Goal: Task Accomplishment & Management: Manage account settings

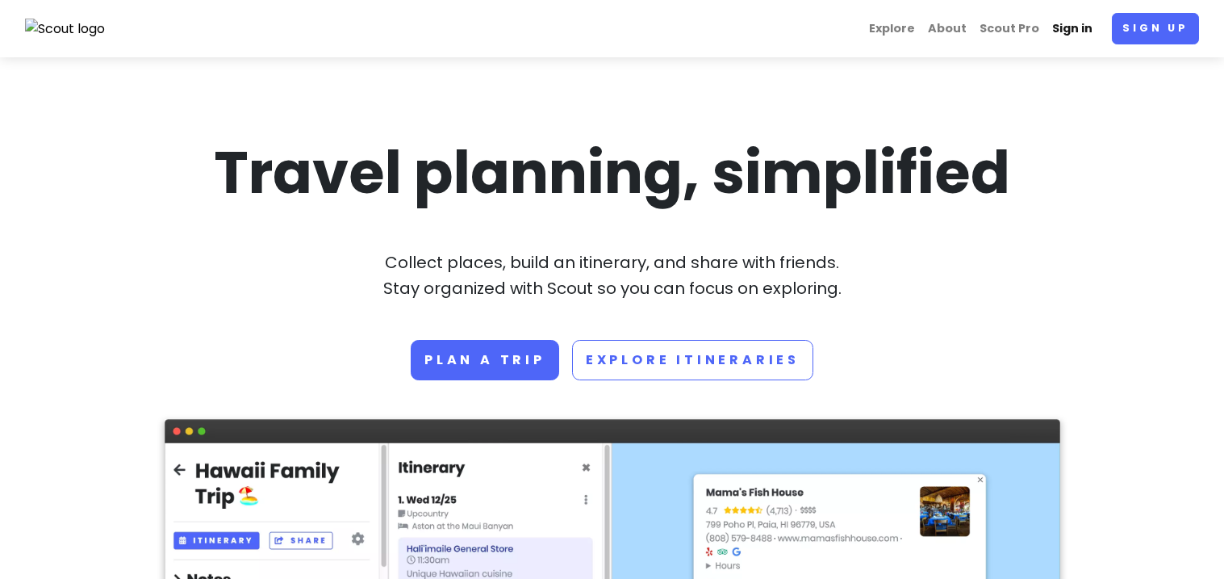
click at [1080, 37] on link "Sign in" at bounding box center [1072, 28] width 53 height 31
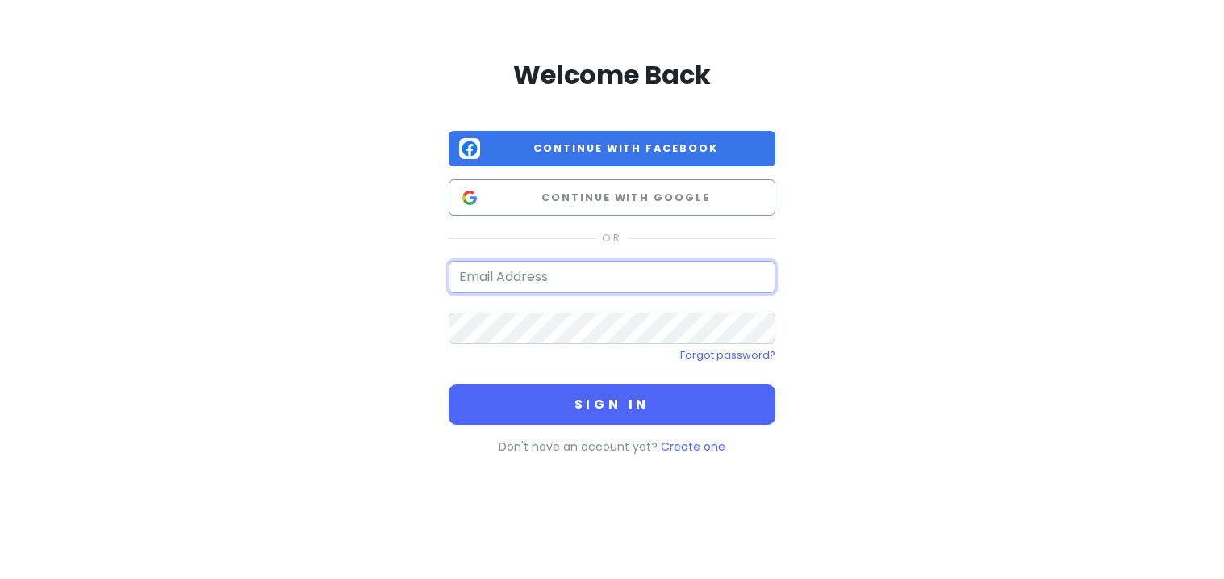
click at [634, 285] on input "email" at bounding box center [612, 277] width 327 height 32
type input "[PERSON_NAME][EMAIL_ADDRESS][PERSON_NAME][PERSON_NAME][DOMAIN_NAME]"
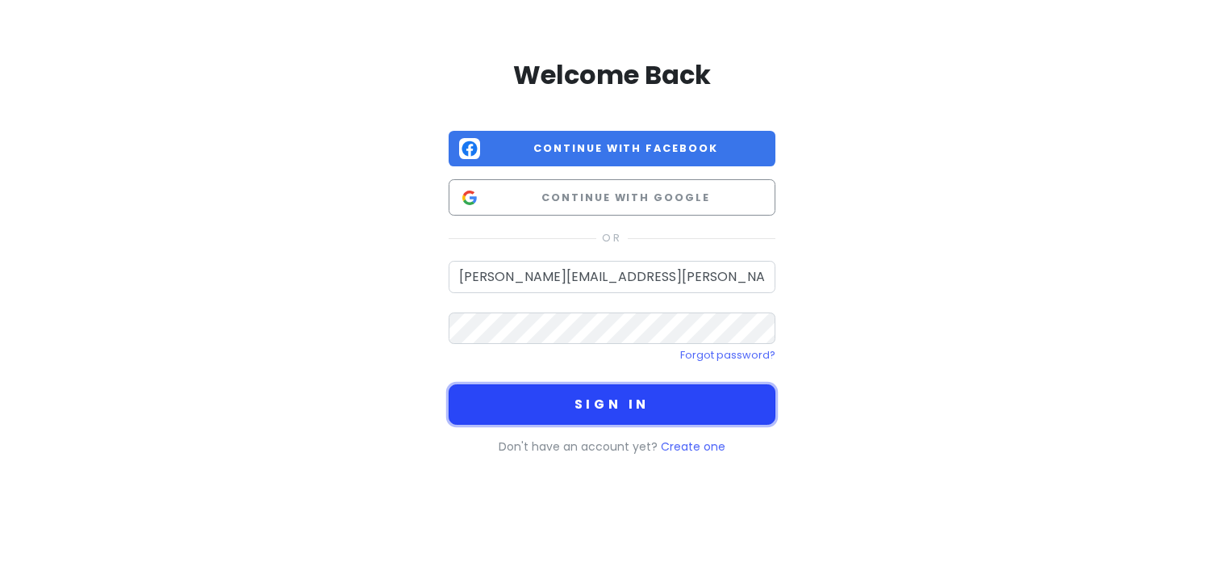
click at [667, 408] on button "Sign in" at bounding box center [612, 404] width 327 height 40
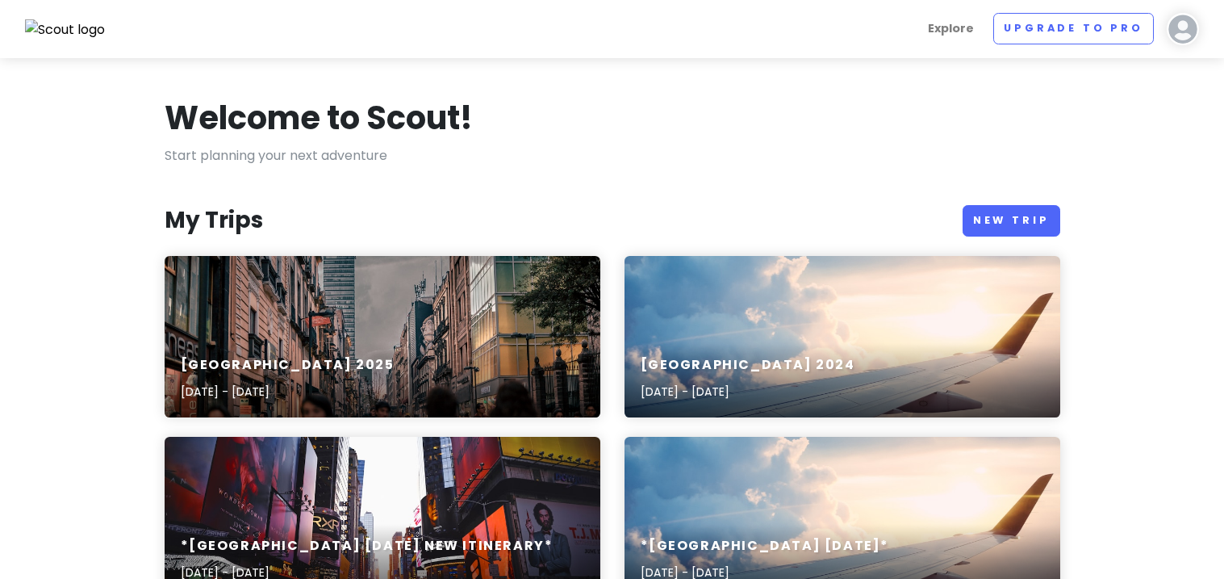
click at [443, 349] on div "[GEOGRAPHIC_DATA] [DATE], 2025 - [DATE]" at bounding box center [383, 379] width 436 height 77
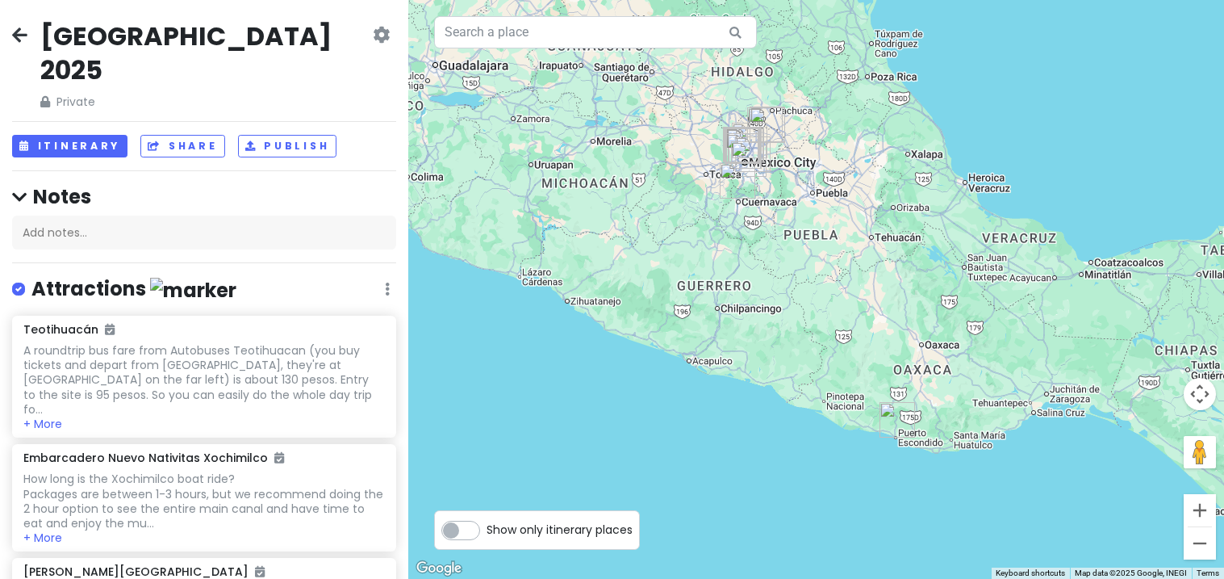
click at [23, 43] on link at bounding box center [19, 36] width 15 height 21
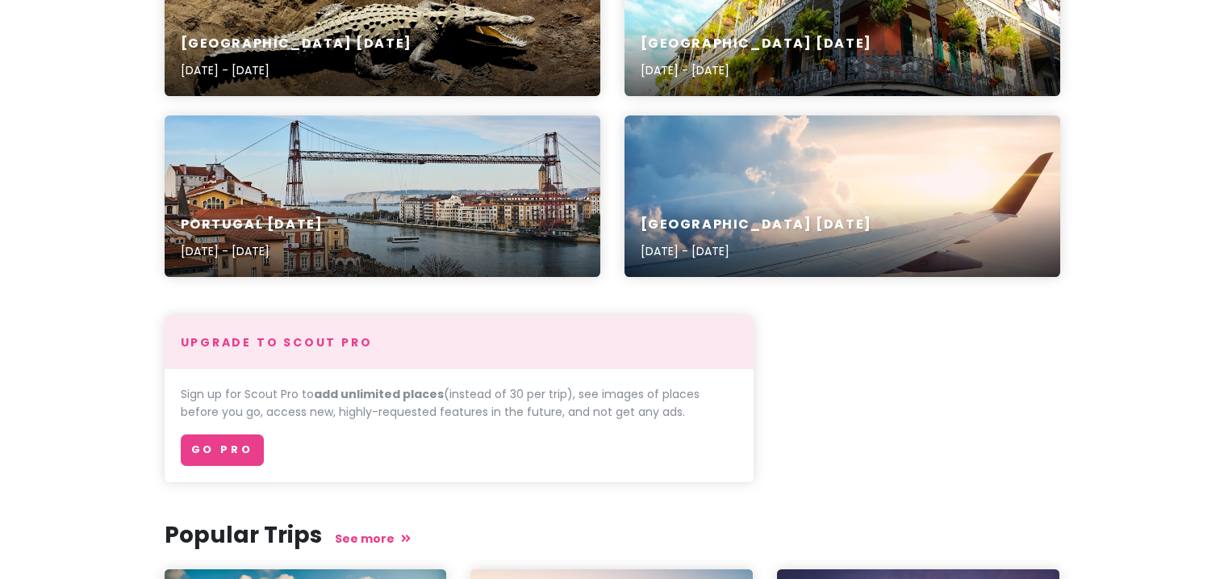
scroll to position [687, 0]
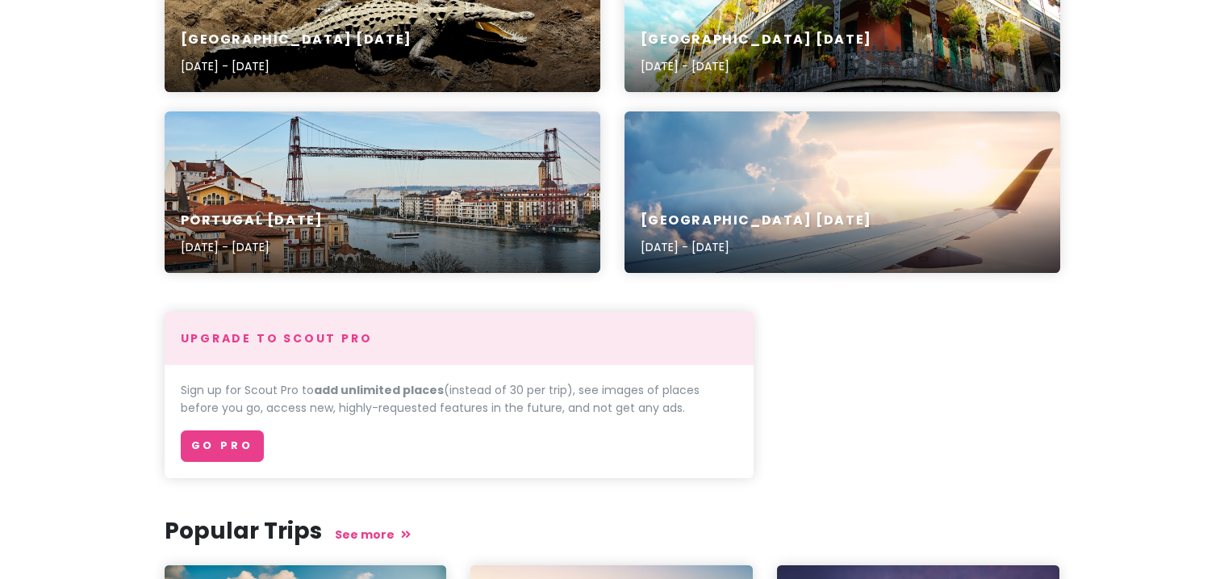
click at [836, 206] on div "[GEOGRAPHIC_DATA] April [DATE], 2023 - [DATE]" at bounding box center [843, 234] width 436 height 77
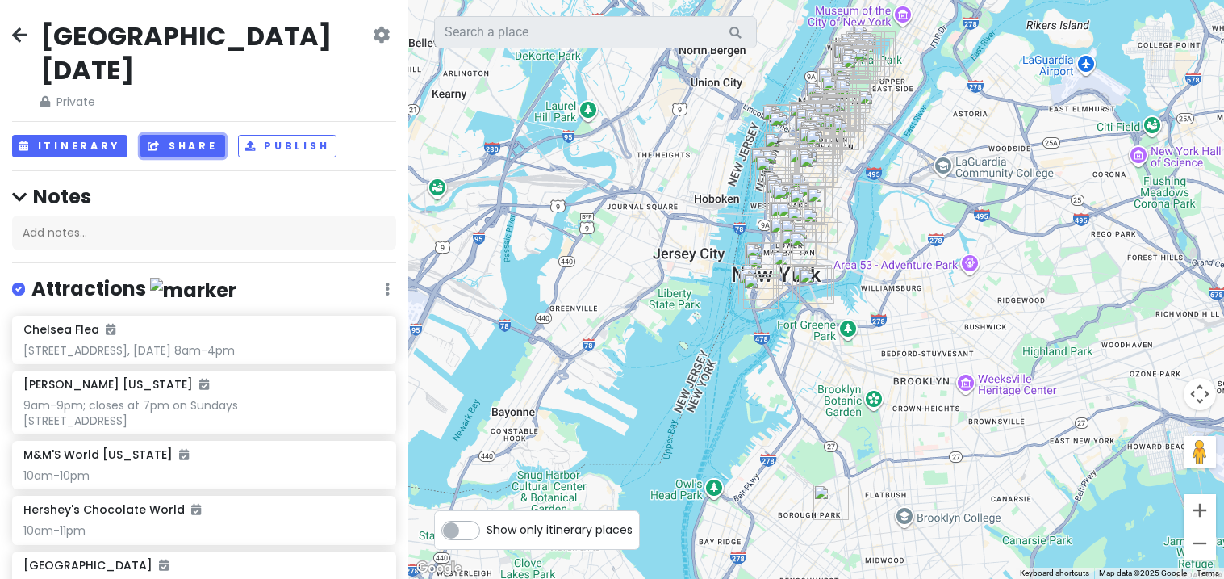
click at [181, 135] on button "Share" at bounding box center [182, 146] width 84 height 23
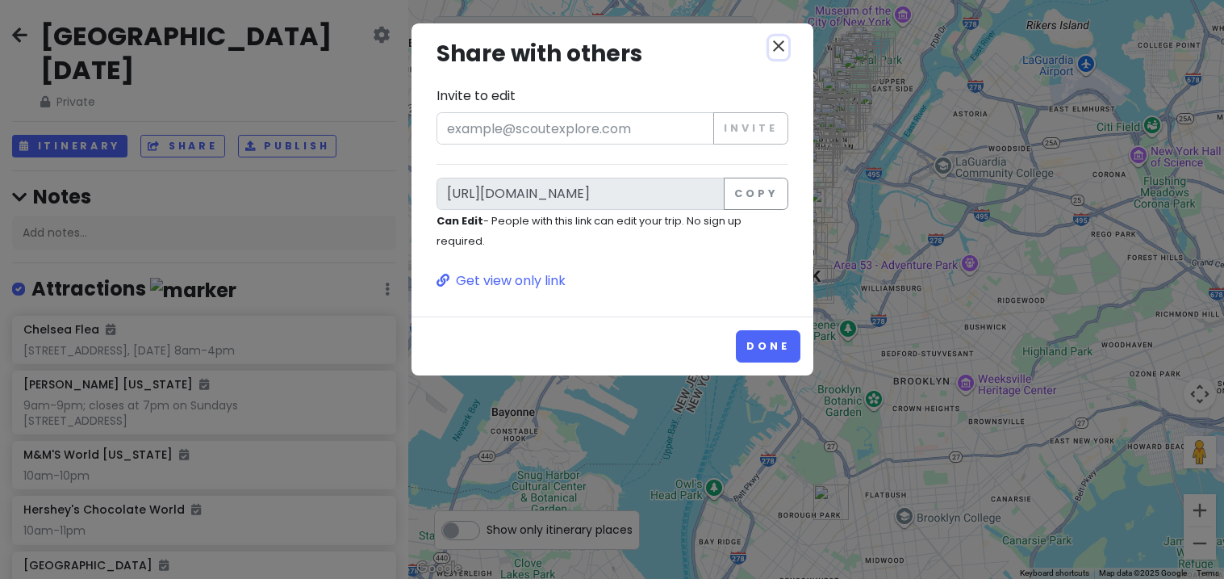
click at [780, 57] on button "close" at bounding box center [778, 47] width 19 height 23
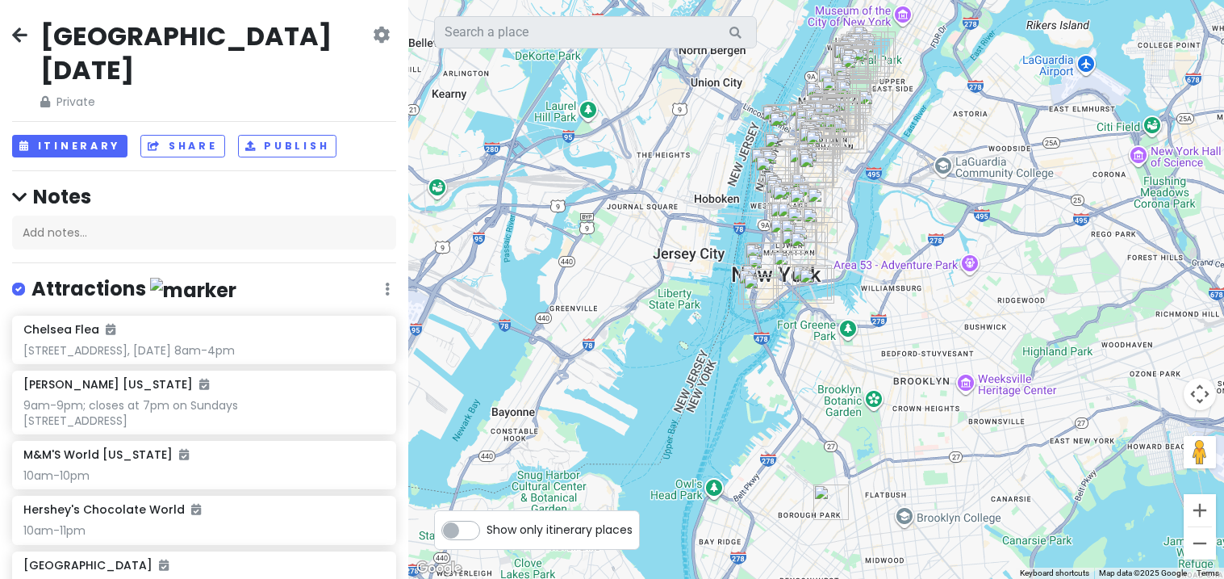
click at [388, 279] on div "Edit Reorder Delete List" at bounding box center [387, 289] width 5 height 21
click at [20, 43] on link at bounding box center [19, 36] width 15 height 21
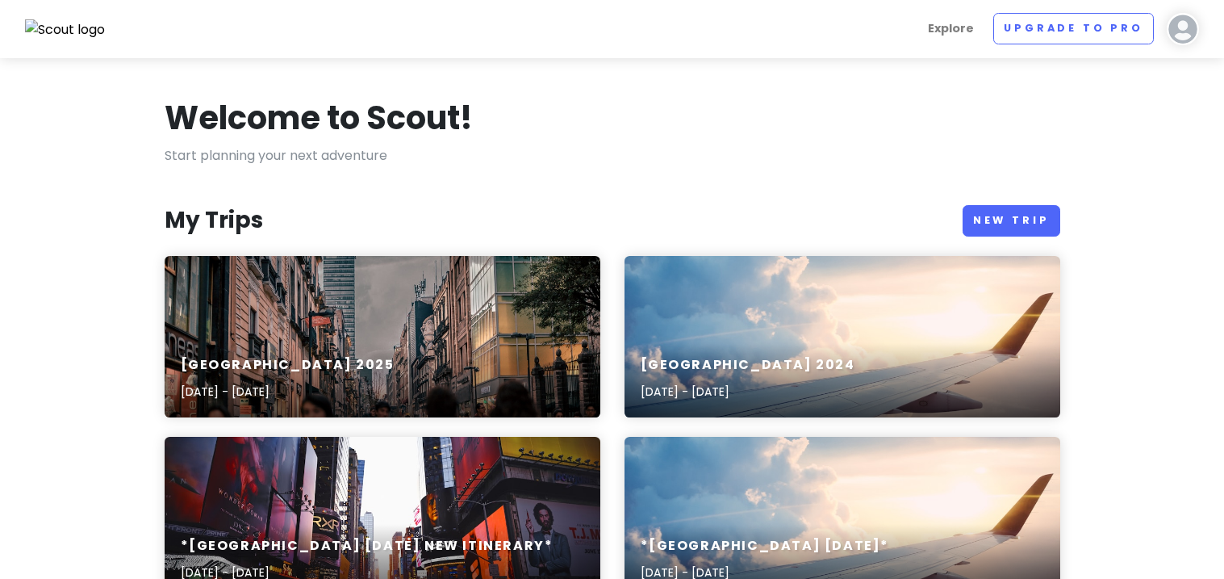
click at [846, 337] on div "[GEOGRAPHIC_DATA] [DATE], 2024 - [DATE]" at bounding box center [843, 336] width 436 height 161
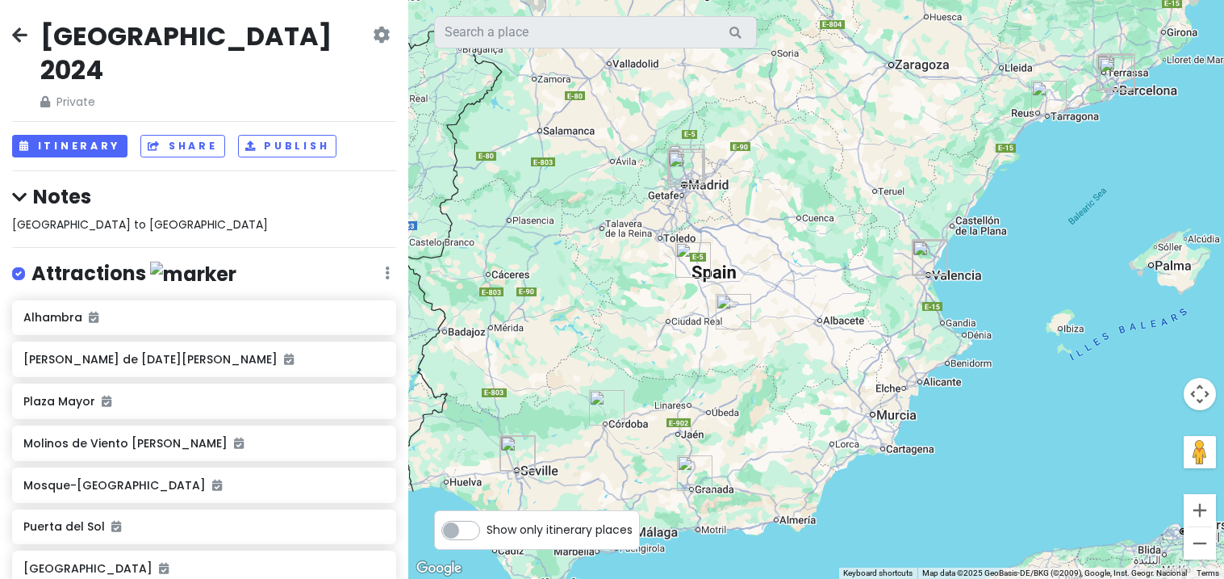
click at [384, 41] on icon at bounding box center [381, 34] width 17 height 13
click at [231, 59] on div "[GEOGRAPHIC_DATA] 2024 Private Change Dates Make a Copy Delete Trip Go Pro ⚡️ G…" at bounding box center [204, 65] width 384 height 92
click at [387, 266] on icon at bounding box center [387, 272] width 5 height 13
click at [319, 261] on div "Attractions Edit Reorder Delete List" at bounding box center [204, 277] width 384 height 33
click at [88, 216] on span "[GEOGRAPHIC_DATA] to [GEOGRAPHIC_DATA]" at bounding box center [140, 224] width 256 height 16
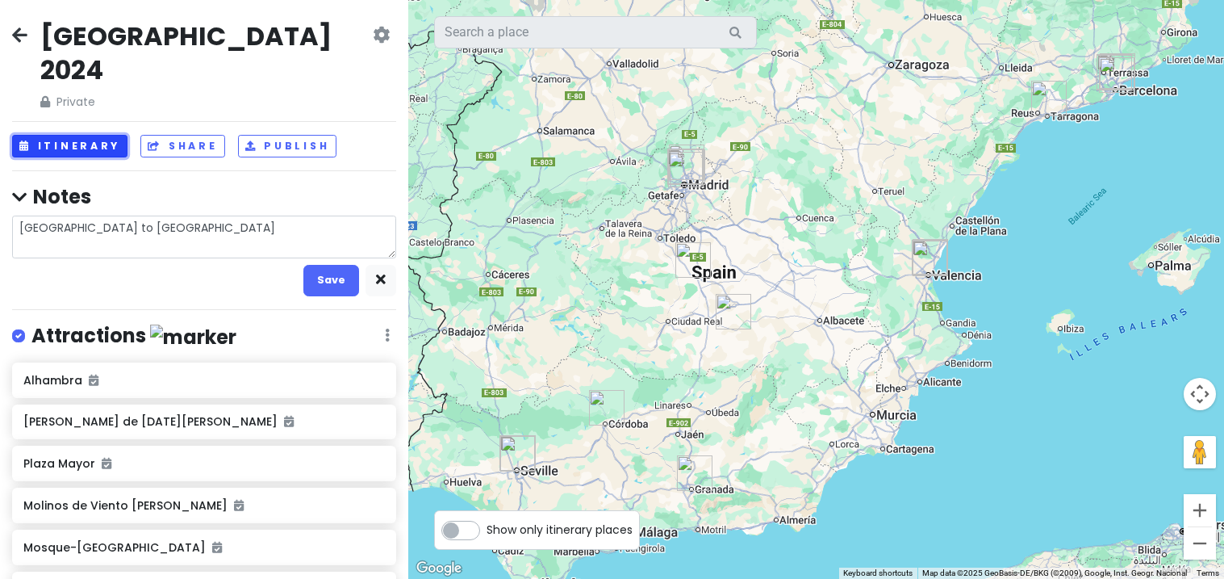
click at [90, 135] on button "Itinerary" at bounding box center [69, 146] width 115 height 23
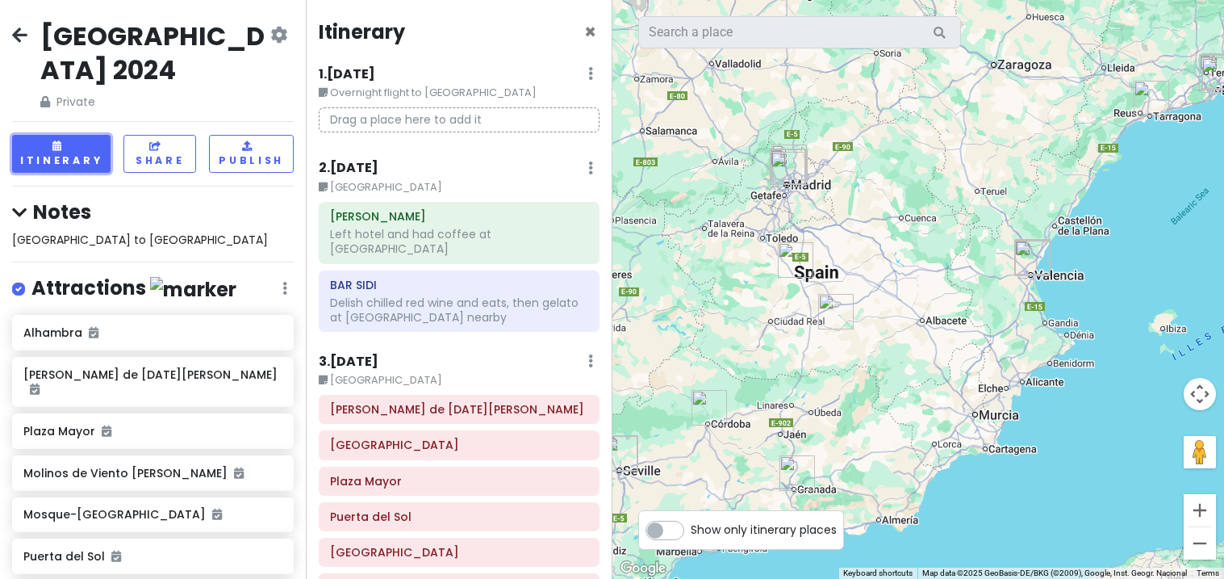
click at [383, 402] on h6 "[PERSON_NAME] de [DATE][PERSON_NAME]" at bounding box center [459, 409] width 258 height 15
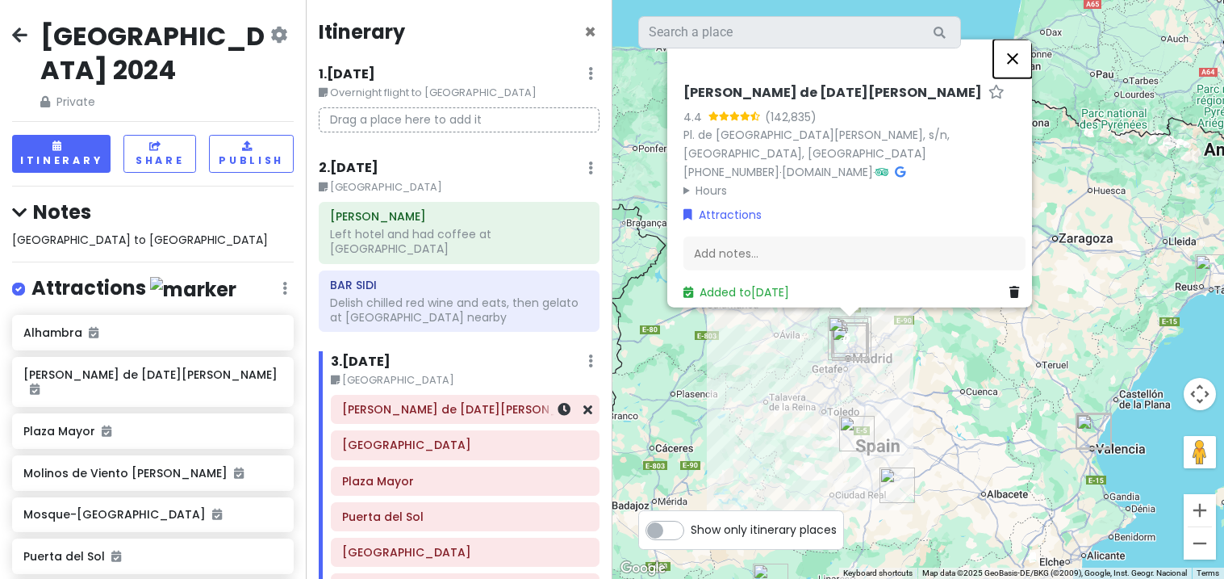
click at [1032, 77] on button "Close" at bounding box center [1013, 58] width 39 height 39
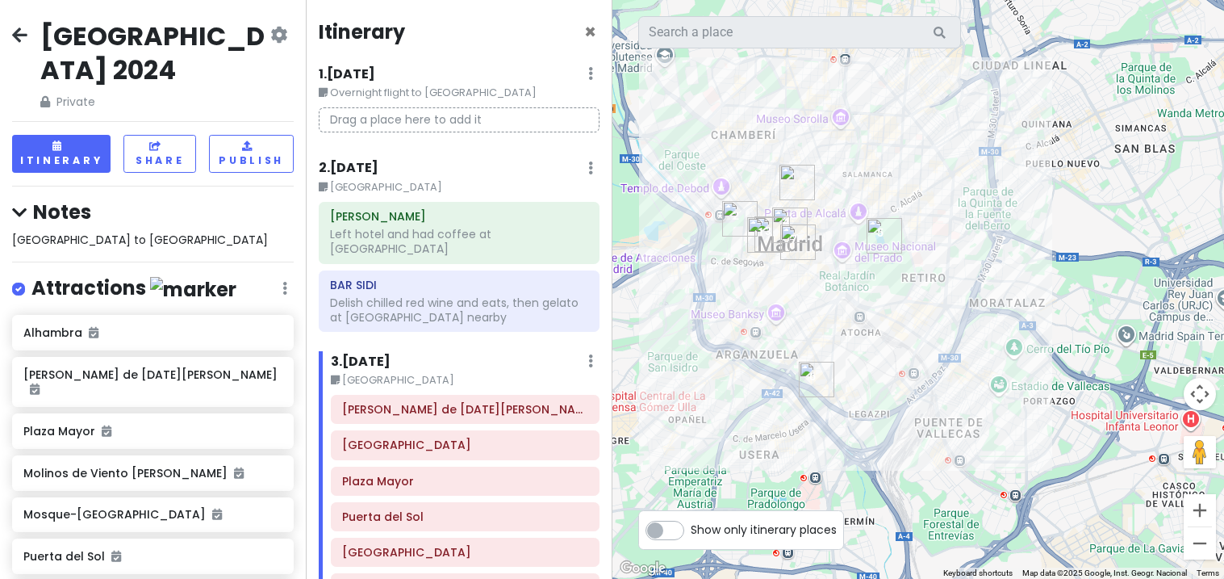
click at [19, 45] on link at bounding box center [19, 36] width 15 height 21
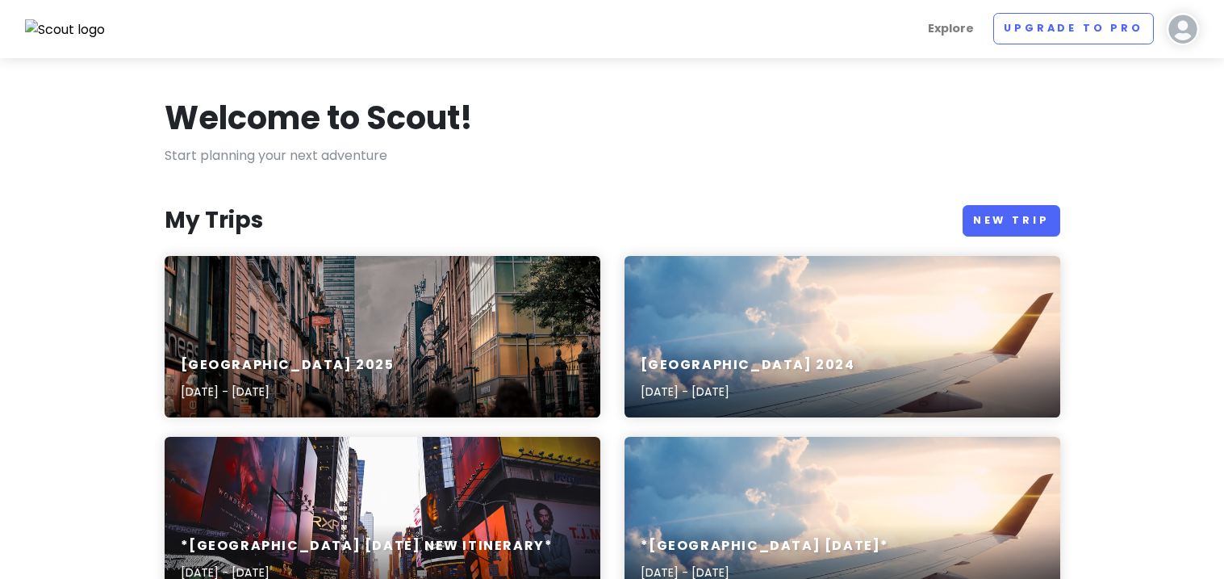
click at [278, 366] on h6 "[GEOGRAPHIC_DATA] 2025" at bounding box center [288, 365] width 214 height 17
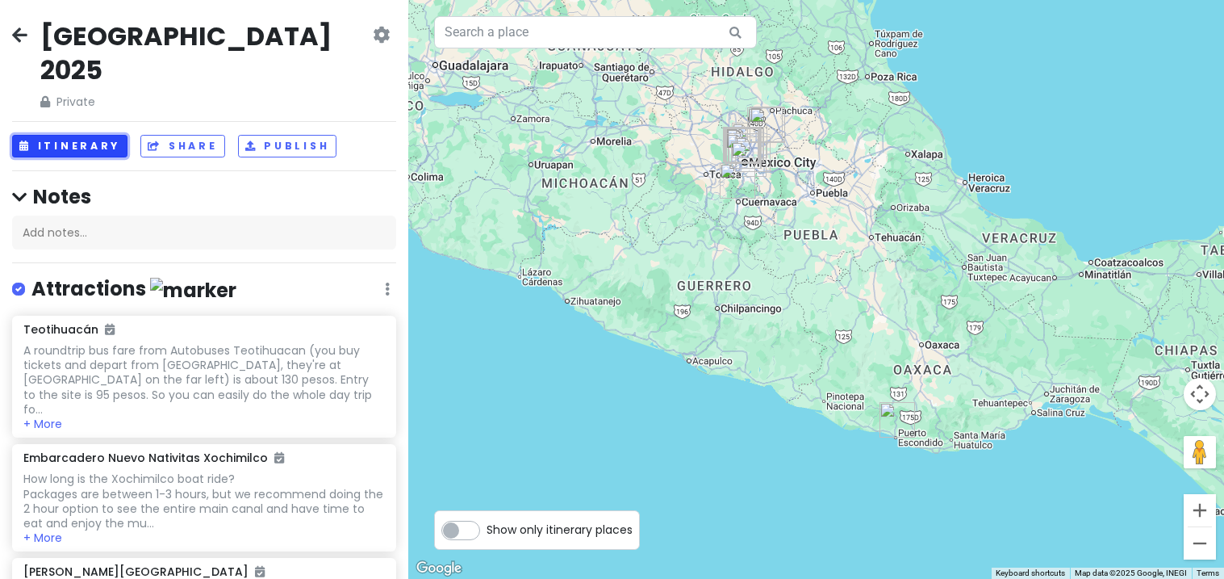
click at [78, 135] on button "Itinerary" at bounding box center [69, 146] width 115 height 23
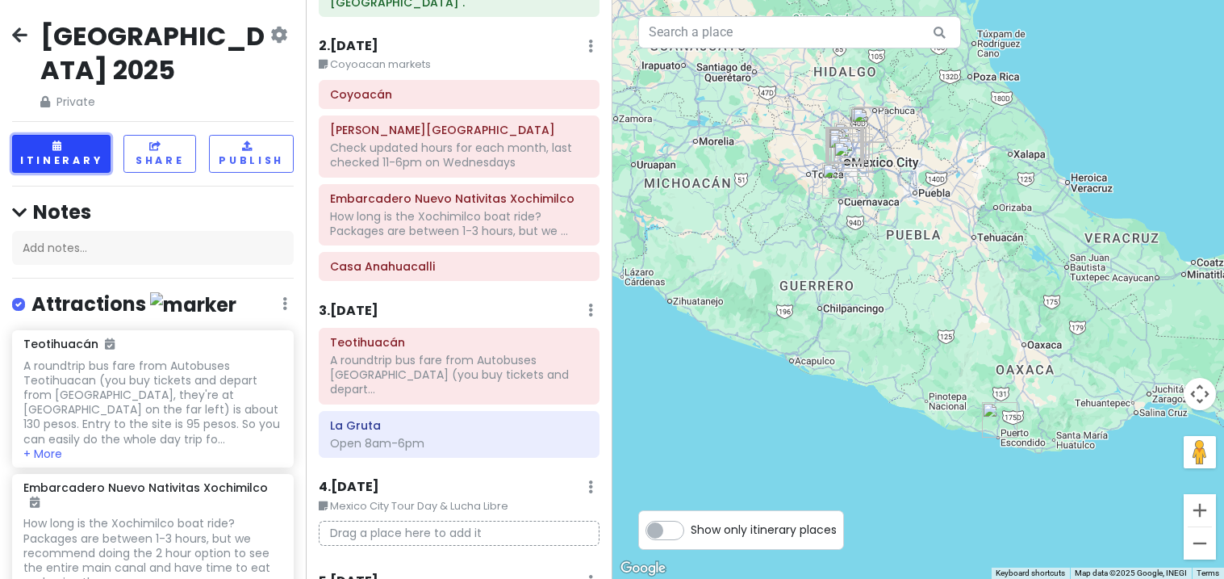
scroll to position [135, 0]
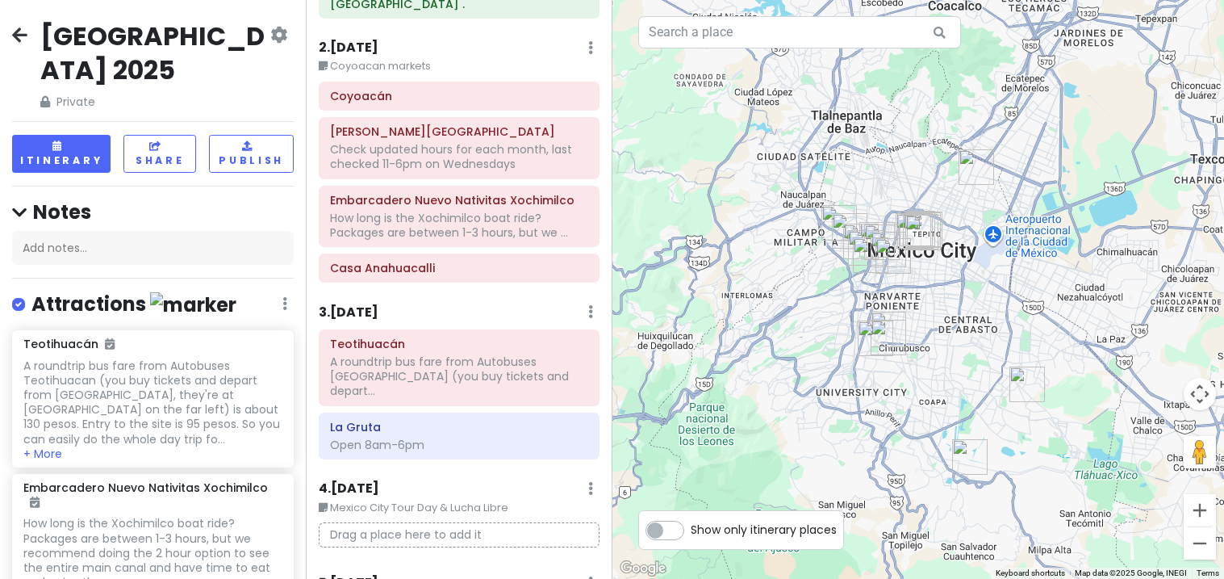
click at [424, 107] on div "Coyoacán" at bounding box center [459, 95] width 278 height 27
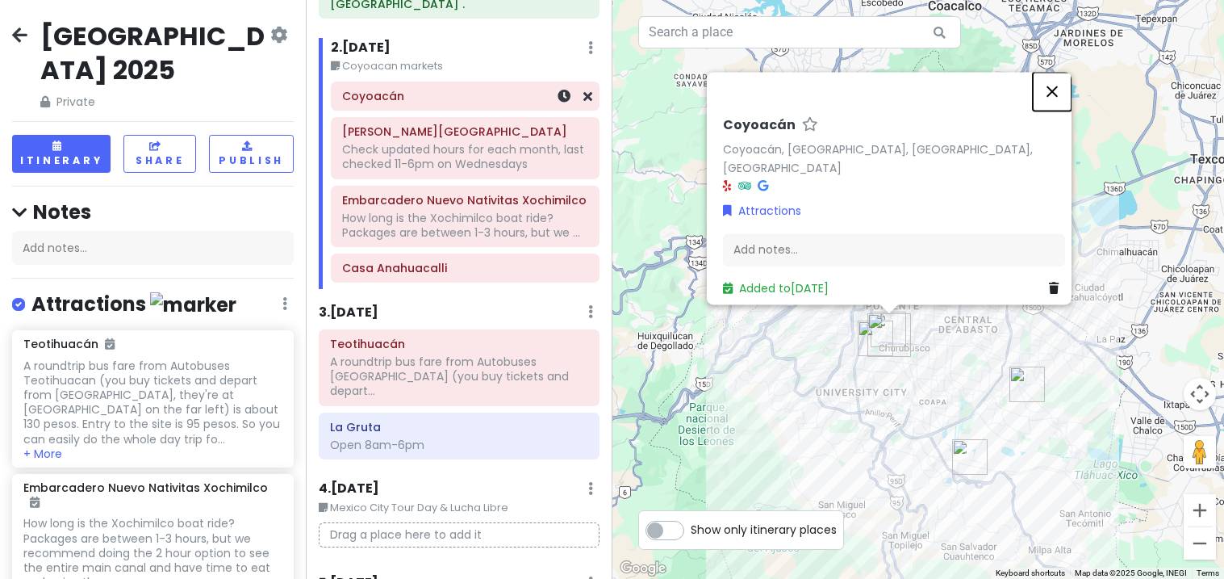
click at [1061, 107] on button "Close" at bounding box center [1052, 91] width 39 height 39
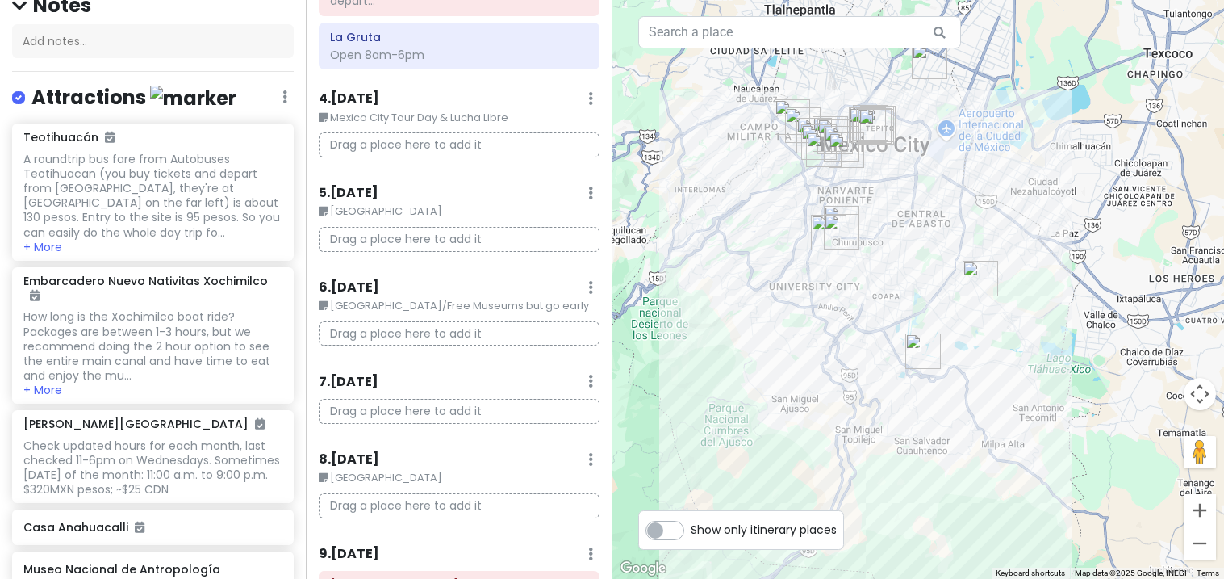
scroll to position [0, 0]
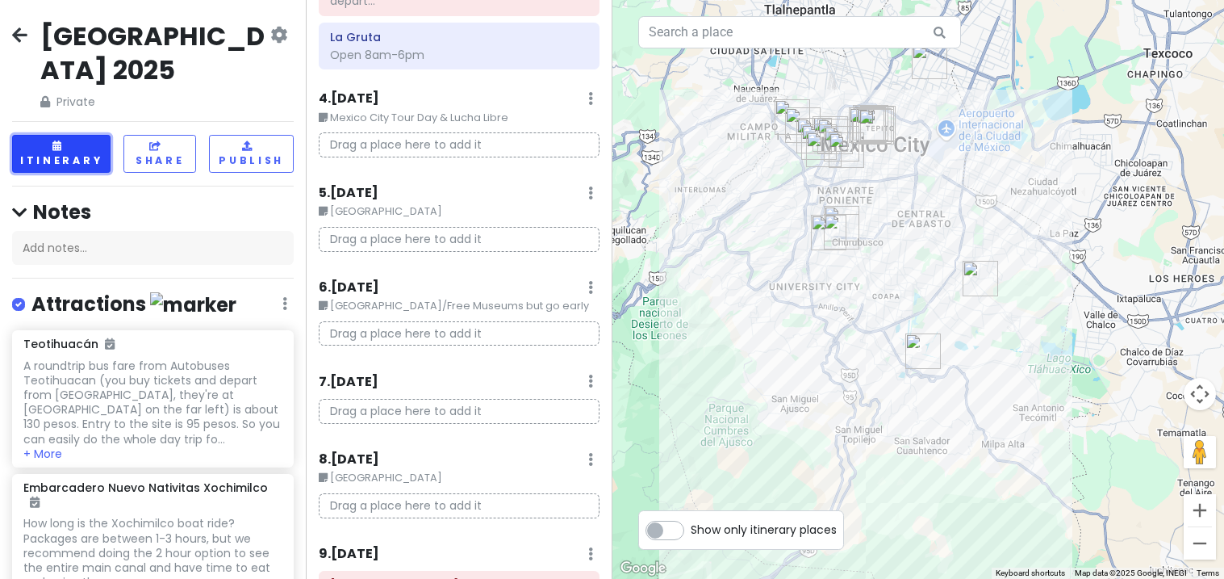
click at [63, 135] on button "Itinerary" at bounding box center [61, 154] width 98 height 38
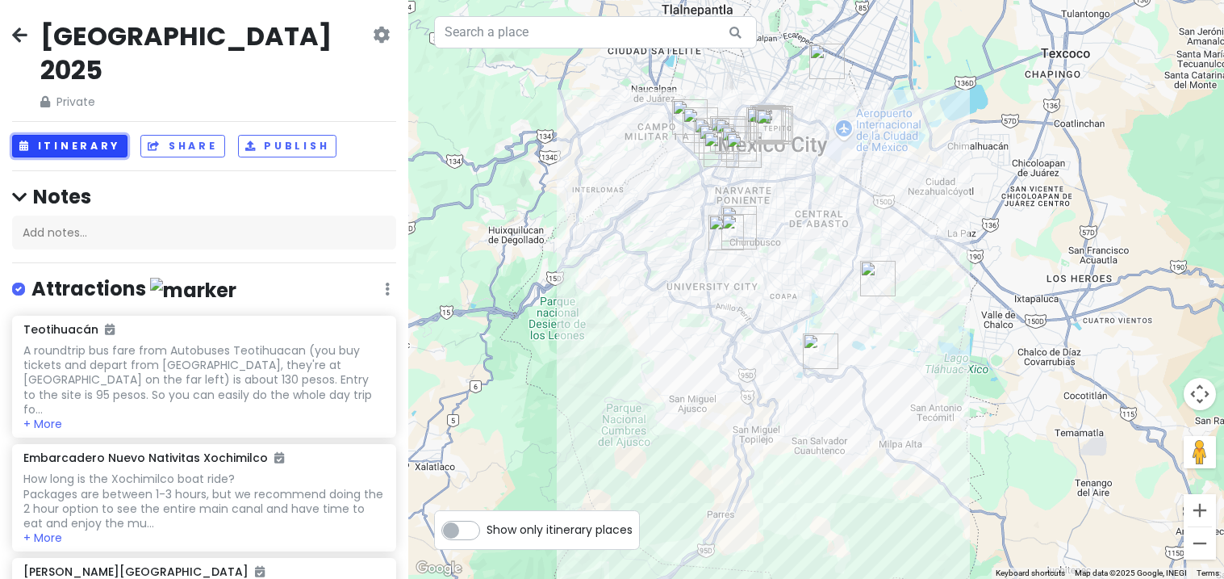
click at [12, 135] on button "Itinerary" at bounding box center [69, 146] width 115 height 23
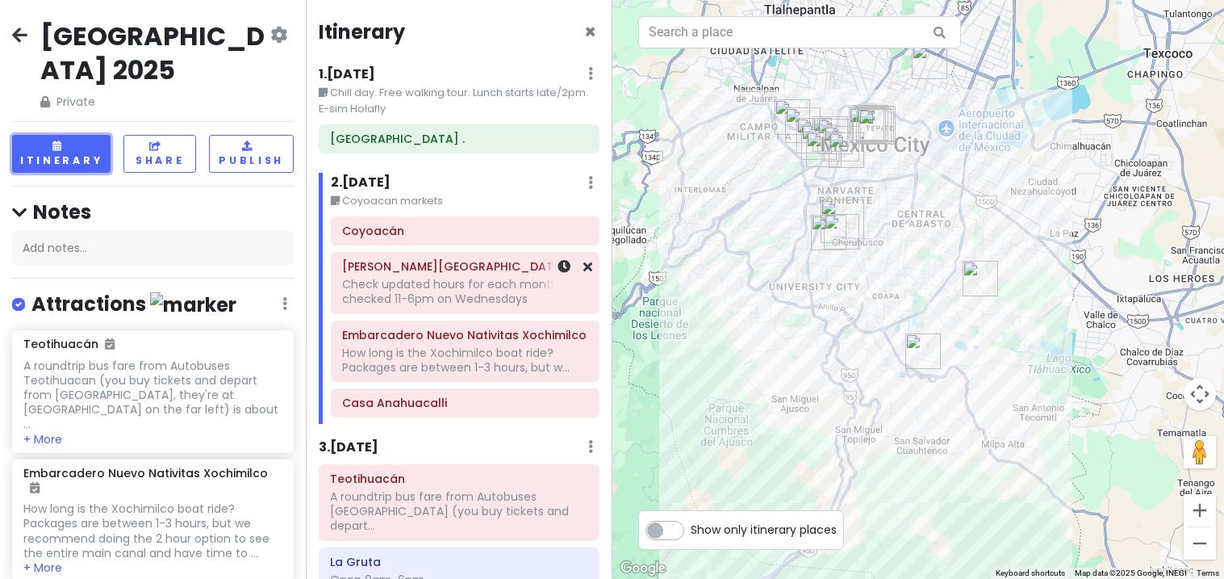
click at [320, 282] on div "[PERSON_NAME] Museum Check updated hours for each month, last checked 11-6pm on…" at bounding box center [465, 283] width 292 height 62
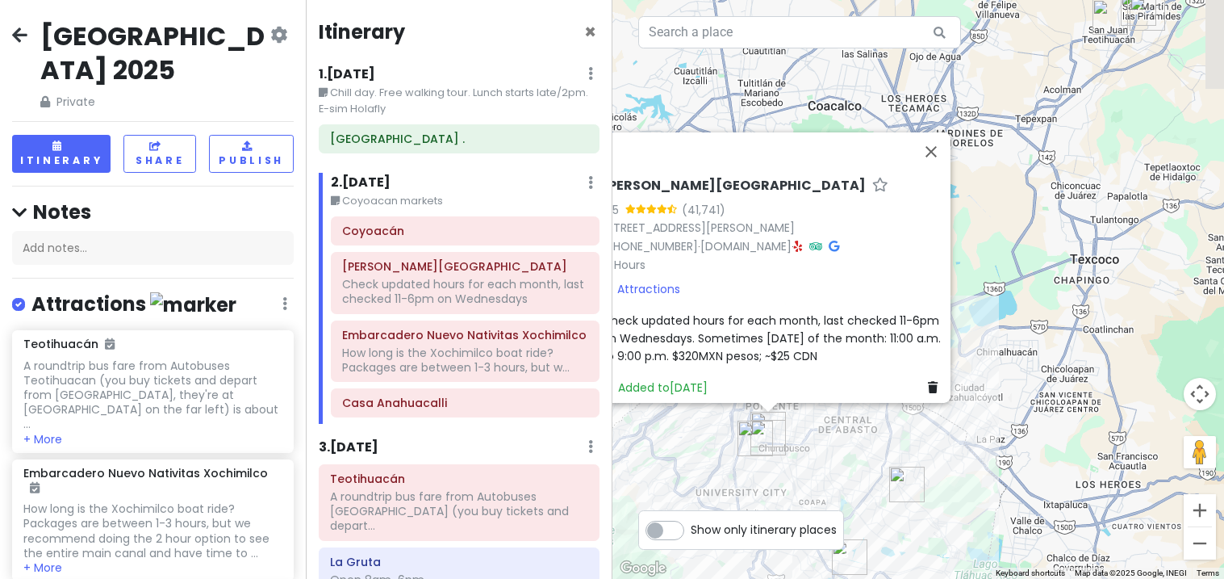
drag, startPoint x: 1098, startPoint y: 381, endPoint x: 983, endPoint y: 459, distance: 139.5
click at [983, 459] on div "[PERSON_NAME][GEOGRAPHIC_DATA] 4.5 (41,741) [STREET_ADDRESS][PERSON_NAME] [PHON…" at bounding box center [919, 289] width 613 height 579
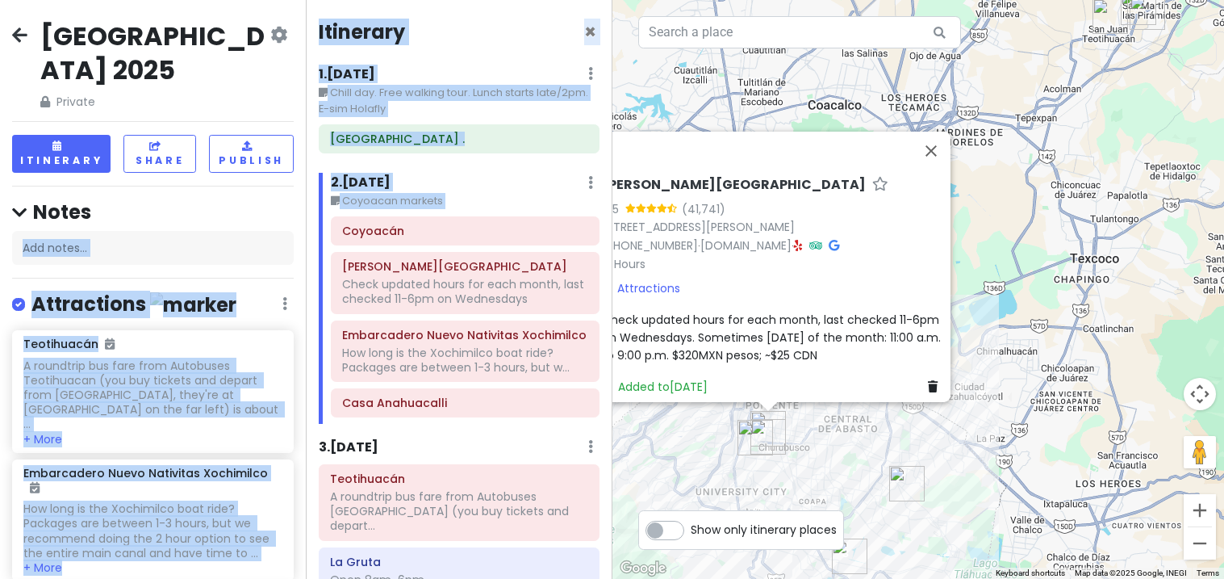
drag, startPoint x: 305, startPoint y: 154, endPoint x: 305, endPoint y: 247, distance: 92.8
click at [306, 247] on div "Itinerary × 1 . [DATE] Edit Day Notes Delete Day Chill day. Free walking tour. …" at bounding box center [459, 289] width 306 height 579
click at [299, 119] on div "[GEOGRAPHIC_DATA] 2025 Private Change Dates Make a Copy Delete Trip Go Pro ⚡️ G…" at bounding box center [153, 289] width 306 height 579
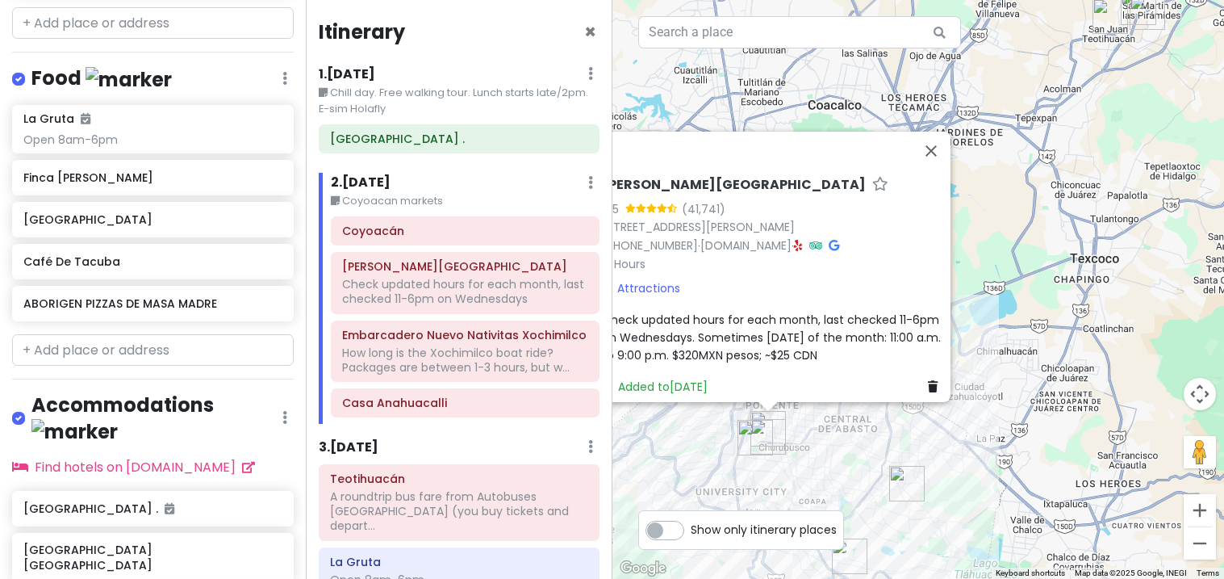
scroll to position [1367, 0]
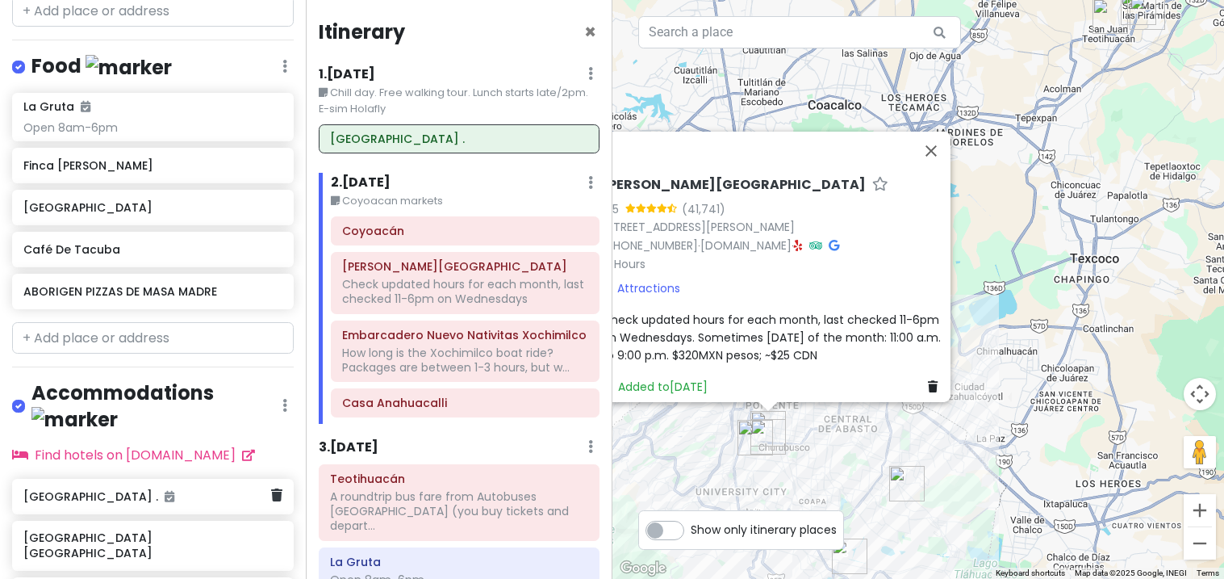
click at [69, 489] on h6 "[GEOGRAPHIC_DATA] ." at bounding box center [146, 496] width 247 height 15
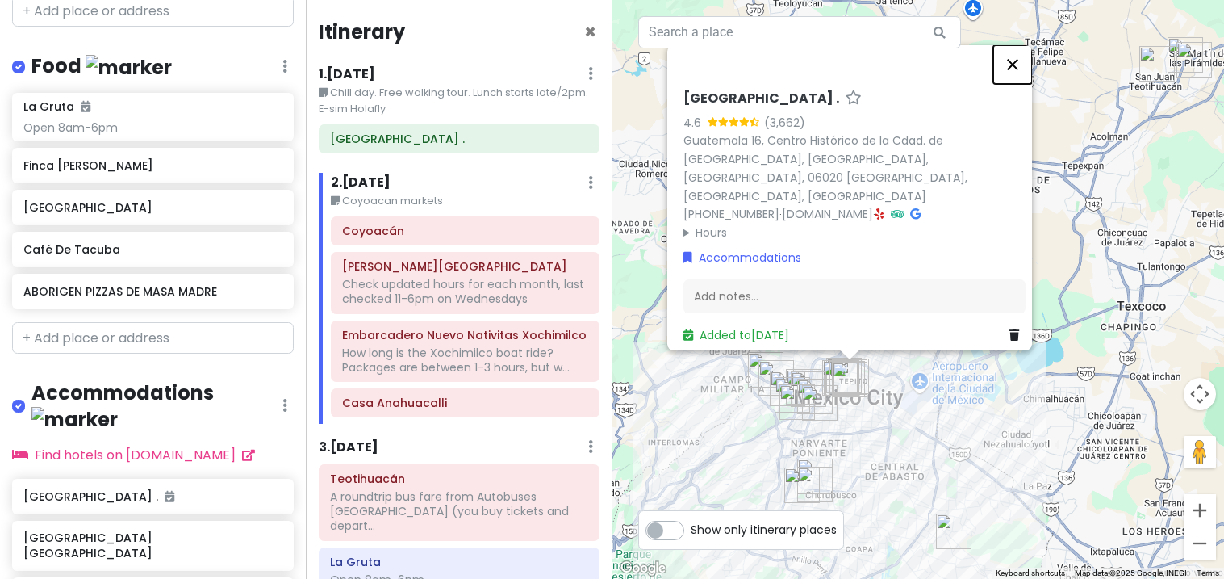
click at [1019, 72] on button "Close" at bounding box center [1013, 64] width 39 height 39
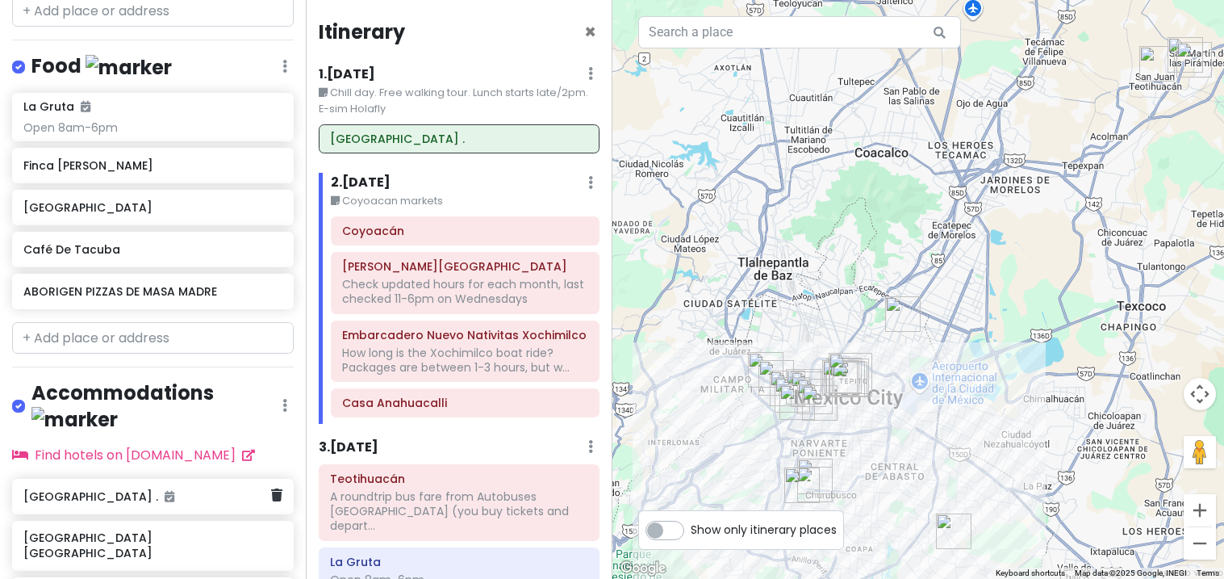
click at [189, 489] on h6 "[GEOGRAPHIC_DATA] ." at bounding box center [146, 496] width 247 height 15
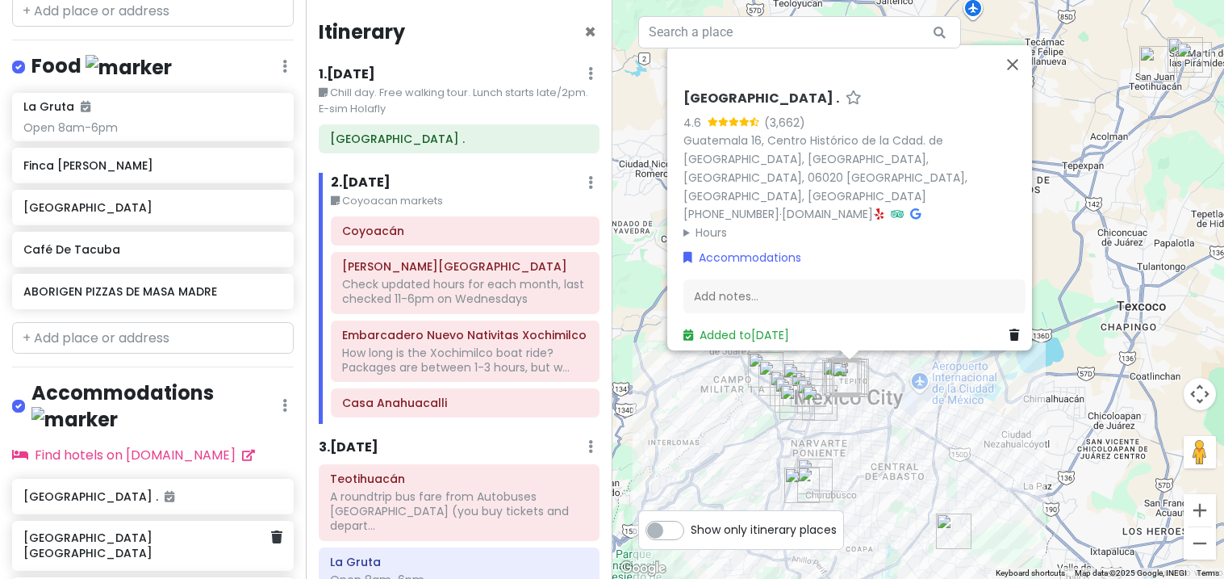
click at [182, 530] on h6 "[GEOGRAPHIC_DATA] [GEOGRAPHIC_DATA]" at bounding box center [146, 544] width 247 height 29
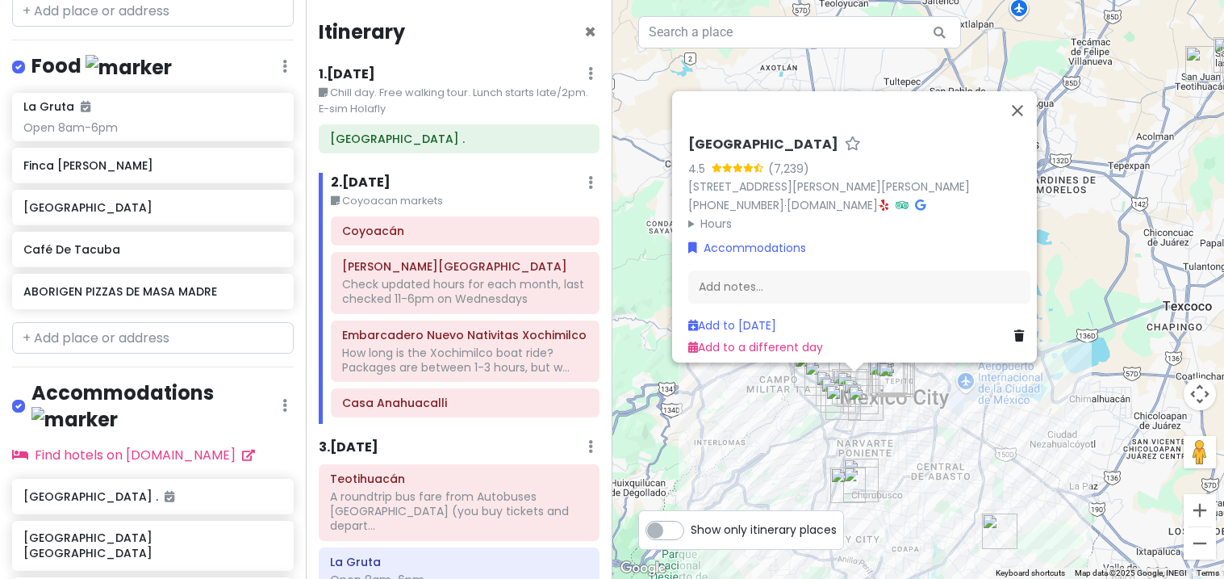
click at [1103, 218] on div "[GEOGRAPHIC_DATA] 4.5 (7,239) [STREET_ADDRESS][PERSON_NAME][PERSON_NAME] [PHONE…" at bounding box center [919, 289] width 613 height 579
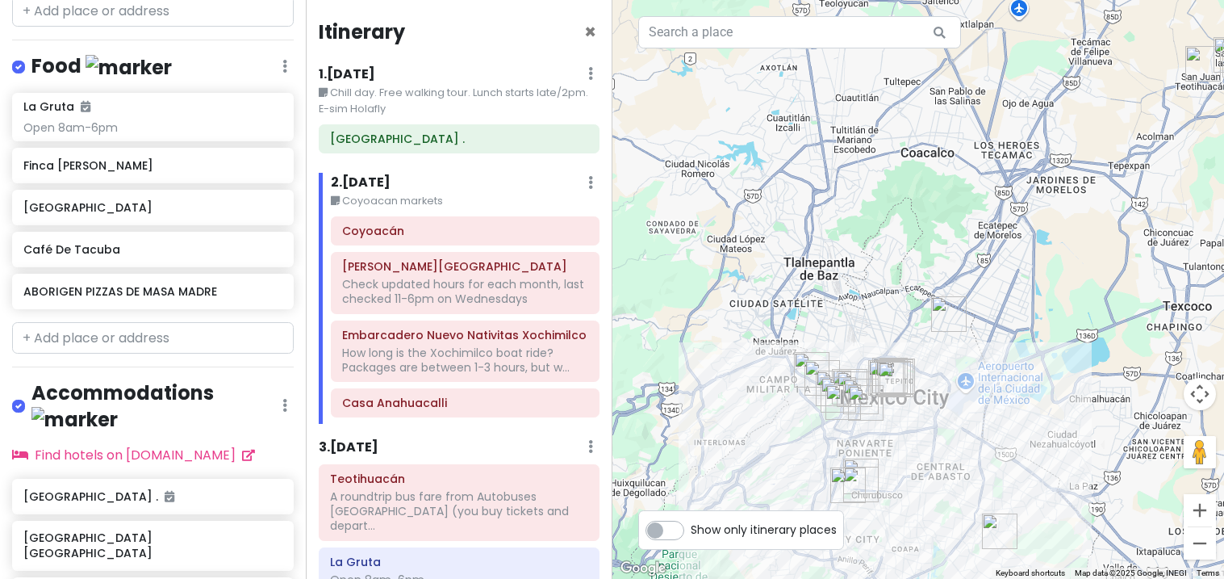
click at [1010, 297] on div at bounding box center [919, 289] width 613 height 579
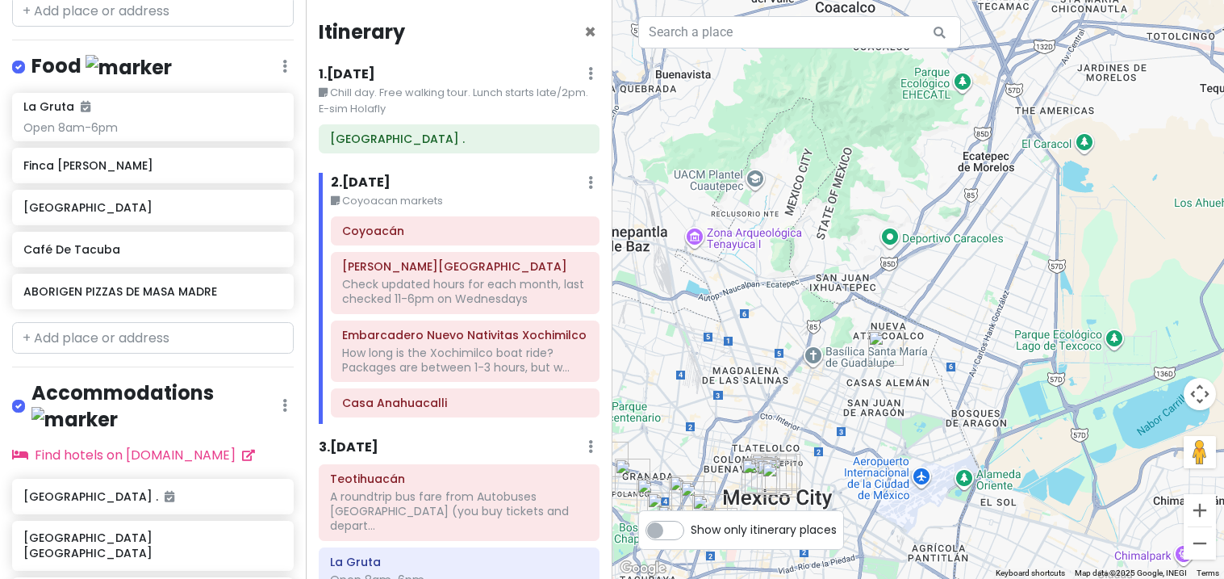
click at [881, 342] on img "Templo Mayor" at bounding box center [886, 348] width 48 height 48
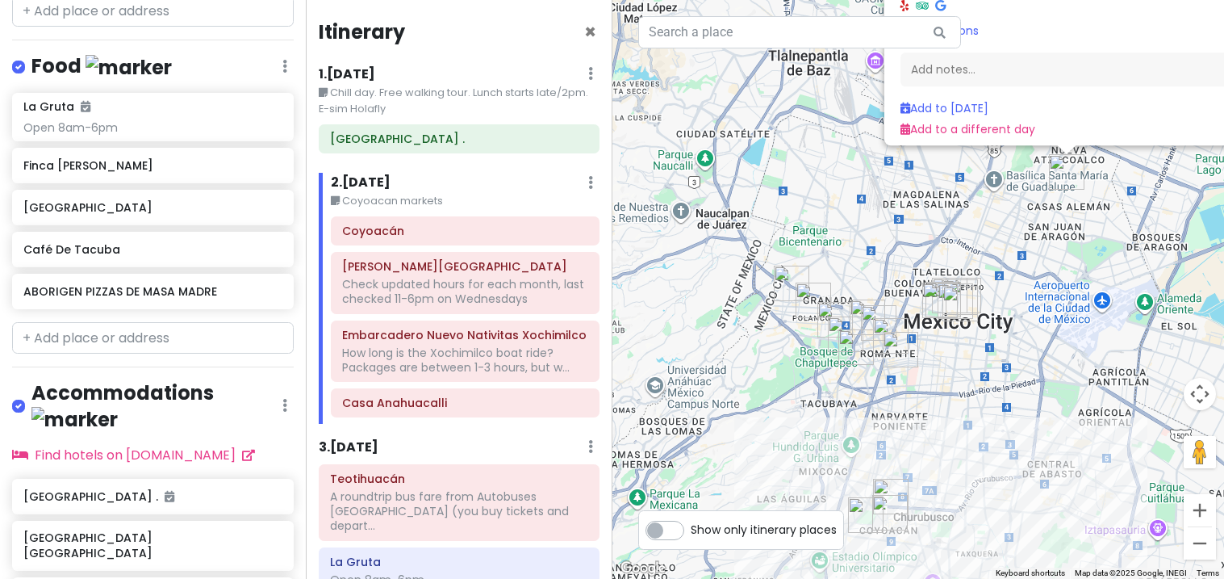
drag, startPoint x: 874, startPoint y: 405, endPoint x: 1069, endPoint y: 220, distance: 268.9
click at [1069, 220] on div "[GEOGRAPHIC_DATA], [GEOGRAPHIC_DATA][PERSON_NAME], 07540 [GEOGRAPHIC_DATA], CDM…" at bounding box center [919, 289] width 613 height 579
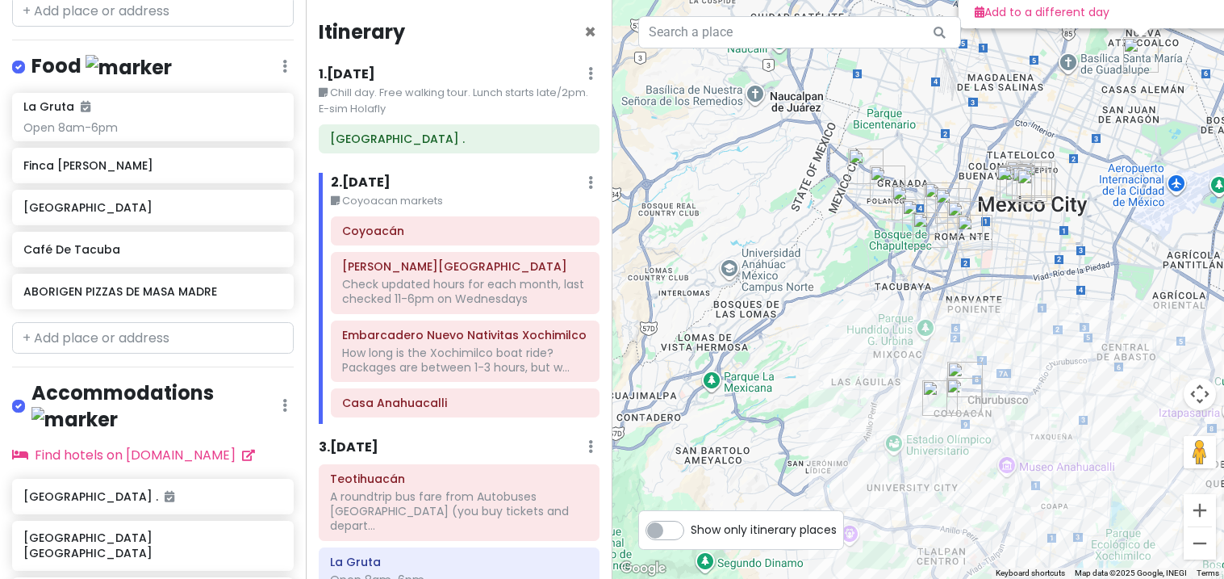
drag, startPoint x: 980, startPoint y: 365, endPoint x: 1062, endPoint y: 234, distance: 154.5
click at [1062, 234] on div "[GEOGRAPHIC_DATA], [GEOGRAPHIC_DATA][PERSON_NAME], 07540 [GEOGRAPHIC_DATA], CDM…" at bounding box center [919, 289] width 613 height 579
click at [962, 388] on img "Lucha Libre AAA" at bounding box center [940, 398] width 48 height 48
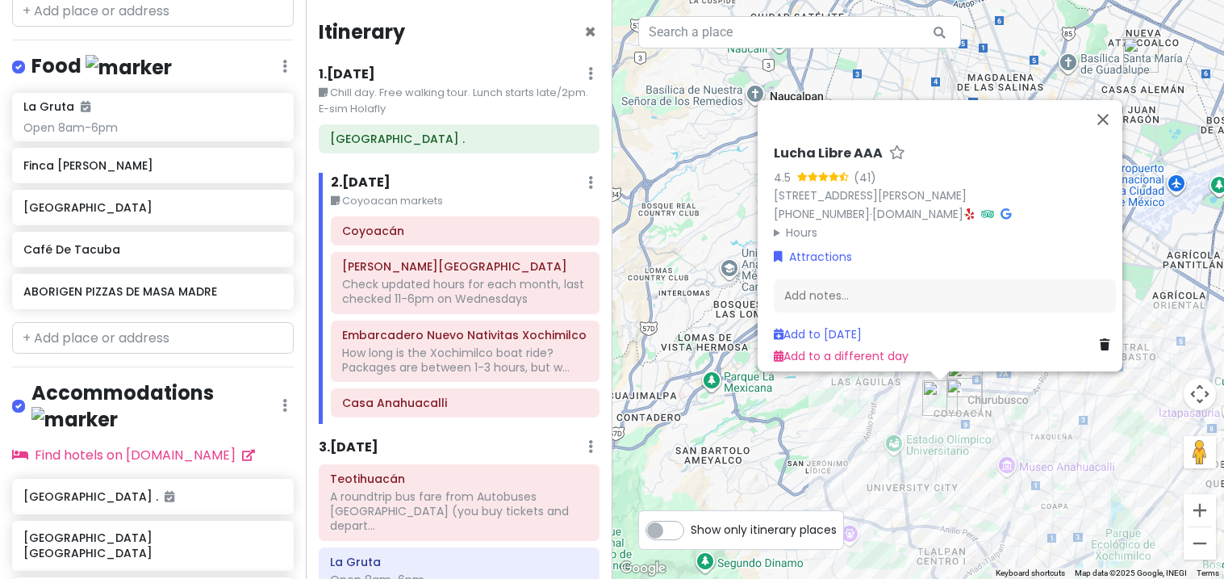
click at [992, 395] on div "Lucha Libre AAA 4.5 (41) [STREET_ADDRESS][PERSON_NAME] [PHONE_NUMBER] · [DOMAIN…" at bounding box center [919, 289] width 613 height 579
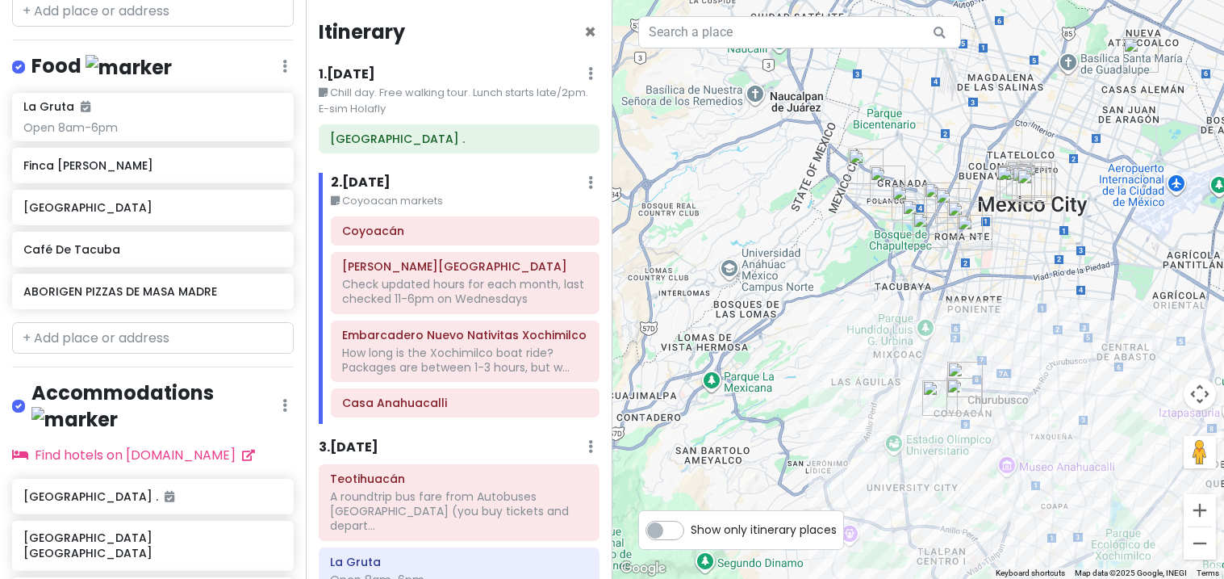
click at [992, 395] on div at bounding box center [919, 289] width 613 height 579
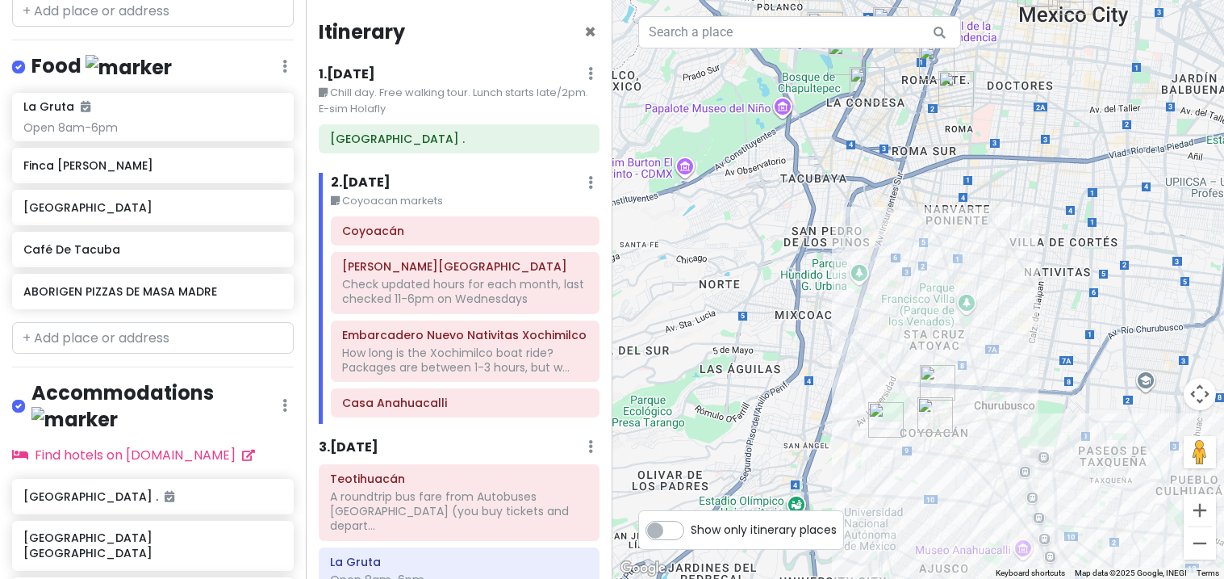
click at [932, 413] on img "Coyoacán" at bounding box center [935, 415] width 48 height 48
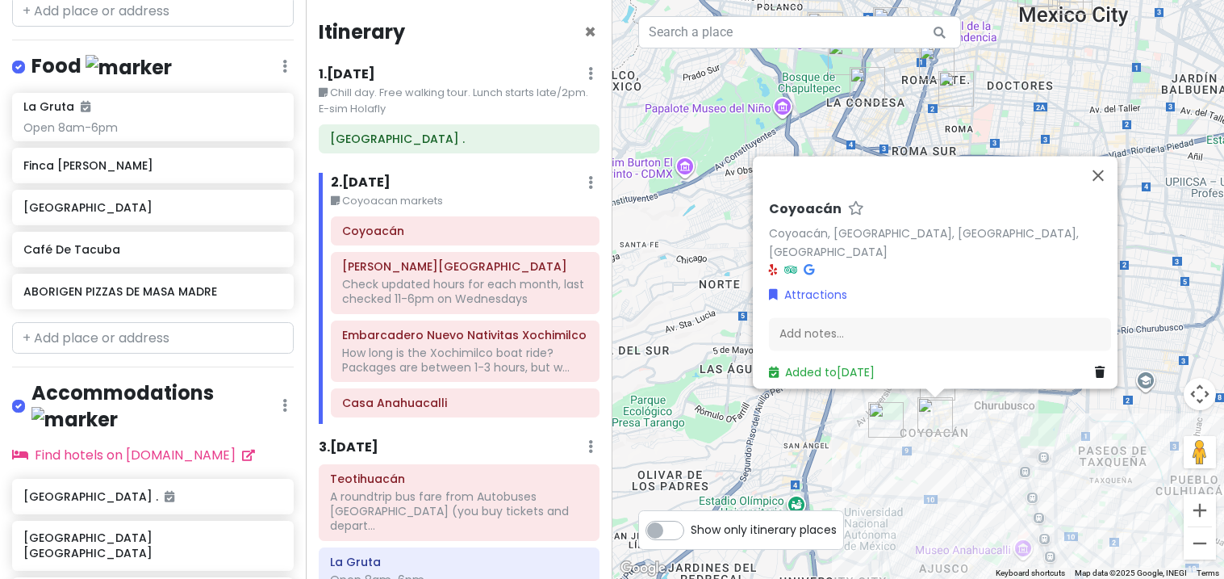
click at [981, 412] on div "Coyoacán Coyoacán, [GEOGRAPHIC_DATA], [GEOGRAPHIC_DATA], [GEOGRAPHIC_DATA] Attr…" at bounding box center [919, 289] width 613 height 579
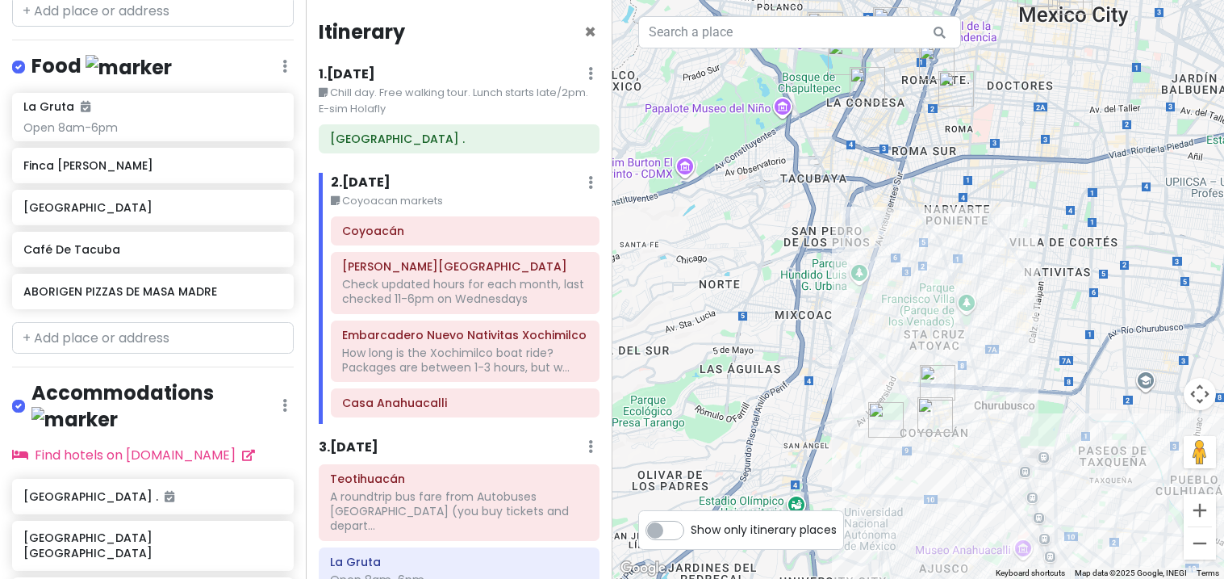
click at [936, 382] on img "Frida Kahlo Museum" at bounding box center [938, 382] width 48 height 48
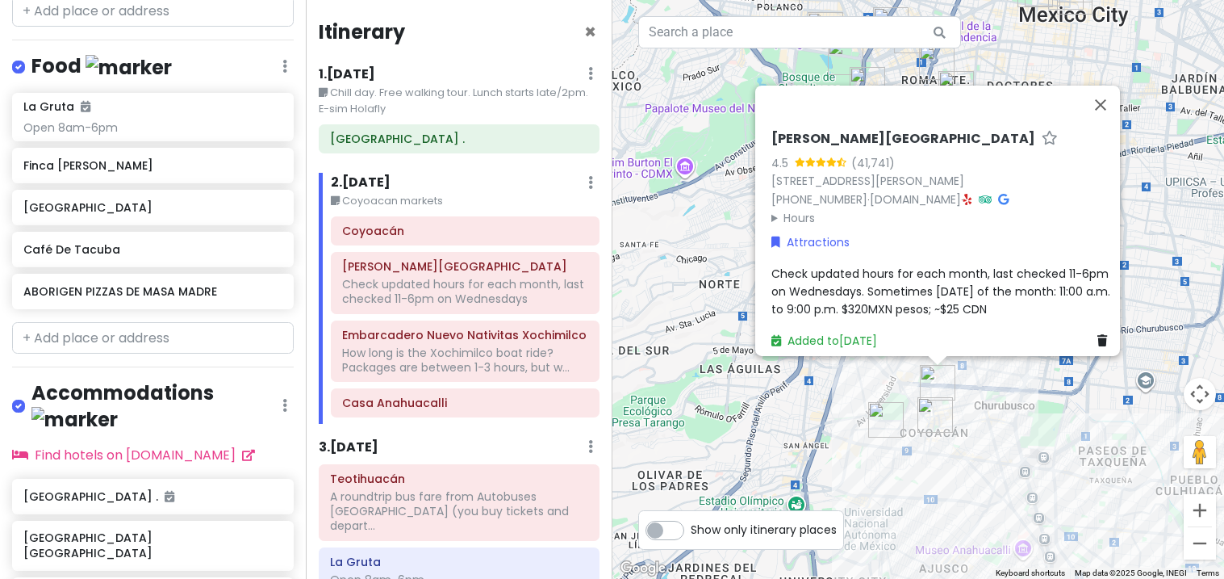
click at [956, 397] on img "Coyoacán" at bounding box center [935, 415] width 48 height 48
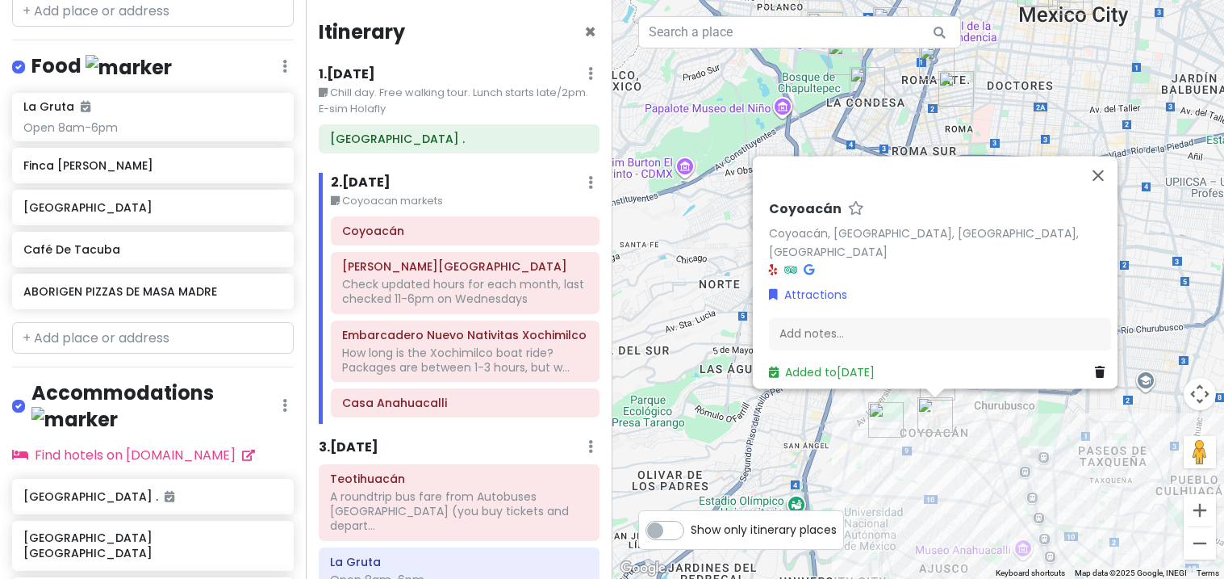
click at [885, 415] on img "Lucha Libre AAA" at bounding box center [886, 419] width 48 height 48
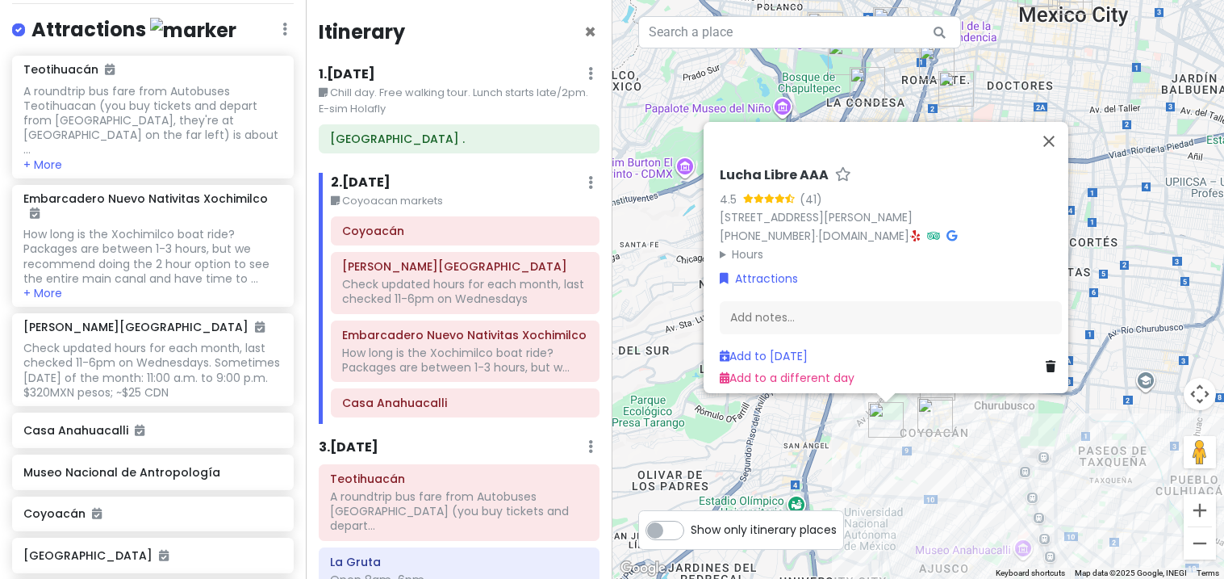
scroll to position [45, 0]
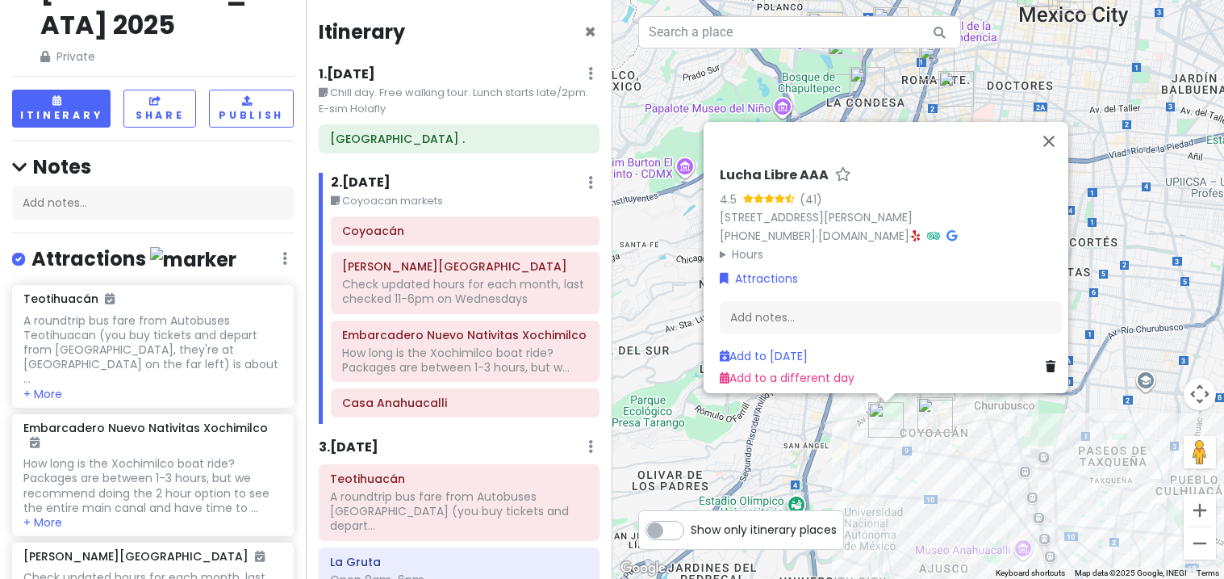
click at [250, 246] on div "Attractions Edit Reorder Delete List" at bounding box center [153, 262] width 282 height 33
click at [1060, 122] on button "Close" at bounding box center [1049, 141] width 39 height 39
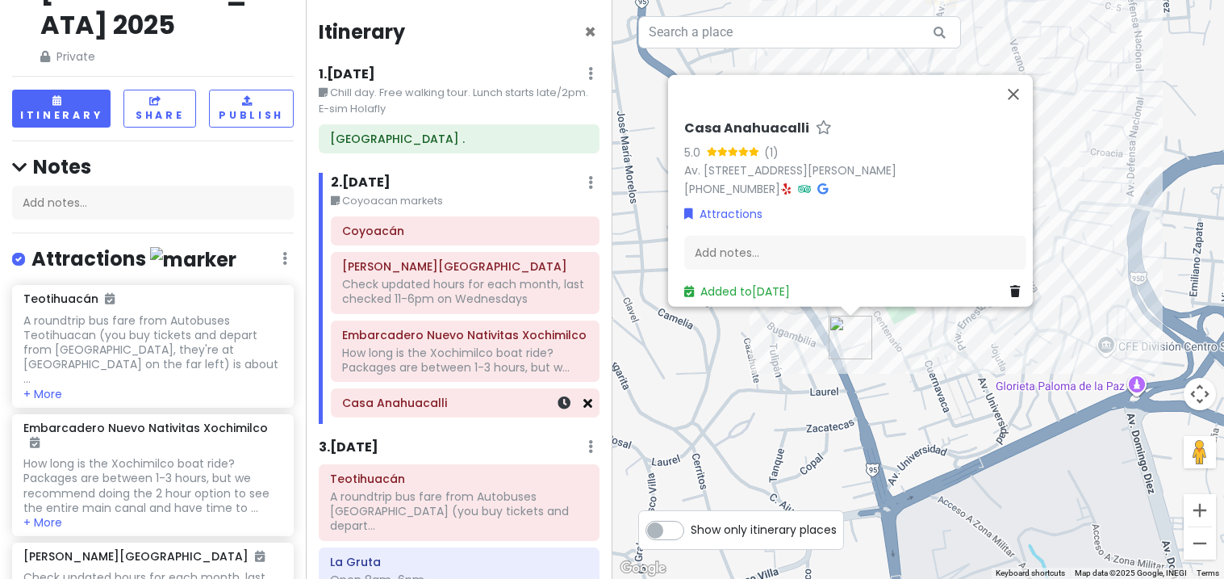
click at [588, 411] on link at bounding box center [588, 403] width 9 height 19
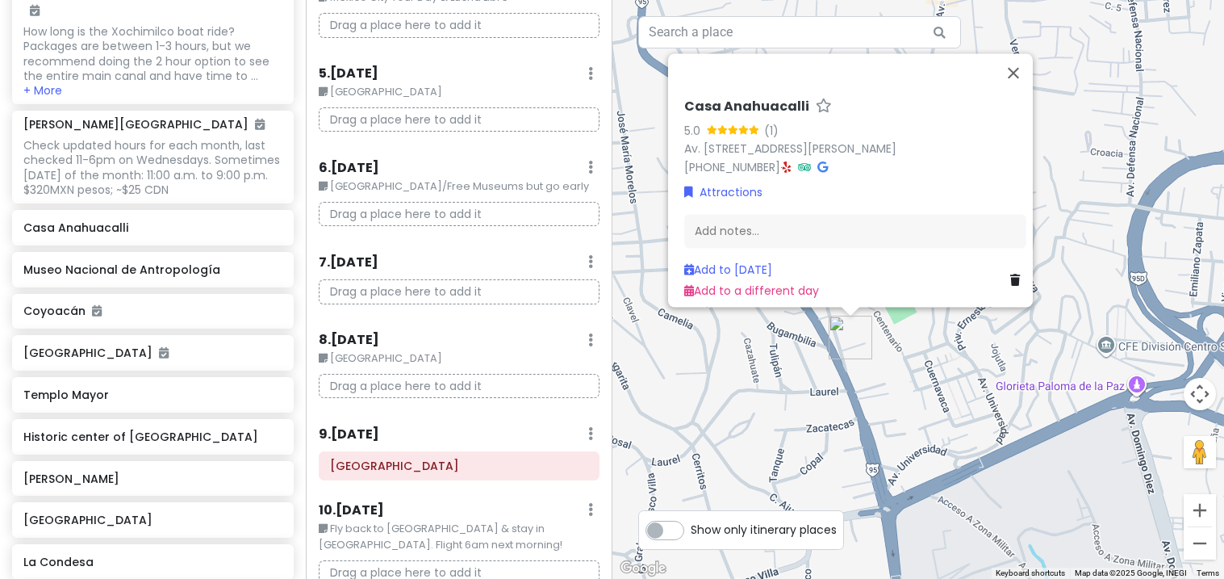
scroll to position [471, 0]
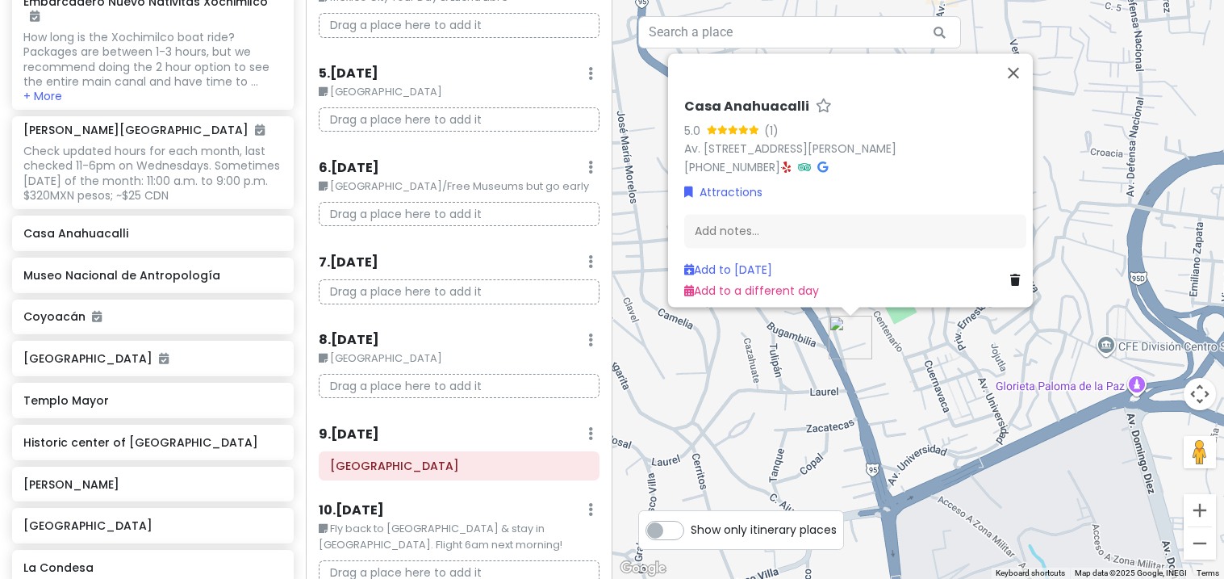
click at [270, 216] on div "Casa Anahuacalli" at bounding box center [153, 234] width 282 height 36
click at [274, 226] on h6 "Casa Anahuacalli" at bounding box center [152, 233] width 258 height 15
click at [156, 222] on div "Casa Anahuacalli" at bounding box center [152, 233] width 258 height 23
click at [144, 226] on h6 "Casa Anahuacalli" at bounding box center [152, 233] width 258 height 15
click at [1019, 54] on button "Close" at bounding box center [1013, 72] width 39 height 39
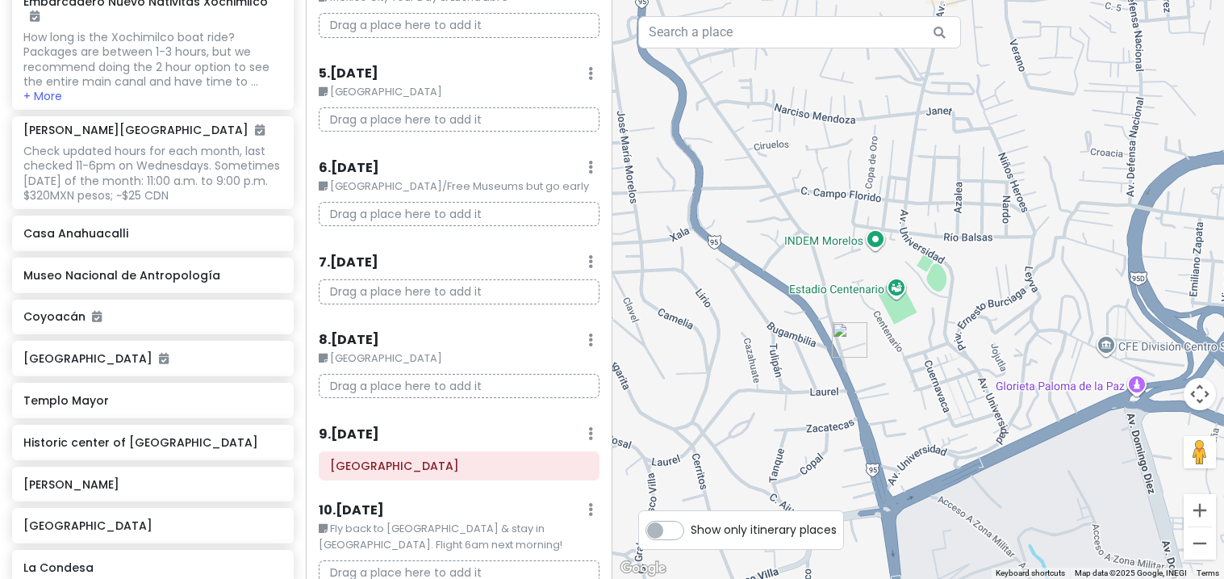
click at [266, 216] on div "Casa Anahuacalli" at bounding box center [153, 234] width 282 height 36
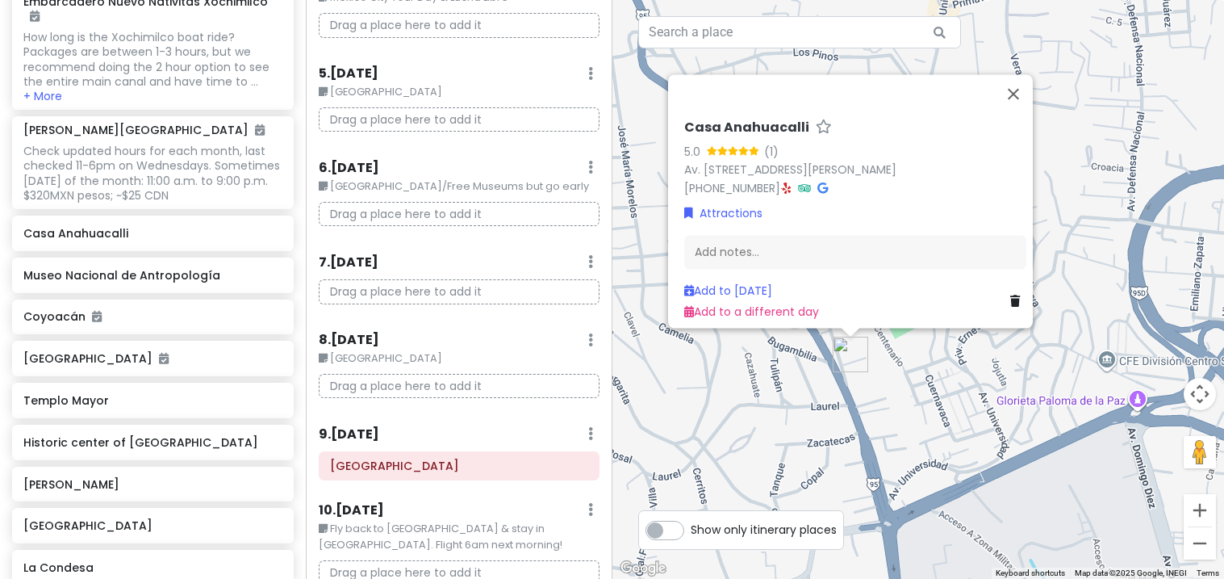
click at [91, 226] on h6 "Casa Anahuacalli" at bounding box center [152, 233] width 258 height 15
click at [1018, 74] on button "Close" at bounding box center [1013, 93] width 39 height 39
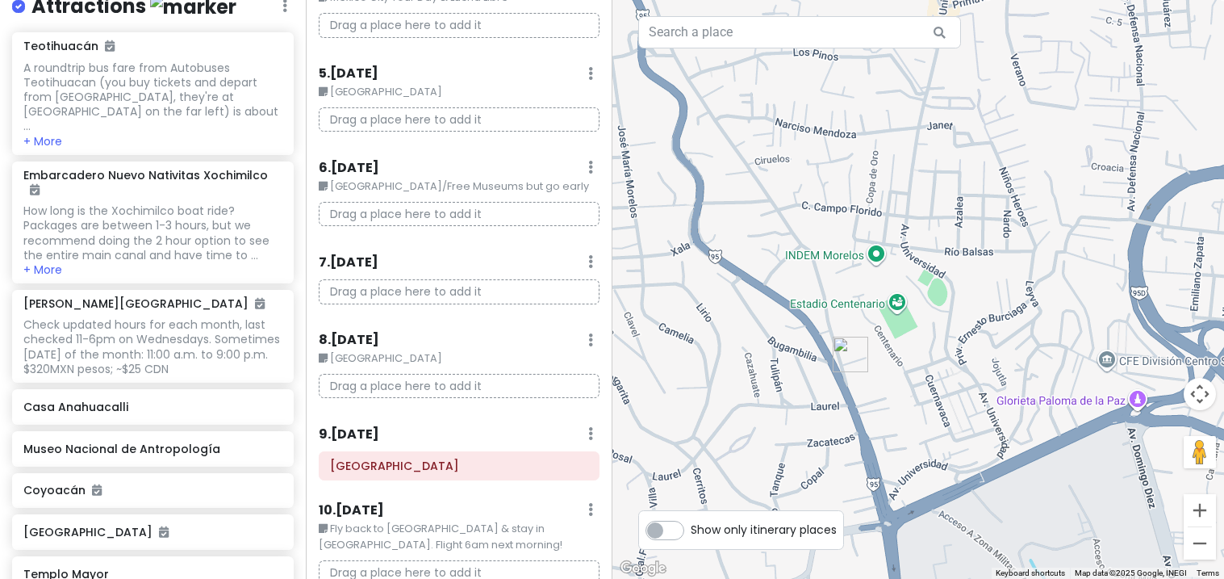
scroll to position [300, 0]
click at [84, 393] on div "Casa Anahuacalli" at bounding box center [152, 404] width 258 height 23
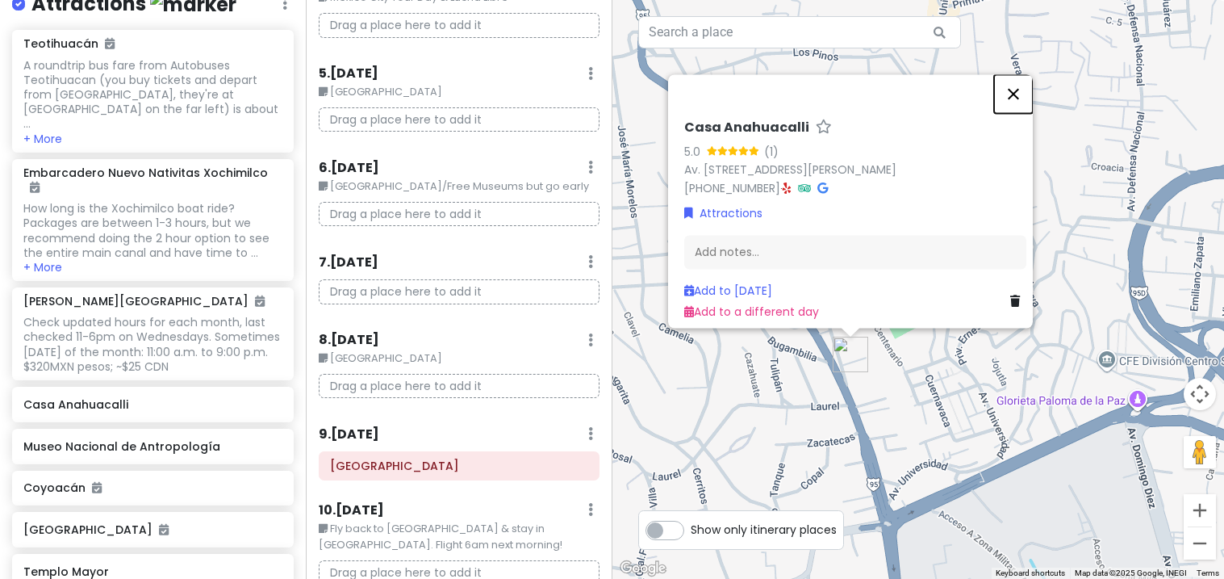
click at [1018, 74] on button "Close" at bounding box center [1013, 93] width 39 height 39
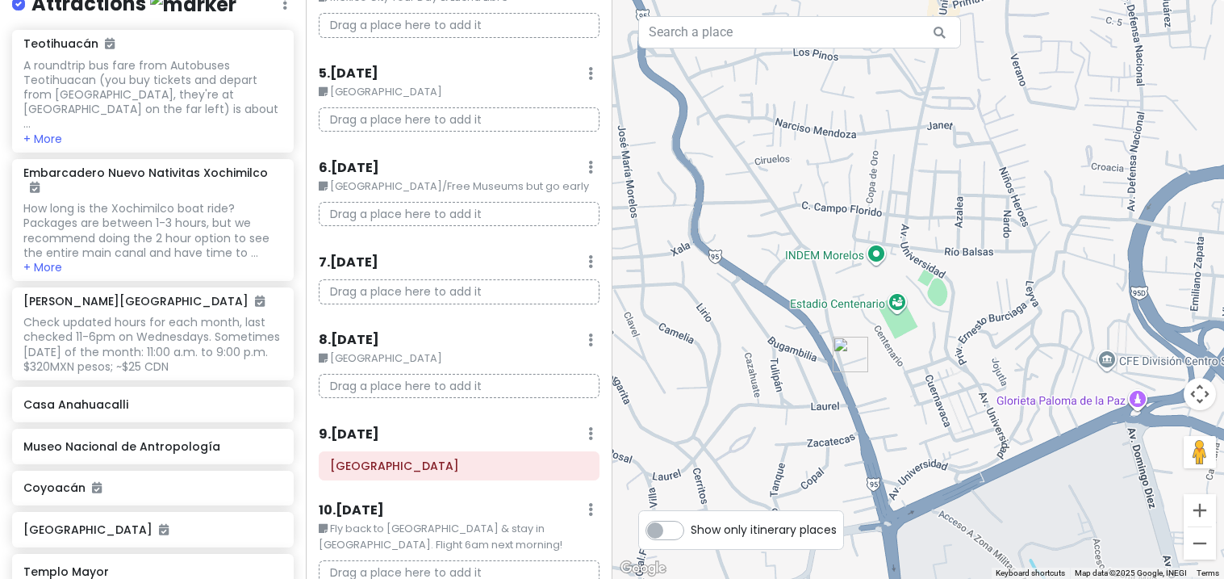
click at [67, 397] on h6 "Casa Anahuacalli" at bounding box center [152, 404] width 258 height 15
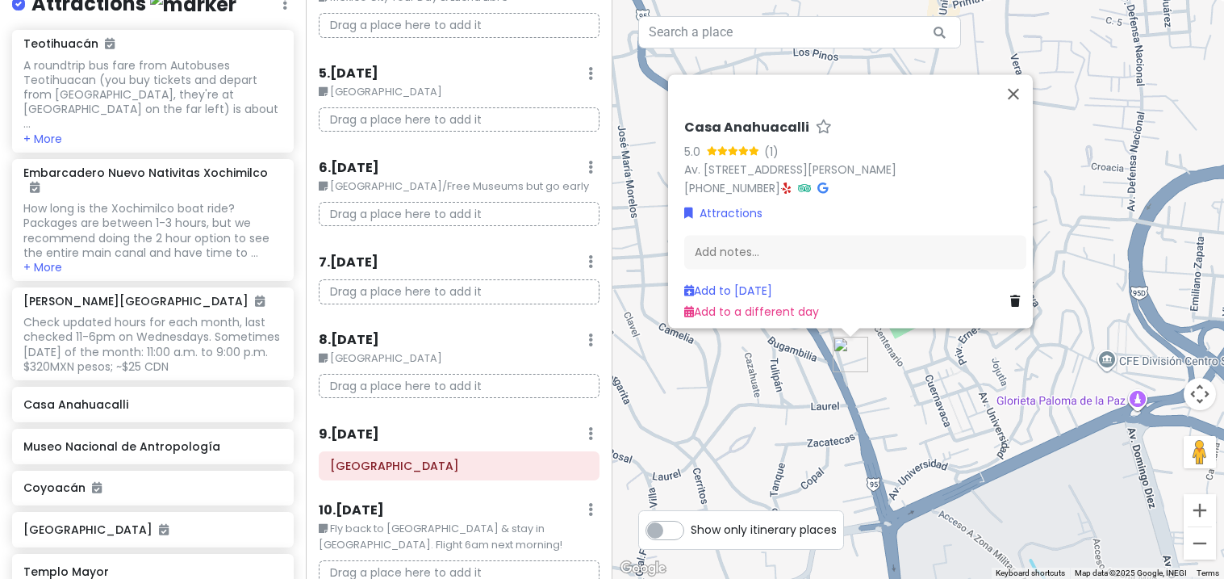
click at [1012, 295] on icon at bounding box center [1016, 300] width 10 height 11
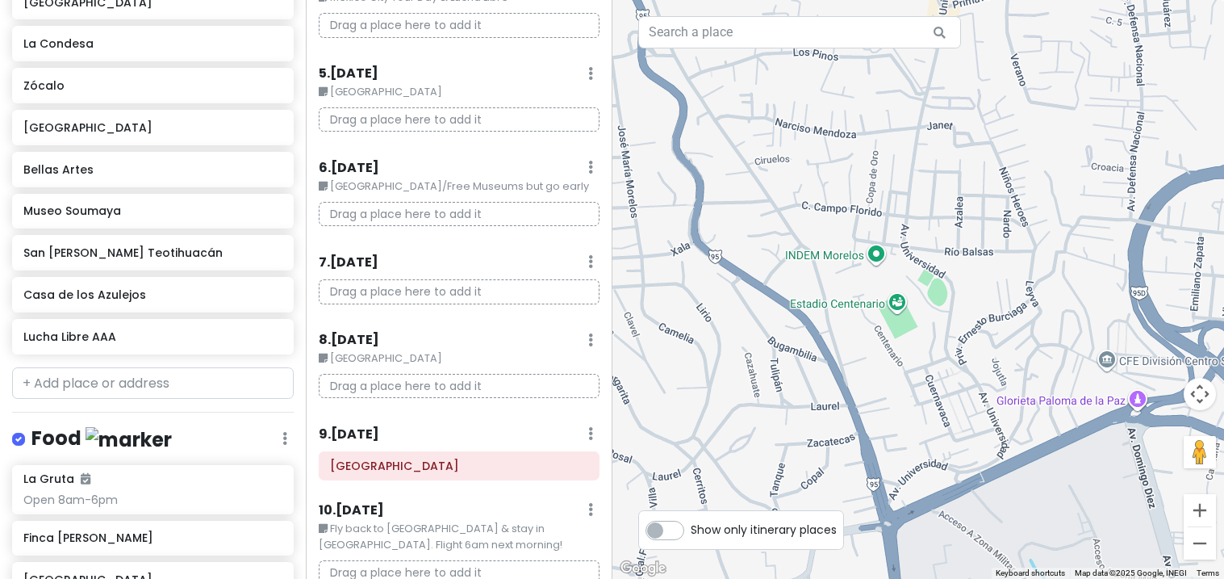
scroll to position [914, 0]
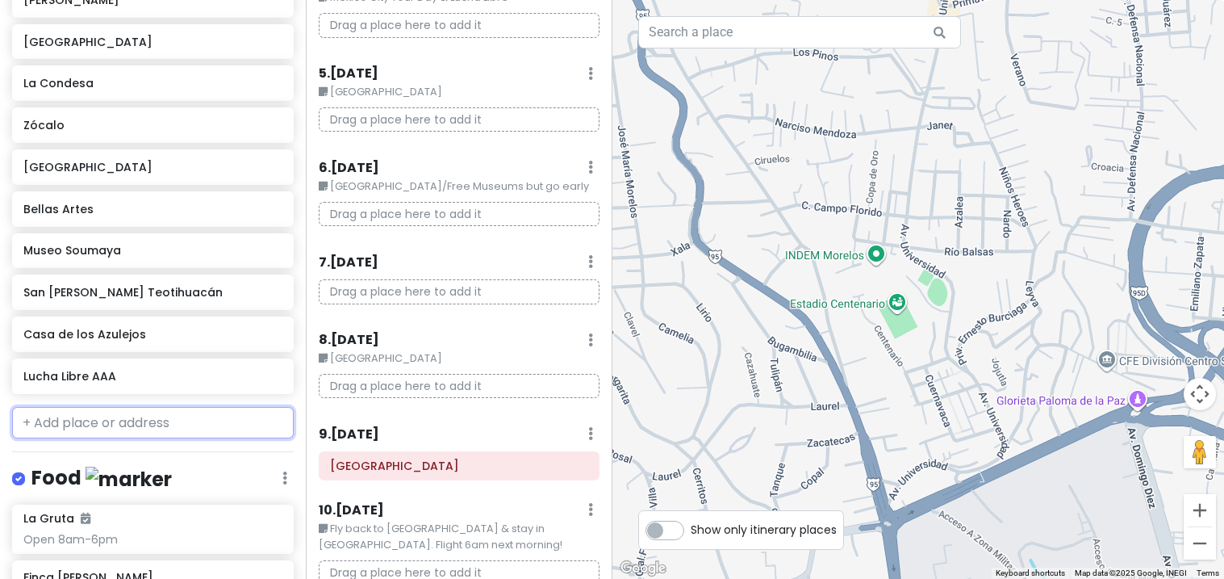
click at [229, 407] on input "text" at bounding box center [153, 423] width 282 height 32
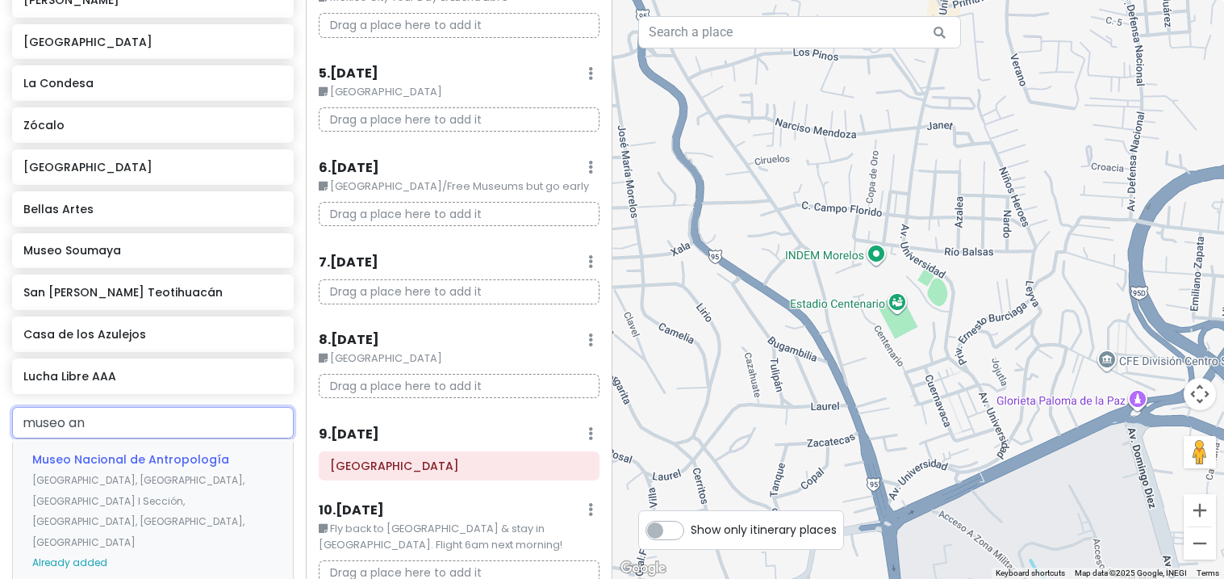
type input "museo [PERSON_NAME]"
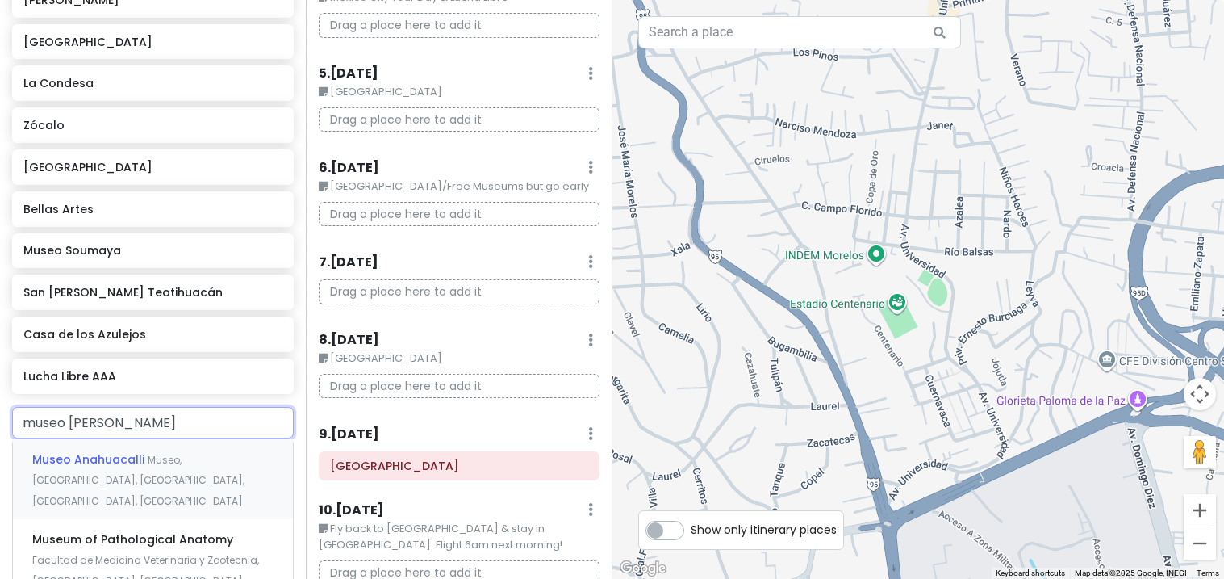
click at [100, 453] on span "Museo, [GEOGRAPHIC_DATA], [GEOGRAPHIC_DATA], [GEOGRAPHIC_DATA], [GEOGRAPHIC_DAT…" at bounding box center [138, 480] width 212 height 55
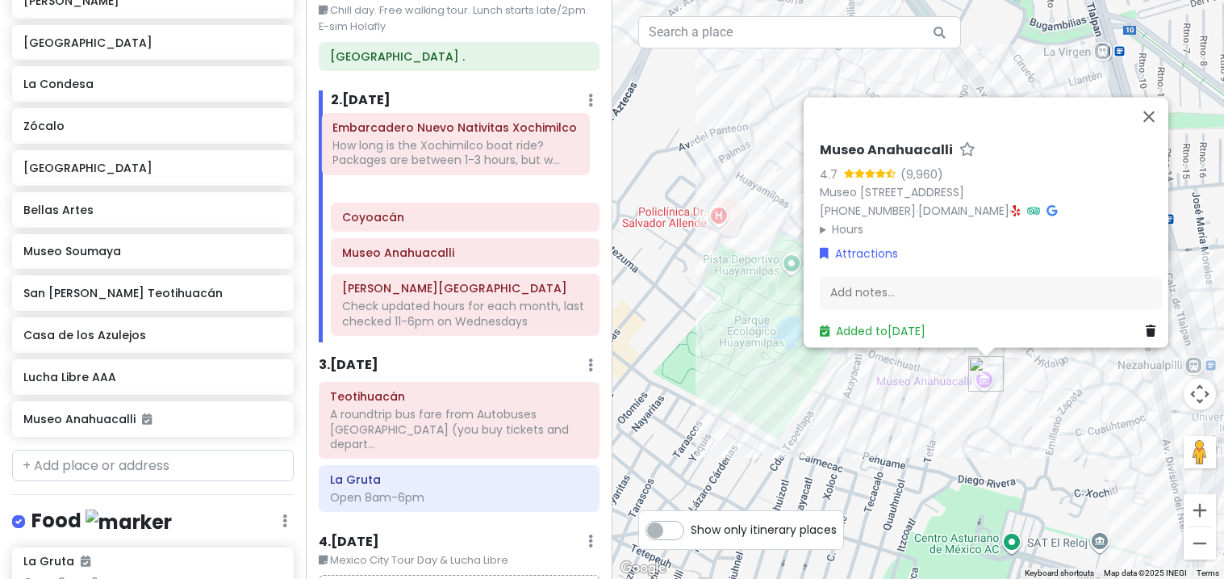
scroll to position [80, 0]
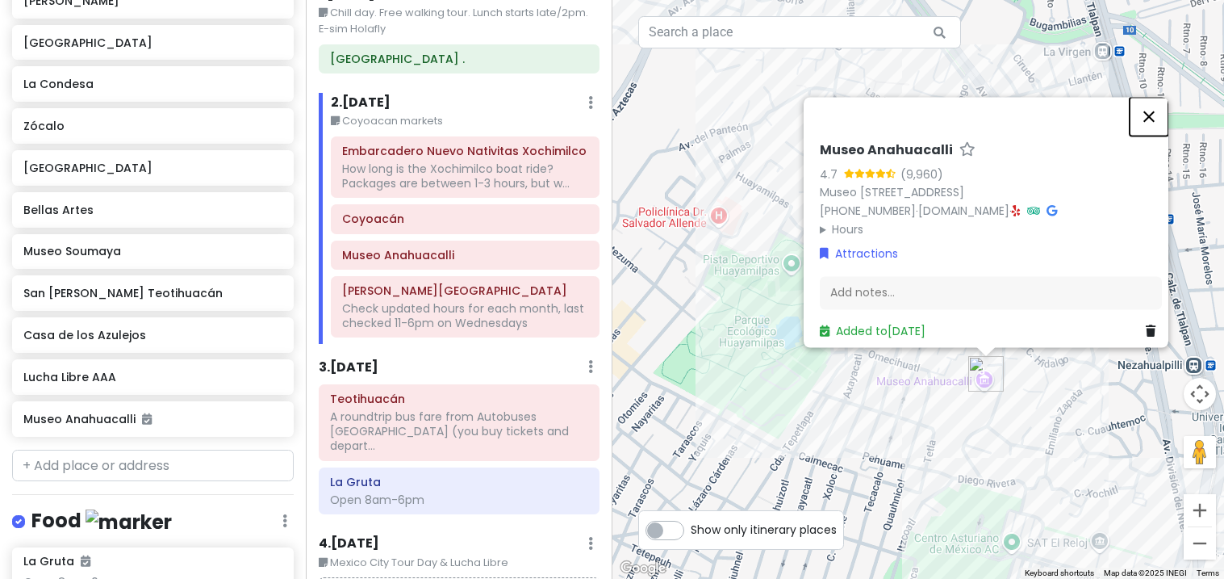
click at [1158, 104] on button "Close" at bounding box center [1149, 116] width 39 height 39
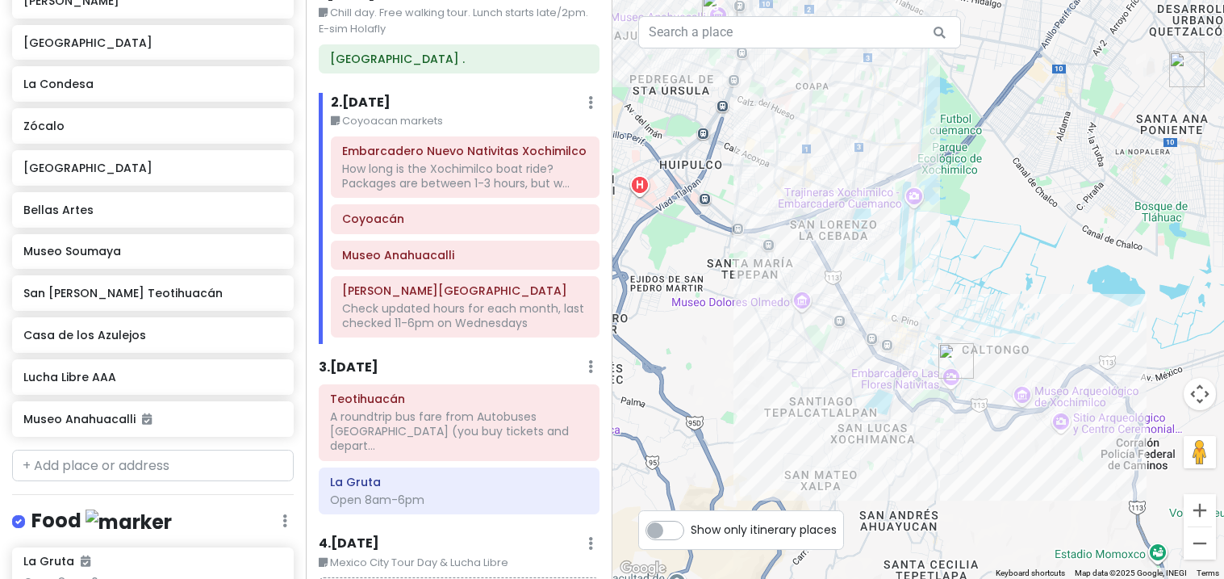
click at [1098, 401] on div at bounding box center [919, 289] width 613 height 579
click at [1082, 400] on div at bounding box center [919, 289] width 613 height 579
click at [1025, 400] on div at bounding box center [919, 289] width 613 height 579
click at [1031, 404] on div at bounding box center [919, 289] width 613 height 579
click at [1090, 408] on div at bounding box center [919, 289] width 613 height 579
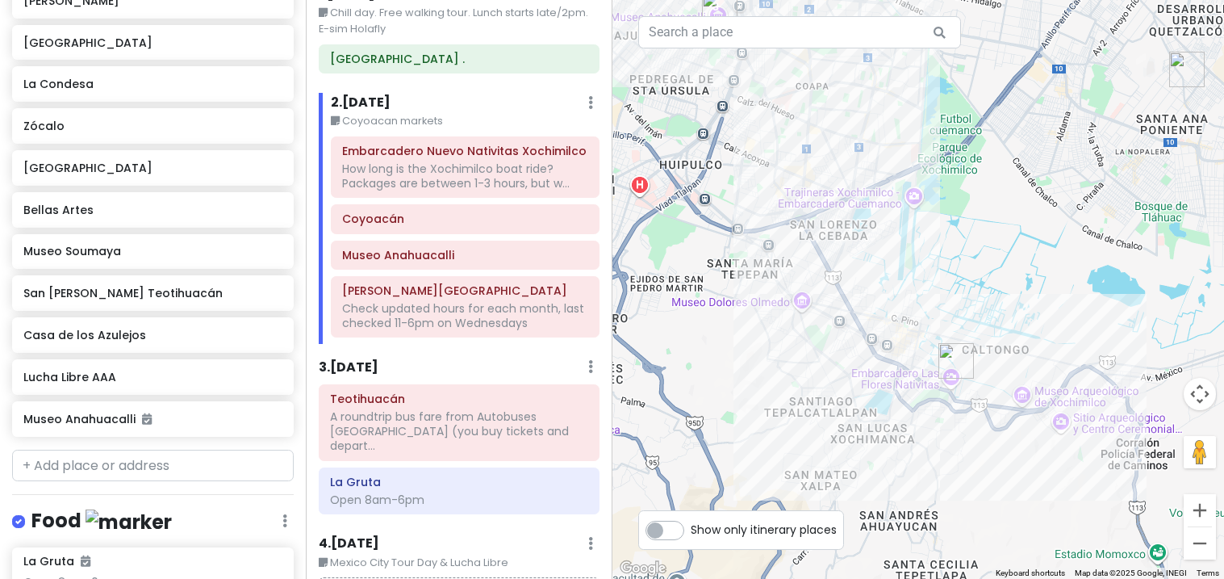
click at [1098, 407] on div at bounding box center [919, 289] width 613 height 579
click at [1107, 407] on div at bounding box center [919, 289] width 613 height 579
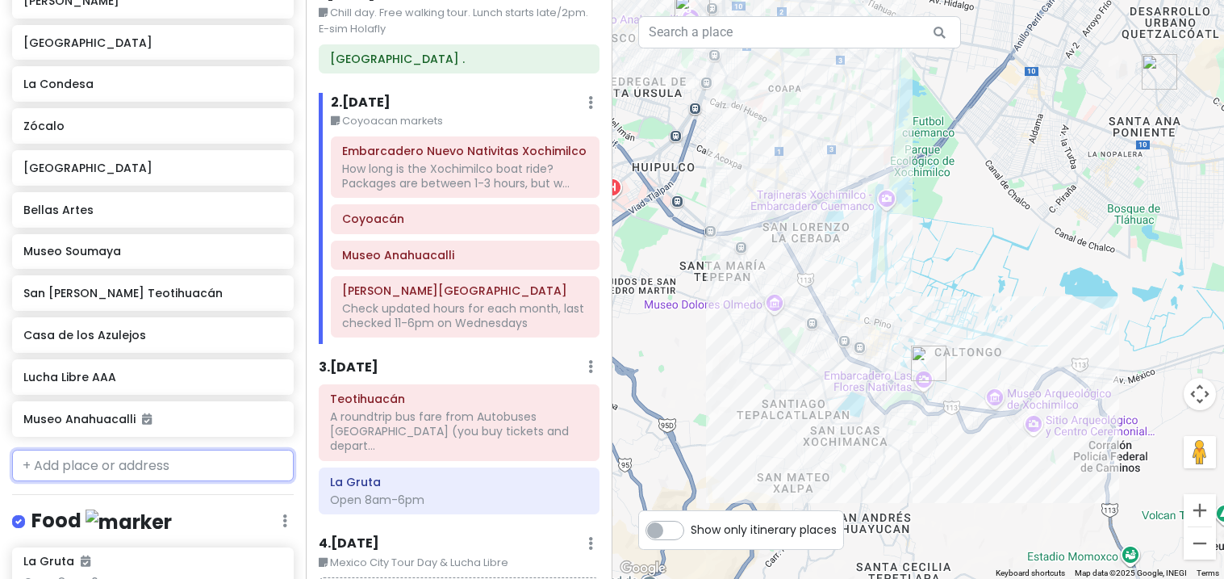
click at [52, 450] on input "text" at bounding box center [153, 466] width 282 height 32
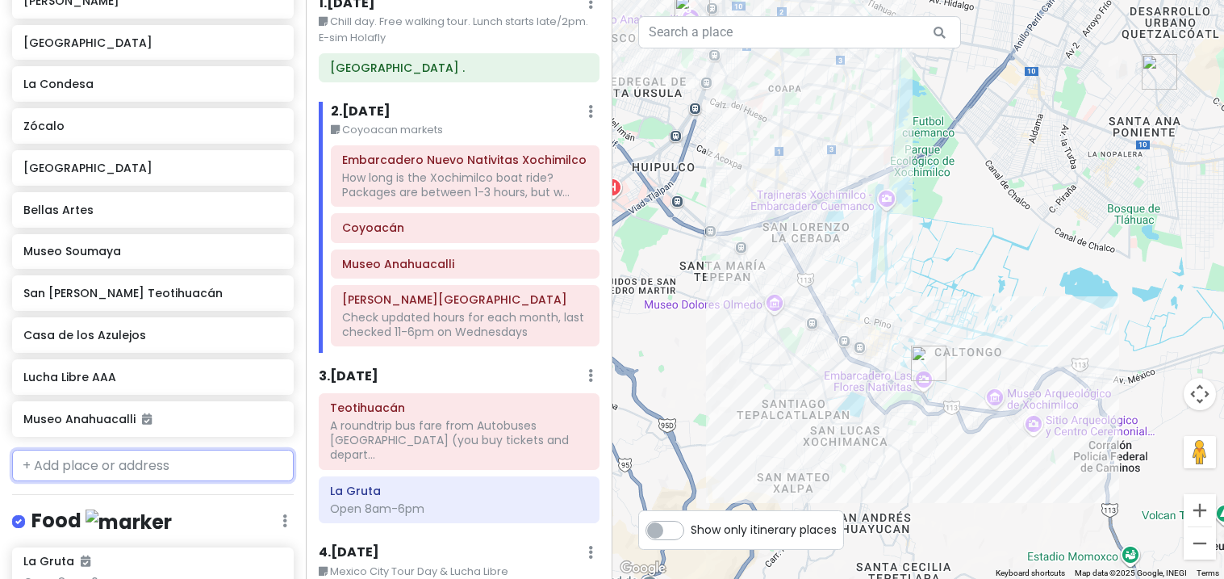
scroll to position [72, 0]
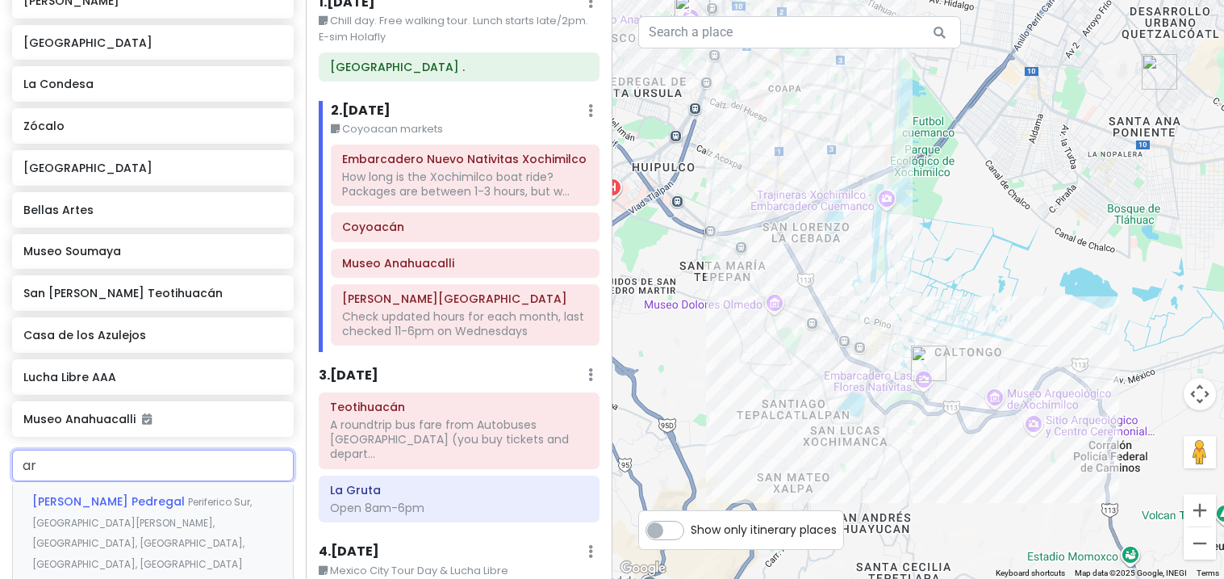
type input "a"
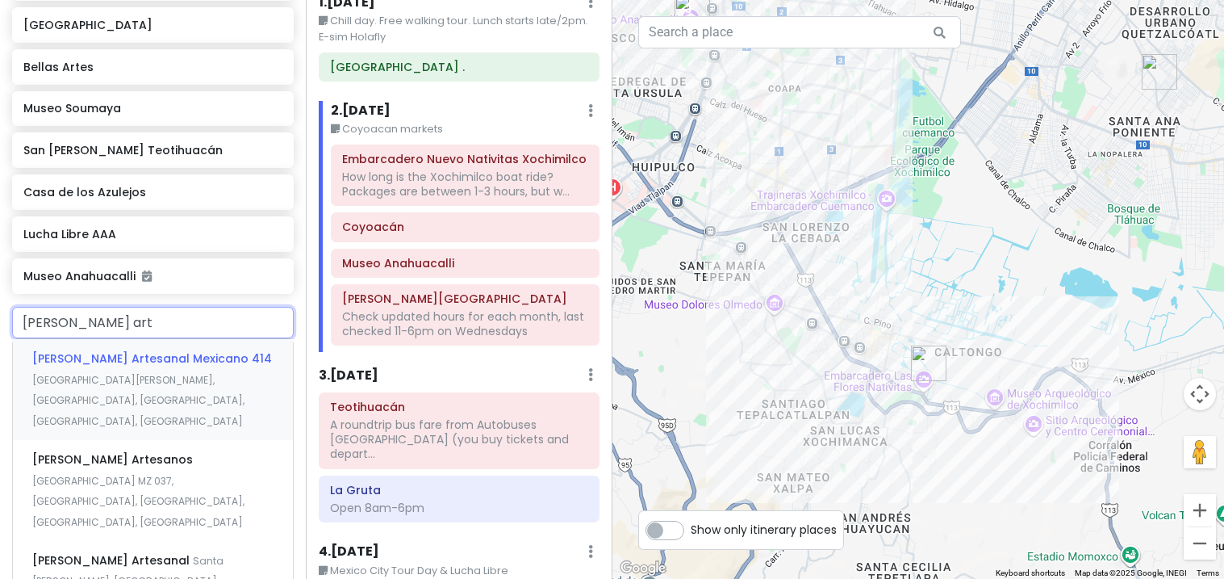
scroll to position [1050, 0]
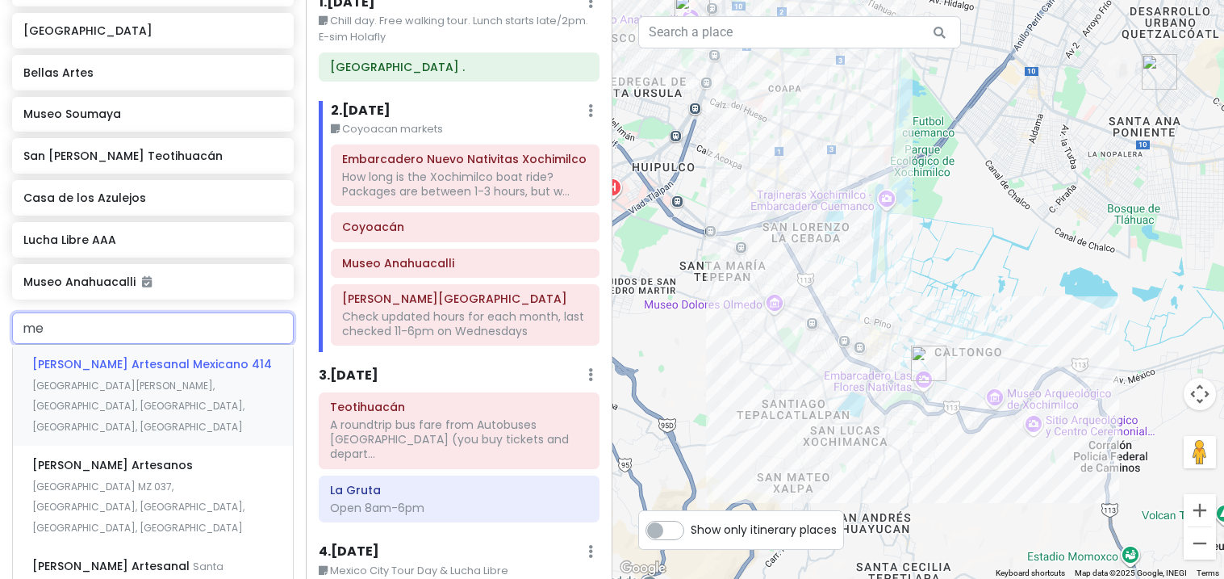
type input "m"
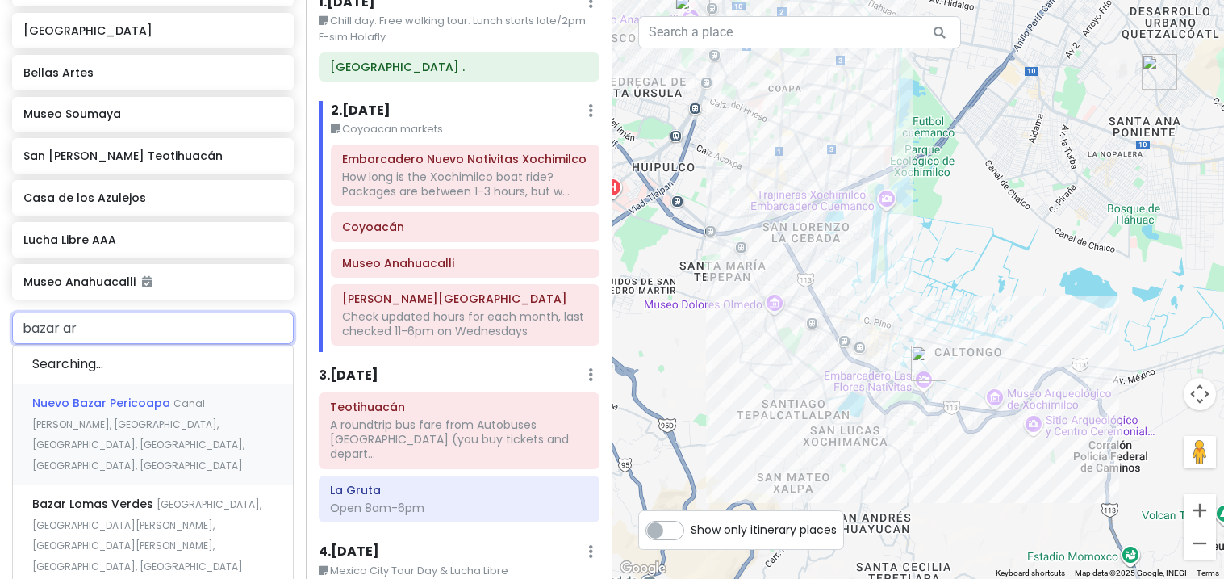
type input "bazar art"
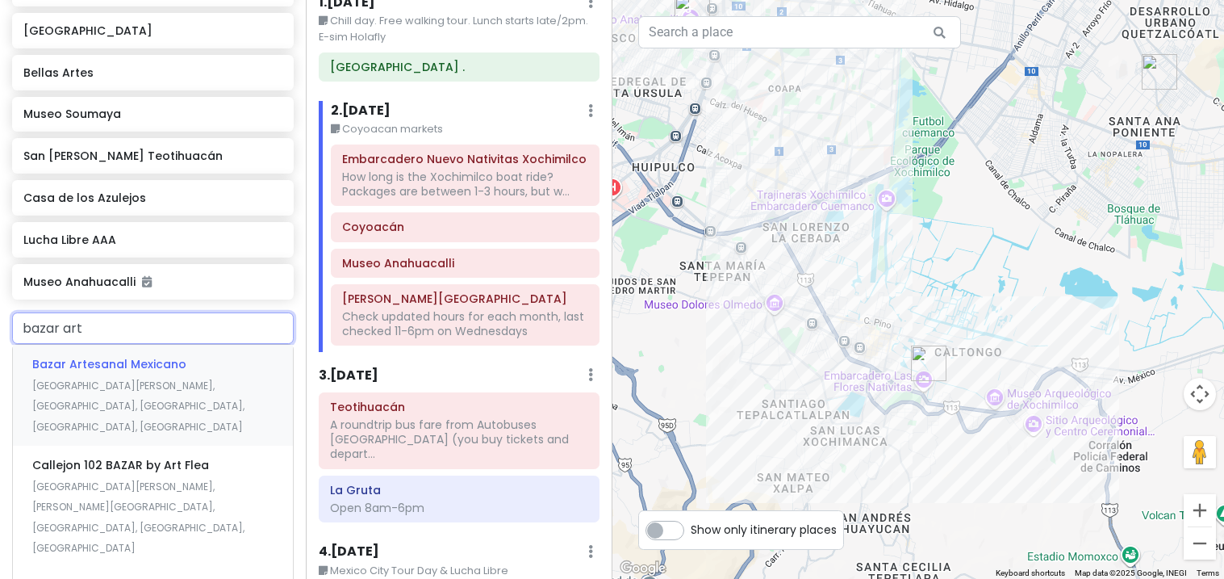
click at [128, 356] on span "Bazar Artesanal Mexicano" at bounding box center [109, 364] width 154 height 16
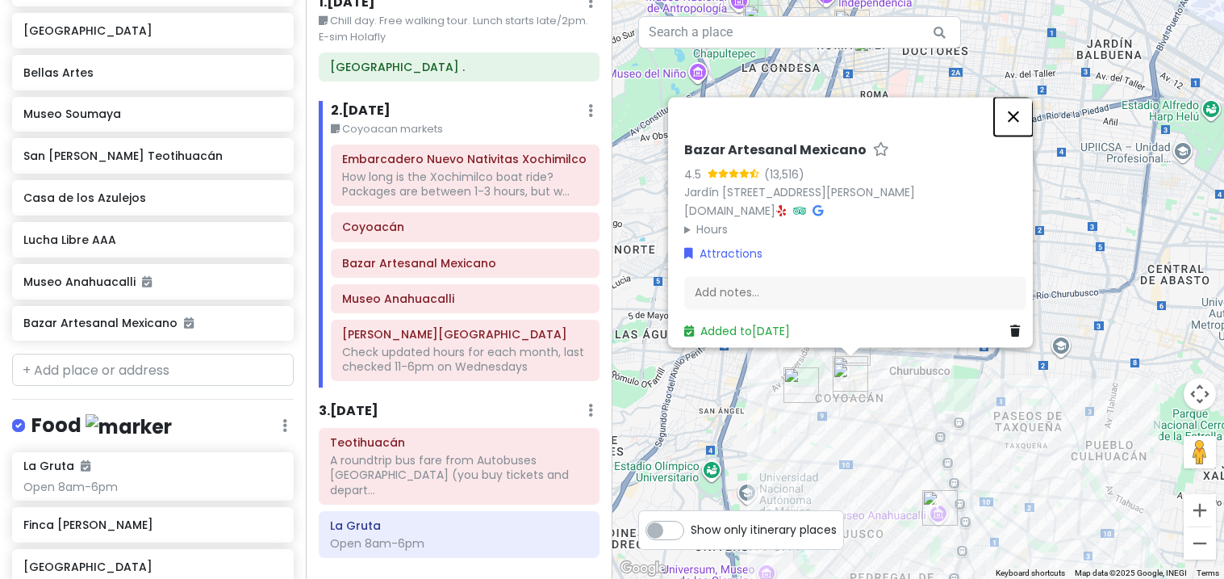
click at [1016, 97] on button "Close" at bounding box center [1013, 116] width 39 height 39
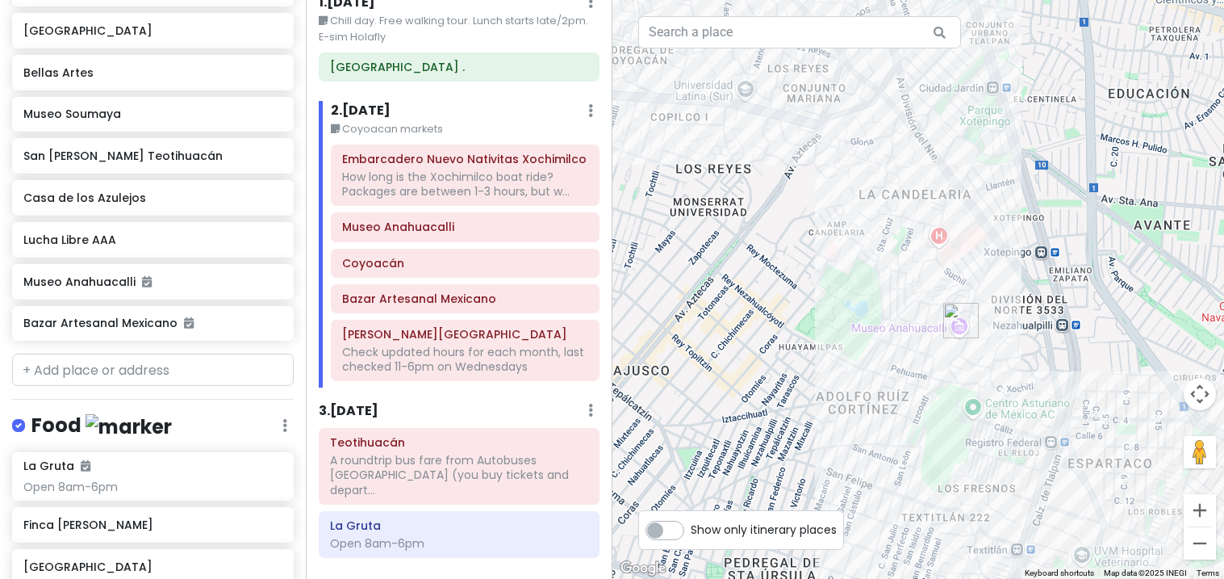
click at [938, 314] on img "Museo Anahuacalli" at bounding box center [961, 320] width 48 height 48
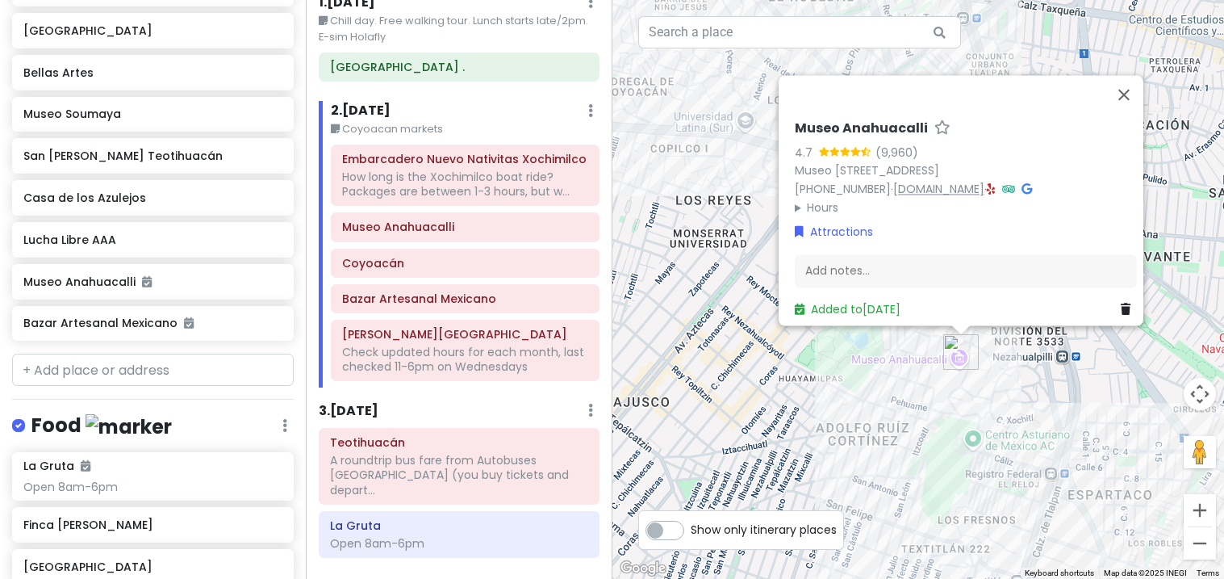
click at [985, 186] on link "[DOMAIN_NAME]" at bounding box center [938, 189] width 91 height 16
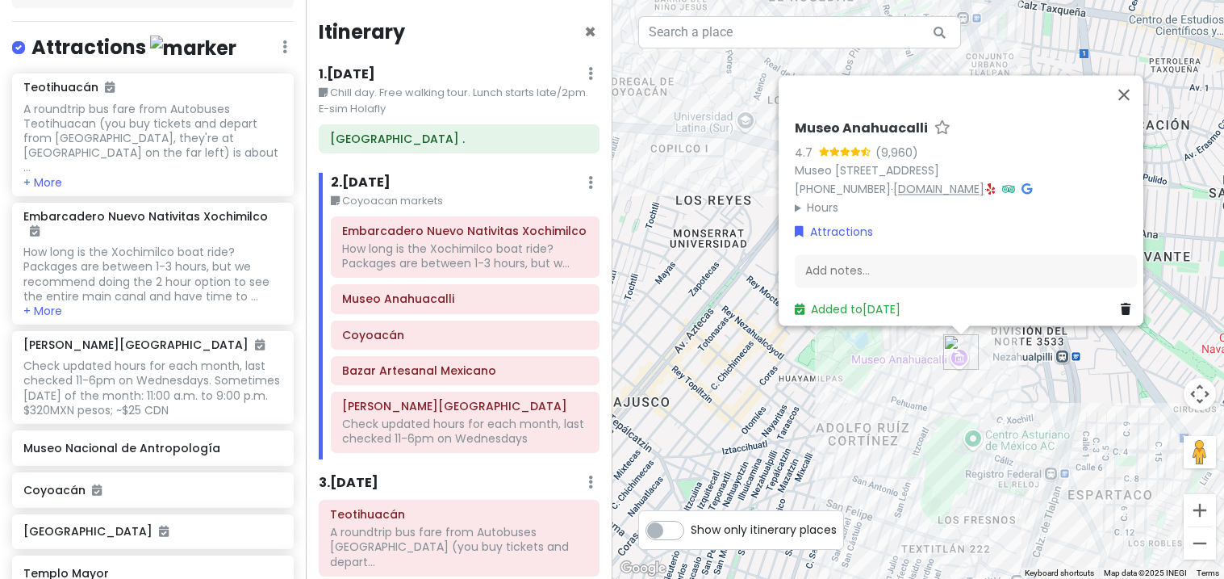
scroll to position [228, 0]
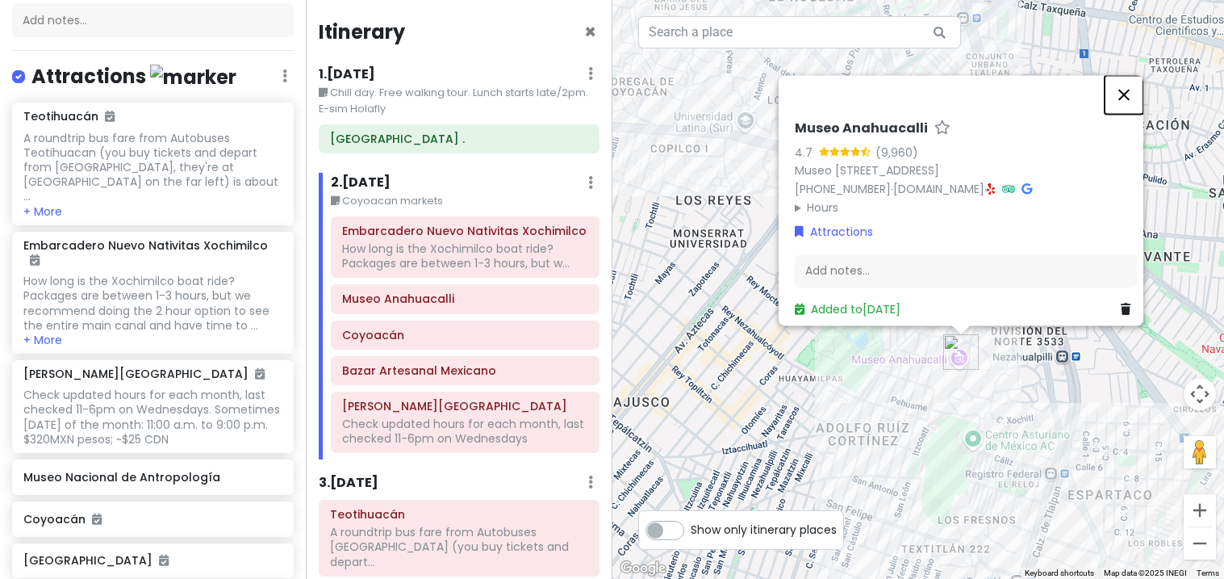
click at [1132, 75] on button "Close" at bounding box center [1124, 94] width 39 height 39
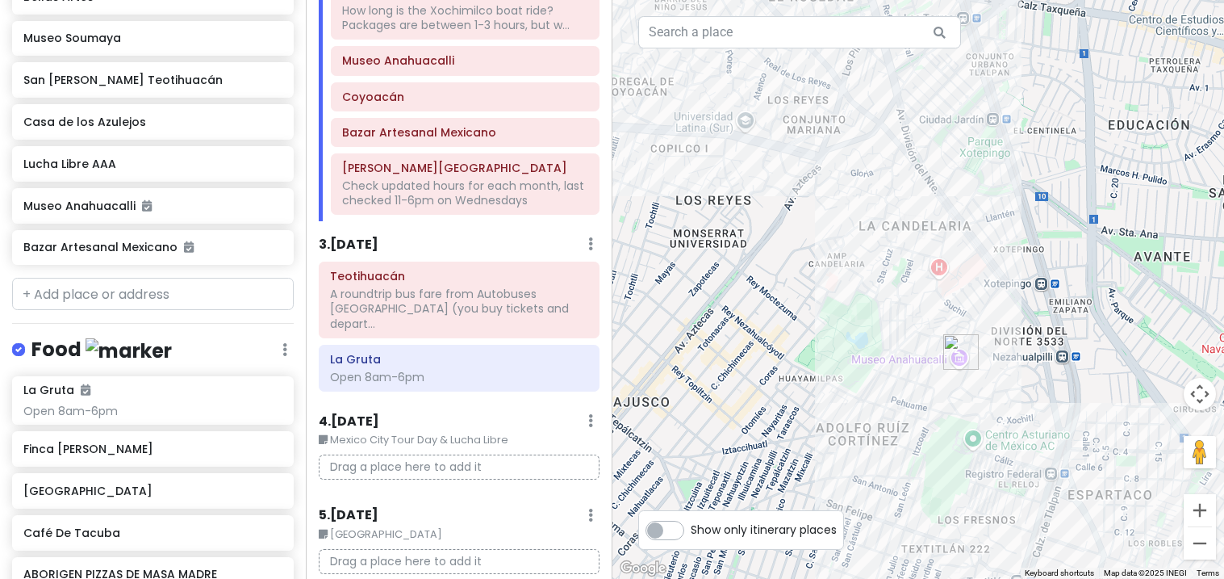
scroll to position [1098, 0]
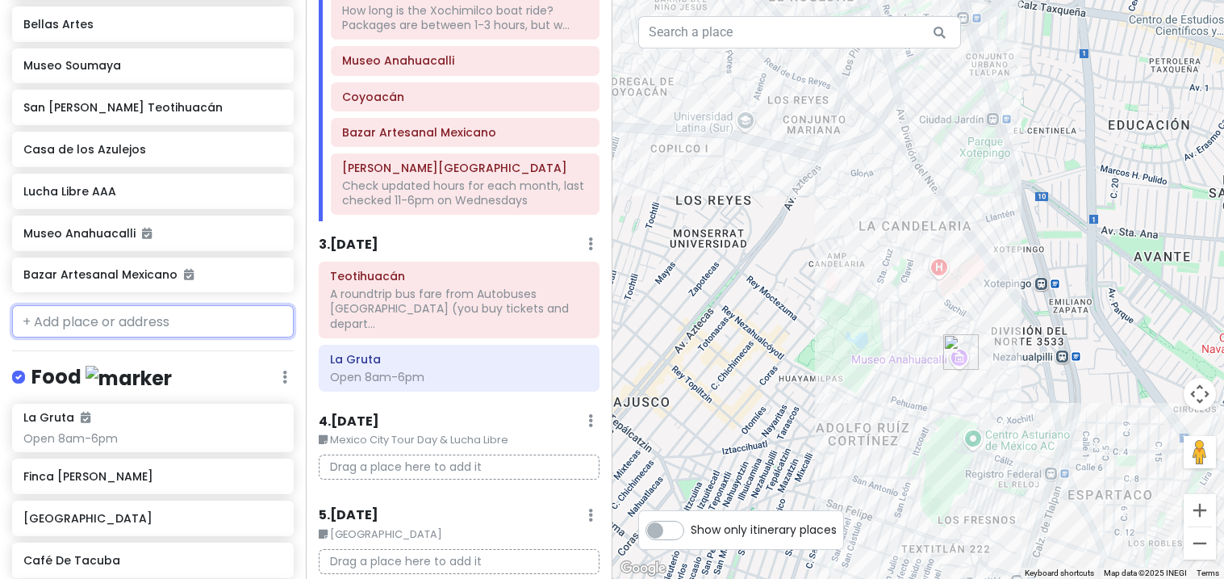
click at [55, 305] on input "text" at bounding box center [153, 321] width 282 height 32
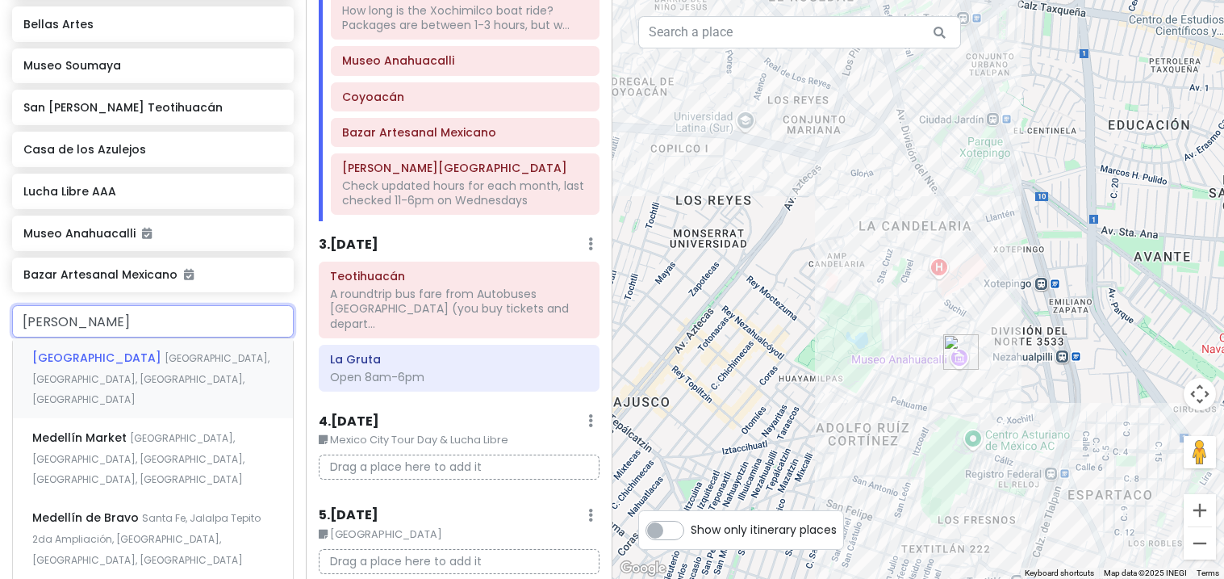
type input "medell"
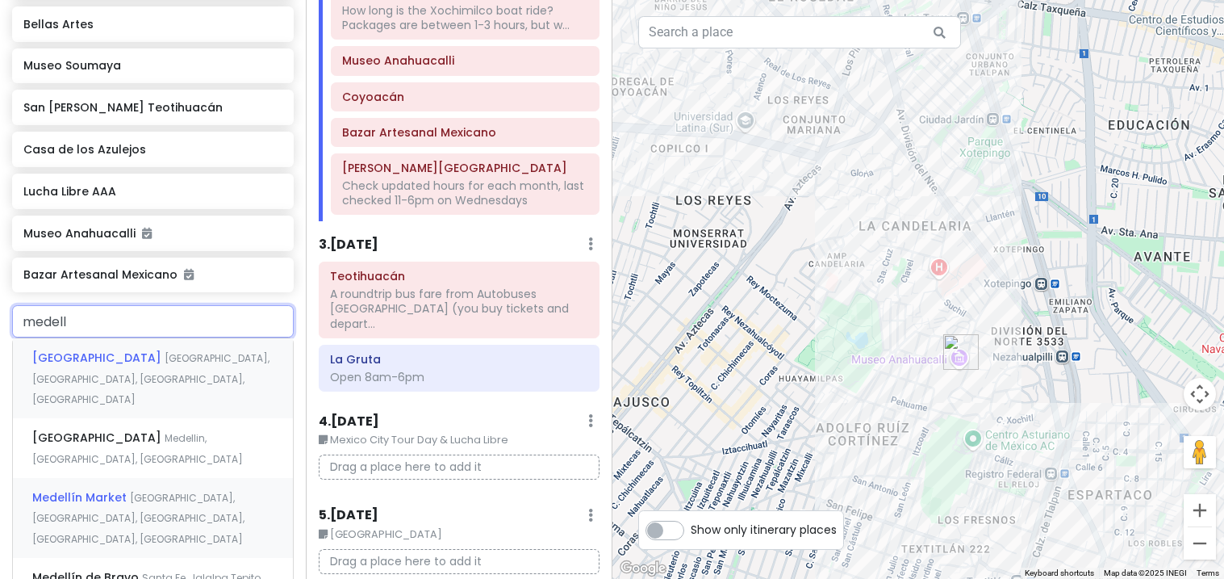
click at [90, 491] on span "[GEOGRAPHIC_DATA], [GEOGRAPHIC_DATA], [GEOGRAPHIC_DATA], [GEOGRAPHIC_DATA], [GE…" at bounding box center [138, 518] width 212 height 55
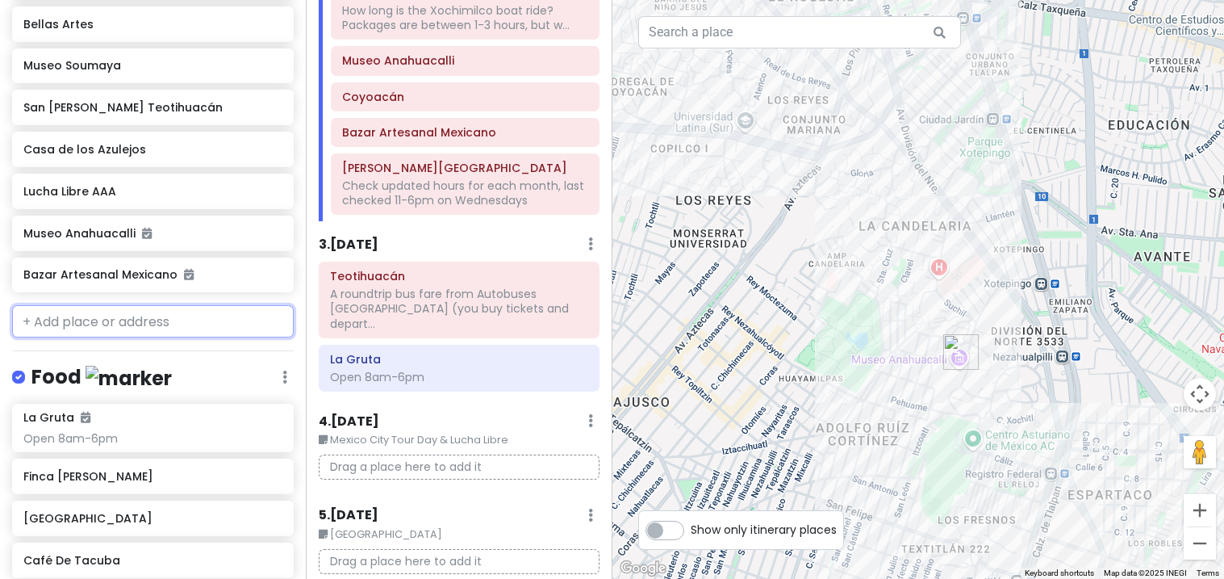
scroll to position [1140, 0]
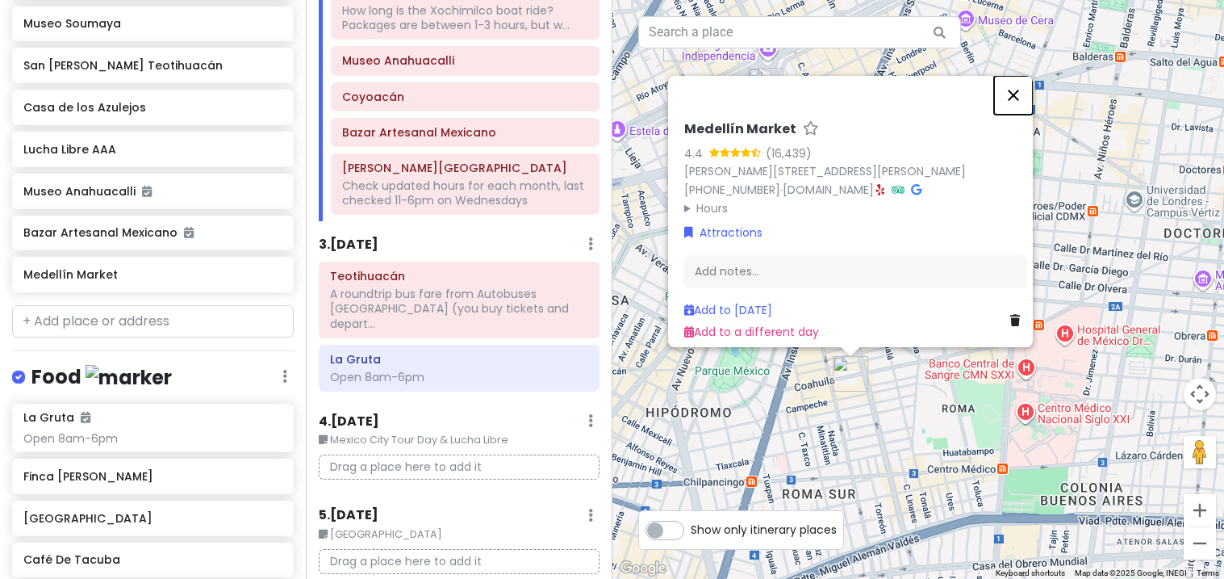
click at [1026, 78] on button "Close" at bounding box center [1013, 95] width 39 height 39
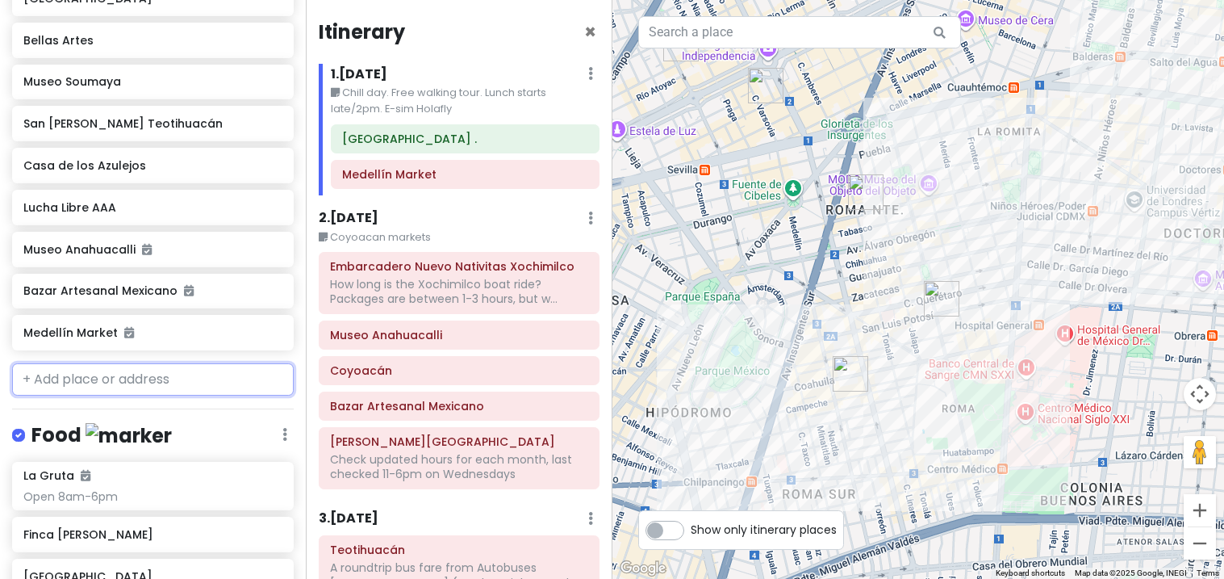
scroll to position [1077, 0]
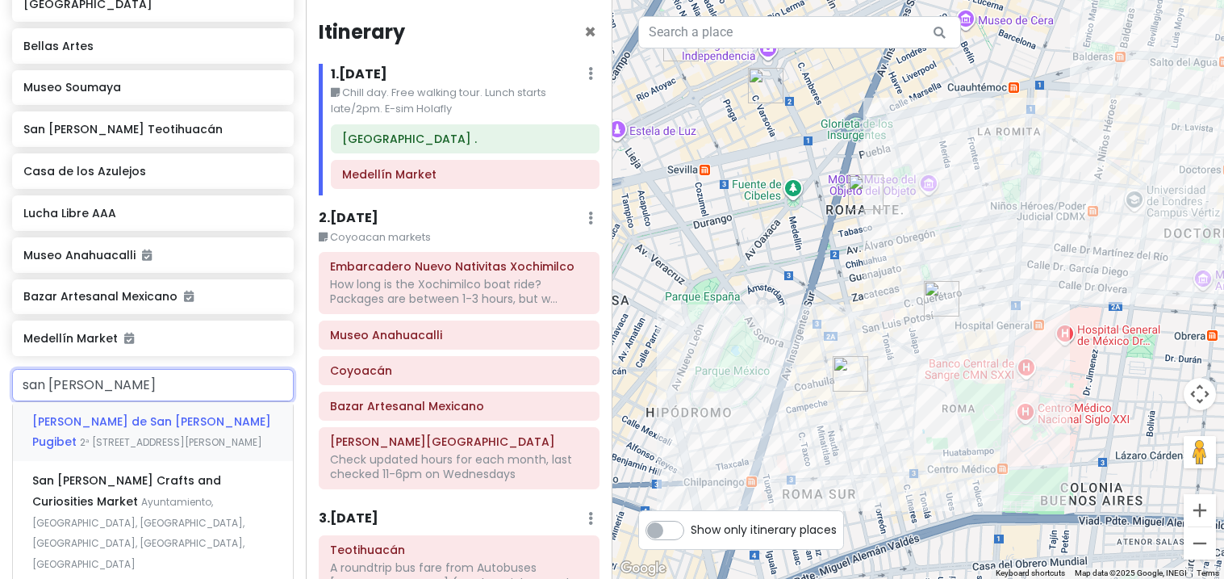
type input "san [PERSON_NAME] market"
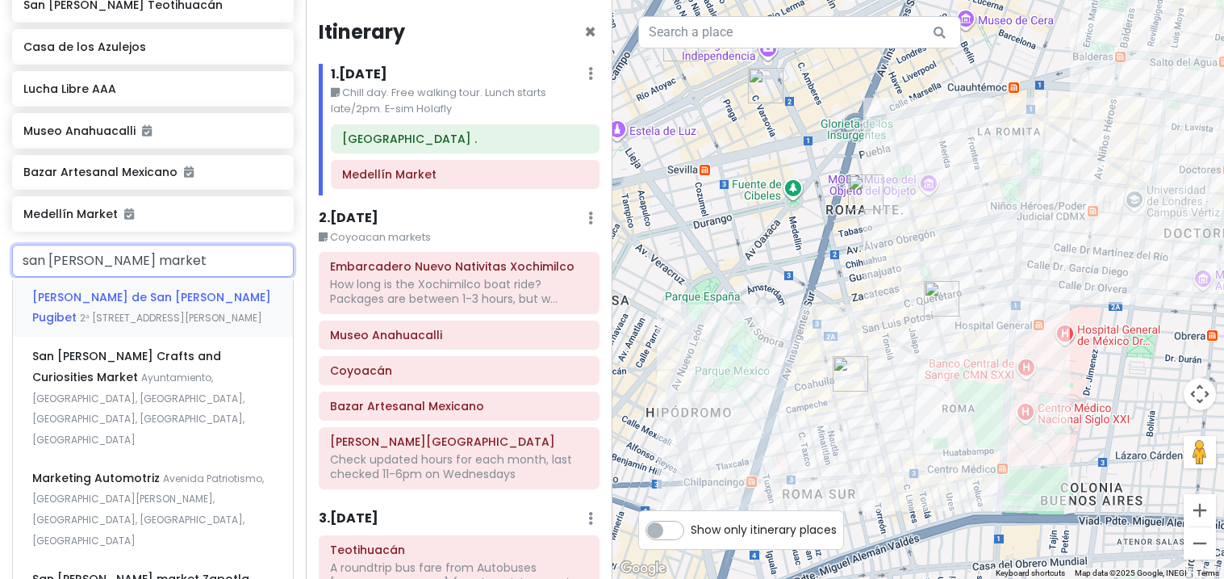
scroll to position [1197, 0]
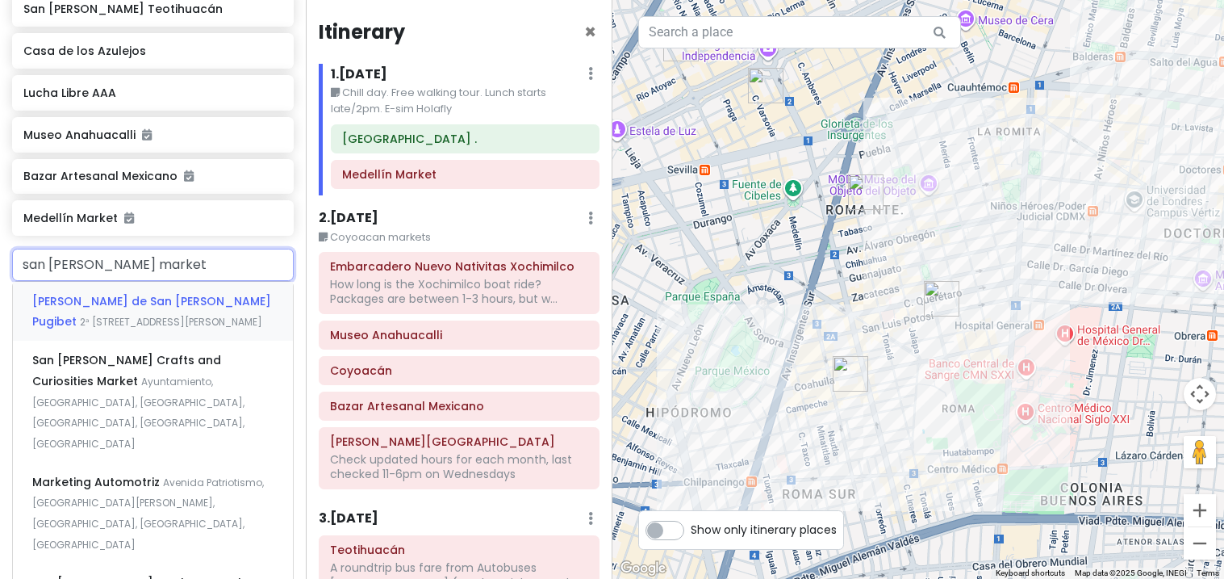
click at [91, 315] on span "2ᵃ [STREET_ADDRESS][PERSON_NAME]" at bounding box center [171, 322] width 182 height 14
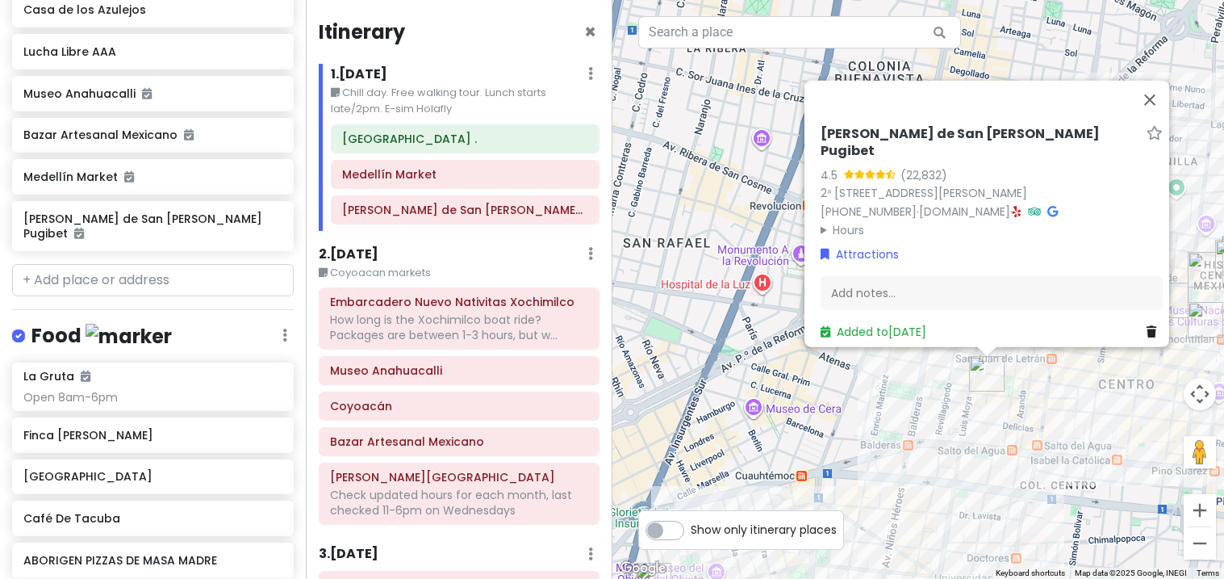
scroll to position [1196, 0]
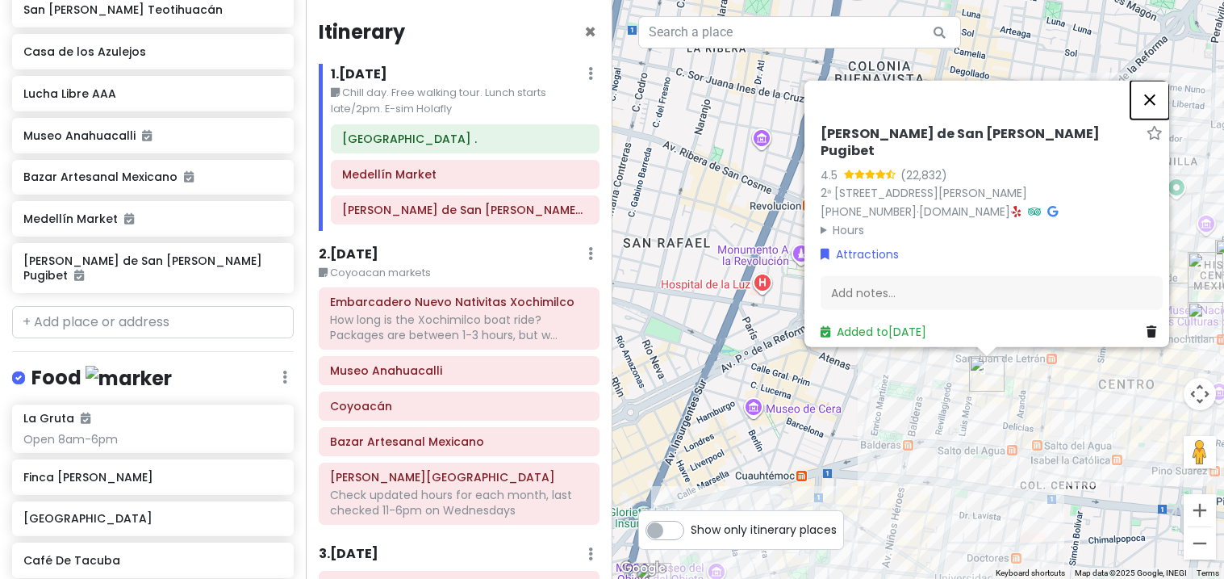
click at [1161, 99] on button "Close" at bounding box center [1150, 99] width 39 height 39
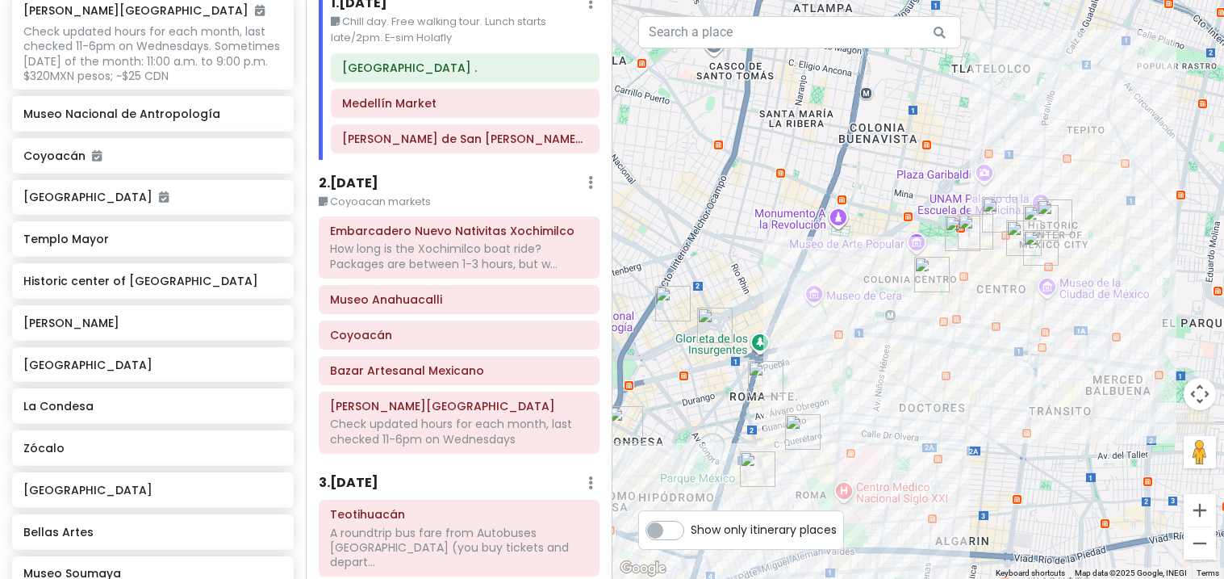
scroll to position [0, 0]
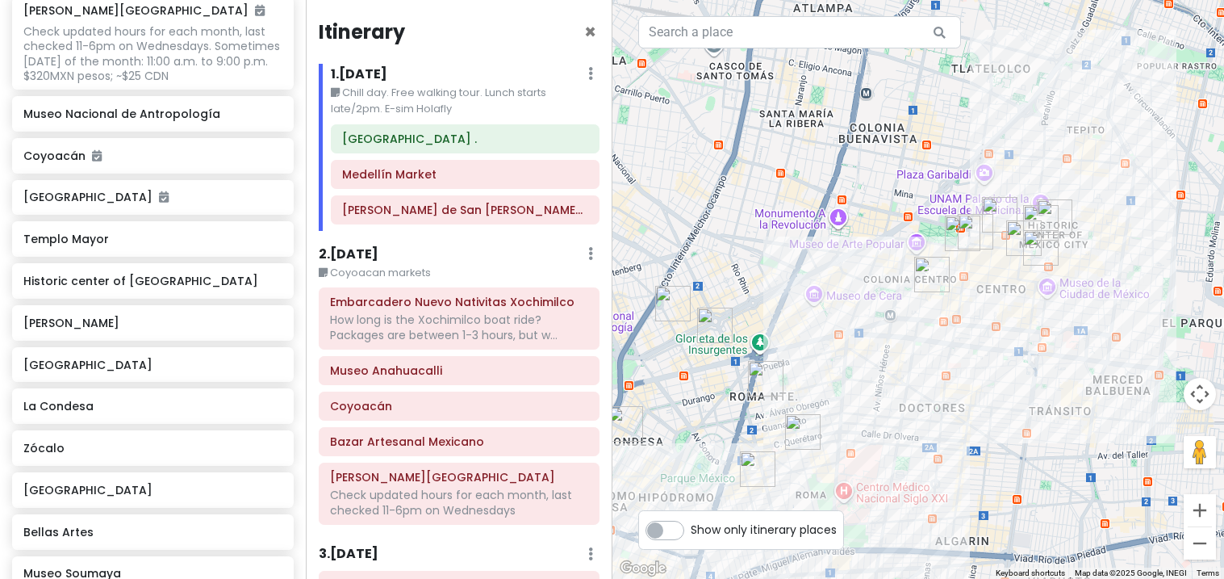
click at [588, 75] on icon at bounding box center [590, 73] width 5 height 13
click at [541, 130] on link "Edit Day Notes" at bounding box center [543, 121] width 131 height 39
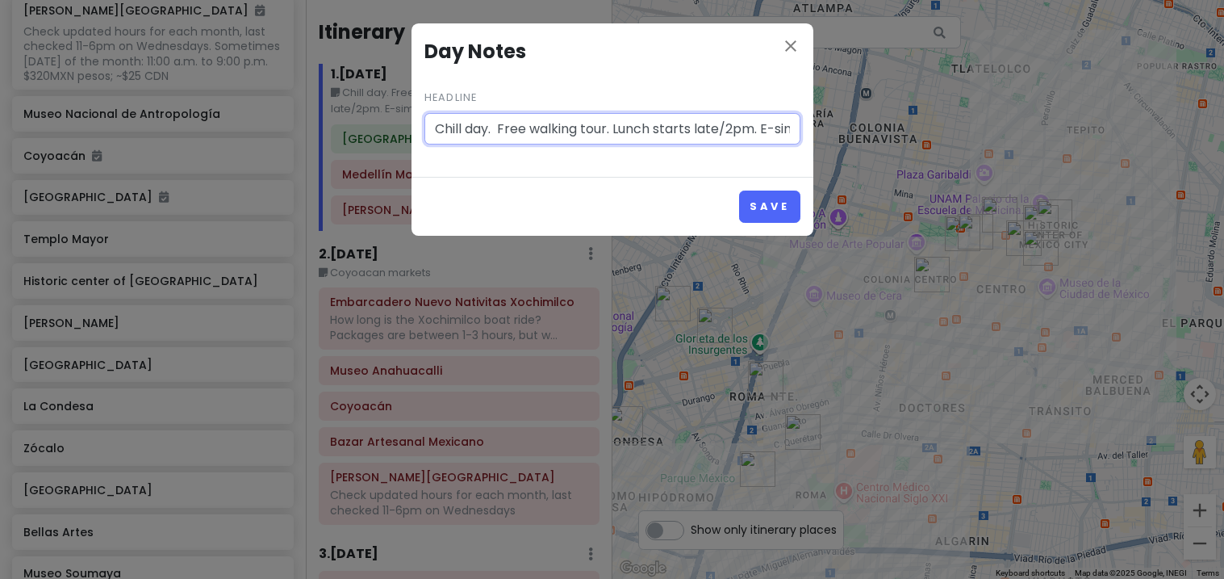
click at [701, 132] on input "Chill day. Free walking tour. Lunch starts late/2pm. E-sim Holafly" at bounding box center [613, 129] width 376 height 32
click at [658, 132] on input "Chill day. Free walking tour. Lunch starts late/2pm. E-sim Holafly" at bounding box center [613, 129] width 376 height 32
click at [788, 128] on input "Chill day. Free walking tour. Lunch starts late/2pm. E-sim Holafly" at bounding box center [613, 129] width 376 height 32
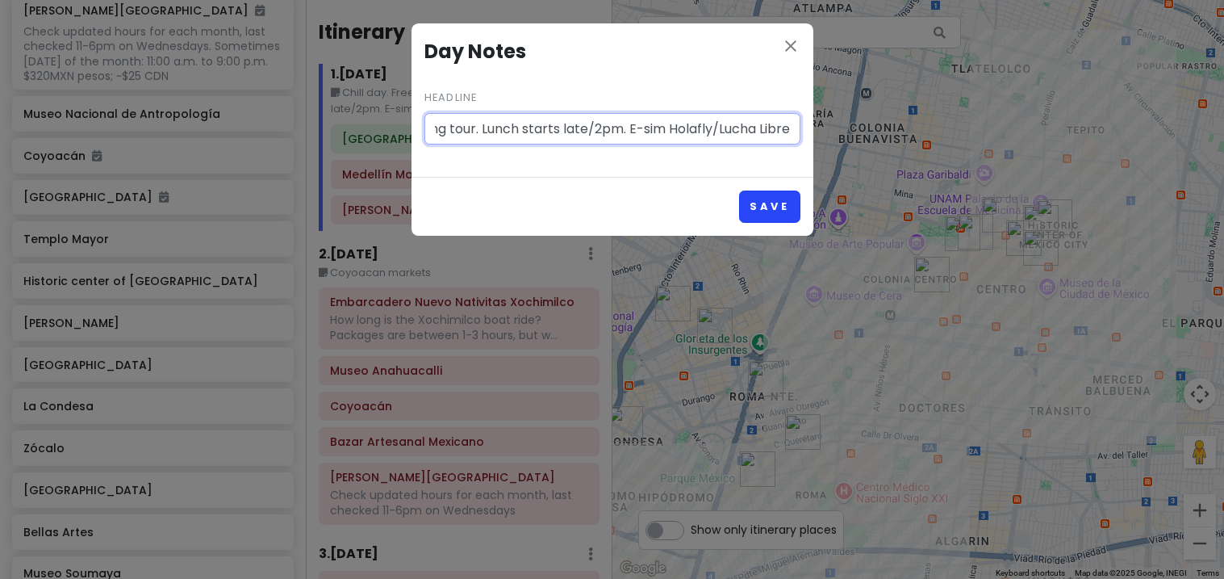
type input "Chill day. Free walking tour. Lunch starts late/2pm. E-sim Holafly/Lucha Libre"
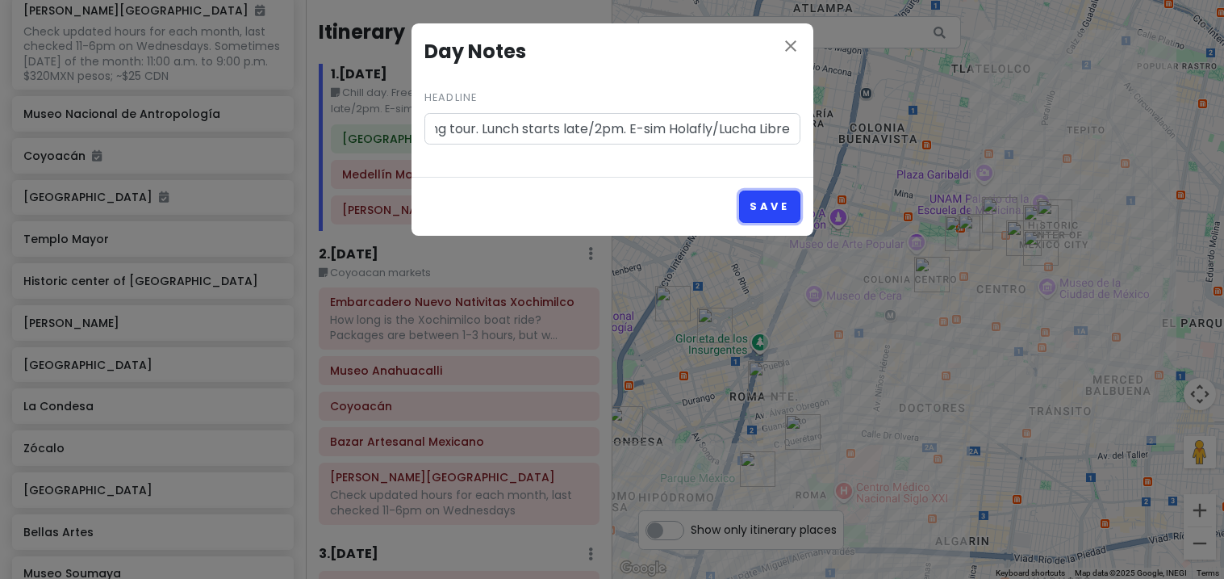
click at [776, 208] on button "Save" at bounding box center [769, 205] width 61 height 31
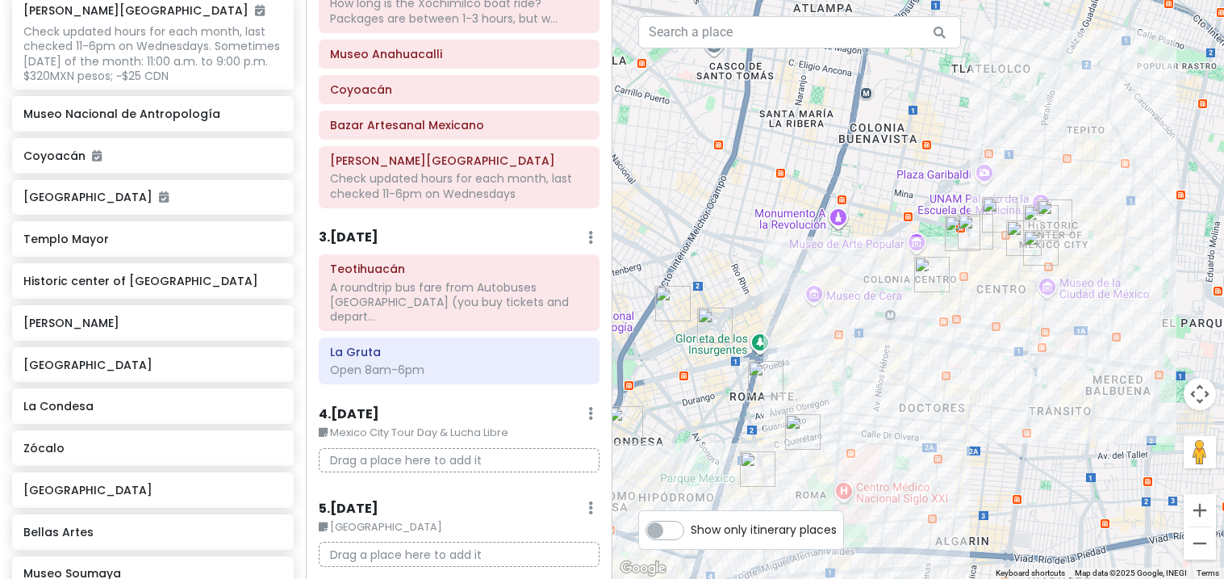
scroll to position [317, 0]
click at [503, 424] on small "Mexico City Tour Day & Lucha Libre" at bounding box center [459, 432] width 280 height 16
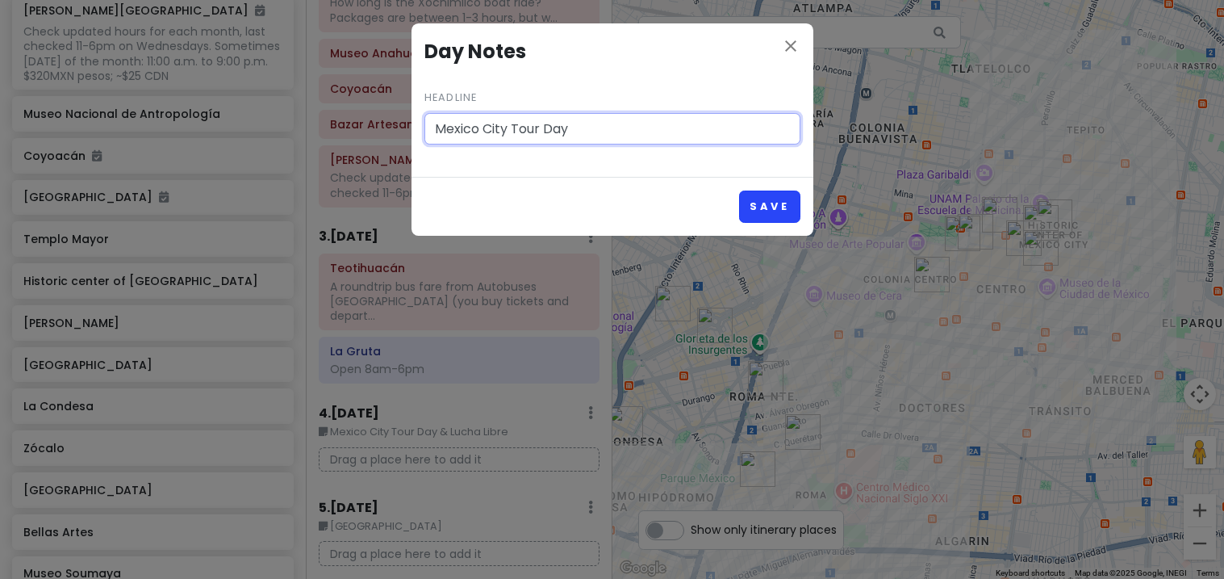
type input "Mexico City Tour Day"
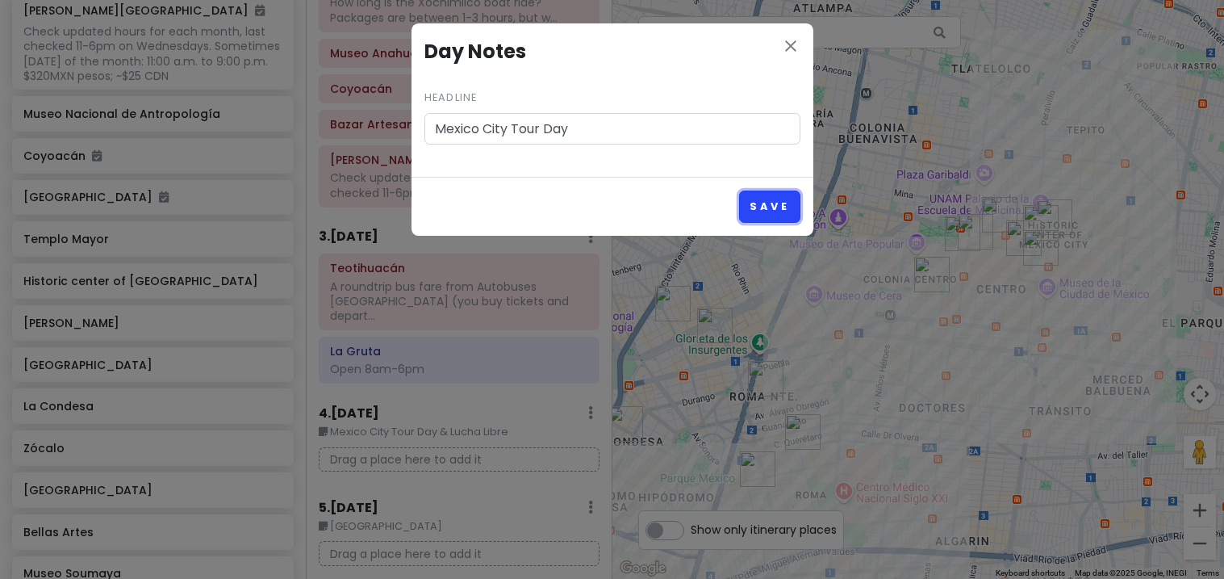
click at [768, 220] on button "Save" at bounding box center [769, 205] width 61 height 31
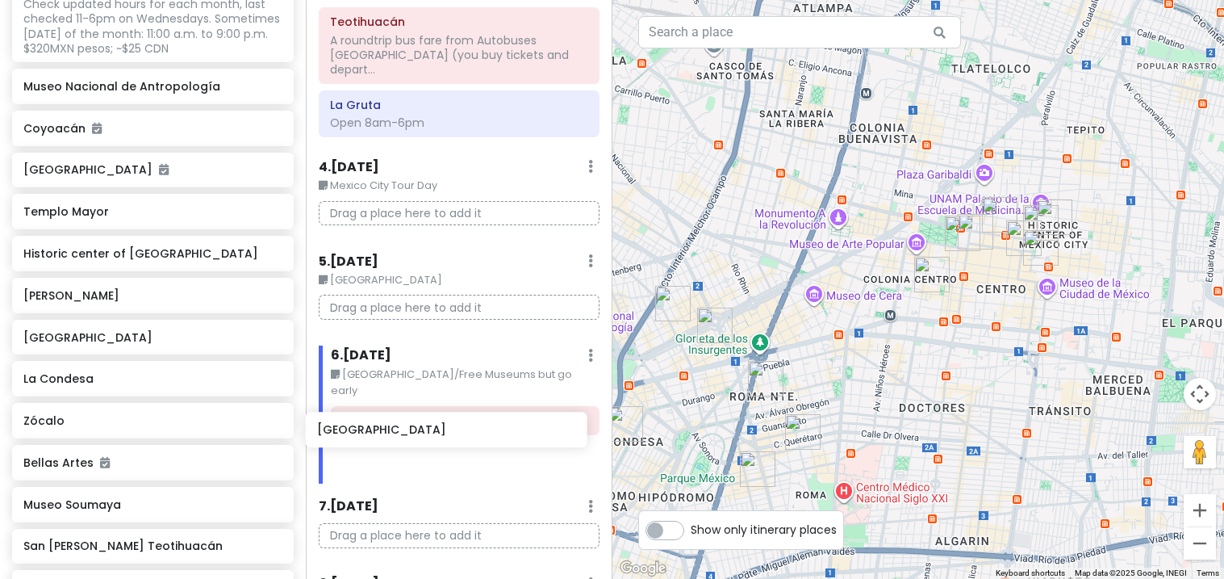
scroll to position [565, 0]
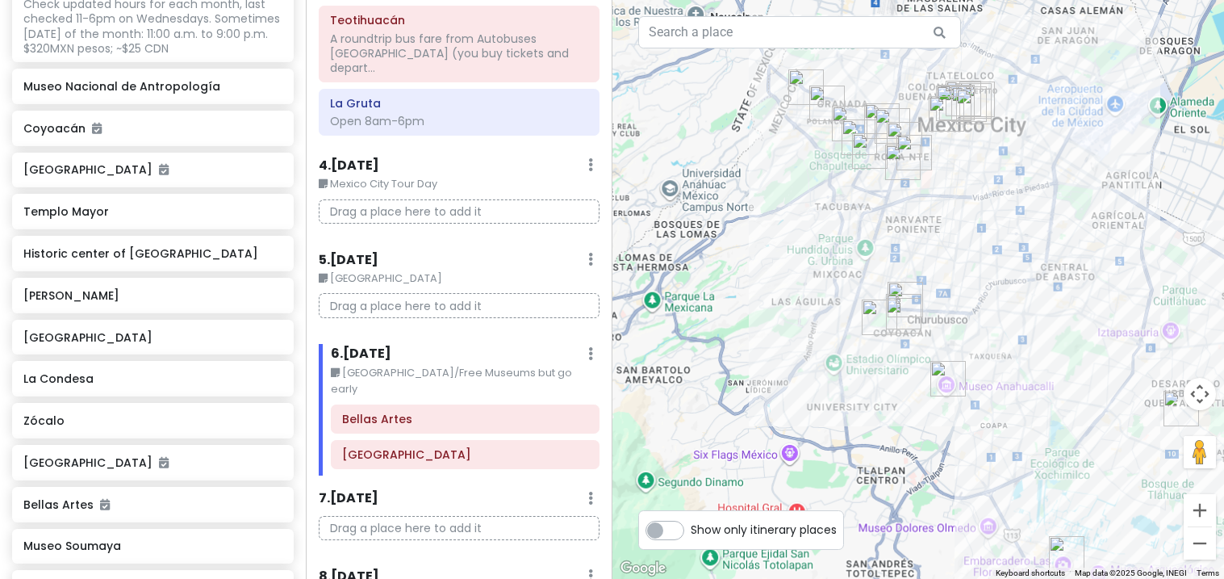
click at [832, 371] on div at bounding box center [919, 289] width 613 height 579
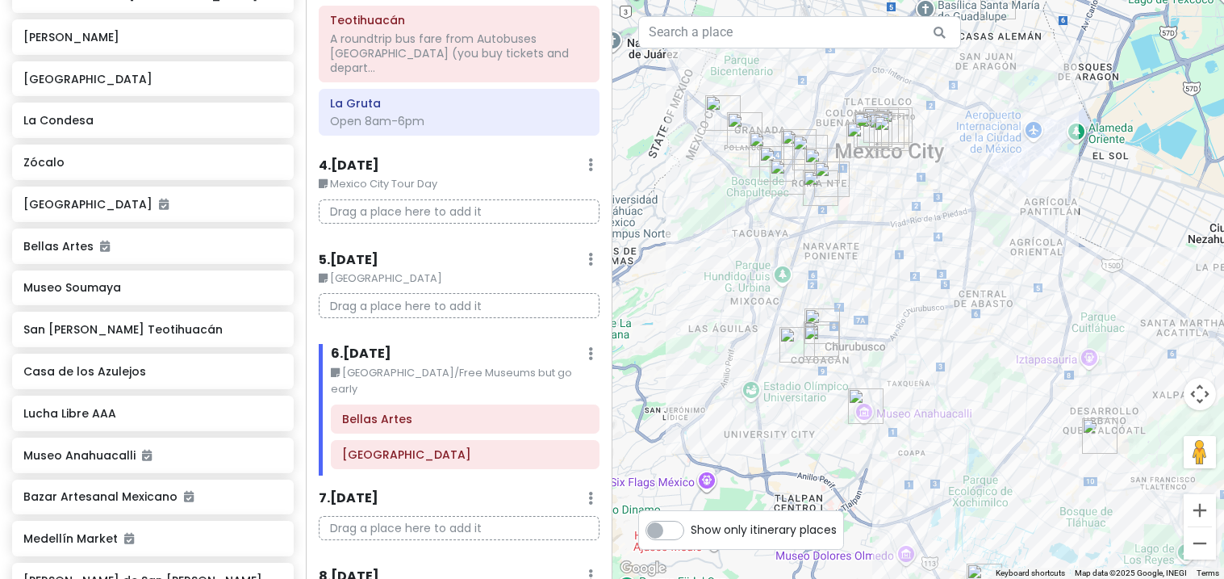
scroll to position [885, 0]
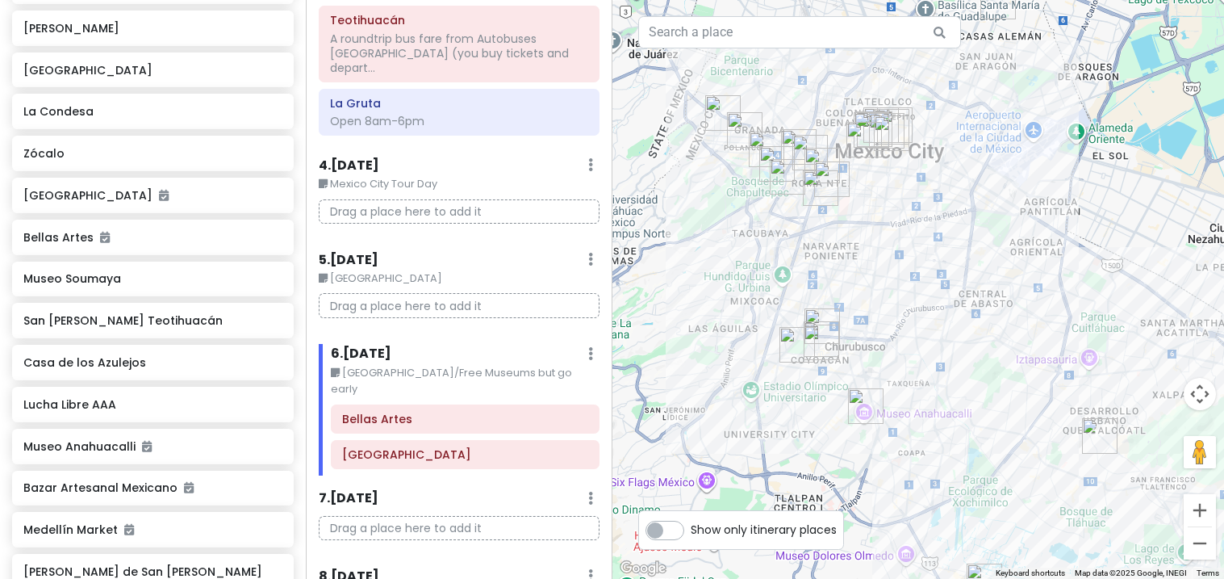
type input "museo mural"
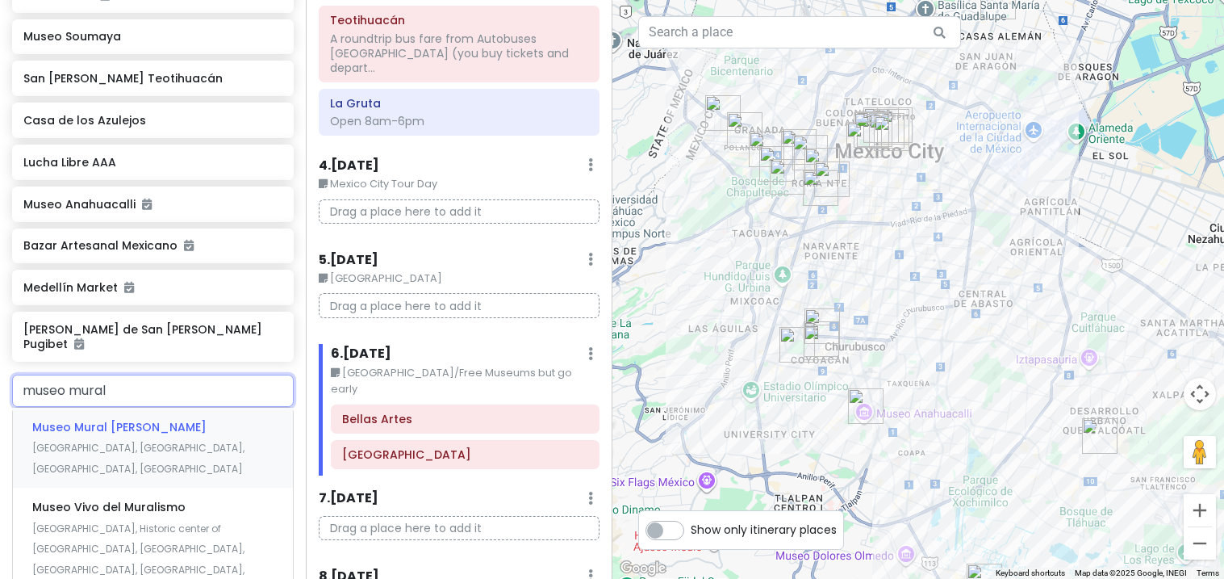
scroll to position [1128, 0]
click at [77, 408] on div "[GEOGRAPHIC_DATA][PERSON_NAME] [GEOGRAPHIC_DATA], [GEOGRAPHIC_DATA], [GEOGRAPHI…" at bounding box center [153, 448] width 280 height 80
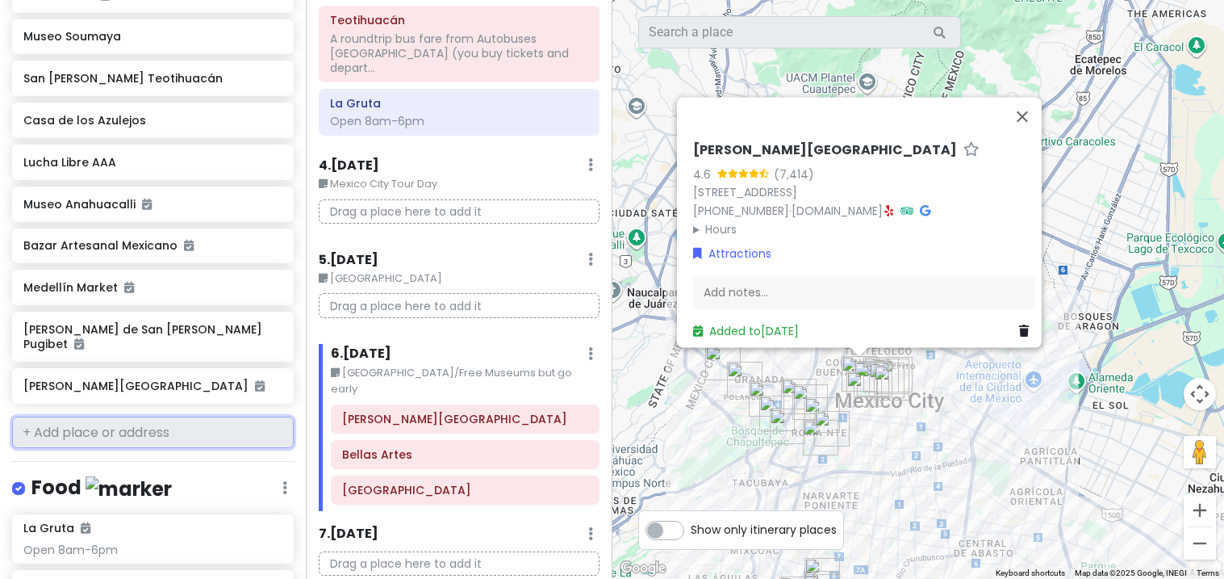
click at [61, 416] on input "text" at bounding box center [153, 432] width 282 height 32
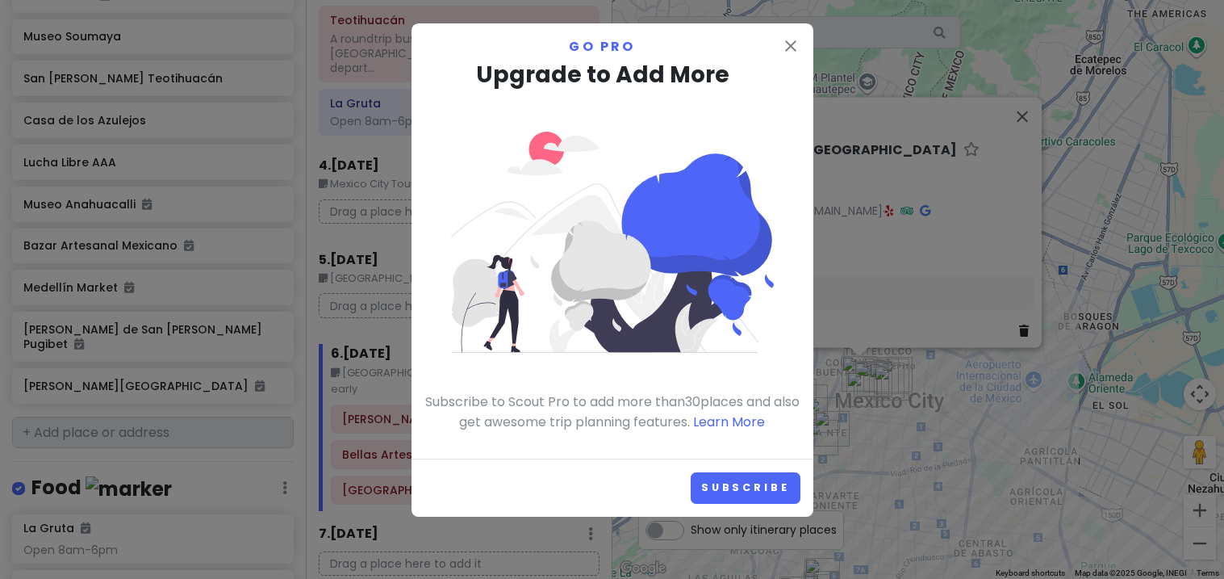
click at [787, 66] on h3 "Upgrade to Add More" at bounding box center [613, 75] width 376 height 36
click at [787, 56] on button "close" at bounding box center [790, 47] width 19 height 23
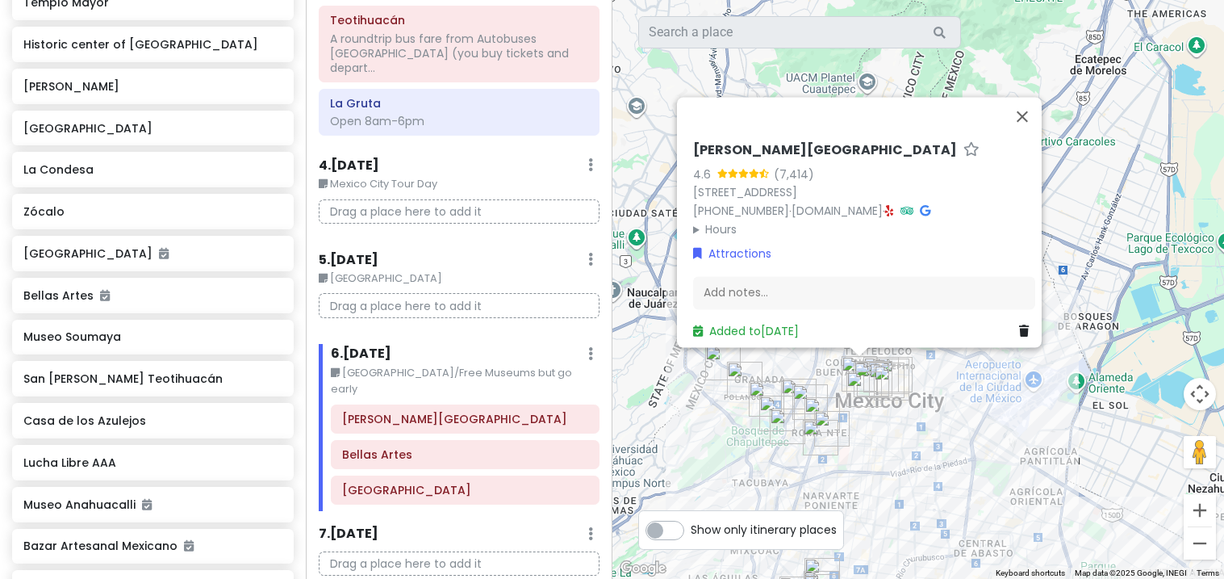
scroll to position [829, 0]
click at [261, 282] on div "Bellas Artes" at bounding box center [152, 293] width 258 height 23
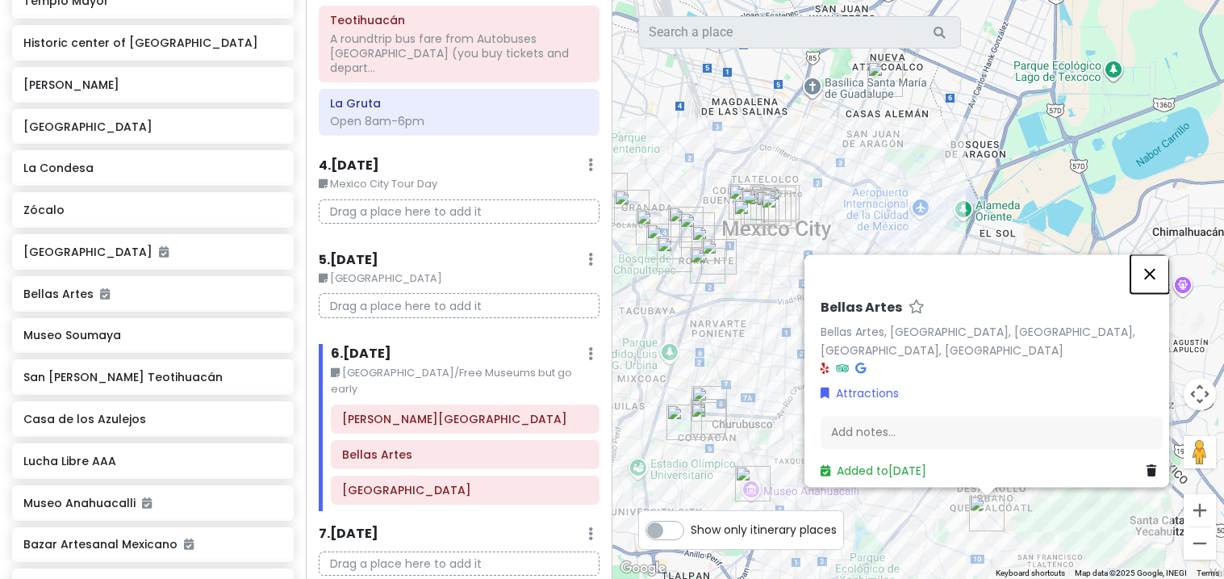
click at [1155, 273] on button "Close" at bounding box center [1150, 273] width 39 height 39
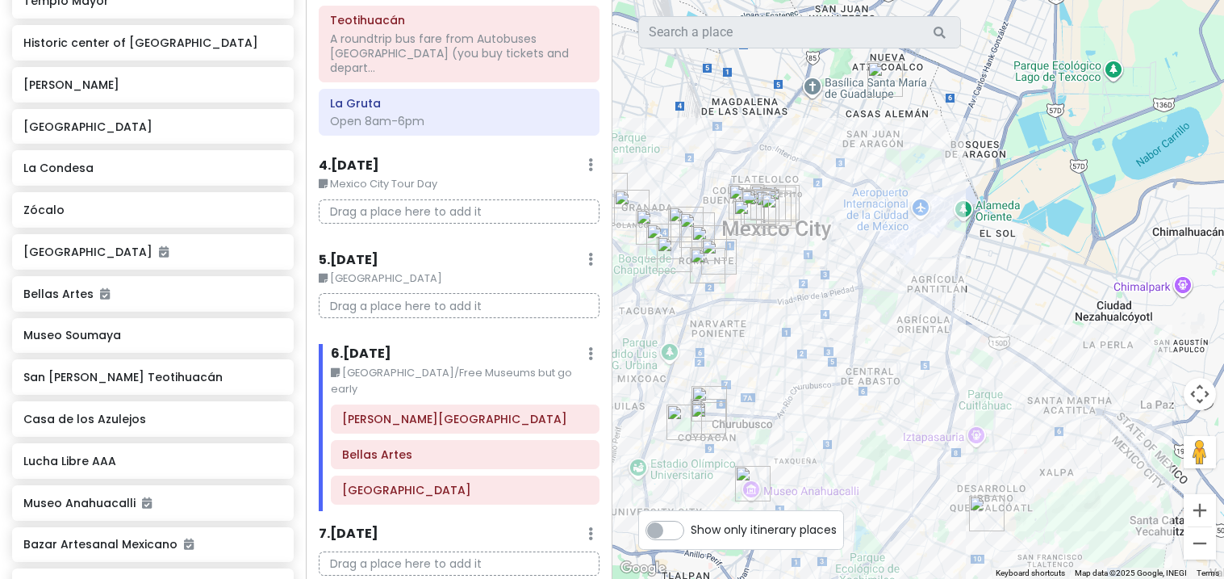
click at [261, 282] on div "Bellas Artes" at bounding box center [152, 293] width 258 height 23
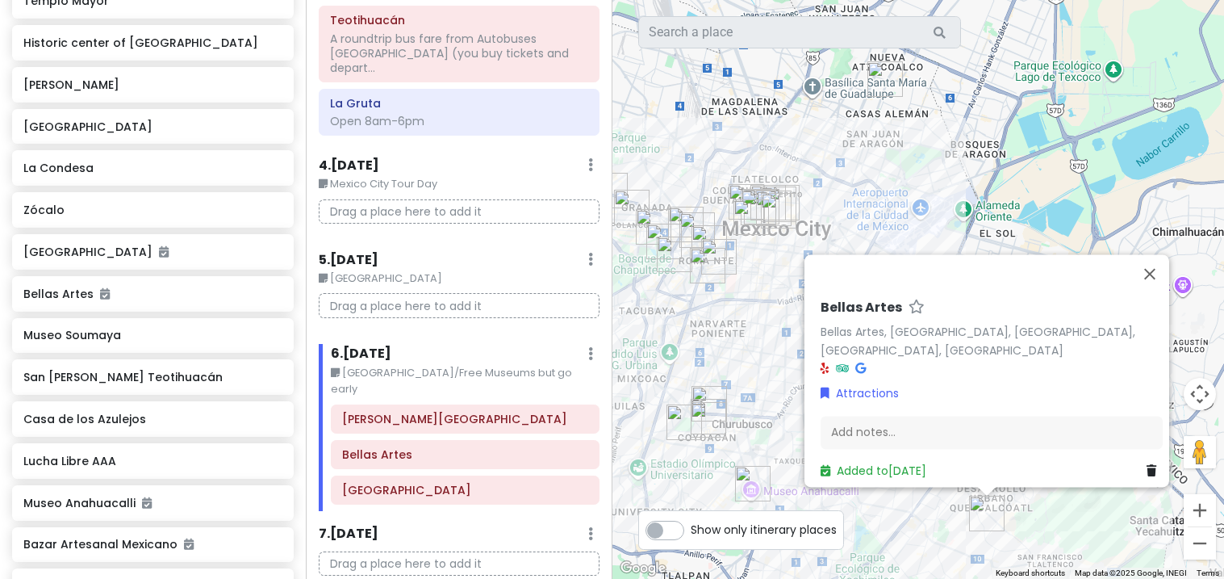
click at [1147, 467] on icon at bounding box center [1152, 470] width 10 height 11
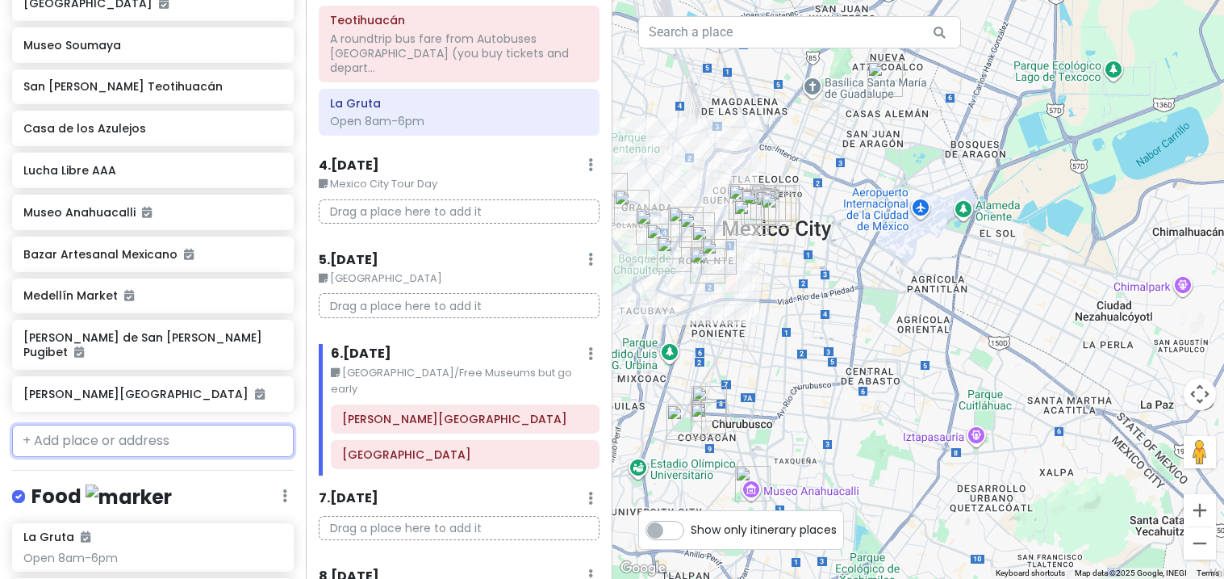
scroll to position [1118, 0]
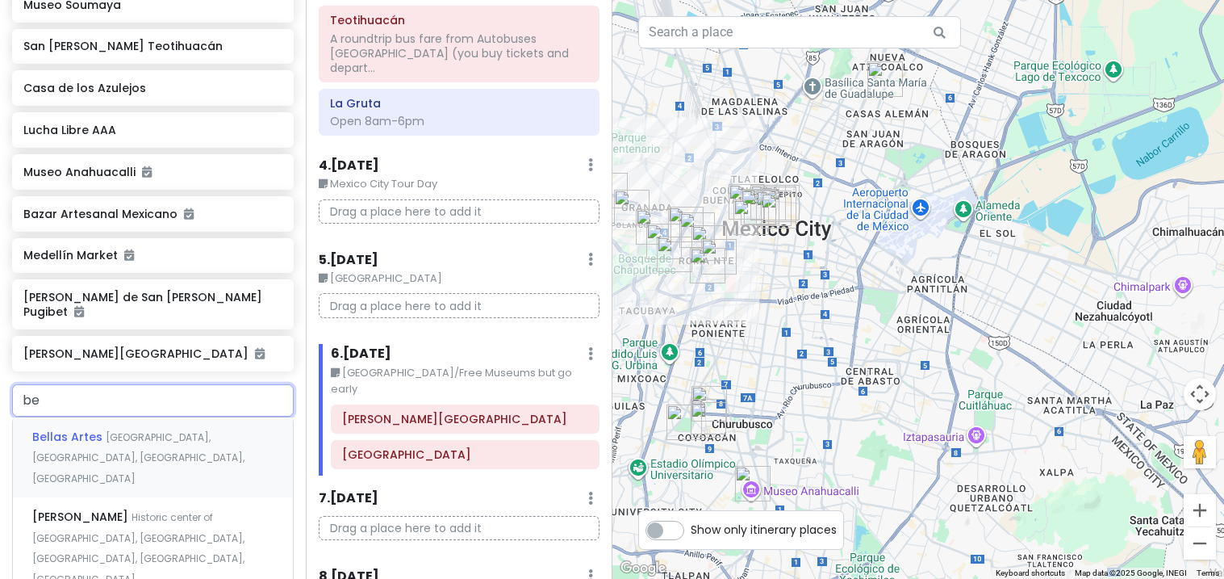
type input "b"
type input "pala"
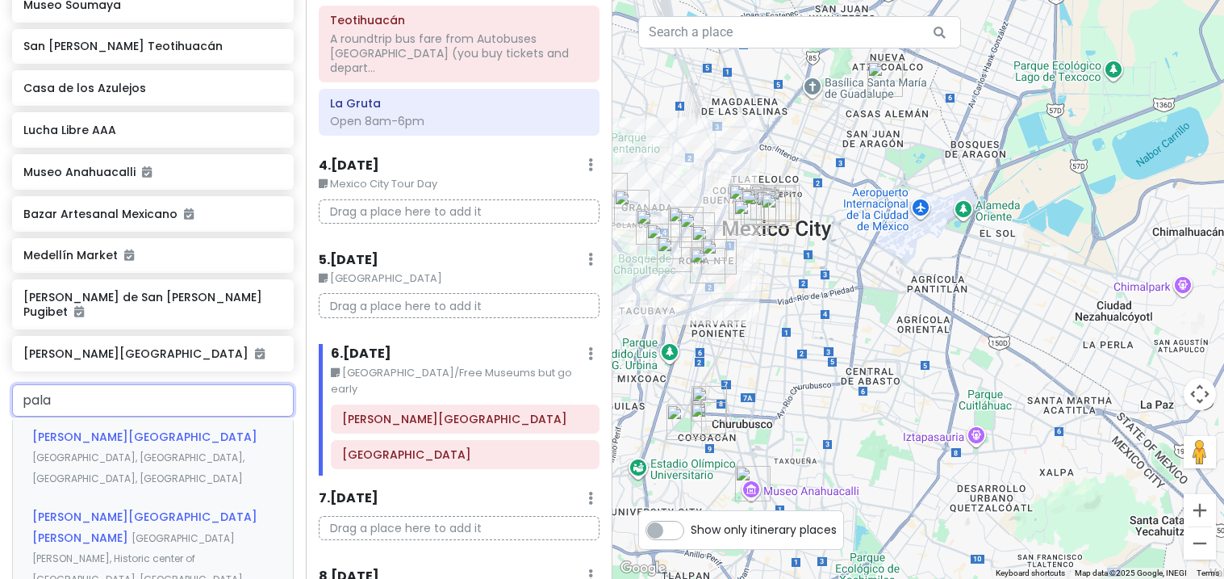
click at [86, 531] on span "[GEOGRAPHIC_DATA][PERSON_NAME], Historic center of [GEOGRAPHIC_DATA], [GEOGRAPH…" at bounding box center [138, 579] width 212 height 96
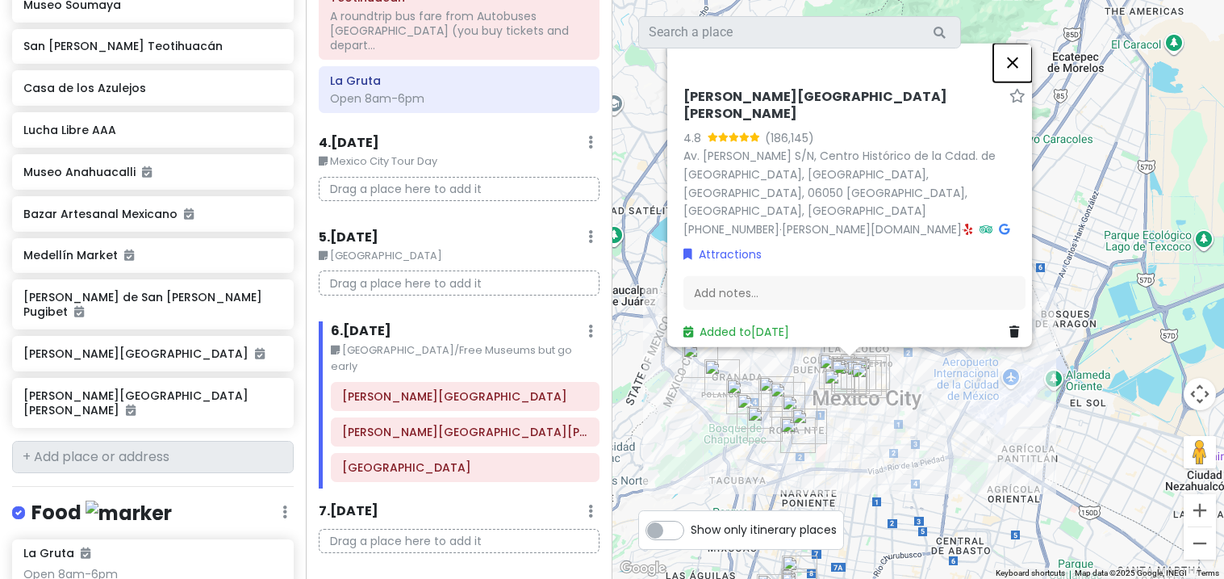
click at [1026, 82] on button "Close" at bounding box center [1013, 62] width 39 height 39
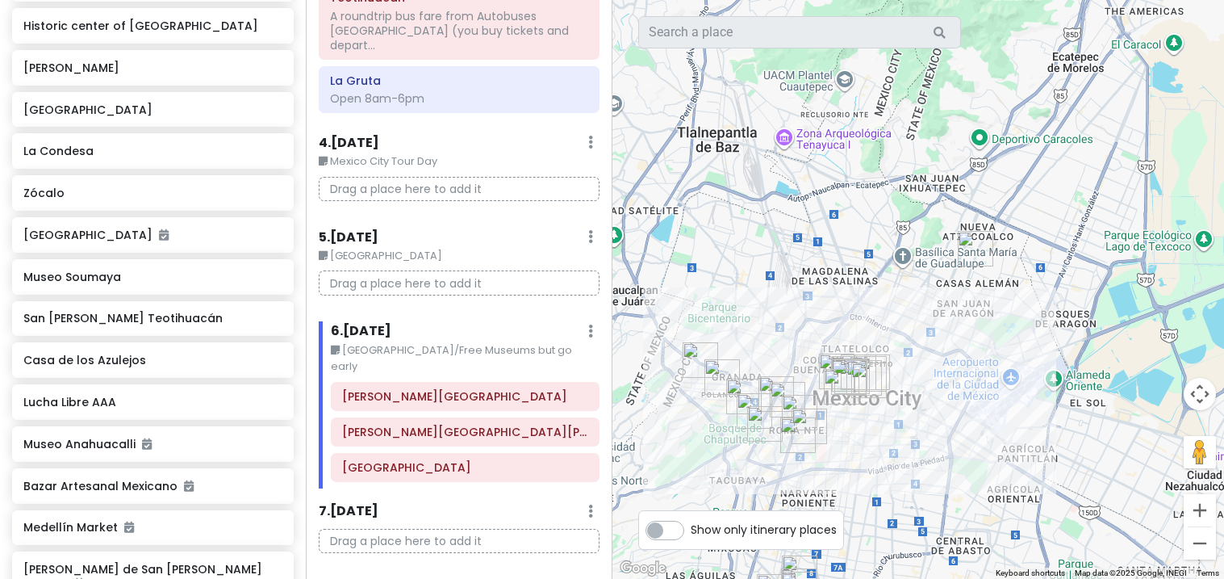
scroll to position [843, 0]
click at [195, 397] on h6 "Lucha Libre AAA" at bounding box center [152, 404] width 258 height 15
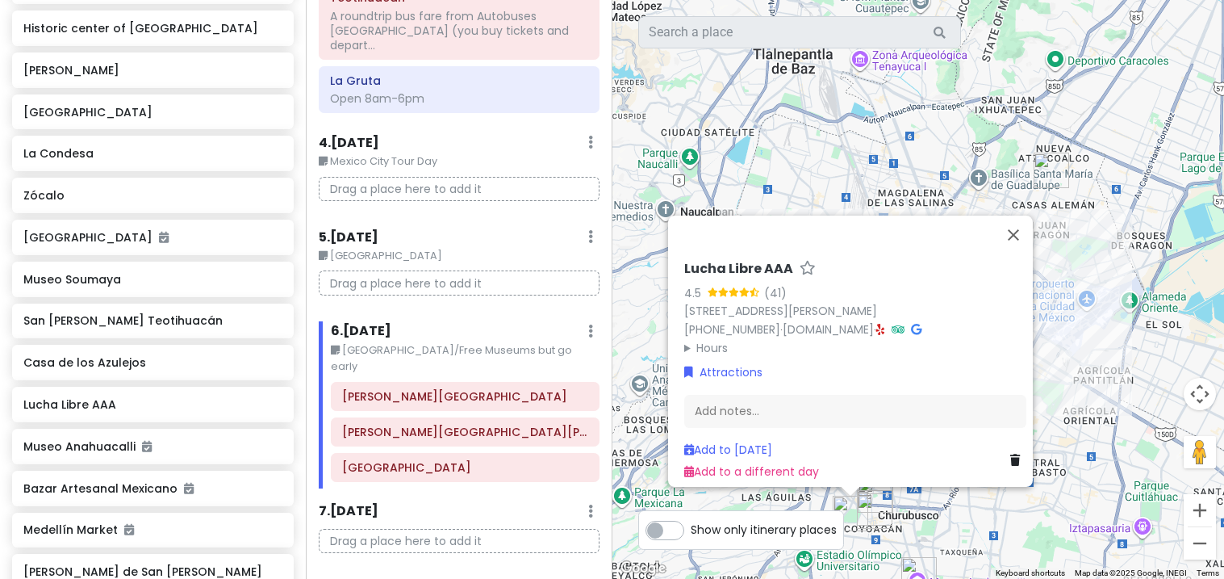
click at [136, 313] on h6 "San [PERSON_NAME] Teotihuacán" at bounding box center [152, 320] width 258 height 15
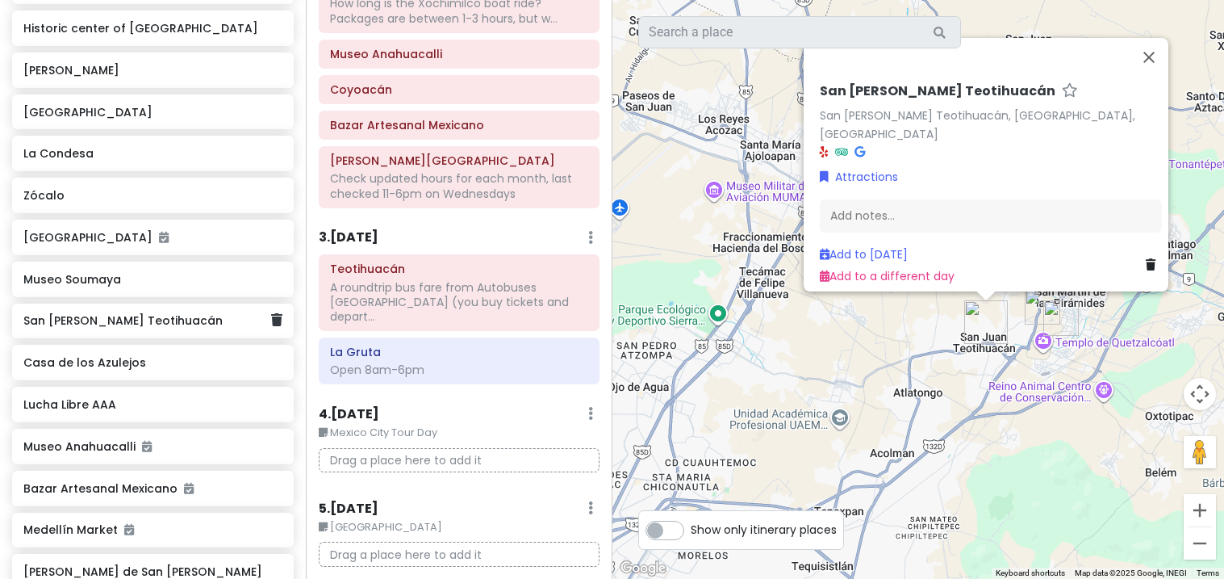
scroll to position [315, 0]
click at [366, 295] on div "A roundtrip bus fare from Autobuses [GEOGRAPHIC_DATA] (you buy tickets and depa…" at bounding box center [459, 304] width 258 height 44
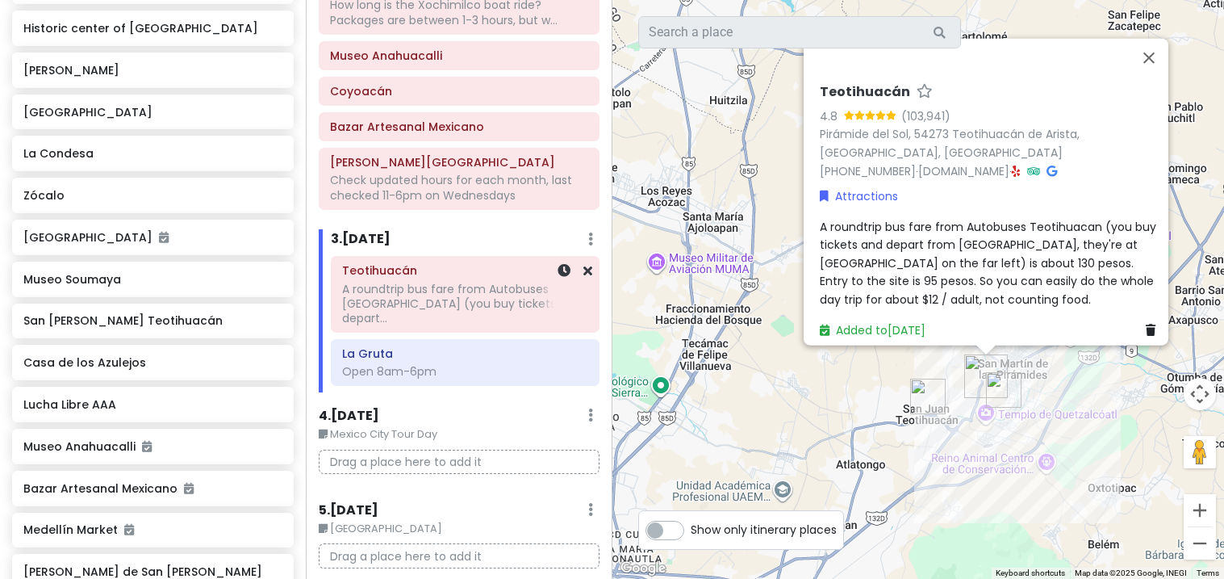
click at [237, 313] on h6 "San [PERSON_NAME] Teotihuacán" at bounding box center [152, 320] width 258 height 15
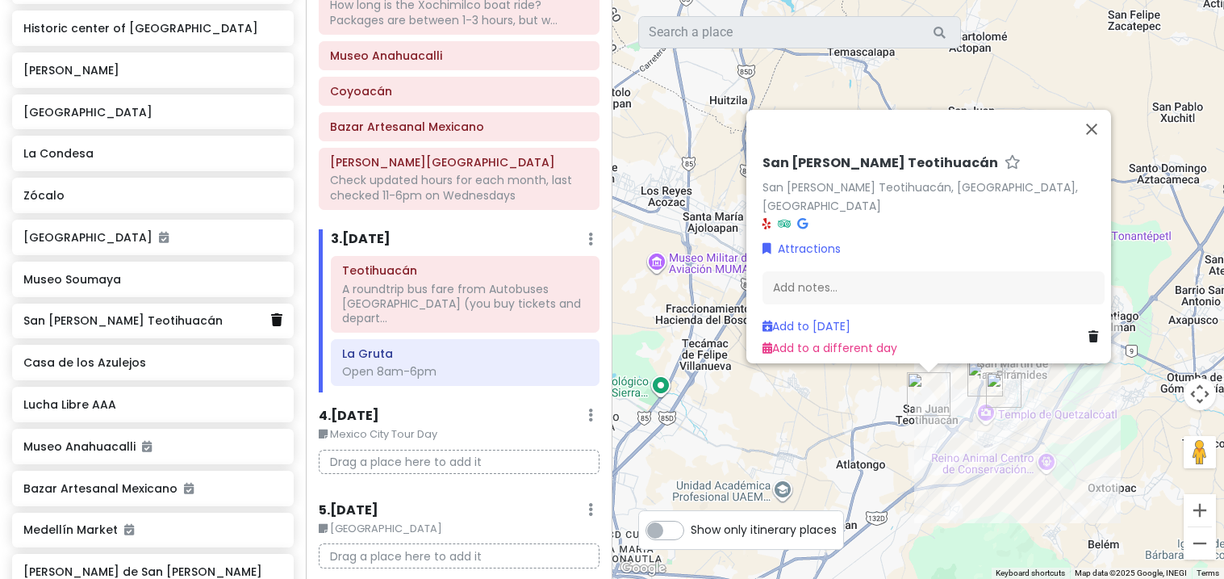
click at [282, 310] on link at bounding box center [276, 320] width 11 height 21
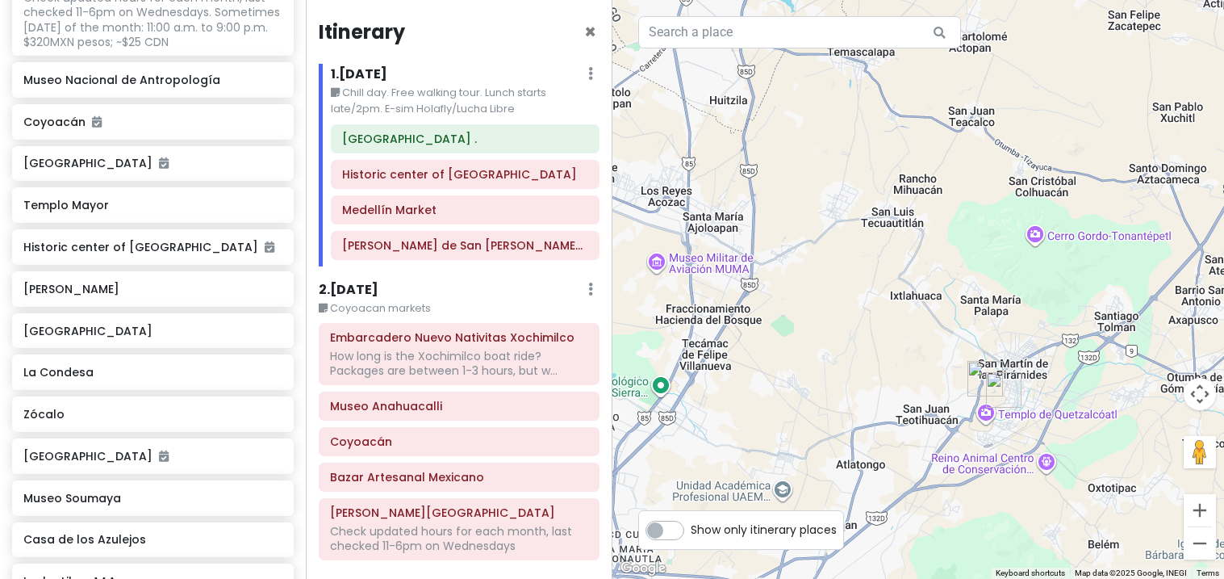
scroll to position [633, 0]
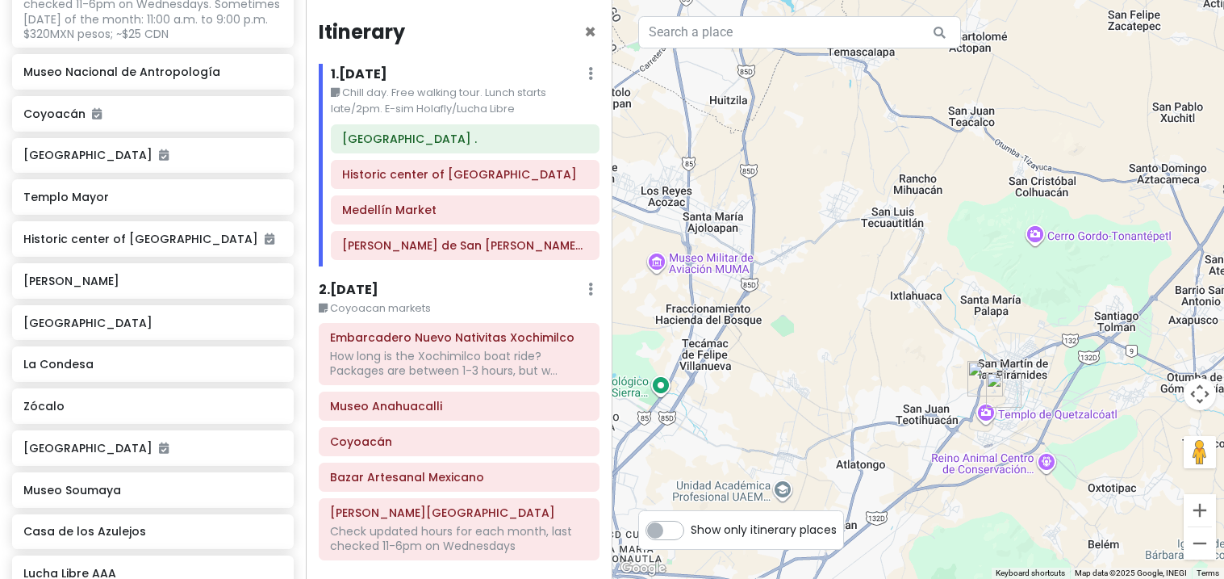
click at [197, 524] on h6 "Casa de los Azulejos" at bounding box center [152, 531] width 258 height 15
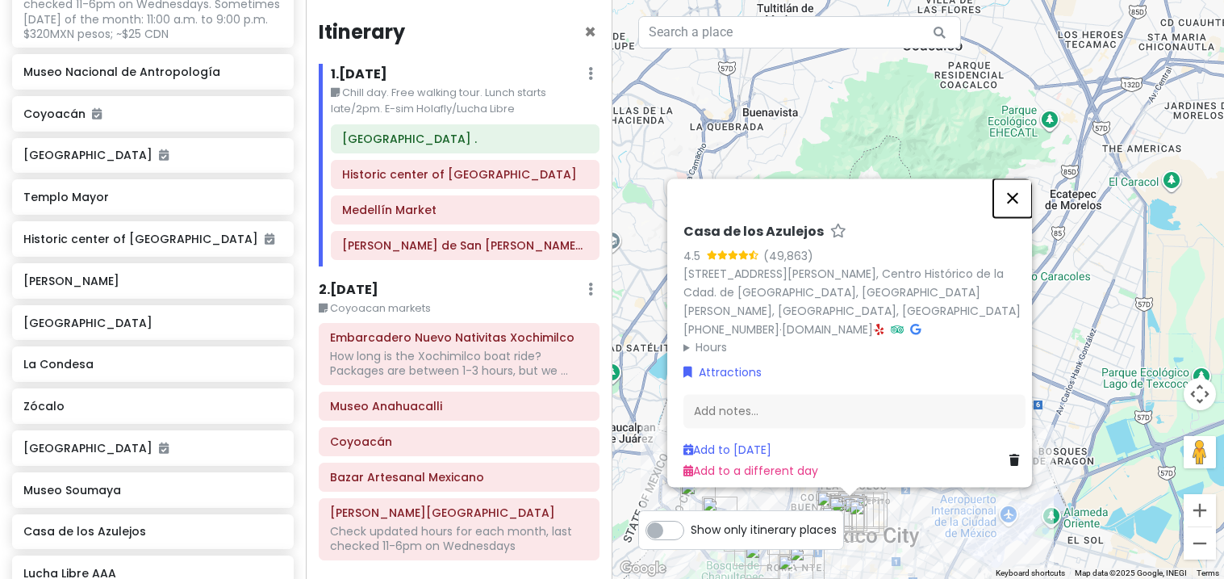
click at [1027, 197] on button "Close" at bounding box center [1013, 197] width 39 height 39
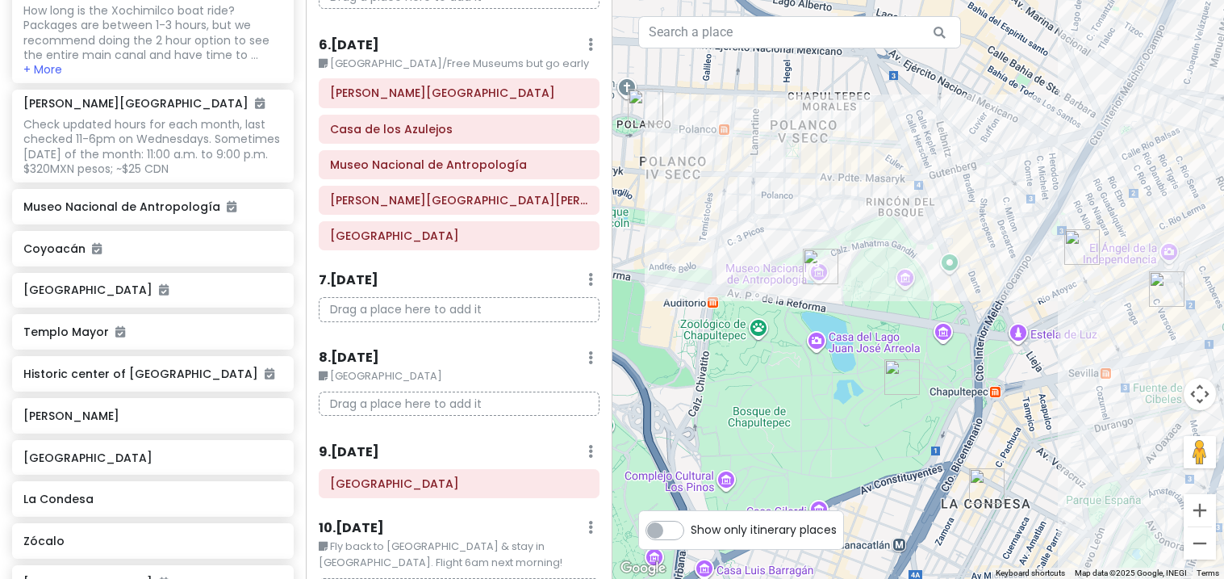
scroll to position [873, 0]
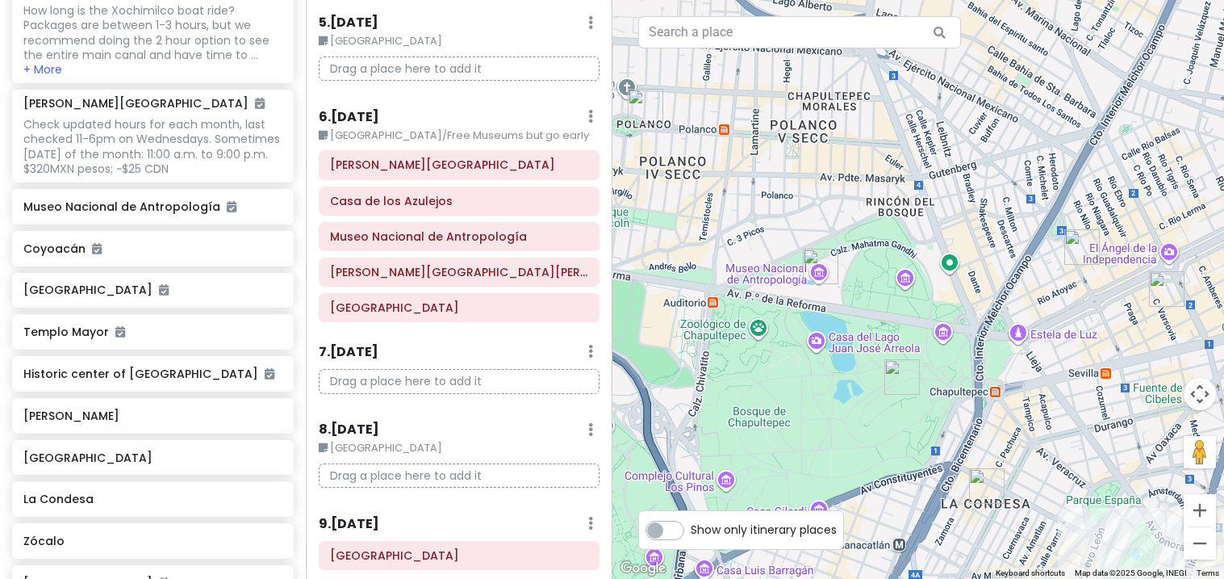
click at [412, 128] on small "[GEOGRAPHIC_DATA]/Free Museums but go early" at bounding box center [459, 136] width 280 height 16
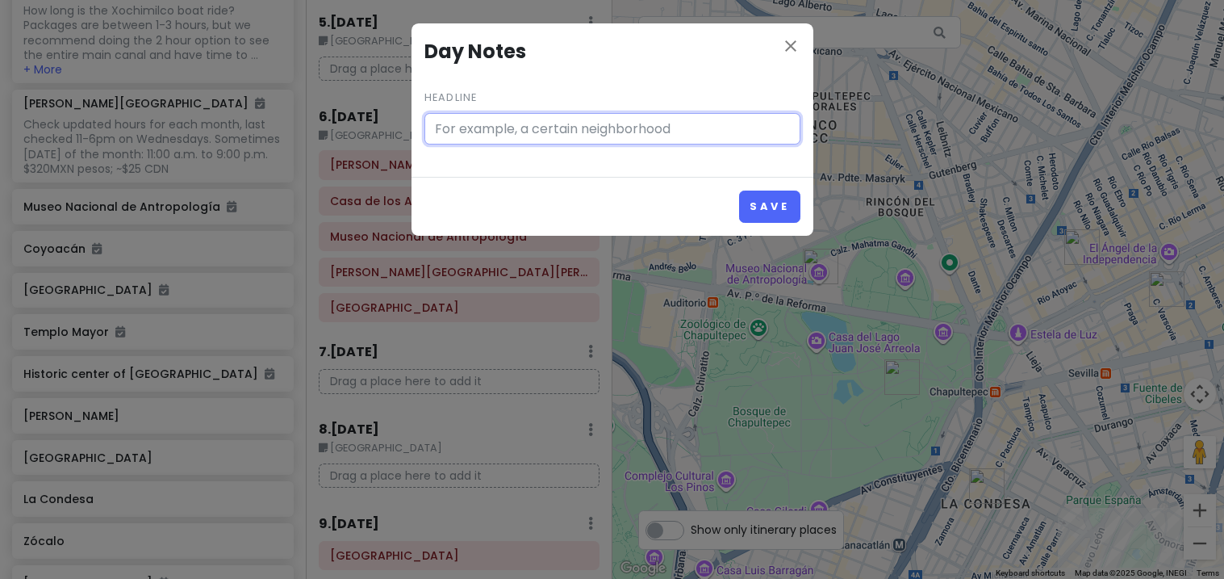
type input "[GEOGRAPHIC_DATA]/Free Museums but go early"
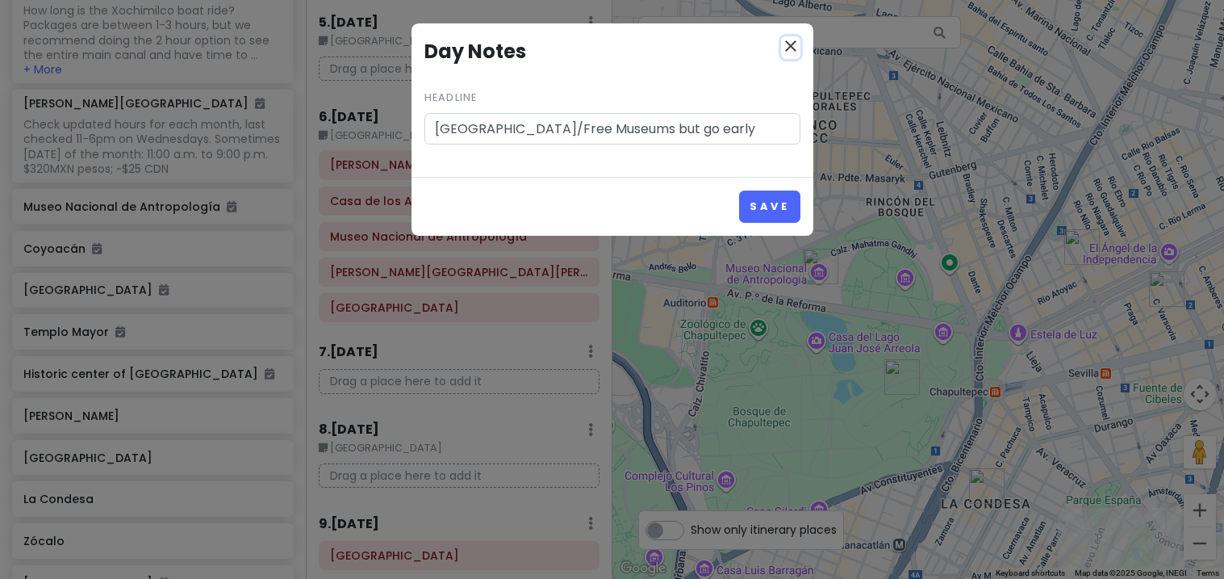
click at [796, 50] on icon "close" at bounding box center [790, 45] width 19 height 19
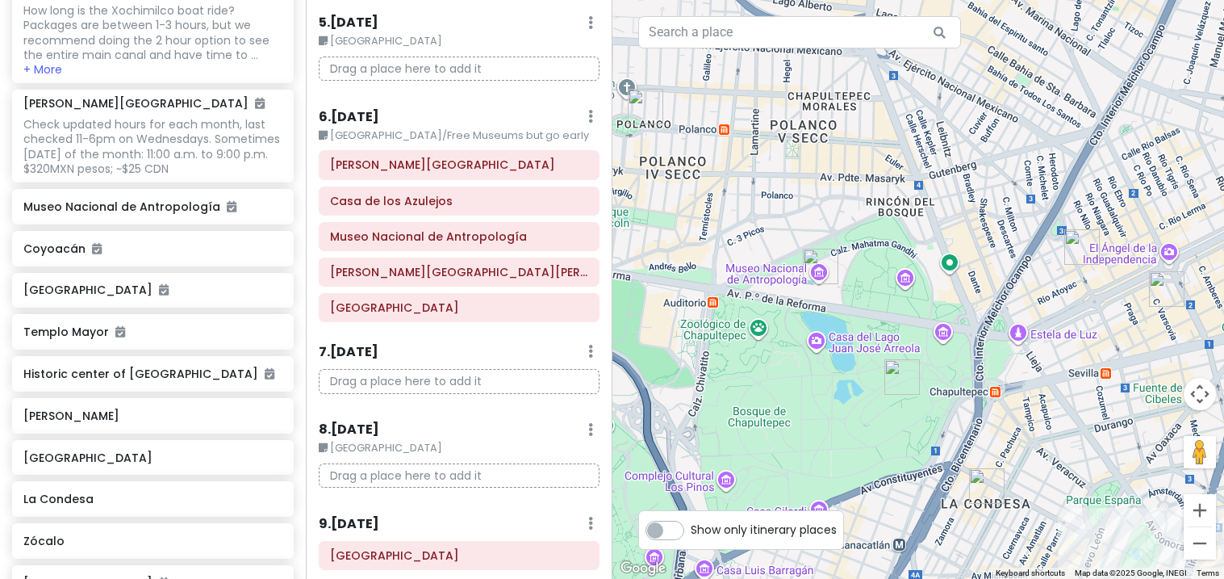
click at [320, 223] on div "Museo Nacional de Antropología" at bounding box center [459, 236] width 278 height 27
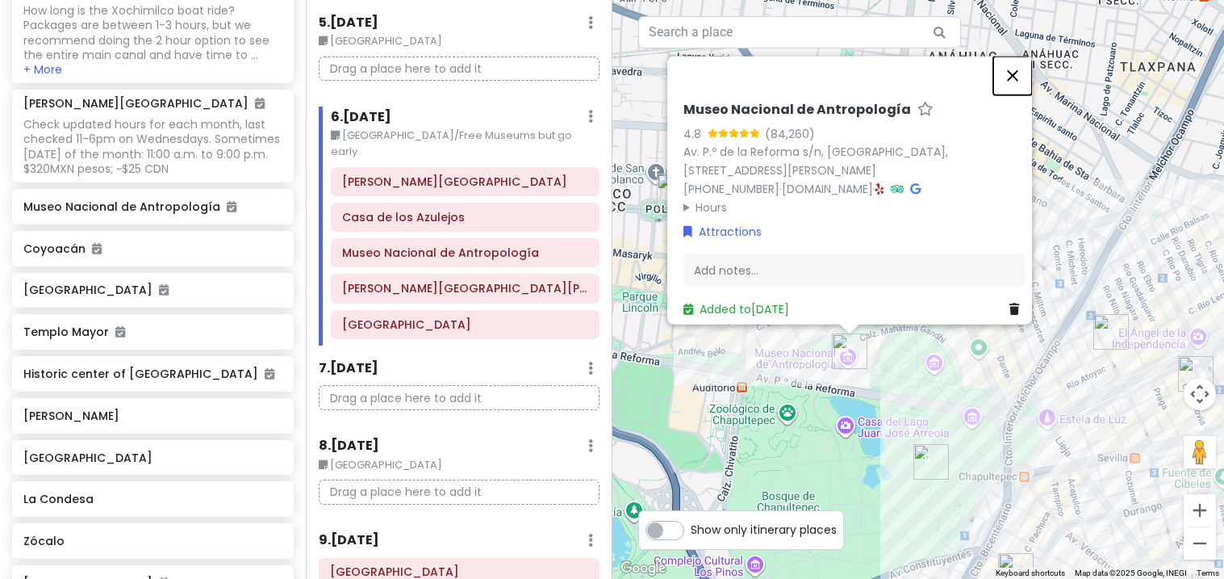
click at [1022, 76] on button "Close" at bounding box center [1013, 75] width 39 height 39
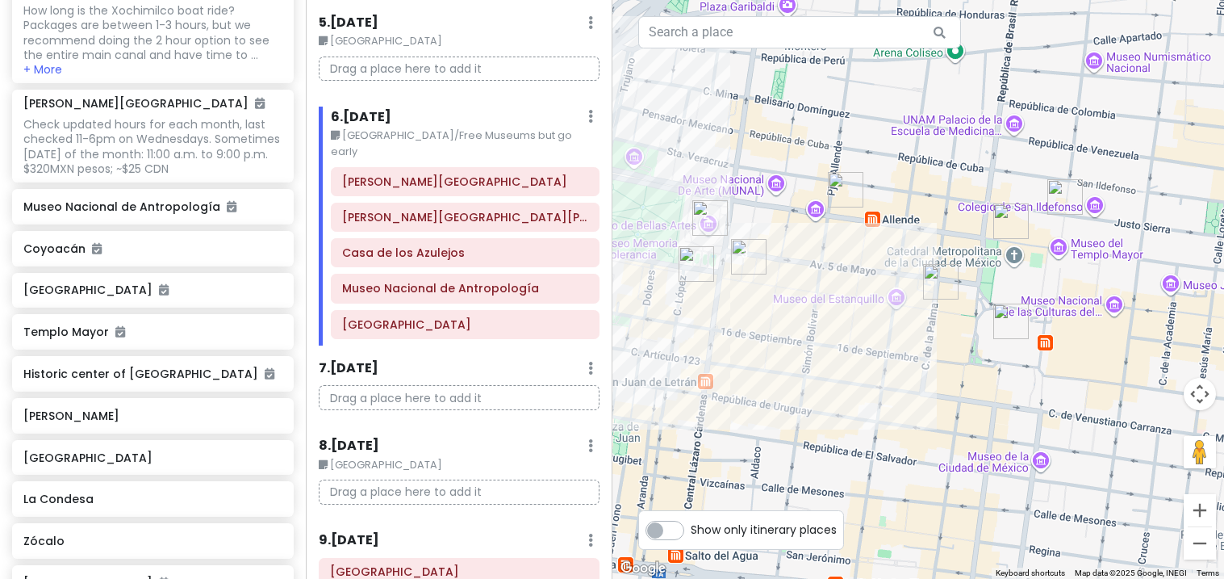
click at [1004, 228] on img "Hotel Catedral ." at bounding box center [1011, 221] width 48 height 48
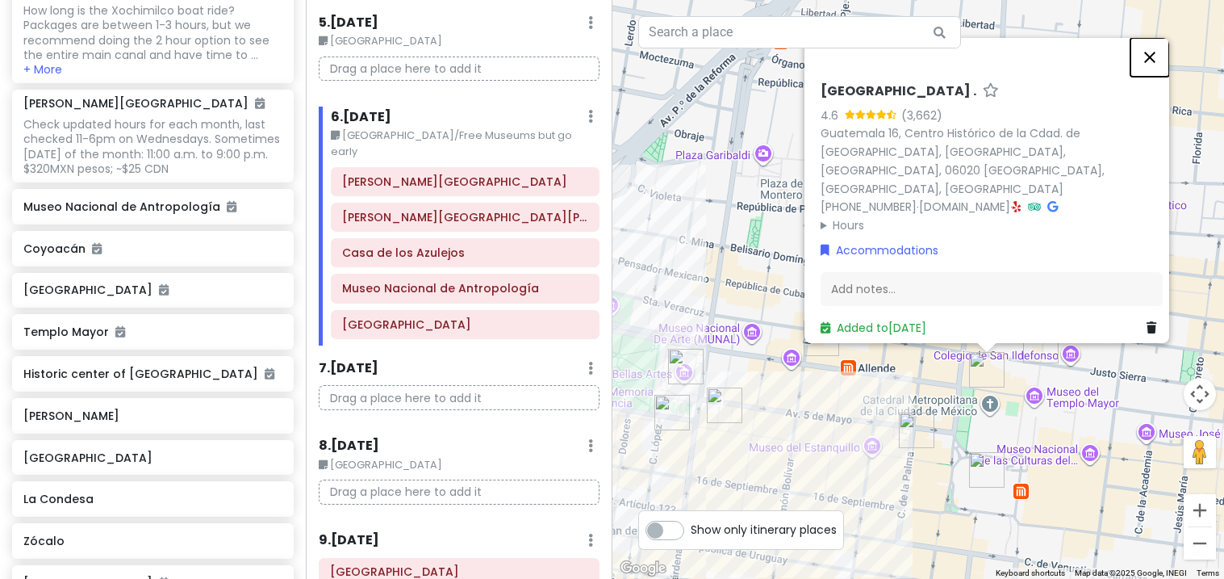
click at [1161, 77] on button "Close" at bounding box center [1150, 57] width 39 height 39
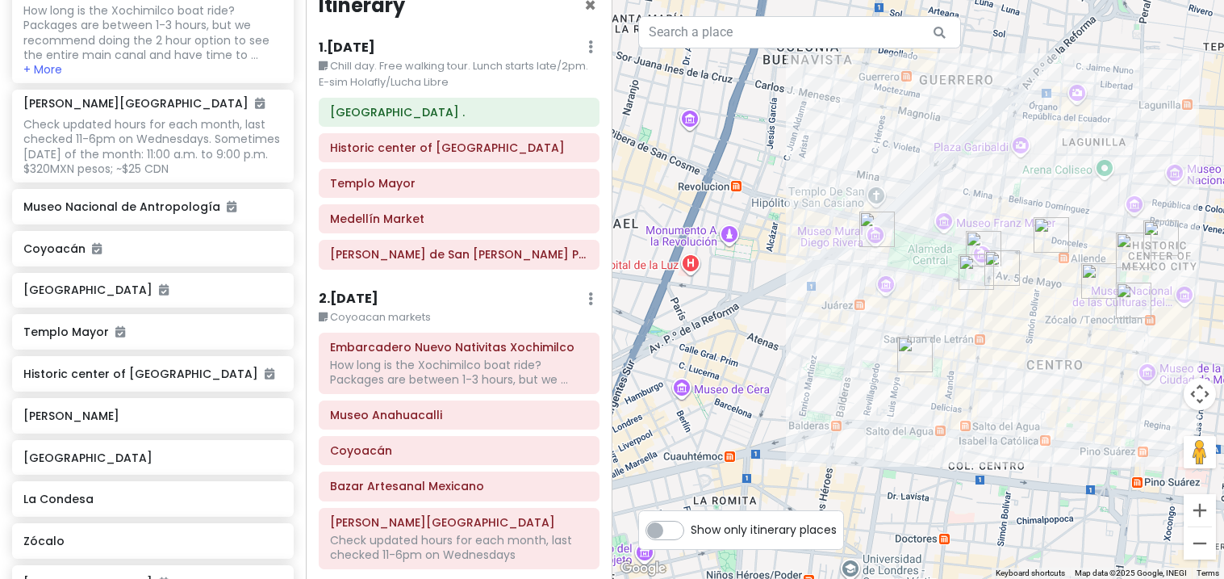
scroll to position [0, 0]
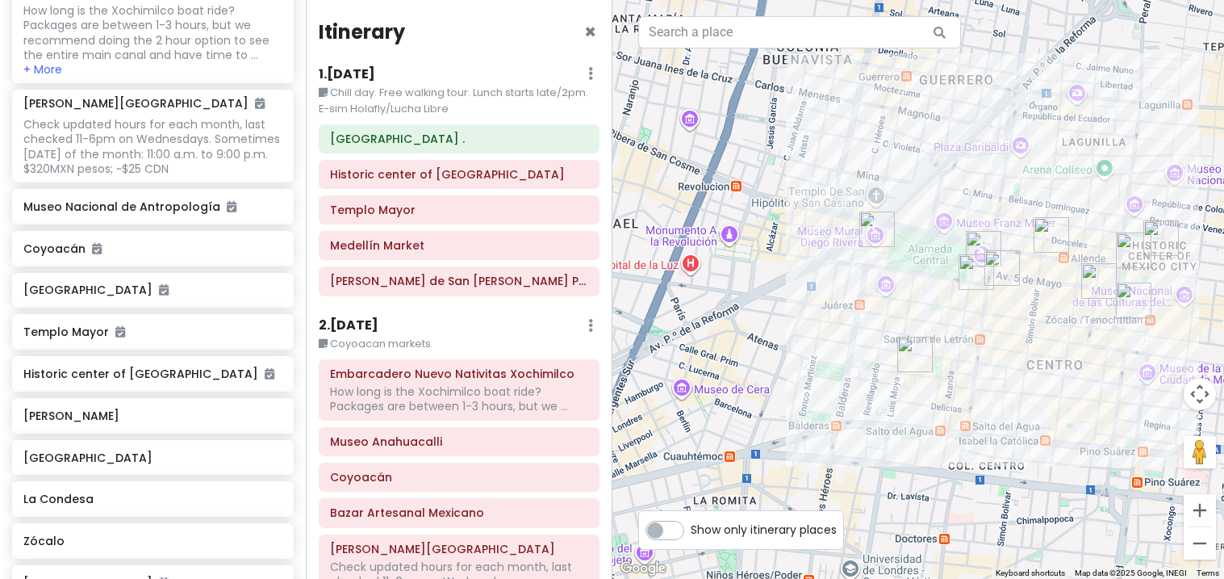
click at [333, 126] on div "[GEOGRAPHIC_DATA] ." at bounding box center [459, 138] width 278 height 27
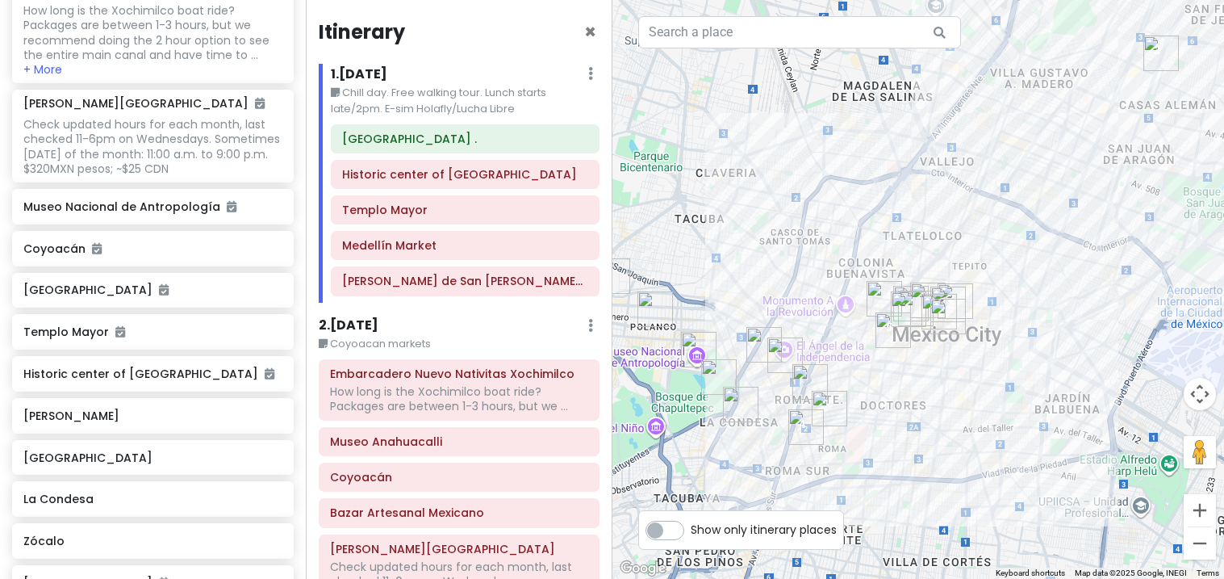
click at [1042, 295] on div at bounding box center [919, 289] width 613 height 579
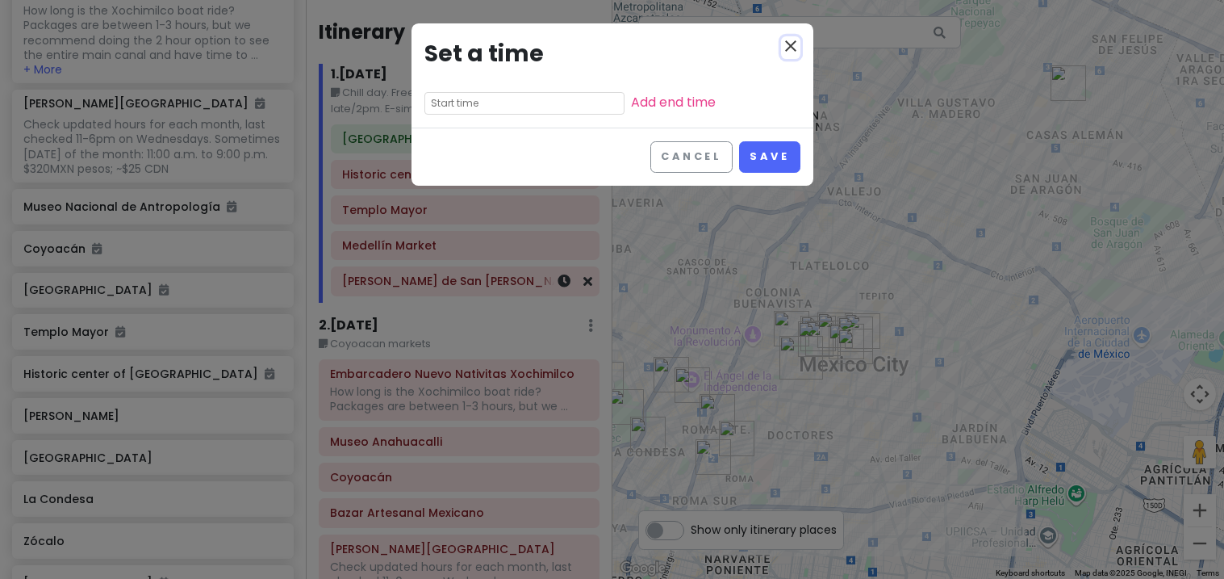
click at [795, 55] on icon "close" at bounding box center [790, 45] width 19 height 19
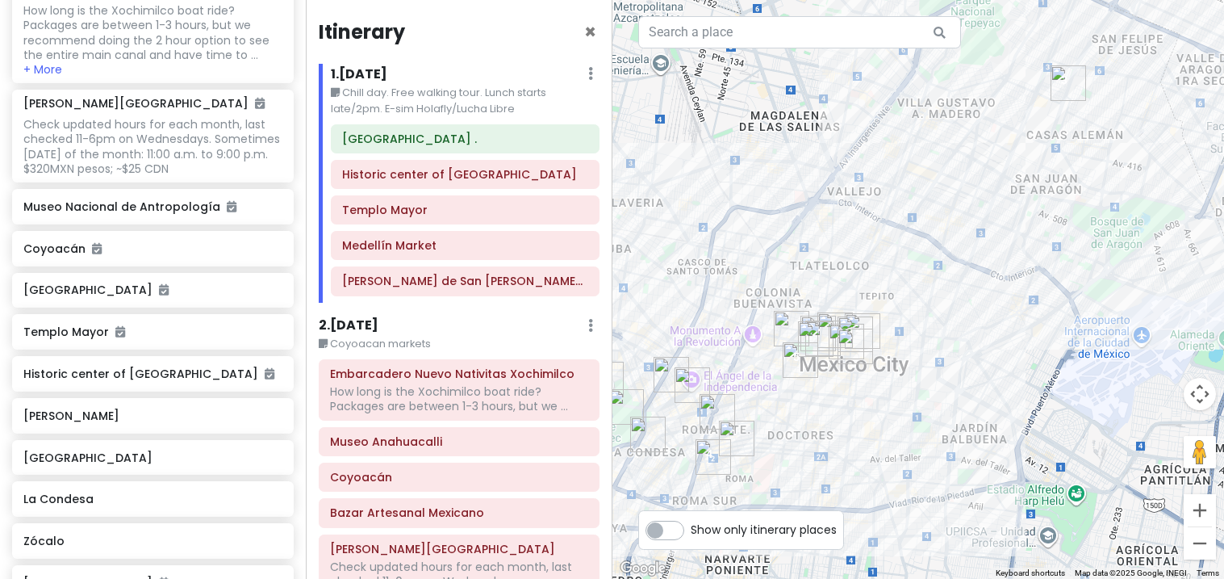
click at [592, 290] on div "[PERSON_NAME] de San [PERSON_NAME] Pugibet" at bounding box center [465, 280] width 266 height 27
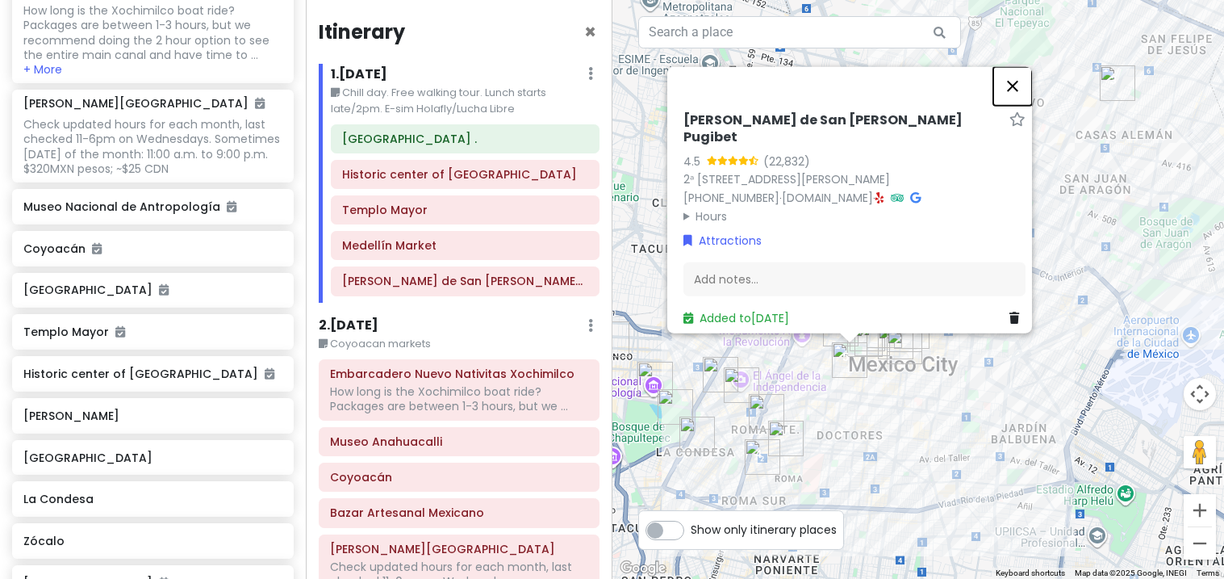
click at [1024, 84] on button "Close" at bounding box center [1013, 85] width 39 height 39
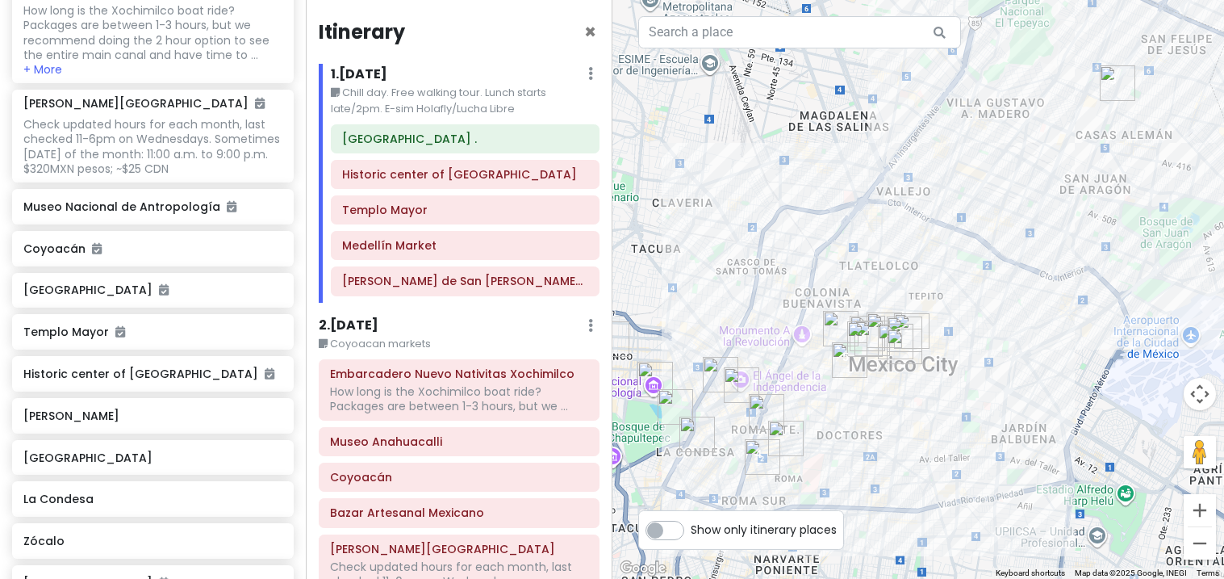
click at [564, 295] on div "[PERSON_NAME] de San [PERSON_NAME] Pugibet" at bounding box center [465, 280] width 266 height 27
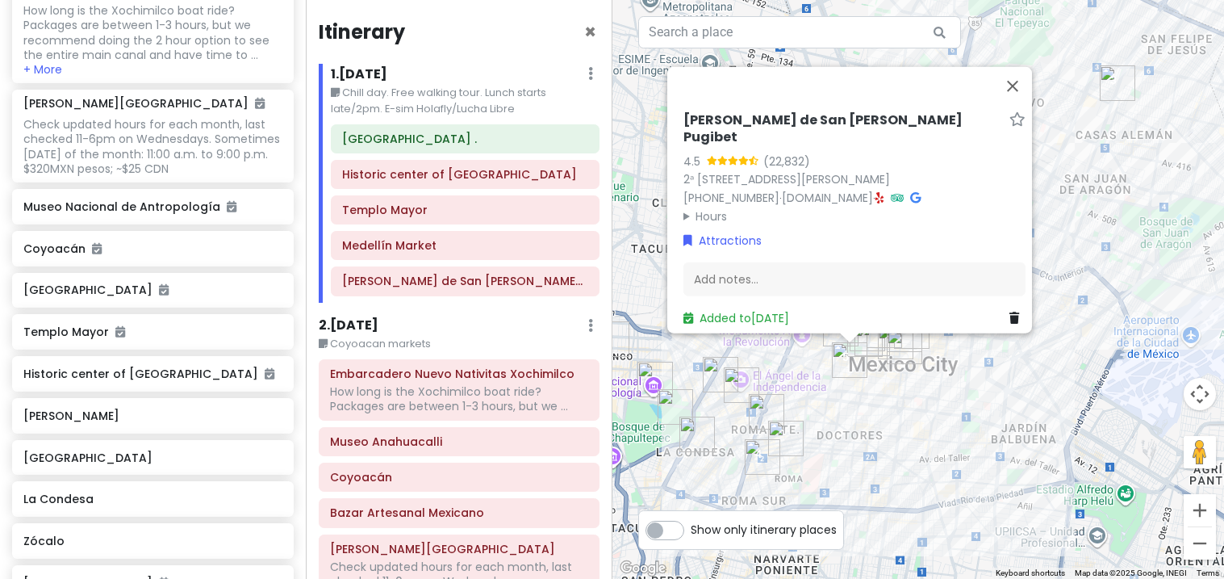
click at [1010, 313] on icon at bounding box center [1015, 317] width 10 height 11
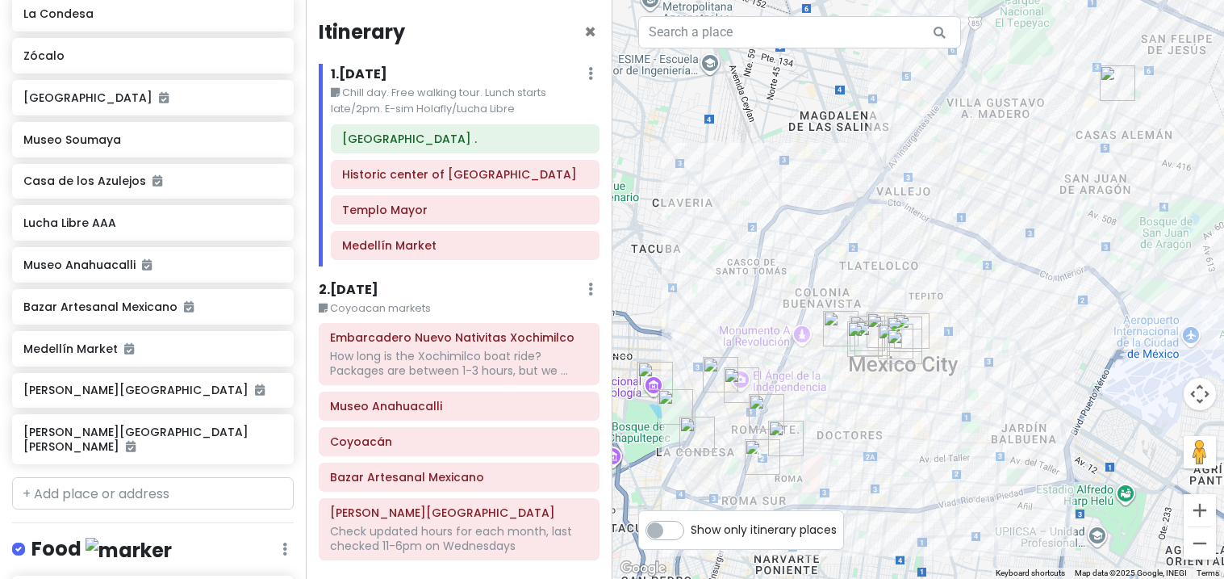
scroll to position [988, 0]
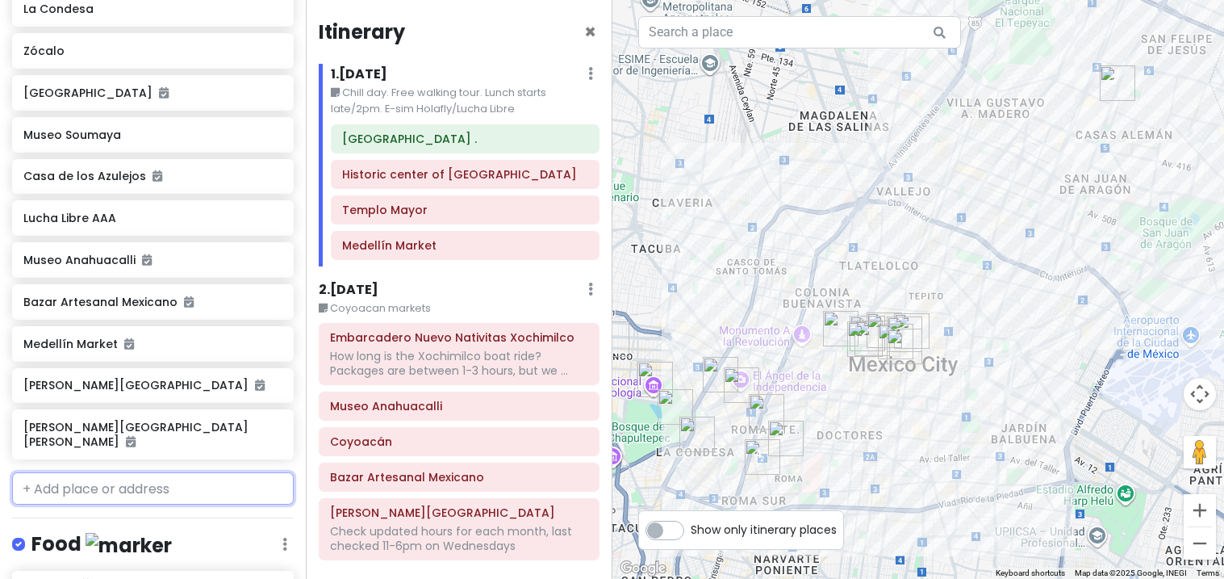
click at [190, 472] on input "text" at bounding box center [153, 488] width 282 height 32
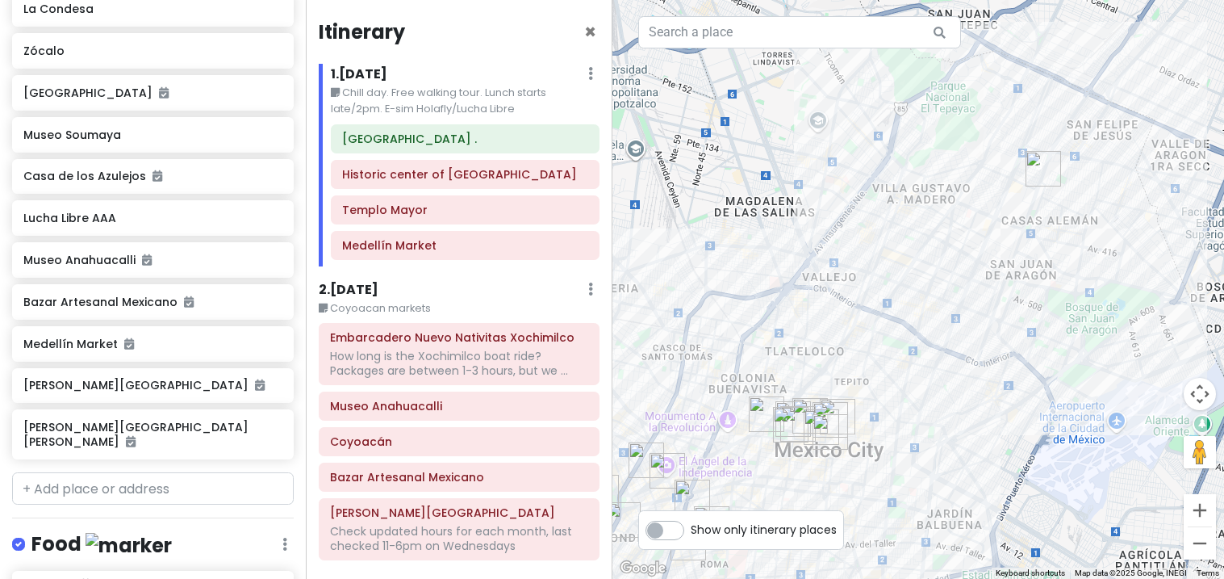
click at [1038, 177] on img "Templo Mayor" at bounding box center [1043, 168] width 48 height 48
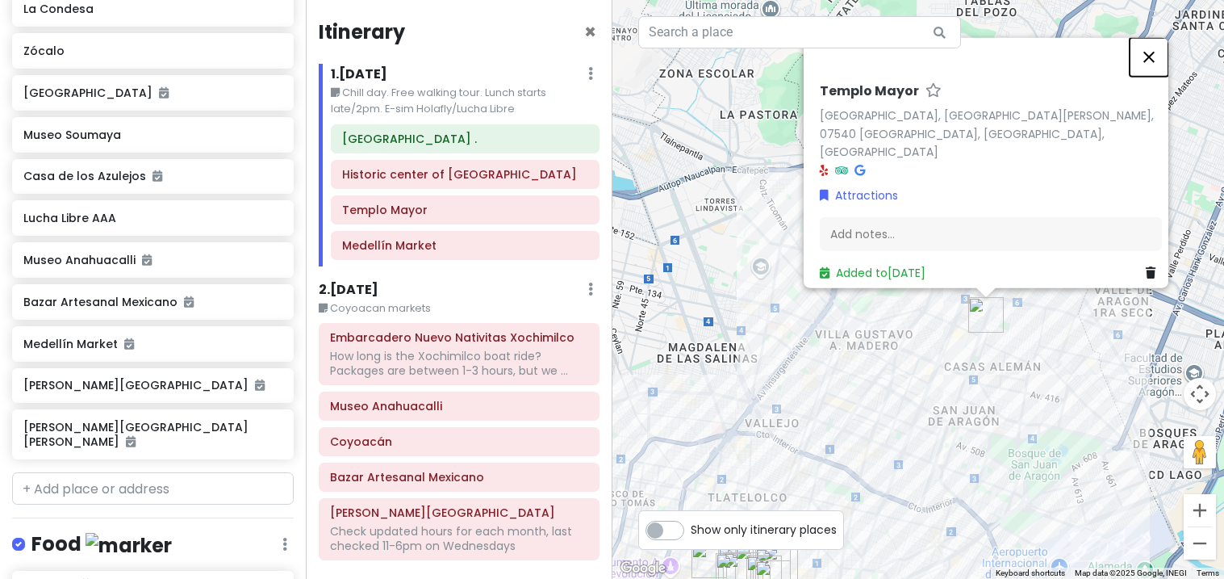
click at [1165, 76] on button "Close" at bounding box center [1149, 56] width 39 height 39
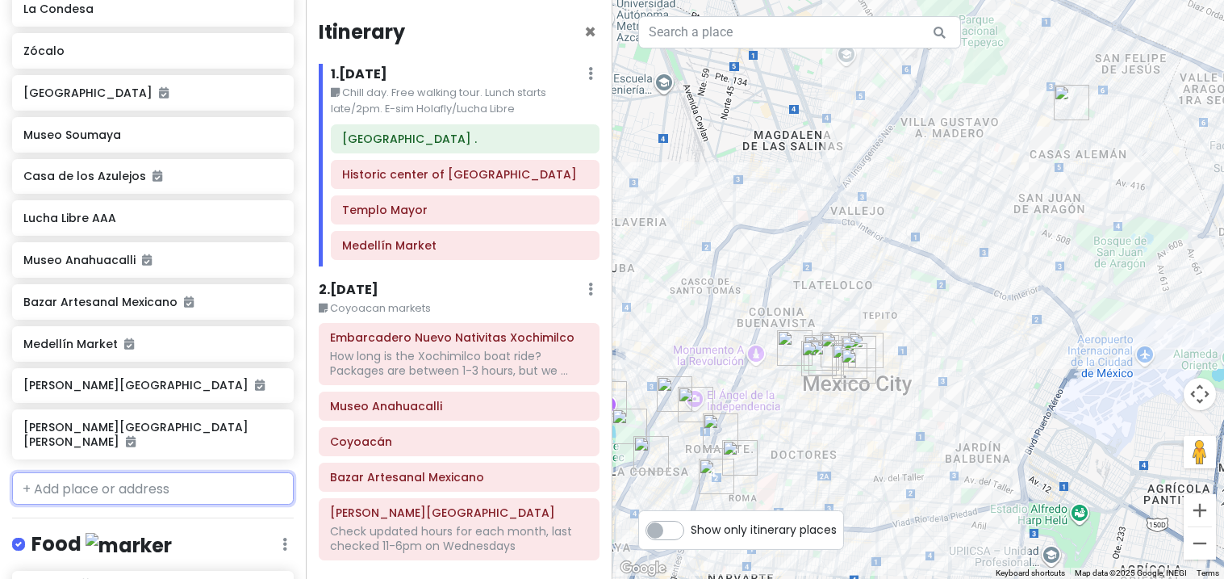
click at [78, 472] on input "text" at bounding box center [153, 488] width 282 height 32
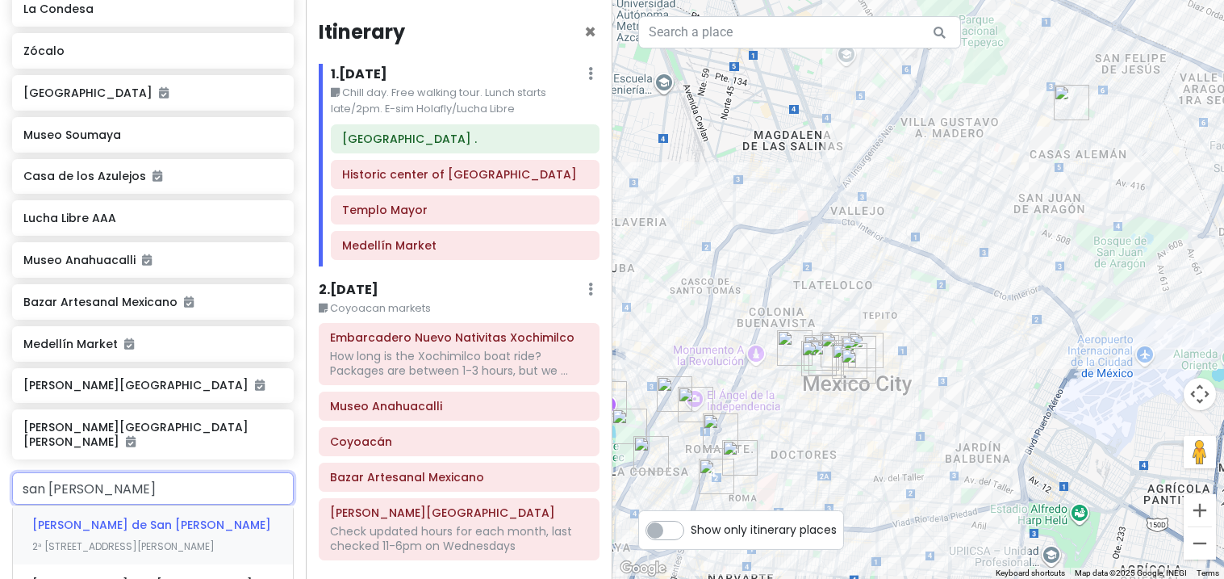
type input "san [PERSON_NAME]"
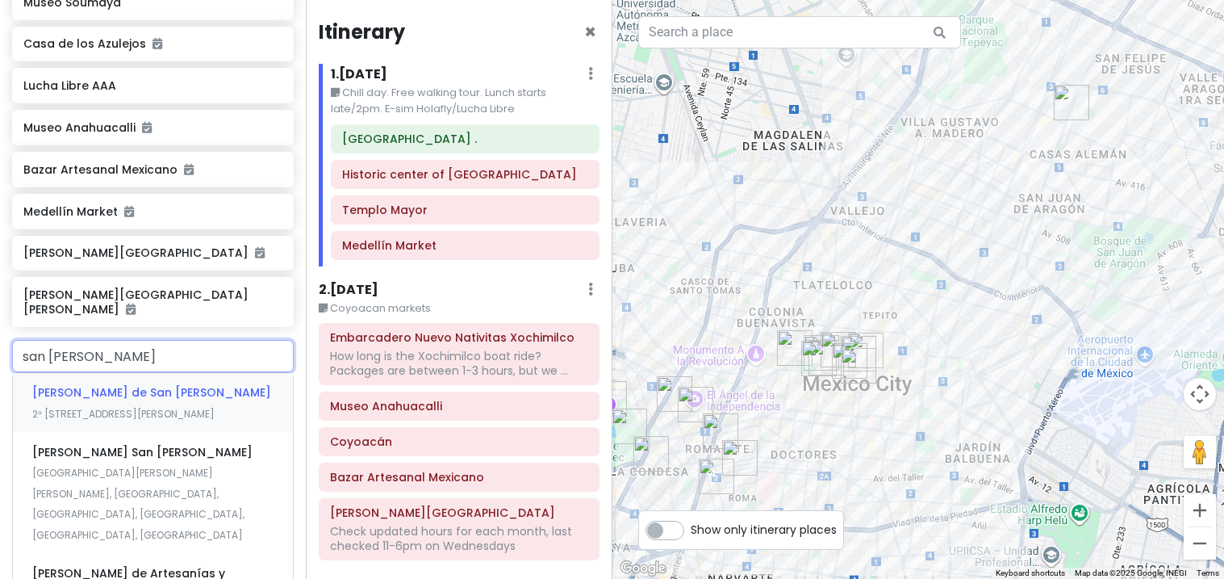
scroll to position [1130, 0]
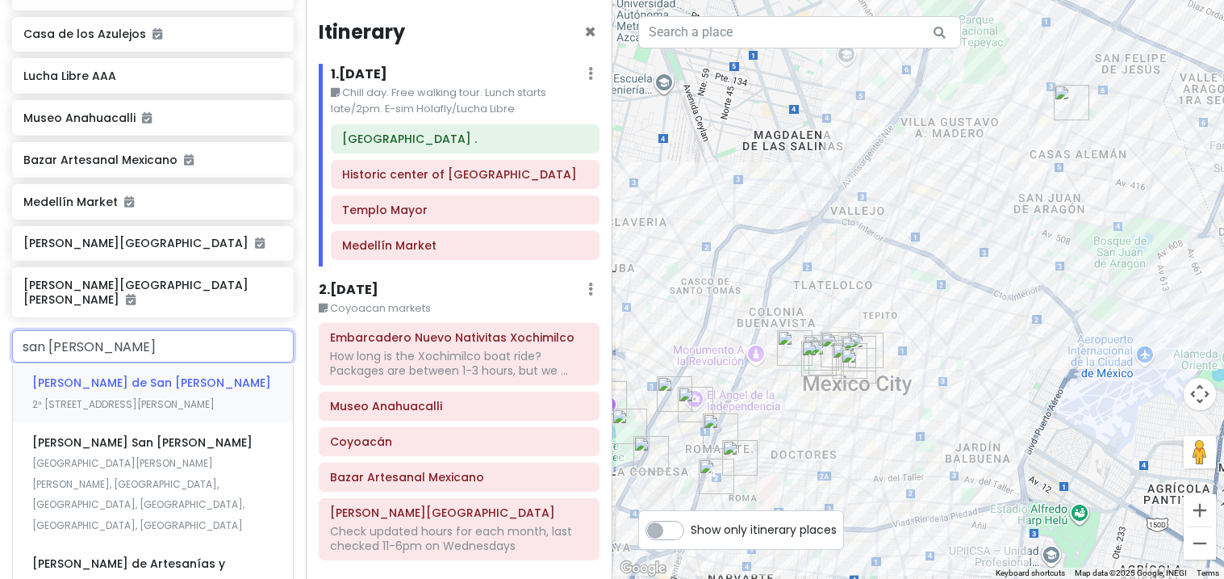
click at [75, 397] on span "2ᵃ [STREET_ADDRESS][PERSON_NAME]" at bounding box center [123, 404] width 182 height 14
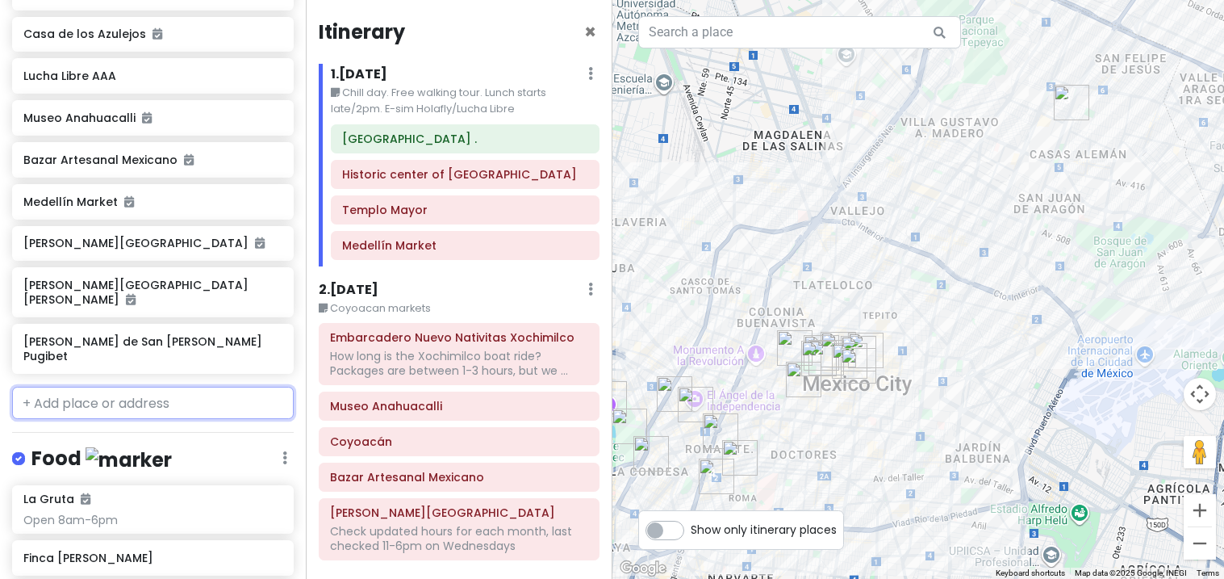
scroll to position [1171, 0]
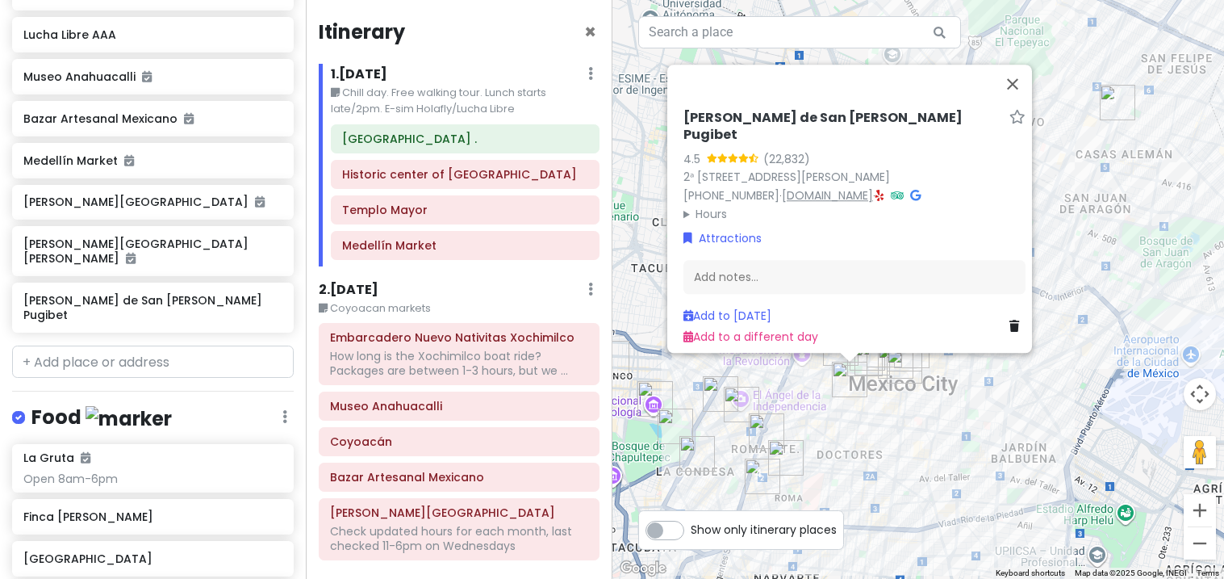
click at [873, 190] on link "[DOMAIN_NAME]" at bounding box center [827, 195] width 91 height 16
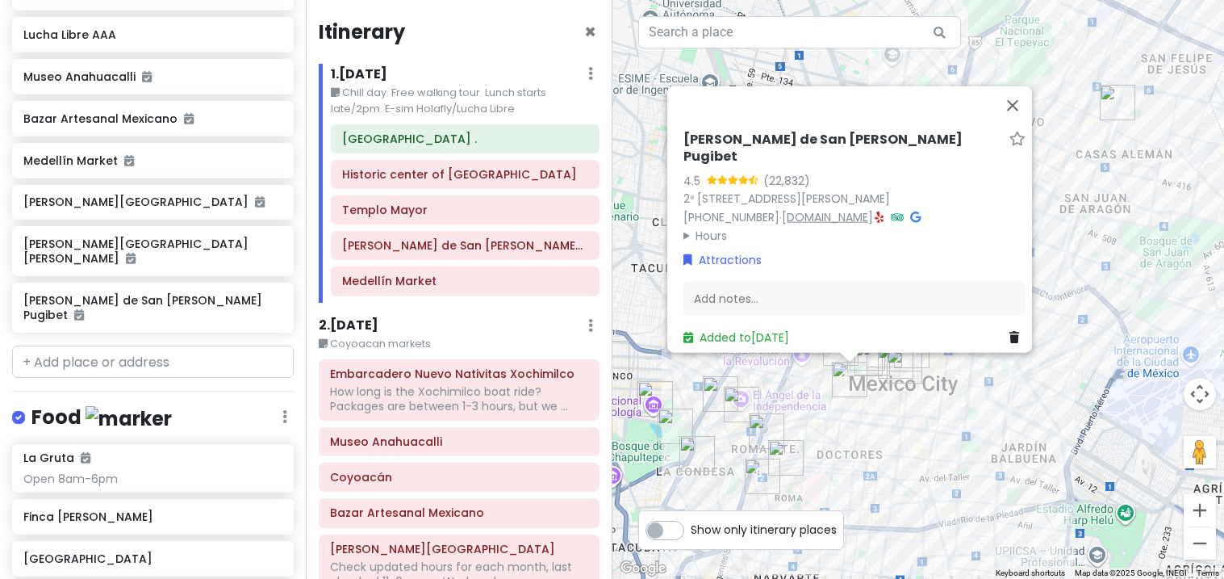
scroll to position [1129, 0]
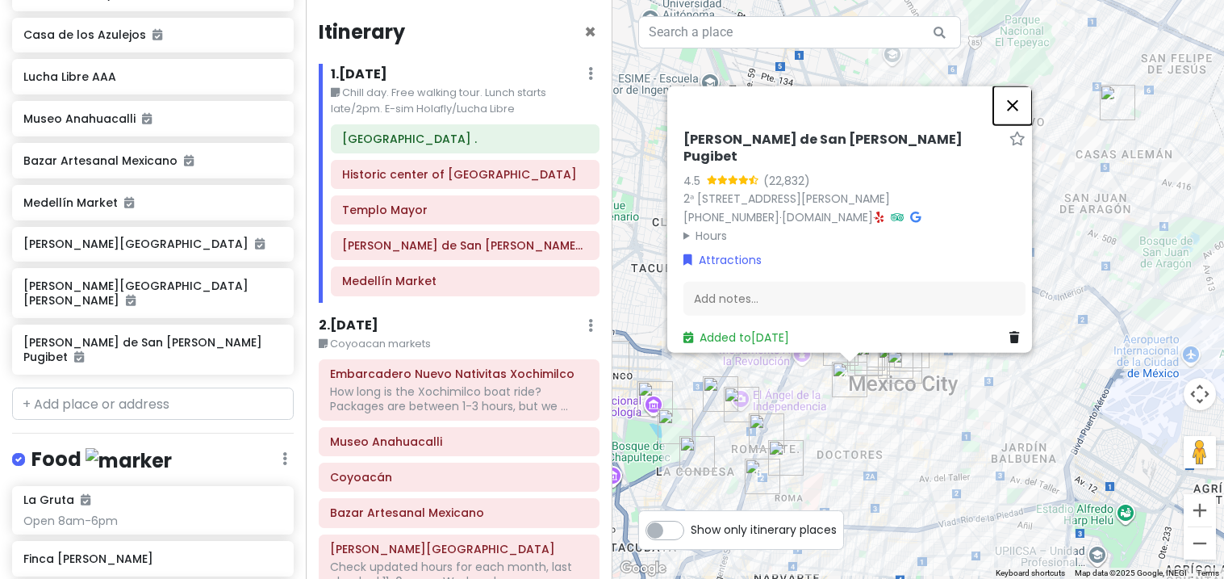
click at [1009, 107] on button "Close" at bounding box center [1013, 105] width 39 height 39
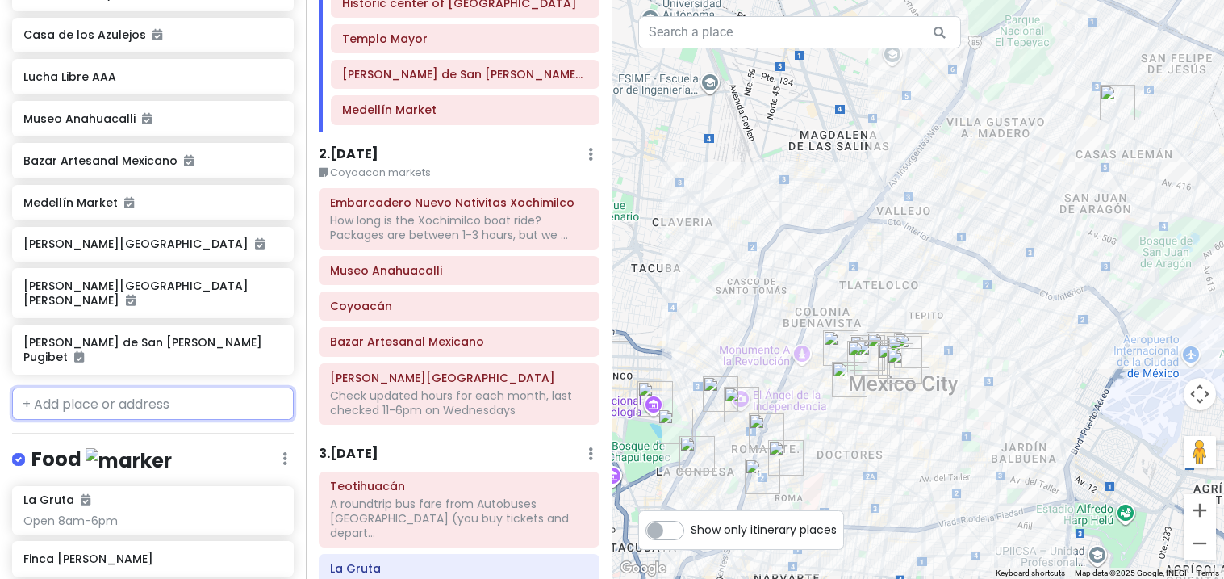
scroll to position [174, 0]
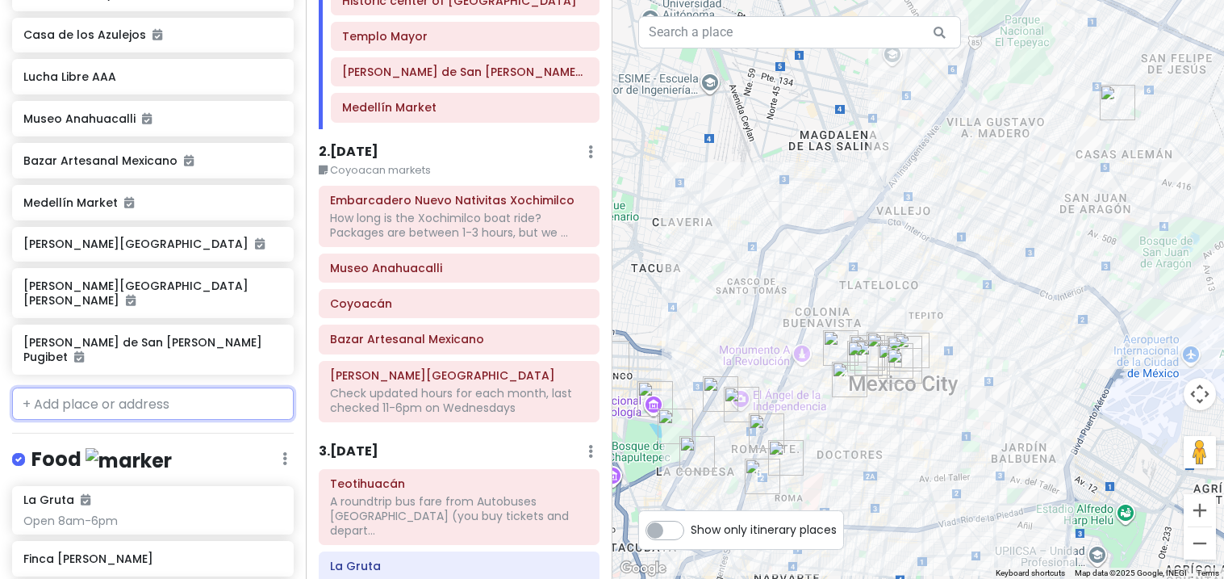
click at [366, 512] on div "A roundtrip bus fare from Autobuses [GEOGRAPHIC_DATA] (you buy tickets and depa…" at bounding box center [459, 516] width 258 height 44
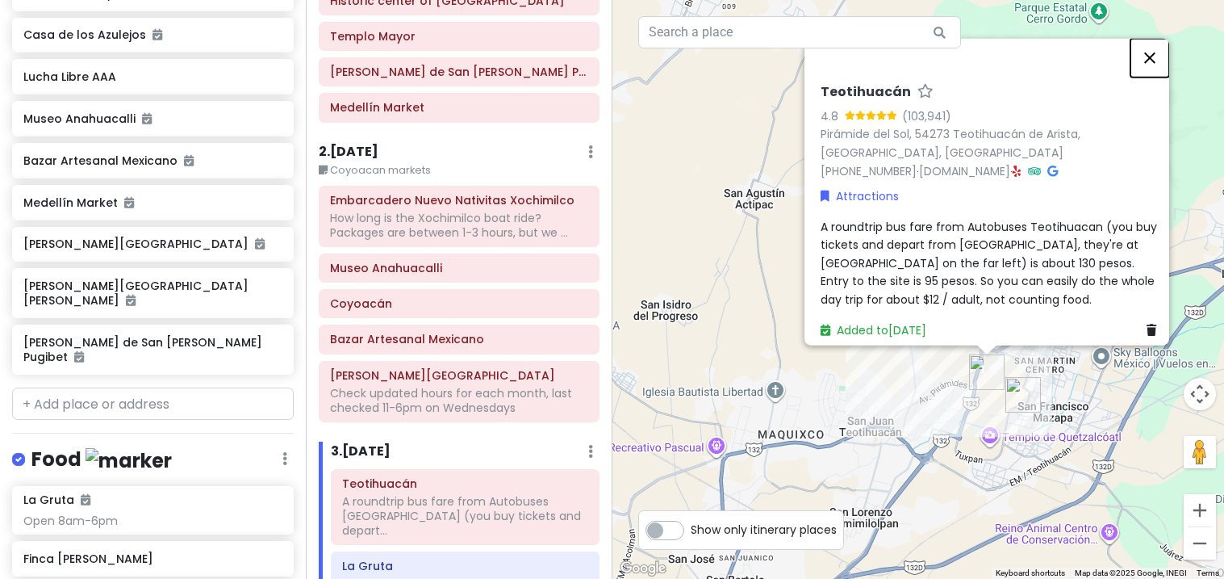
click at [1153, 77] on button "Close" at bounding box center [1150, 57] width 39 height 39
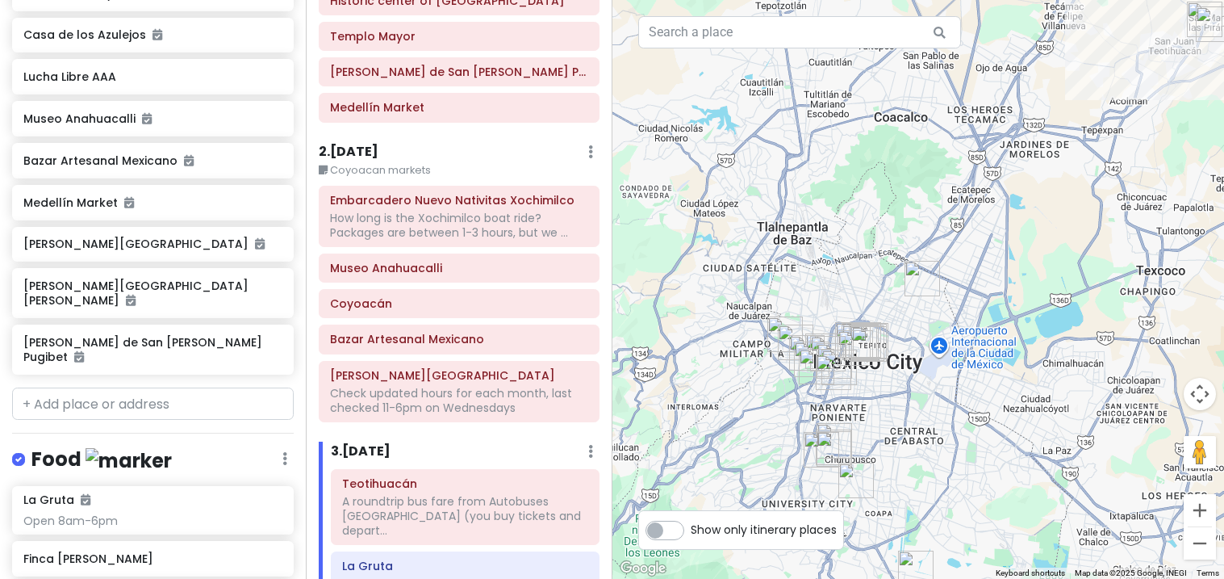
click at [917, 280] on img "Templo Mayor" at bounding box center [922, 278] width 48 height 48
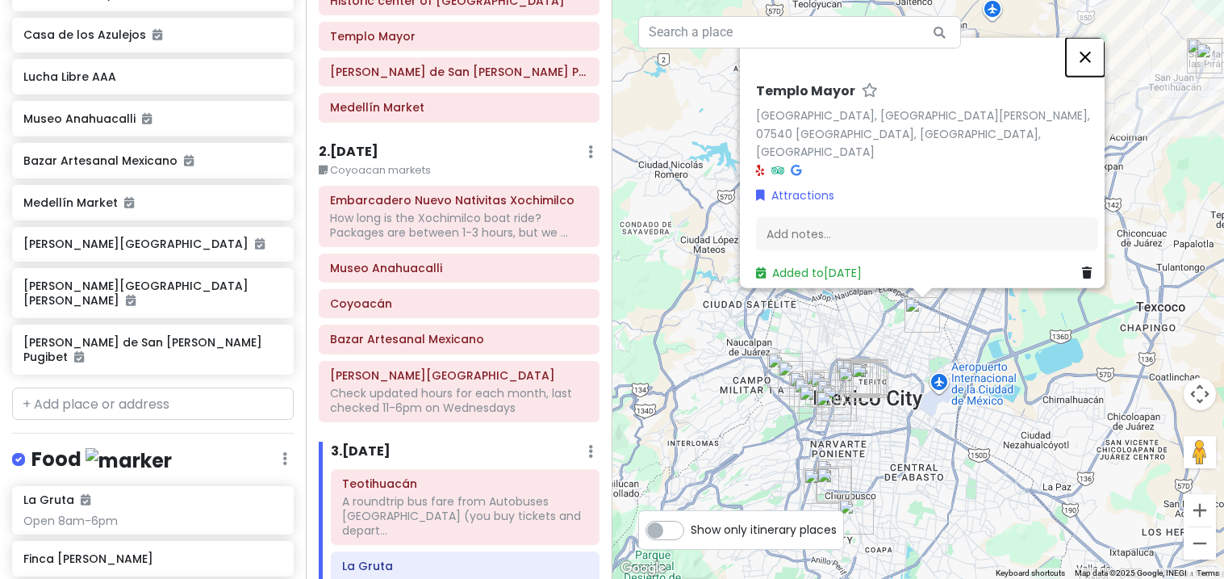
click at [1102, 70] on button "Close" at bounding box center [1085, 56] width 39 height 39
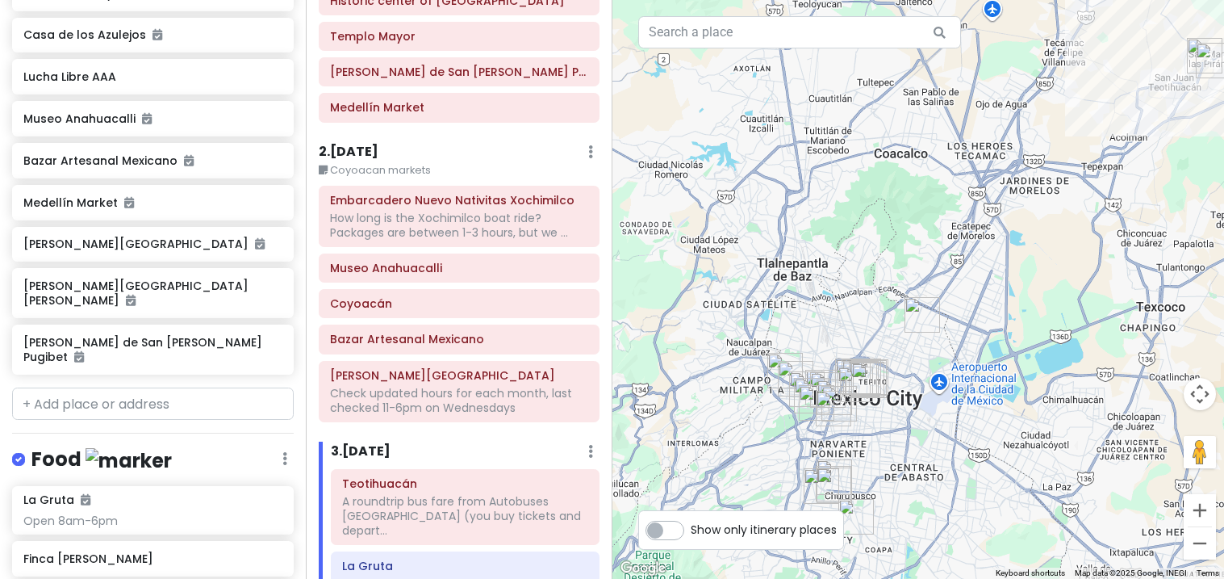
click at [325, 57] on div "[PERSON_NAME] de San [PERSON_NAME] Pugibet" at bounding box center [459, 71] width 280 height 29
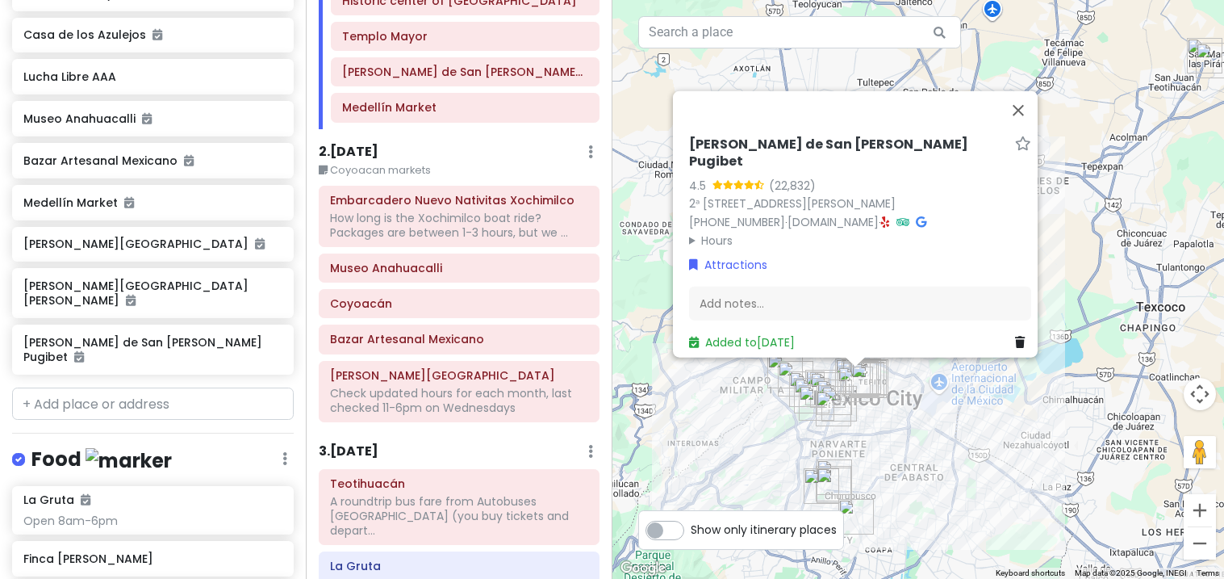
click at [366, 119] on div "Medellín Market" at bounding box center [465, 107] width 266 height 27
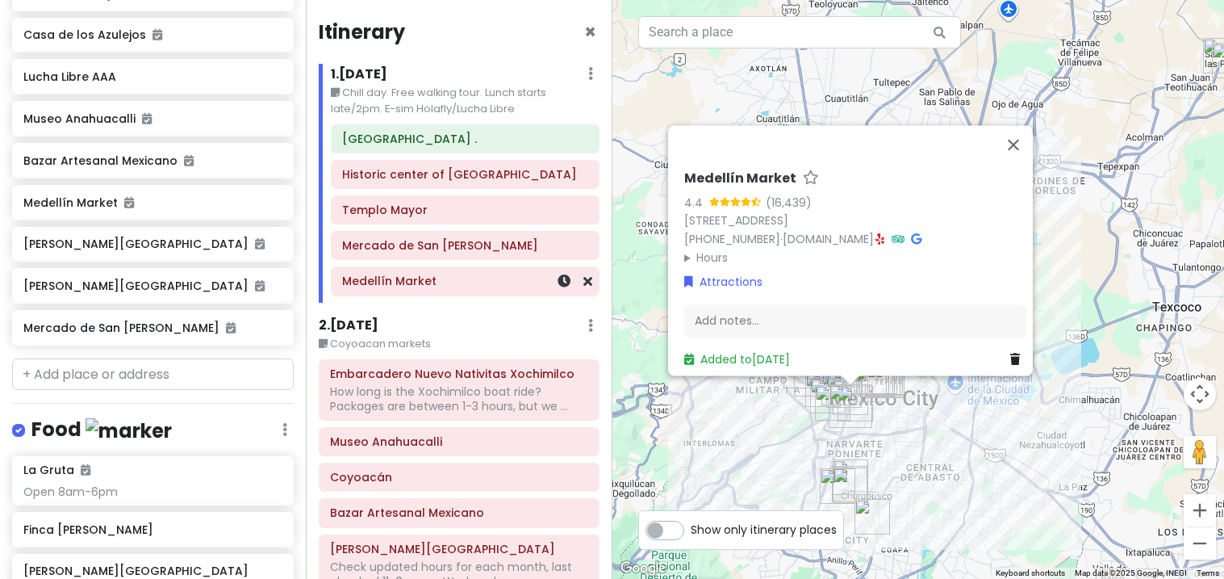
scroll to position [174, 0]
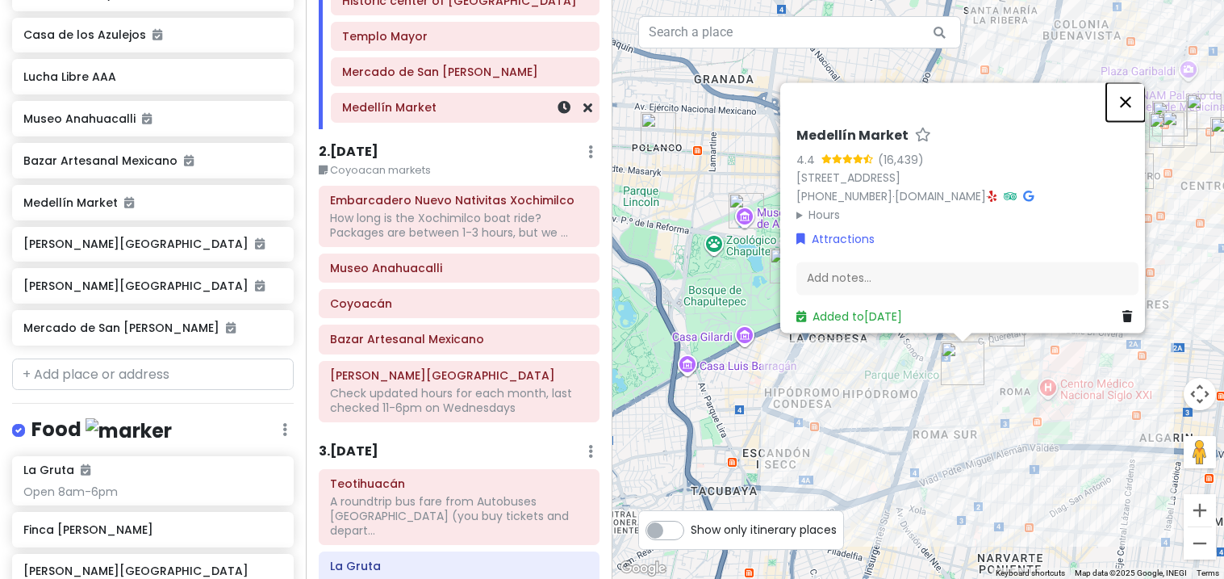
click at [1139, 82] on button "Close" at bounding box center [1126, 101] width 39 height 39
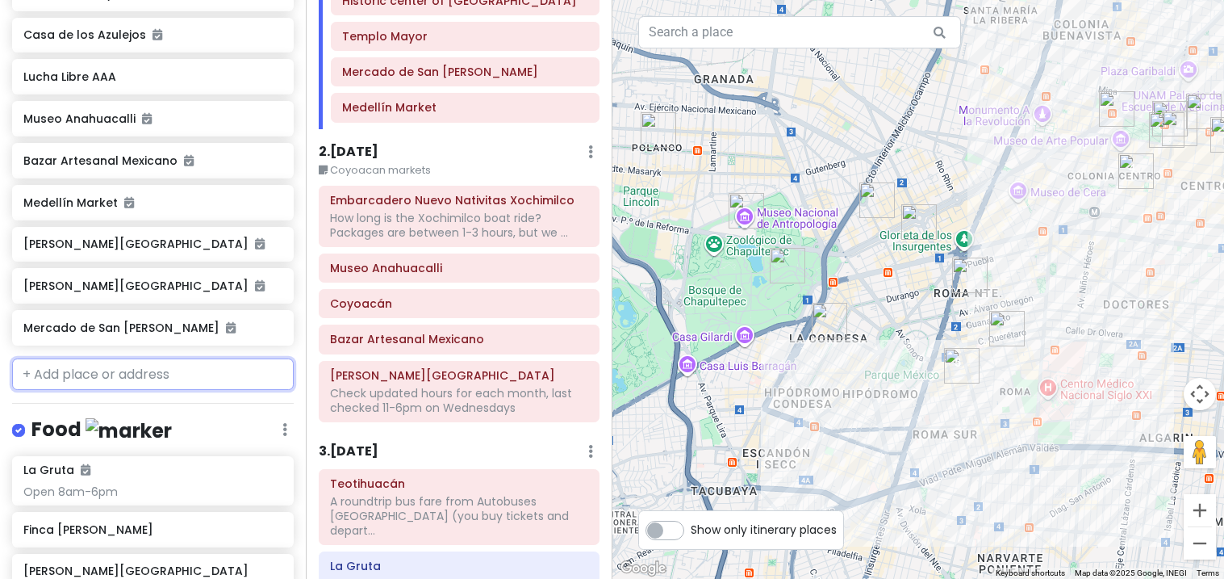
click at [84, 358] on input "text" at bounding box center [153, 374] width 282 height 32
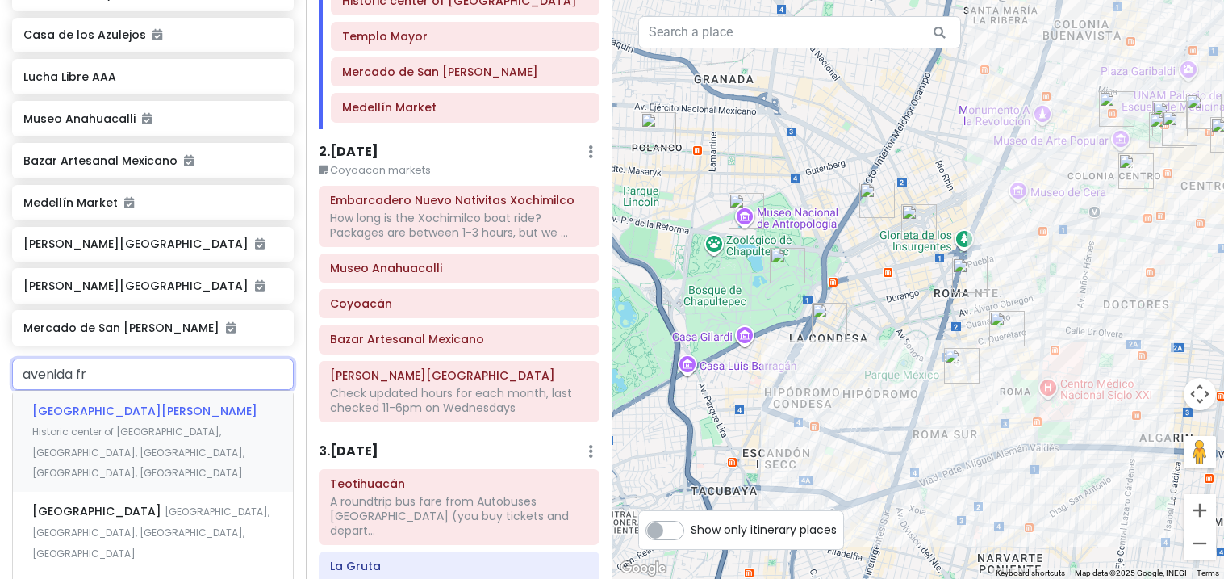
type input "avenida fra"
click at [85, 492] on div "Avenida Francisco Sosa Santa Catarina, Mexico City, CDMX, Mexico" at bounding box center [153, 532] width 280 height 80
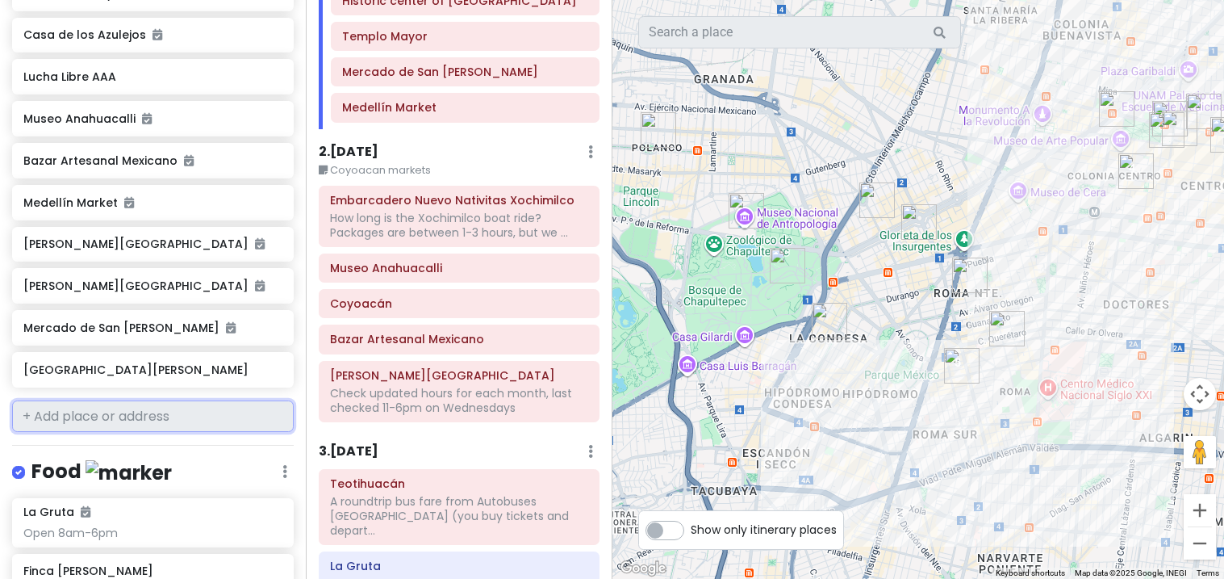
scroll to position [1171, 0]
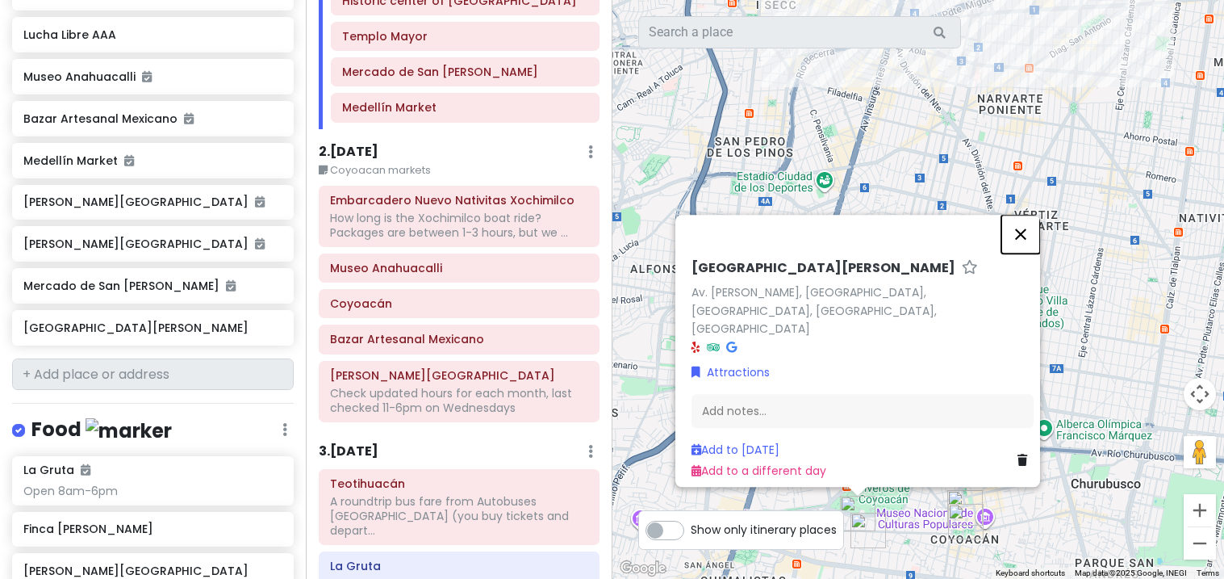
click at [1034, 245] on button "Close" at bounding box center [1021, 234] width 39 height 39
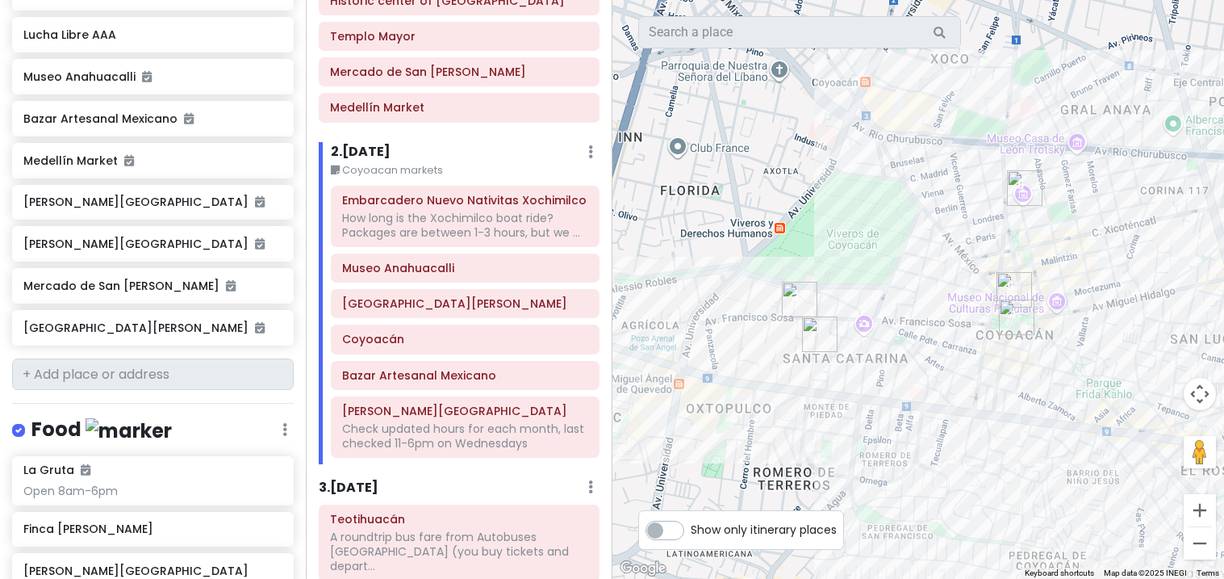
scroll to position [1129, 0]
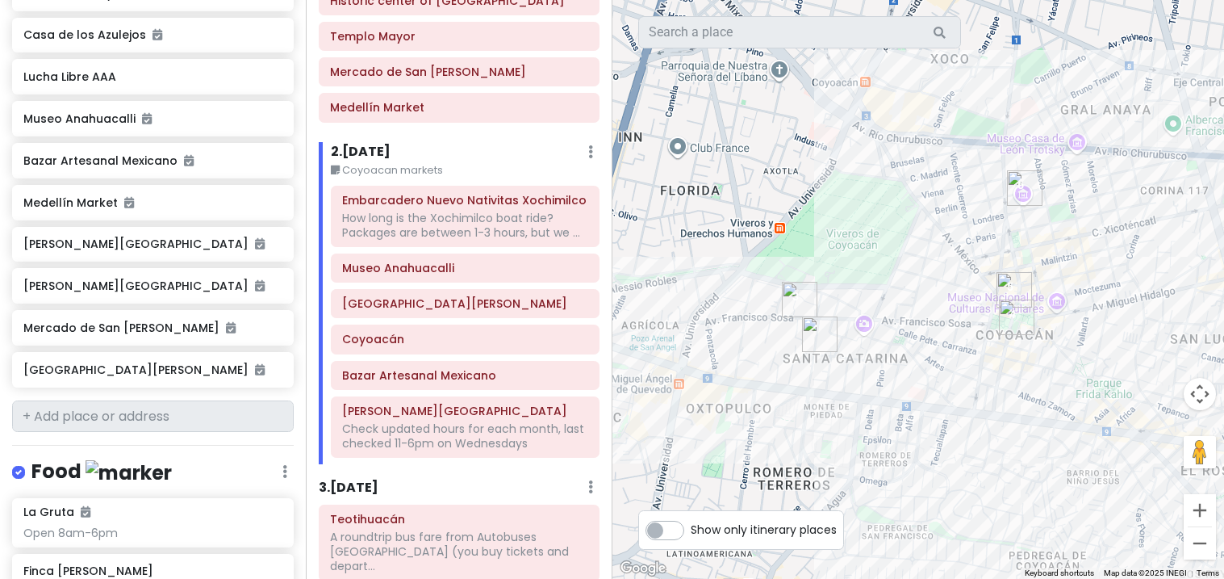
click at [574, 353] on div "Coyoacán" at bounding box center [465, 338] width 266 height 27
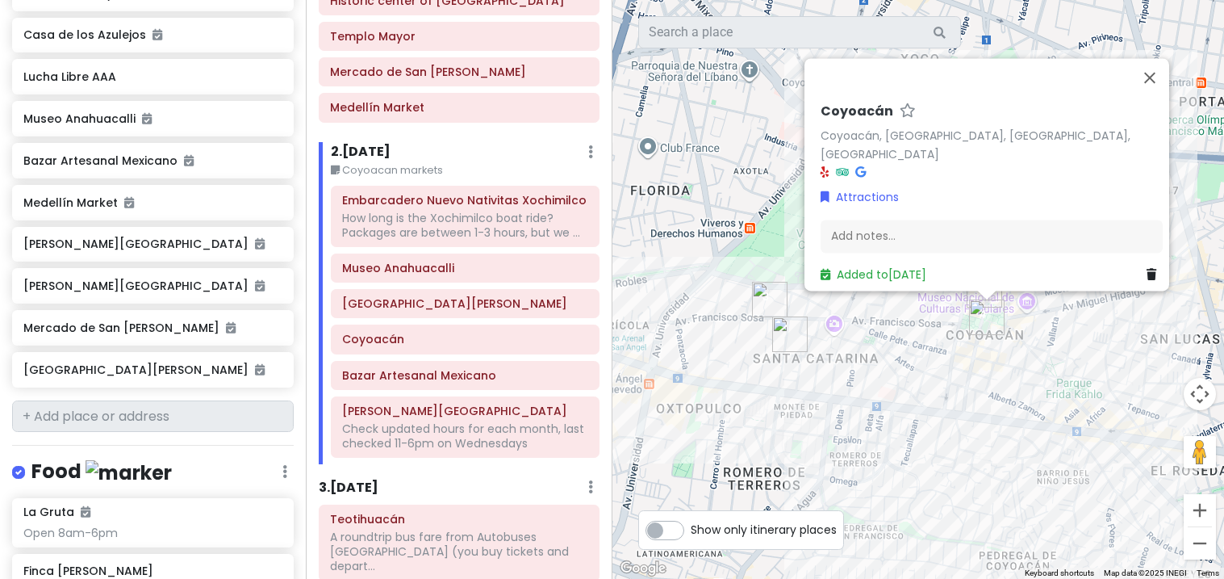
click at [1153, 272] on link at bounding box center [1155, 275] width 16 height 18
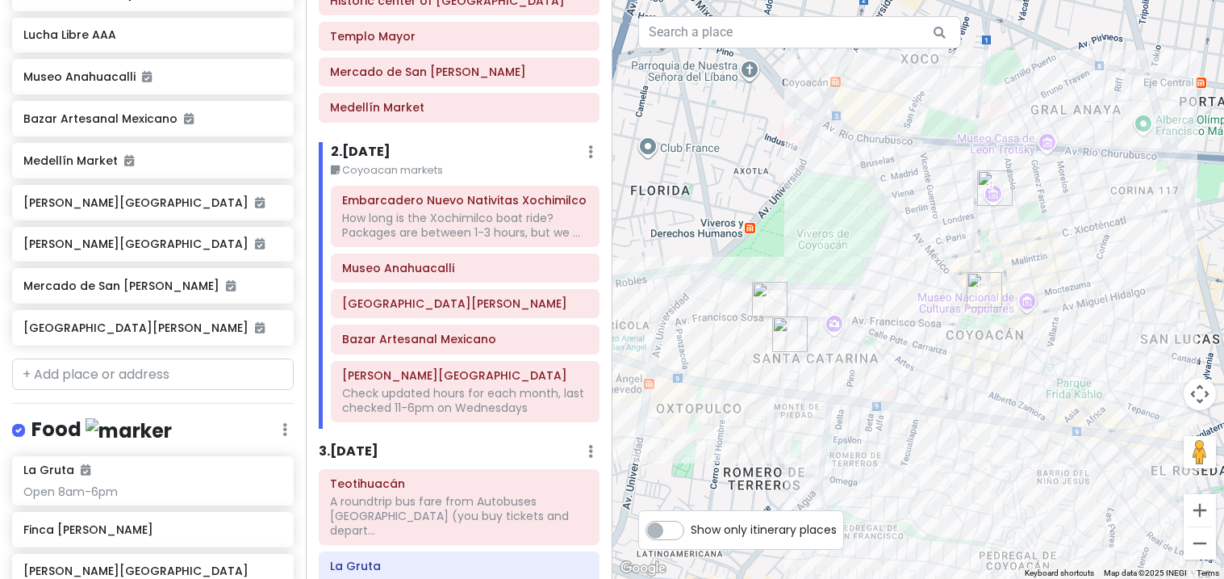
scroll to position [1087, 0]
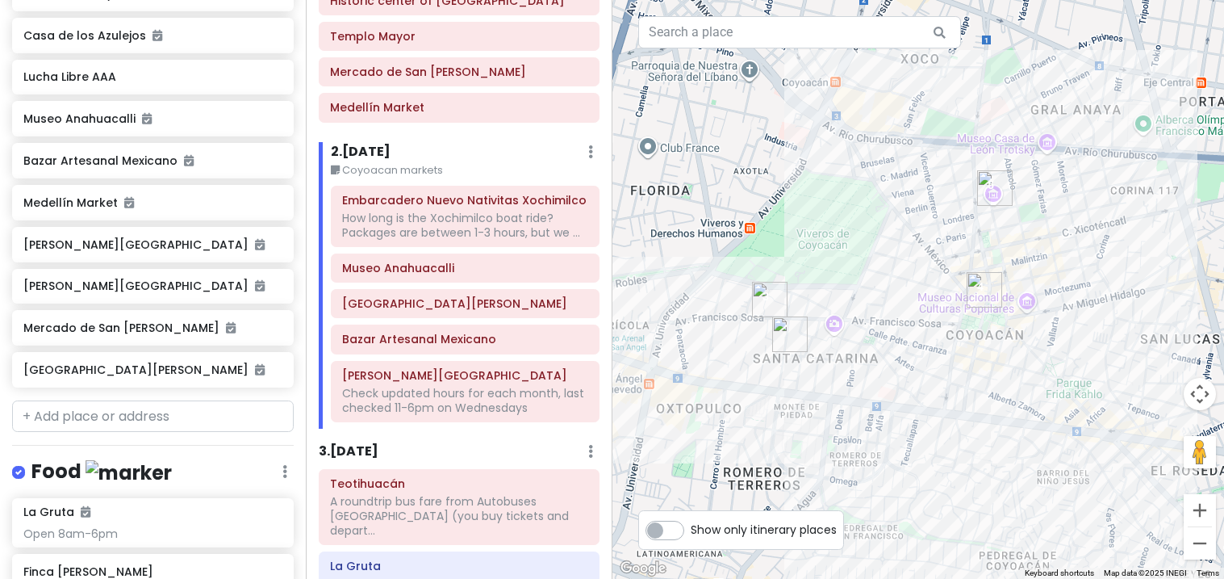
click at [430, 176] on small "Coyoacan markets" at bounding box center [465, 170] width 268 height 16
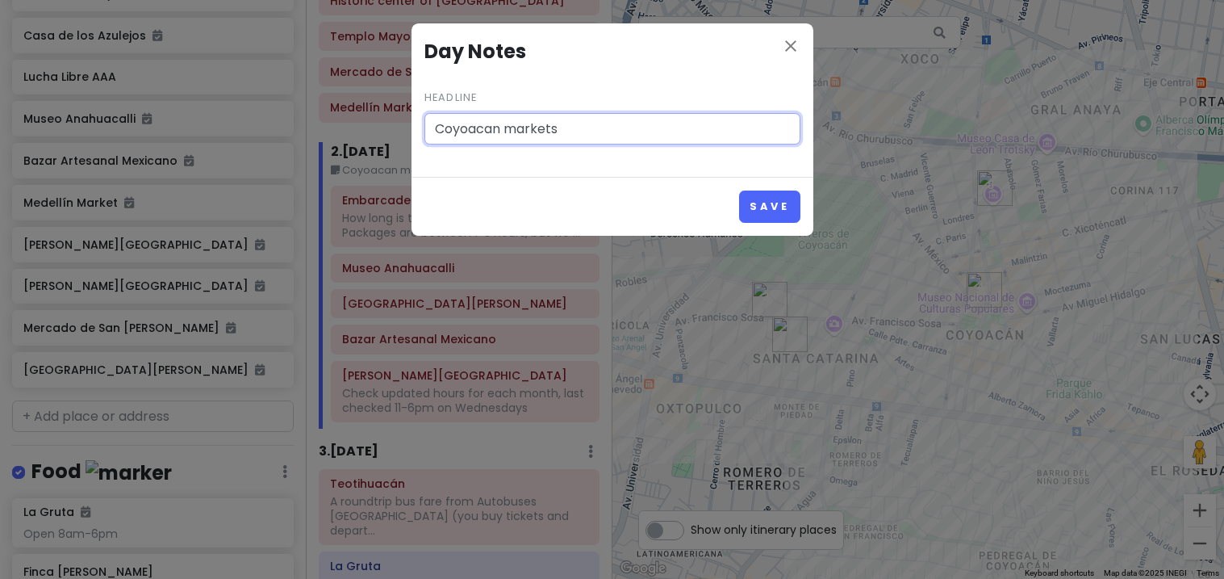
click at [504, 132] on input "Coyoacan markets" at bounding box center [613, 129] width 376 height 32
type input "Coyoacan Day"
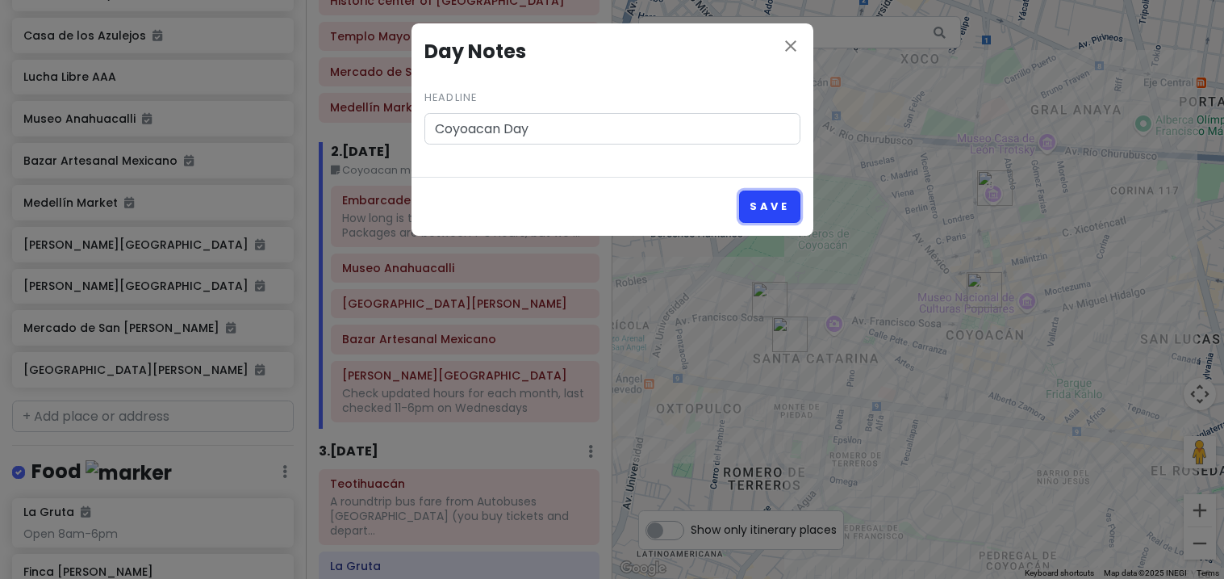
click at [776, 207] on button "Save" at bounding box center [769, 205] width 61 height 31
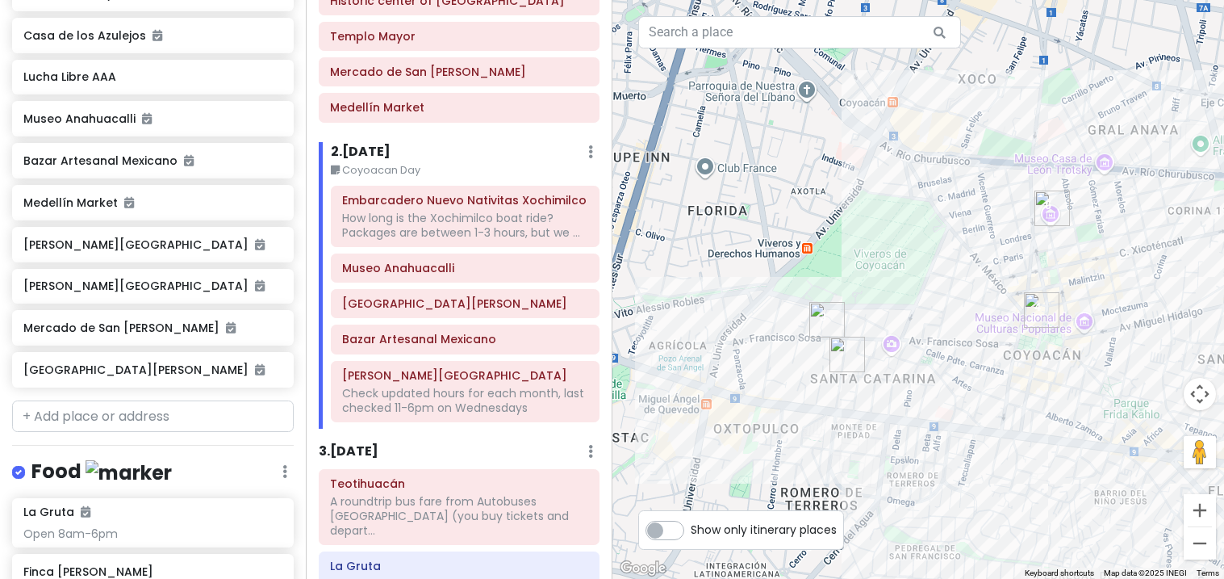
click at [842, 366] on img "Lucha Libre AAA" at bounding box center [847, 354] width 48 height 48
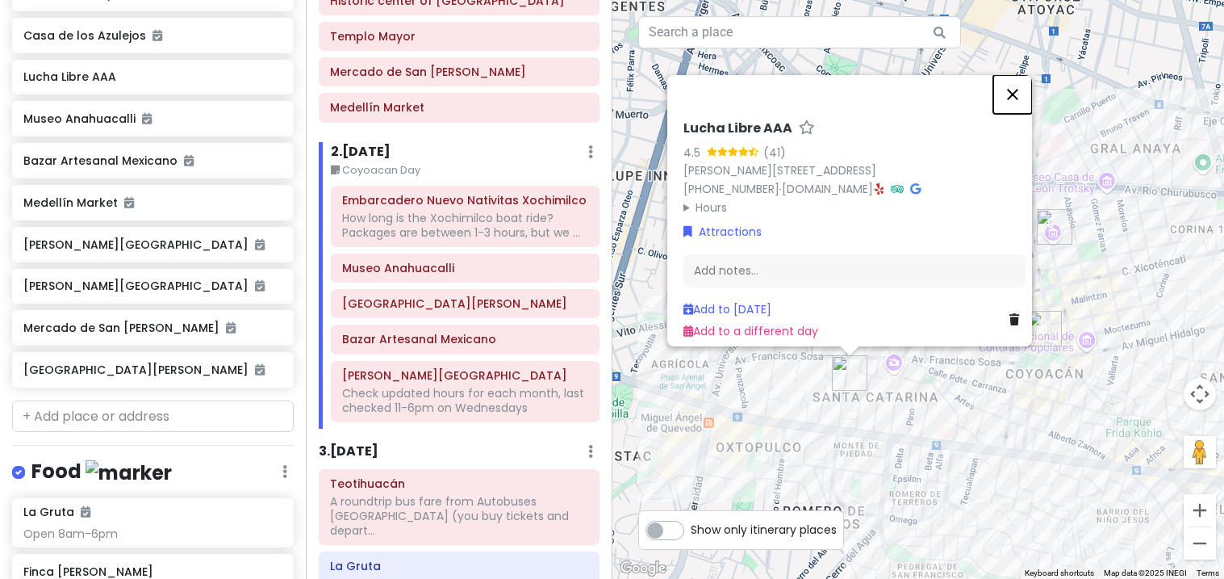
click at [1022, 75] on button "Close" at bounding box center [1013, 94] width 39 height 39
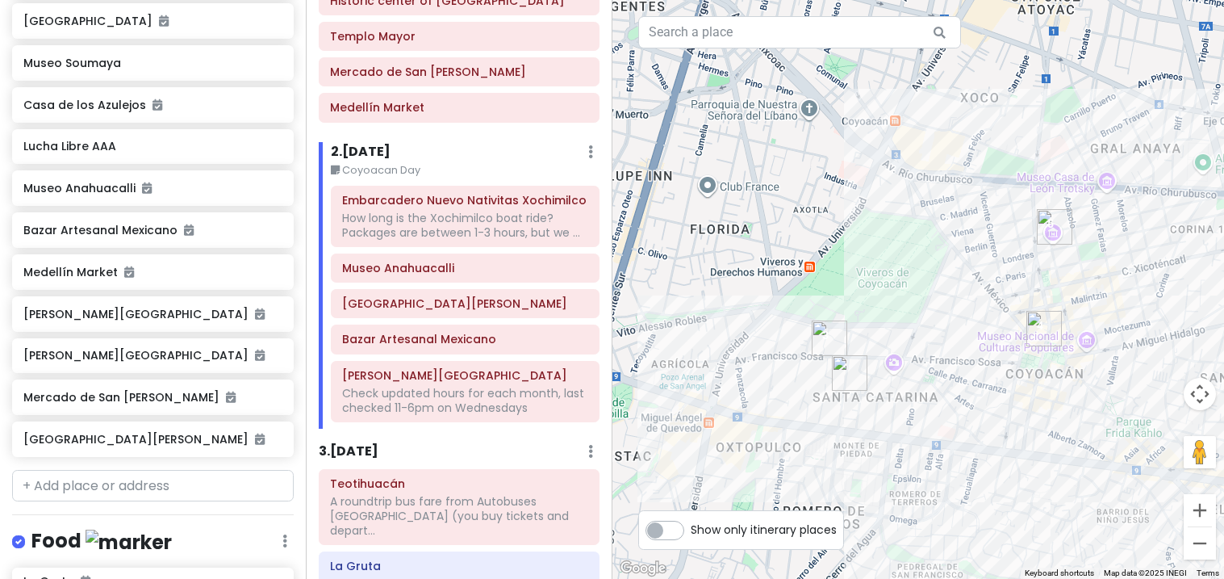
scroll to position [937, 0]
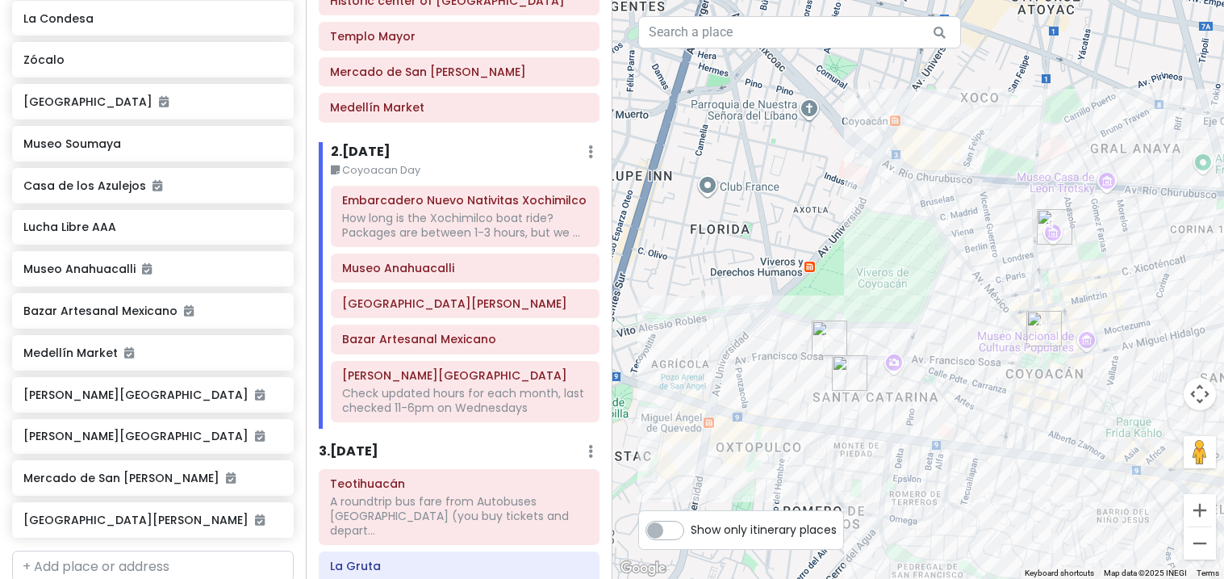
click at [265, 220] on h6 "Lucha Libre AAA" at bounding box center [152, 227] width 258 height 15
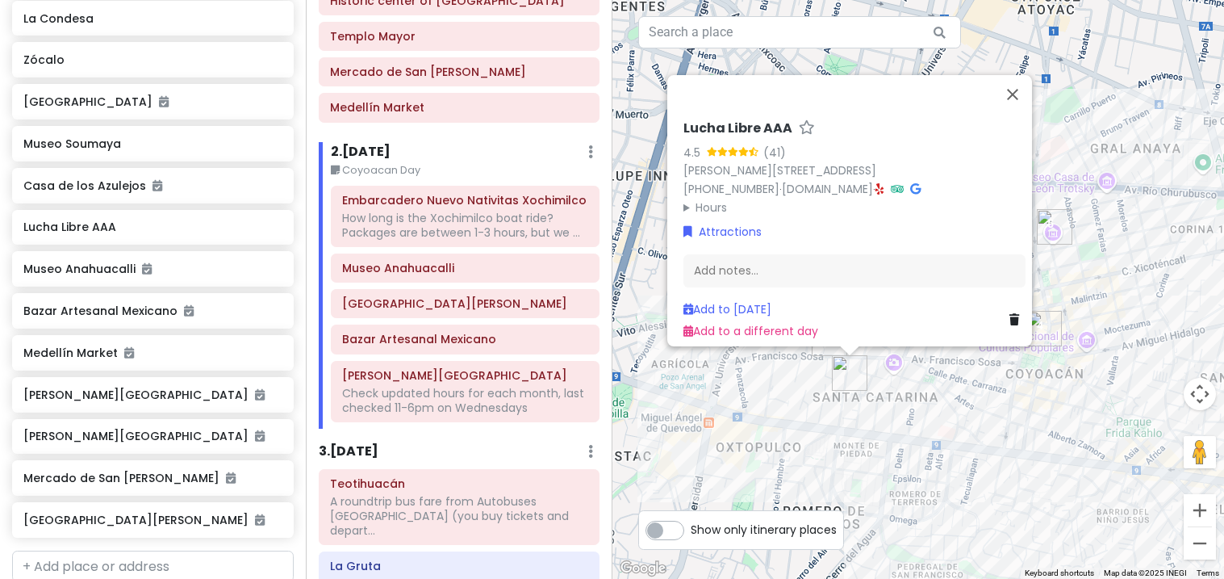
click at [1015, 315] on link at bounding box center [1018, 320] width 16 height 18
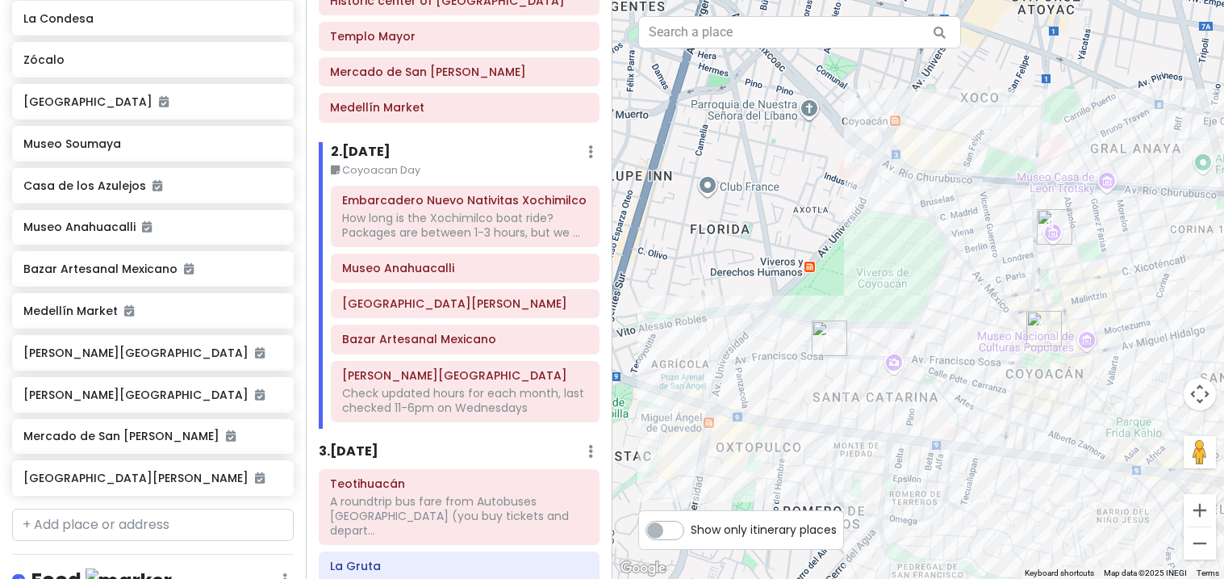
scroll to position [896, 0]
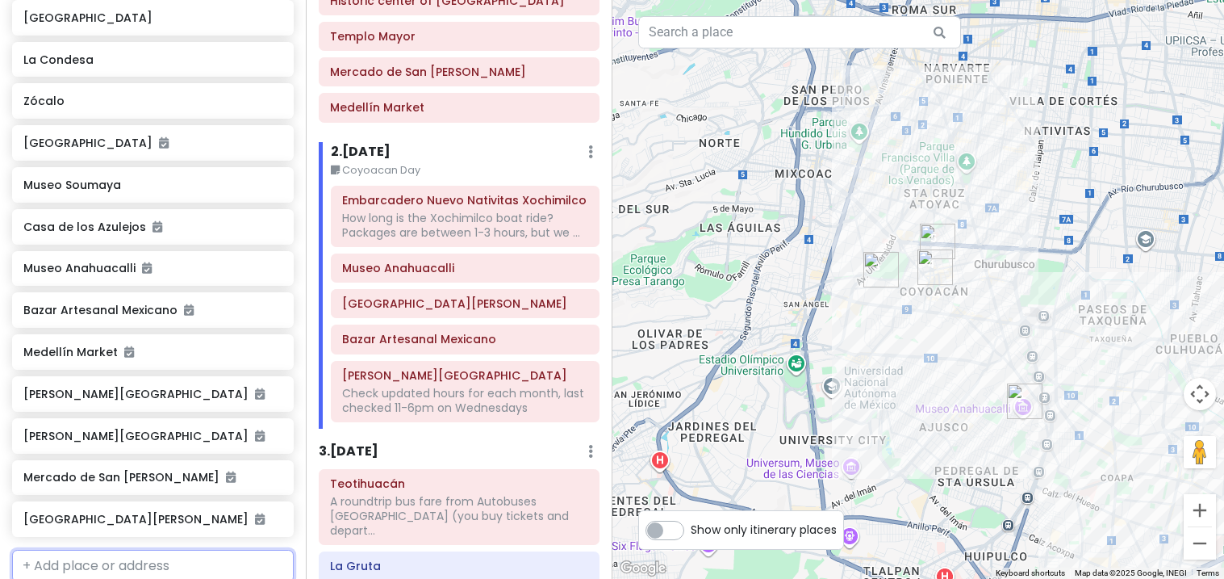
click at [77, 550] on input "text" at bounding box center [153, 566] width 282 height 32
type input "mercado de coy"
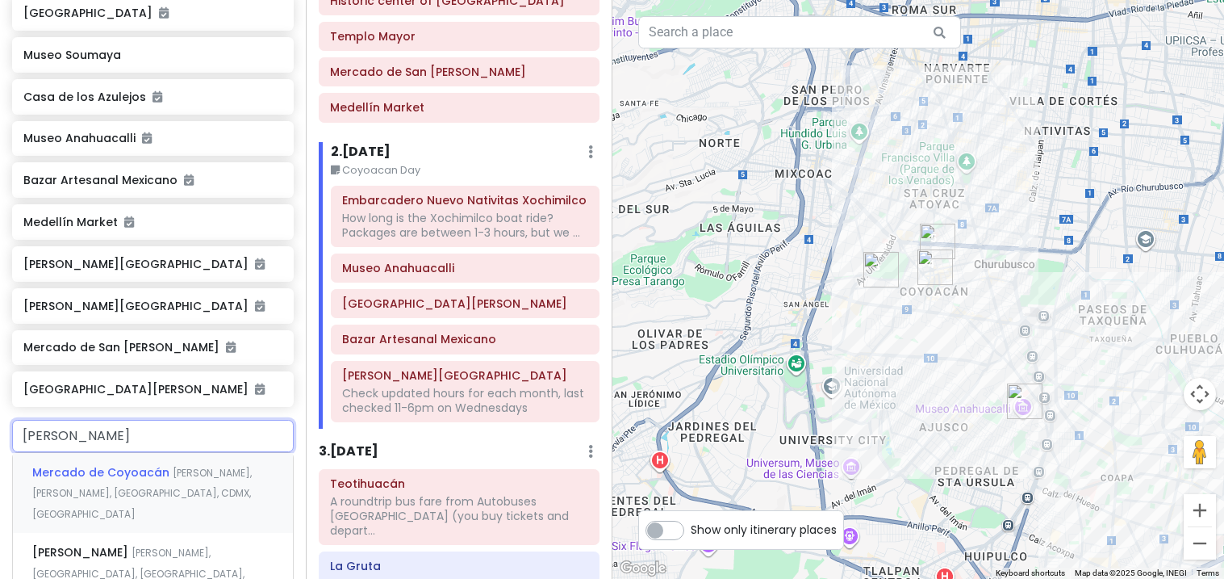
scroll to position [1027, 0]
click at [74, 464] on span "Ignacio Allende, Del Carmen, Mexico City, CDMX, Mexico" at bounding box center [142, 491] width 220 height 55
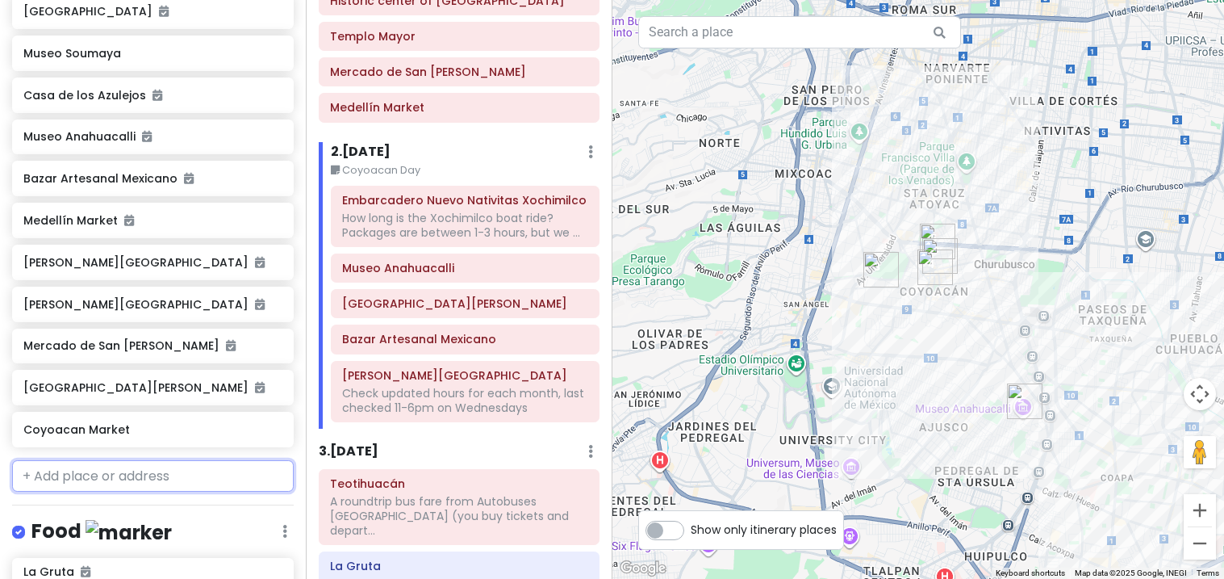
scroll to position [1069, 0]
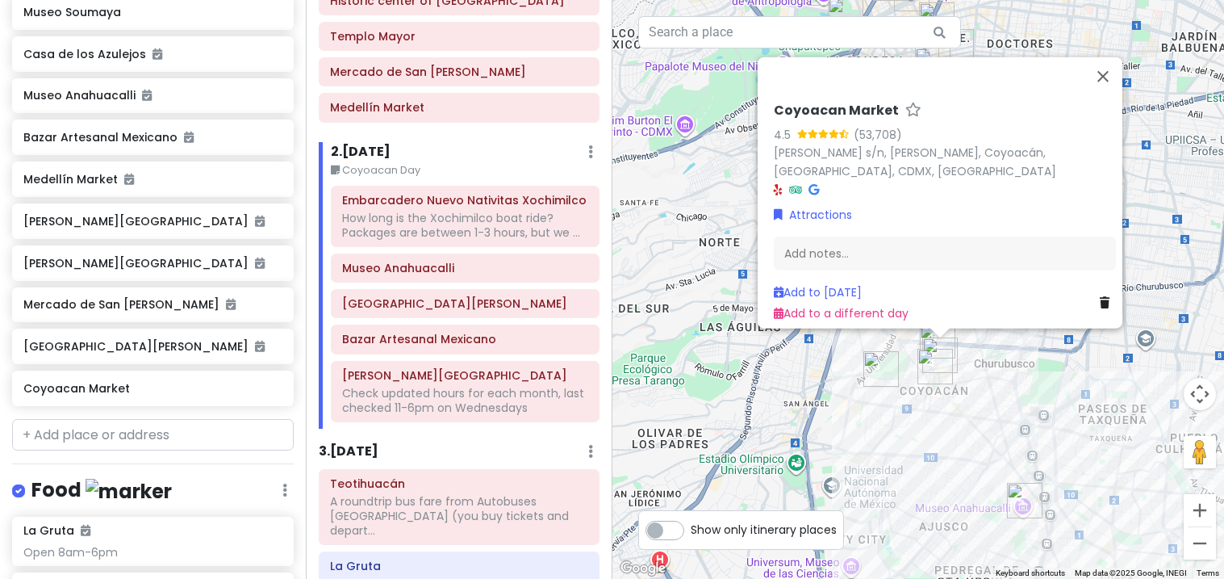
click at [125, 370] on div "Coyoacan Market" at bounding box center [153, 388] width 282 height 36
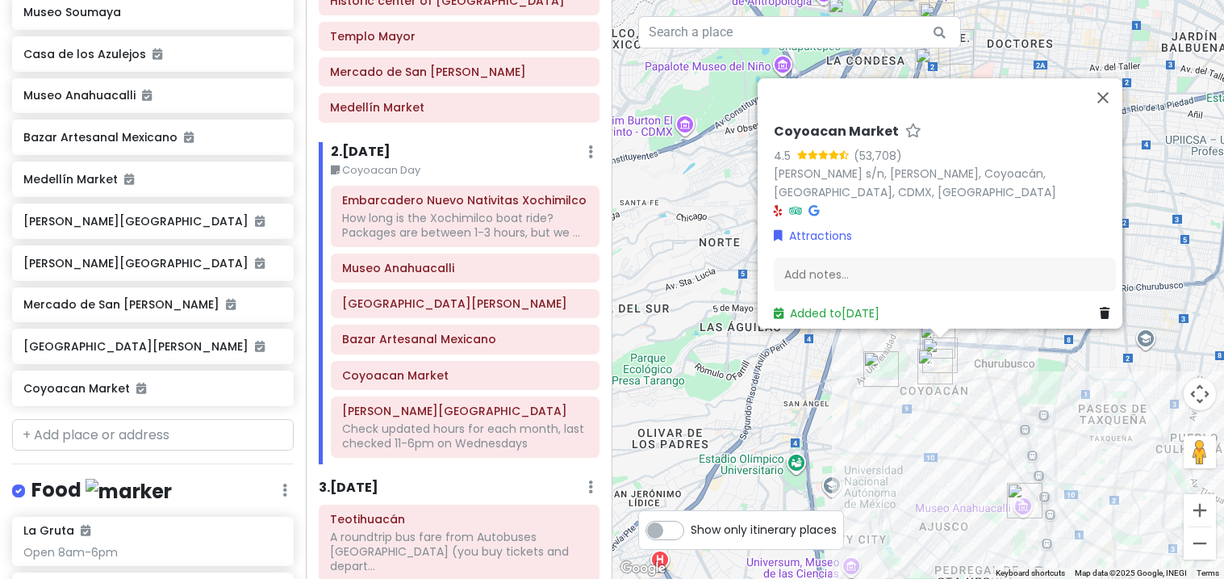
scroll to position [1027, 0]
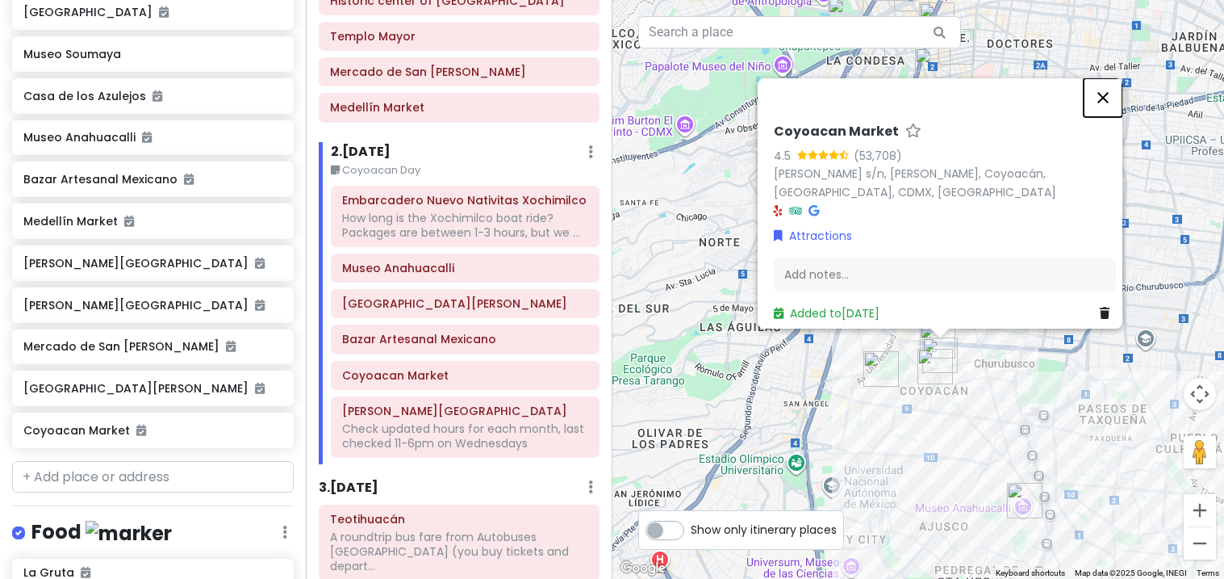
click at [1109, 90] on button "Close" at bounding box center [1103, 97] width 39 height 39
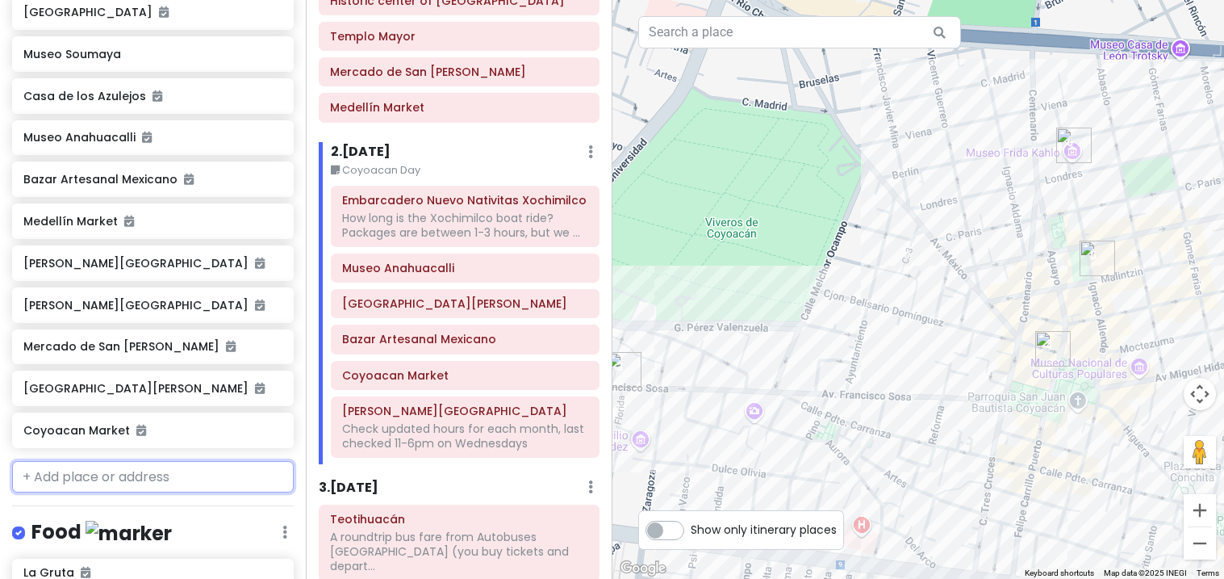
click at [57, 461] on input "text" at bounding box center [153, 477] width 282 height 32
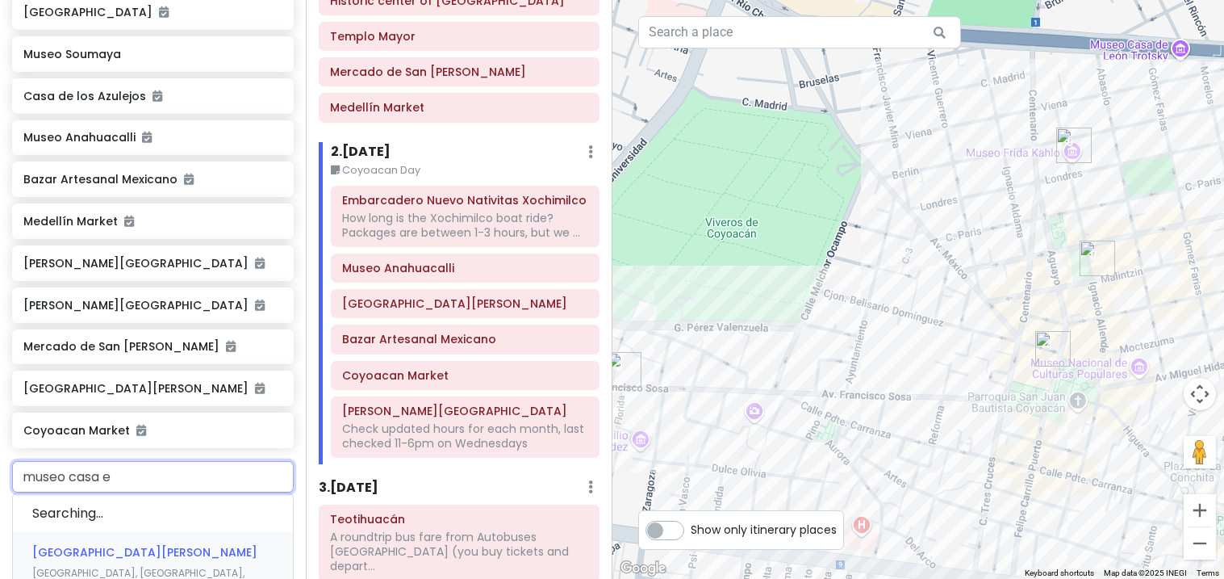
type input "museo casa es"
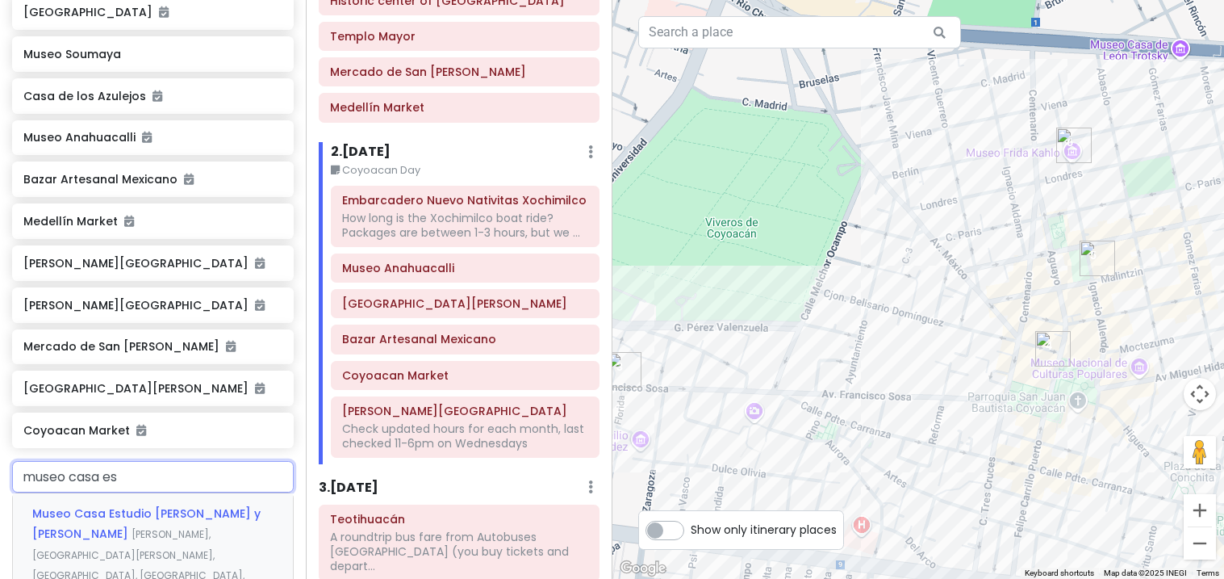
click at [102, 527] on span "Diego Rivera, San Ángel Inn, Mexico City, CDMX, Mexico" at bounding box center [138, 565] width 212 height 76
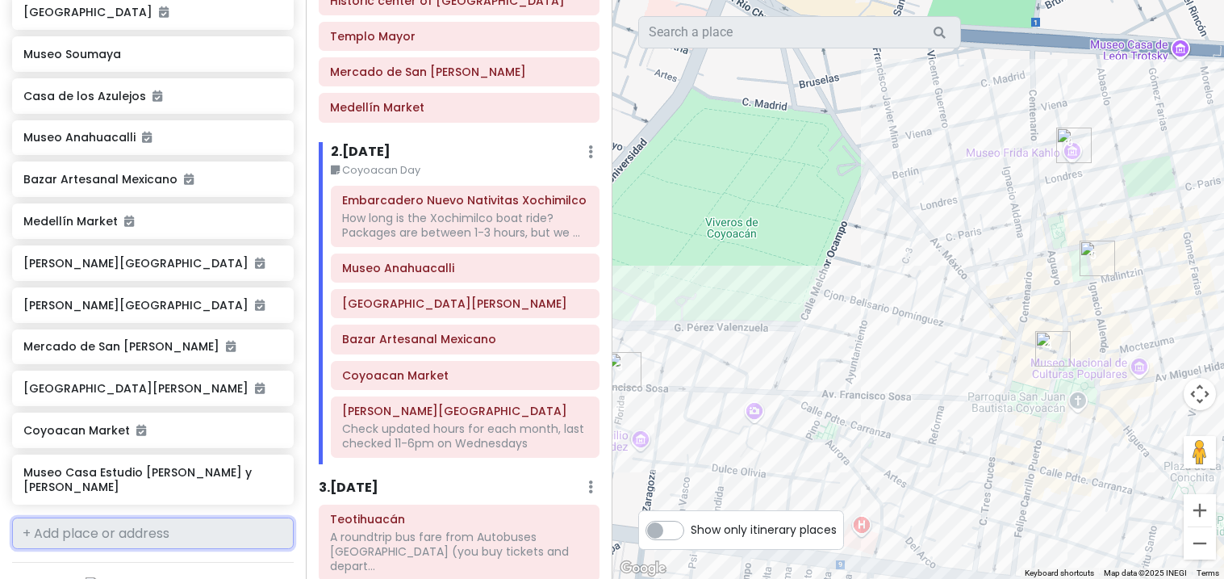
scroll to position [1083, 0]
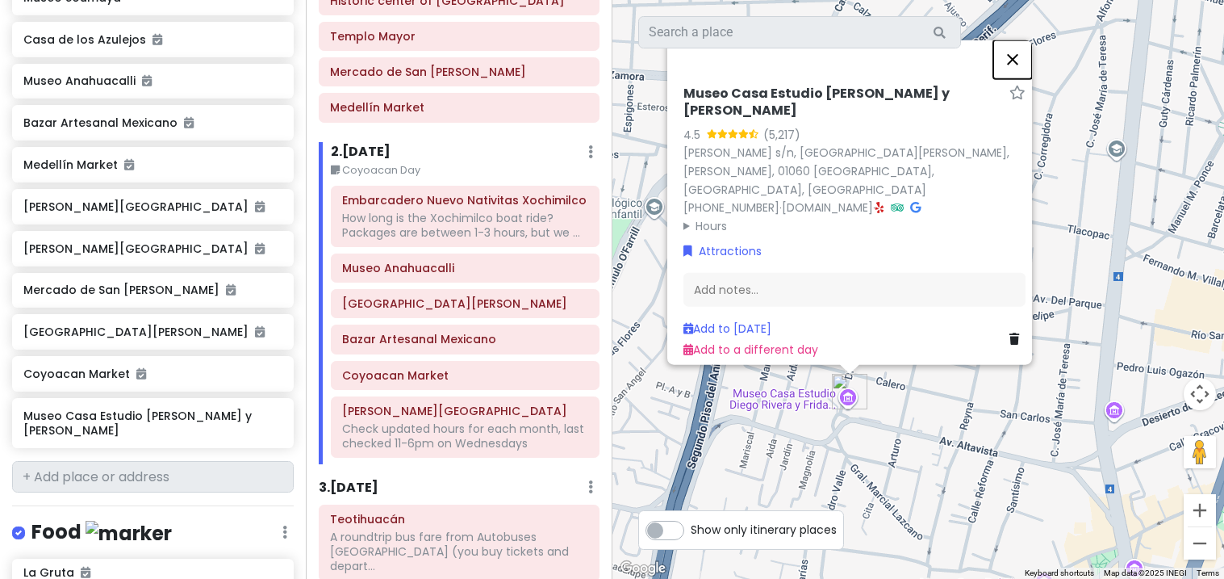
click at [1028, 74] on button "Close" at bounding box center [1013, 59] width 39 height 39
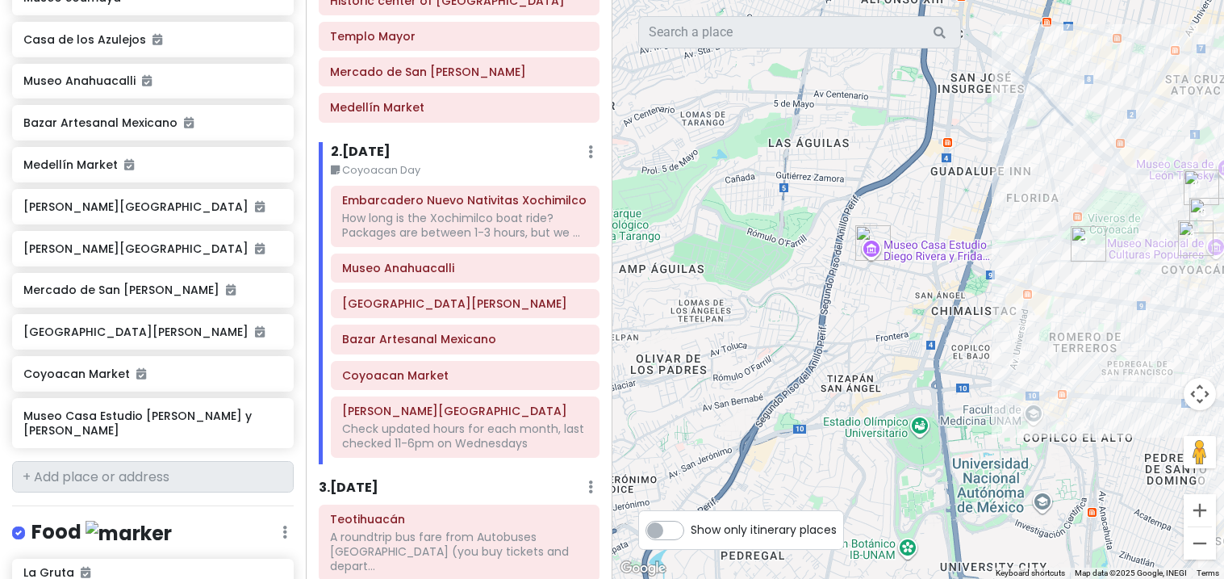
click at [204, 408] on h6 "Museo Casa Estudio Diego Rivera y Frida Kahlo" at bounding box center [152, 422] width 258 height 29
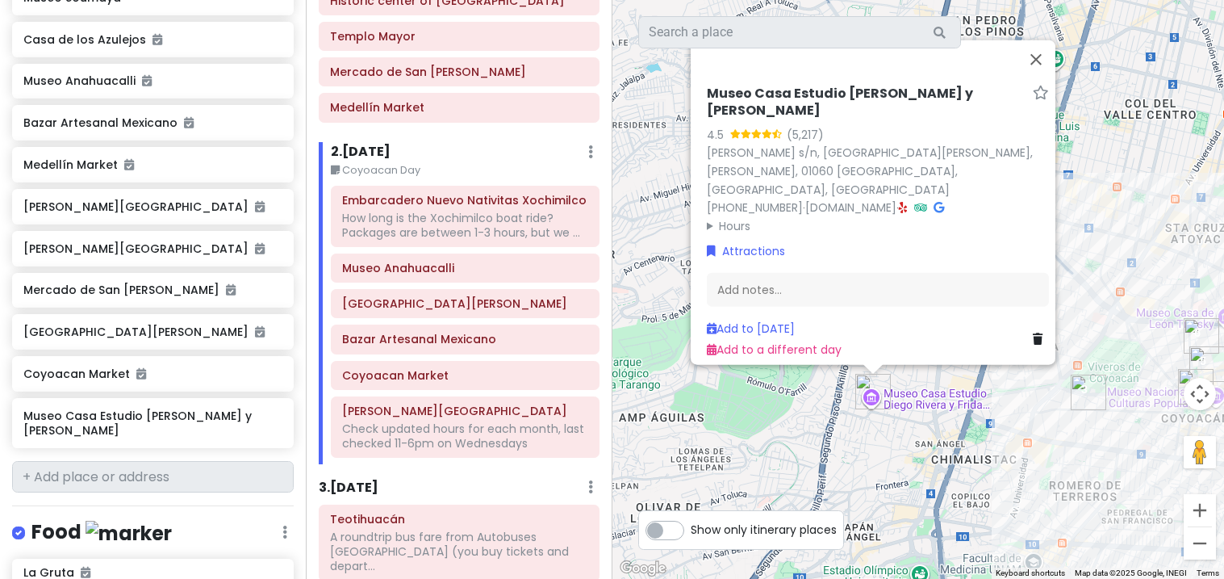
click at [1035, 335] on icon at bounding box center [1038, 338] width 10 height 11
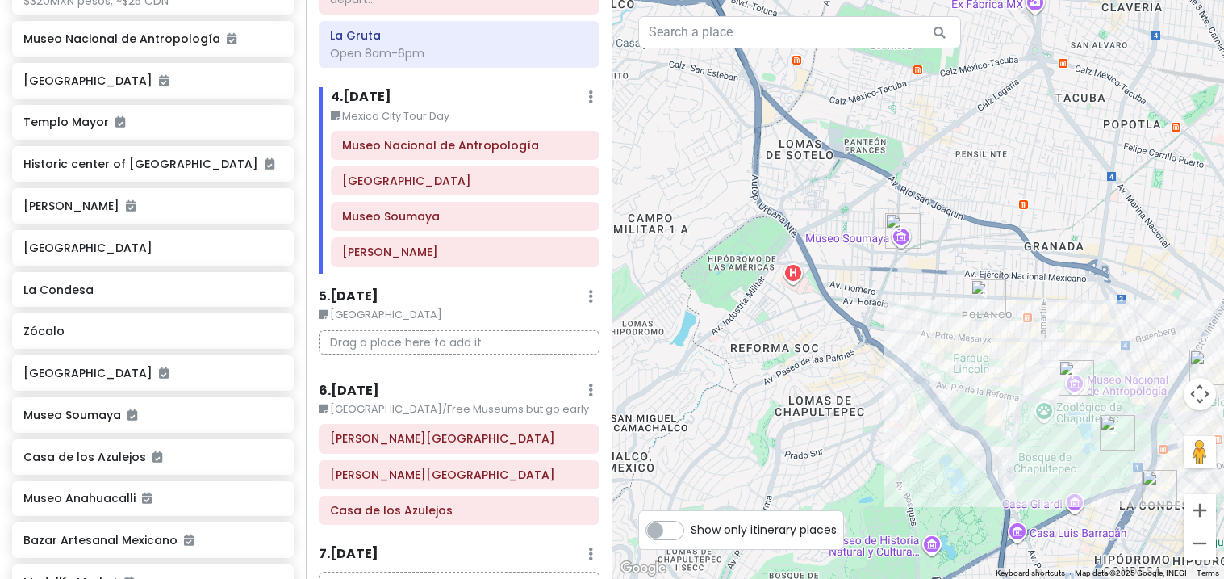
scroll to position [668, 0]
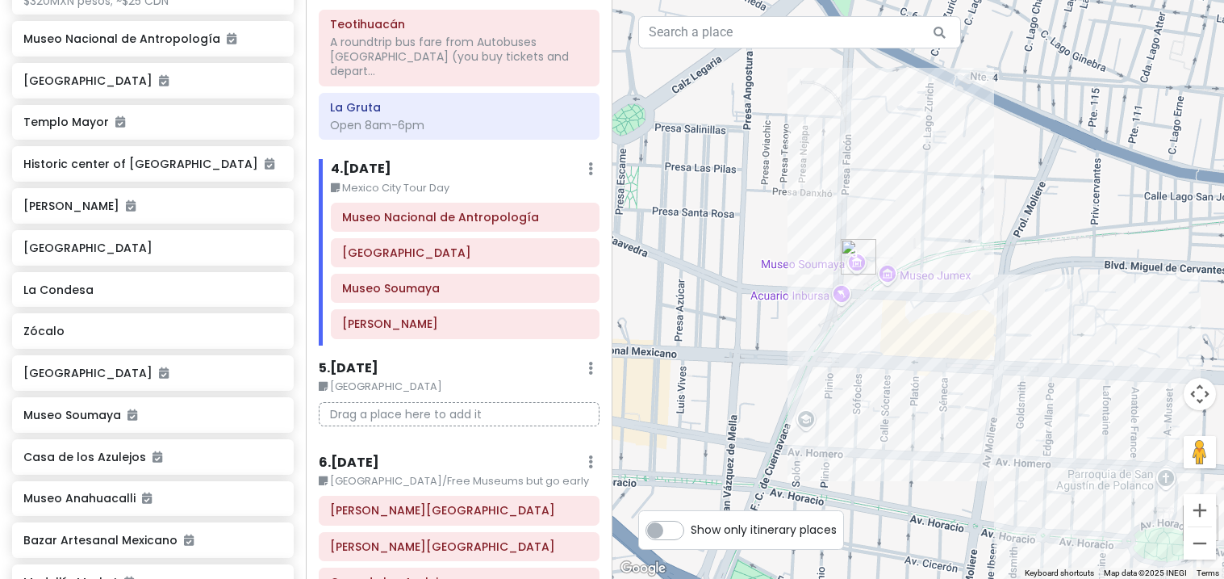
click at [852, 304] on div at bounding box center [919, 289] width 613 height 579
click at [843, 296] on div at bounding box center [919, 289] width 613 height 579
click at [938, 281] on div at bounding box center [919, 289] width 613 height 579
click at [904, 278] on div at bounding box center [919, 289] width 613 height 579
click at [898, 281] on div at bounding box center [919, 289] width 613 height 579
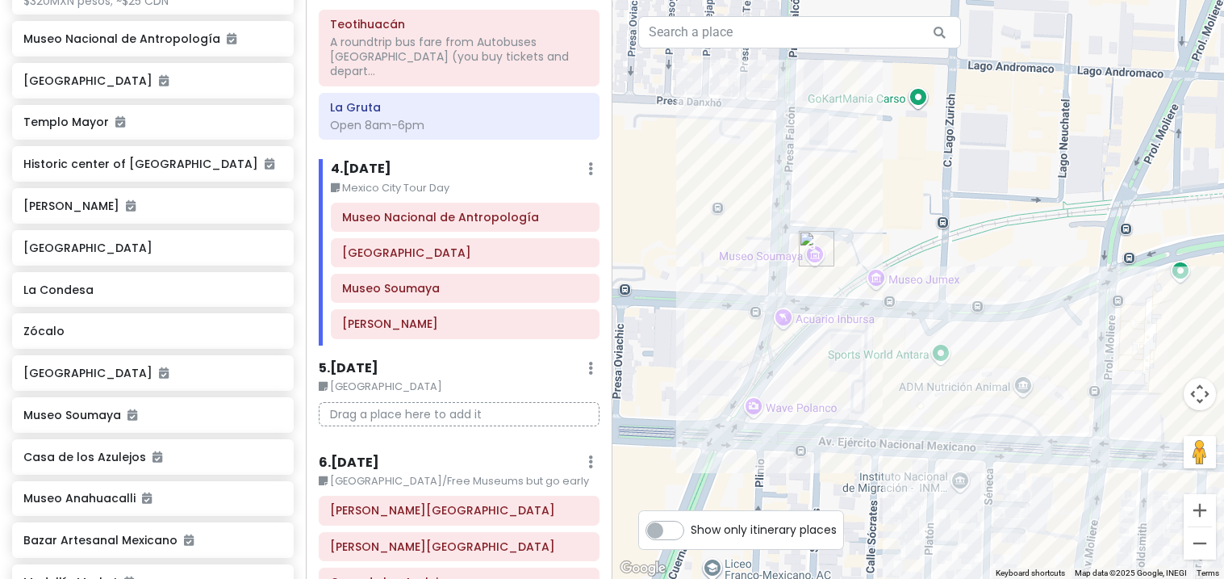
click at [917, 289] on div at bounding box center [919, 289] width 613 height 579
click at [805, 419] on div at bounding box center [919, 289] width 613 height 579
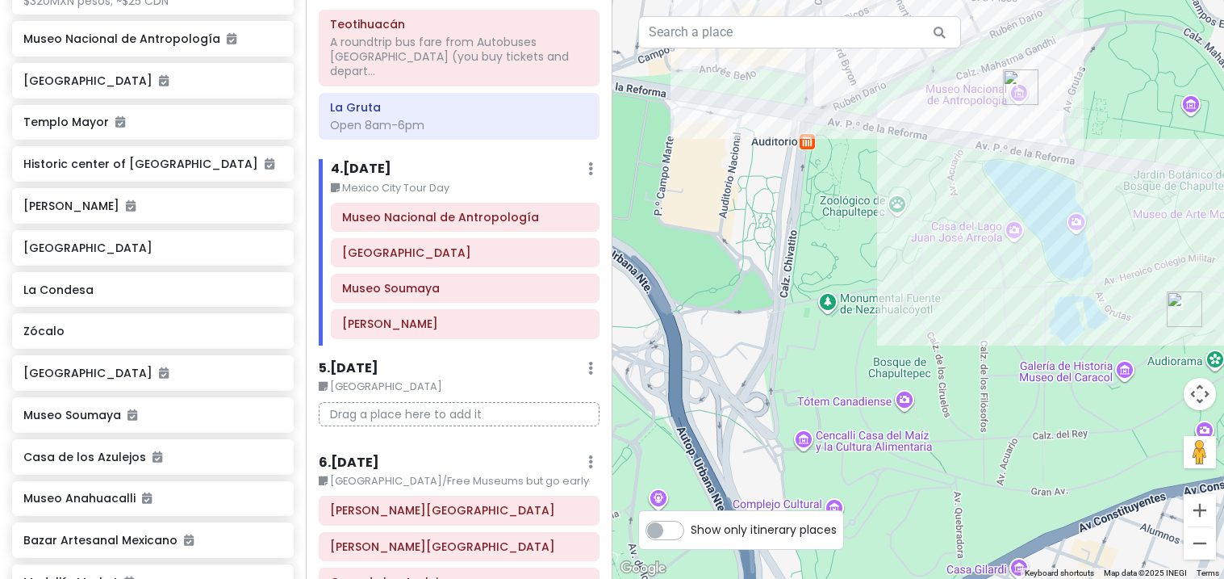
click at [901, 411] on div at bounding box center [919, 289] width 613 height 579
click at [899, 399] on div at bounding box center [919, 289] width 613 height 579
click at [889, 416] on div at bounding box center [919, 289] width 613 height 579
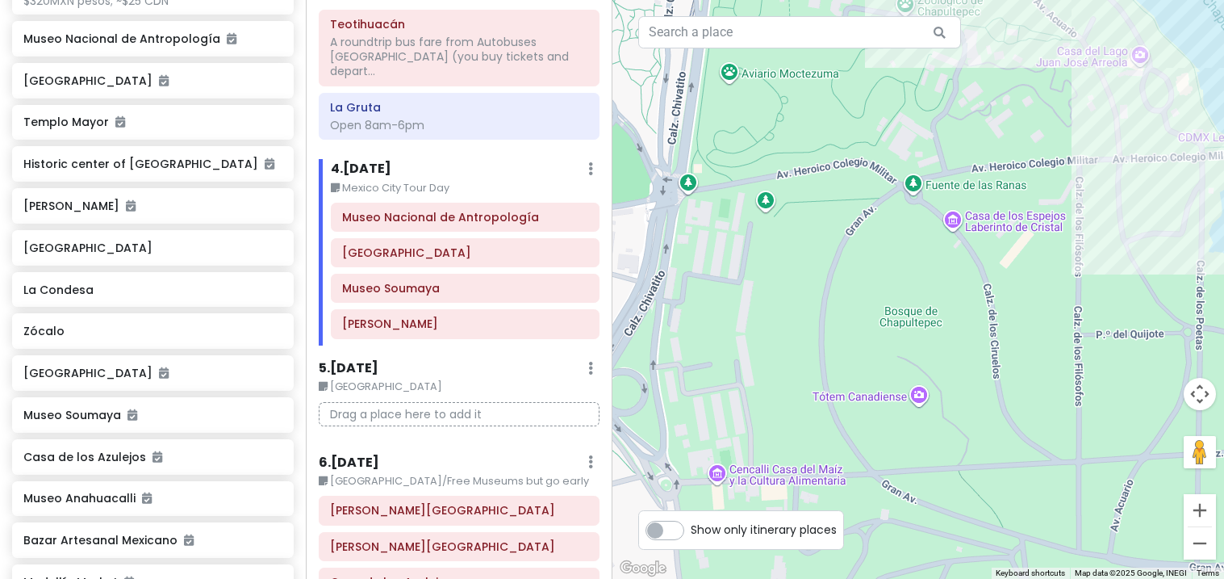
click at [927, 412] on div at bounding box center [919, 289] width 613 height 579
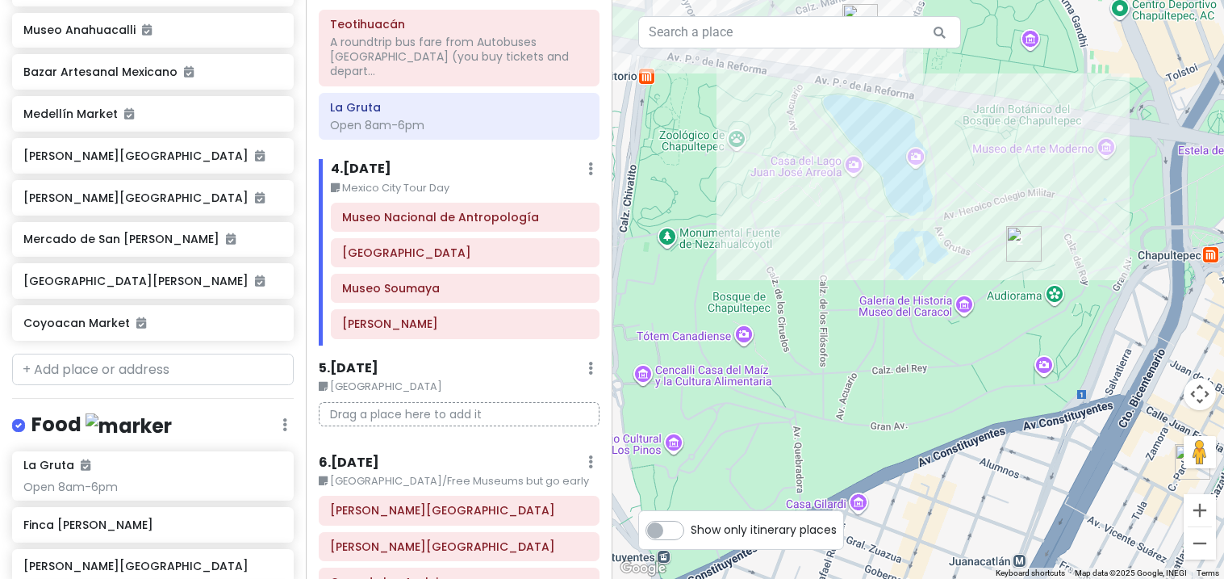
scroll to position [1131, 0]
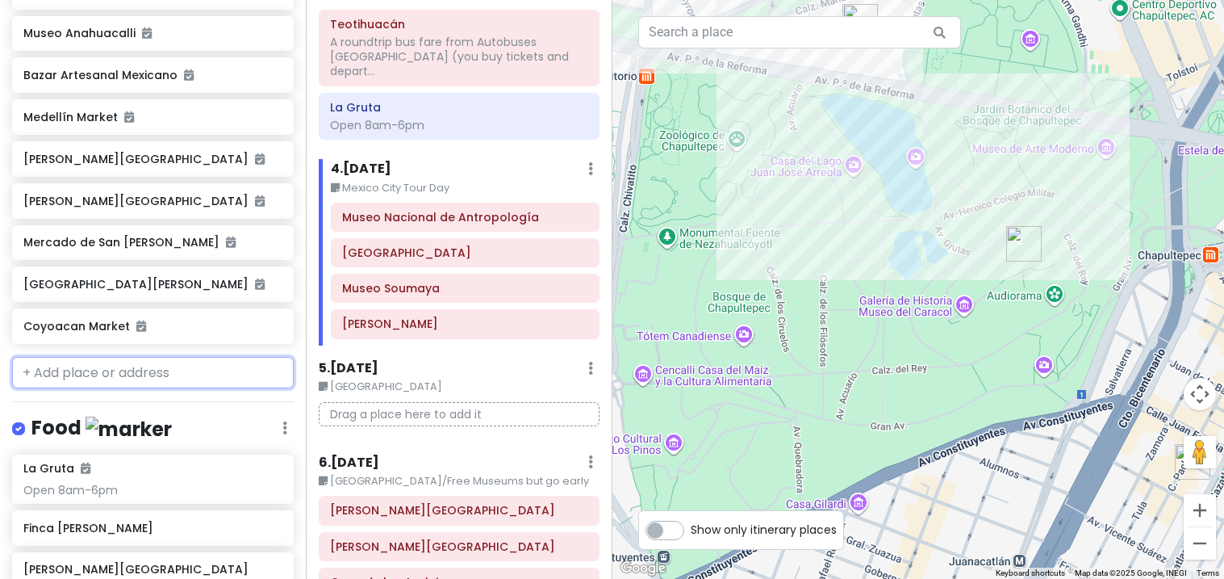
click at [116, 357] on input "text" at bounding box center [153, 373] width 282 height 32
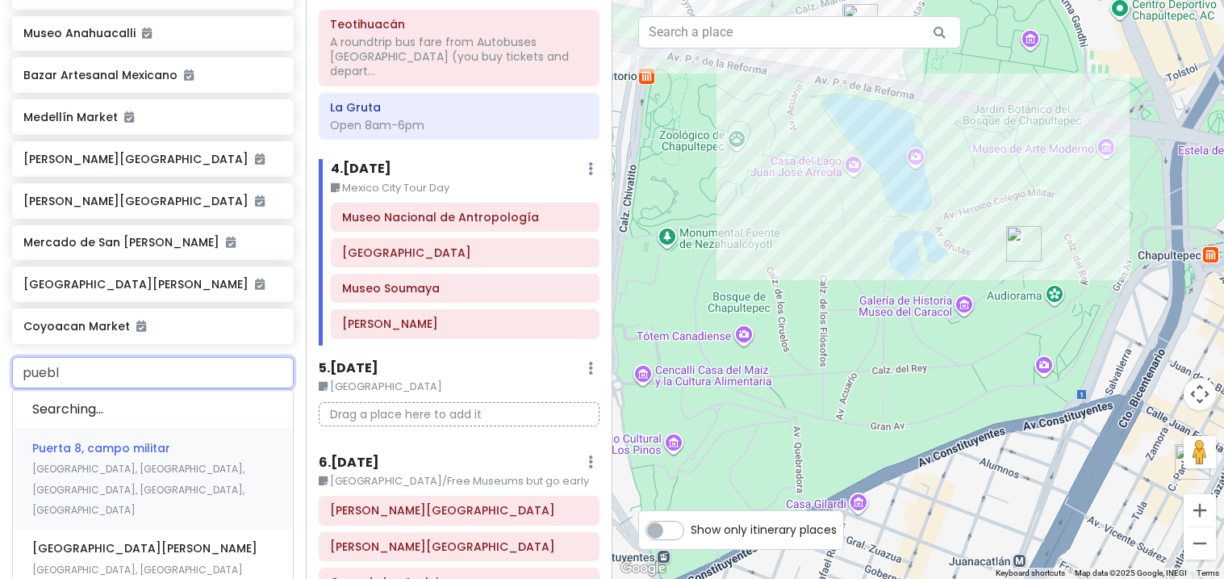
type input "puebla"
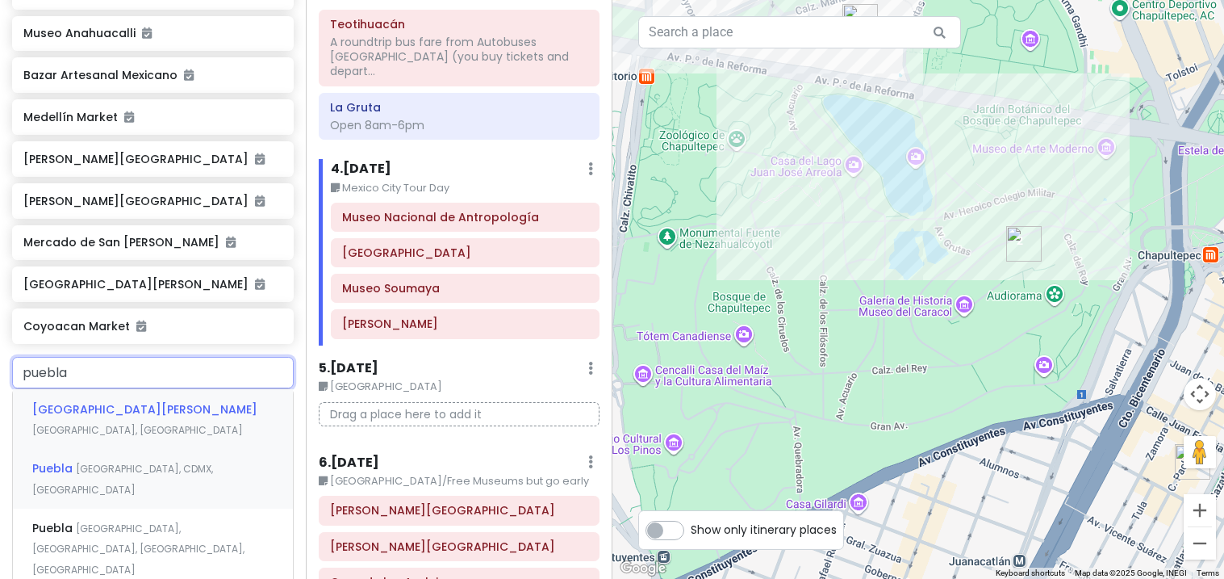
click at [74, 462] on span "[GEOGRAPHIC_DATA], CDMX, [GEOGRAPHIC_DATA]" at bounding box center [122, 479] width 181 height 35
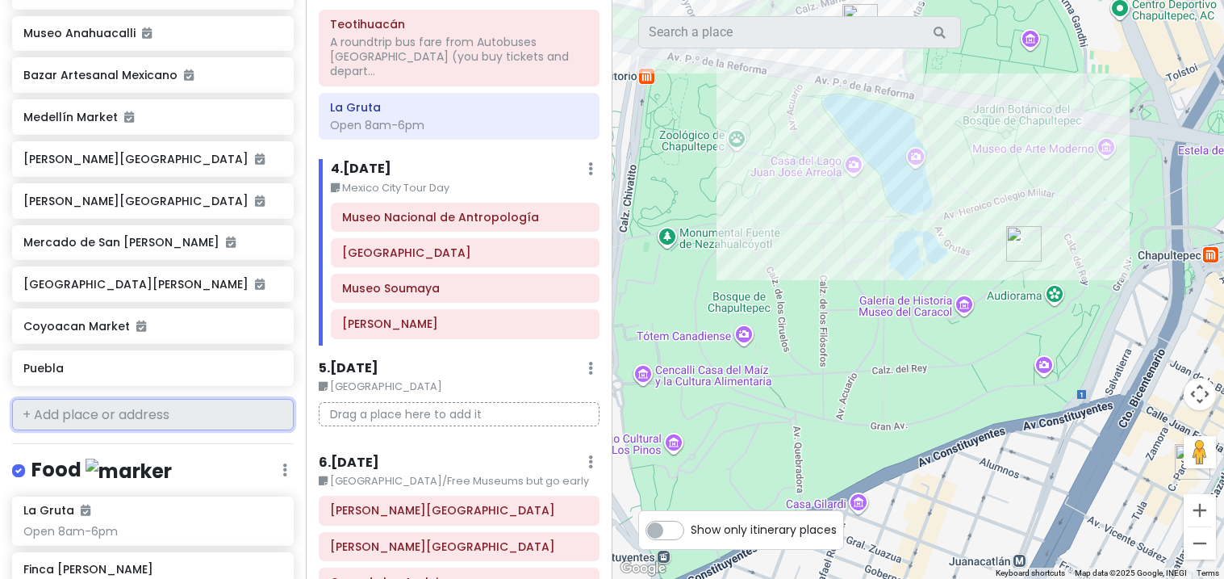
scroll to position [1173, 0]
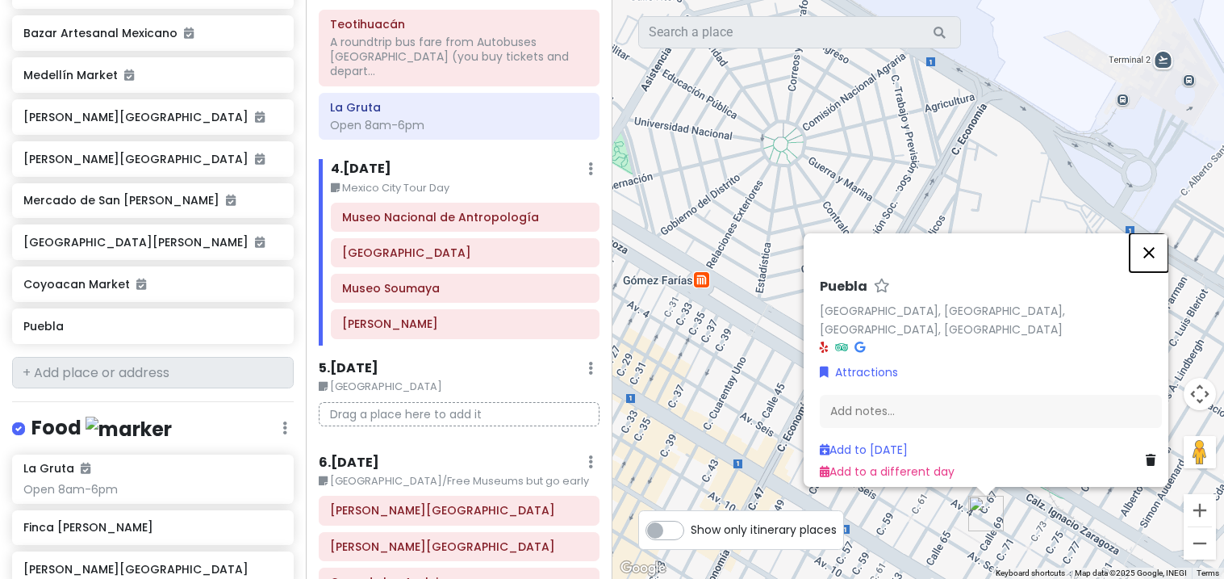
click at [1161, 269] on button "Close" at bounding box center [1149, 252] width 39 height 39
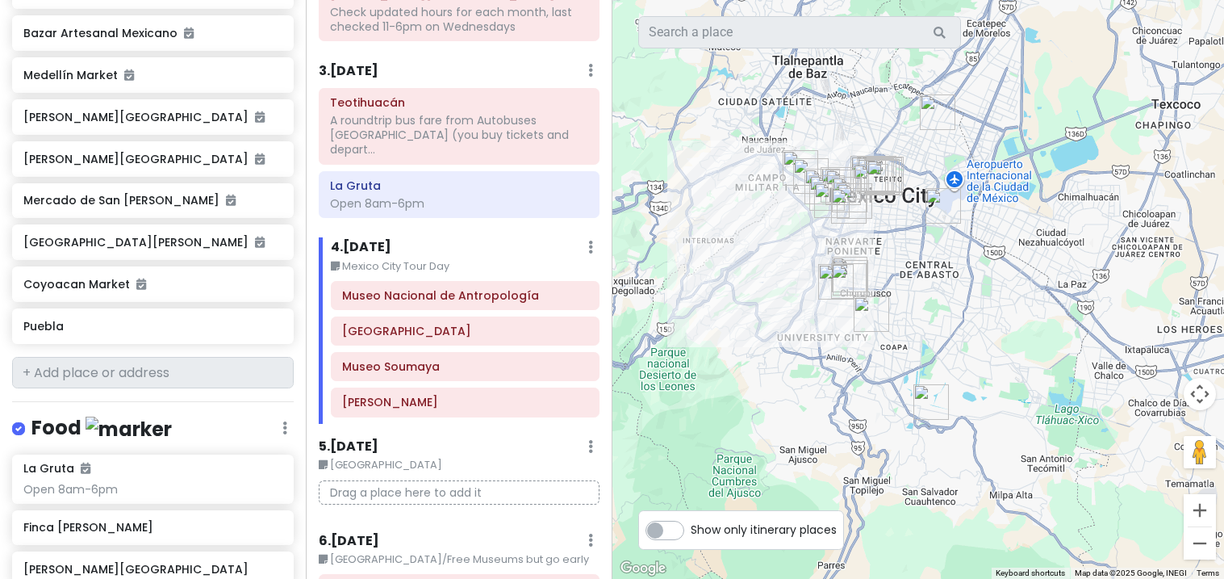
scroll to position [589, 0]
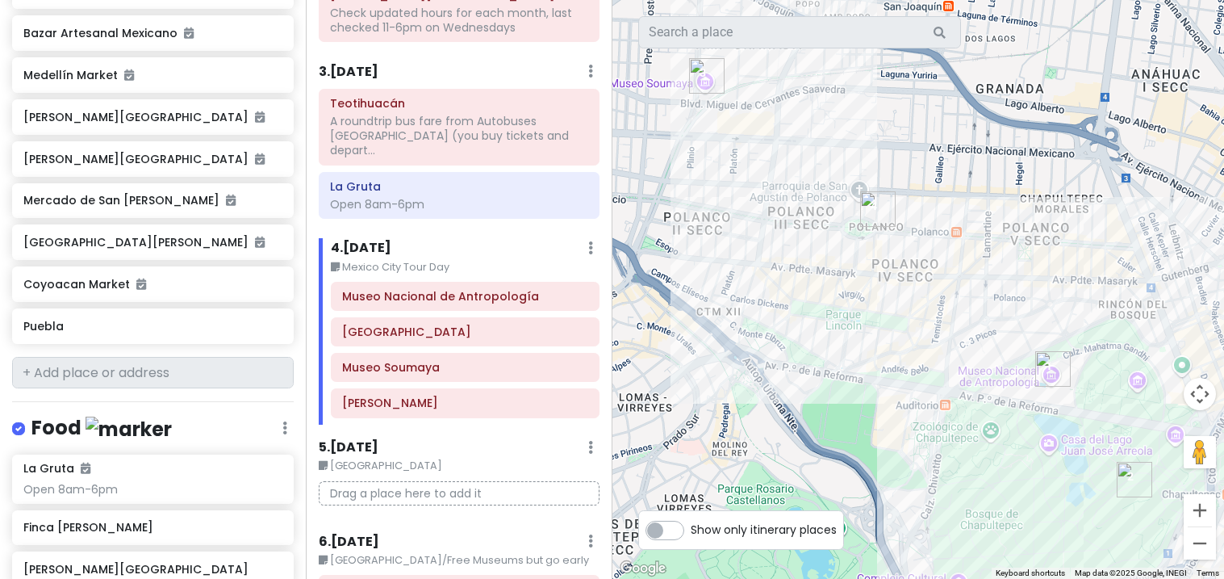
click at [986, 285] on div at bounding box center [919, 289] width 613 height 579
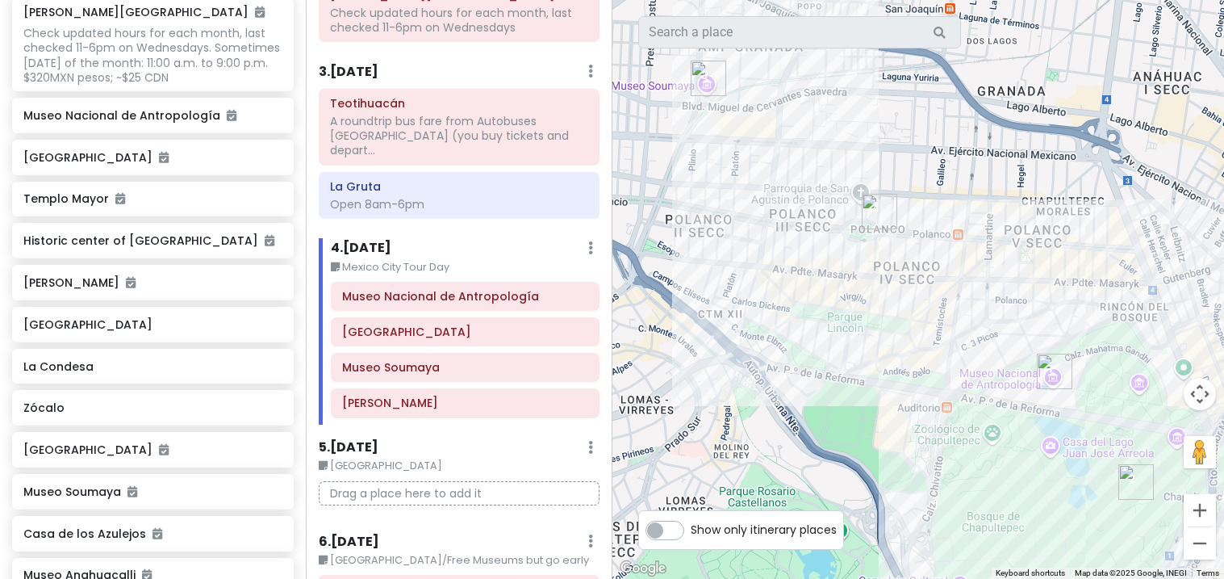
scroll to position [588, 0]
click at [250, 397] on div "Zócalo" at bounding box center [152, 408] width 258 height 23
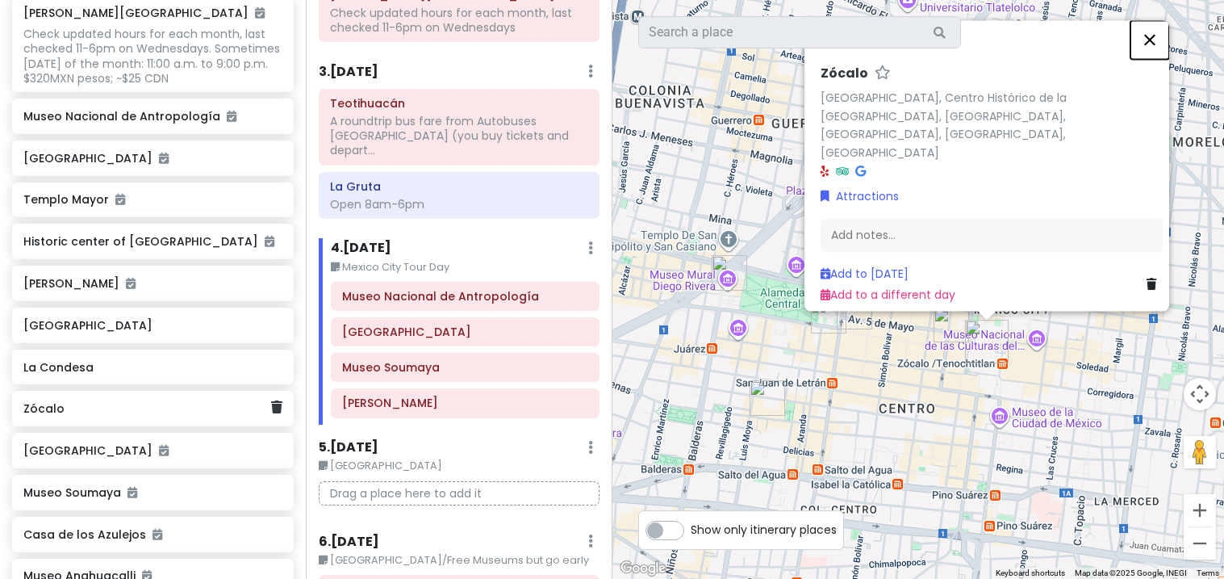
click at [1153, 59] on button "Close" at bounding box center [1150, 39] width 39 height 39
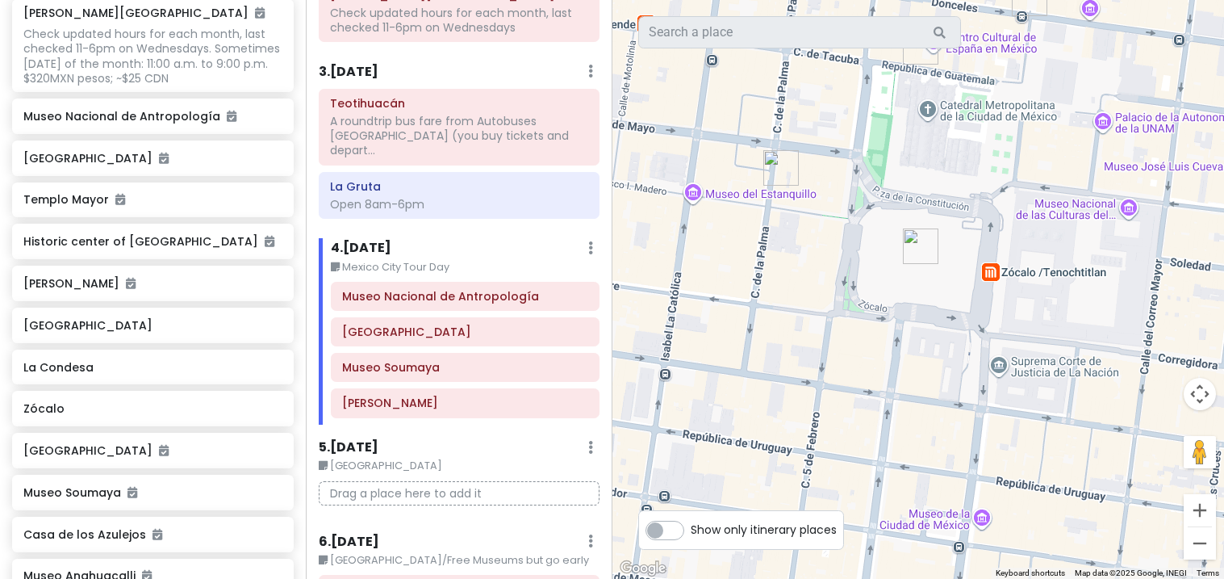
click at [257, 397] on div "Zócalo" at bounding box center [152, 408] width 258 height 23
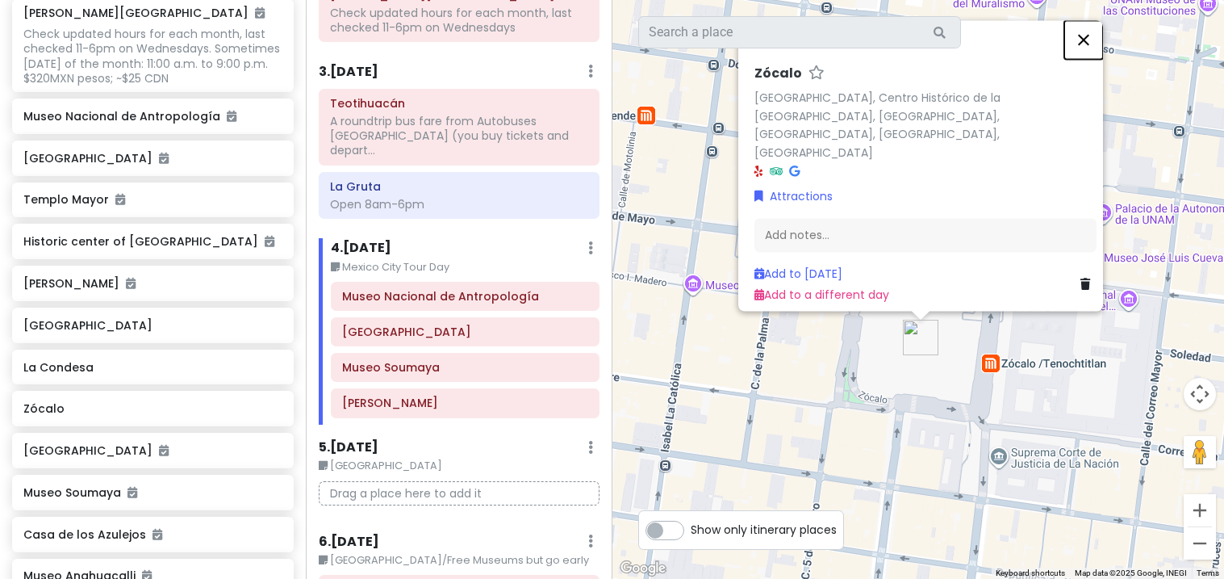
click at [1097, 59] on button "Close" at bounding box center [1084, 39] width 39 height 39
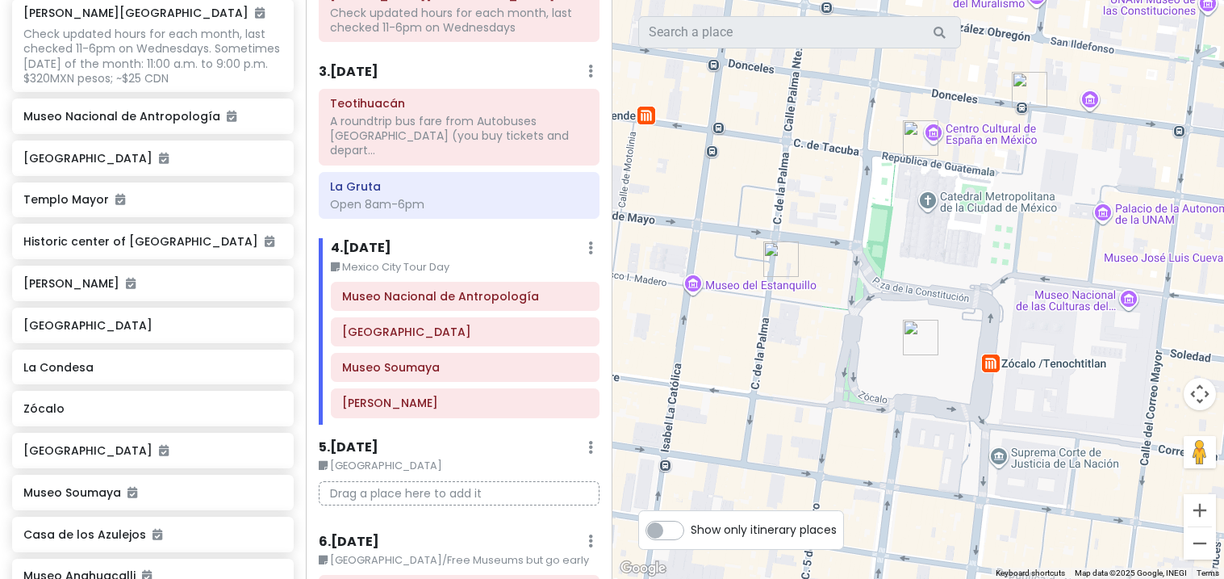
click at [258, 401] on h6 "Zócalo" at bounding box center [152, 408] width 258 height 15
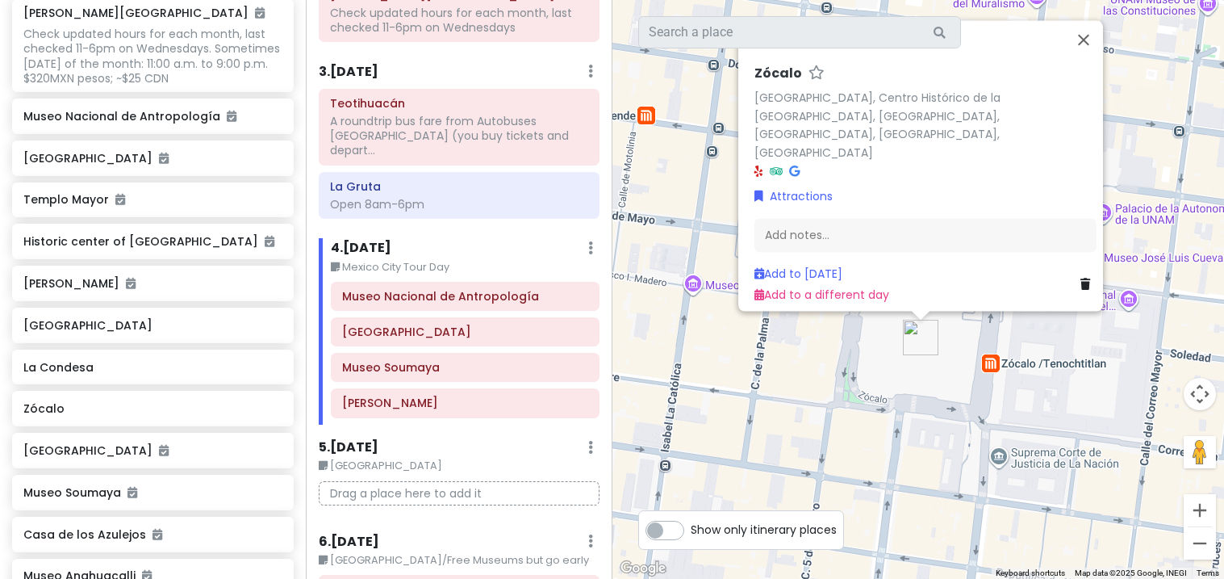
click at [1081, 278] on icon at bounding box center [1086, 283] width 10 height 11
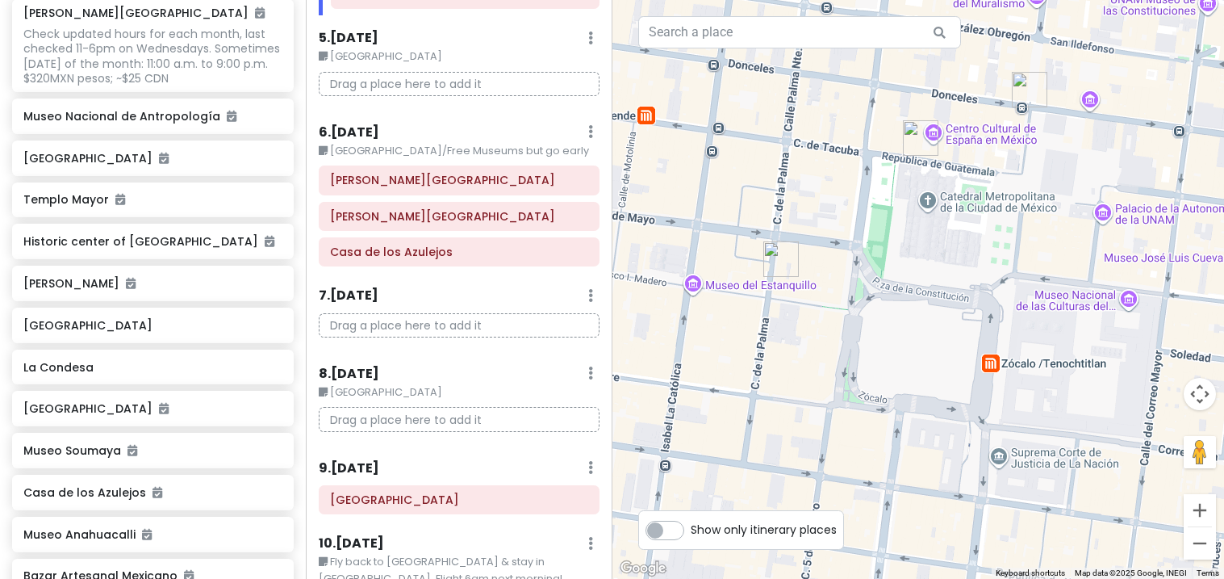
scroll to position [1093, 0]
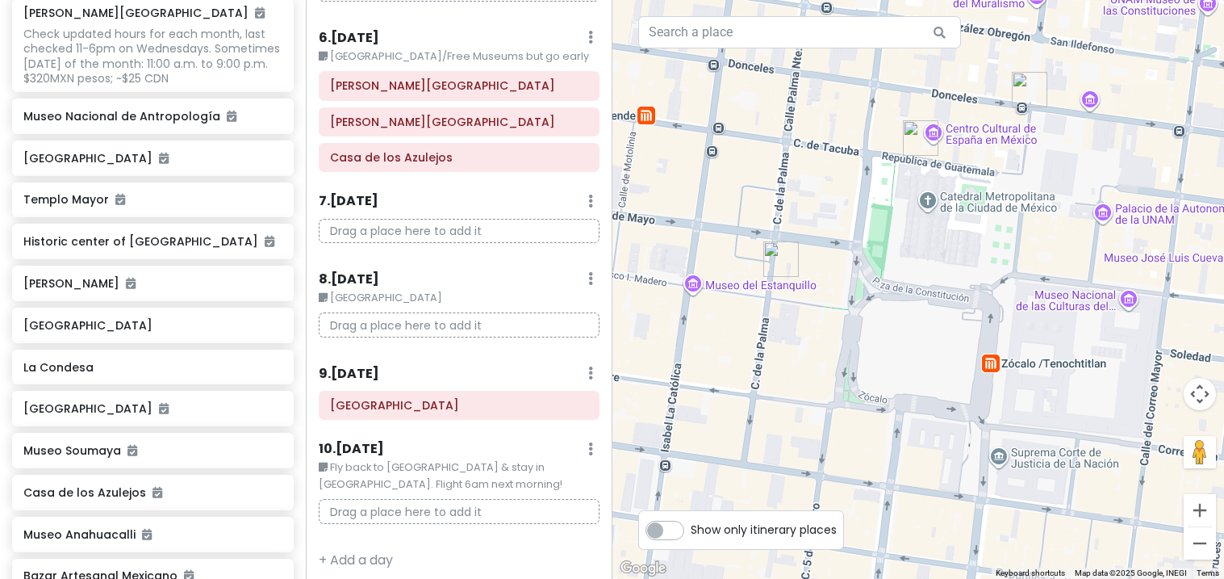
click at [589, 272] on icon at bounding box center [590, 278] width 5 height 13
click at [559, 328] on link "Edit Day Notes" at bounding box center [543, 326] width 131 height 39
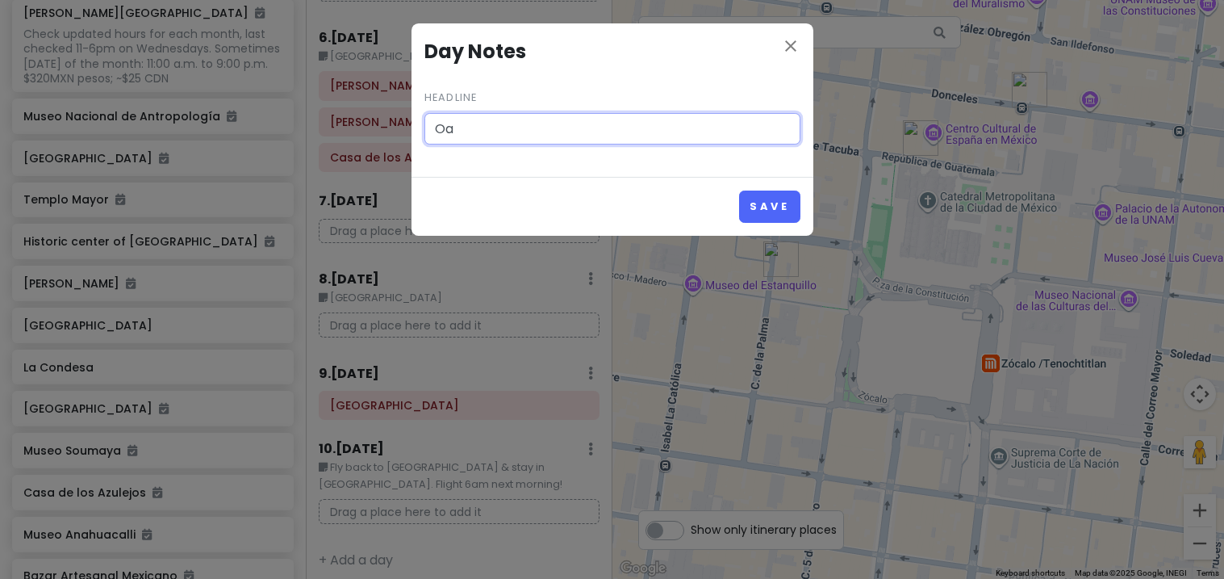
type input "O"
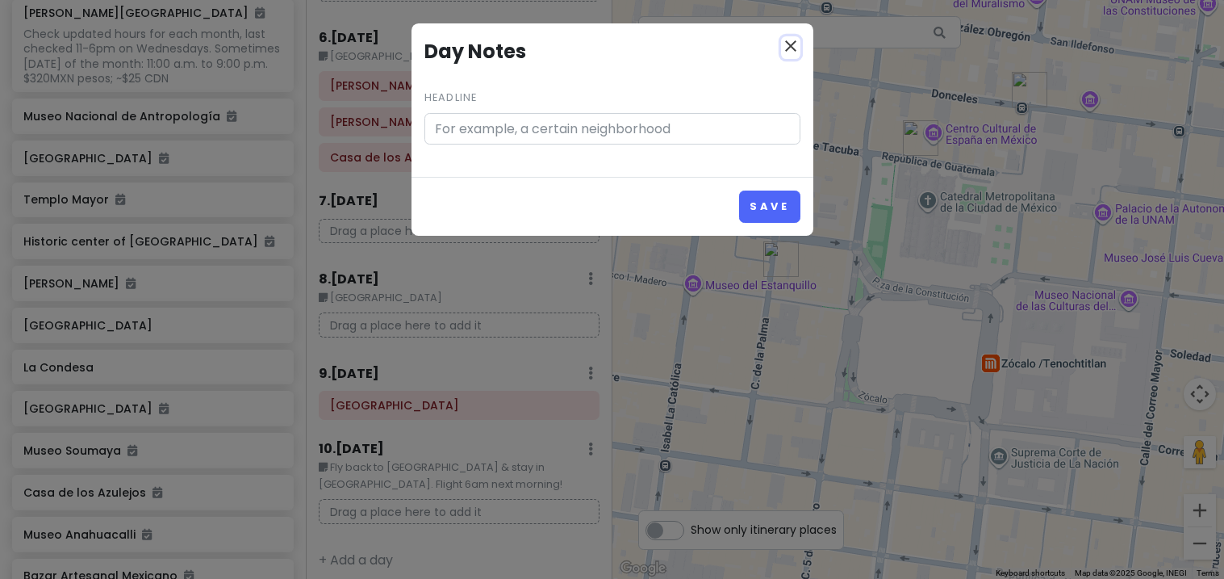
click at [797, 36] on icon "close" at bounding box center [790, 45] width 19 height 19
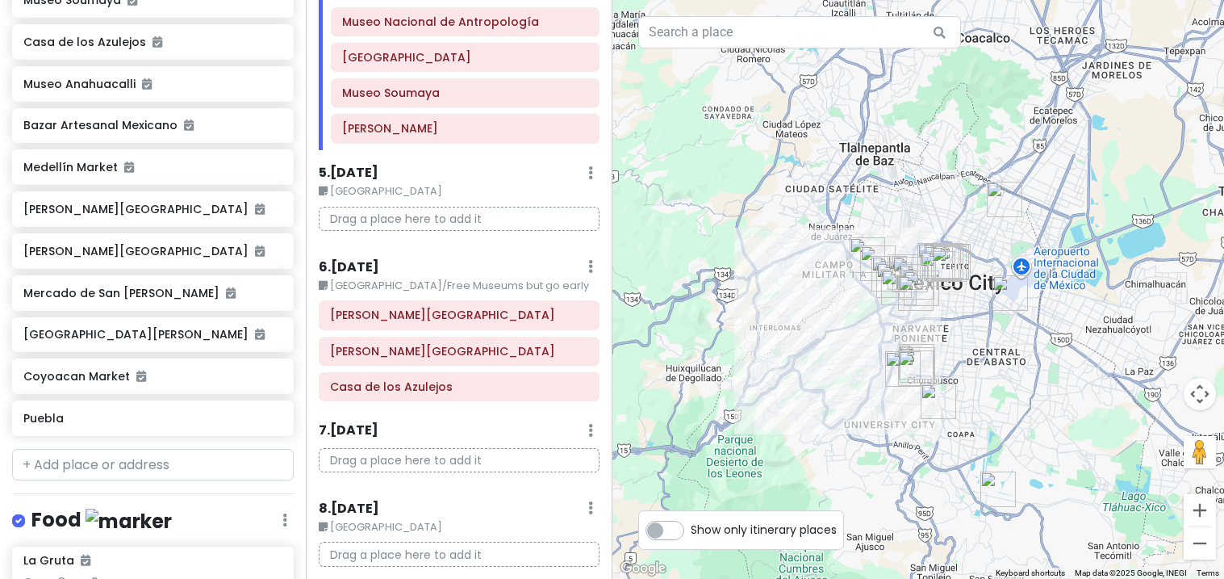
scroll to position [1040, 0]
click at [71, 447] on input "text" at bounding box center [153, 463] width 282 height 32
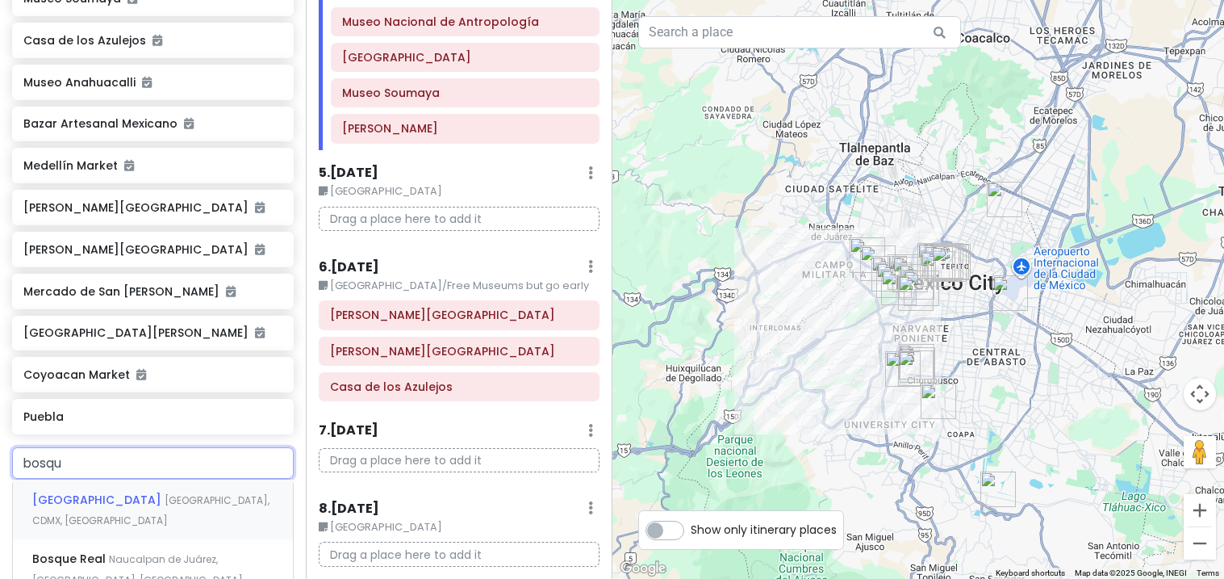
type input "bosque"
click at [102, 479] on div "Bosque de Chapultepec Mexico City, CDMX, Mexico" at bounding box center [153, 509] width 280 height 60
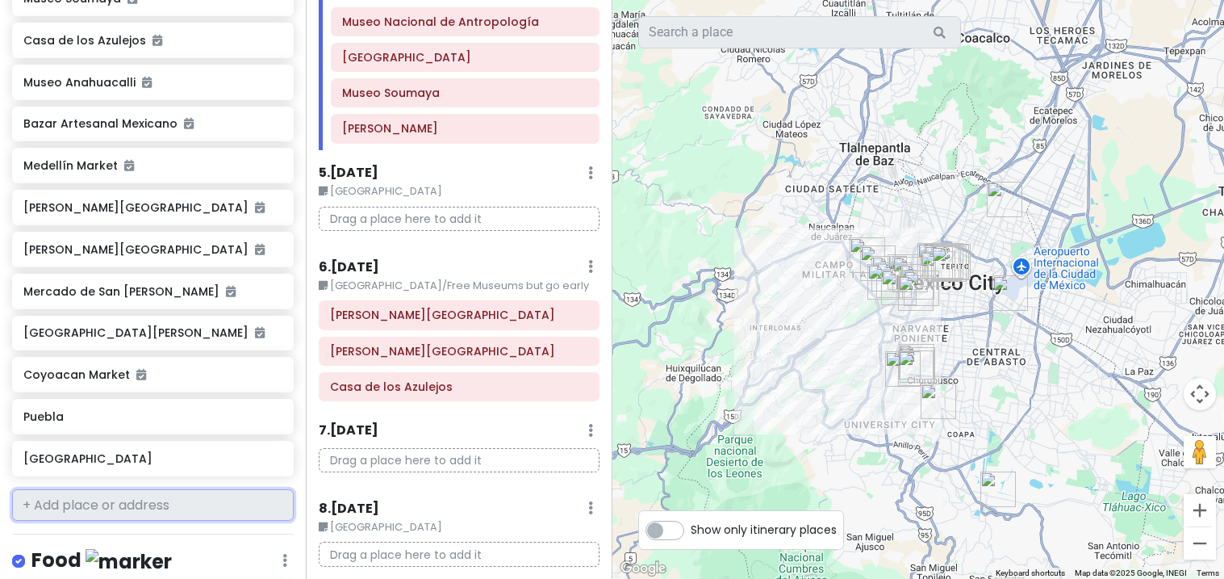
scroll to position [1082, 0]
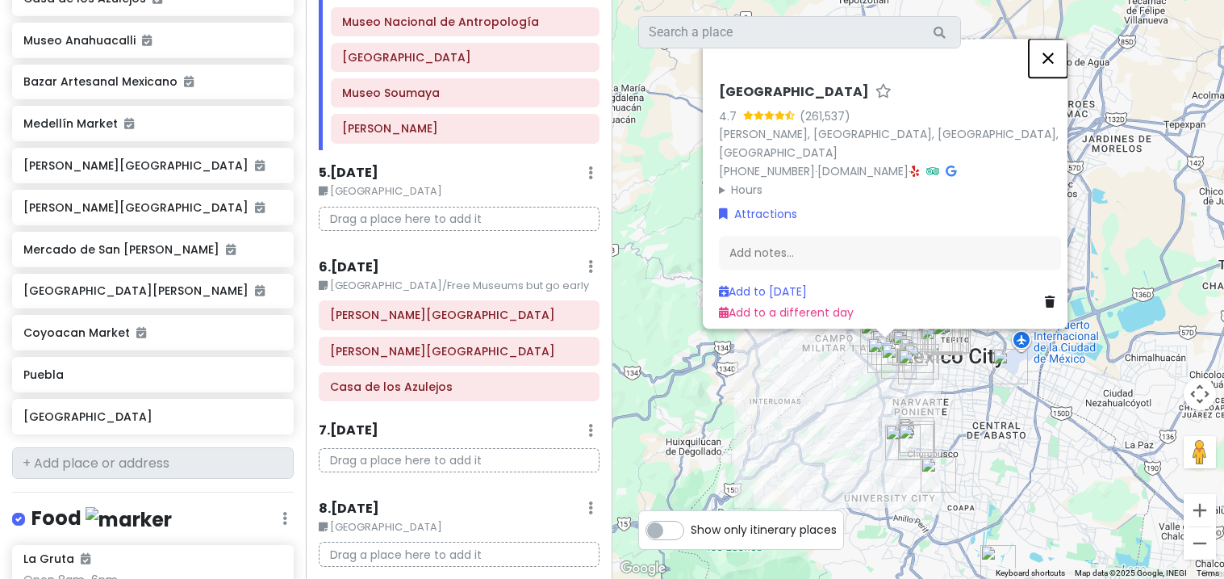
click at [1063, 77] on button "Close" at bounding box center [1048, 58] width 39 height 39
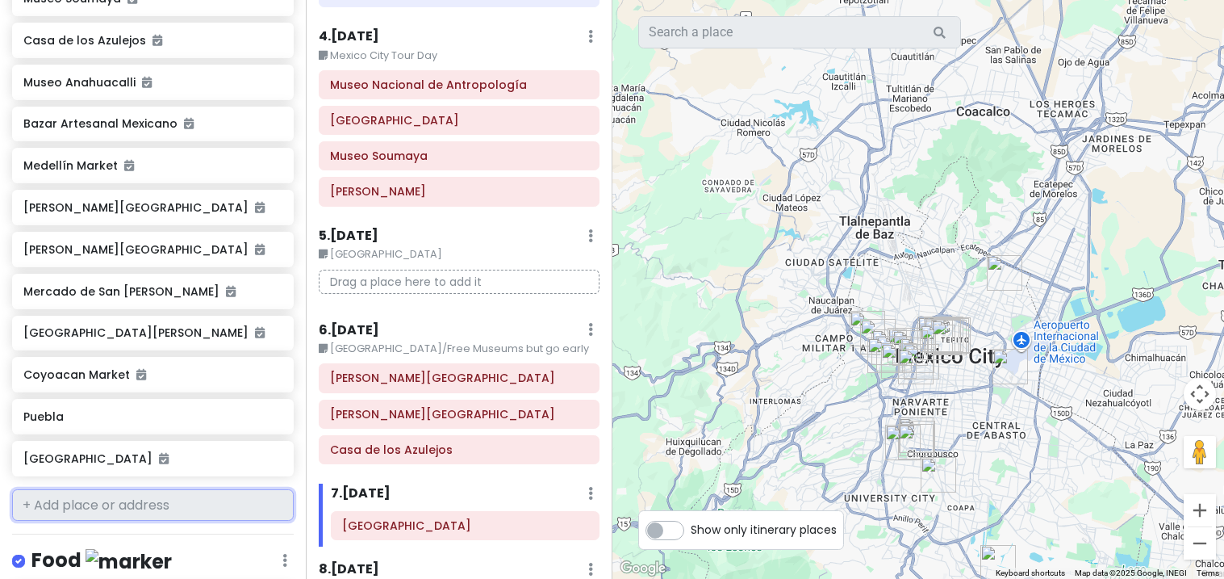
scroll to position [795, 0]
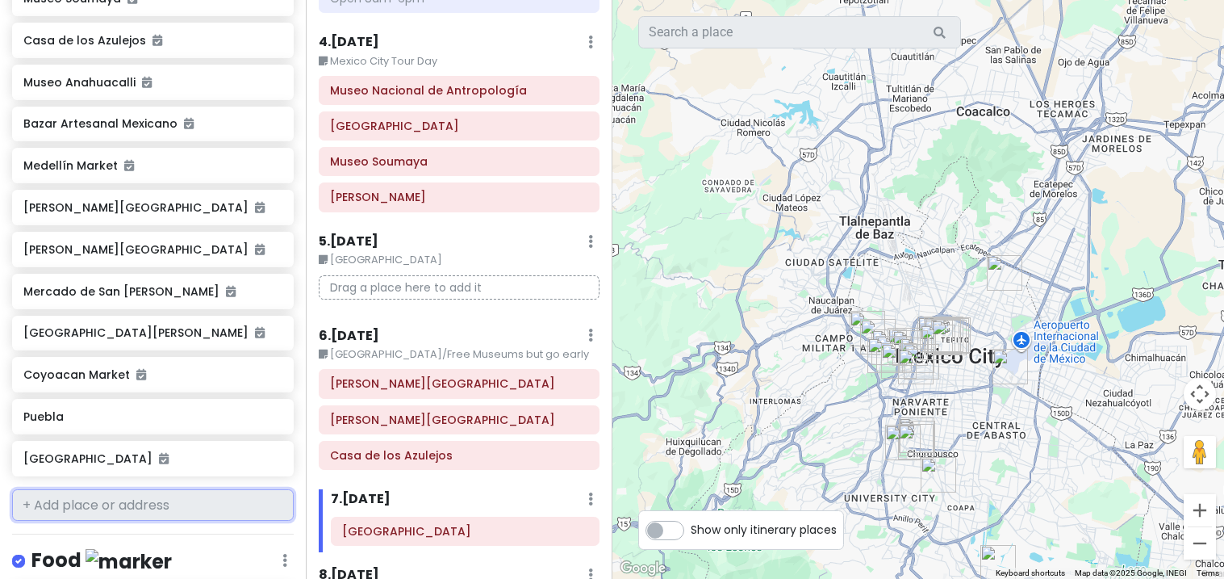
click at [563, 122] on div "[GEOGRAPHIC_DATA]" at bounding box center [459, 126] width 258 height 23
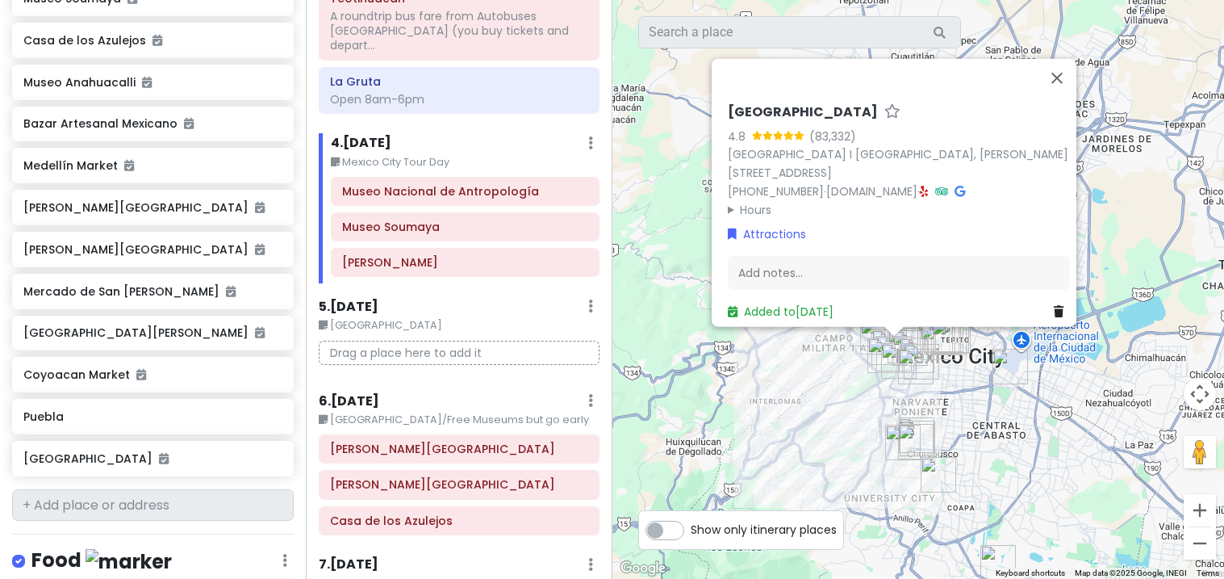
scroll to position [693, 0]
click at [1066, 74] on button "Close" at bounding box center [1057, 77] width 39 height 39
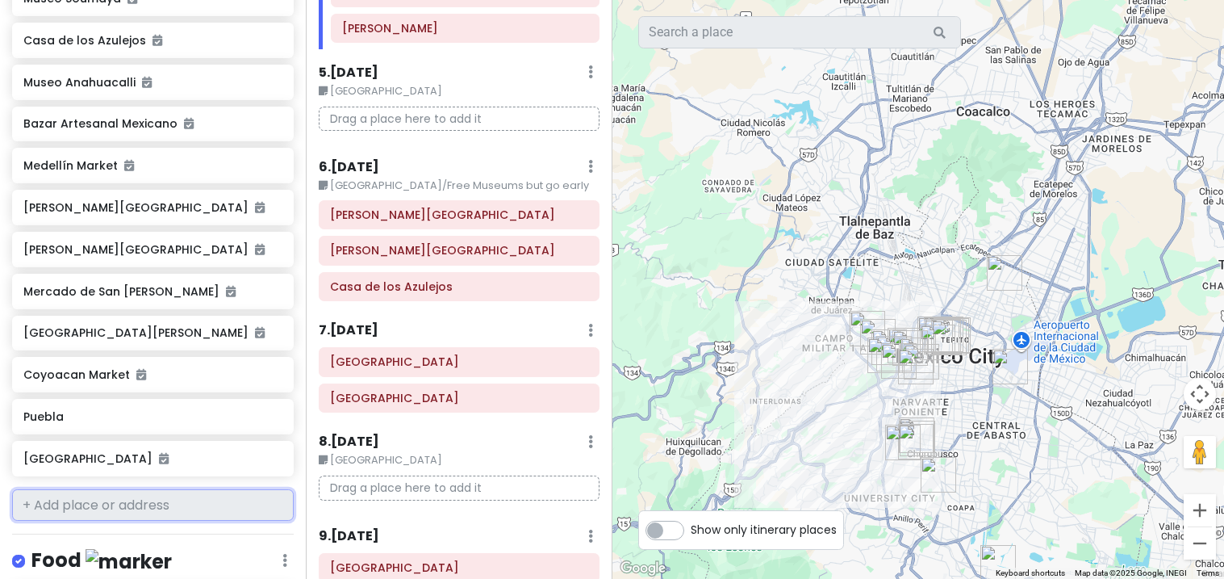
scroll to position [927, 0]
click at [316, 391] on div "[GEOGRAPHIC_DATA]" at bounding box center [459, 399] width 304 height 29
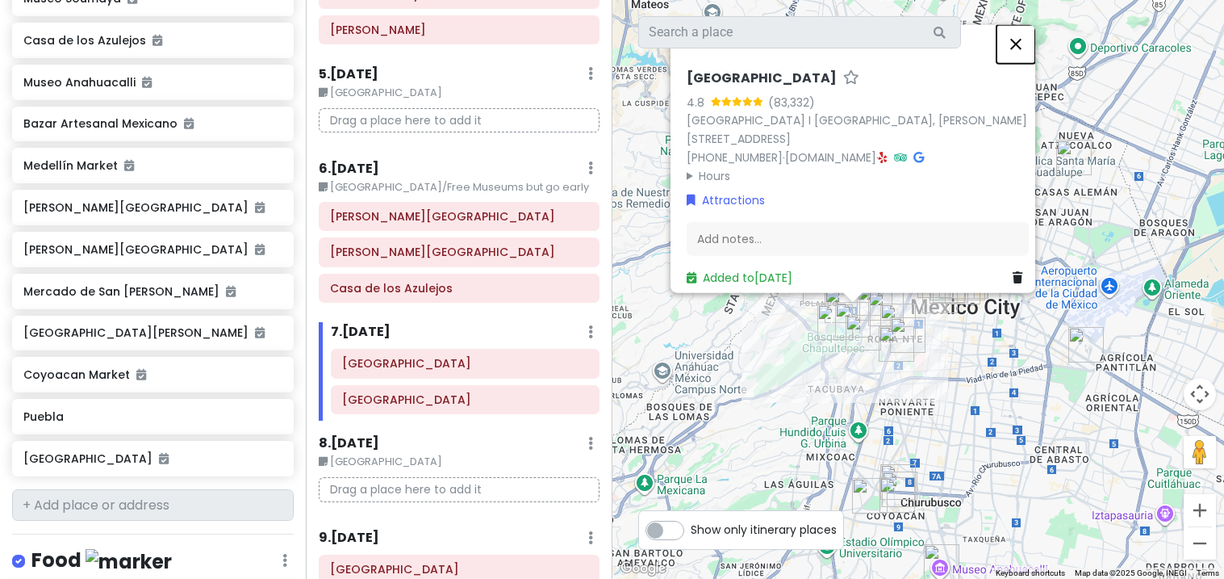
click at [1023, 39] on button "Close" at bounding box center [1016, 43] width 39 height 39
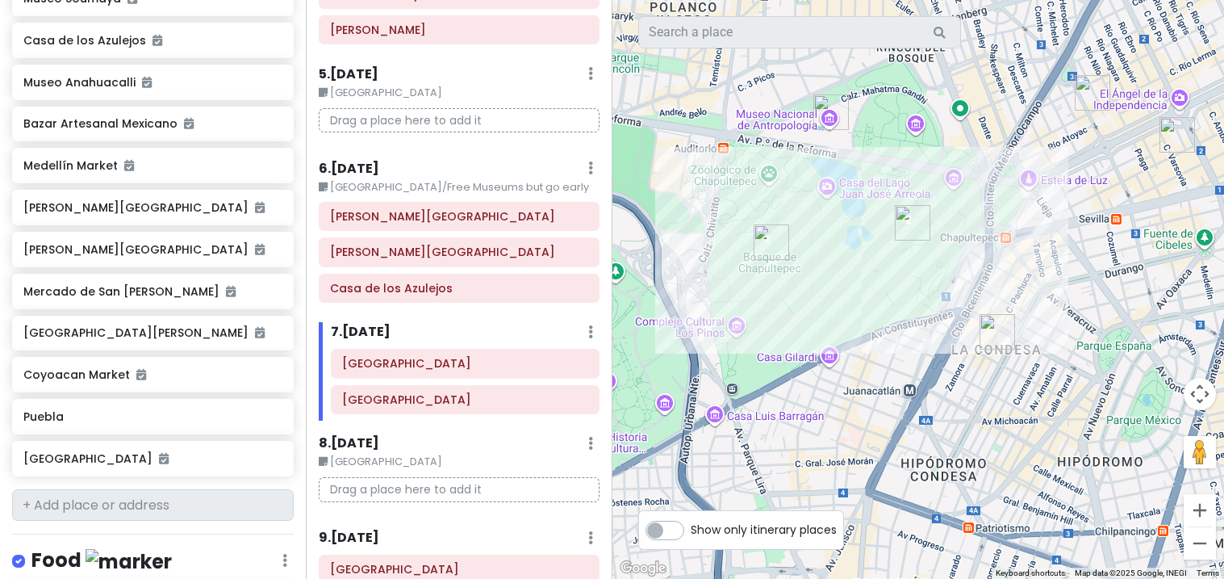
click at [576, 402] on div "[GEOGRAPHIC_DATA]" at bounding box center [465, 399] width 268 height 29
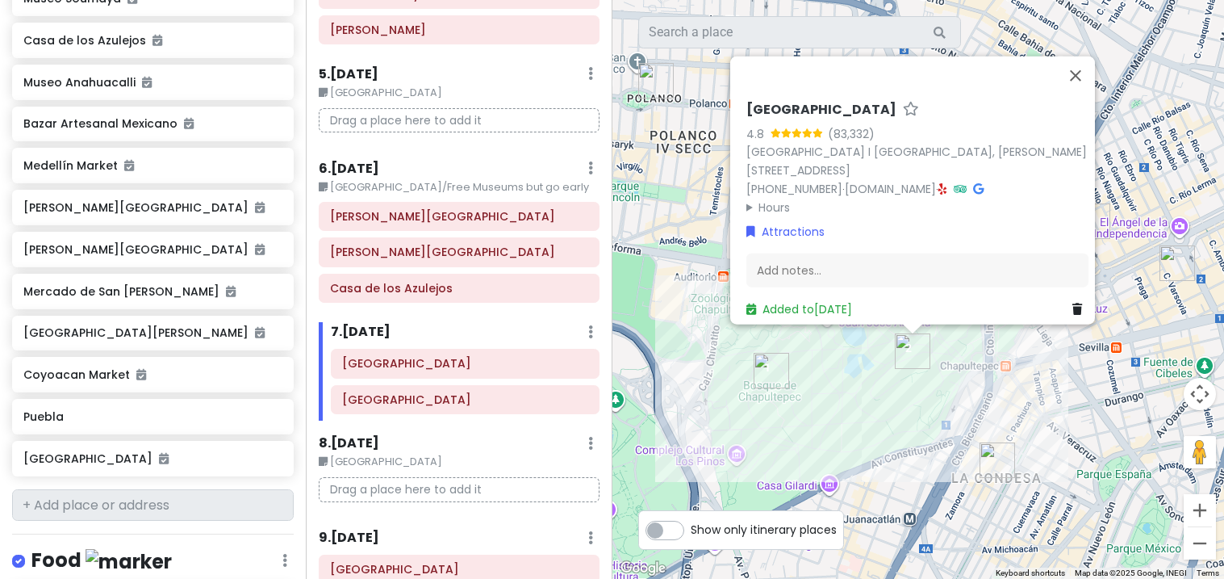
click at [1073, 305] on link at bounding box center [1081, 308] width 16 height 18
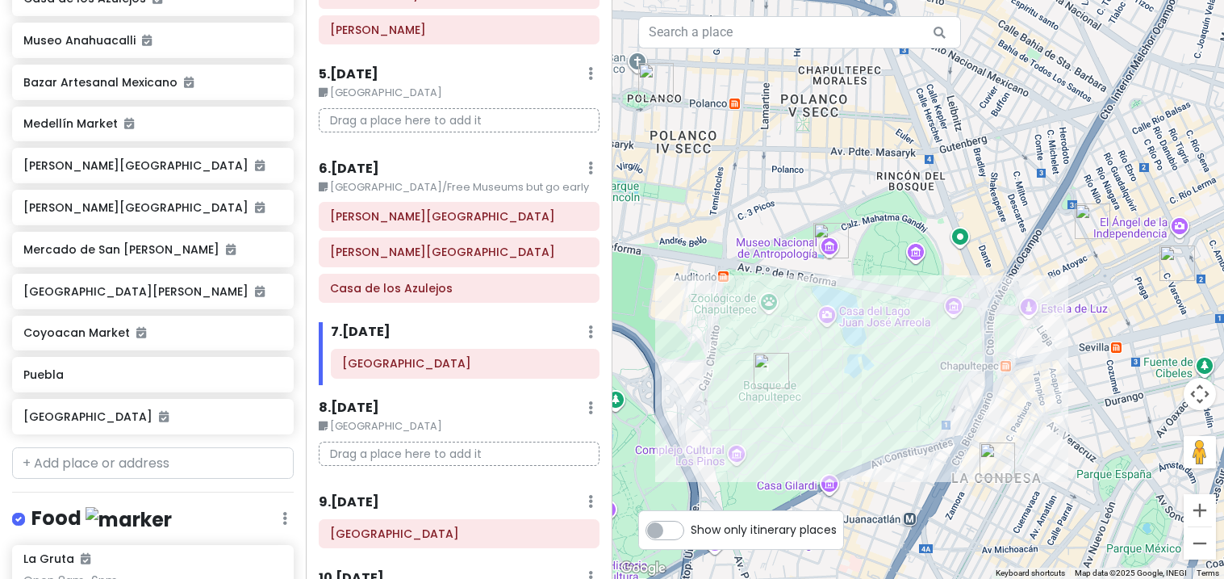
scroll to position [998, 0]
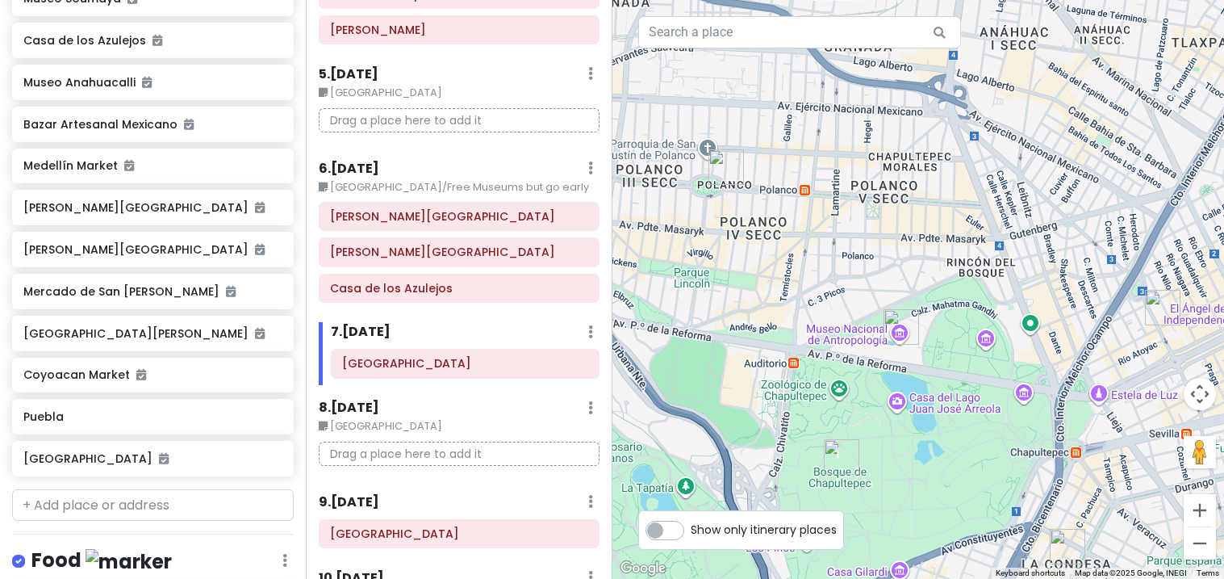
click at [818, 508] on div at bounding box center [919, 289] width 613 height 579
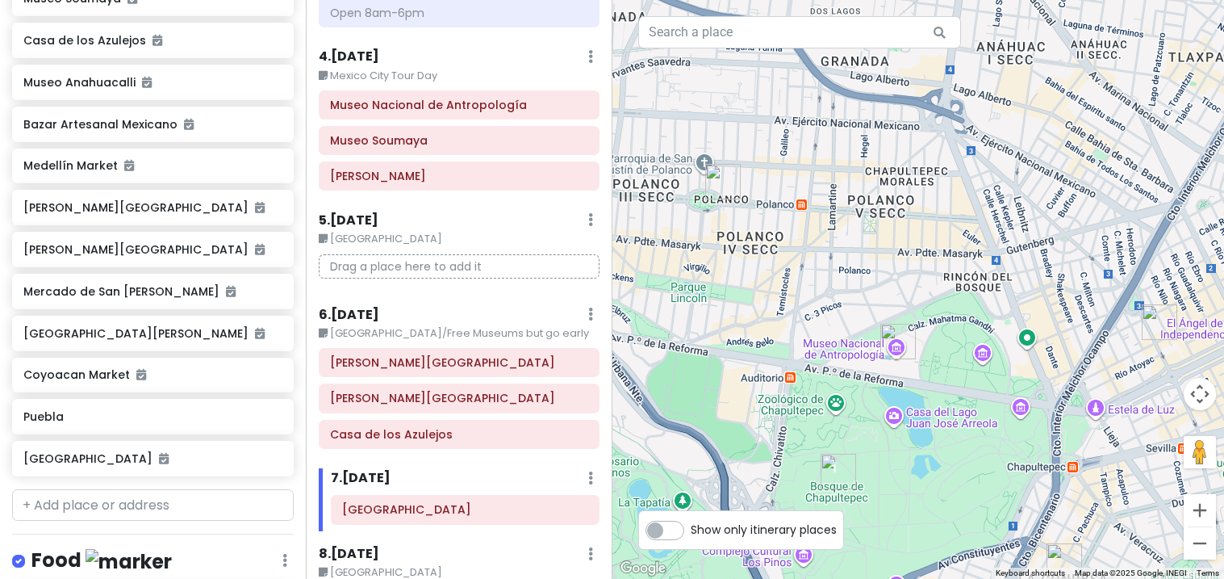
scroll to position [779, 0]
click at [372, 327] on small "[GEOGRAPHIC_DATA]/Free Museums but go early" at bounding box center [459, 335] width 280 height 16
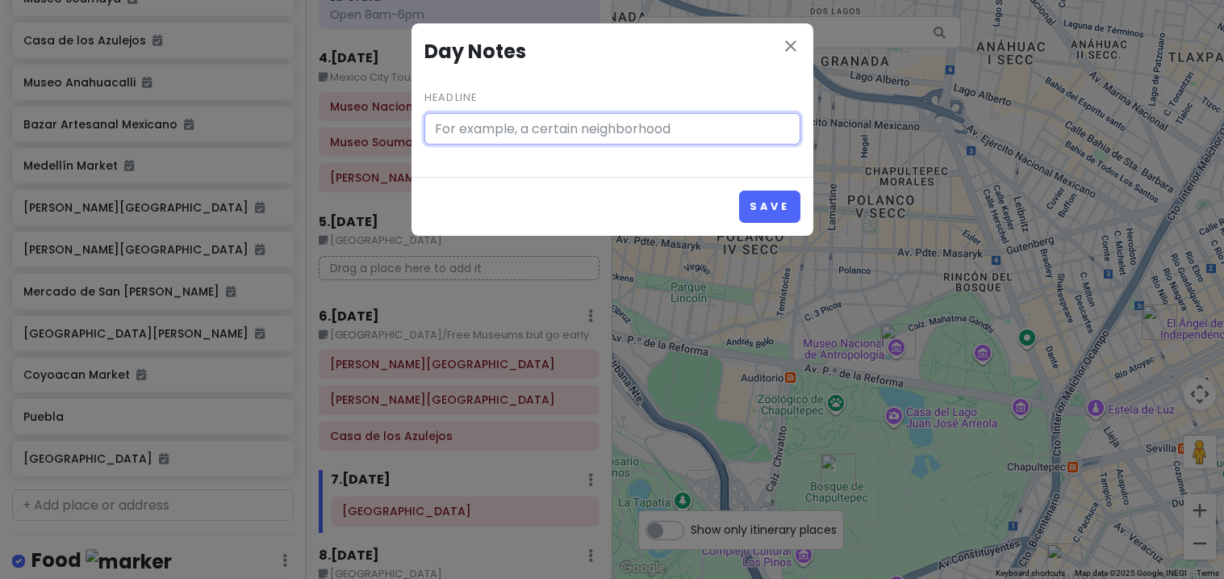
type input "[GEOGRAPHIC_DATA]/Free Museums but go early"
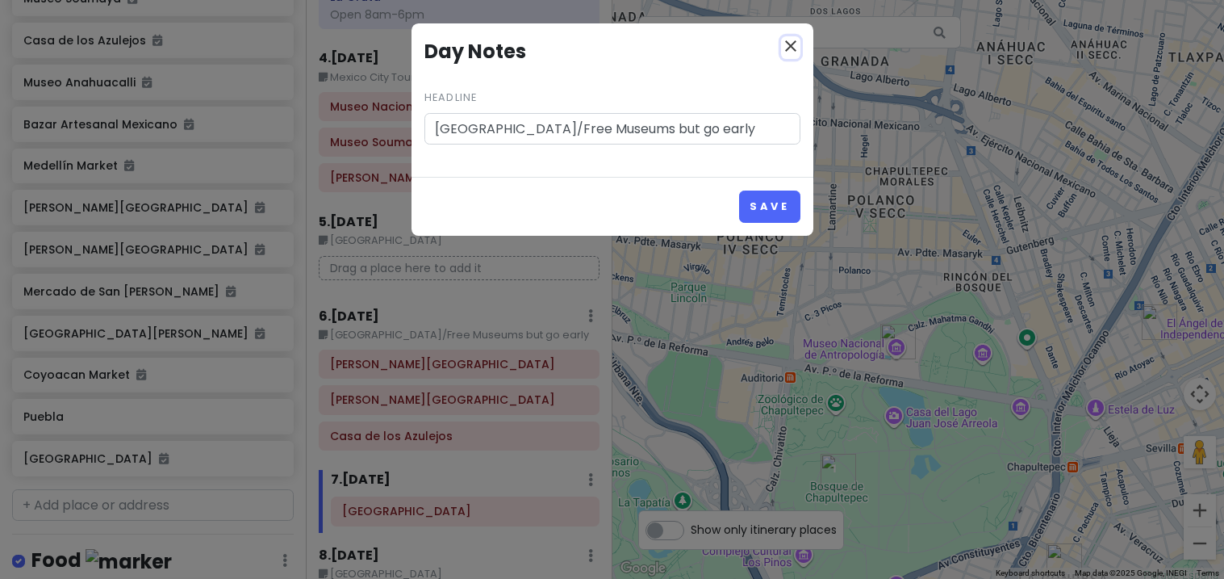
click at [797, 52] on icon "close" at bounding box center [790, 45] width 19 height 19
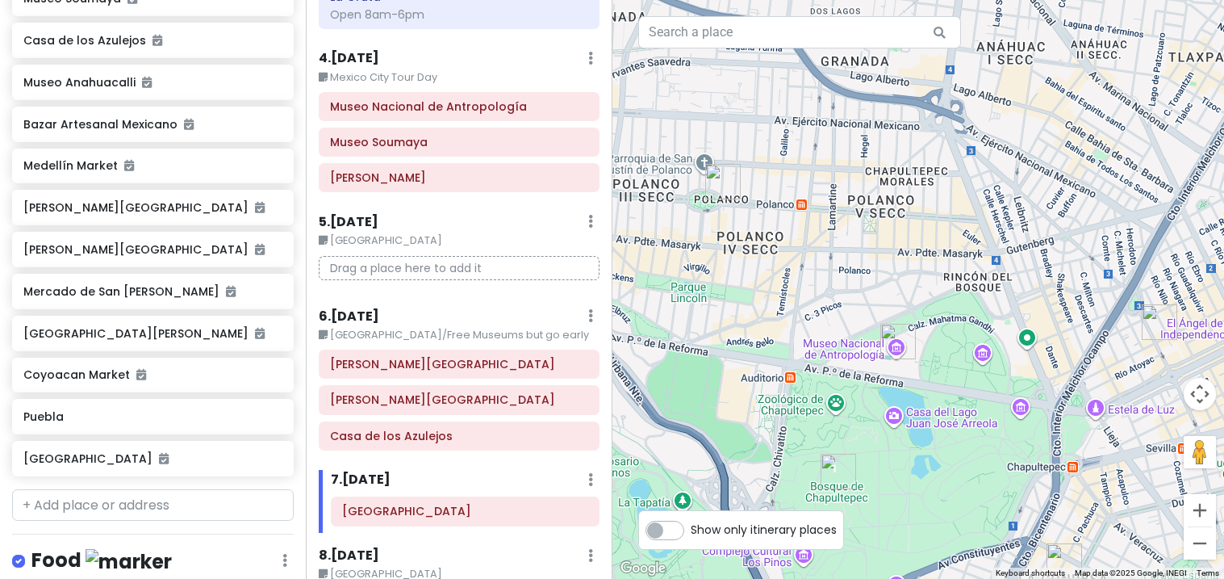
click at [318, 354] on div "[PERSON_NAME][GEOGRAPHIC_DATA]" at bounding box center [459, 363] width 304 height 29
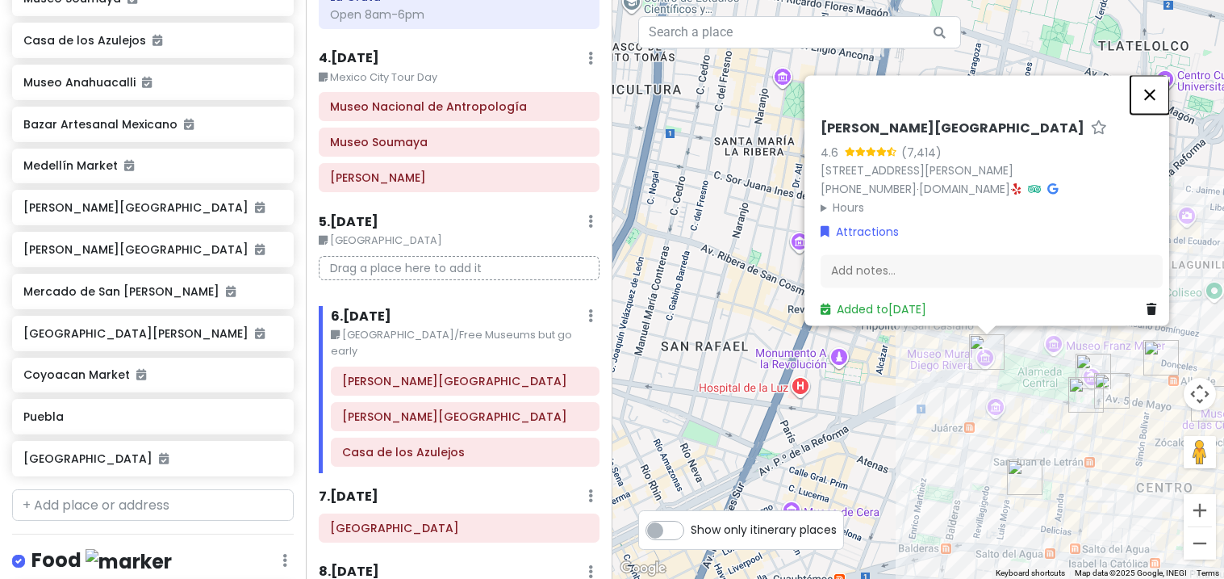
click at [1154, 75] on button "Close" at bounding box center [1150, 94] width 39 height 39
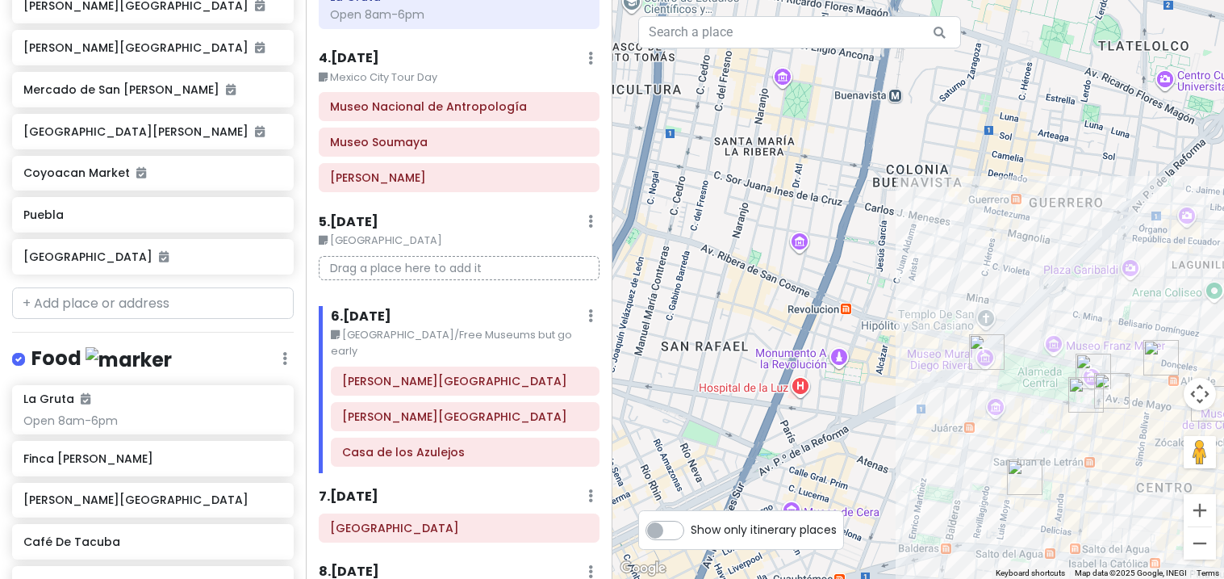
scroll to position [1523, 0]
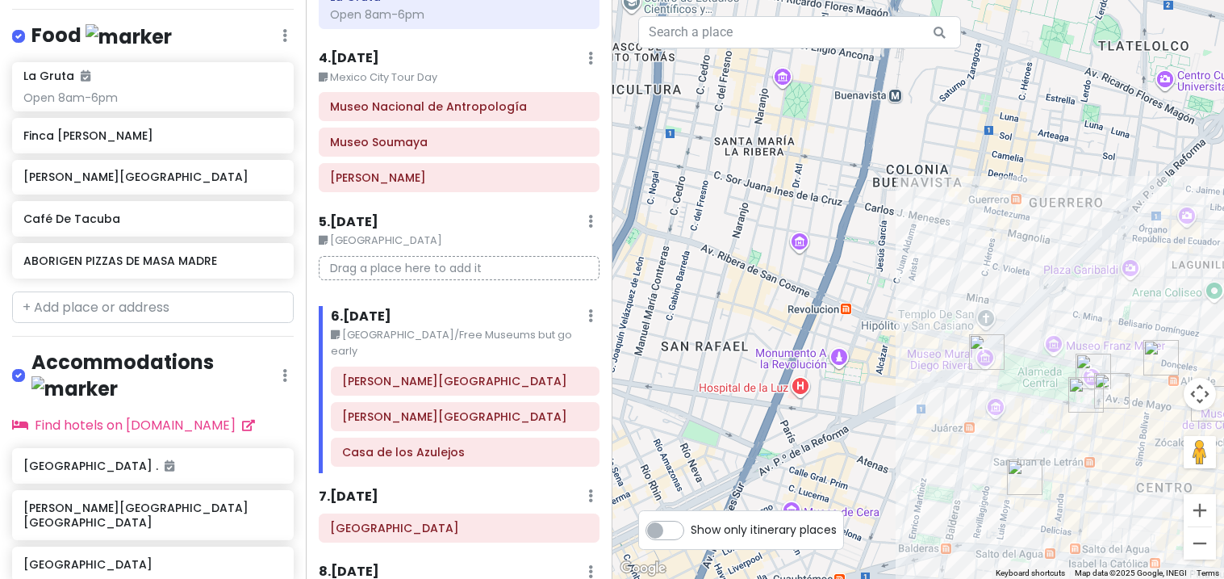
click at [44, 496] on div "[GEOGRAPHIC_DATA] [GEOGRAPHIC_DATA]" at bounding box center [152, 514] width 258 height 37
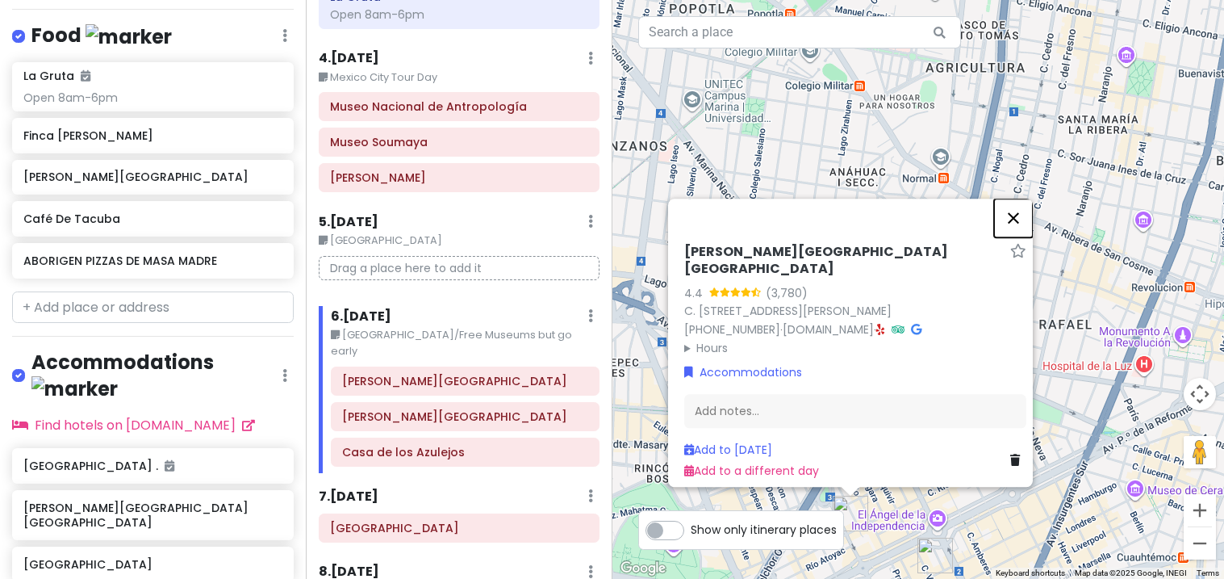
click at [1032, 216] on button "Close" at bounding box center [1013, 218] width 39 height 39
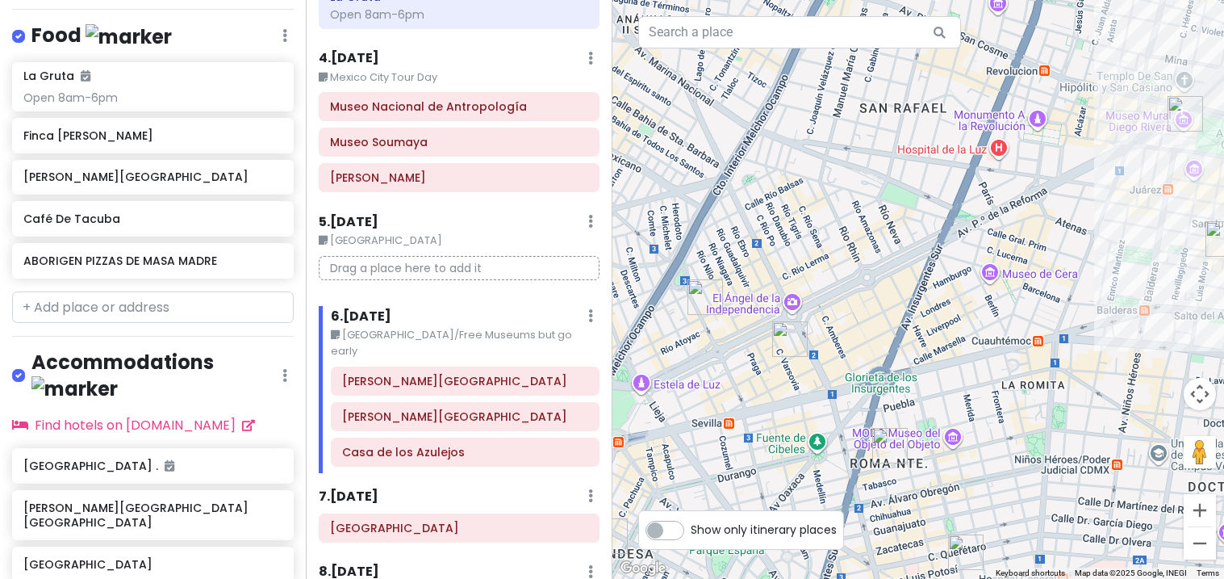
click at [881, 445] on img "Roma Norte" at bounding box center [890, 445] width 48 height 48
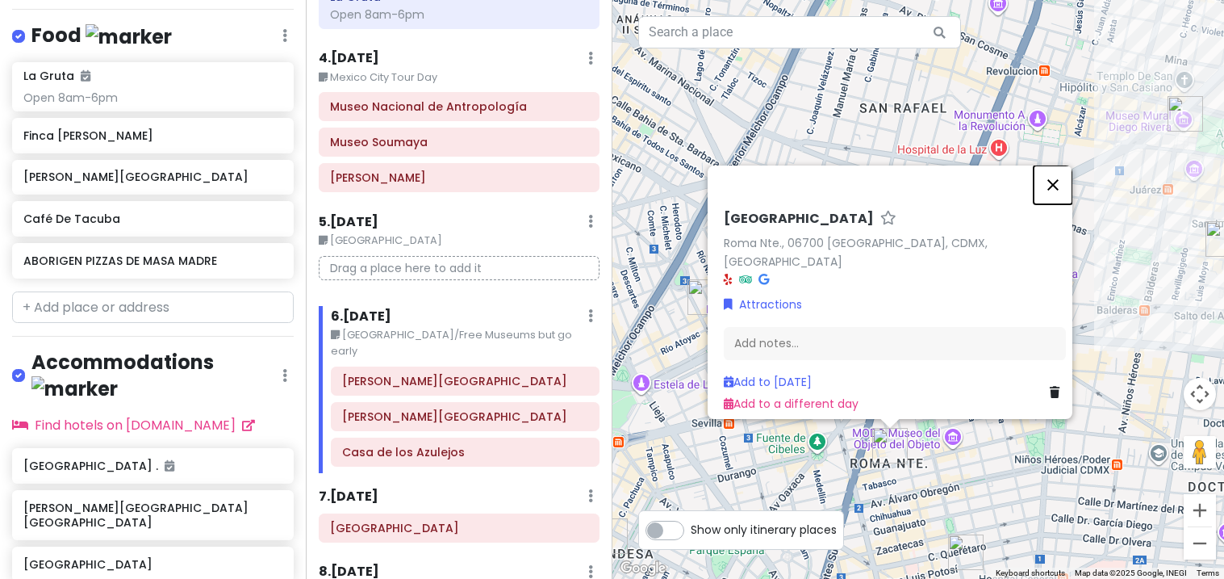
click at [1057, 204] on button "Close" at bounding box center [1053, 184] width 39 height 39
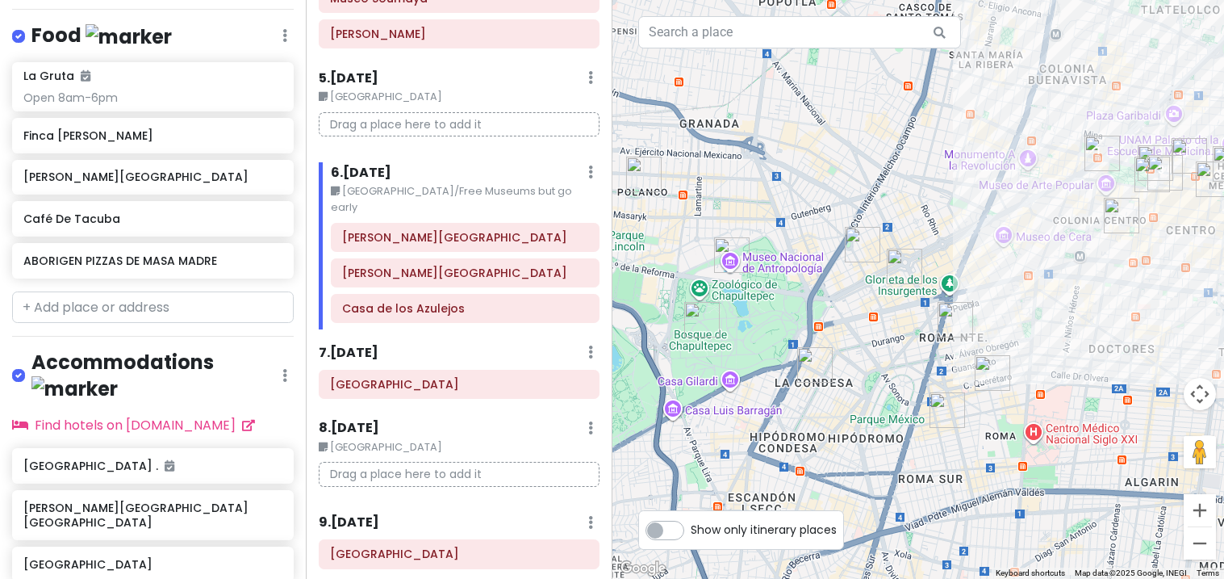
scroll to position [943, 0]
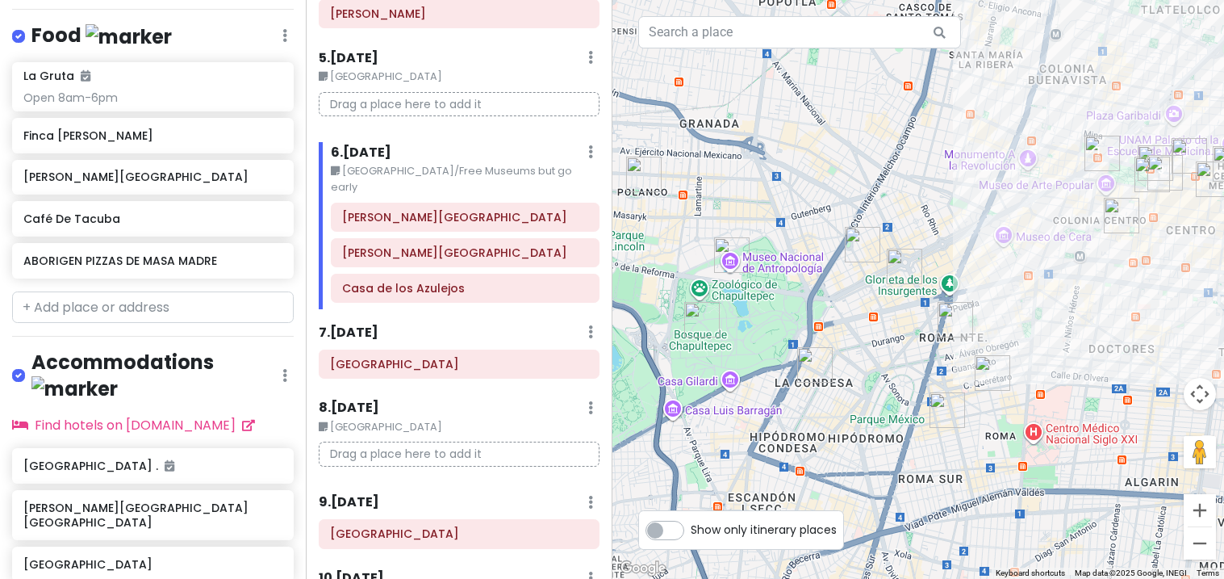
click at [589, 325] on icon at bounding box center [590, 331] width 5 height 13
click at [515, 360] on link "Add Day Notes" at bounding box center [541, 379] width 132 height 39
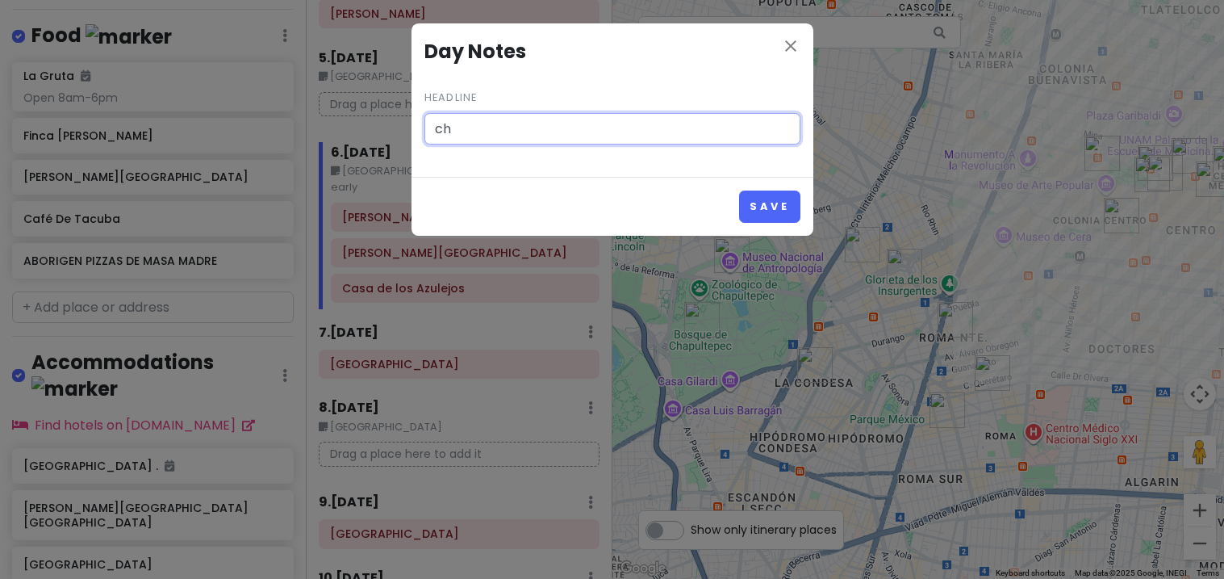
type input "c"
type input "Check out & check in"
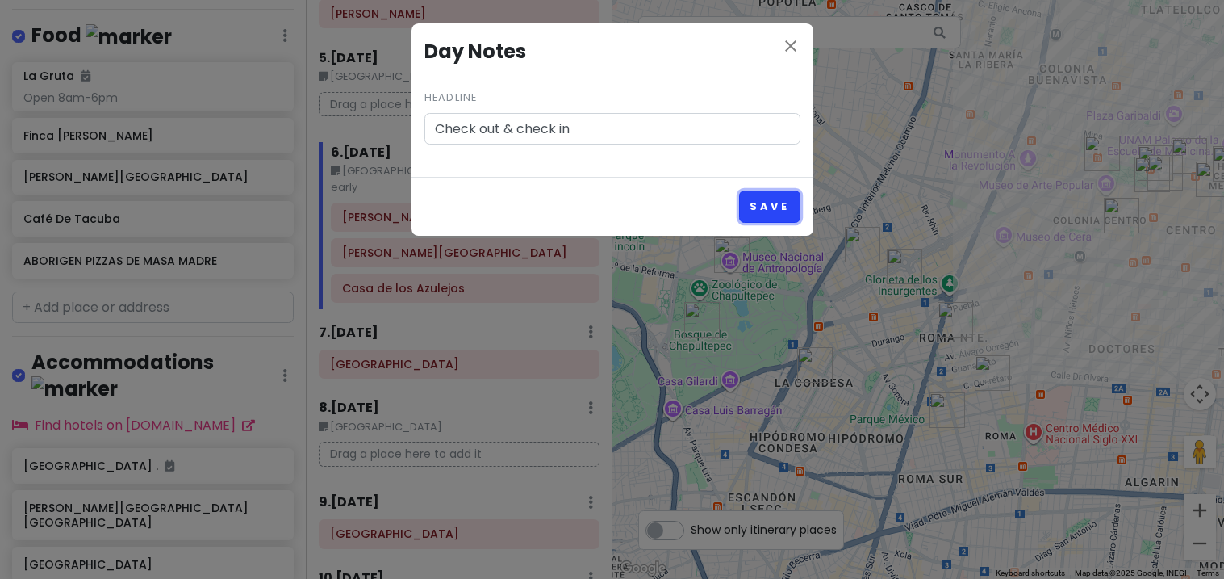
click at [771, 216] on button "Save" at bounding box center [769, 205] width 61 height 31
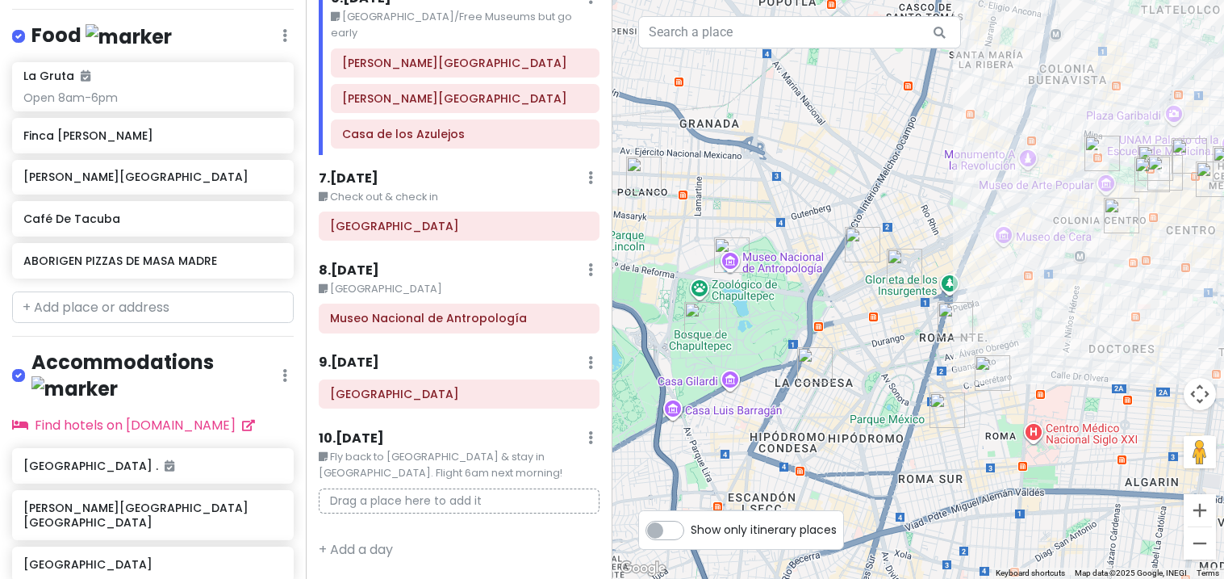
scroll to position [998, 0]
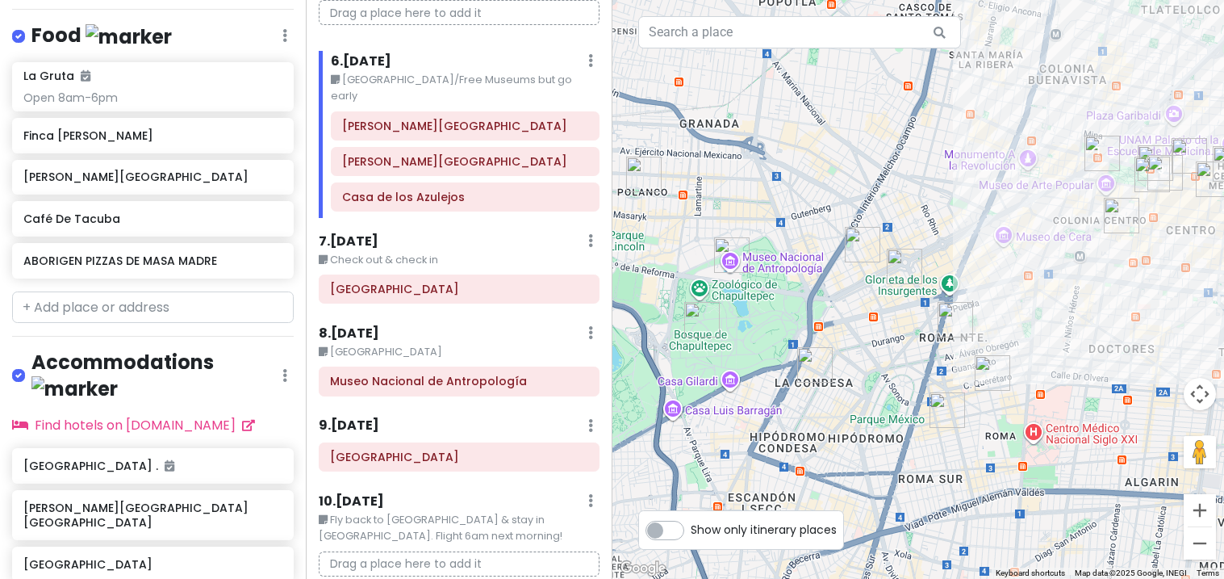
click at [588, 324] on link at bounding box center [590, 333] width 5 height 19
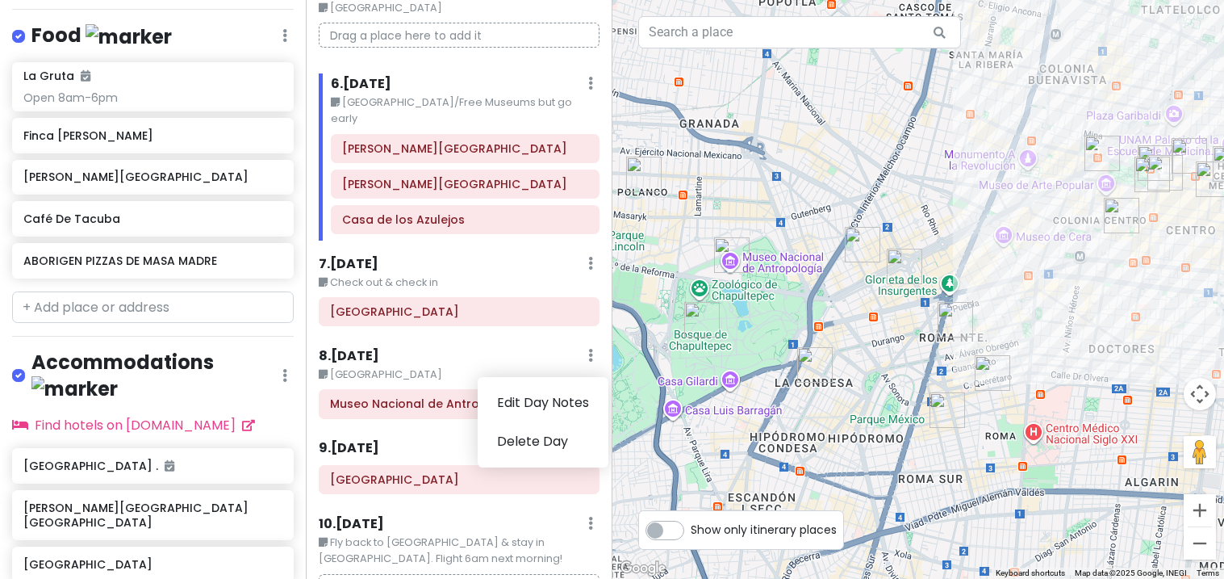
scroll to position [963, 0]
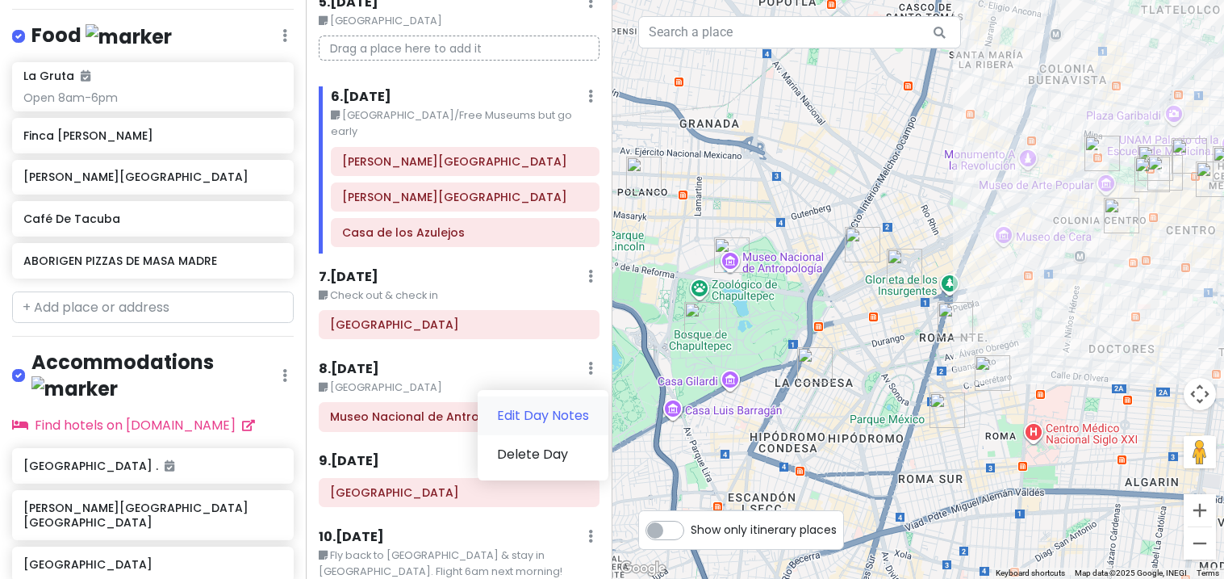
click at [548, 396] on link "Edit Day Notes" at bounding box center [543, 415] width 131 height 39
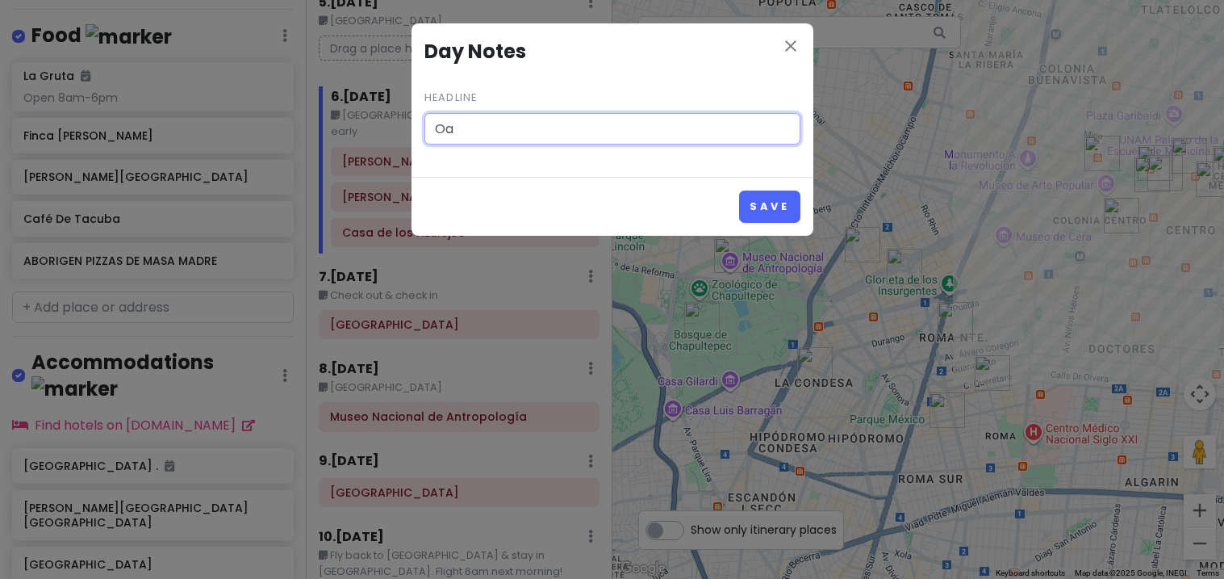
type input "O"
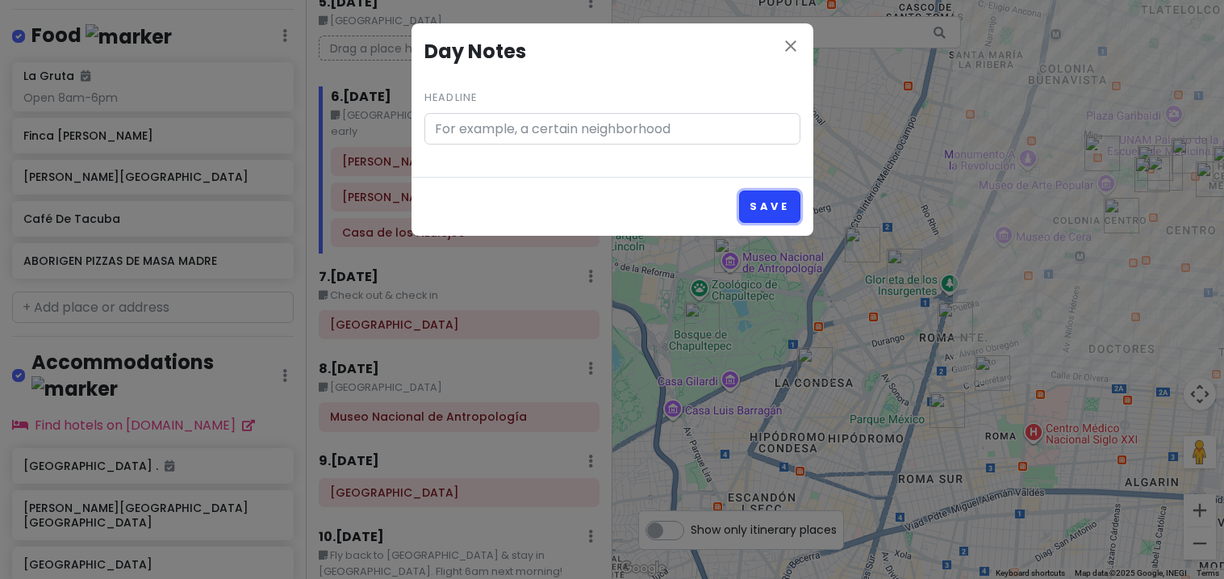
click at [791, 213] on button "Save" at bounding box center [769, 205] width 61 height 31
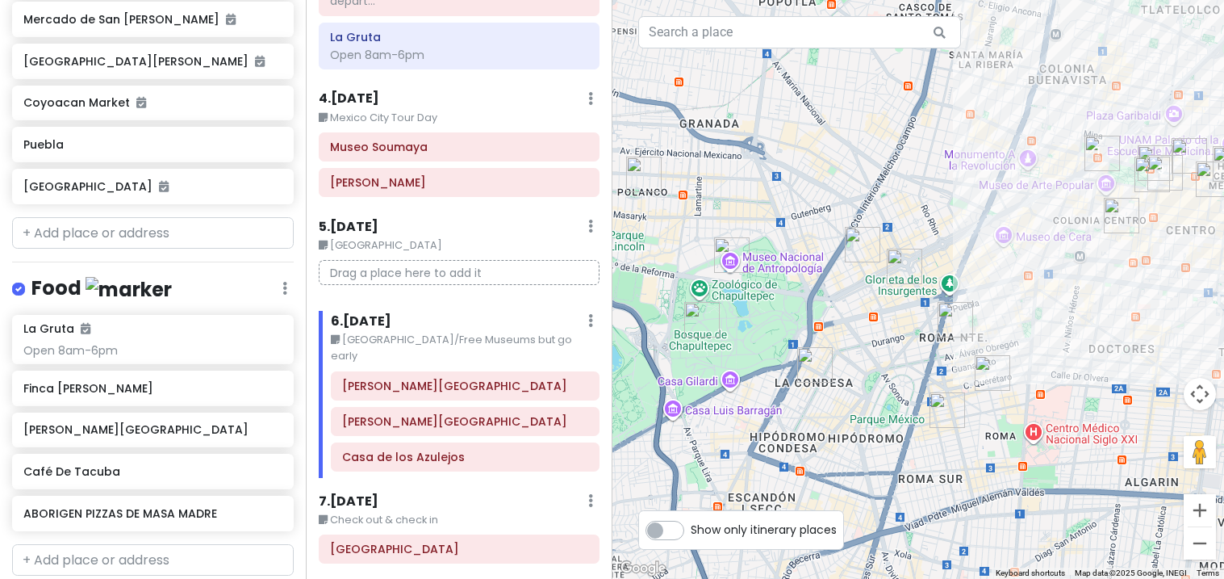
scroll to position [1266, 0]
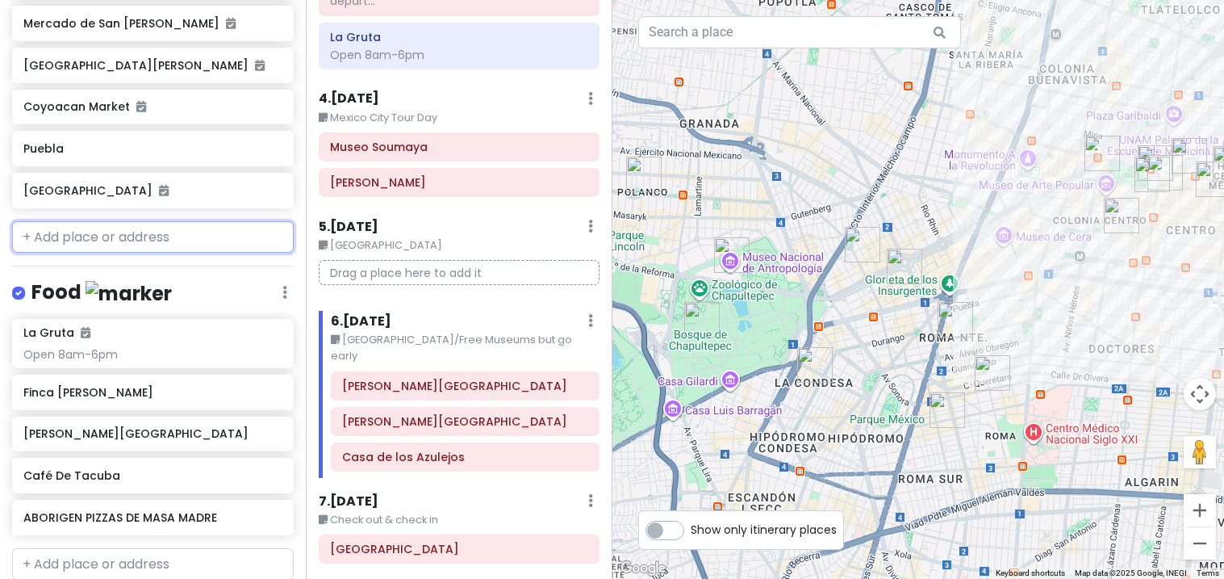
click at [58, 221] on input "text" at bounding box center [153, 237] width 282 height 32
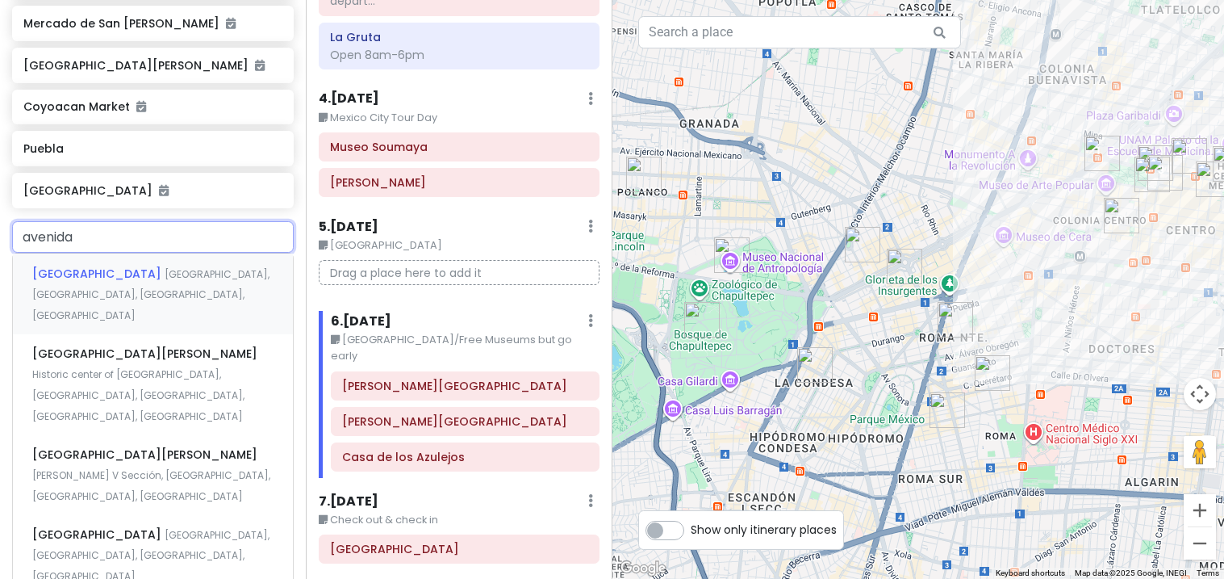
type input "avenida a"
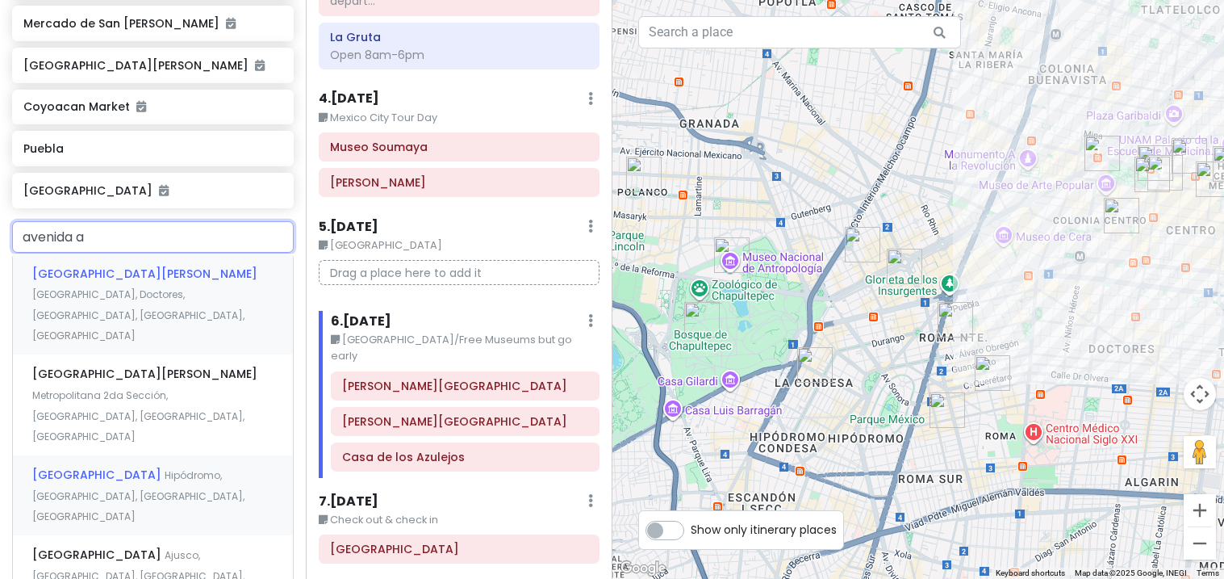
click at [66, 468] on span "Hipódromo, Mexico City, CDMX, Mexico" at bounding box center [138, 495] width 212 height 55
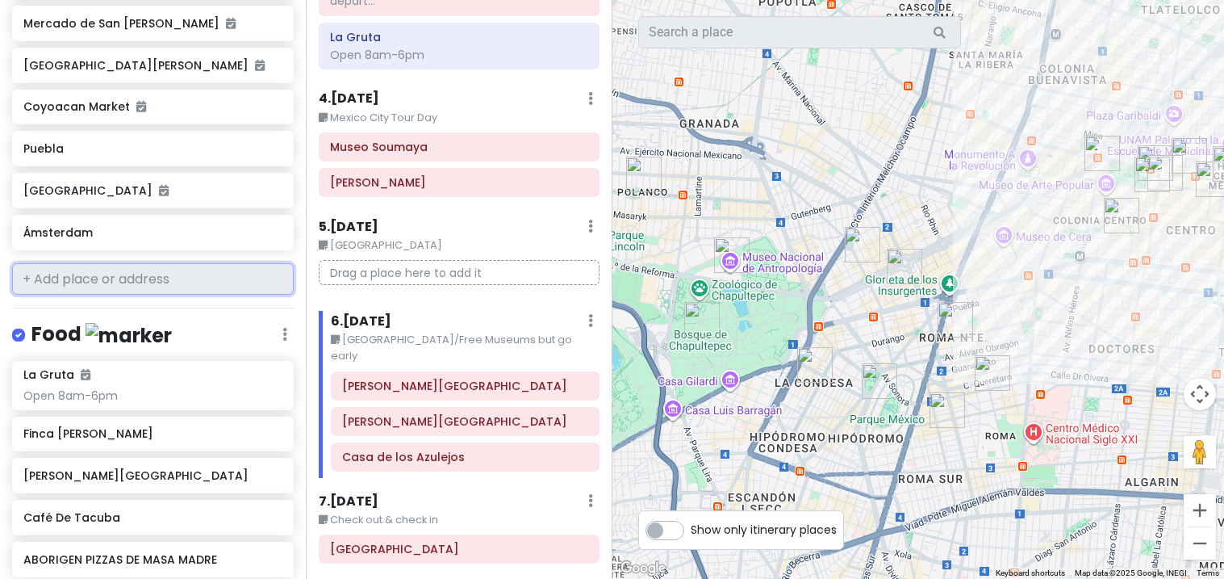
scroll to position [1308, 0]
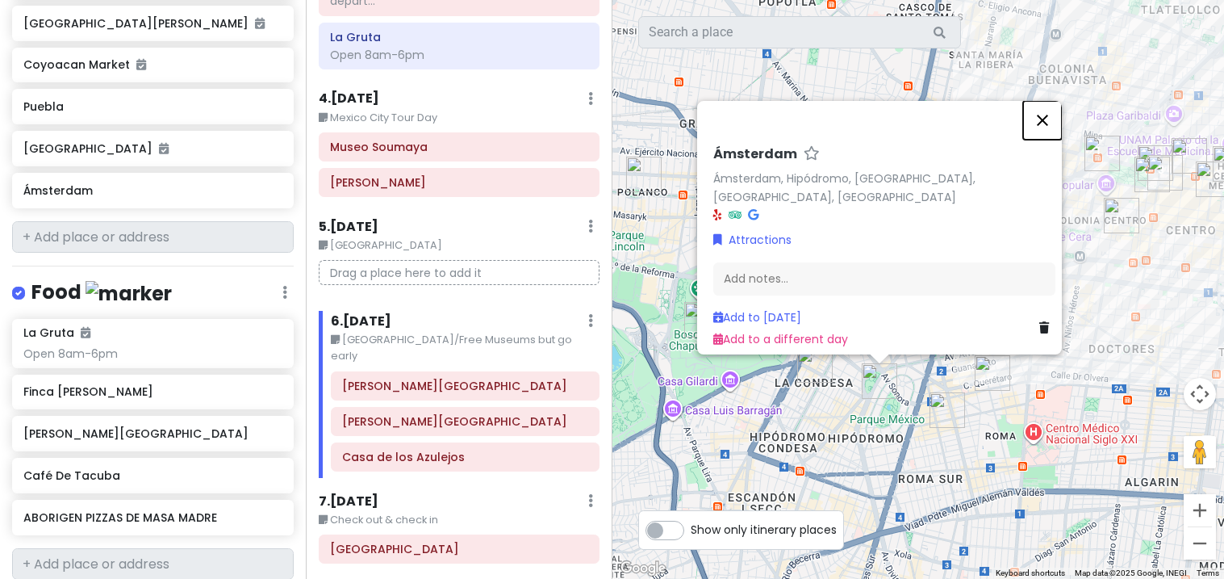
click at [1051, 123] on button "Close" at bounding box center [1042, 120] width 39 height 39
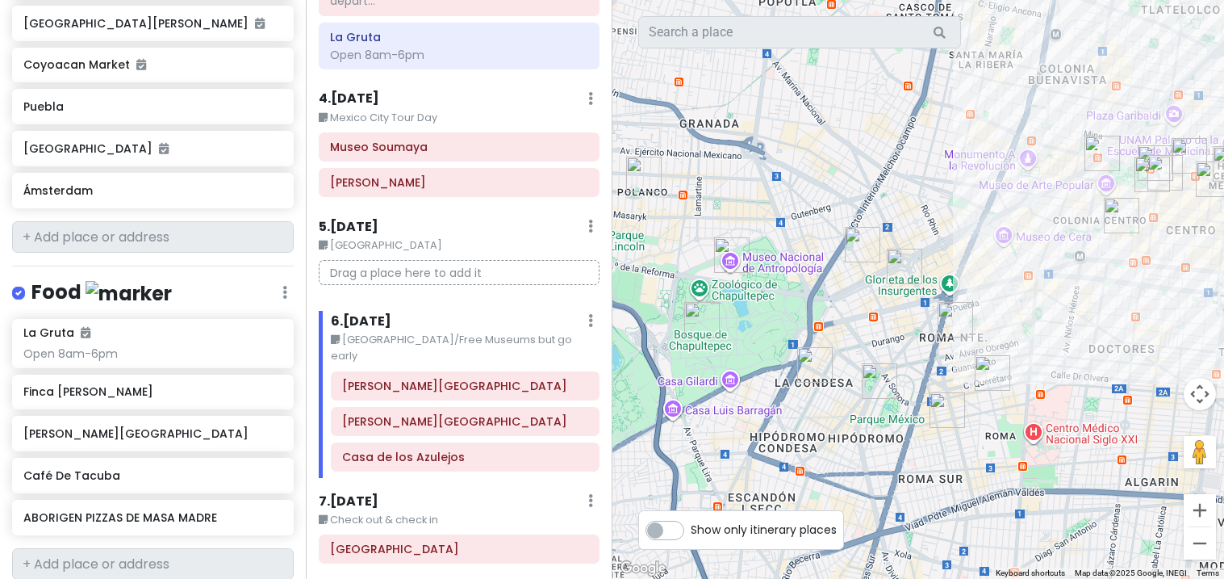
click at [814, 374] on img "La Condesa" at bounding box center [815, 365] width 48 height 48
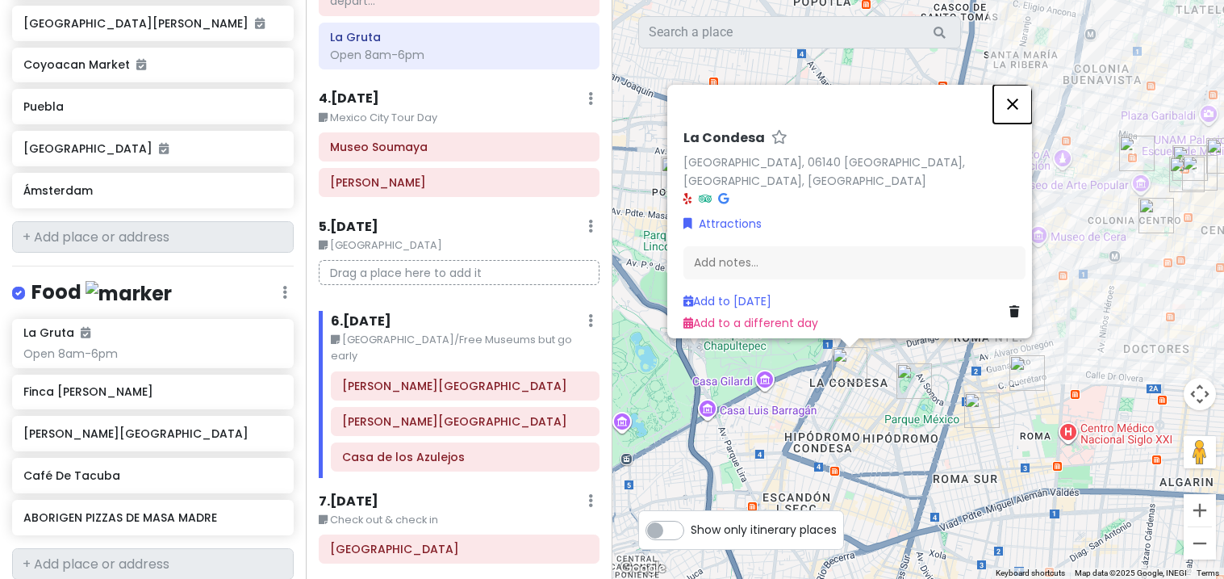
click at [1020, 114] on button "Close" at bounding box center [1013, 104] width 39 height 39
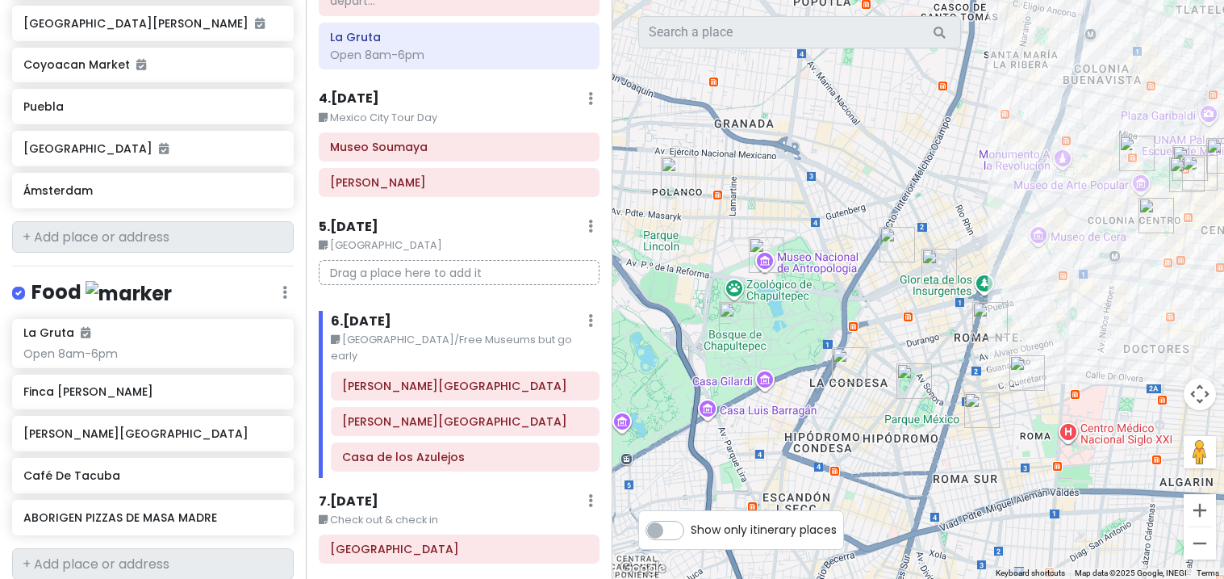
click at [921, 380] on img "Ámsterdam" at bounding box center [914, 381] width 48 height 48
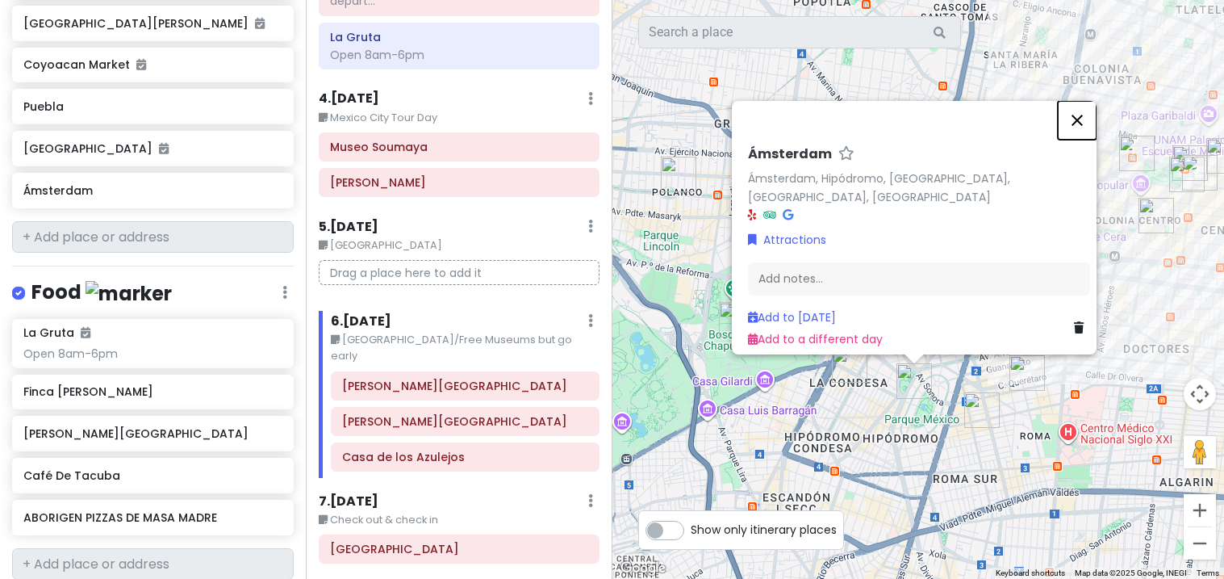
click at [1093, 118] on button "Close" at bounding box center [1077, 120] width 39 height 39
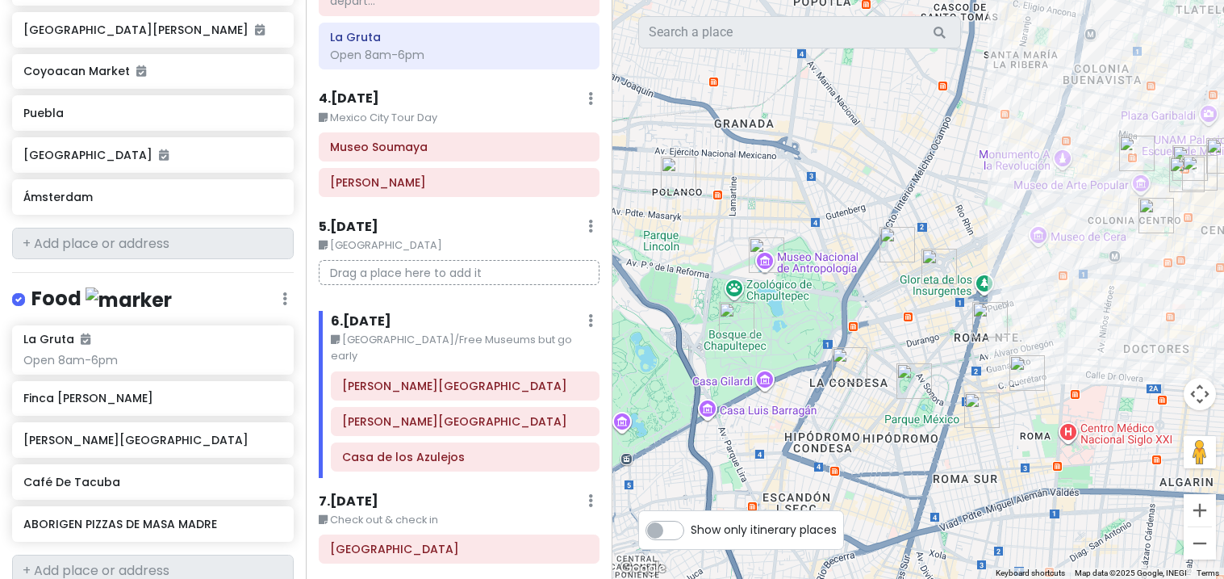
scroll to position [1301, 0]
click at [221, 180] on div "Ámsterdam" at bounding box center [153, 198] width 282 height 36
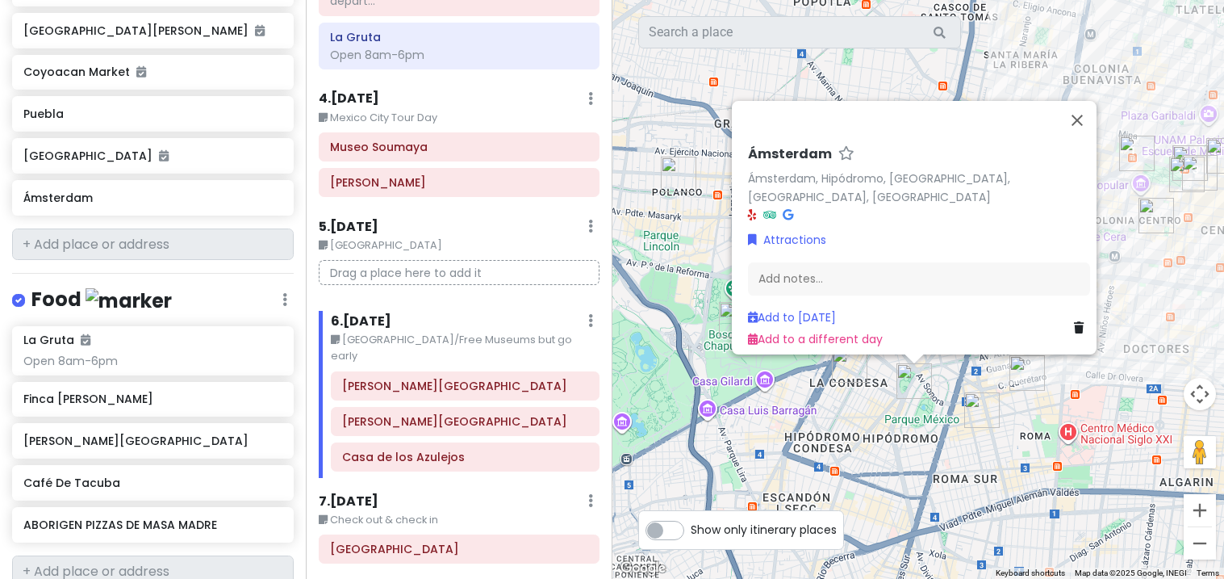
click at [288, 180] on div "Ámsterdam" at bounding box center [153, 198] width 282 height 36
click at [1074, 322] on icon at bounding box center [1079, 327] width 10 height 11
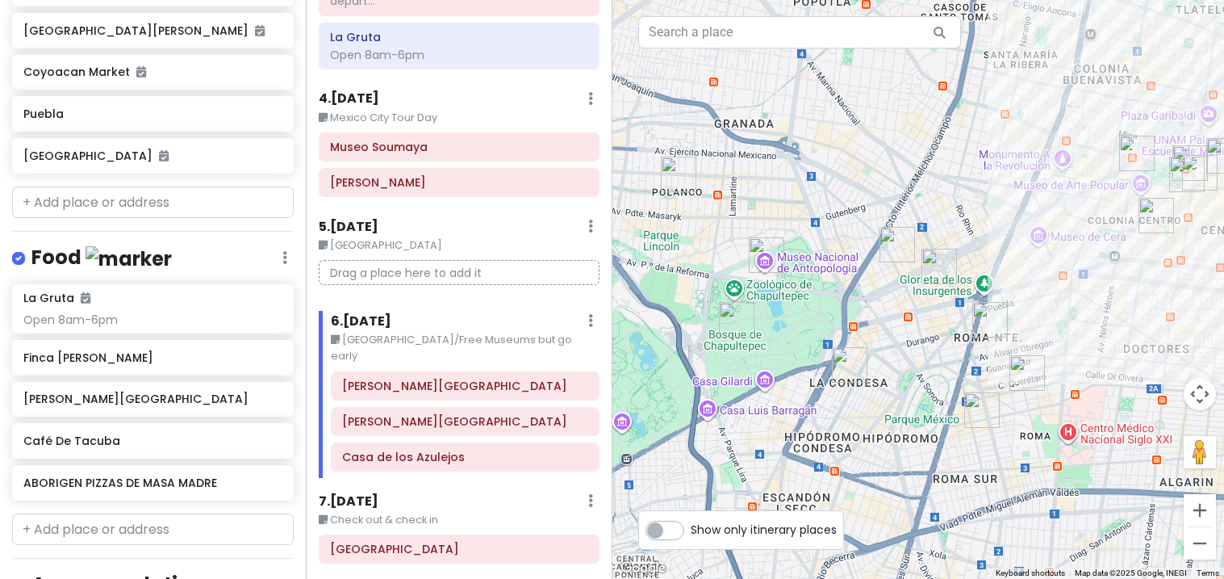
scroll to position [1259, 0]
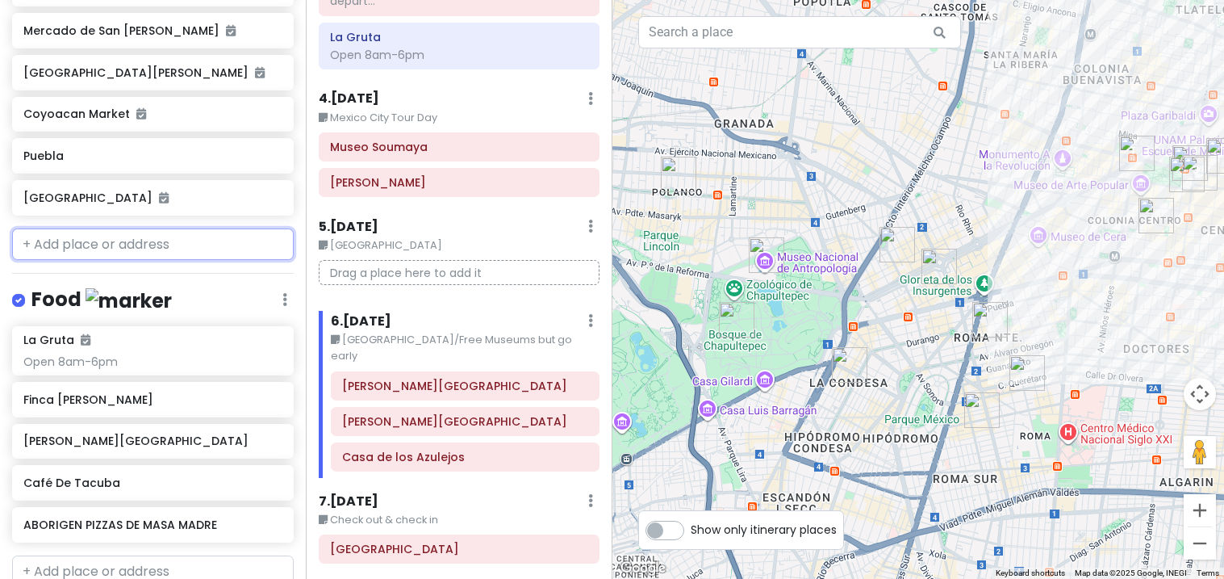
click at [42, 228] on input "text" at bounding box center [153, 244] width 282 height 32
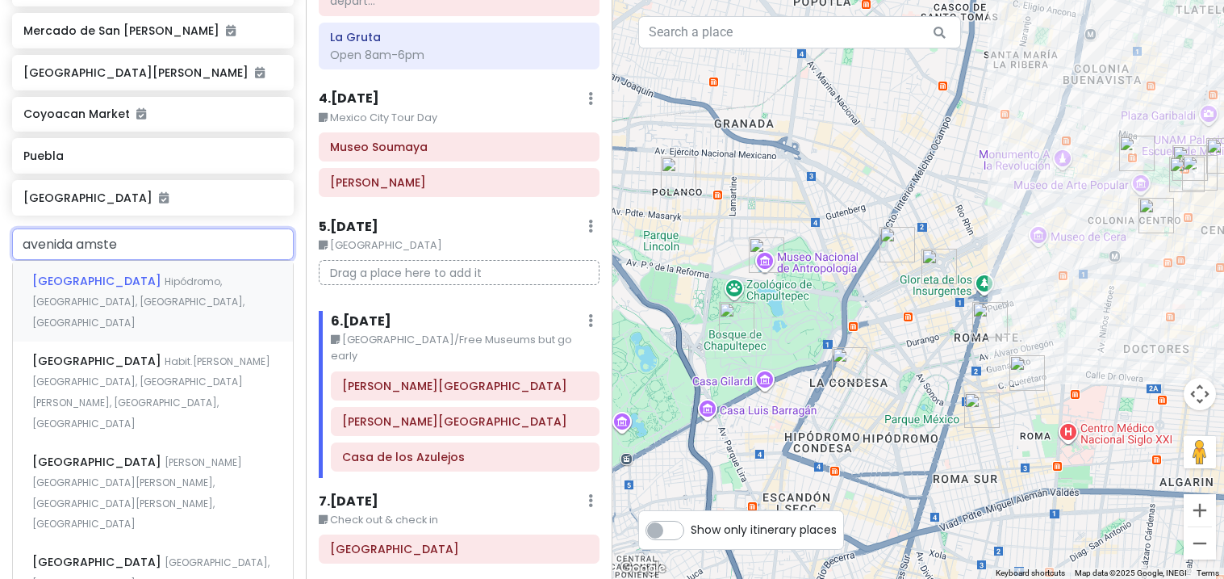
type input "avenida amster"
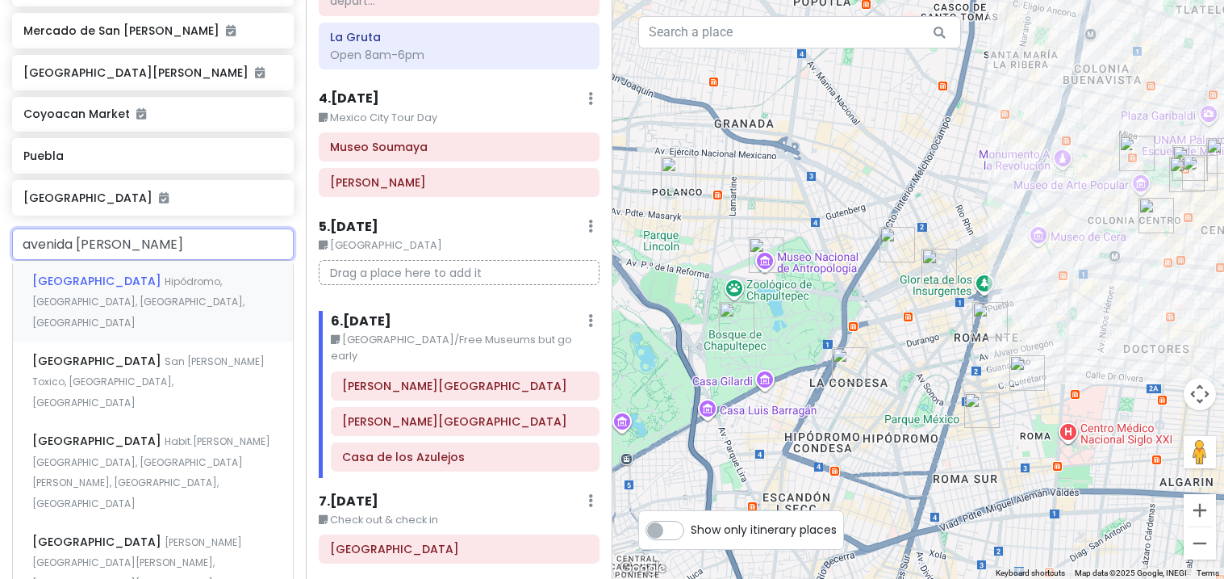
click at [43, 261] on div "Avenida Amsterdam Hipódromo, Mexico City, CDMX, Mexico" at bounding box center [153, 301] width 280 height 80
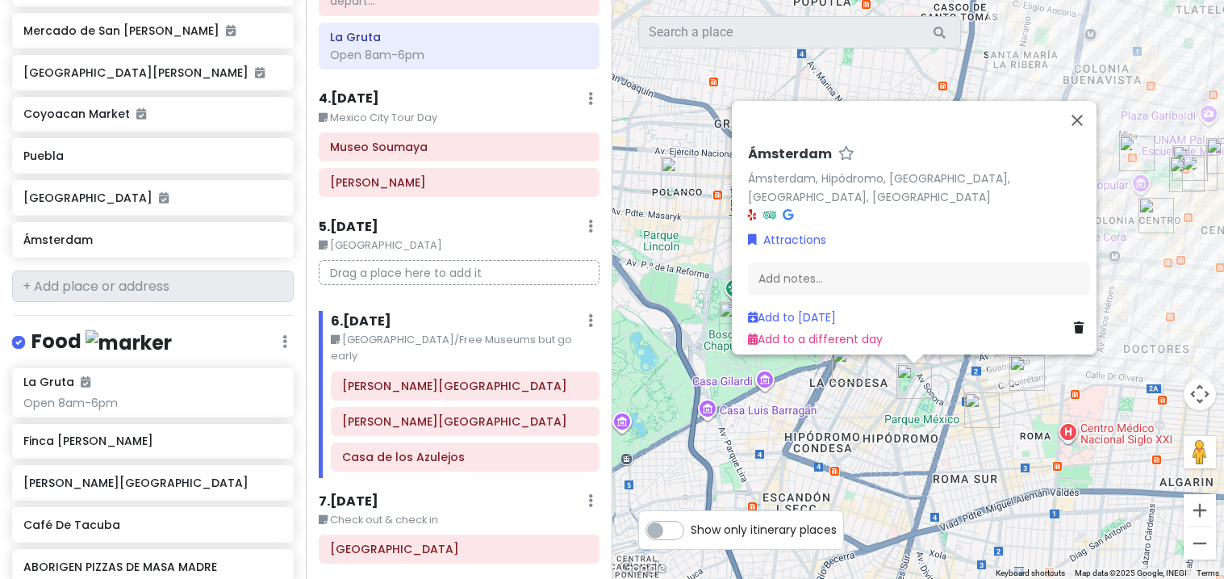
scroll to position [1301, 0]
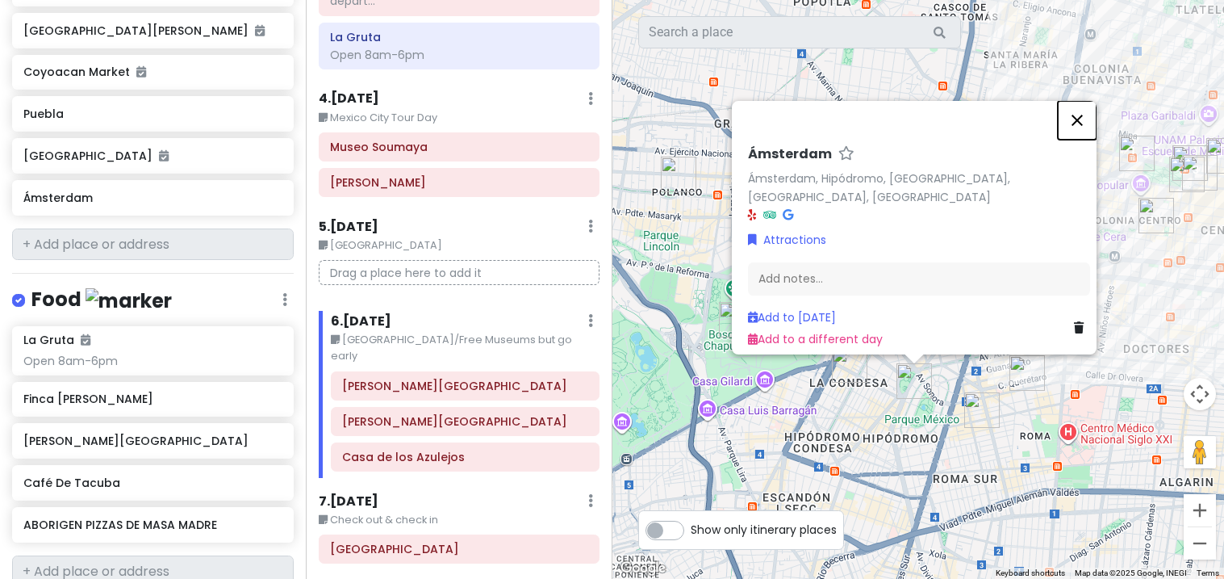
click at [1085, 119] on button "Close" at bounding box center [1077, 120] width 39 height 39
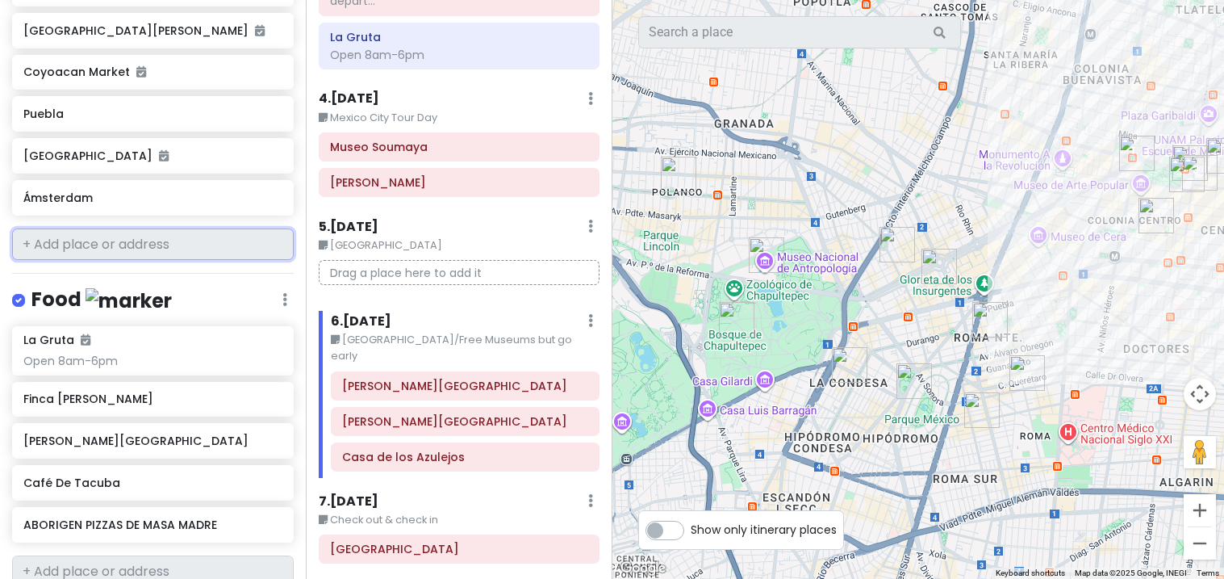
click at [258, 103] on div "Puebla" at bounding box center [152, 114] width 258 height 23
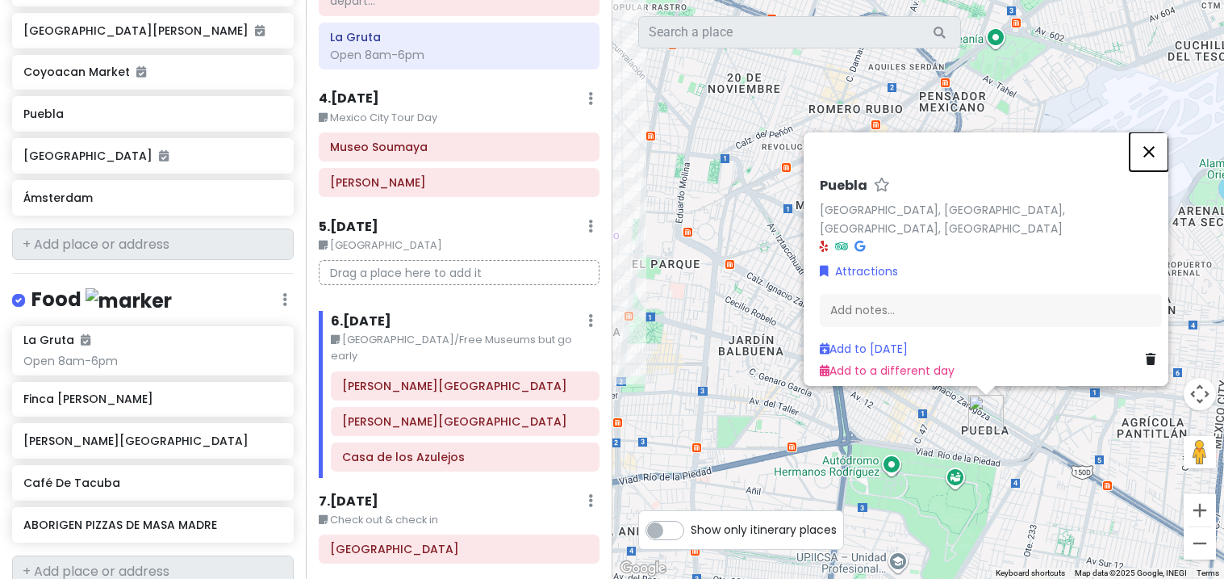
click at [1158, 171] on button "Close" at bounding box center [1149, 151] width 39 height 39
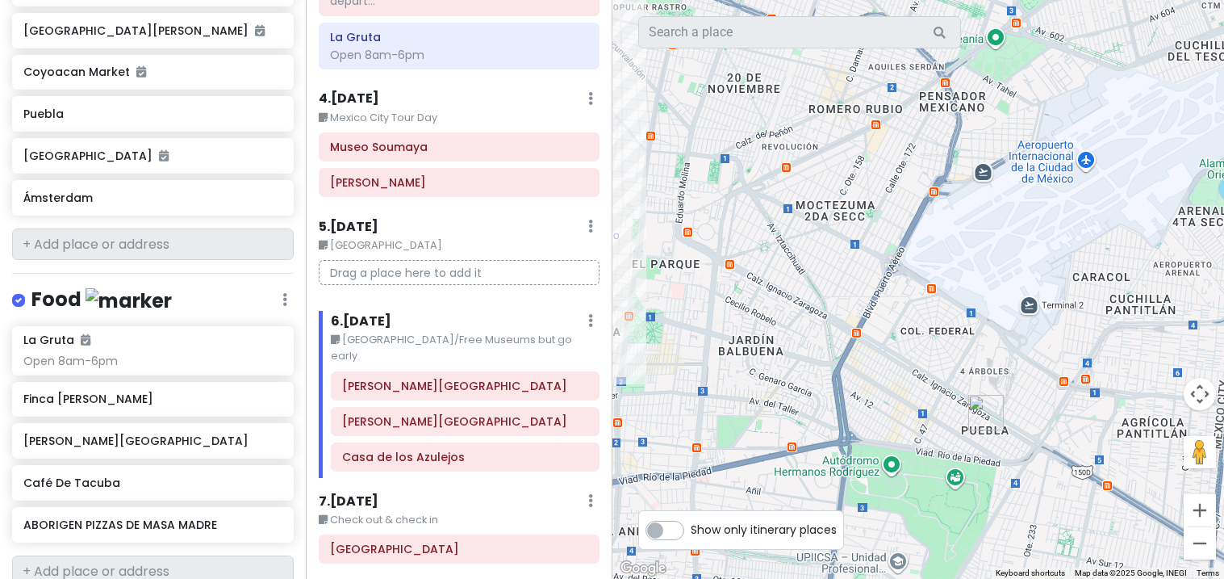
click at [987, 407] on img "Puebla" at bounding box center [986, 412] width 48 height 48
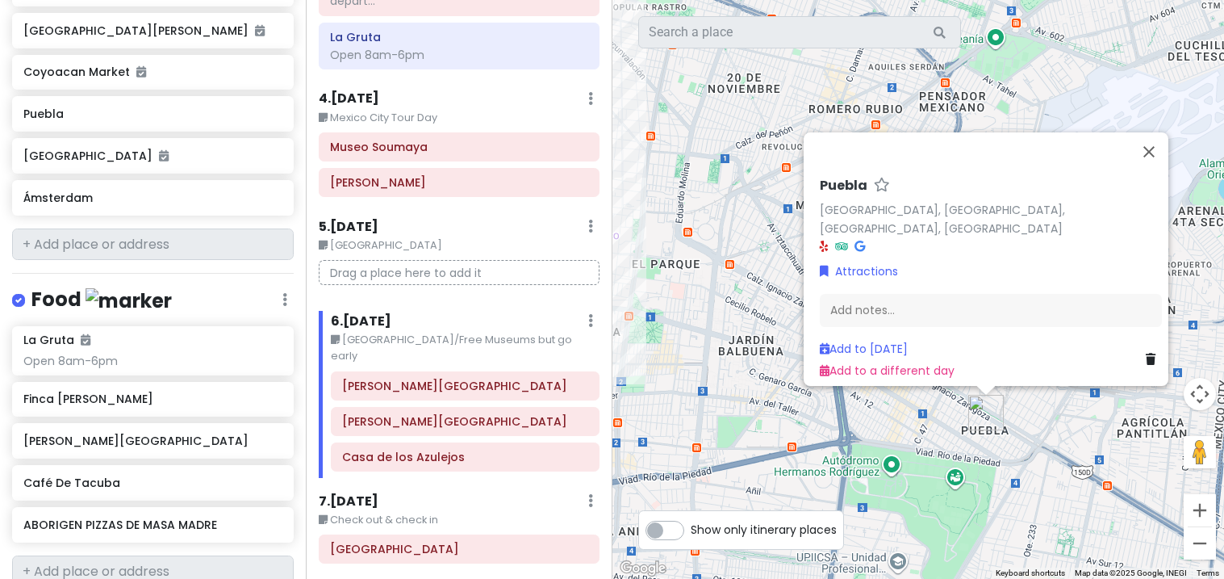
click at [1152, 354] on link at bounding box center [1154, 359] width 16 height 18
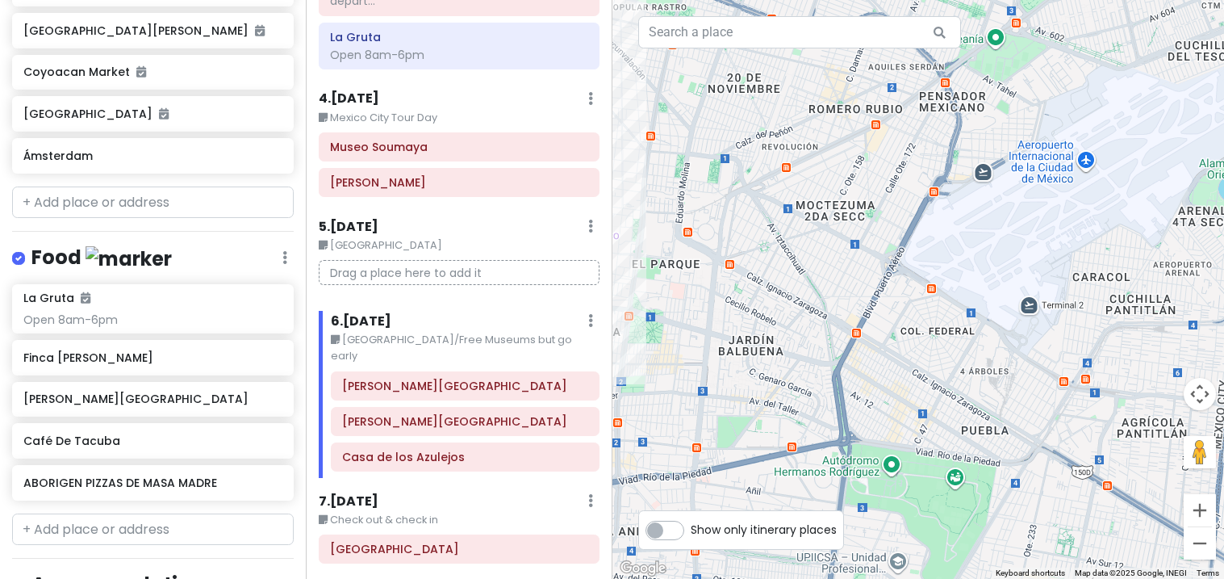
scroll to position [1259, 0]
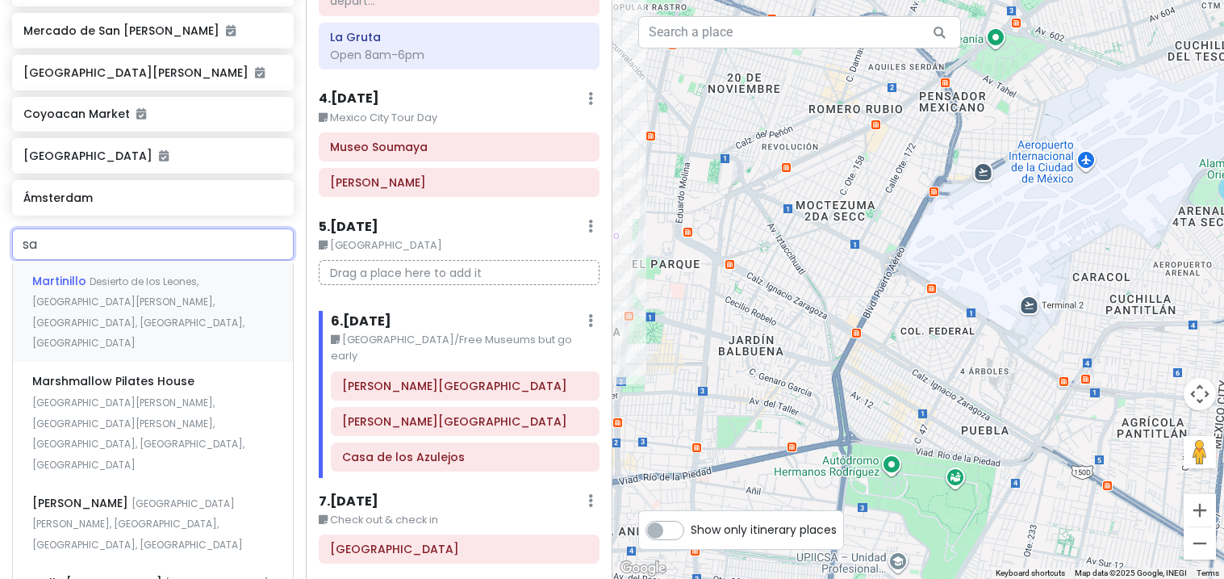
type input "s"
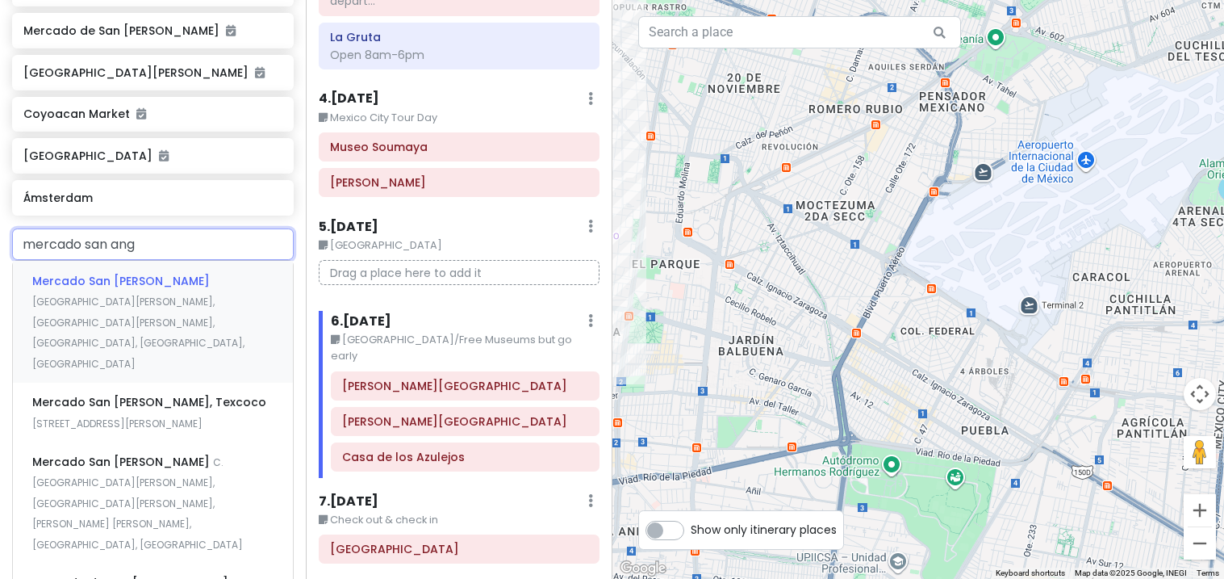
type input "mercado san ange"
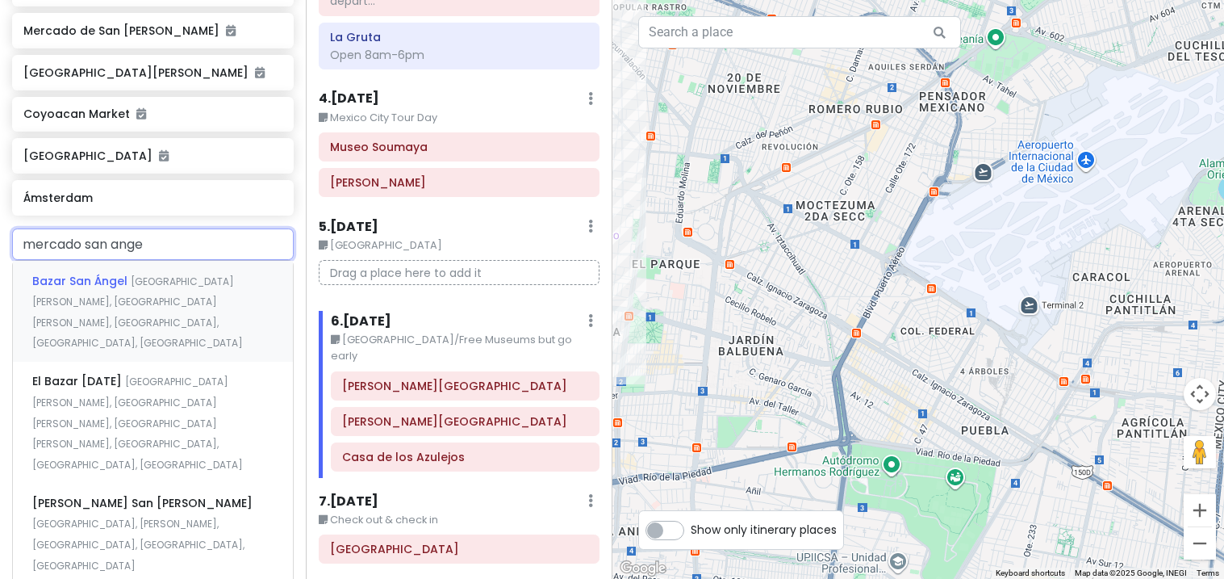
click at [84, 274] on span "Calle Benito Juárez, San Ángel, Mexico City, CDMX, Mexico" at bounding box center [137, 312] width 211 height 76
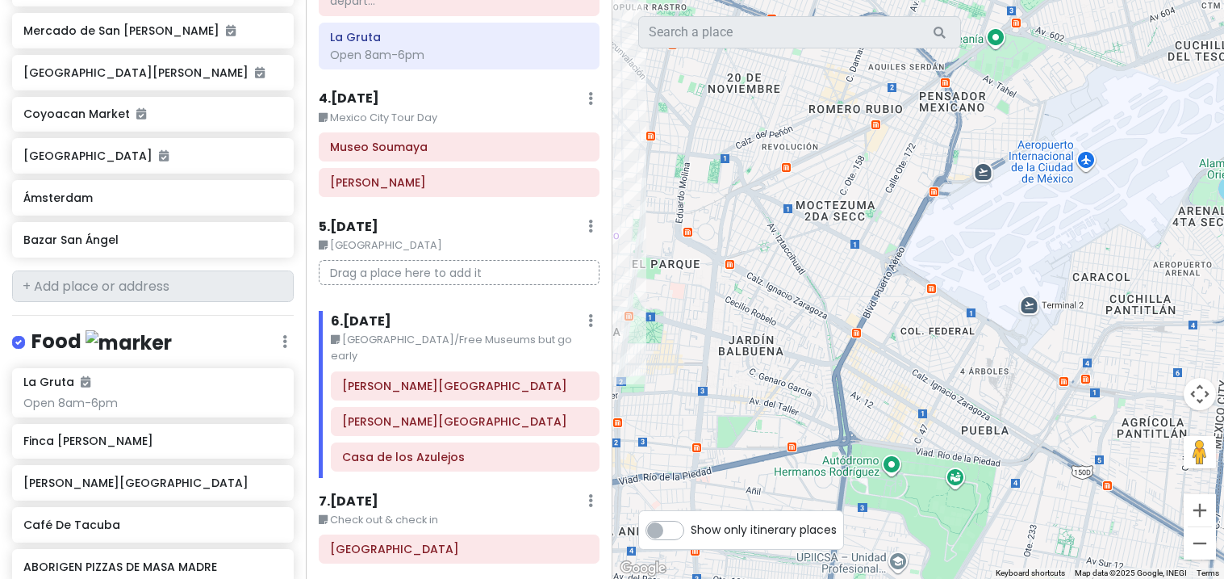
scroll to position [1301, 0]
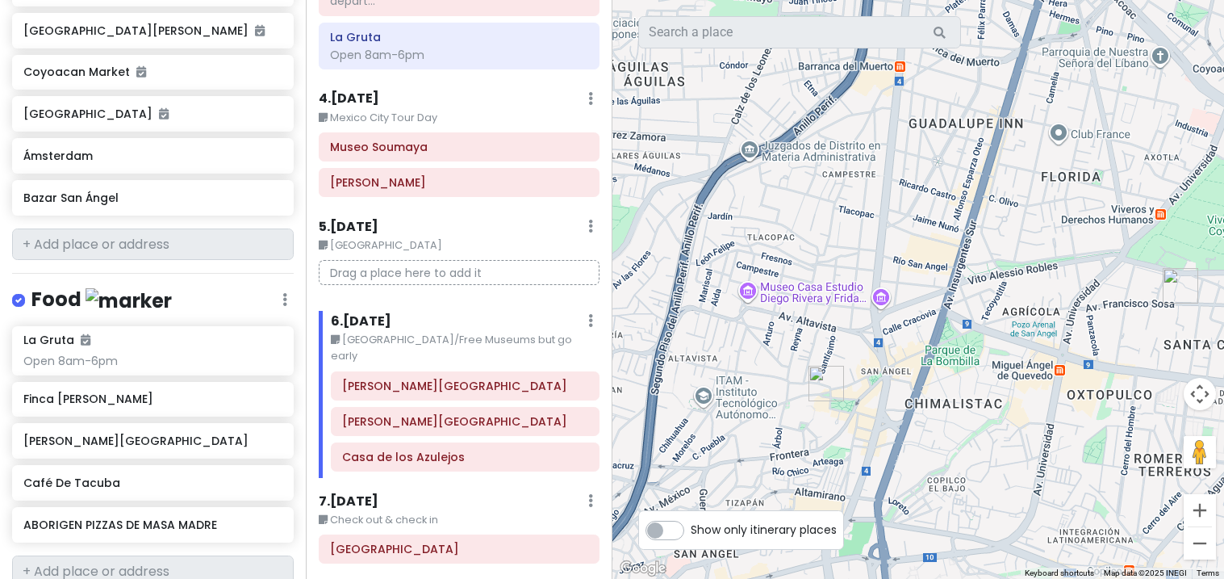
click at [827, 393] on img "Bazar San Ángel" at bounding box center [826, 383] width 48 height 48
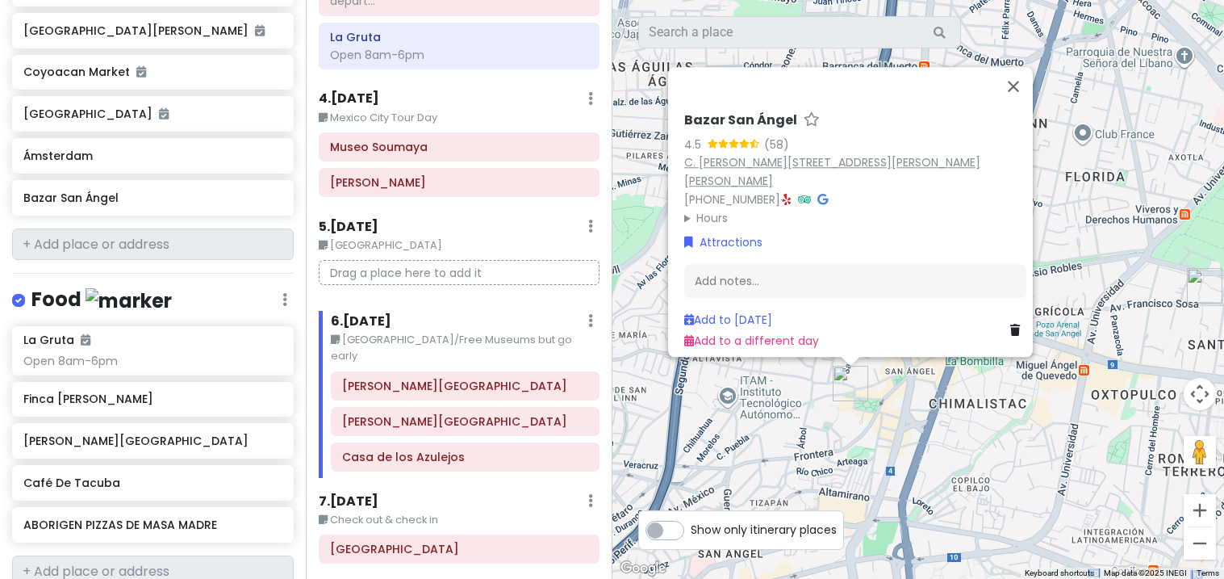
click at [748, 154] on link "C. Benito Juárez 2, San Ángel, Álvaro Obregón, 01000 Ciudad de México, CDMX, Me…" at bounding box center [832, 171] width 296 height 35
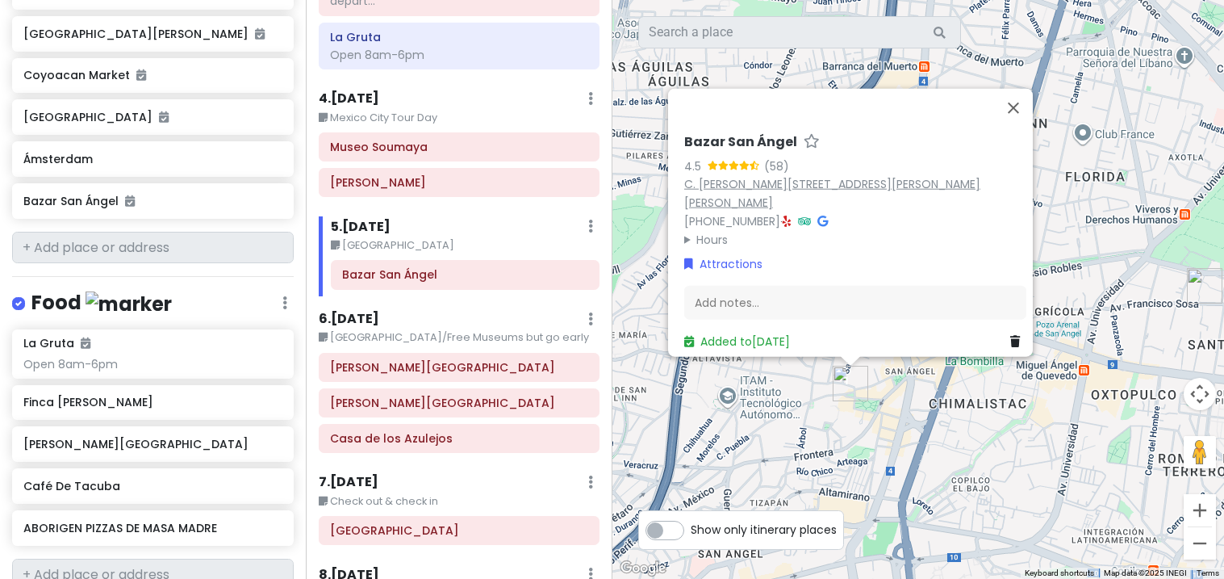
scroll to position [1255, 0]
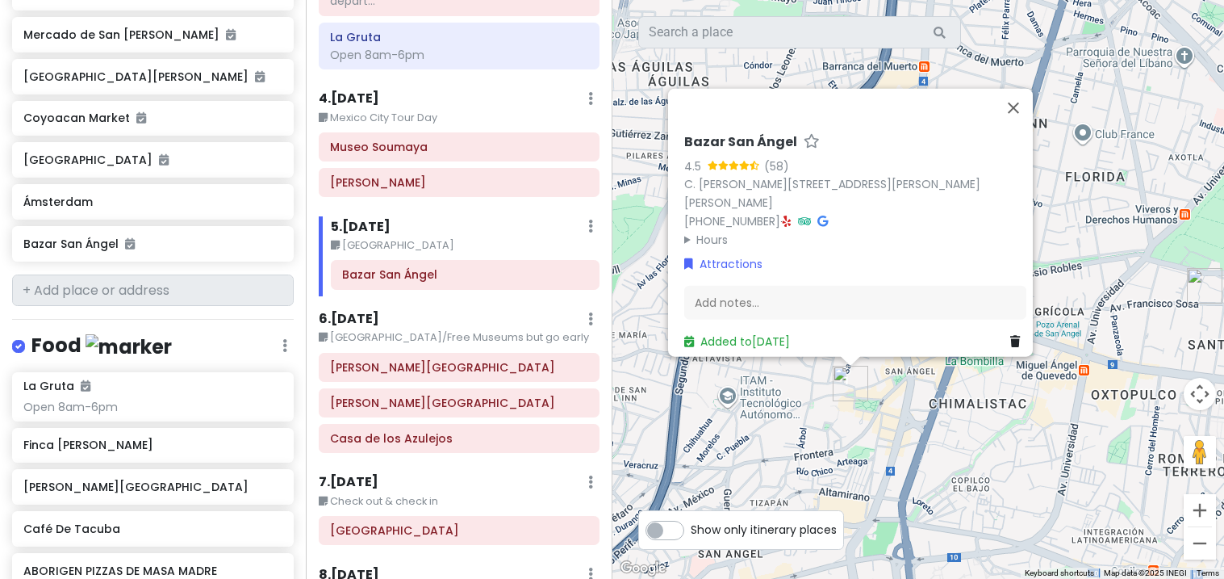
click at [776, 296] on div "Add notes..." at bounding box center [855, 303] width 342 height 34
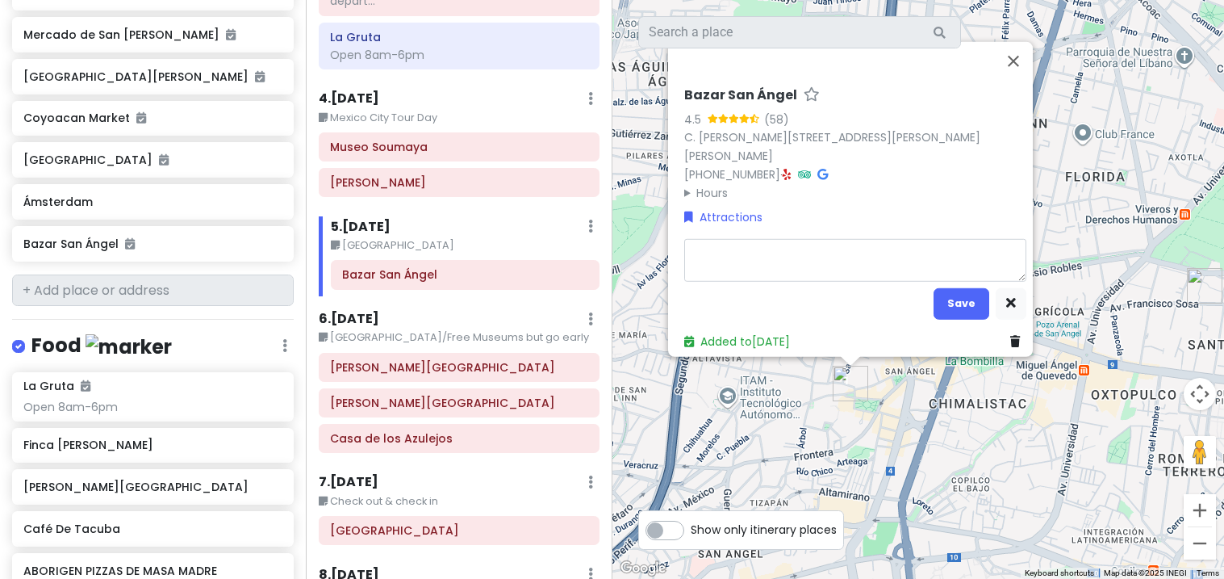
type textarea "x"
type textarea "OP"
type textarea "x"
type textarea "OPe"
type textarea "x"
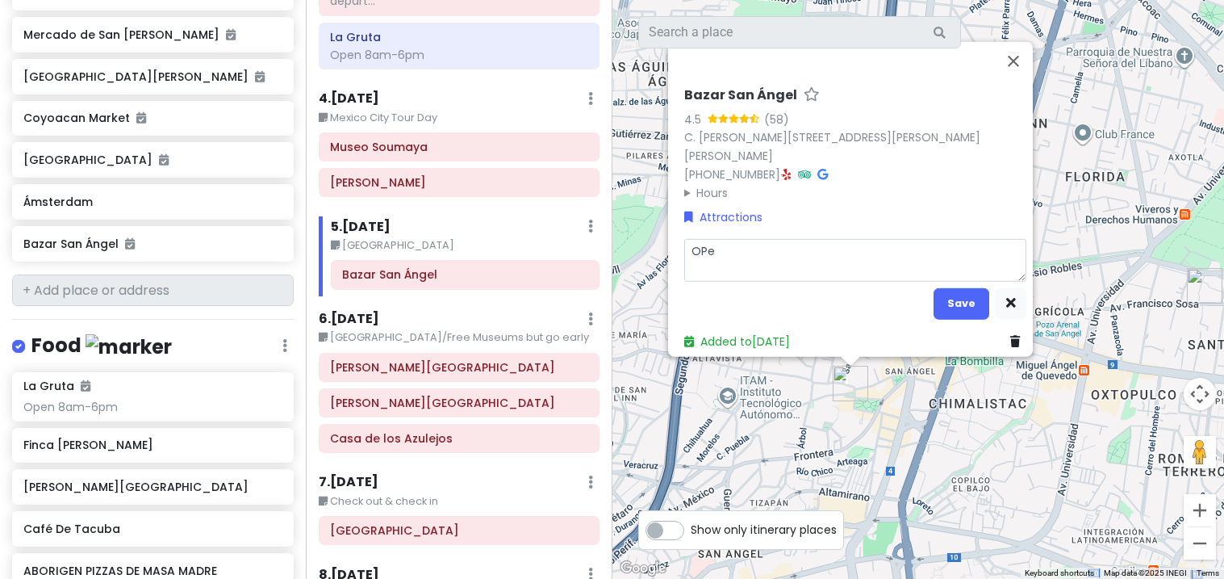
type textarea "OPen"
type textarea "x"
type textarea "OPe"
type textarea "x"
type textarea "OP"
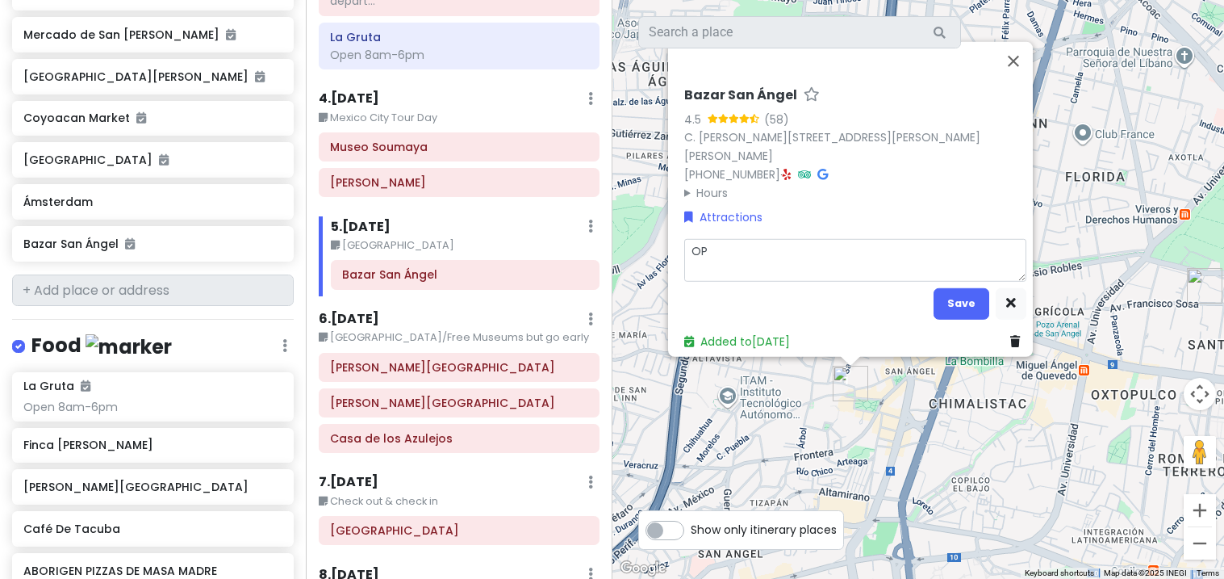
type textarea "x"
type textarea "O"
type textarea "x"
type textarea "Op"
type textarea "x"
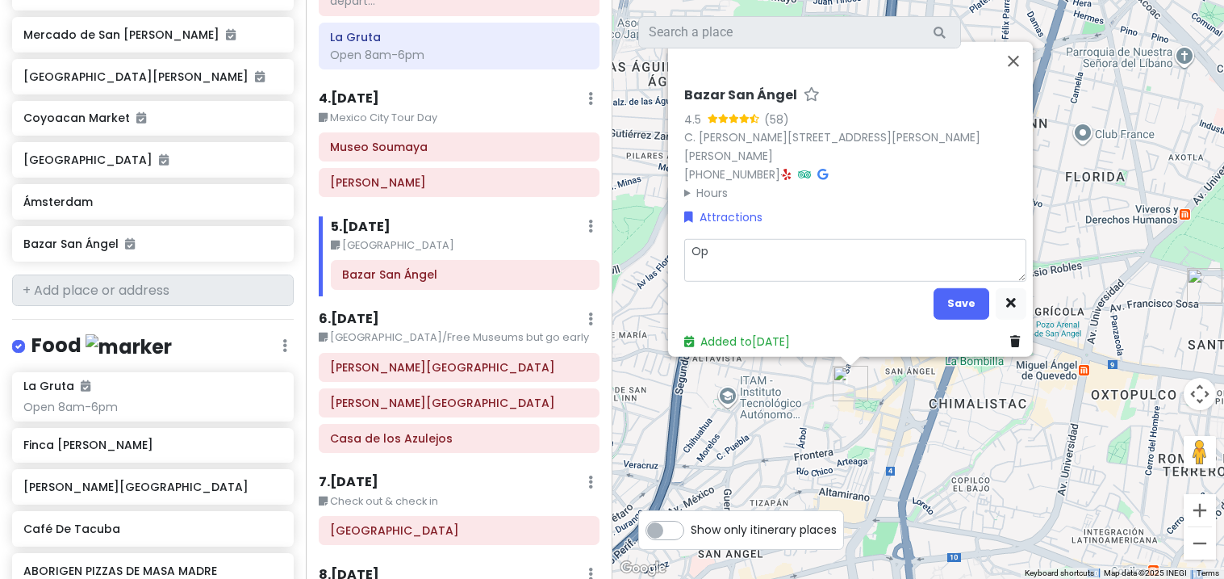
type textarea "Ope"
type textarea "x"
type textarea "Open"
type textarea "x"
type textarea "Open"
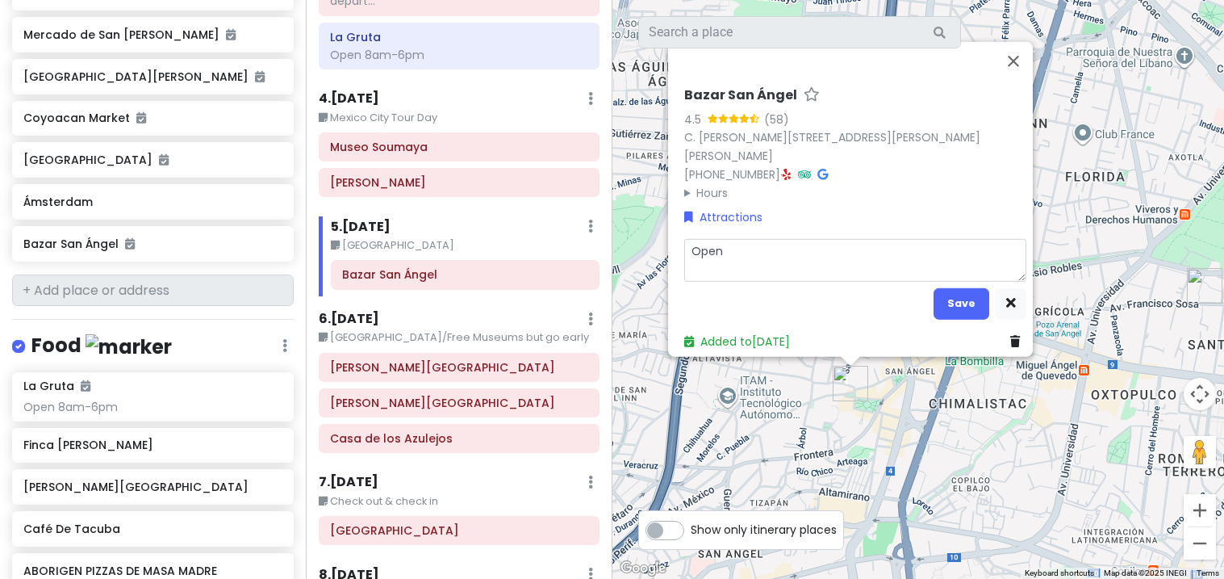
type textarea "x"
type textarea "Open 10"
type textarea "x"
type textarea "Open 10a"
type textarea "x"
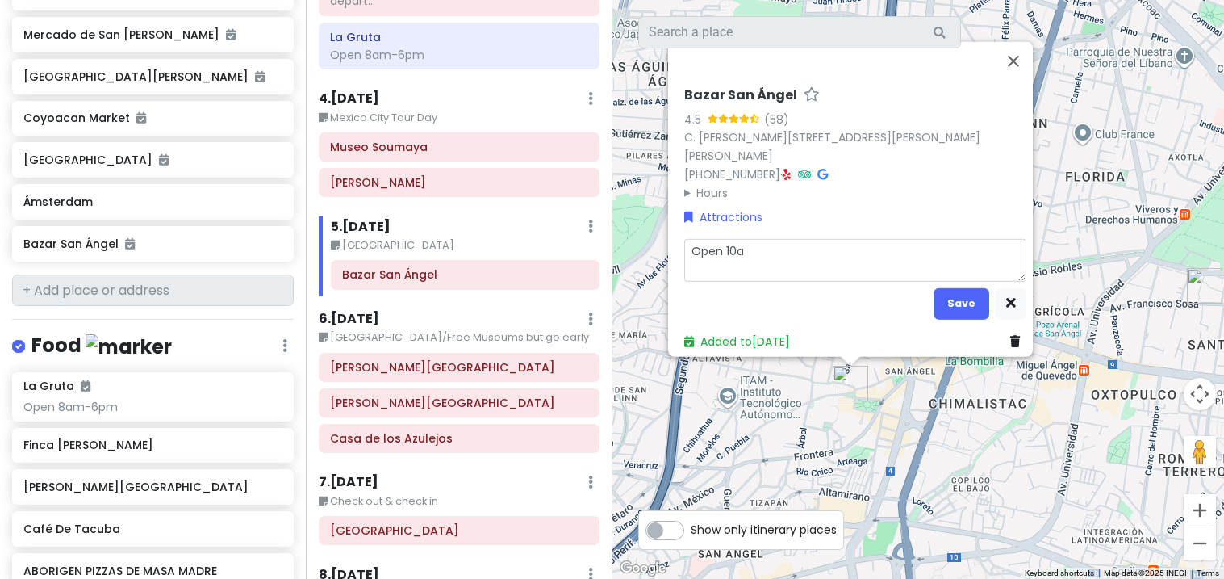
type textarea "Open 10am"
type textarea "x"
type textarea "Open 10am-"
type textarea "x"
type textarea "Open 10am-7"
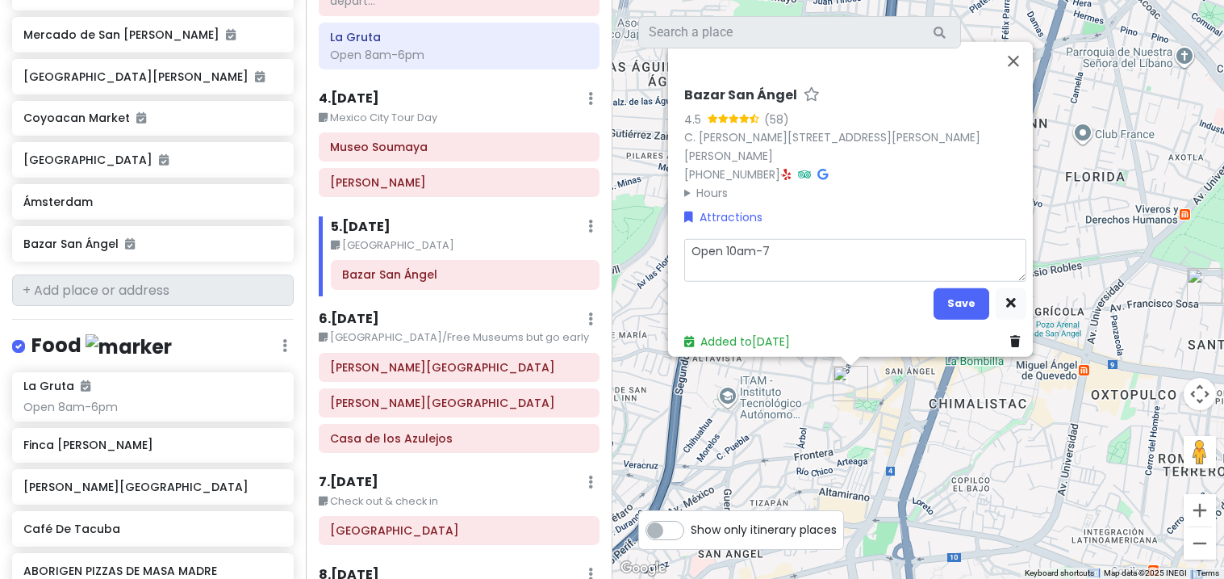
type textarea "x"
type textarea "Open 10am-7p"
type textarea "x"
type textarea "Open 10am-7pm"
click at [960, 301] on button "Save" at bounding box center [962, 302] width 56 height 31
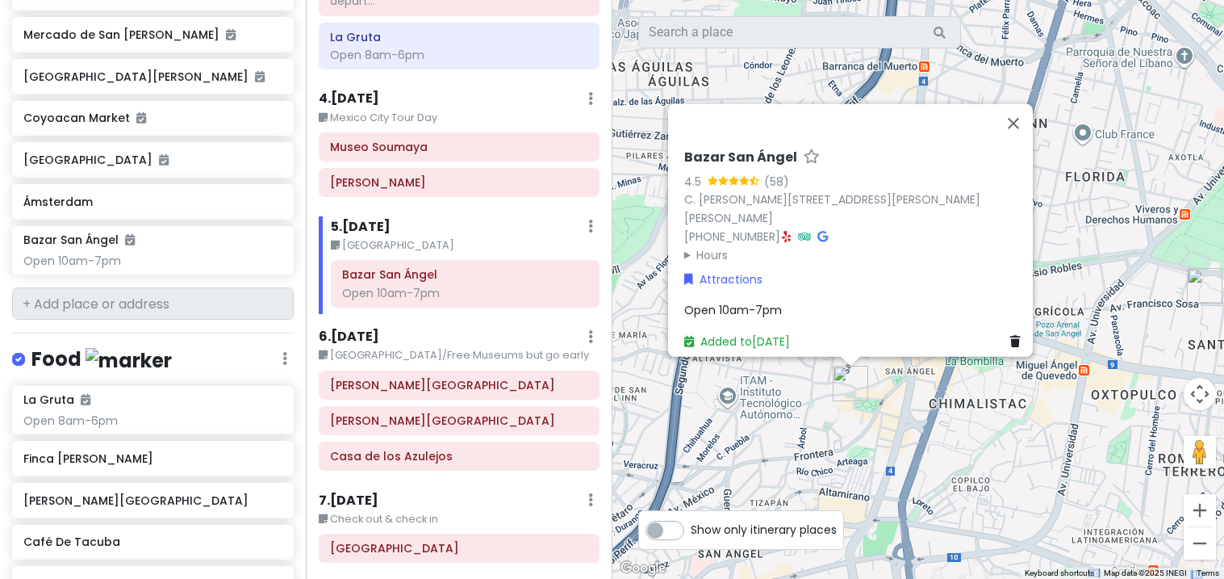
scroll to position [1269, 0]
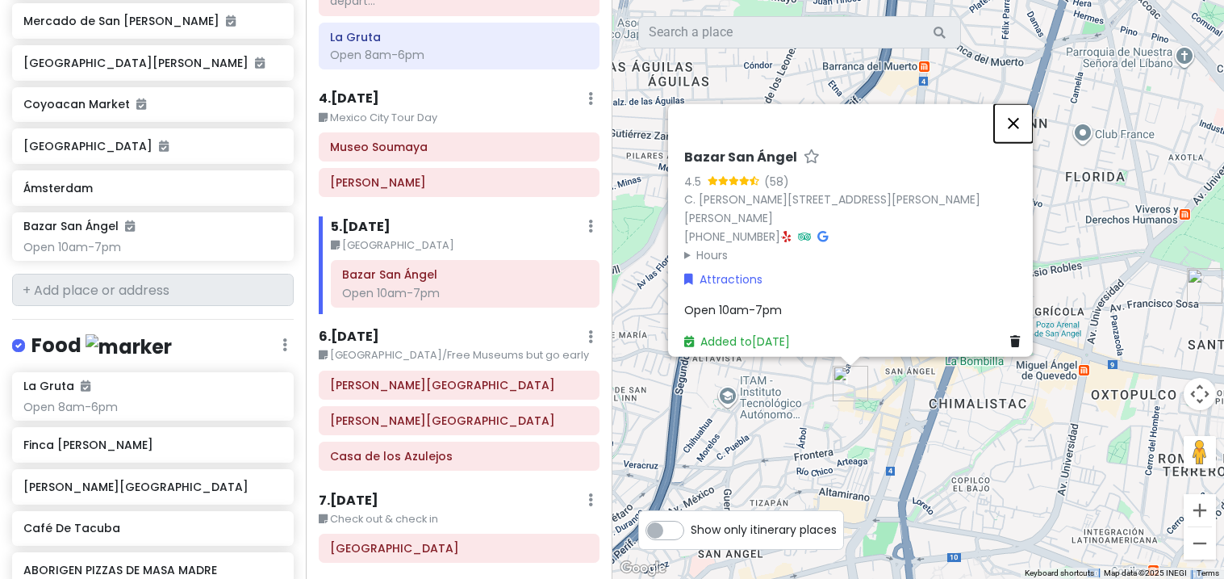
click at [1026, 123] on button "Close" at bounding box center [1013, 122] width 39 height 39
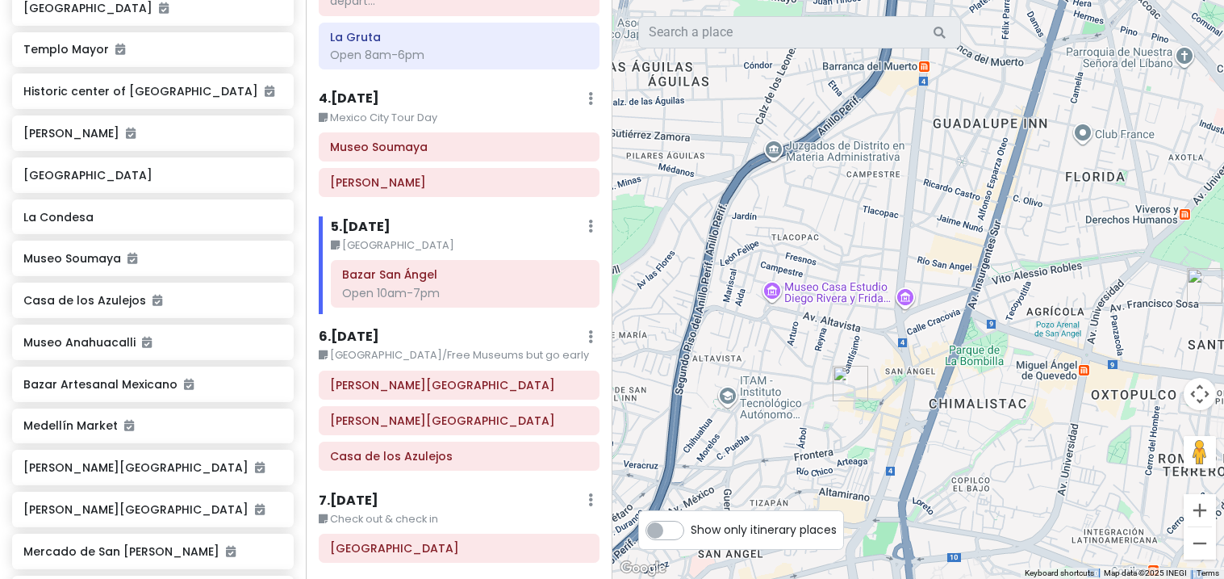
scroll to position [718, 0]
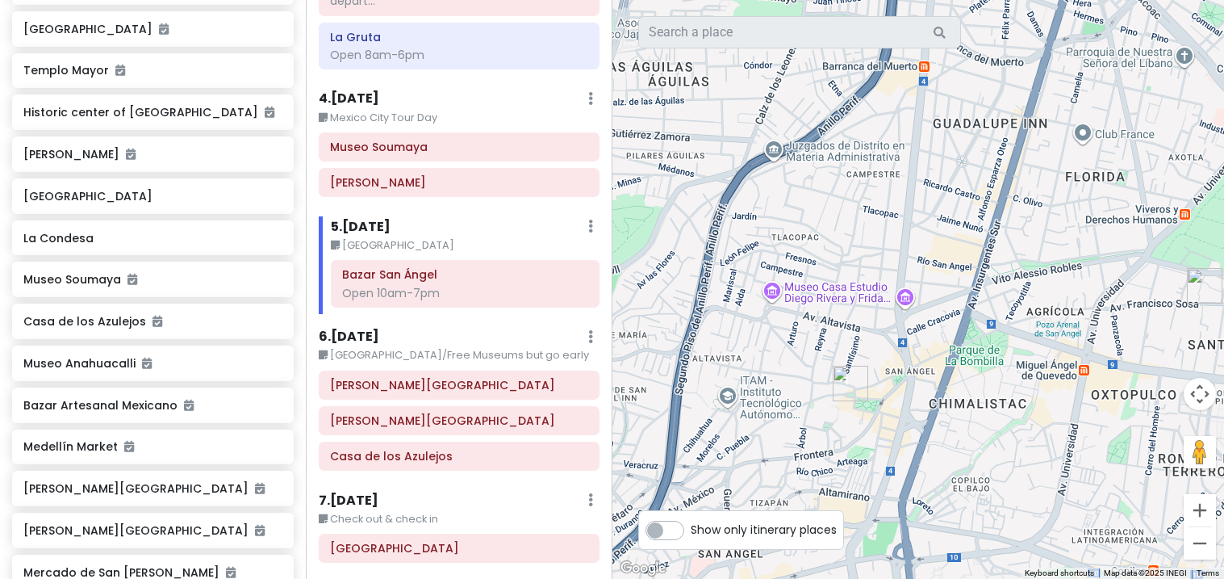
click at [224, 227] on div "La Condesa" at bounding box center [152, 238] width 258 height 23
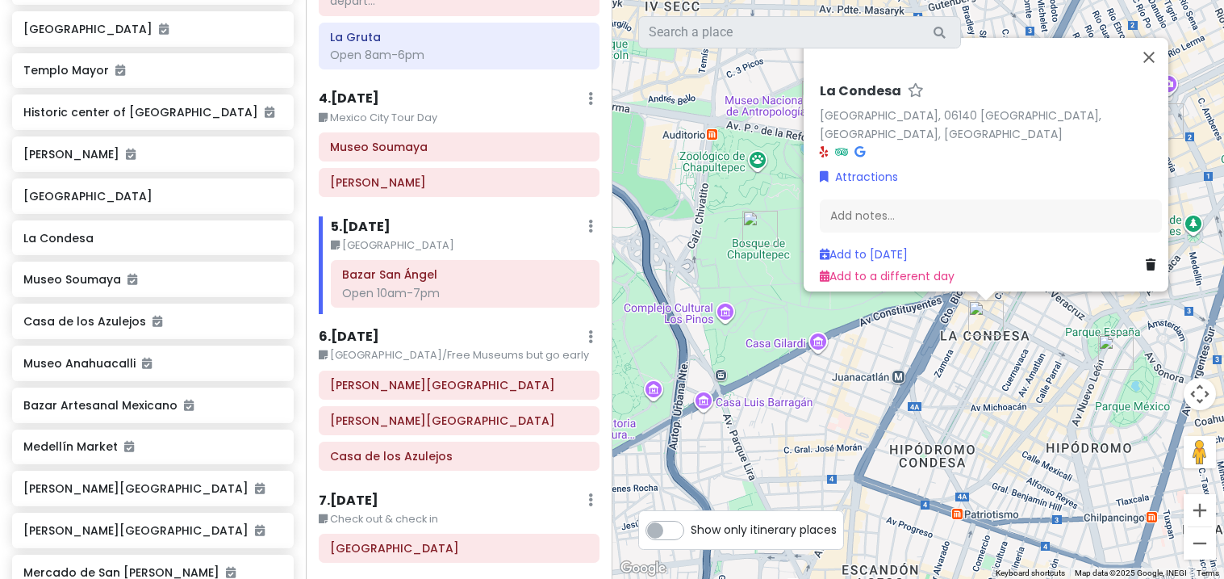
click at [1146, 259] on icon at bounding box center [1151, 264] width 10 height 11
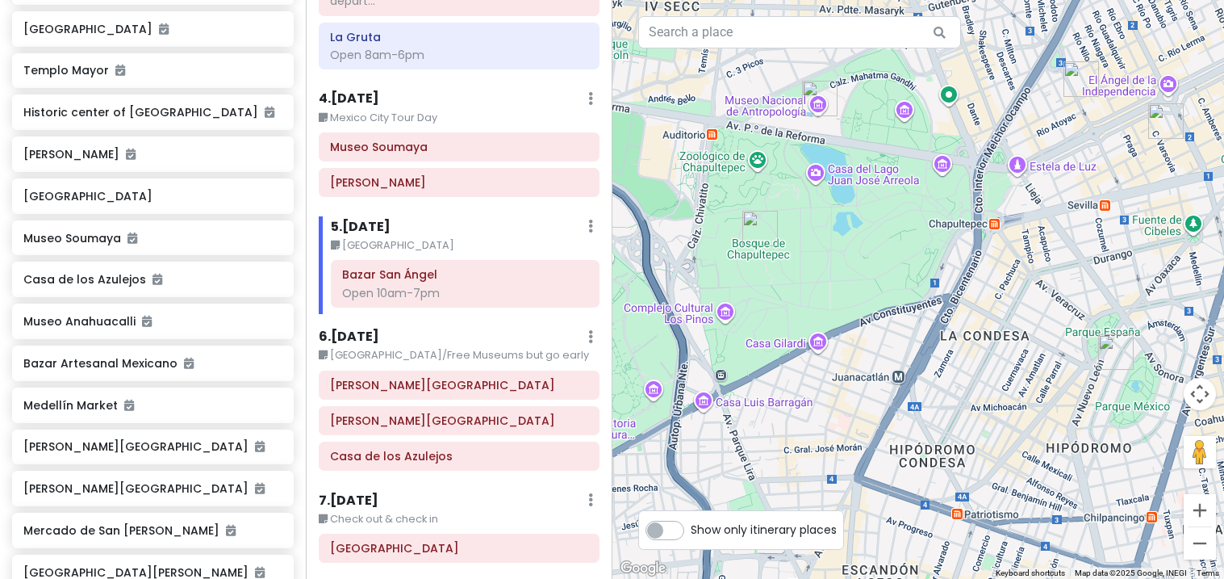
scroll to position [712, 0]
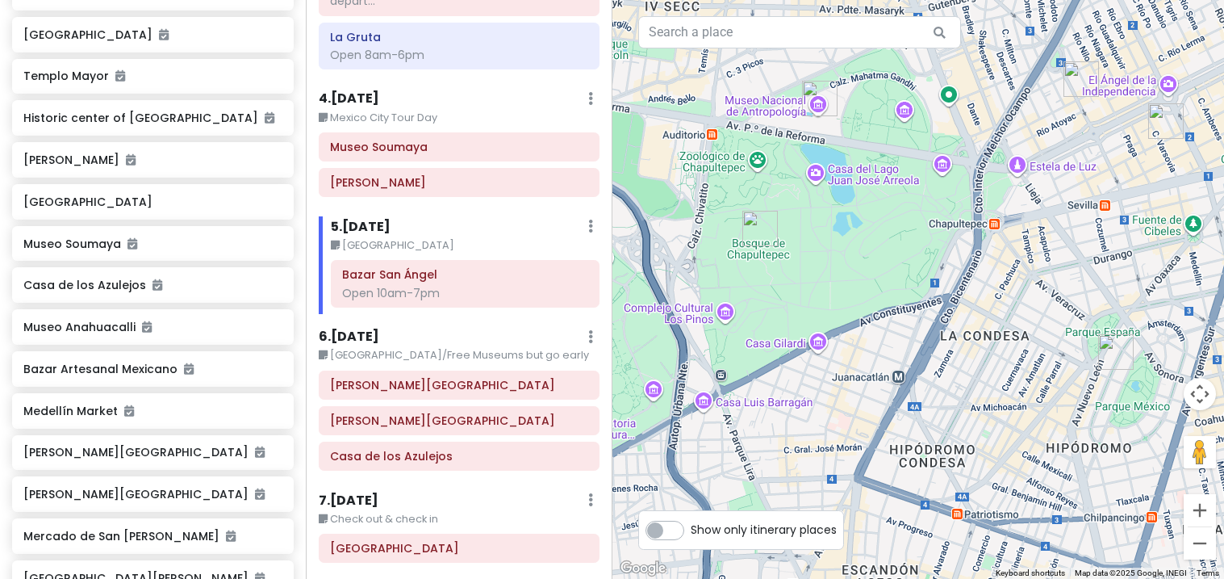
click at [173, 190] on div "[GEOGRAPHIC_DATA]" at bounding box center [152, 201] width 258 height 23
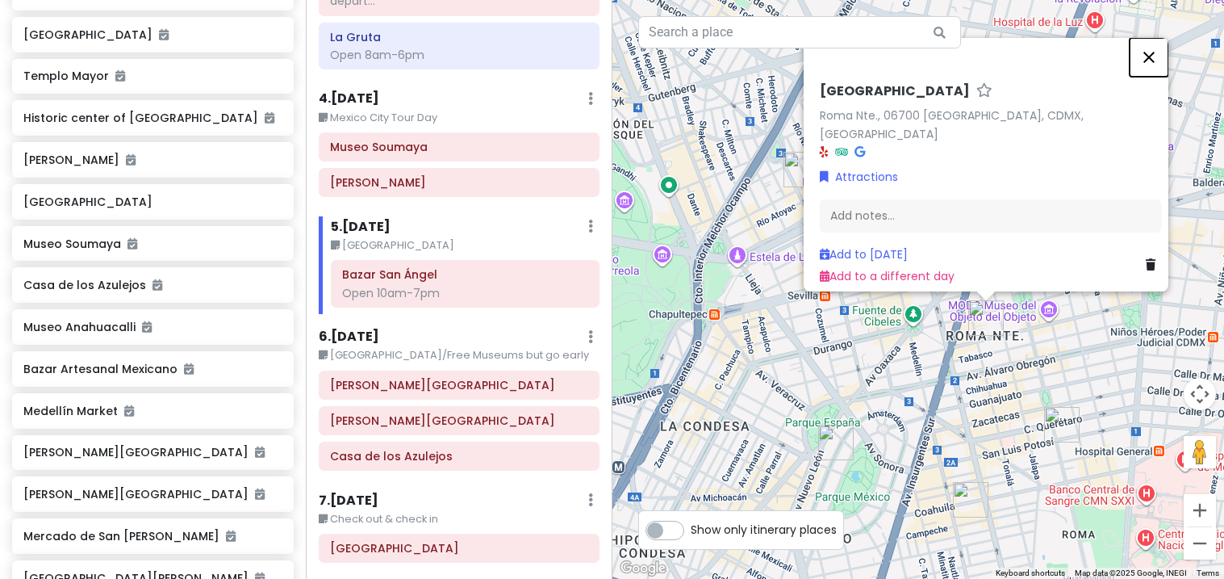
click at [1160, 68] on button "Close" at bounding box center [1149, 57] width 39 height 39
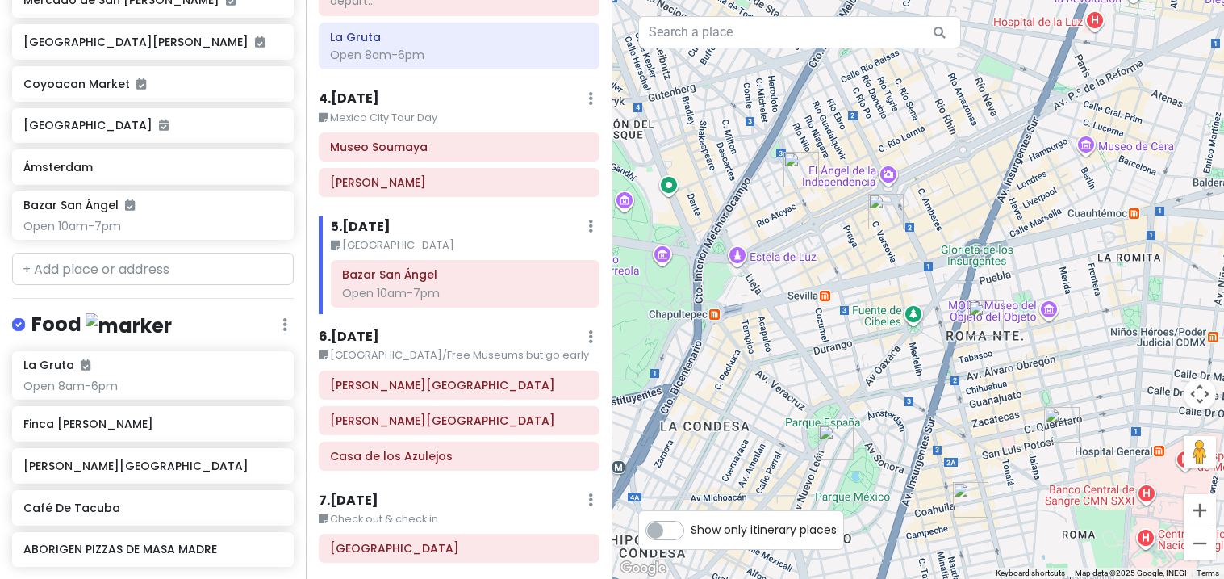
scroll to position [1252, 0]
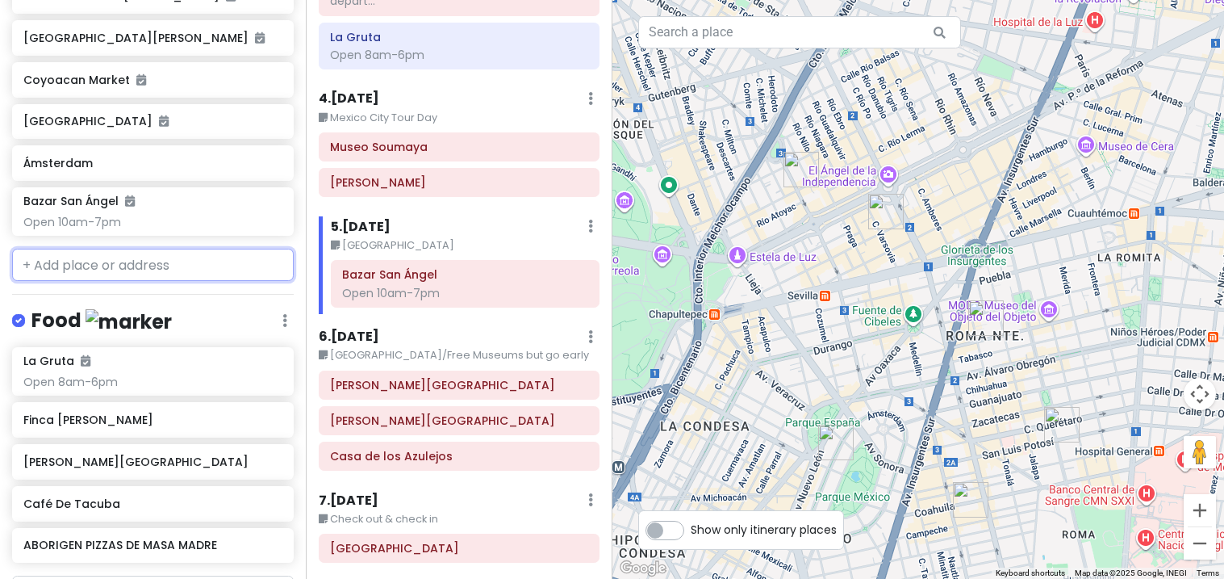
click at [63, 249] on input "text" at bounding box center [153, 265] width 282 height 32
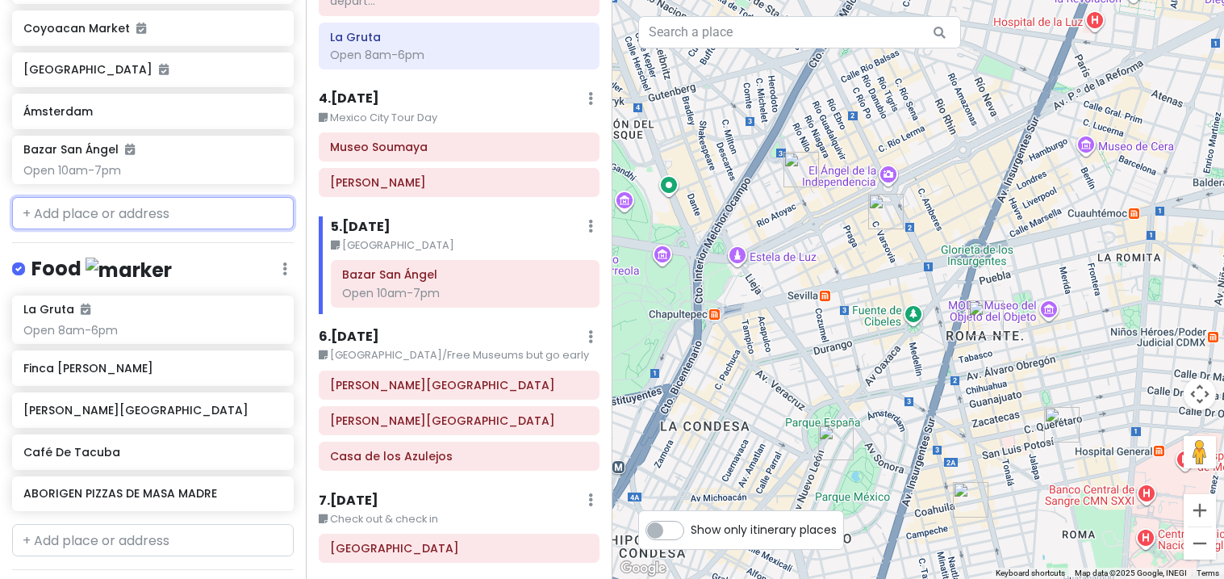
scroll to position [1340, 0]
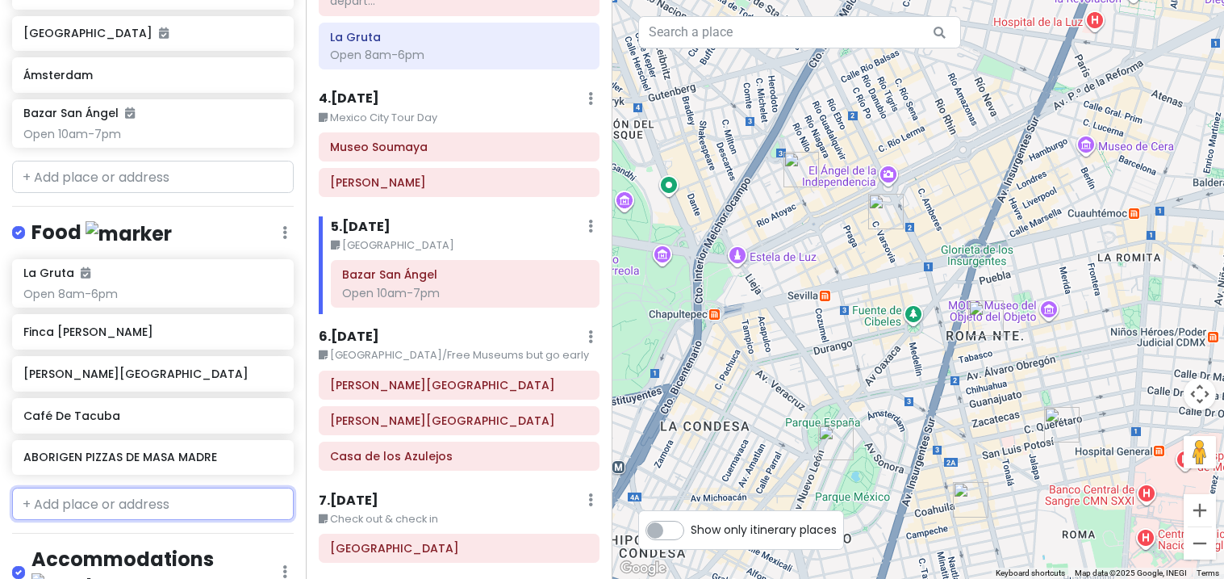
click at [44, 488] on input "text" at bounding box center [153, 504] width 282 height 32
type input "el depo"
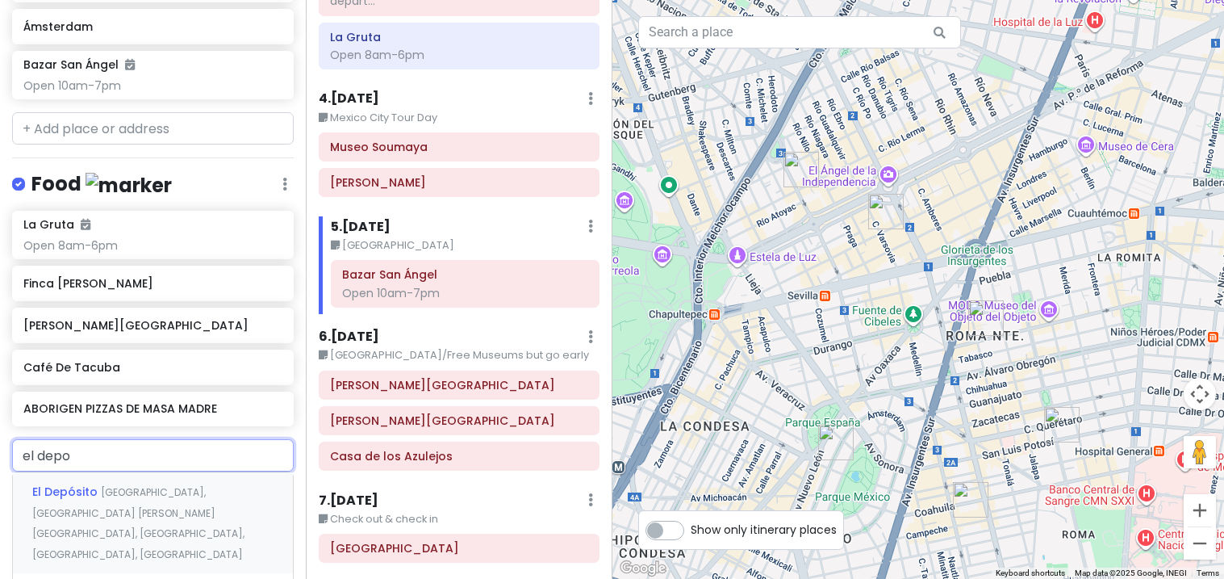
scroll to position [1453, 0]
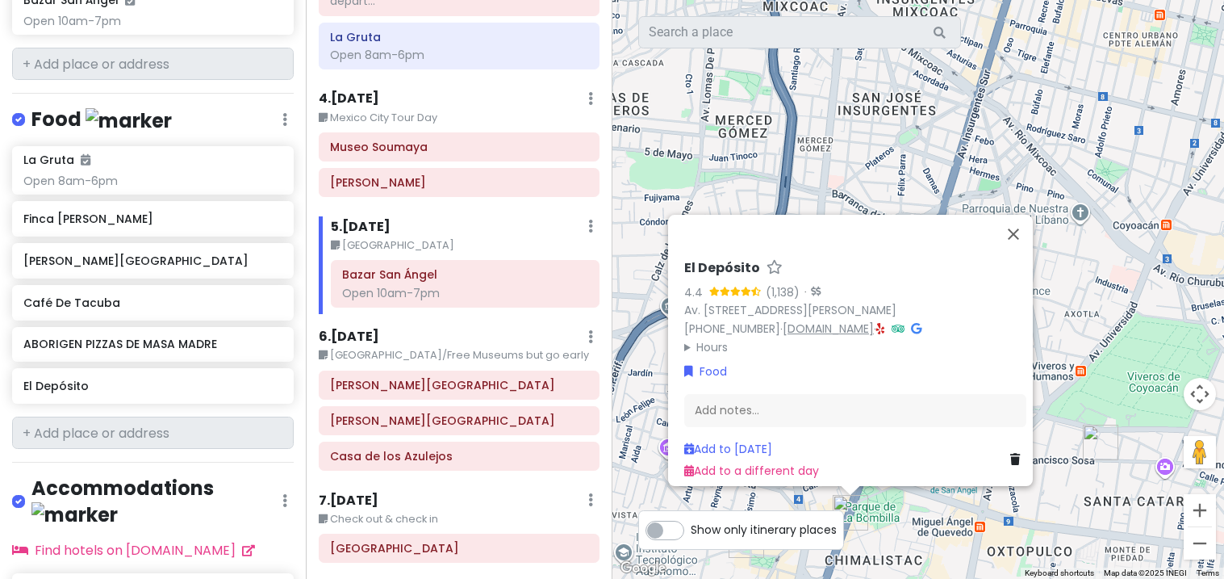
click at [846, 325] on link "www.eldeposito.com.mx" at bounding box center [828, 328] width 91 height 16
click at [1025, 218] on button "Close" at bounding box center [1013, 234] width 39 height 39
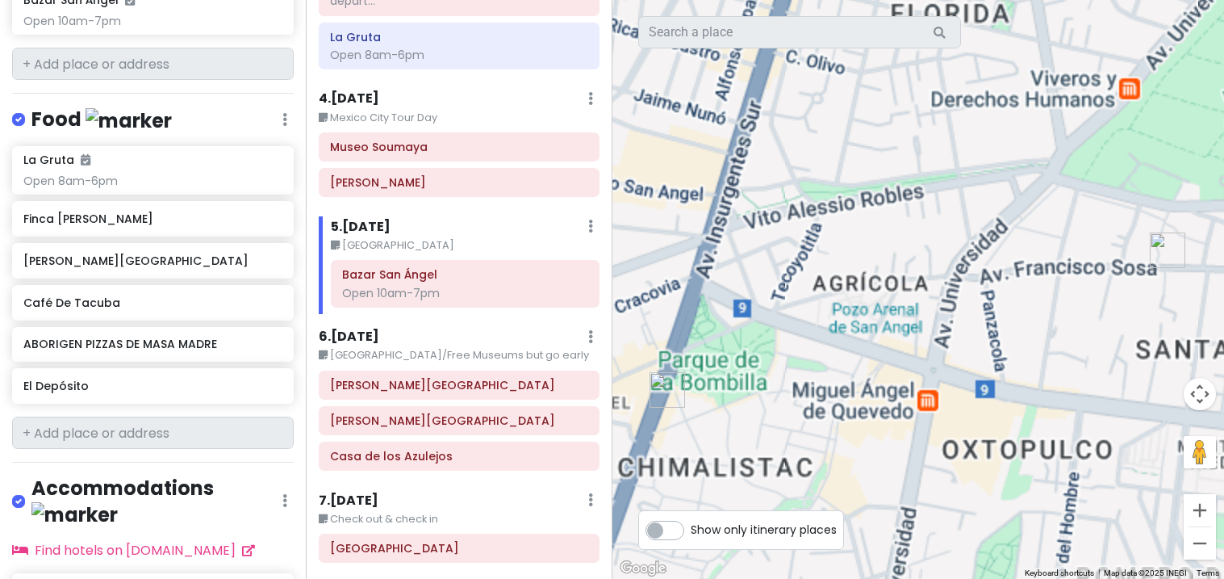
click at [1123, 257] on div at bounding box center [919, 289] width 613 height 579
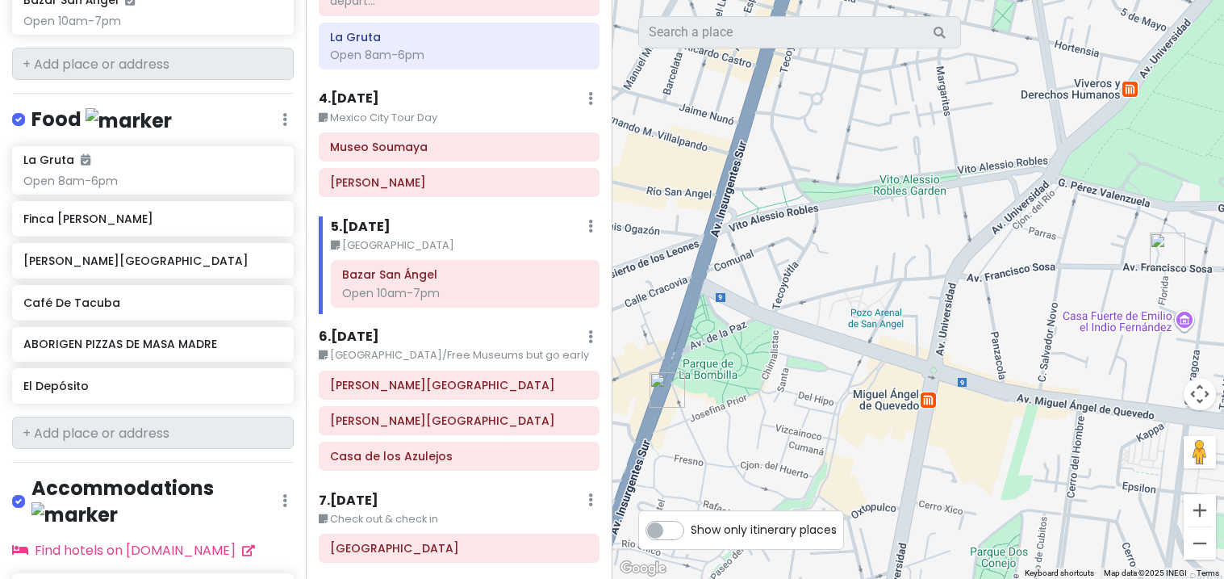
click at [1168, 254] on img "Avenida Francisco Sosa" at bounding box center [1168, 250] width 48 height 48
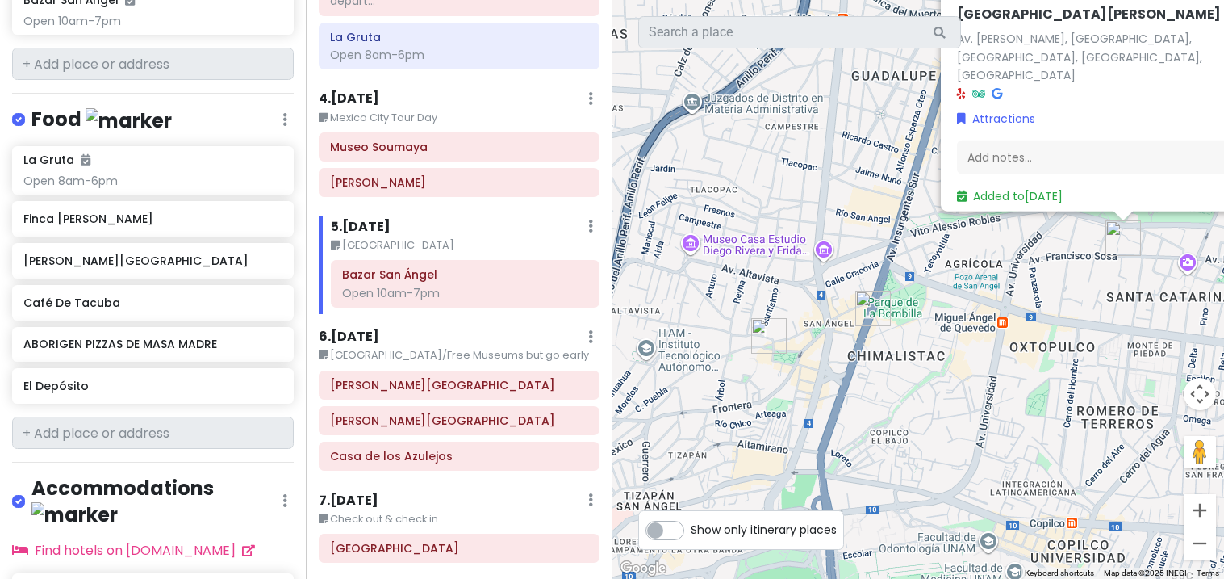
click at [757, 352] on img "Bazar San Ángel" at bounding box center [769, 336] width 48 height 48
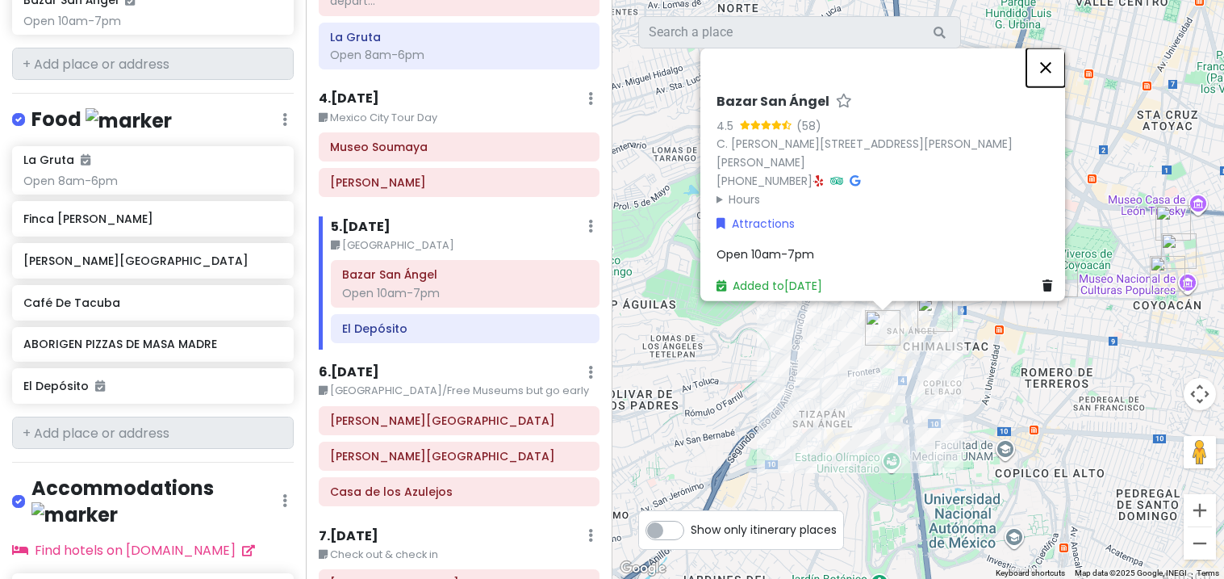
click at [1057, 69] on button "Close" at bounding box center [1046, 67] width 39 height 39
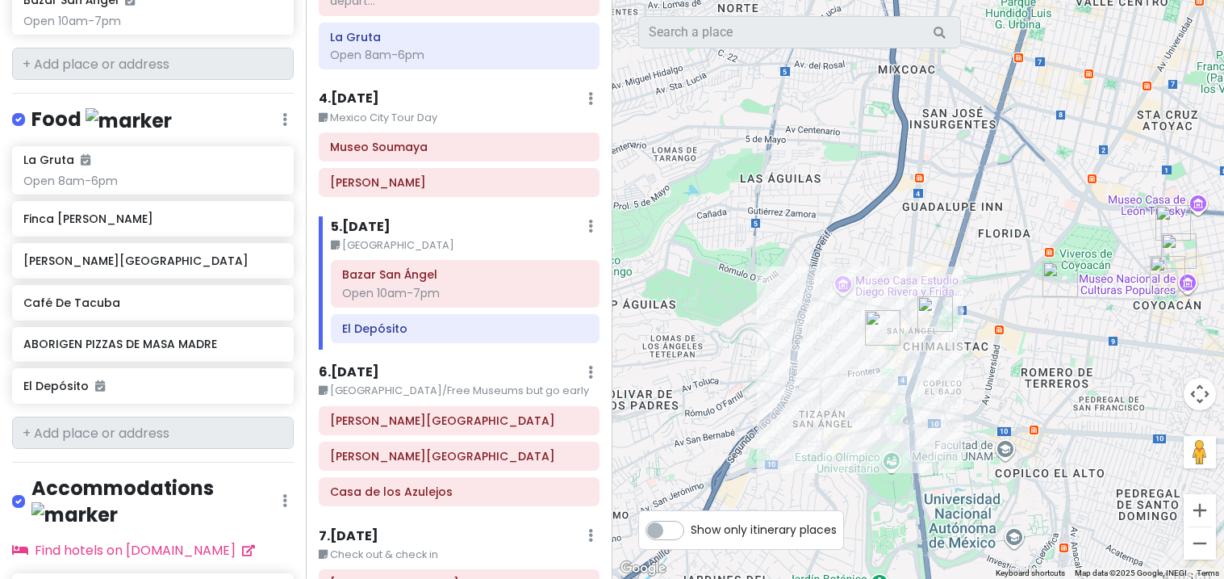
click at [433, 328] on div "El Depósito" at bounding box center [465, 328] width 266 height 27
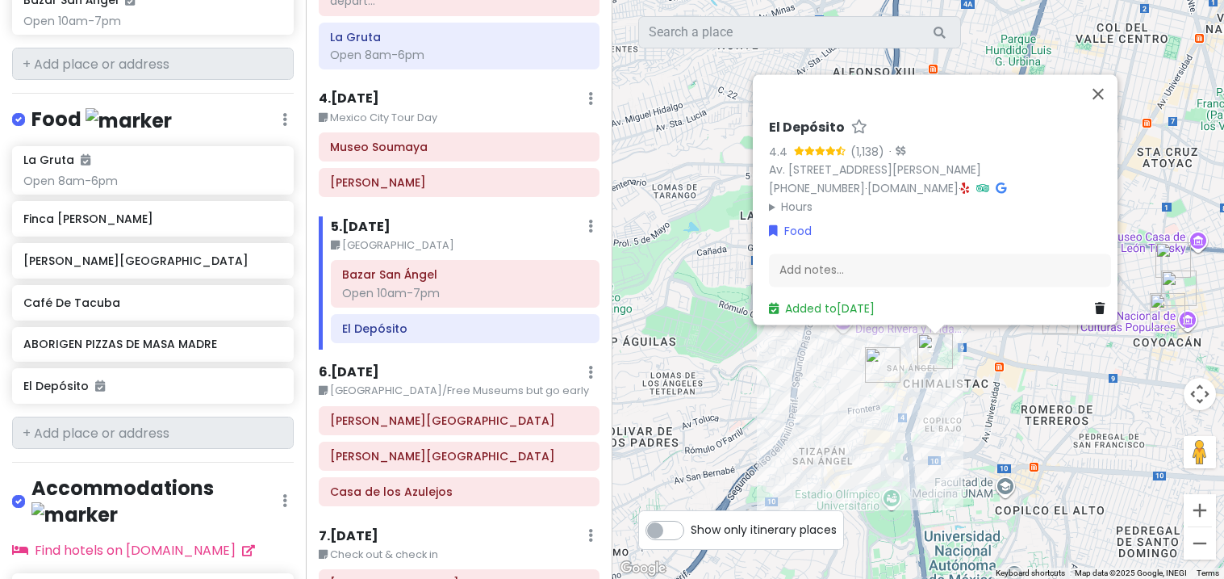
click at [864, 266] on div "Add notes..." at bounding box center [940, 270] width 342 height 34
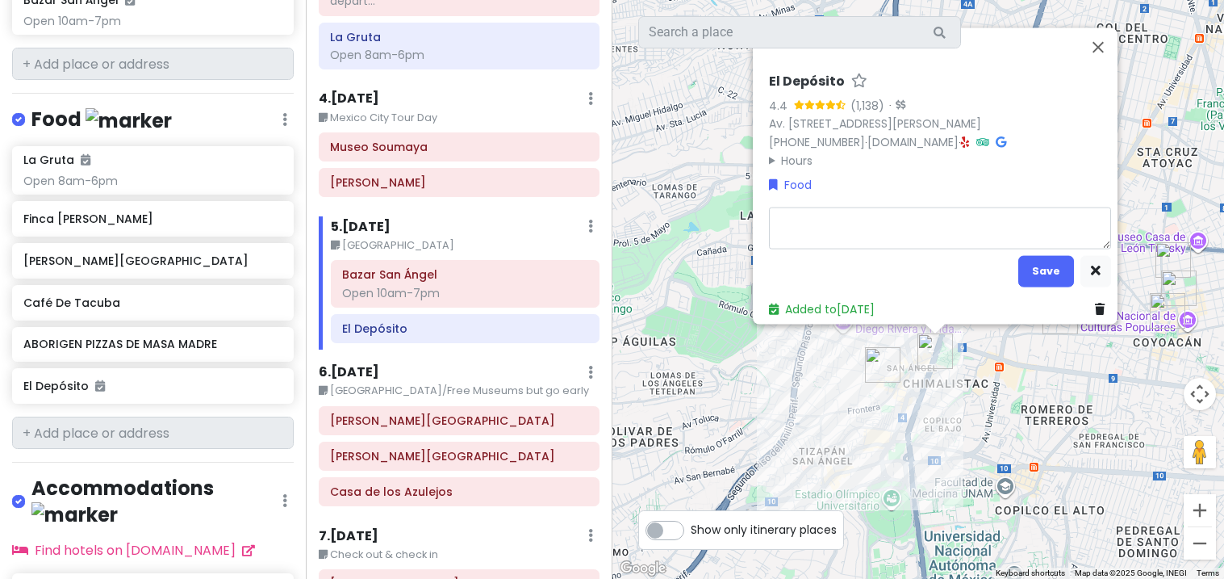
type textarea "x"
type textarea "o"
type textarea "x"
type textarea "op"
type textarea "x"
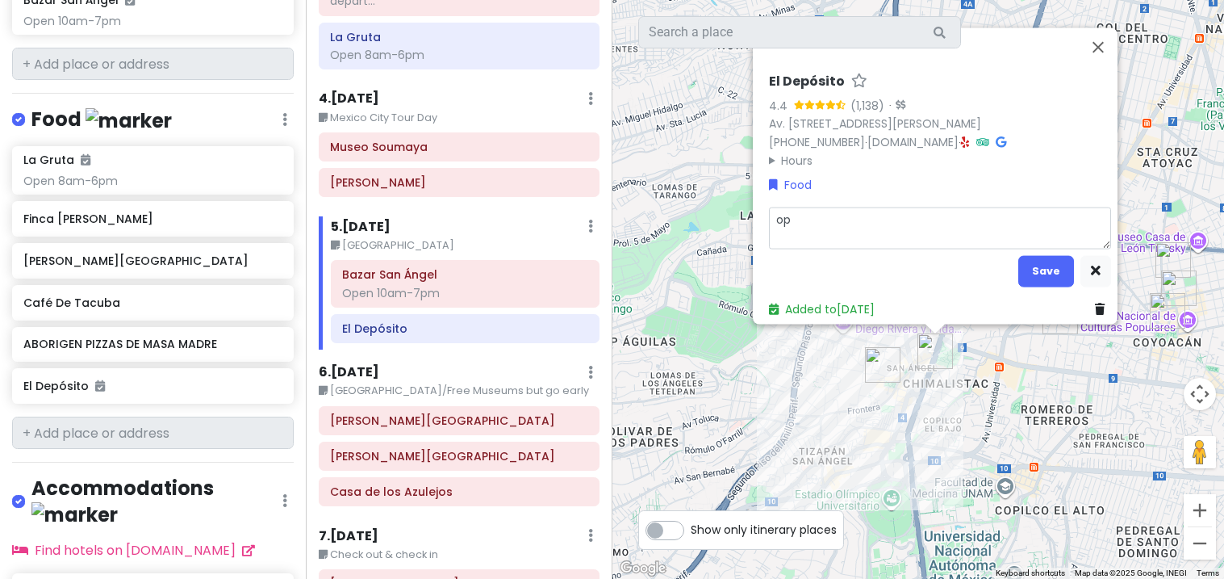
type textarea "ope"
type textarea "x"
type textarea "open"
type textarea "x"
type textarea "opens"
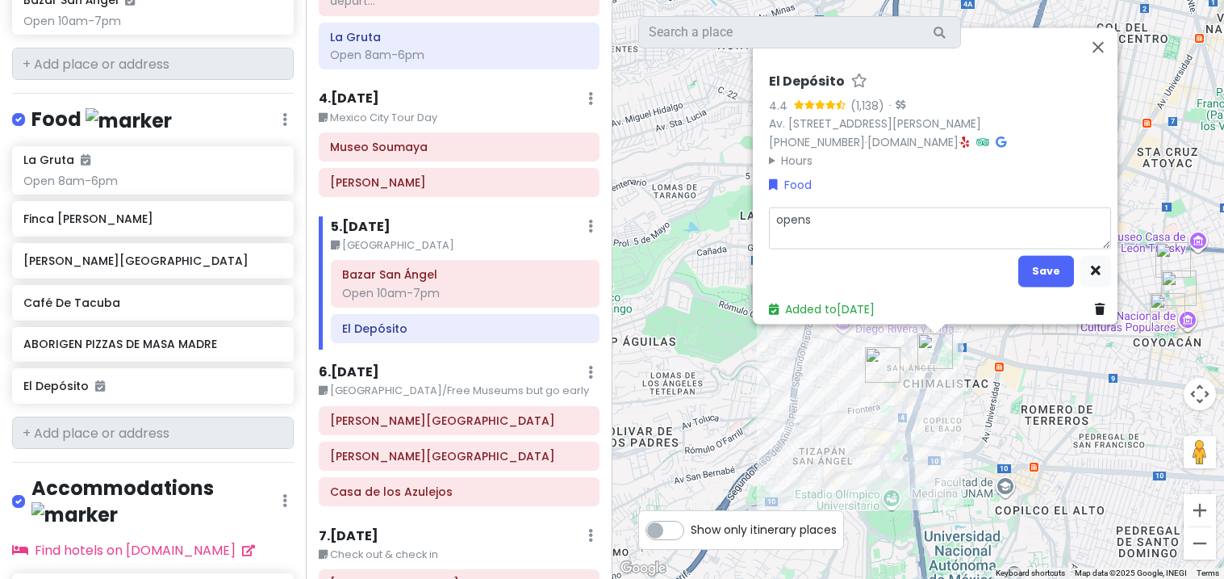
type textarea "x"
type textarea "opens"
type textarea "x"
type textarea "opens a"
type textarea "x"
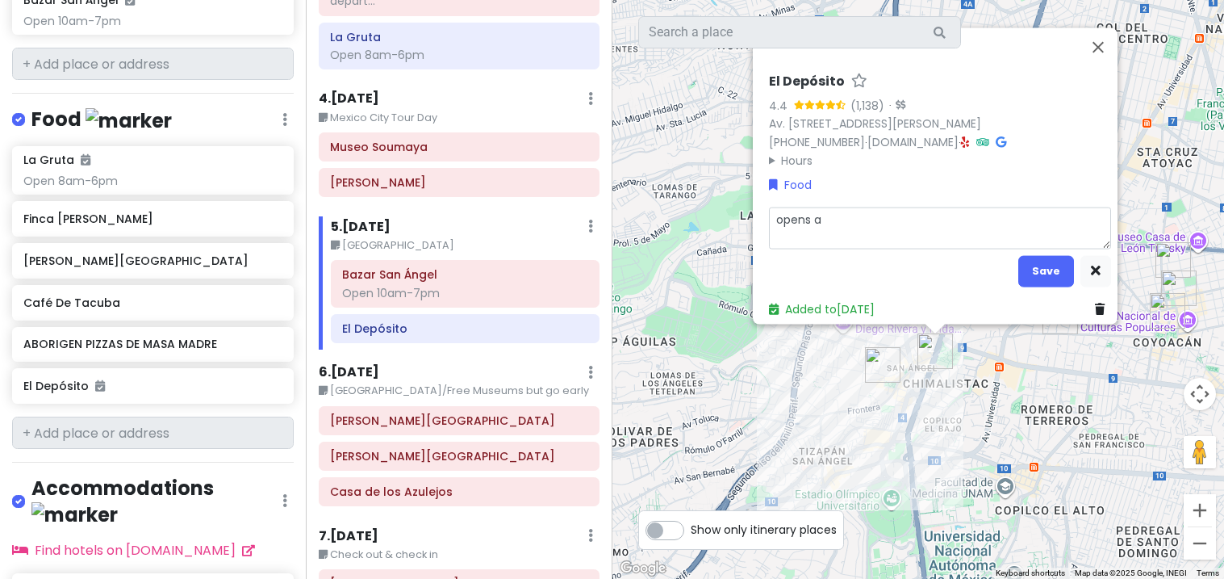
type textarea "opens at"
type textarea "x"
type textarea "opens at"
type textarea "x"
type textarea "opens at 1"
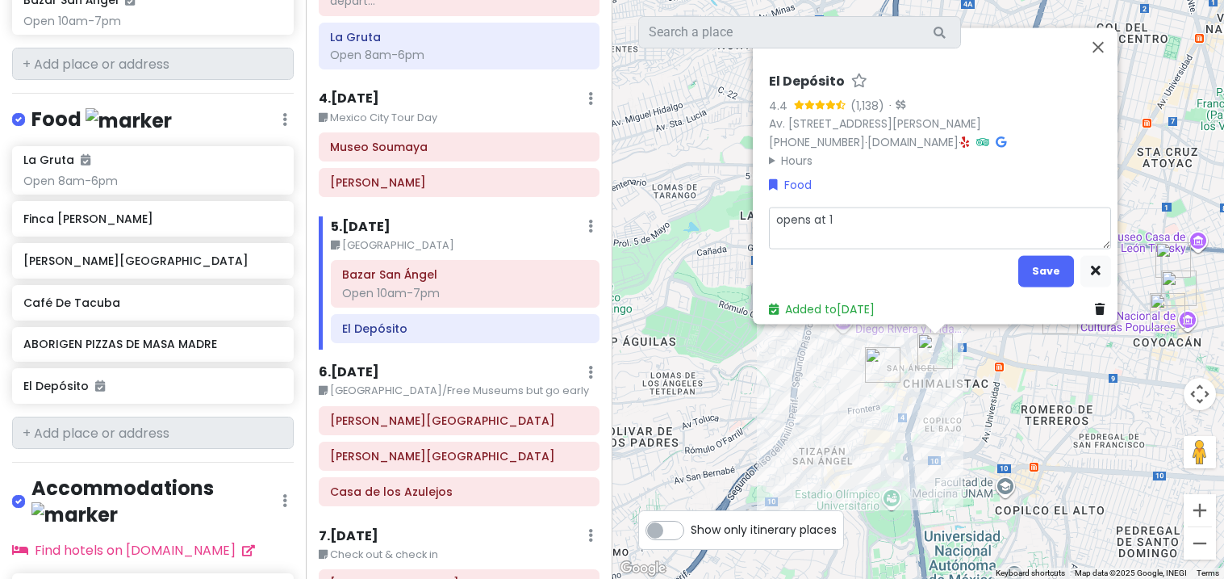
type textarea "x"
type textarea "opens at 1p"
type textarea "x"
type textarea "opens at 1pm"
type textarea "x"
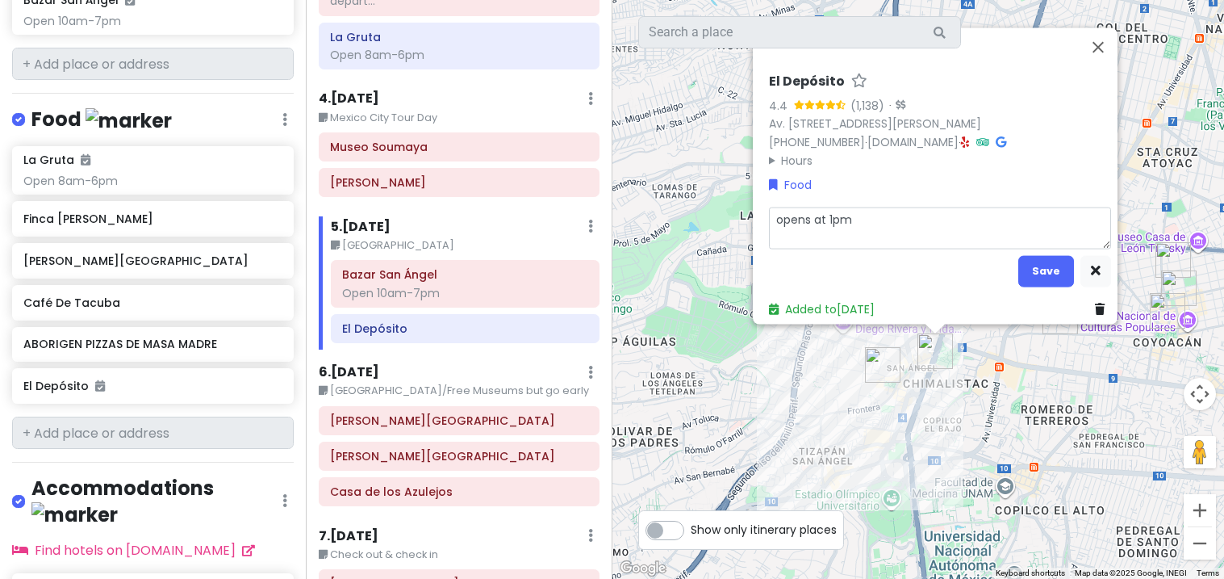
type textarea "opens at 1pm"
type textarea "x"
type textarea "opens at 1pm"
type textarea "x"
type textarea "opens at 1pm"
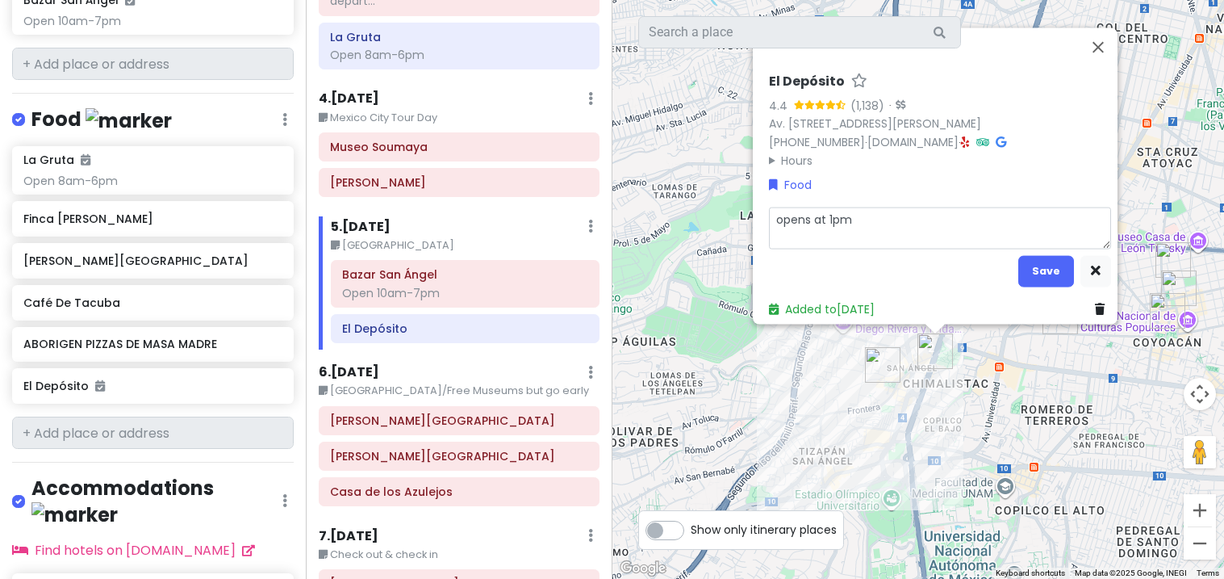
type textarea "x"
type textarea "opens at 1pm"
type textarea "x"
type textarea "opens at 1pm"
type textarea "x"
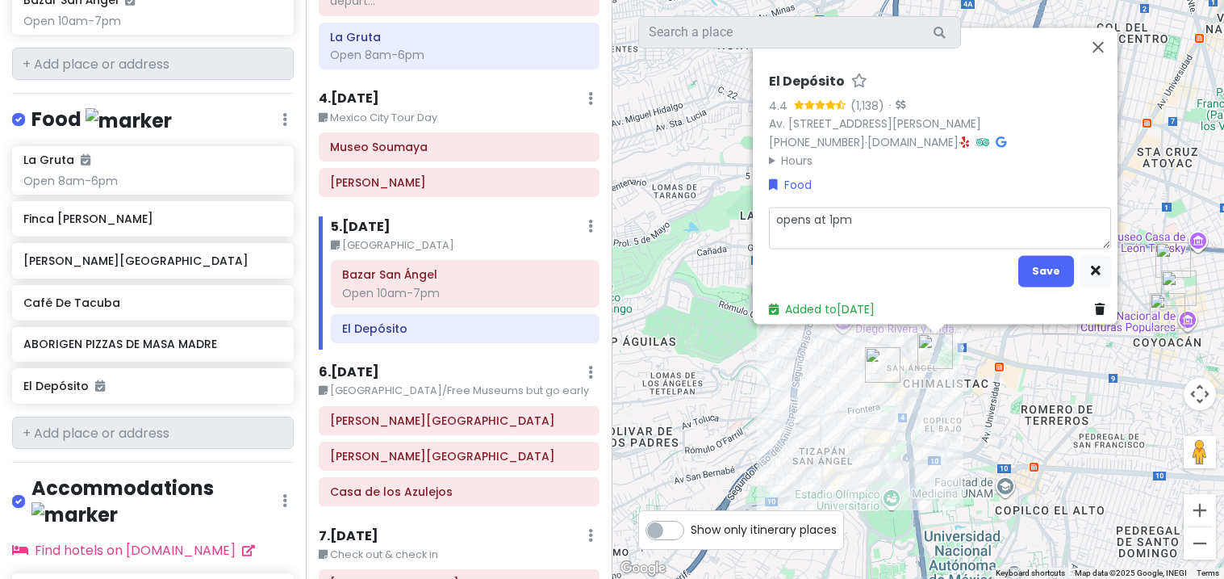
type textarea "opens at 1pm"
type textarea "x"
type textarea "opens at 1pm"
type textarea "x"
type textarea "opns at 1pm"
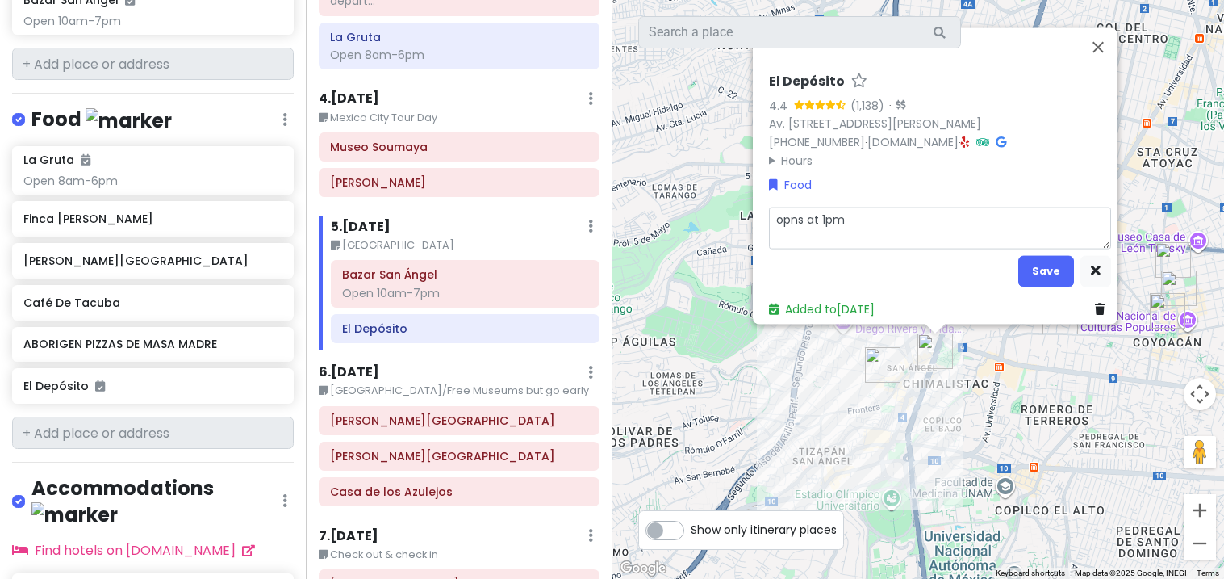
type textarea "x"
type textarea "ons at 1pm"
type textarea "x"
type textarea "ns at 1pm"
type textarea "x"
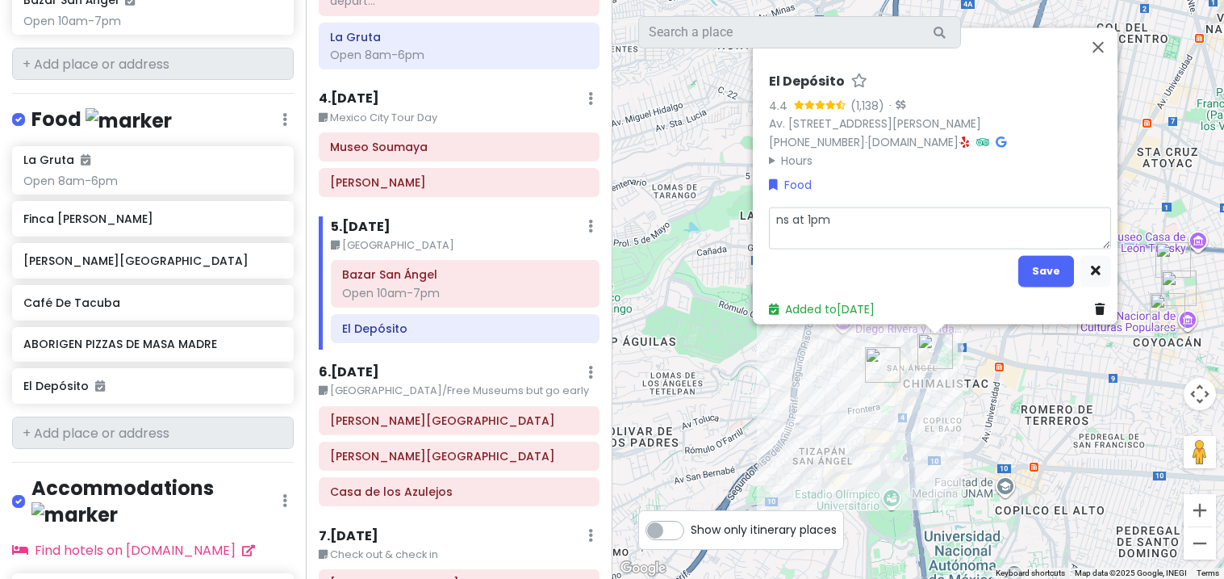
type textarea "Ons at 1pm"
type textarea "x"
type textarea "Opns at 1pm"
type textarea "x"
type textarea "Opens at 1pm"
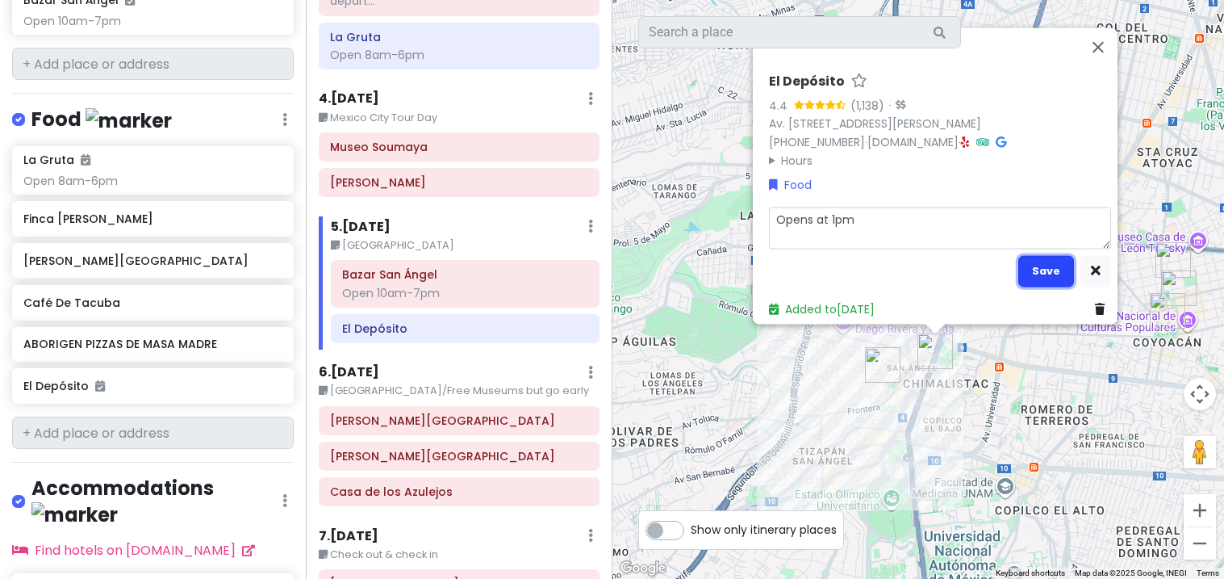
click at [1042, 265] on button "Save" at bounding box center [1047, 270] width 56 height 31
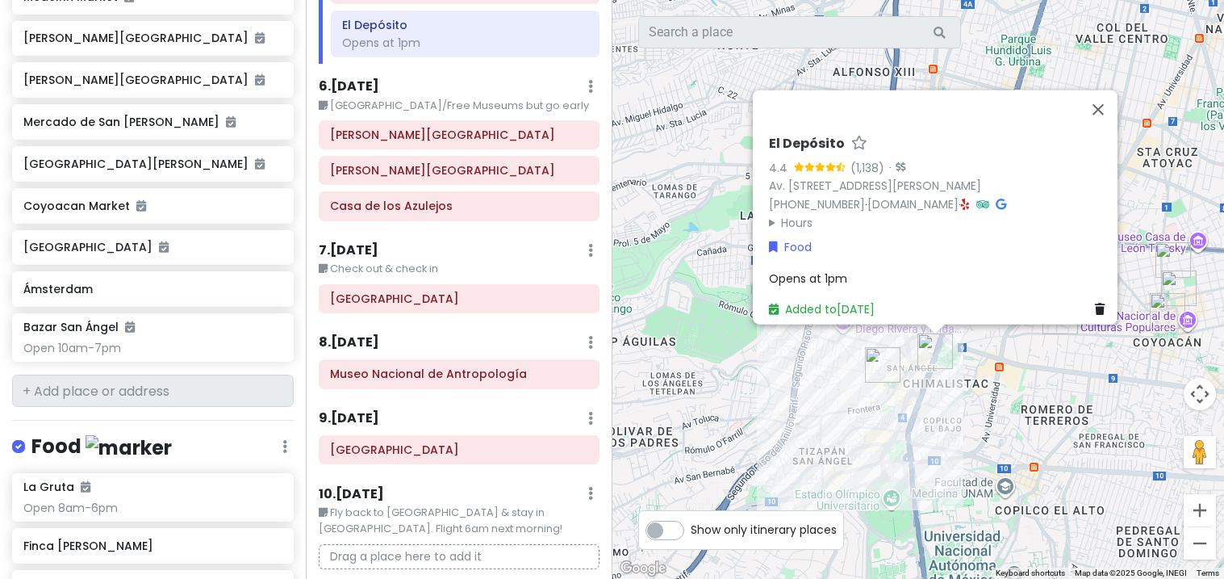
scroll to position [1041, 0]
click at [534, 453] on div "[GEOGRAPHIC_DATA]" at bounding box center [459, 450] width 278 height 27
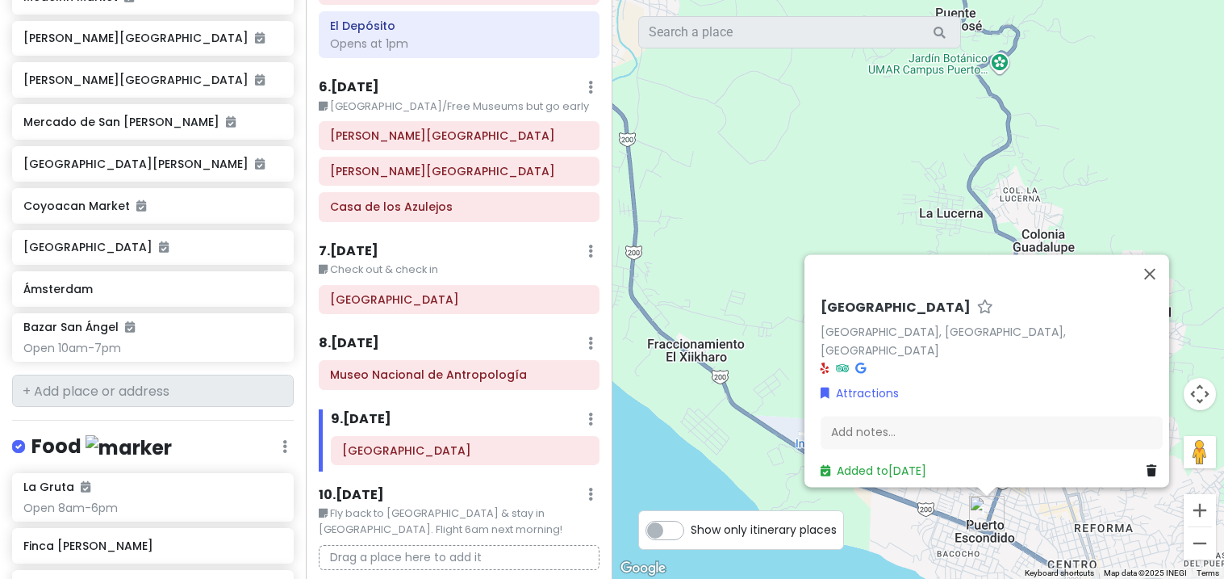
click at [1147, 467] on link at bounding box center [1155, 471] width 16 height 18
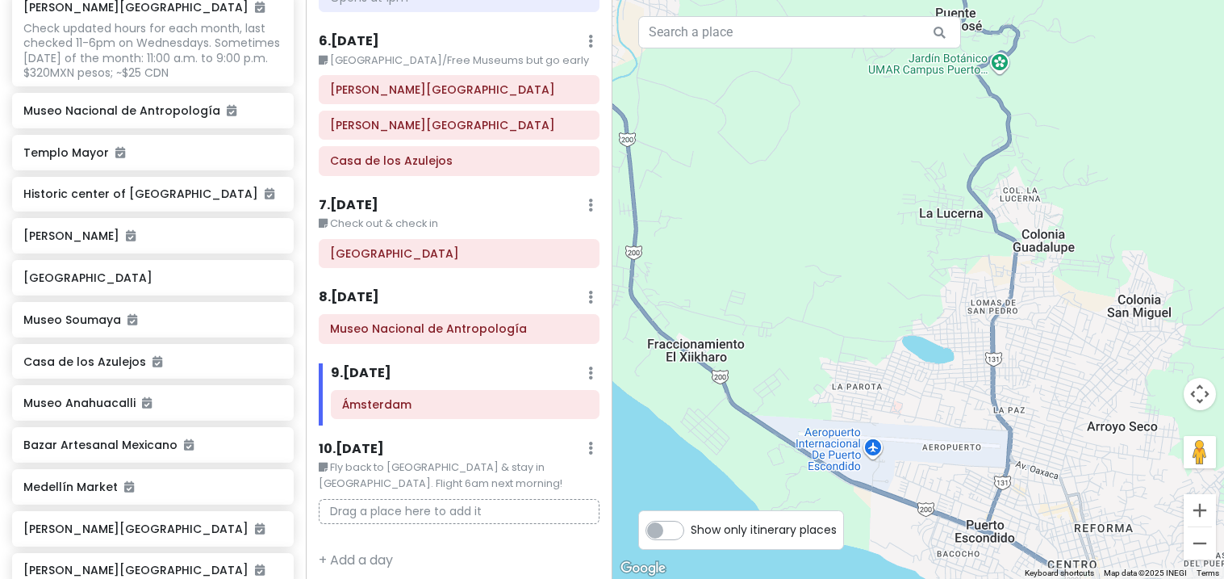
scroll to position [590, 0]
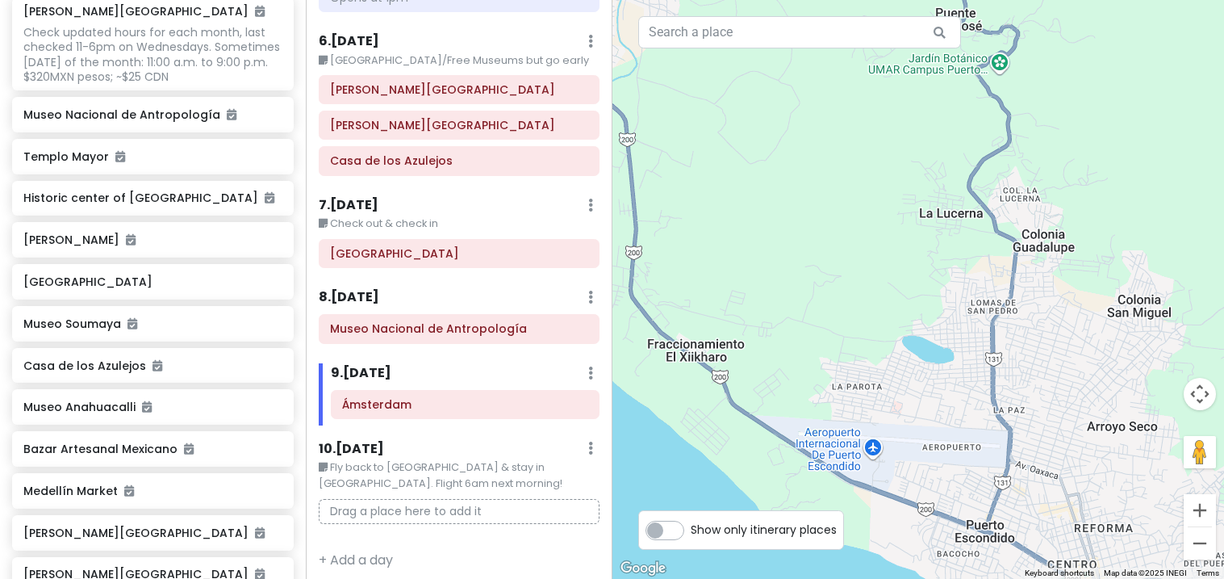
click at [223, 264] on div "[GEOGRAPHIC_DATA]" at bounding box center [153, 282] width 282 height 36
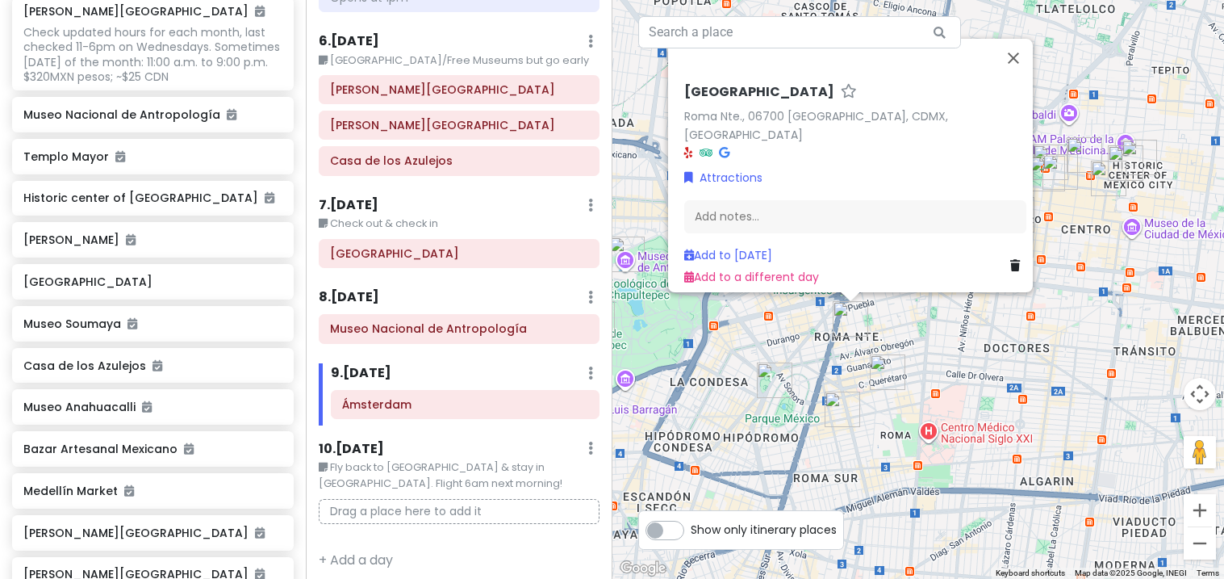
click at [1011, 263] on link at bounding box center [1019, 266] width 16 height 18
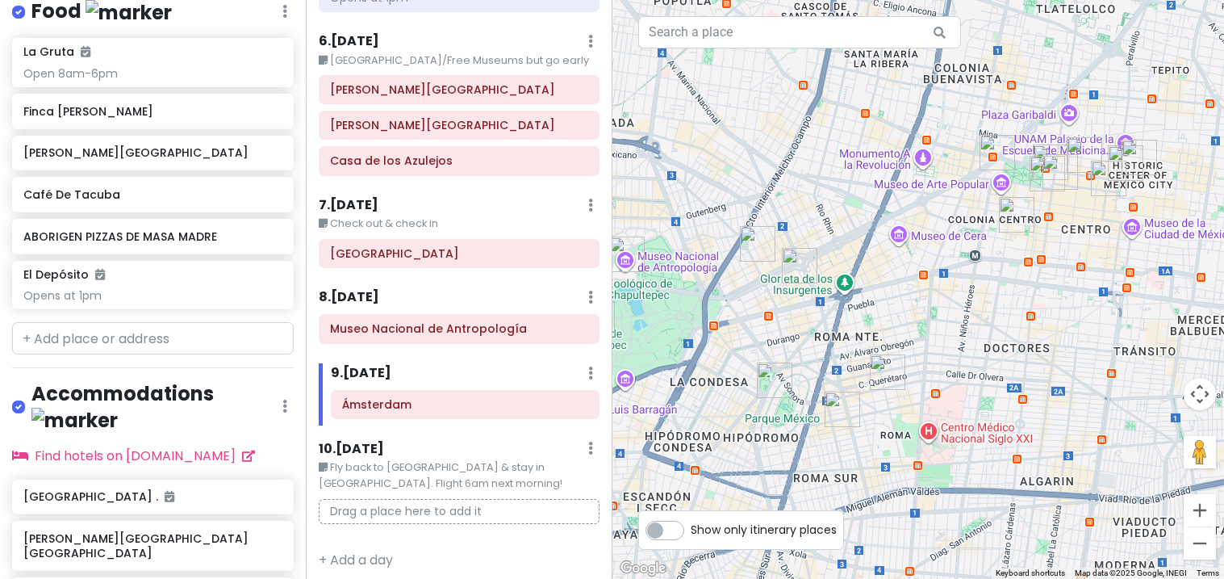
scroll to position [1509, 0]
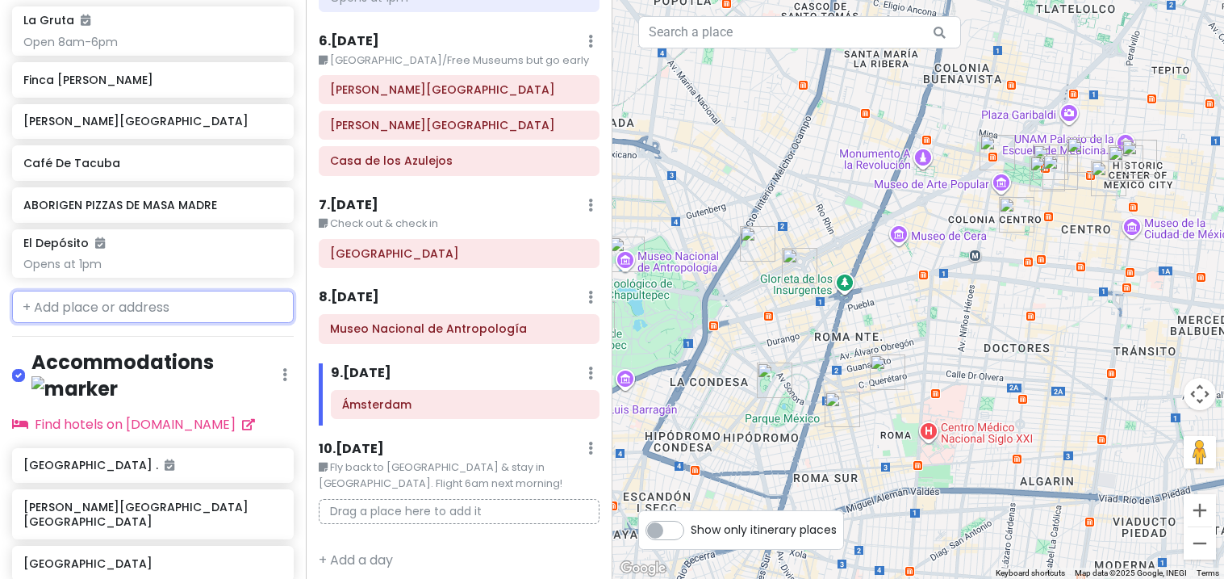
click at [54, 291] on input "text" at bounding box center [153, 307] width 282 height 32
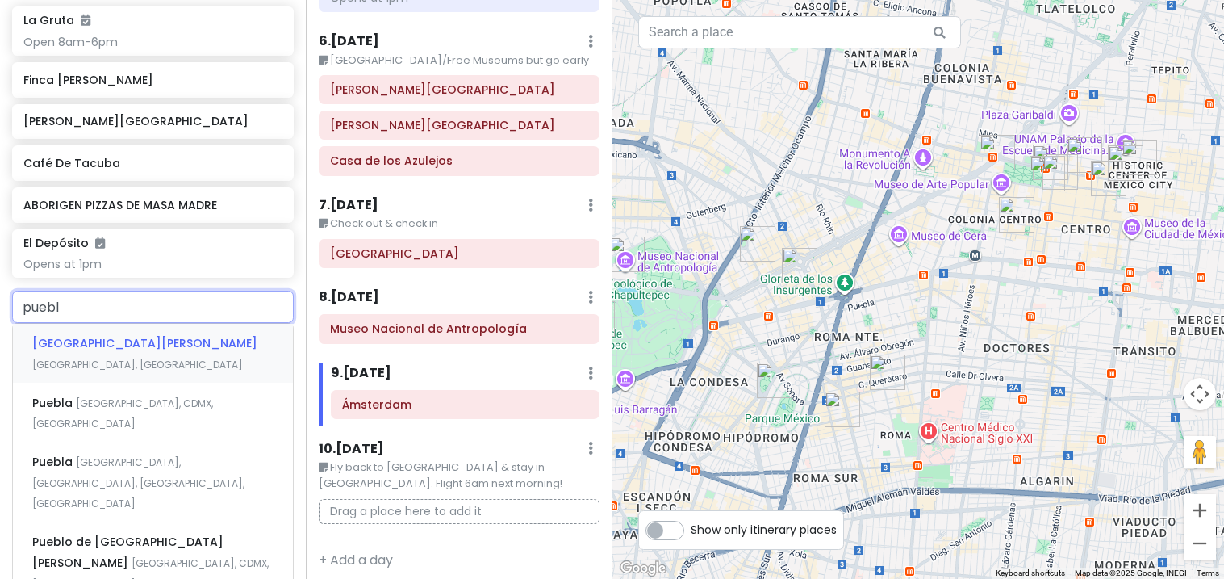
type input "puebla"
click at [52, 383] on div "Puebla Mexico City, CDMX, Mexico" at bounding box center [153, 413] width 280 height 60
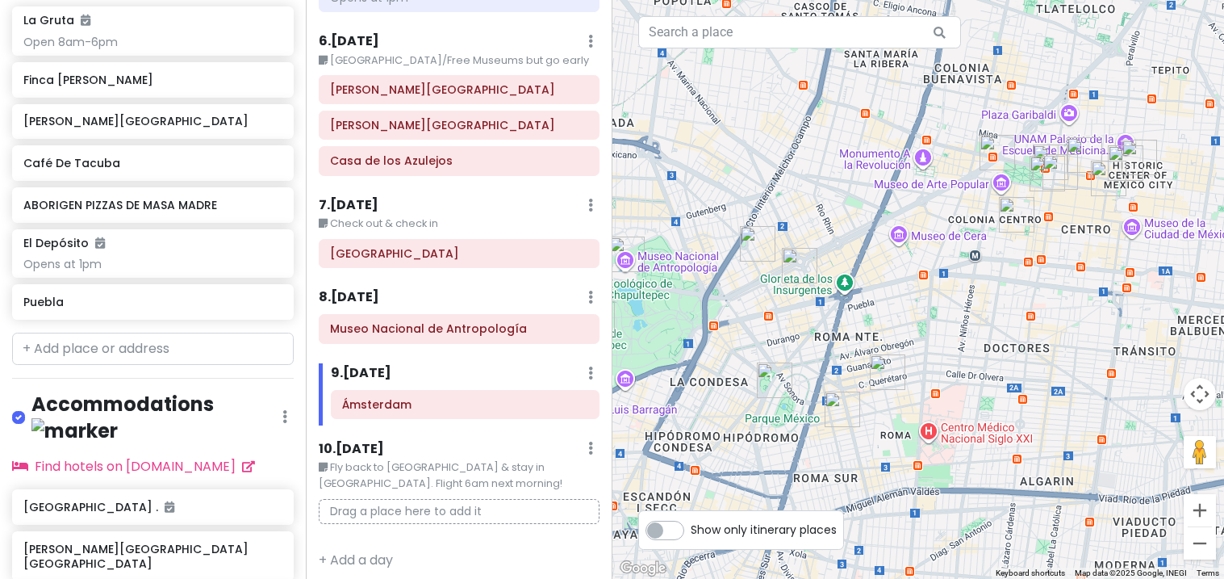
scroll to position [1550, 0]
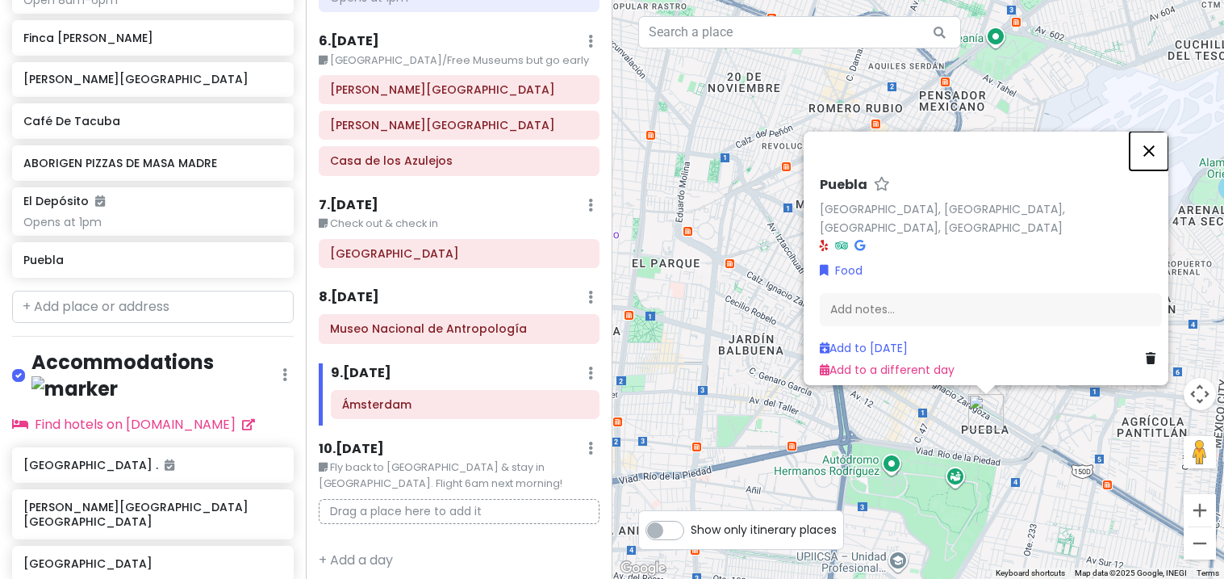
click at [1153, 166] on button "Close" at bounding box center [1149, 151] width 39 height 39
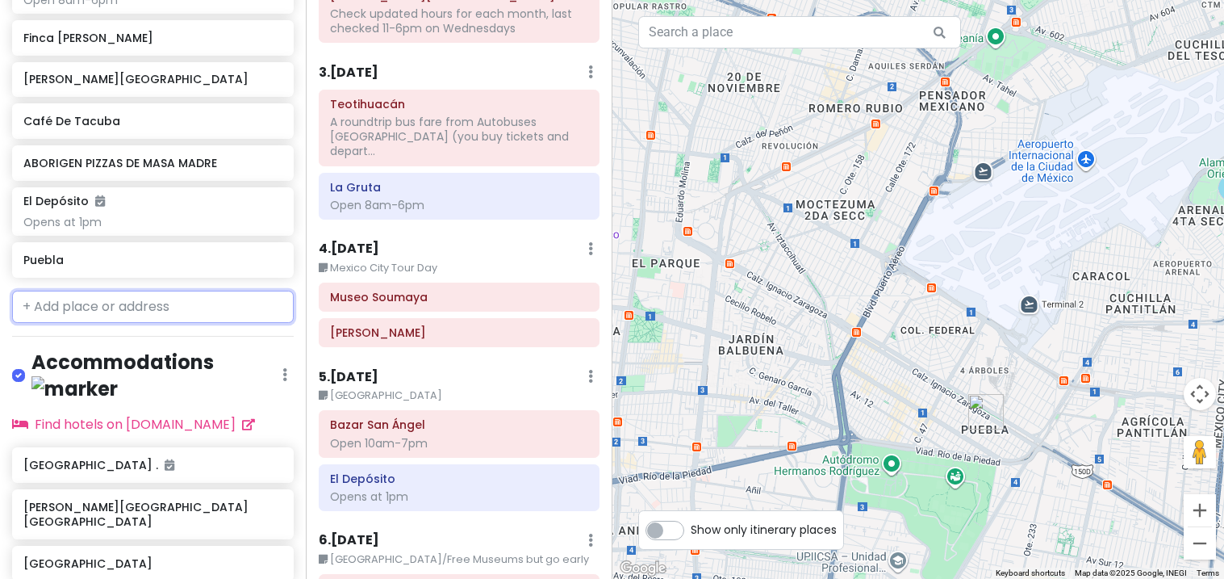
scroll to position [576, 0]
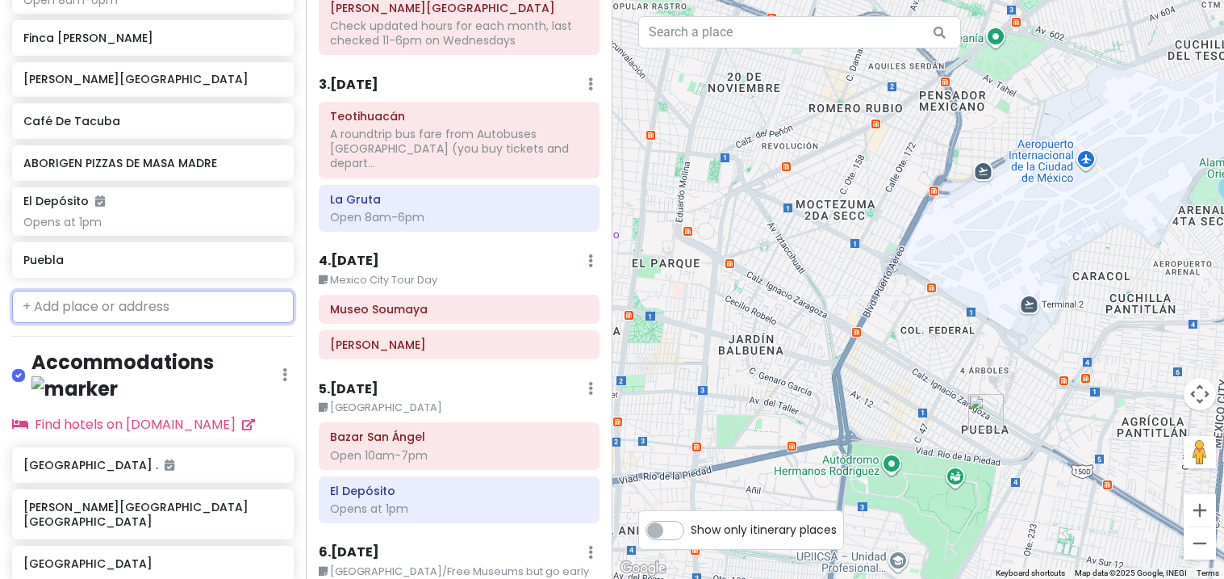
click at [556, 344] on div "[PERSON_NAME]" at bounding box center [459, 344] width 278 height 27
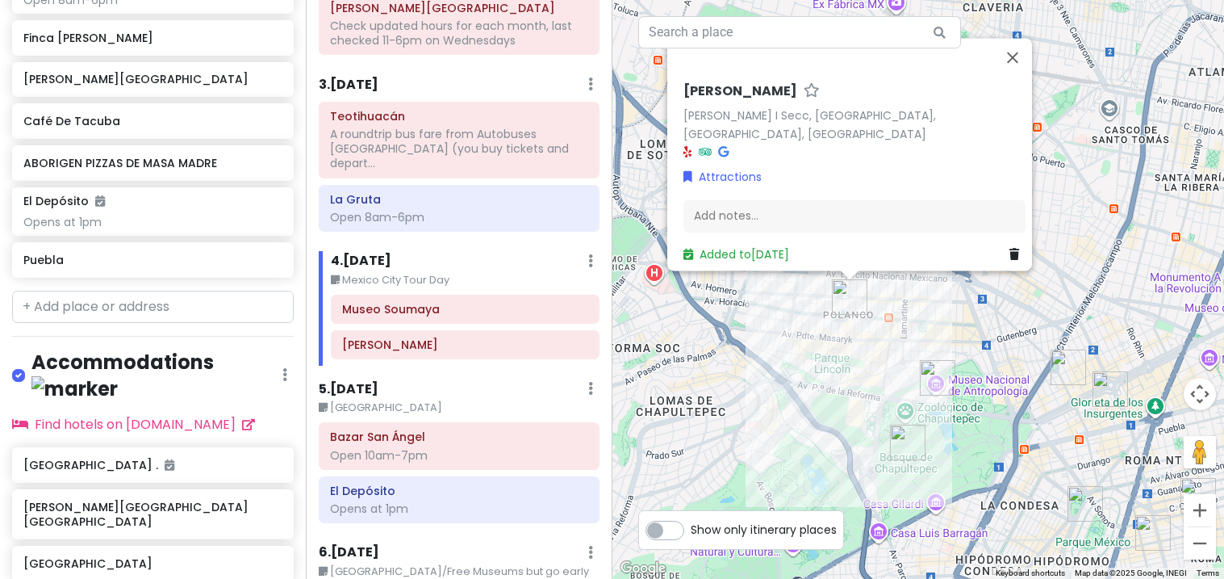
click at [1010, 253] on link at bounding box center [1018, 254] width 16 height 18
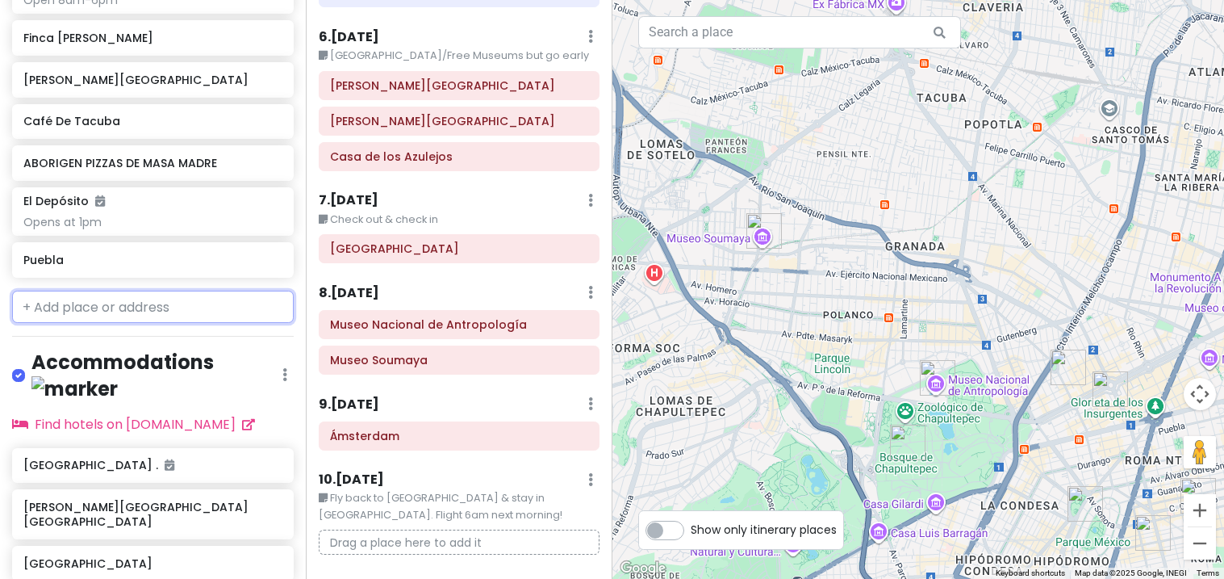
scroll to position [1025, 0]
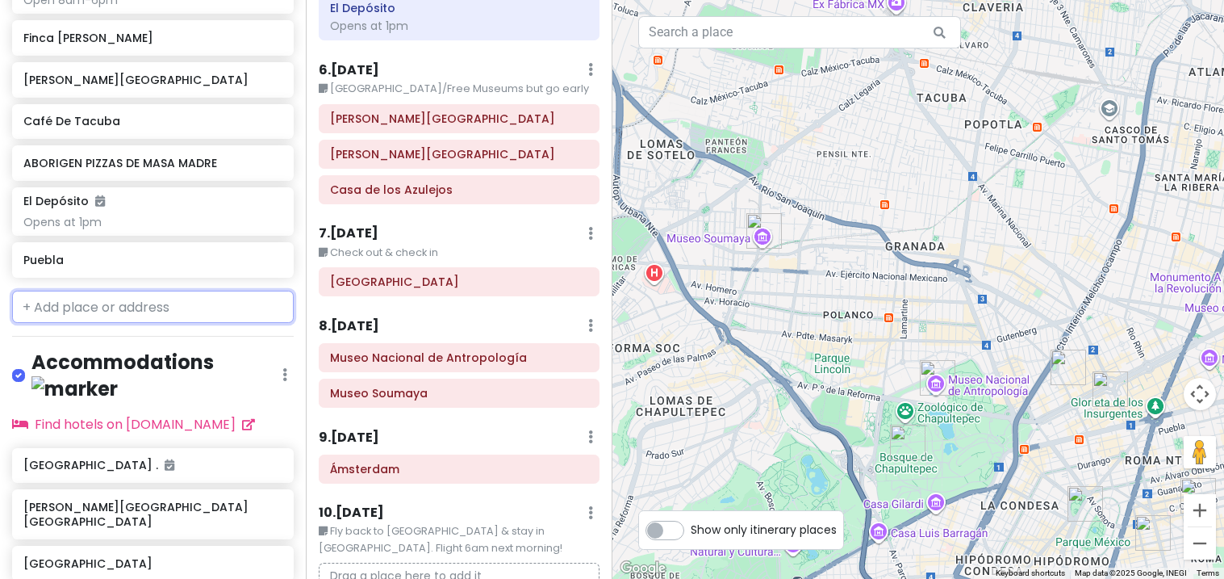
click at [328, 358] on div "Museo Nacional de Antropología" at bounding box center [459, 357] width 278 height 27
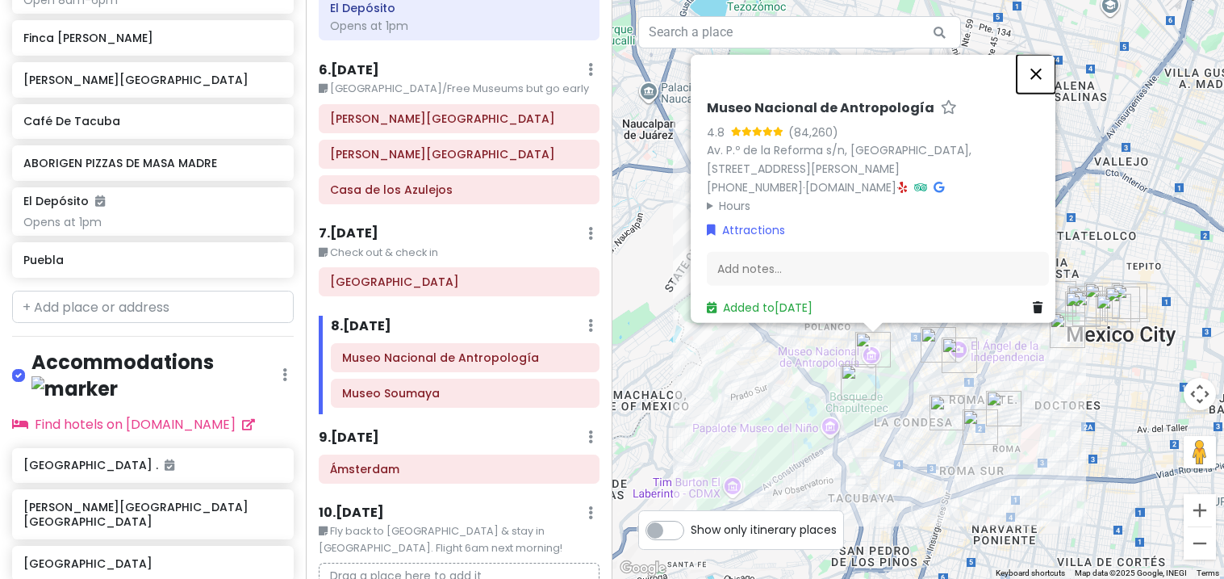
click at [1046, 76] on button "Close" at bounding box center [1036, 73] width 39 height 39
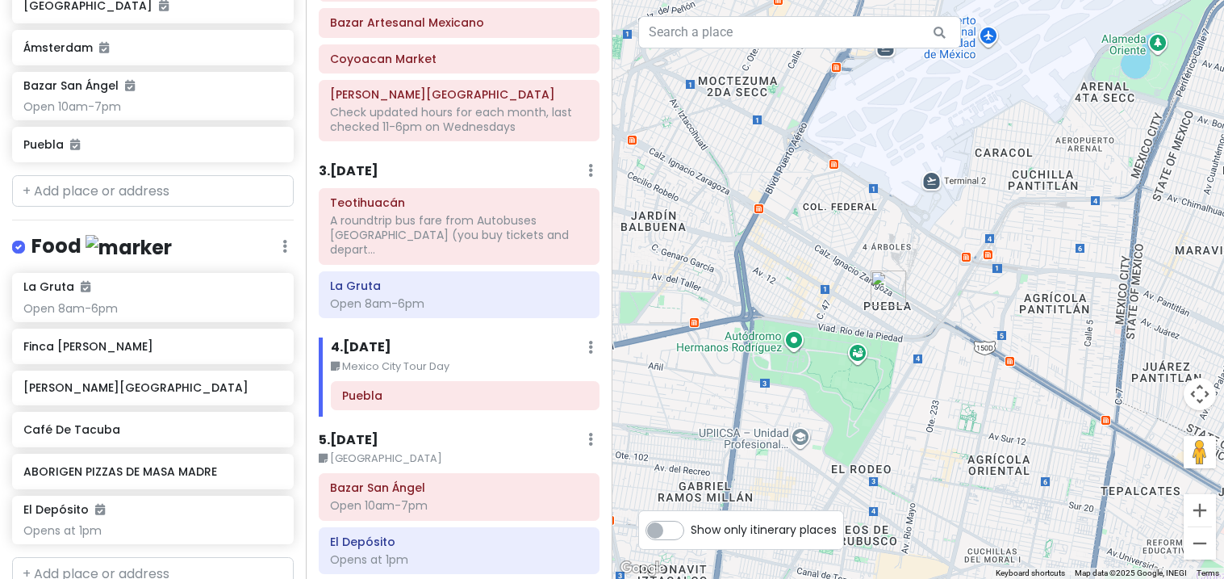
scroll to position [483, 0]
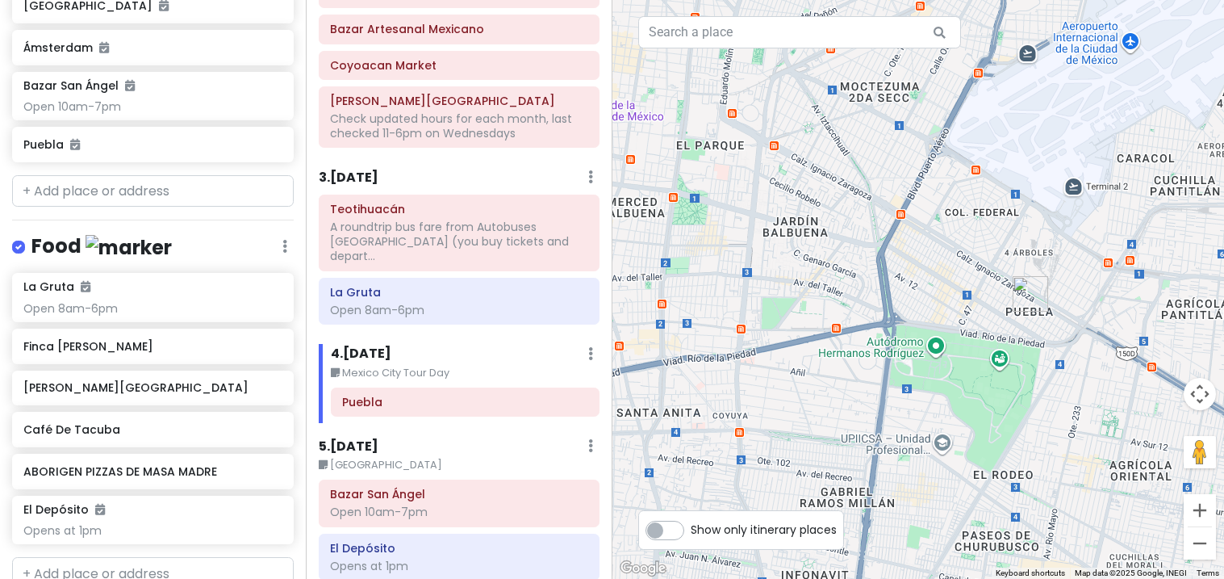
click at [194, 137] on h6 "Puebla" at bounding box center [152, 144] width 258 height 15
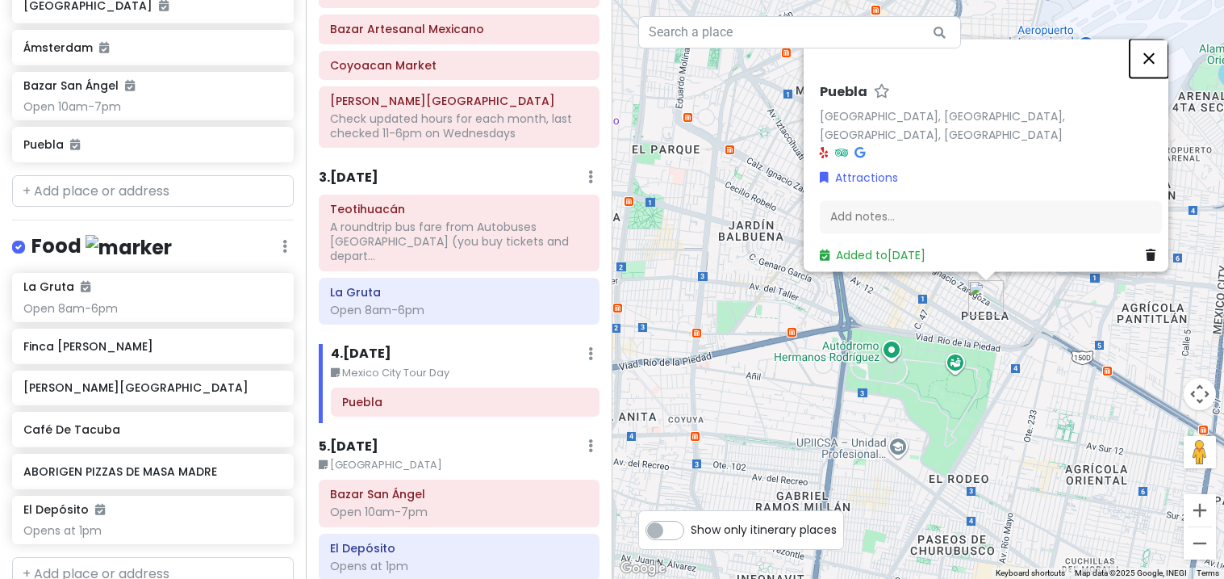
click at [1158, 69] on button "Close" at bounding box center [1149, 58] width 39 height 39
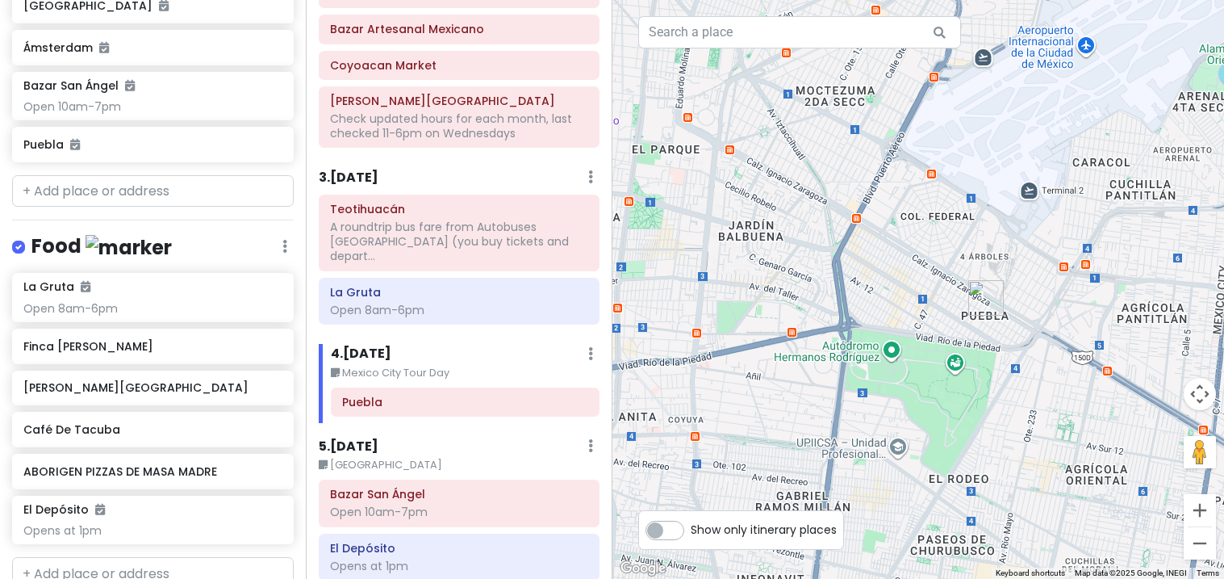
click at [257, 137] on h6 "Puebla" at bounding box center [152, 144] width 258 height 15
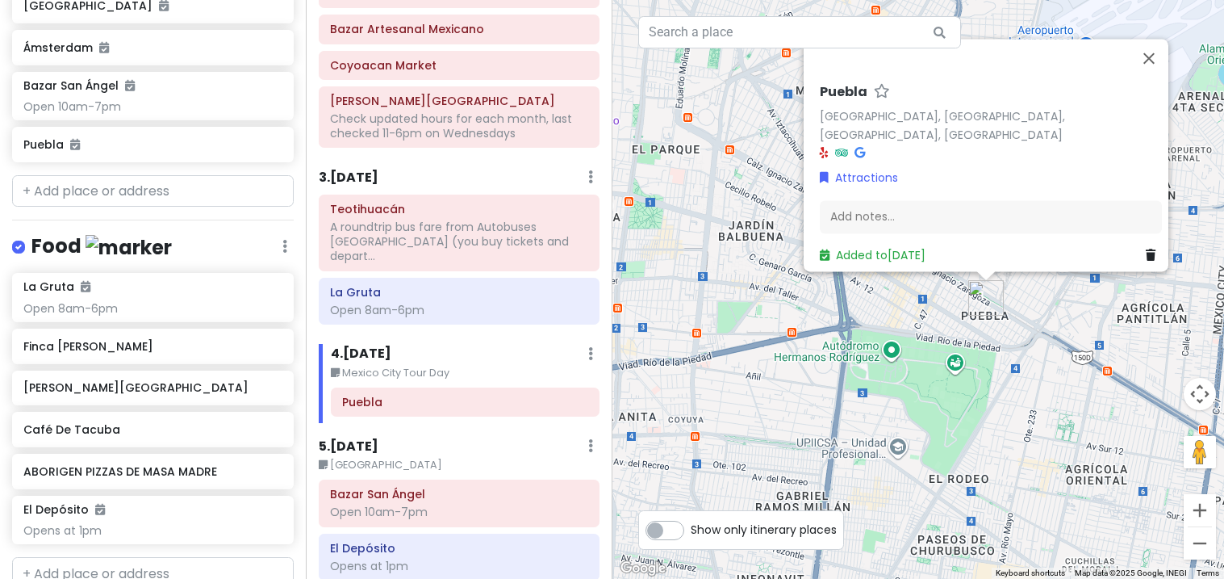
click at [1146, 253] on link at bounding box center [1154, 255] width 16 height 18
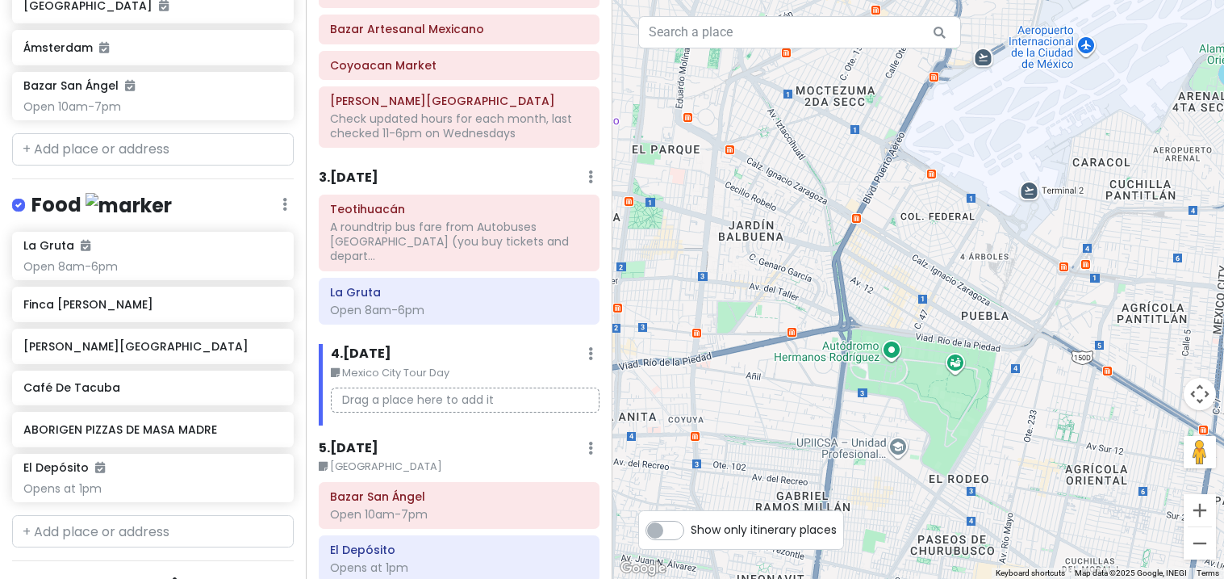
scroll to position [1200, 0]
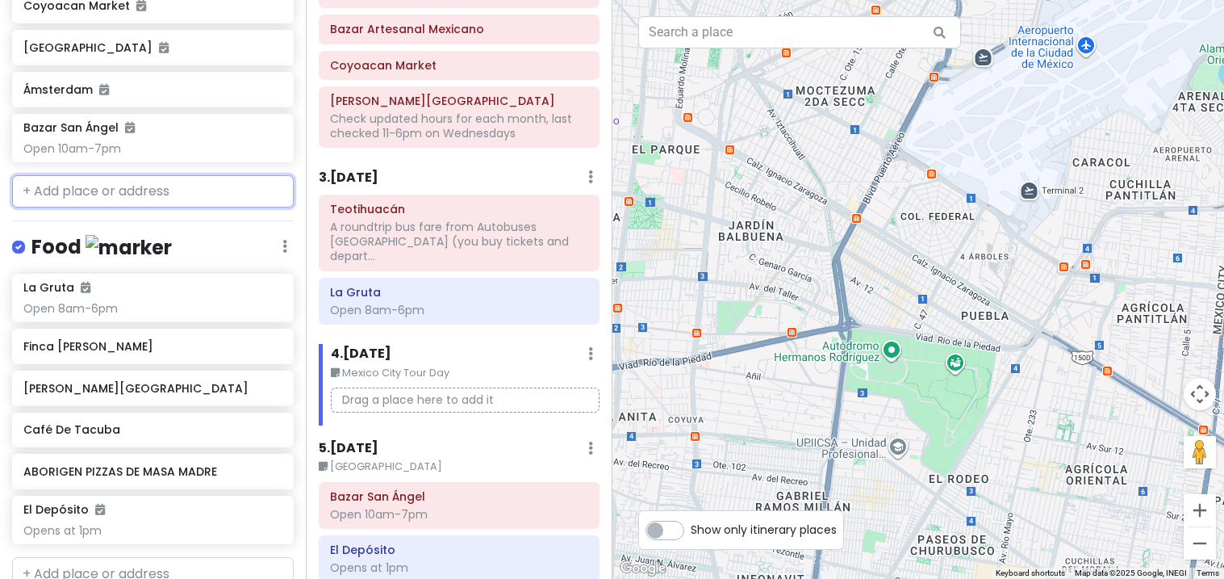
click at [82, 175] on input "text" at bounding box center [153, 191] width 282 height 32
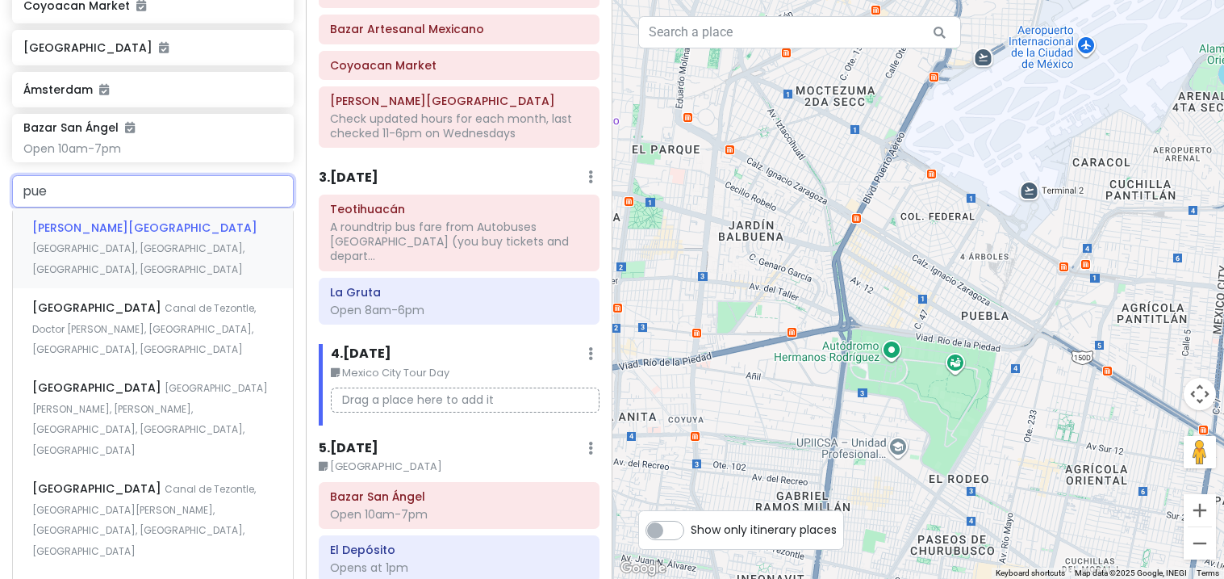
type input "pueb"
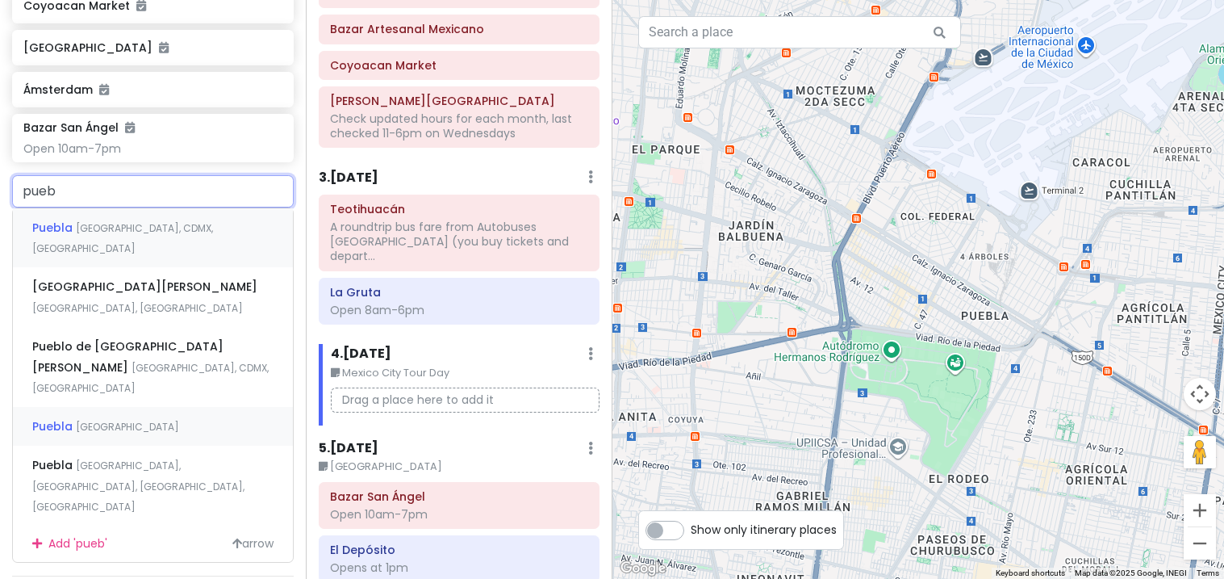
click at [61, 418] on span "Puebla" at bounding box center [54, 426] width 44 height 16
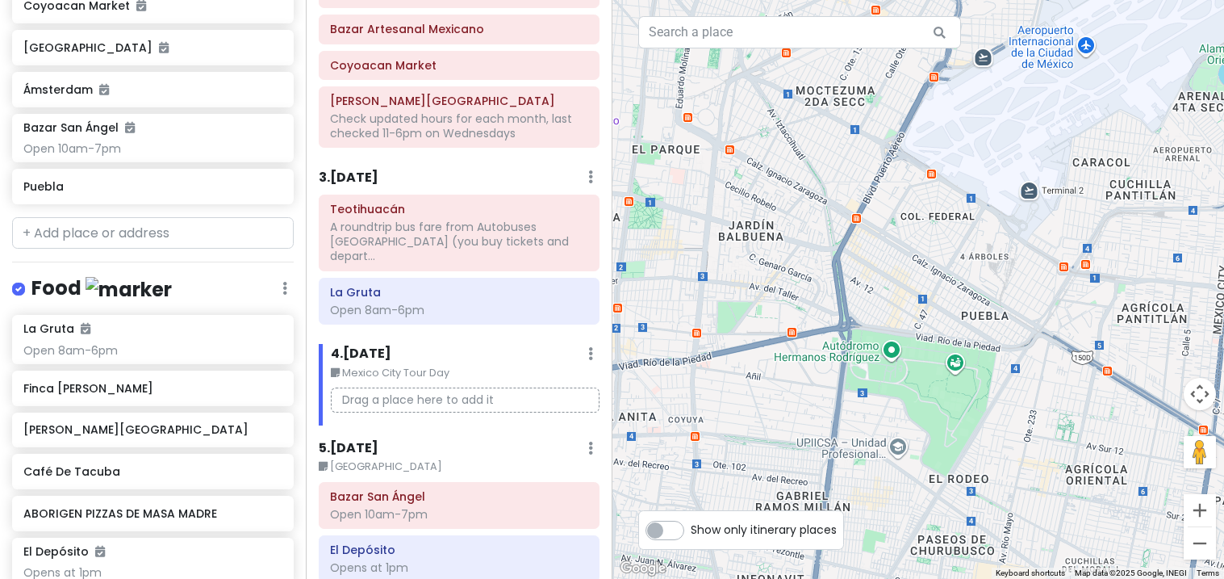
scroll to position [1242, 0]
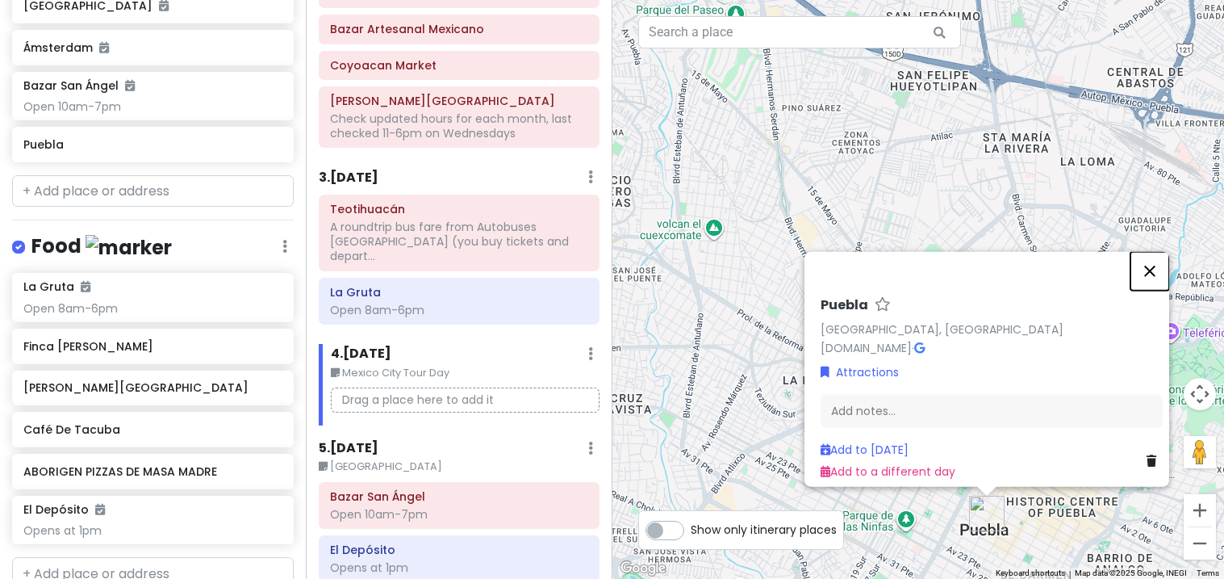
click at [1161, 274] on button "Close" at bounding box center [1150, 270] width 39 height 39
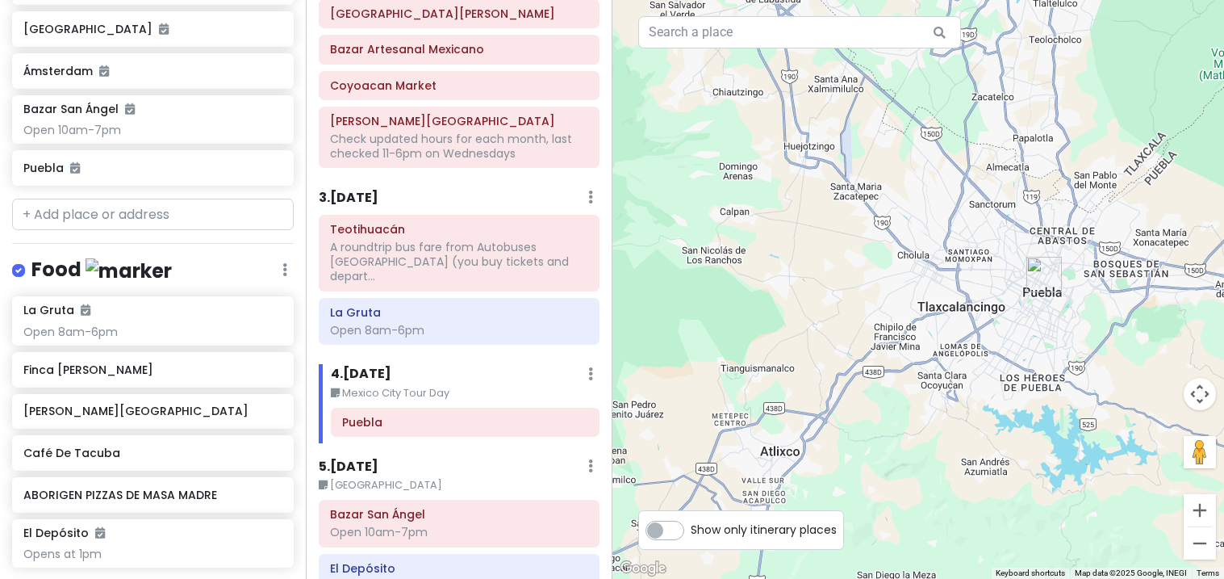
scroll to position [1177, 0]
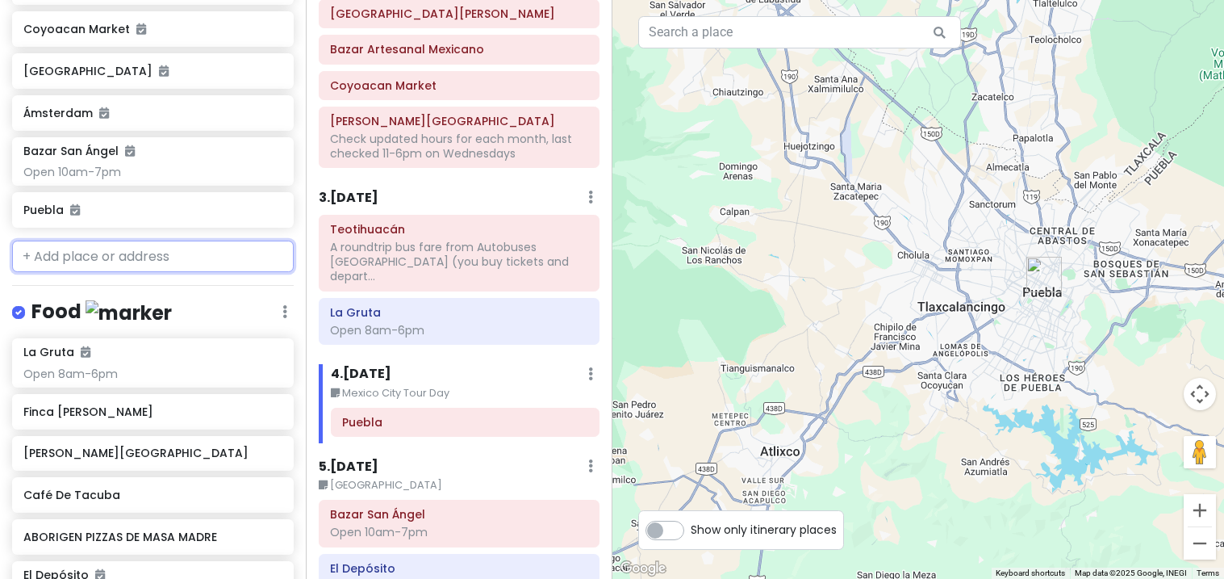
click at [55, 241] on input "text" at bounding box center [153, 257] width 282 height 32
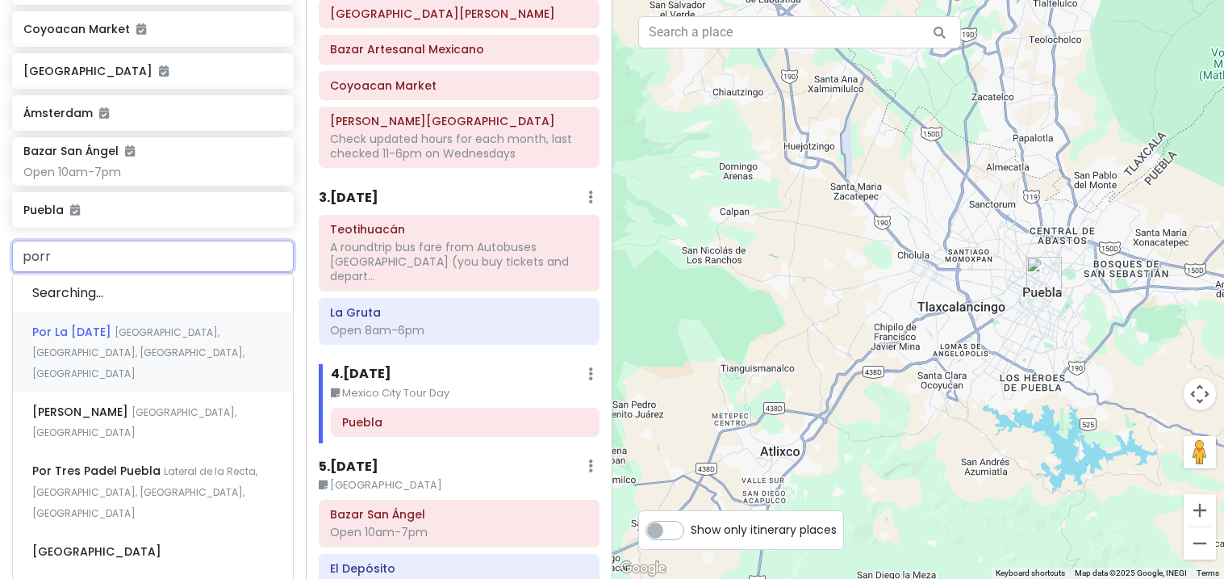
type input "porru"
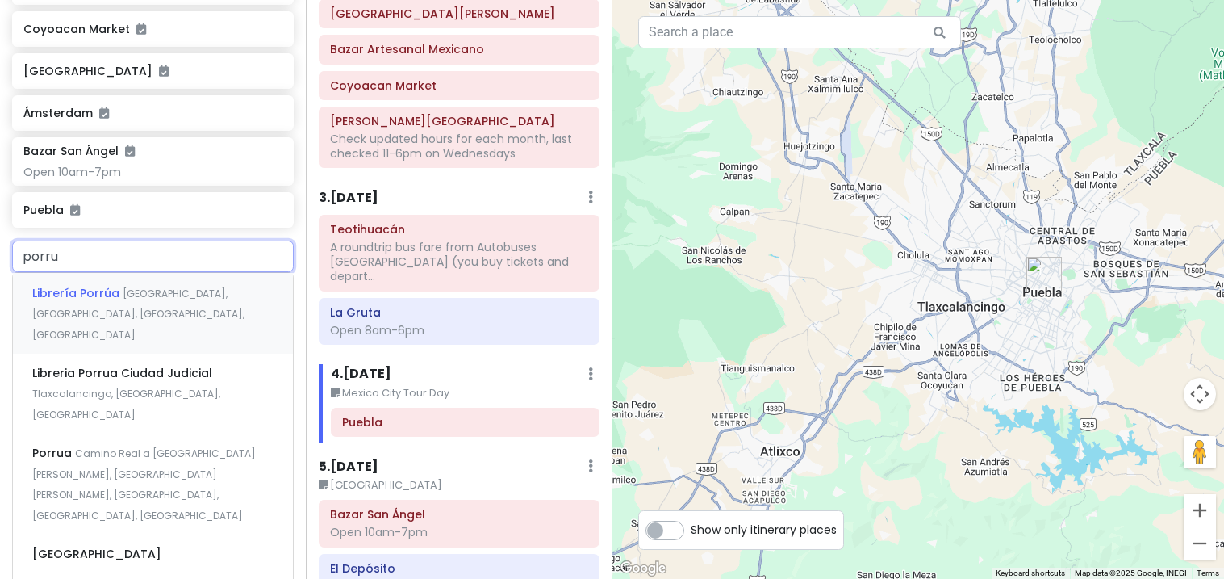
click at [108, 273] on div "Librería Porrúa Avenida Reforma, Historic Centre of Puebla, Puebla, Mexico" at bounding box center [153, 313] width 280 height 80
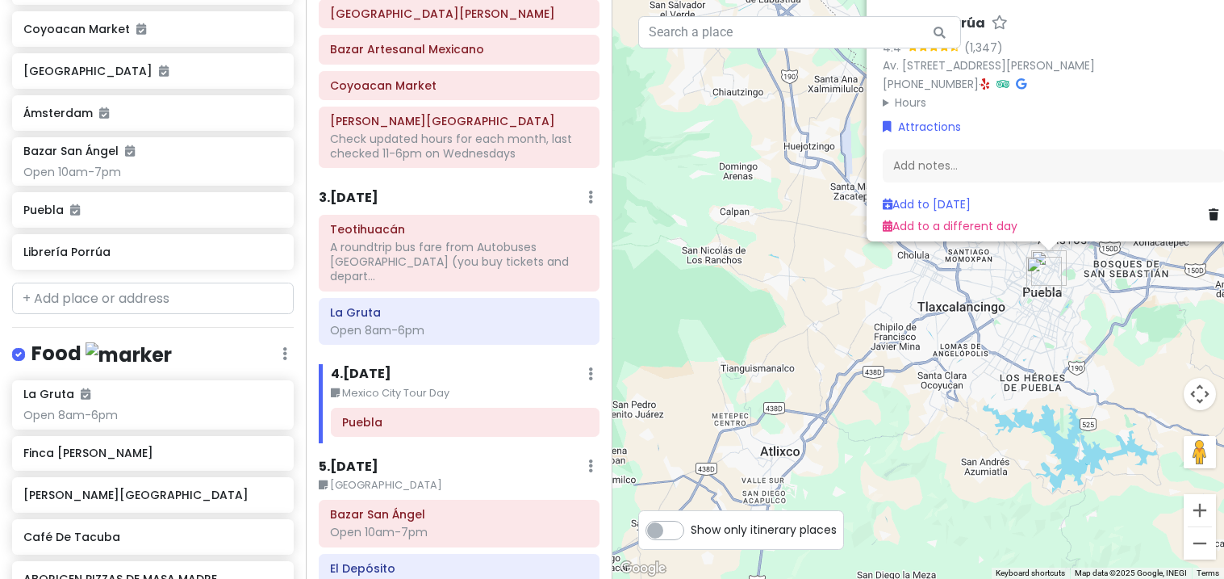
scroll to position [1219, 0]
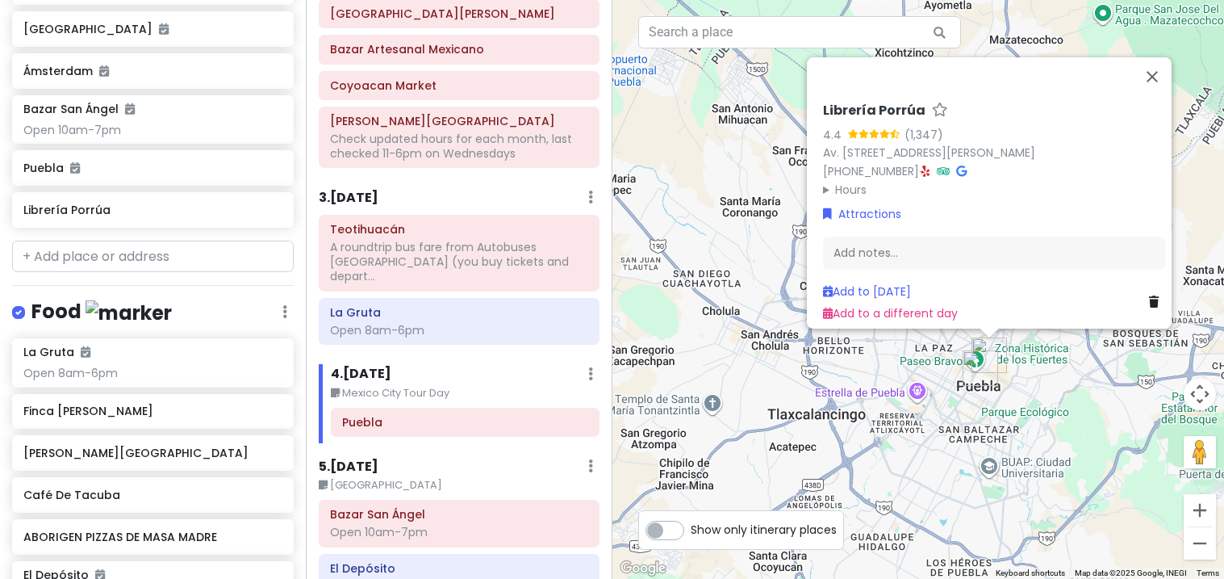
click at [1044, 186] on summary "Hours" at bounding box center [994, 189] width 342 height 18
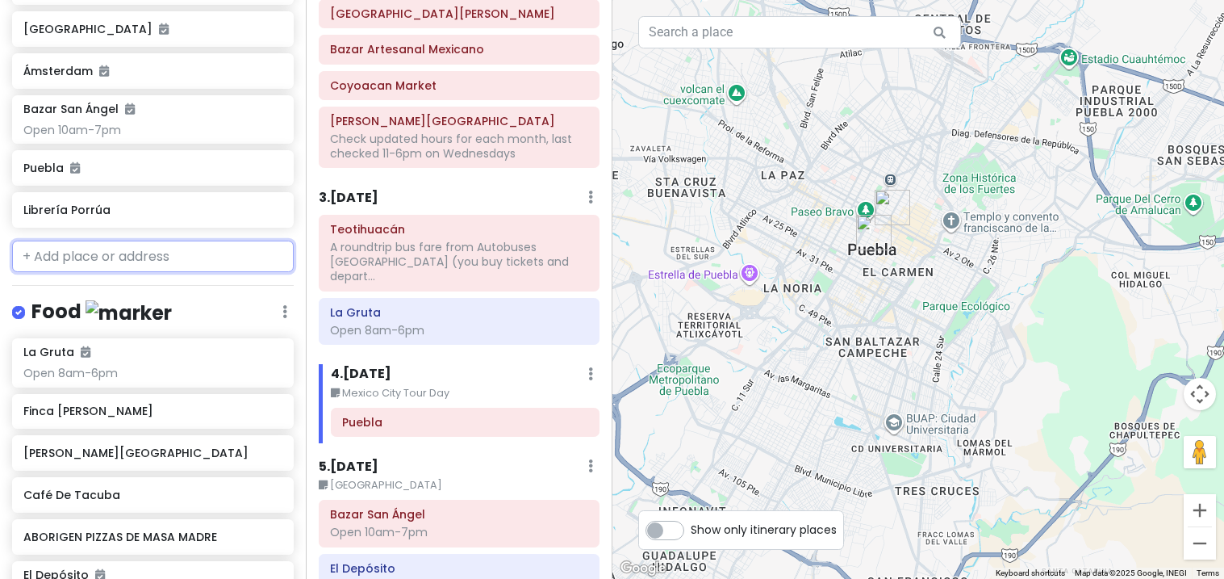
click at [107, 241] on input "text" at bounding box center [153, 257] width 282 height 32
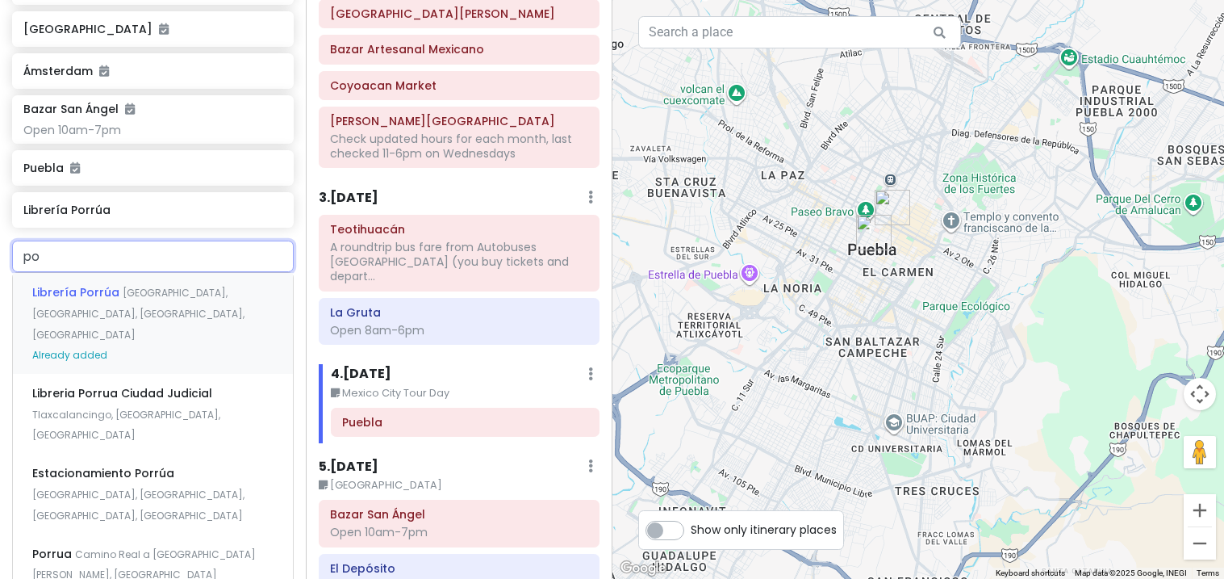
type input "p"
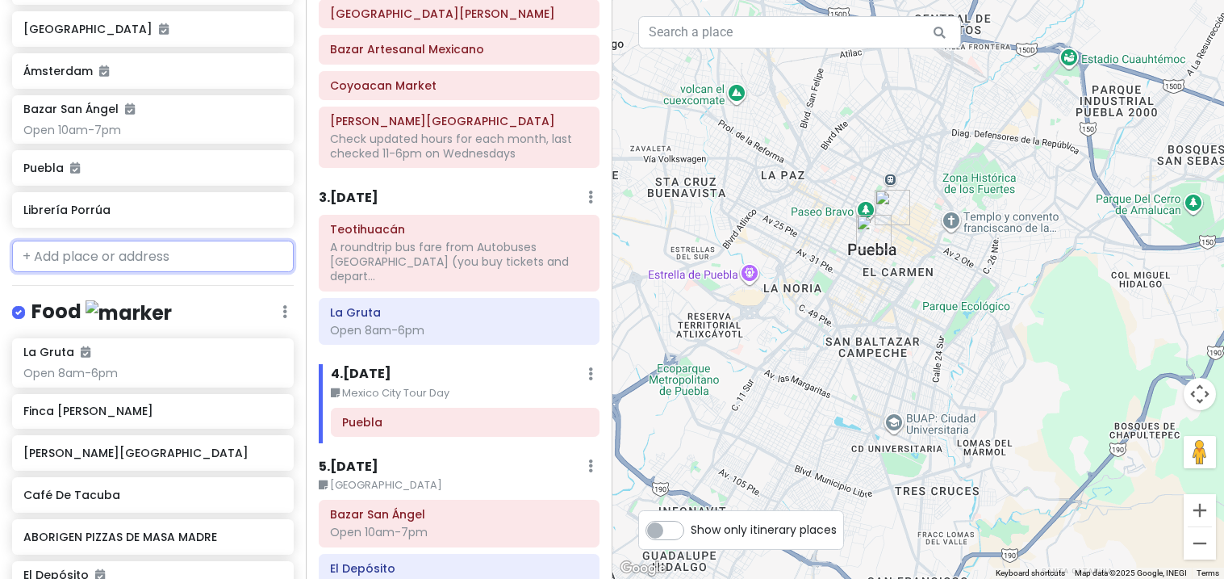
click at [140, 199] on div "Librería Porrúa" at bounding box center [152, 210] width 258 height 23
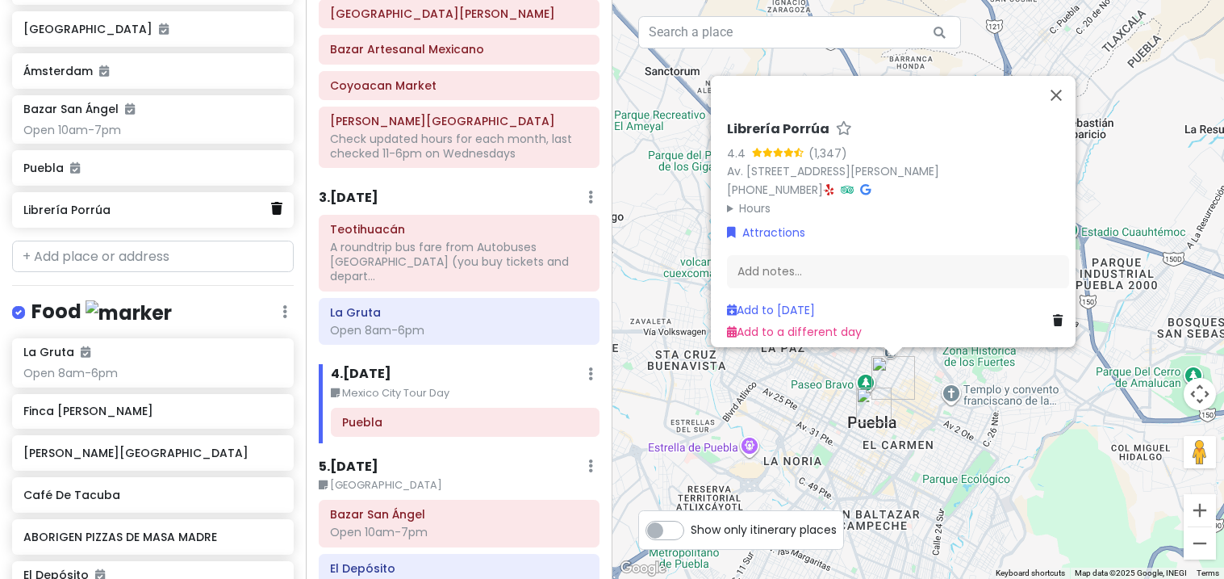
click at [280, 199] on link at bounding box center [276, 209] width 11 height 21
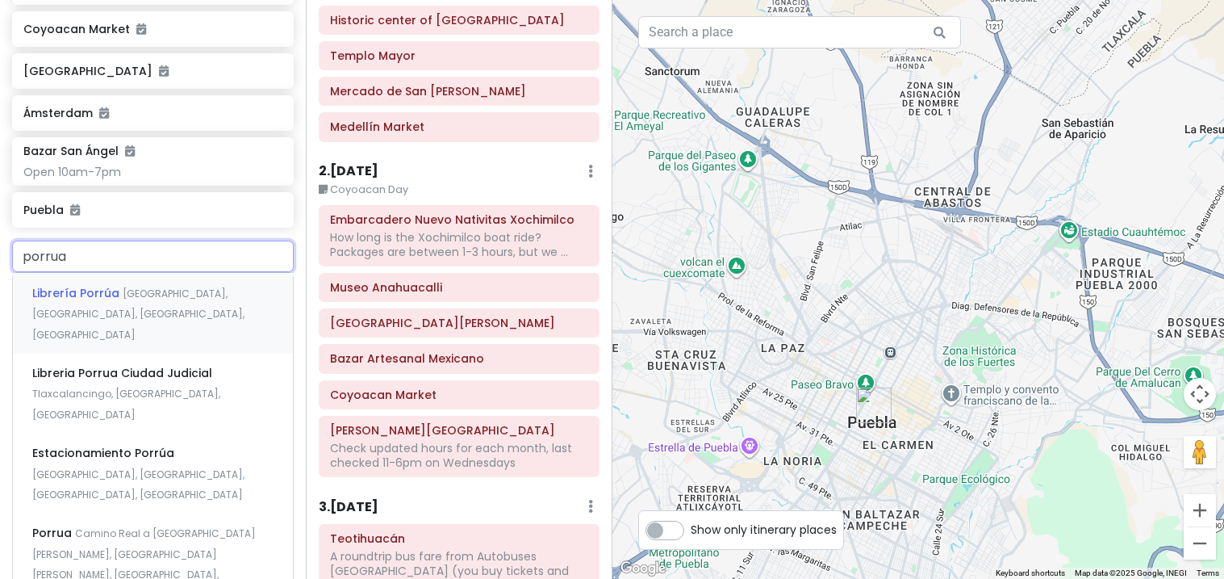
scroll to position [0, 0]
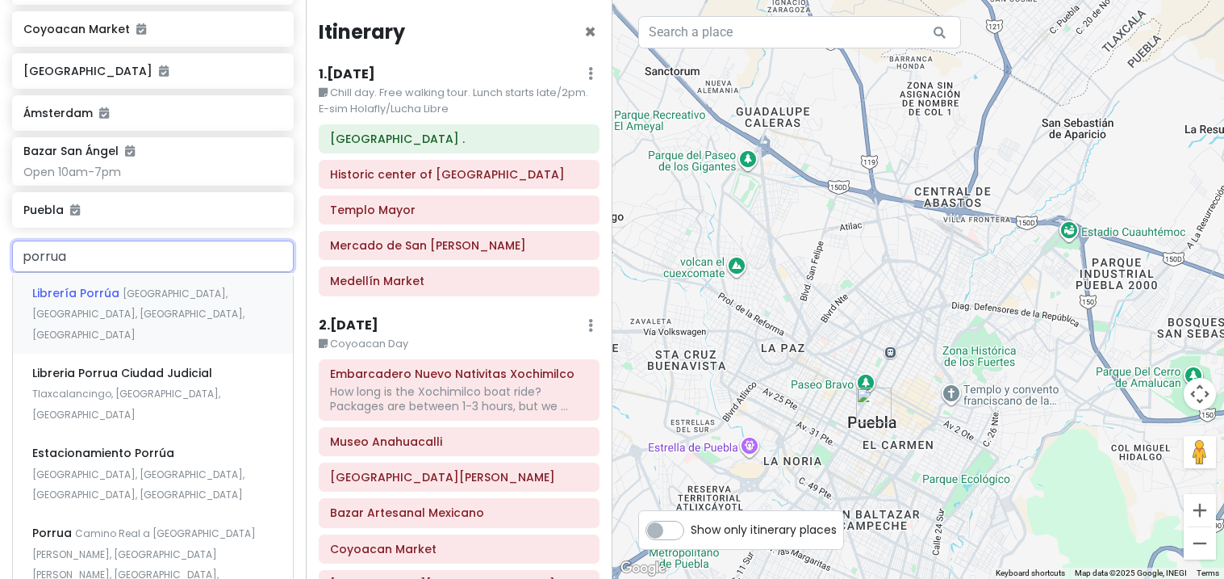
click at [488, 216] on h6 "Templo Mayor" at bounding box center [459, 210] width 258 height 15
type input "porrua"
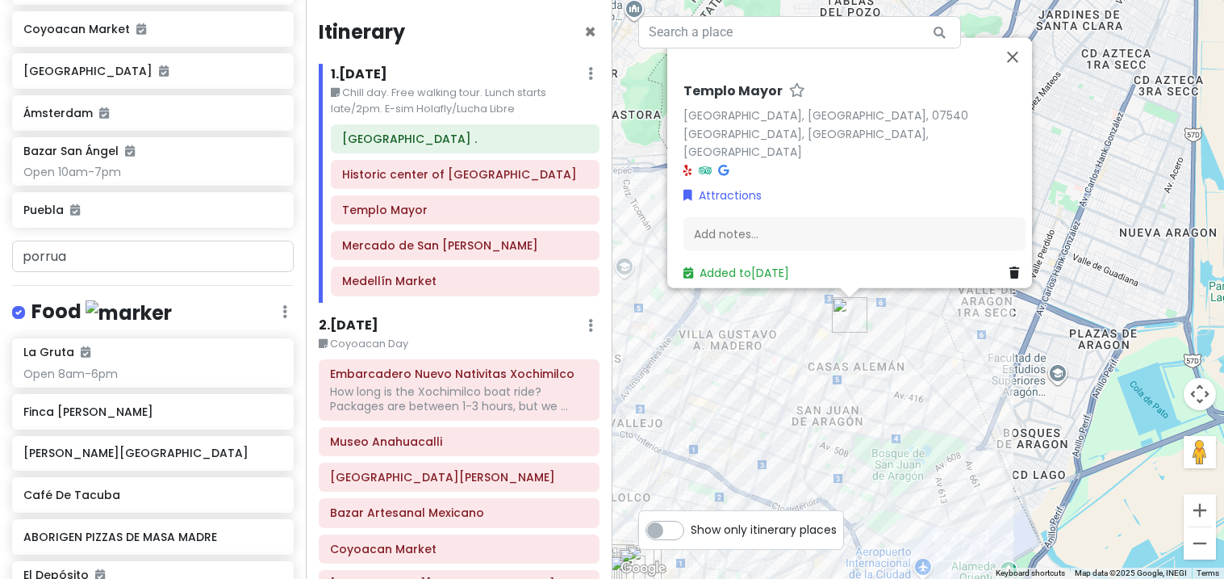
click at [878, 234] on div "Add notes..." at bounding box center [855, 234] width 342 height 34
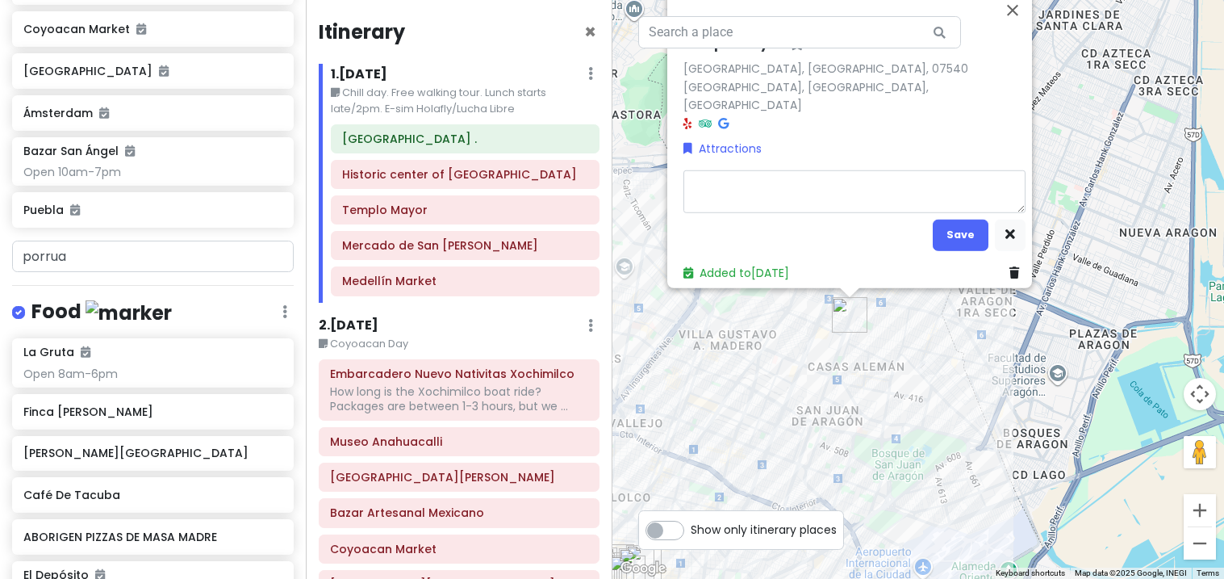
type textarea "x"
type textarea "p"
type textarea "x"
type textarea "pl"
type textarea "x"
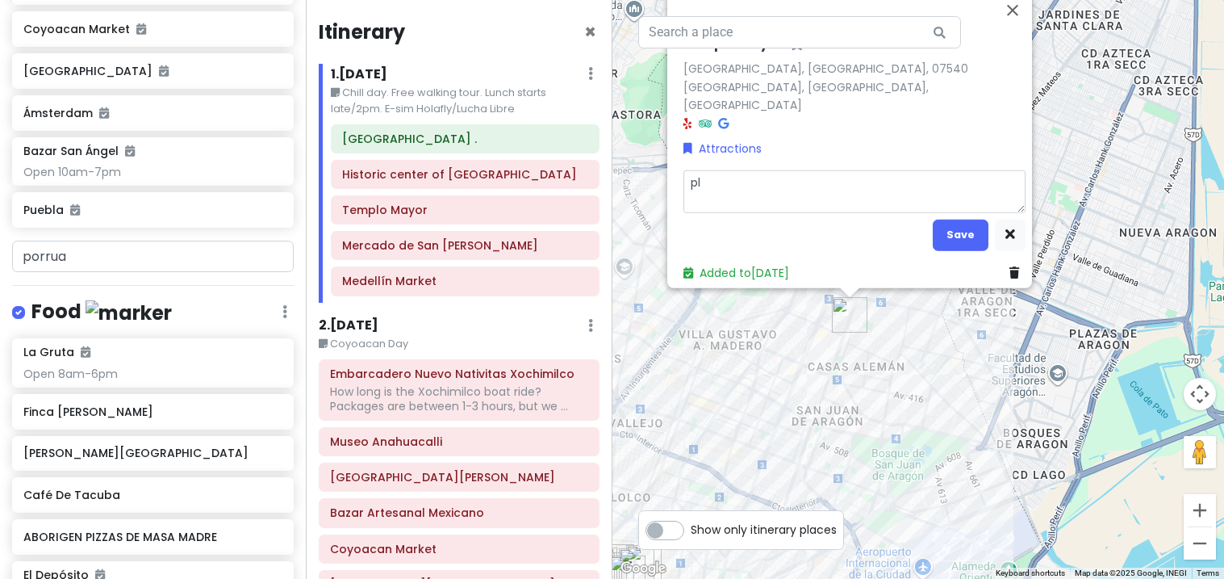
type textarea "plu"
type textarea "x"
type textarea "plus"
type textarea "x"
type textarea "plus"
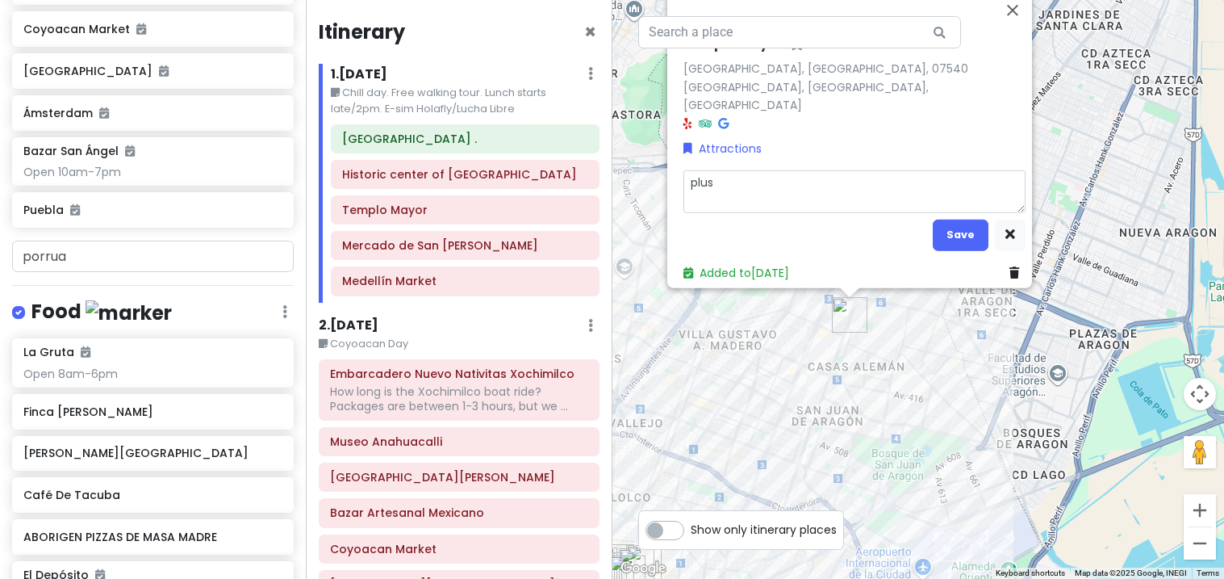
type textarea "x"
type textarea "plus p"
type textarea "x"
type textarea "plus po"
type textarea "x"
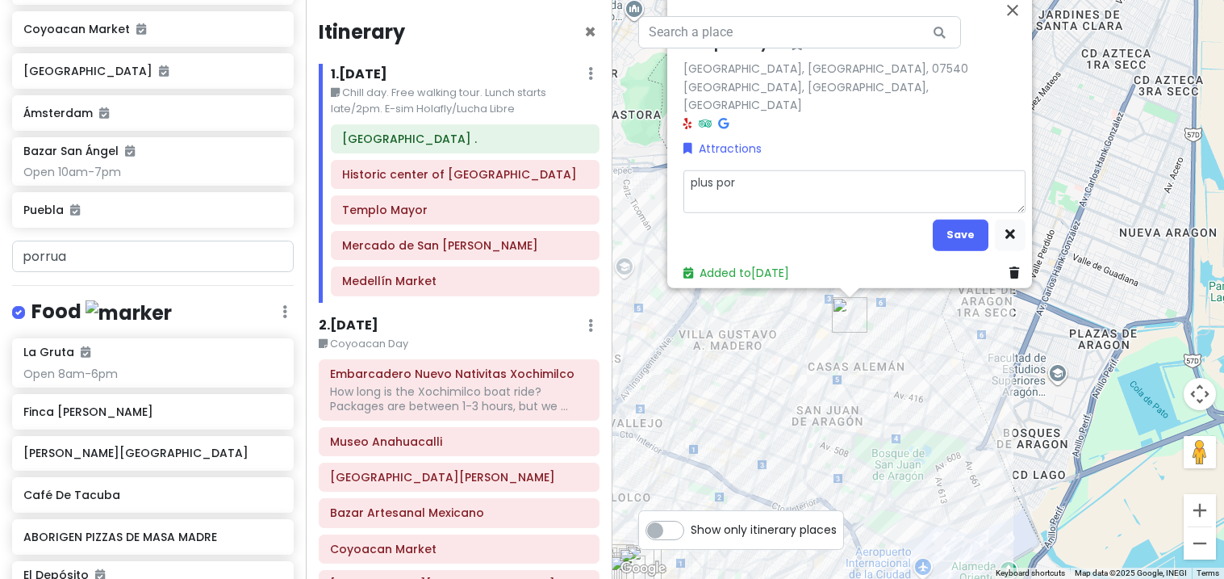
type textarea "plus porr"
type textarea "x"
type textarea "plus porru"
type textarea "x"
type textarea "plus porrue"
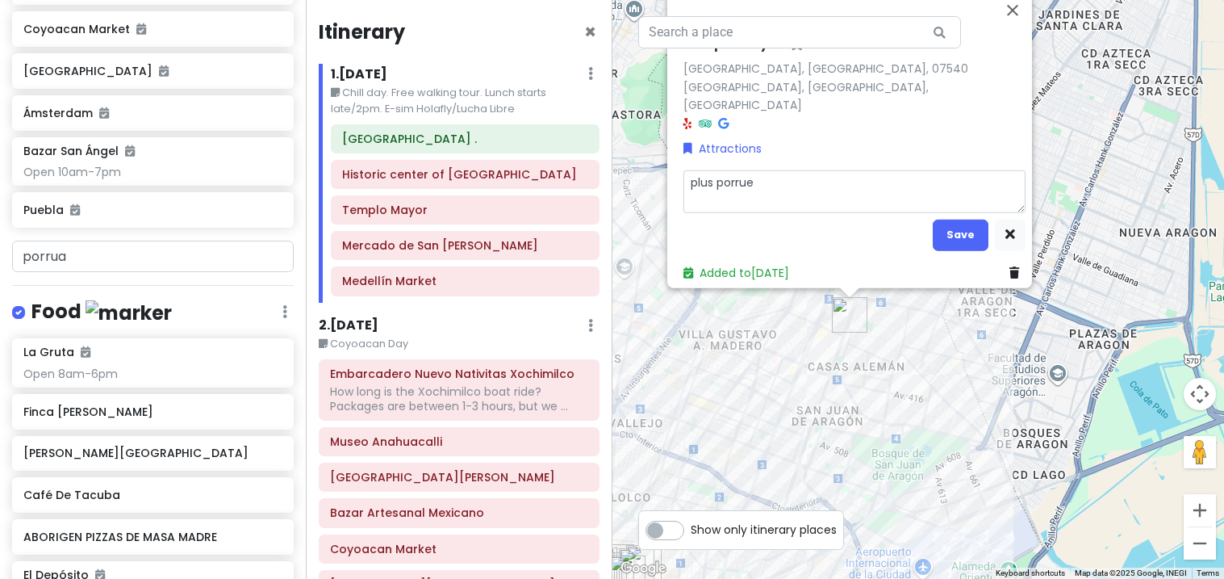
type textarea "x"
type textarea "plus porru"
type textarea "x"
type textarea "plus porrua"
type textarea "x"
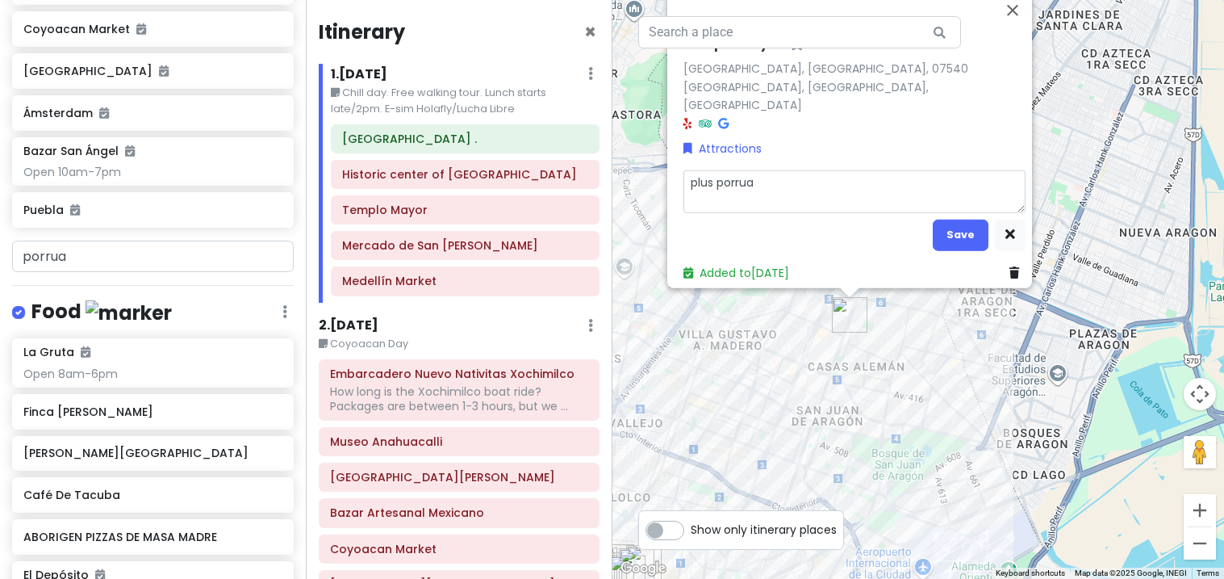
type textarea "plus porrua"
type textarea "x"
type textarea "plus porrua b"
type textarea "x"
type textarea "plus porrua bo"
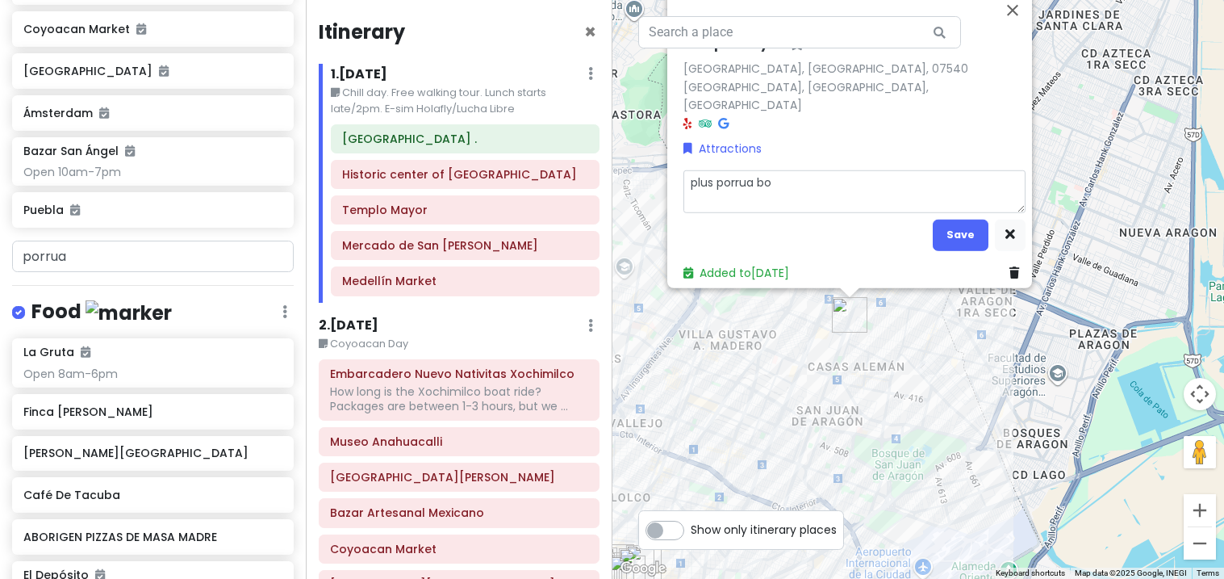
type textarea "x"
type textarea "plus porrua boo"
type textarea "x"
type textarea "plus porrua book"
type textarea "x"
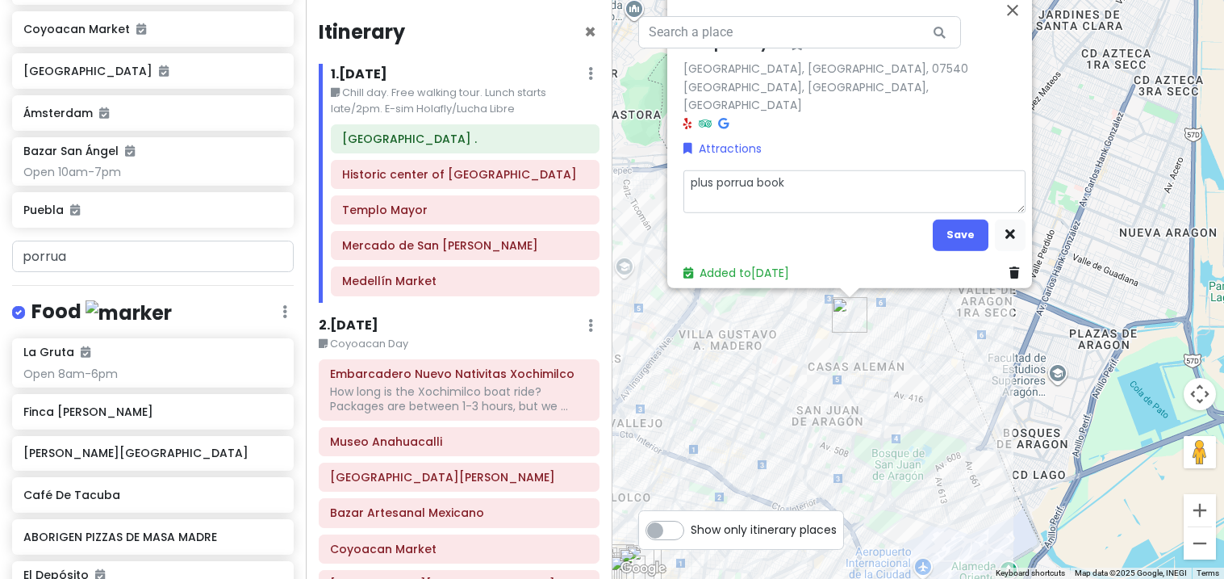
type textarea "plus porrua books"
type textarea "x"
type textarea "plus porrua bookst"
type textarea "x"
type textarea "plus porrua booksti"
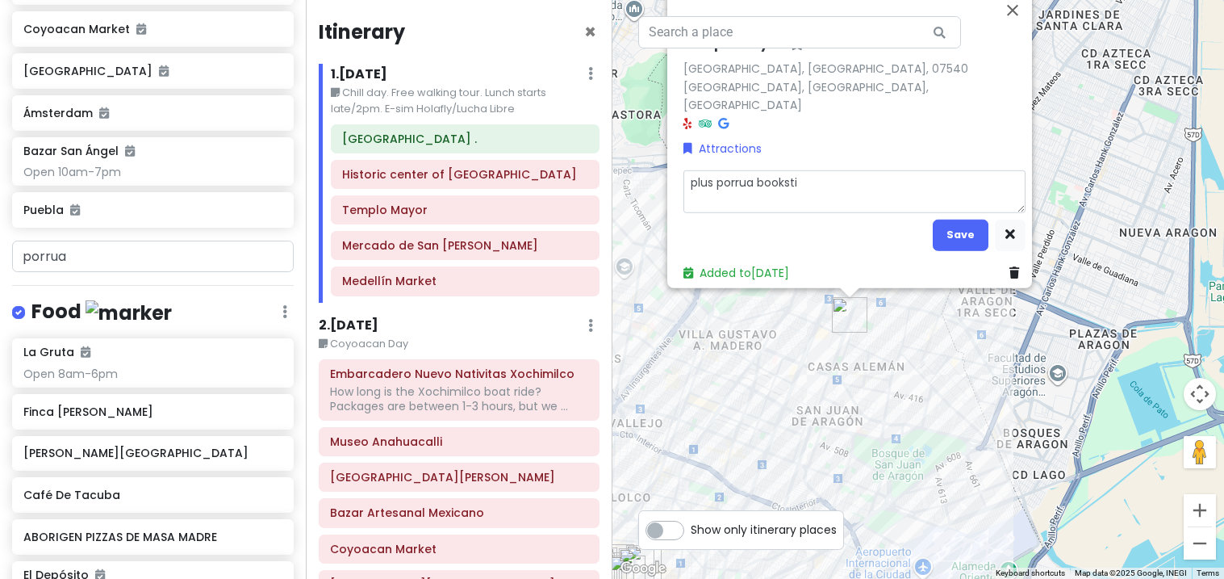
type textarea "x"
type textarea "plus porrua booksti"
type textarea "x"
type textarea "plus porrua bookst"
type textarea "x"
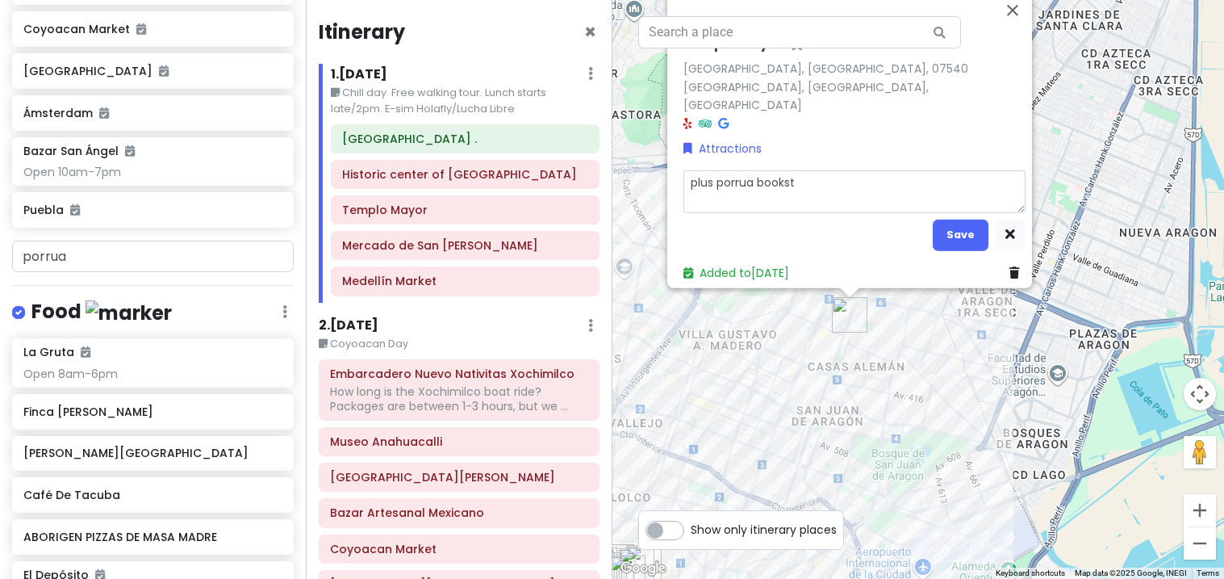
type textarea "plus porrua booksto"
type textarea "x"
type textarea "plus porrua bookstor"
type textarea "x"
type textarea "plus porrua bookstore"
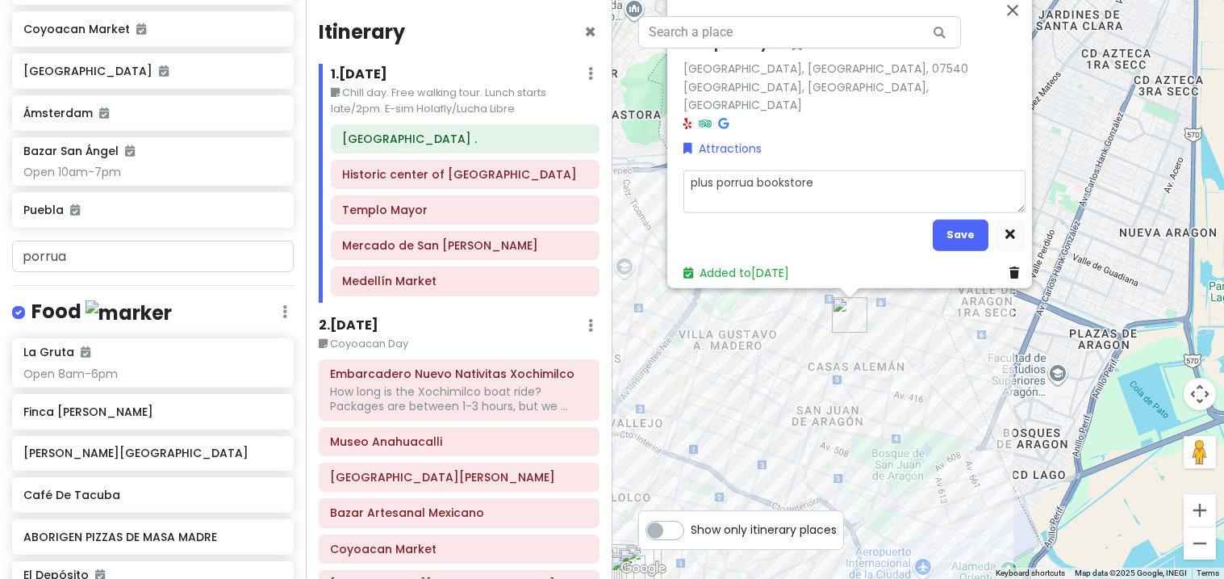
click at [735, 176] on textarea "plus porrua bookstore" at bounding box center [855, 191] width 342 height 42
type textarea "x"
type textarea "plus porua bookstore"
type textarea "x"
type textarea "plus poua bookstore"
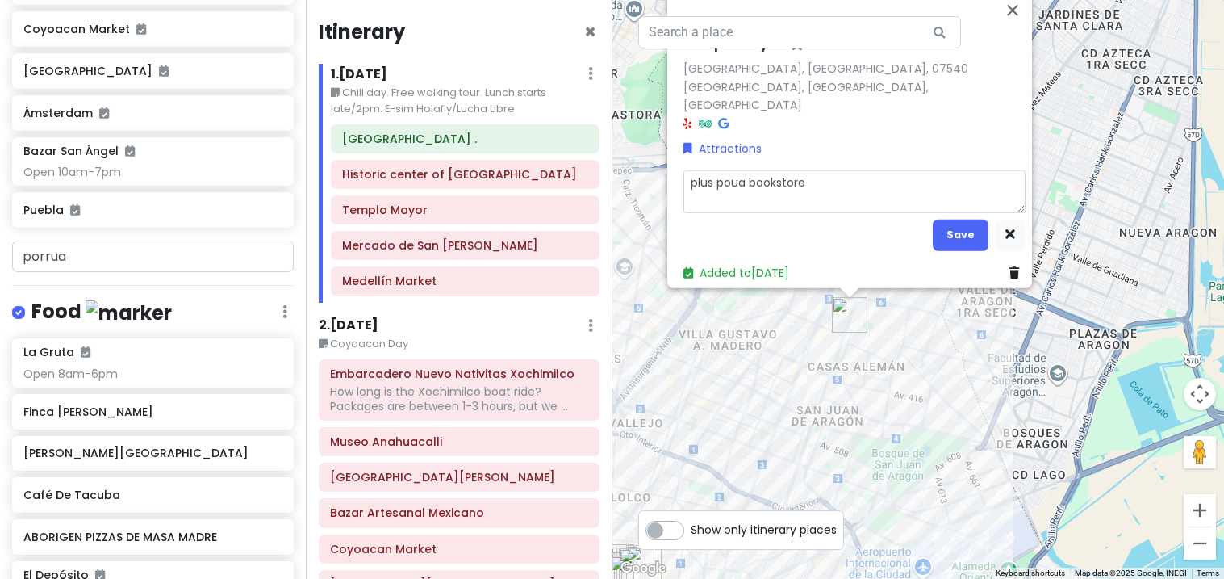
type textarea "x"
type textarea "plus pua bookstore"
type textarea "x"
type textarea "plus ua bookstore"
type textarea "x"
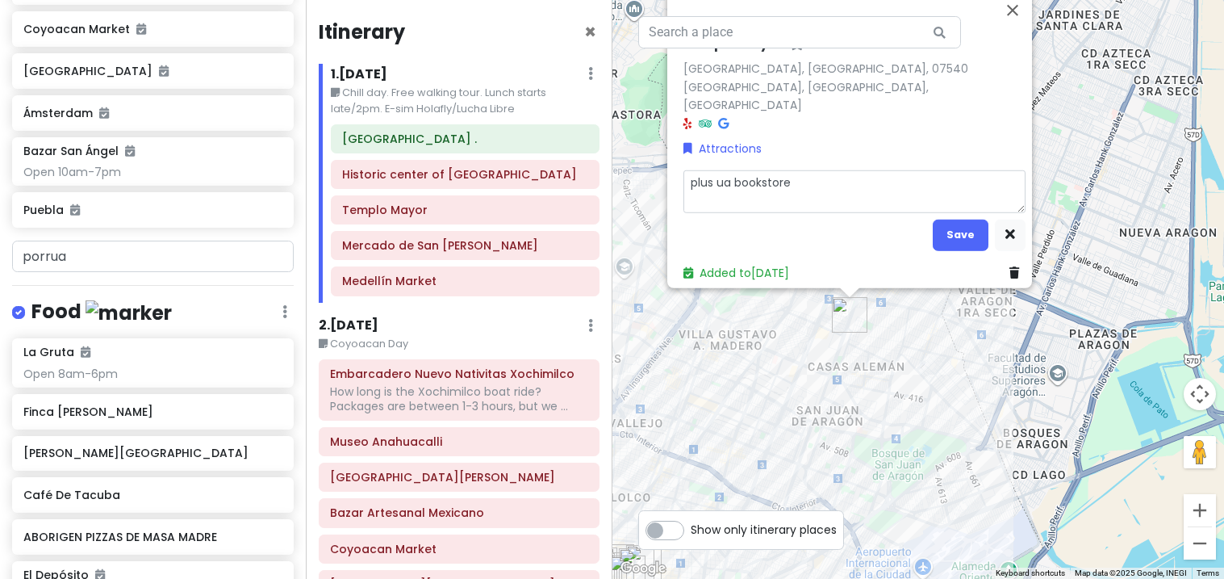
type textarea "plus Pua bookstore"
type textarea "x"
type textarea "plus Poua bookstore"
type textarea "x"
type textarea "plus Porua bookstore"
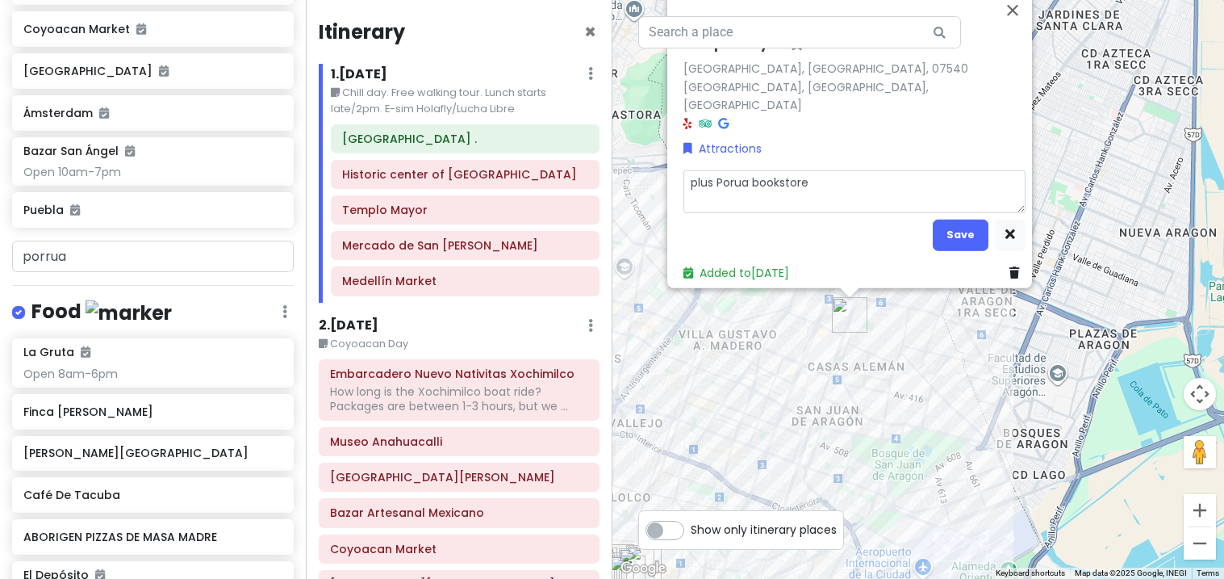
type textarea "x"
type textarea "plus Porrua bookstore"
click at [965, 233] on button "Save" at bounding box center [961, 234] width 56 height 31
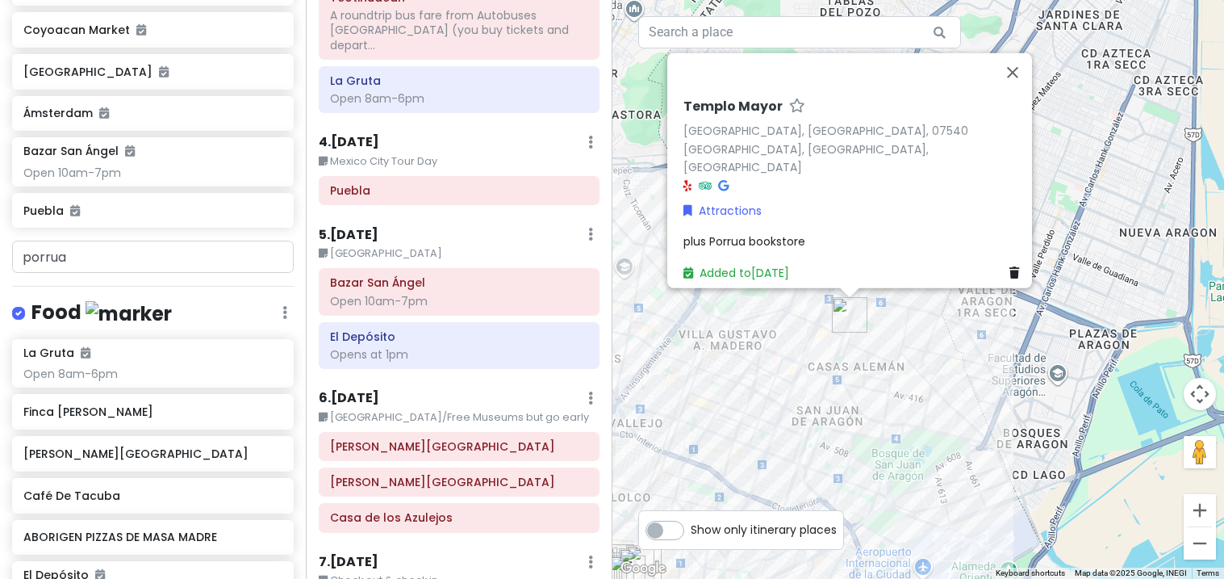
scroll to position [718, 0]
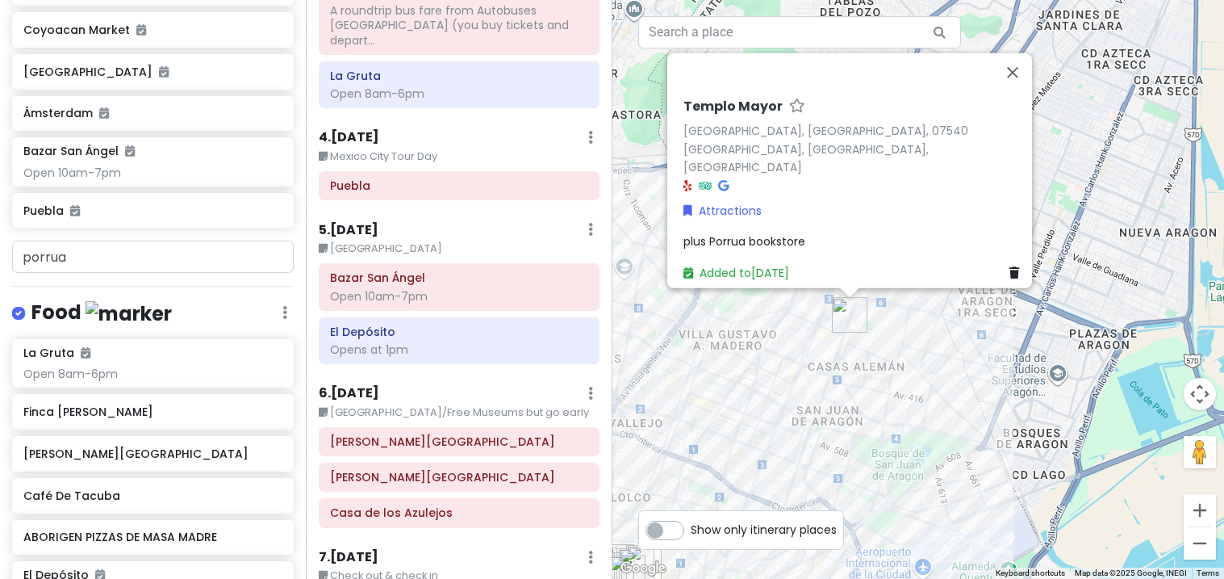
click at [327, 318] on div "El Depósito Opens at 1pm" at bounding box center [459, 340] width 278 height 45
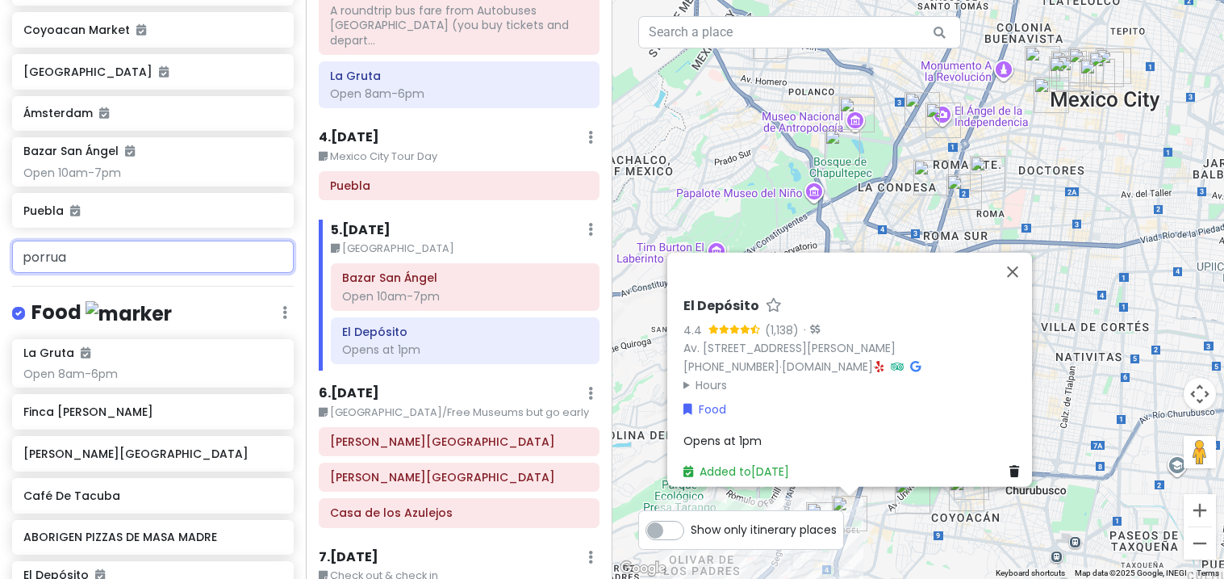
click at [257, 241] on input "porrua" at bounding box center [153, 257] width 282 height 32
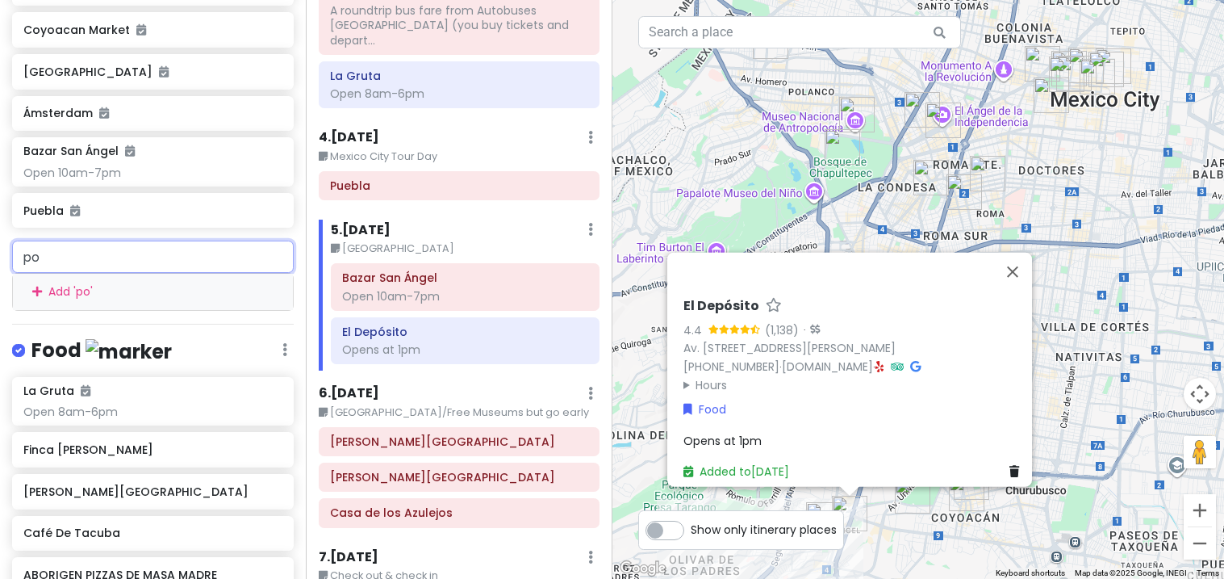
type input "p"
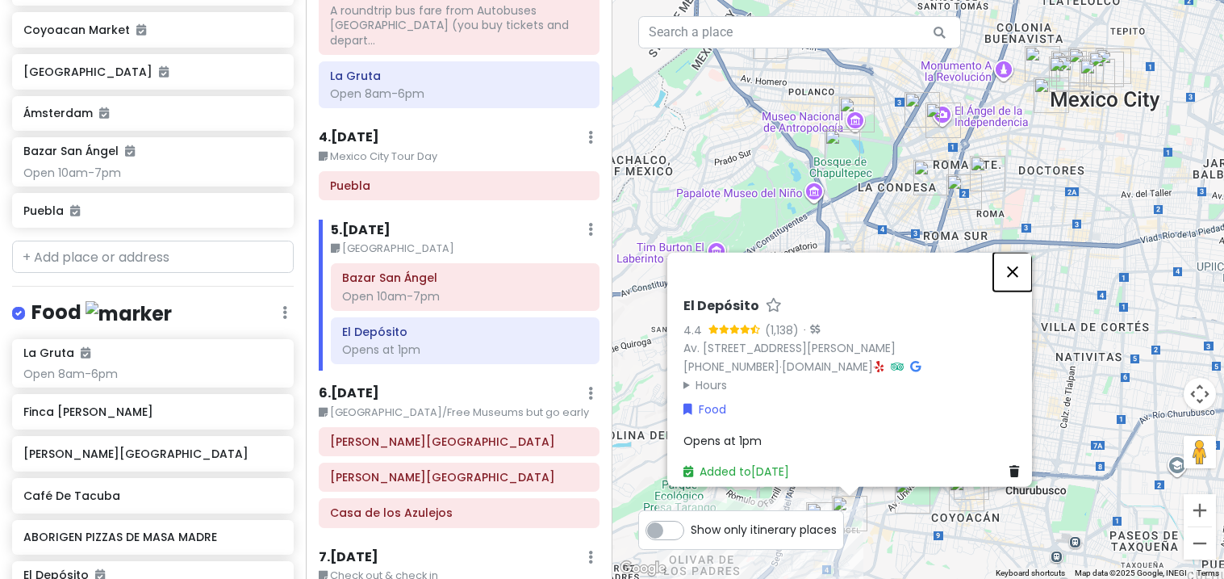
click at [1028, 252] on button "Close" at bounding box center [1013, 271] width 39 height 39
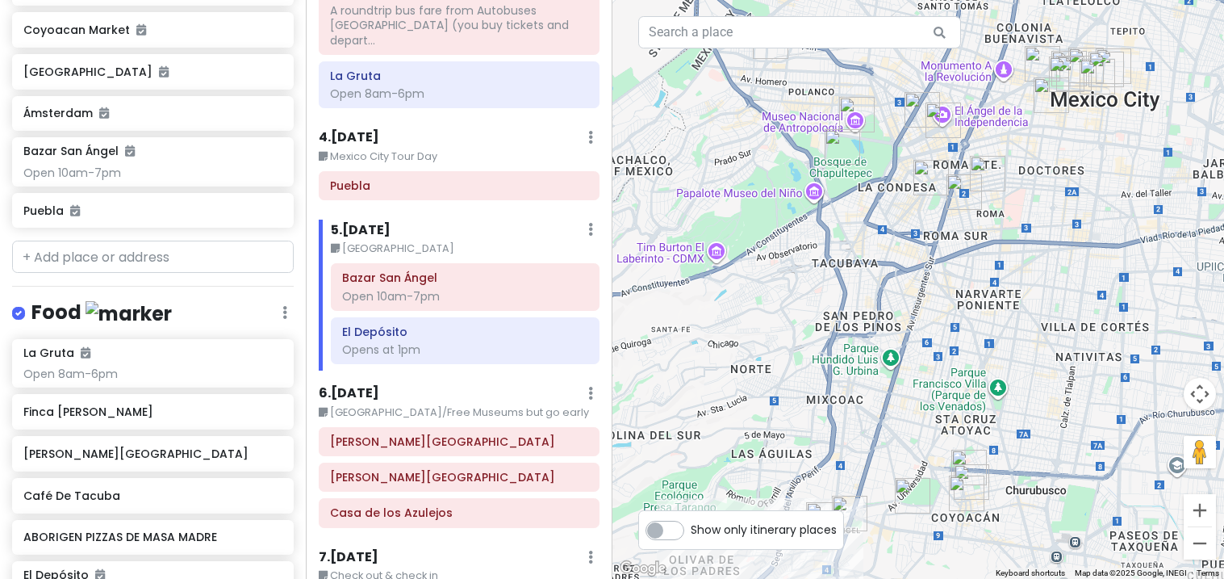
click at [309, 462] on div "[PERSON_NAME][GEOGRAPHIC_DATA][PERSON_NAME]" at bounding box center [459, 476] width 304 height 29
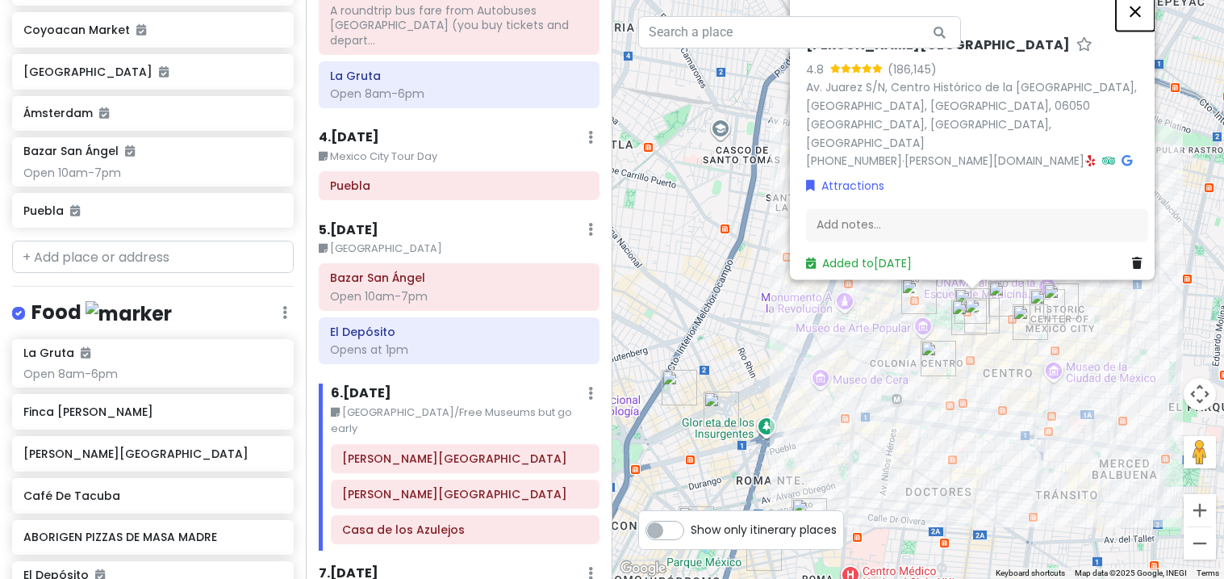
click at [1148, 31] on button "Close" at bounding box center [1135, 11] width 39 height 39
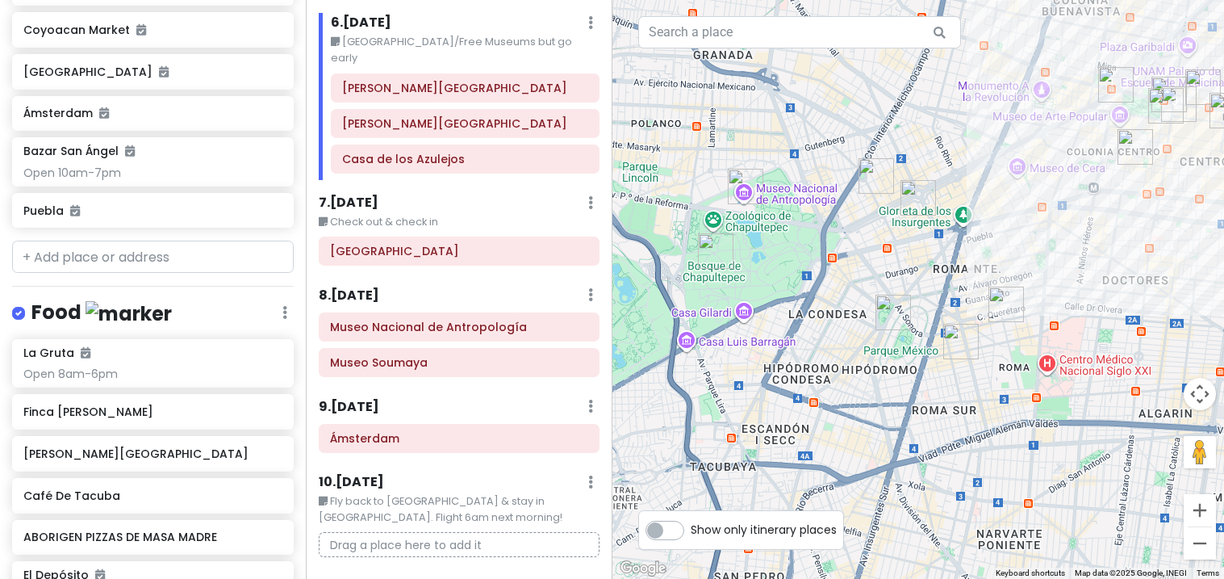
scroll to position [1105, 0]
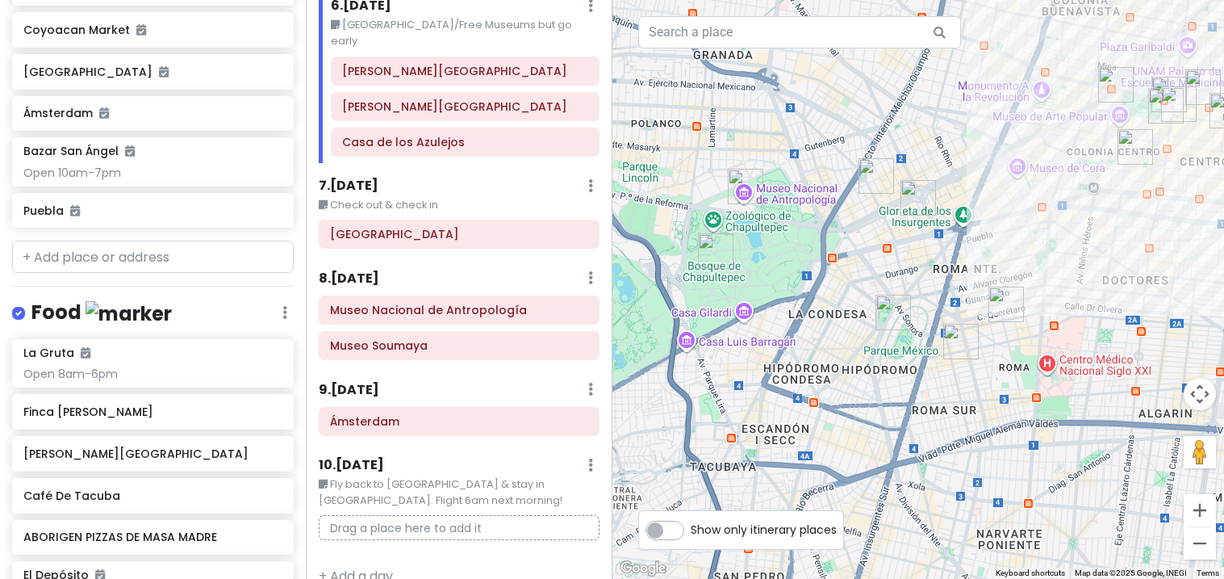
click at [329, 408] on div "Ámsterdam" at bounding box center [459, 421] width 278 height 27
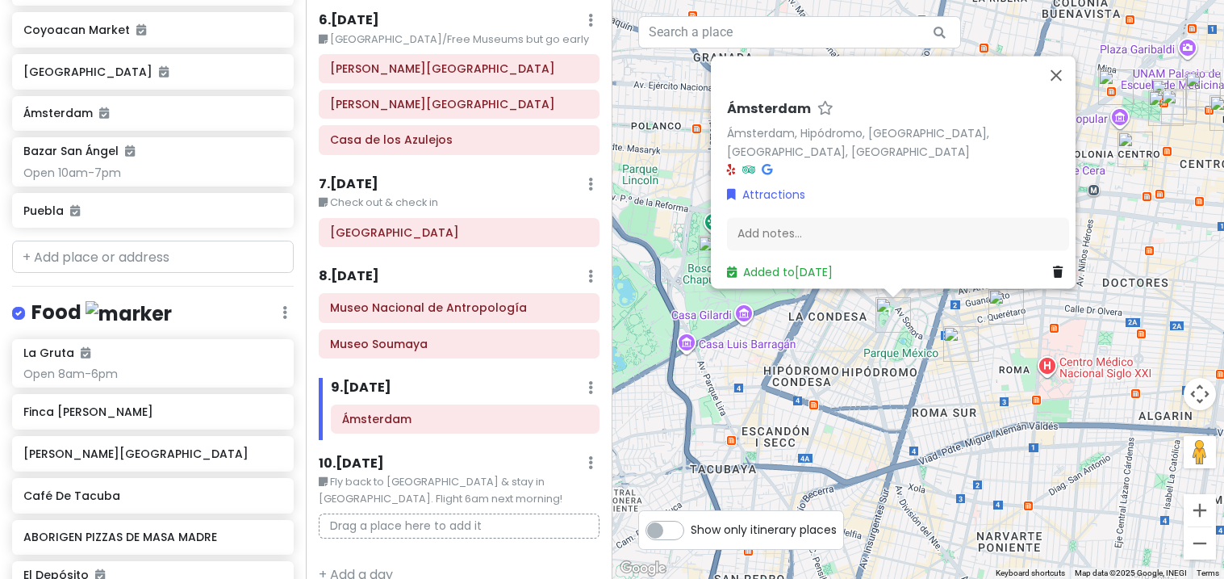
scroll to position [1086, 0]
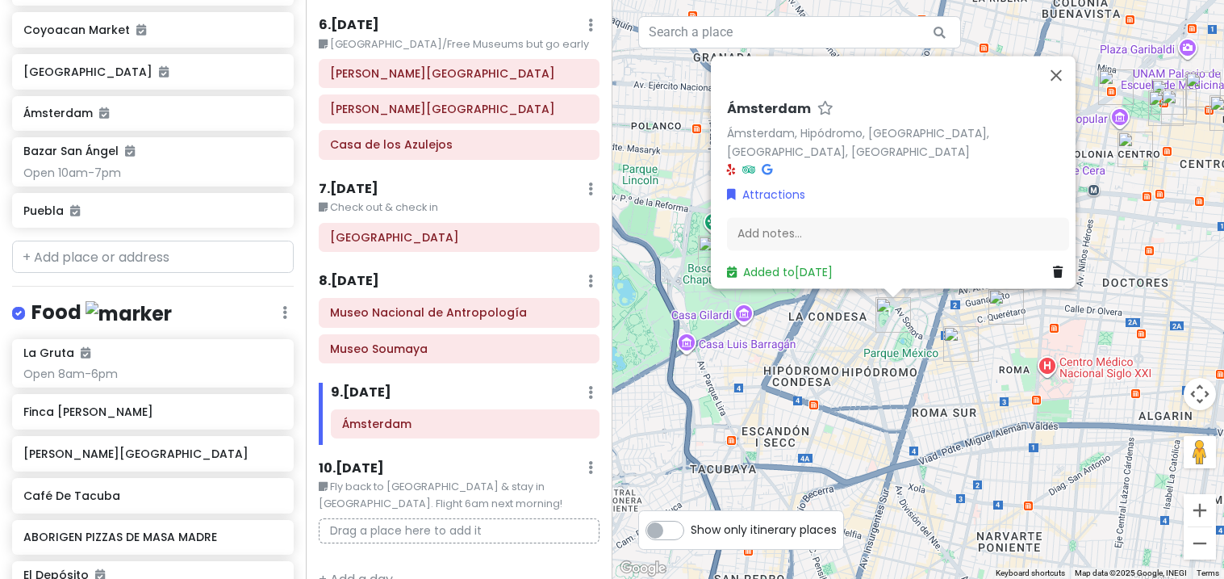
click at [589, 461] on icon at bounding box center [590, 467] width 5 height 13
click at [580, 496] on link "Edit Day Notes" at bounding box center [543, 515] width 131 height 39
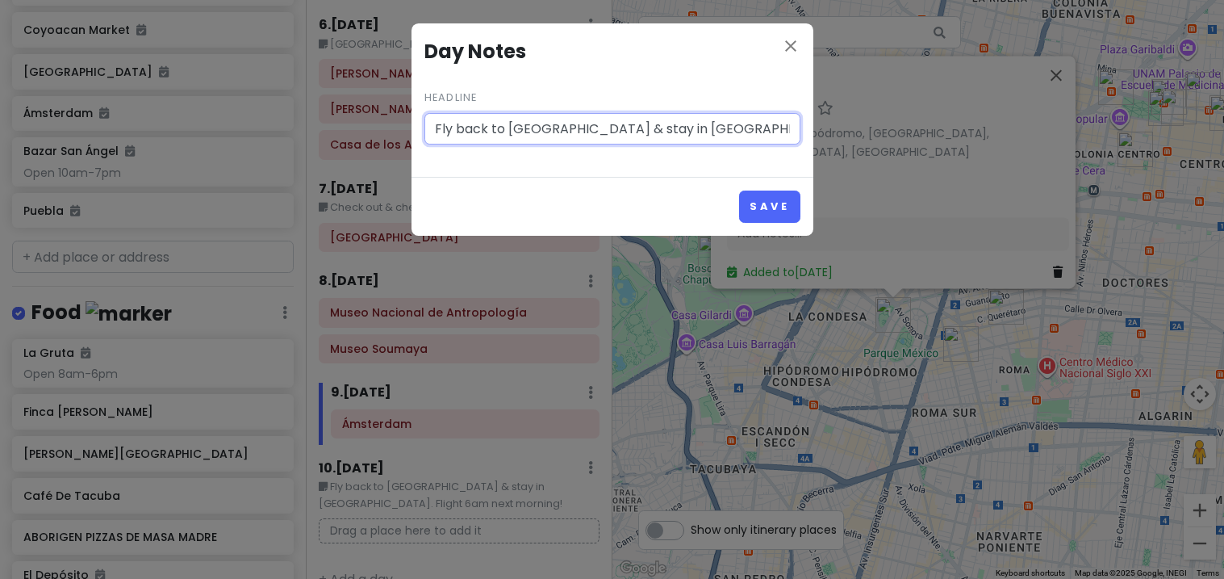
click at [446, 133] on input "Fly back to [GEOGRAPHIC_DATA] & stay in [GEOGRAPHIC_DATA]. Flight 6am next morn…" at bounding box center [613, 129] width 376 height 32
click at [743, 136] on input "Fly back to Mexico ht 6am next morning!" at bounding box center [613, 129] width 376 height 32
type input "F"
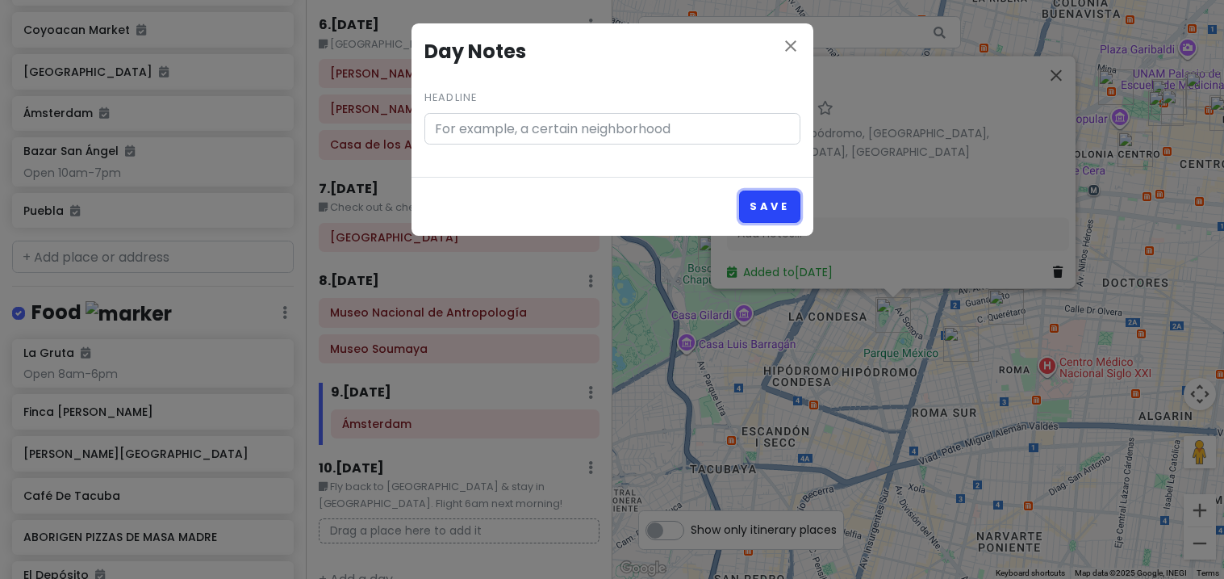
click at [780, 215] on button "Save" at bounding box center [769, 205] width 61 height 31
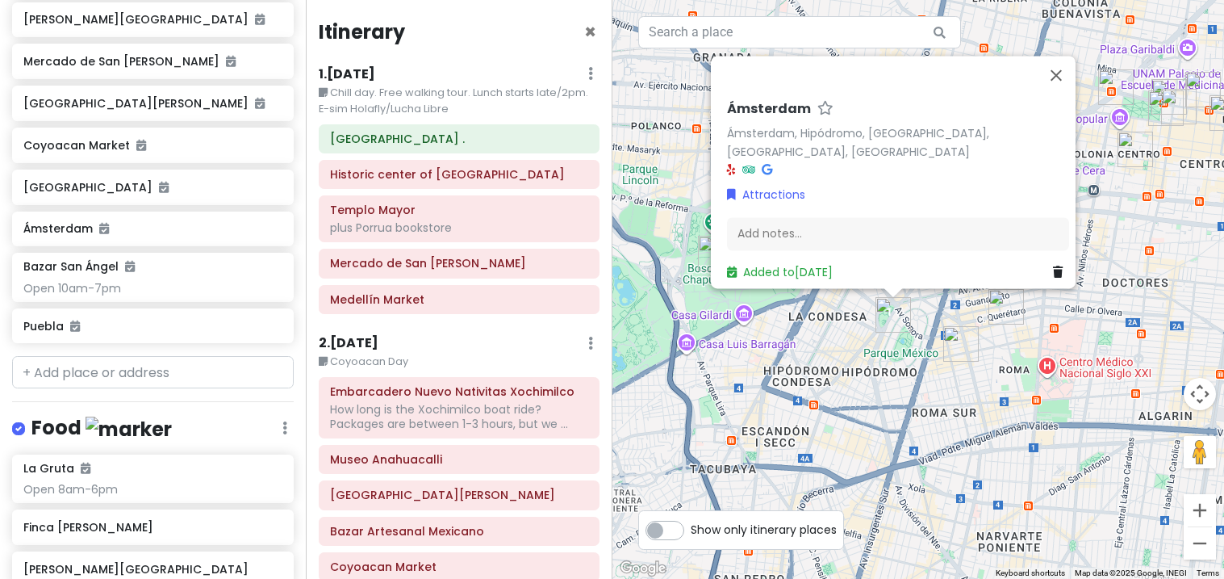
scroll to position [1073, 0]
click at [249, 357] on input "text" at bounding box center [153, 373] width 282 height 32
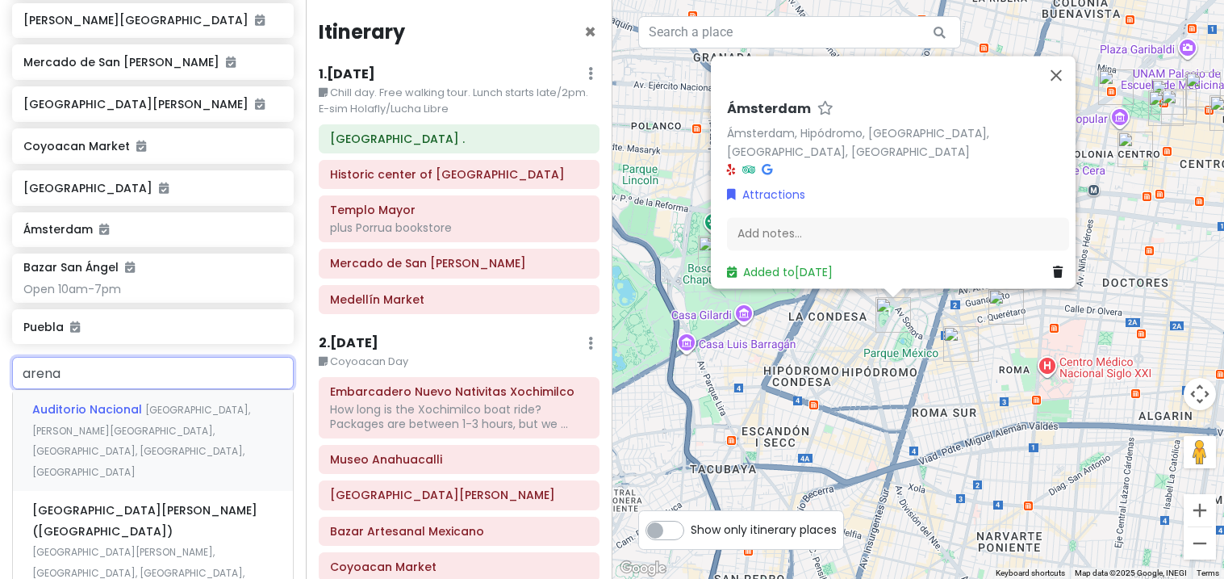
type input "arena"
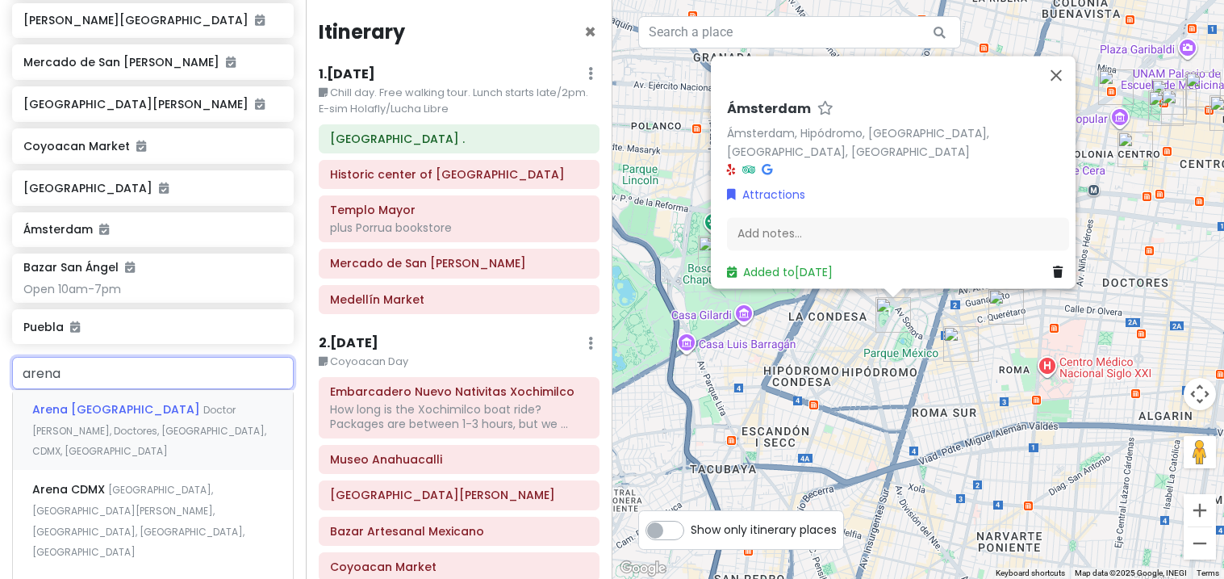
click at [96, 403] on span "Doctor Lavista, Doctores, Mexico City, CDMX, Mexico" at bounding box center [149, 430] width 234 height 55
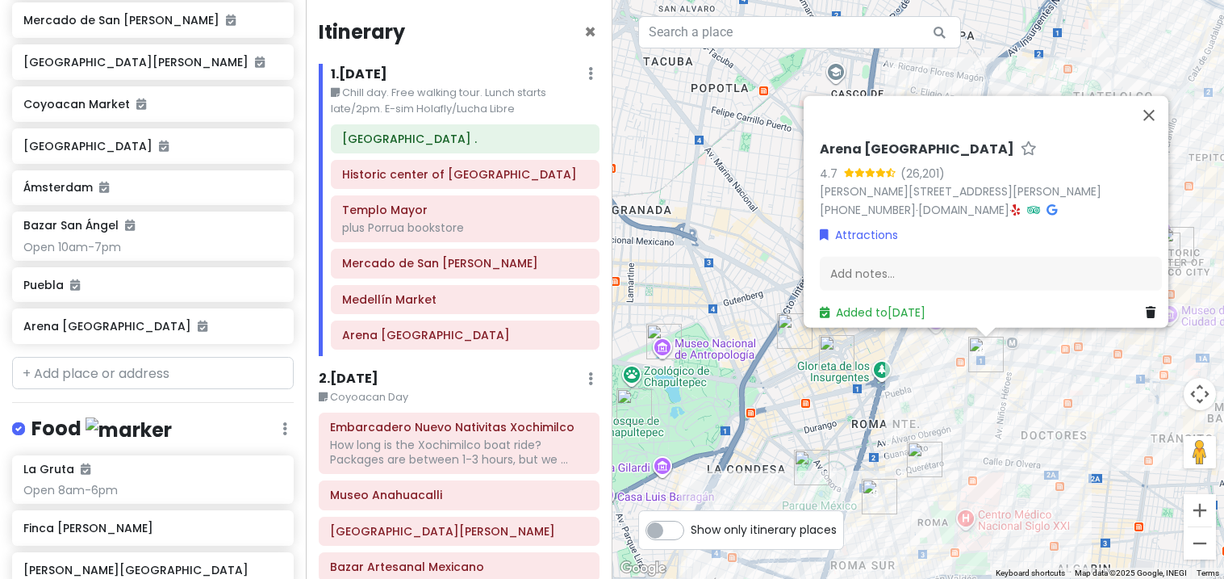
scroll to position [1074, 0]
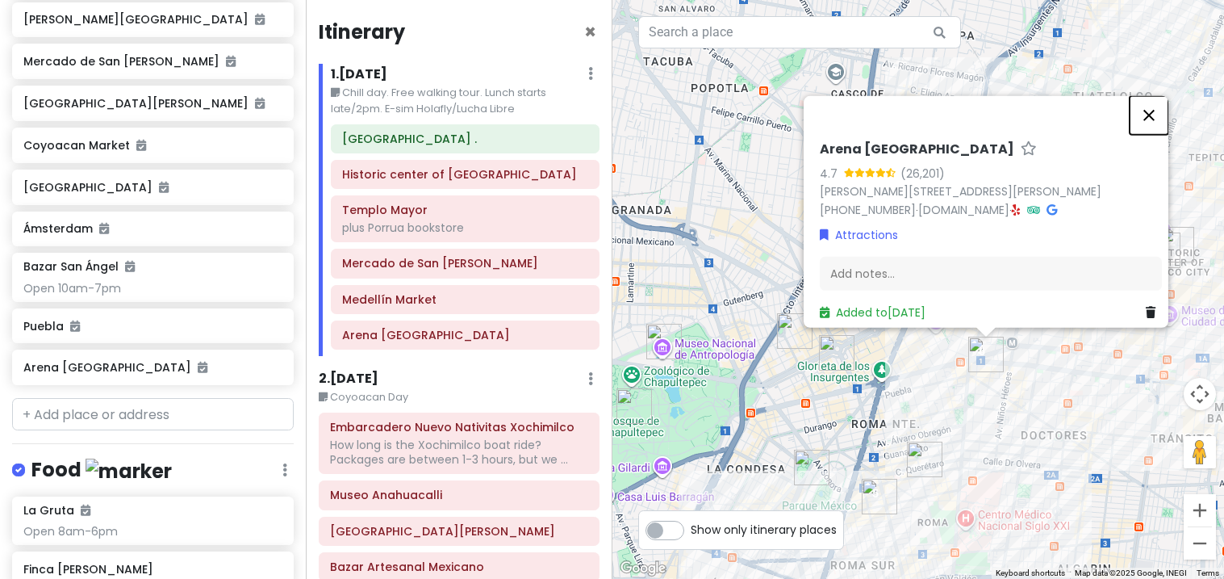
click at [1161, 95] on button "Close" at bounding box center [1149, 114] width 39 height 39
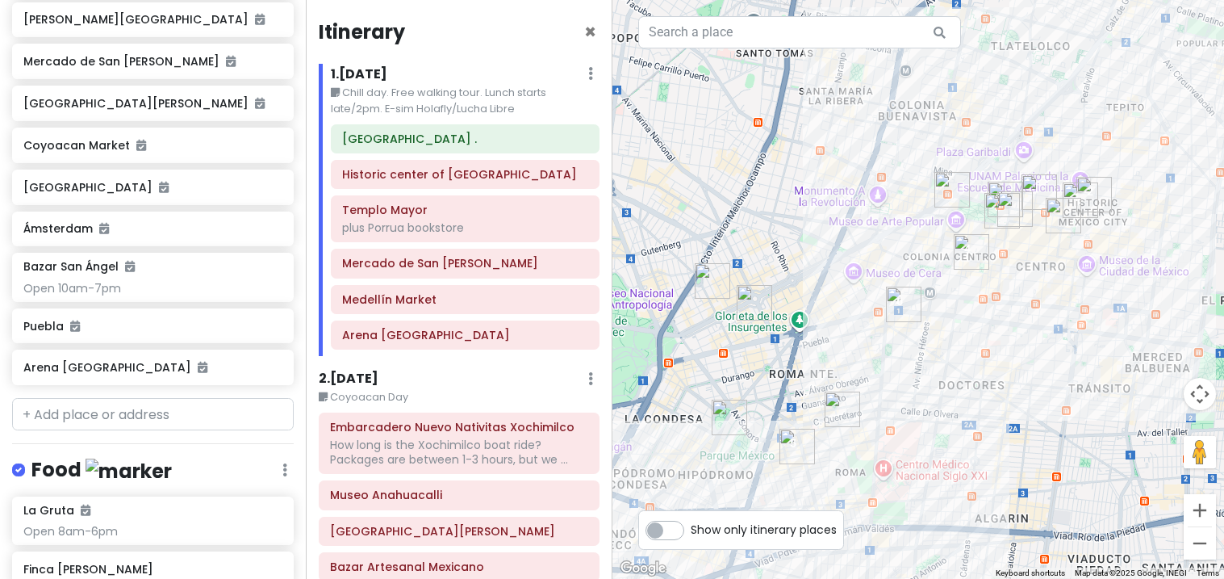
click at [689, 291] on img "Laila Hotel Mexico City Reforma" at bounding box center [712, 281] width 48 height 48
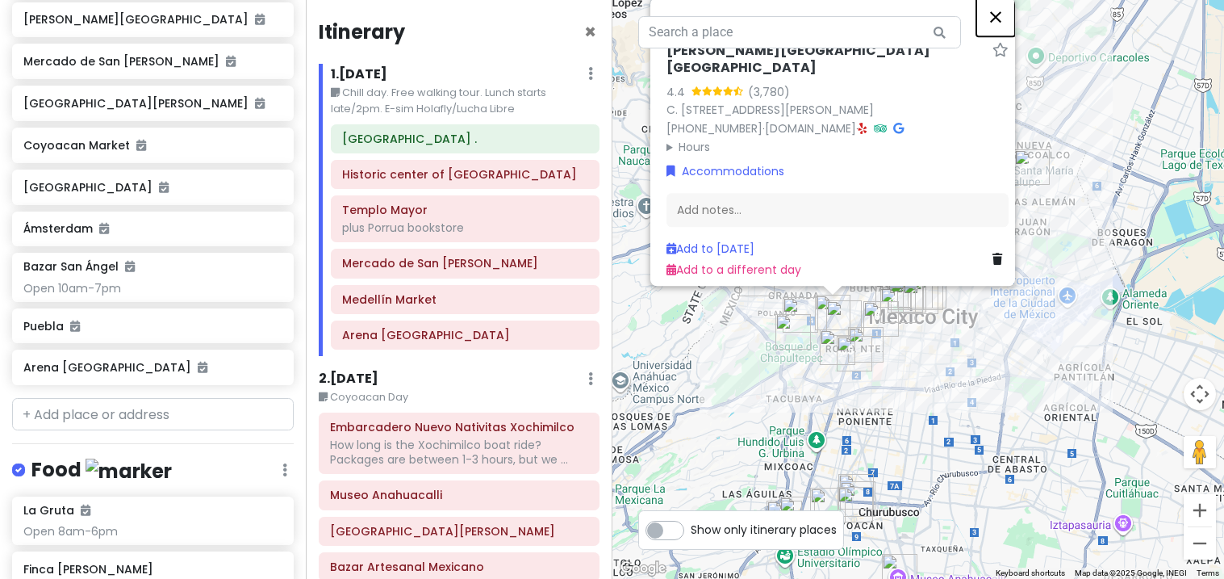
click at [1012, 15] on button "Close" at bounding box center [996, 17] width 39 height 39
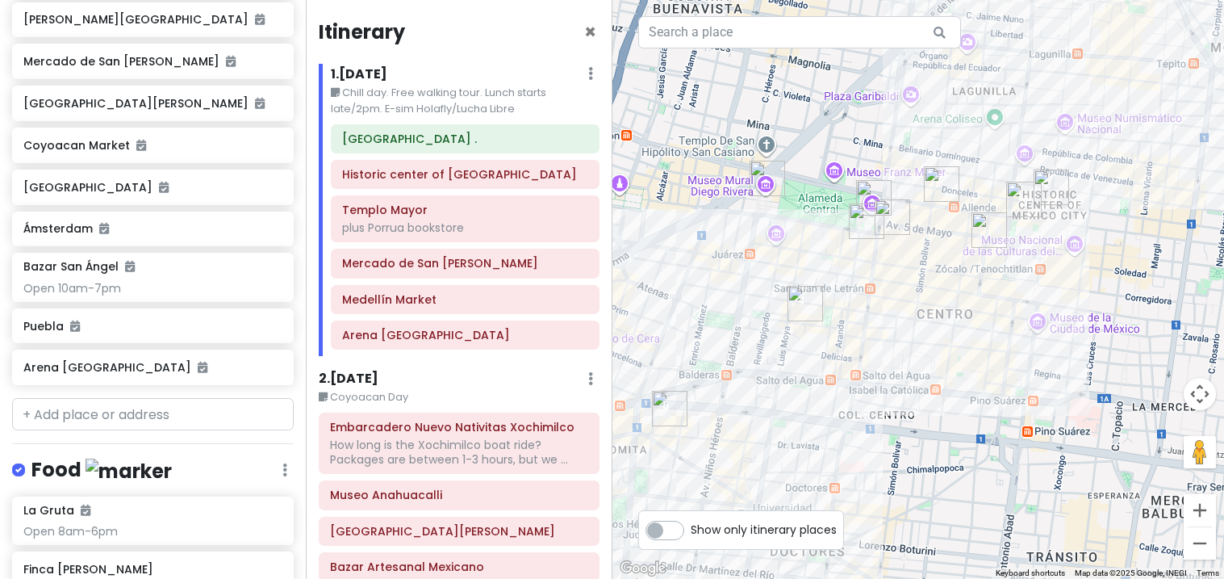
scroll to position [23, 0]
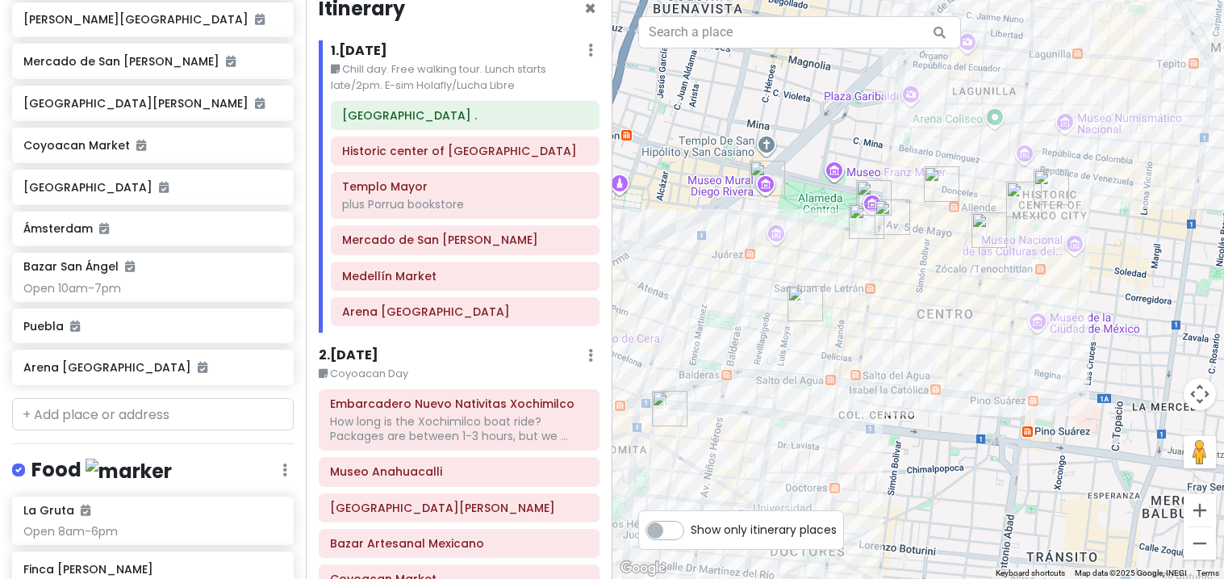
click at [382, 117] on h6 "[GEOGRAPHIC_DATA] ." at bounding box center [465, 115] width 246 height 15
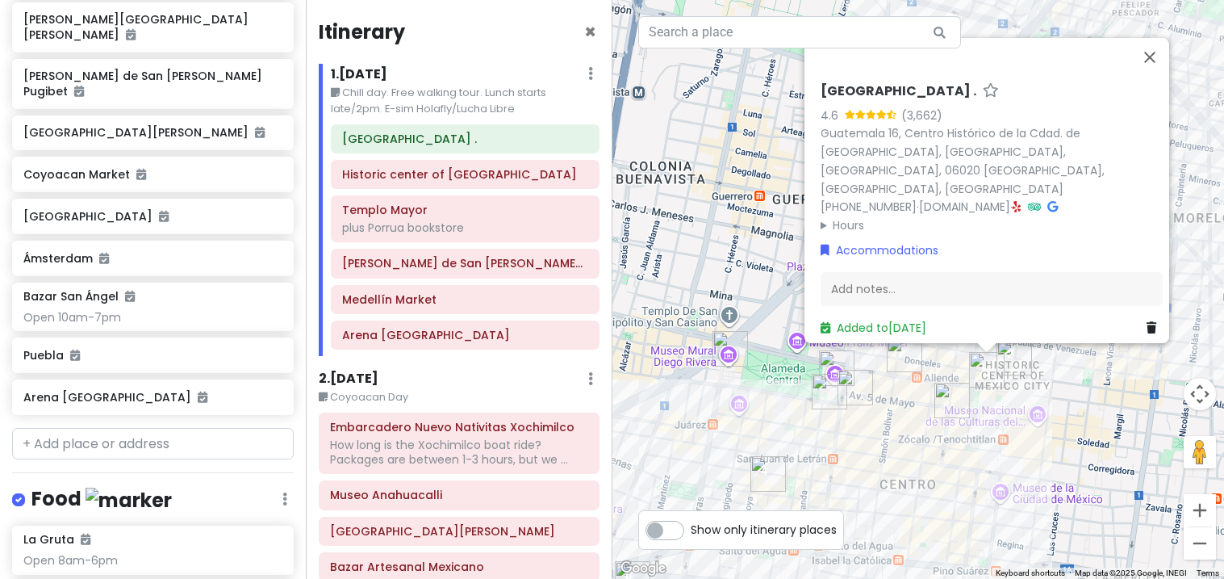
scroll to position [23, 0]
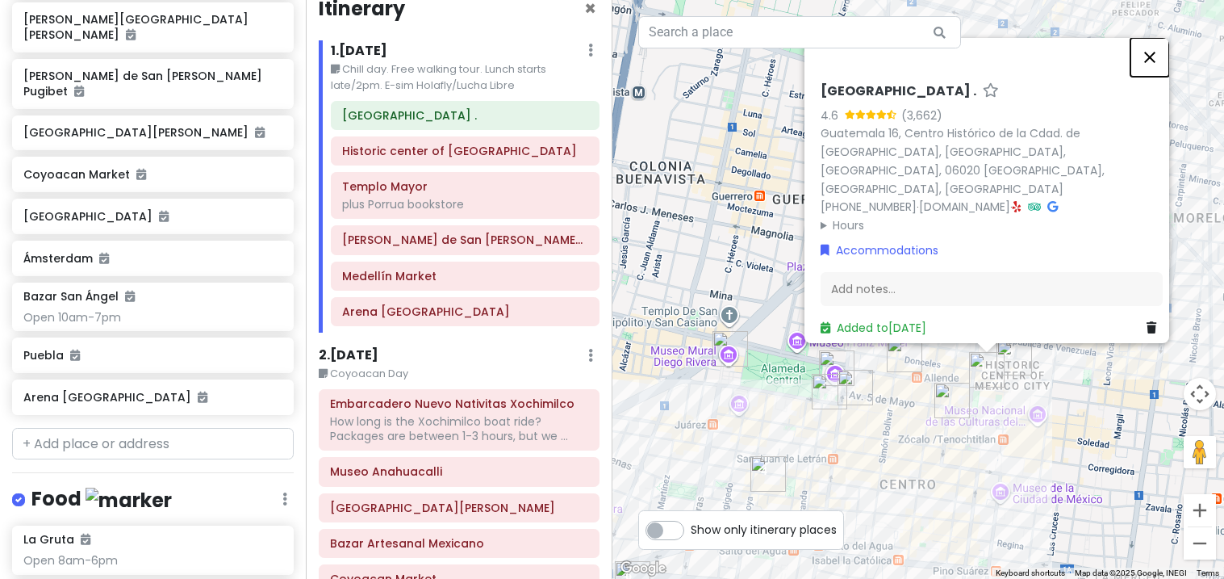
click at [1153, 77] on button "Close" at bounding box center [1150, 57] width 39 height 39
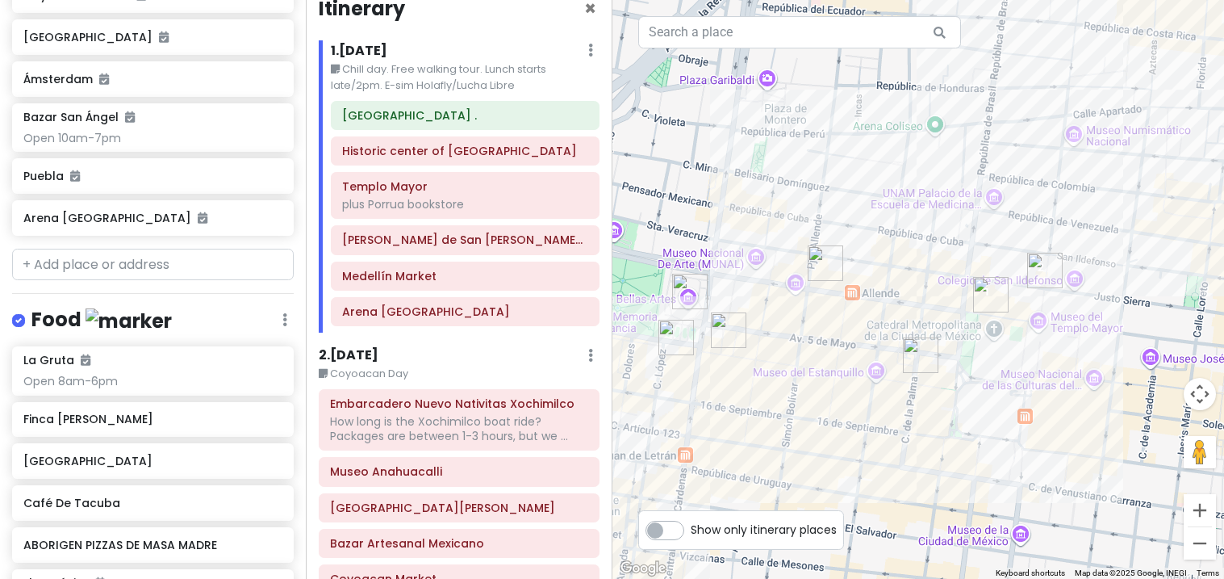
scroll to position [1563, 0]
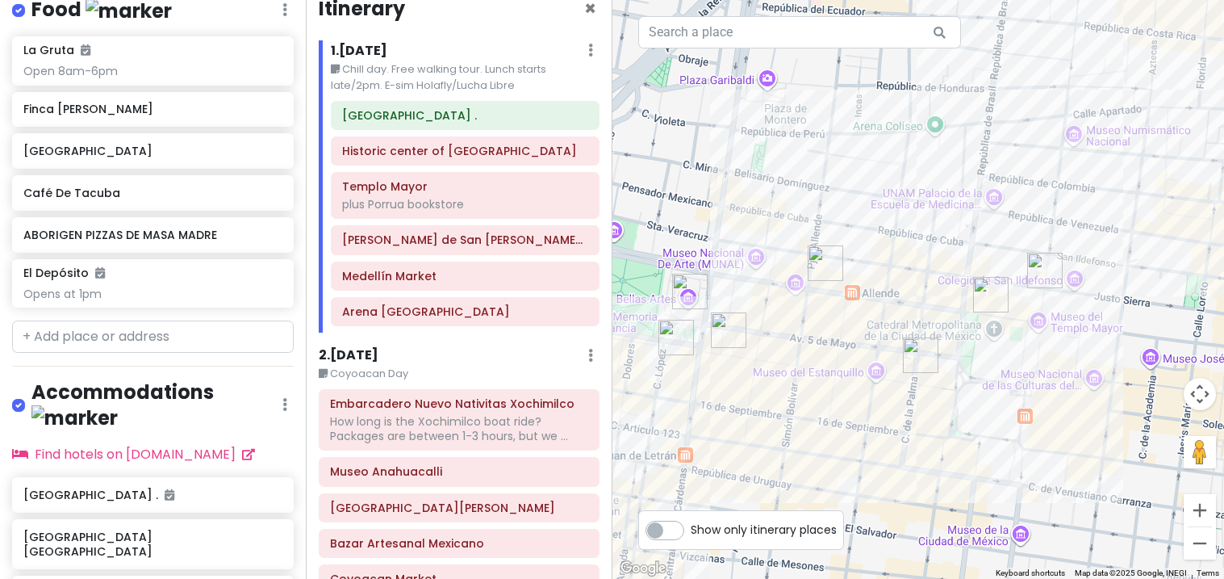
click at [50, 488] on h6 "[GEOGRAPHIC_DATA] ." at bounding box center [152, 495] width 258 height 15
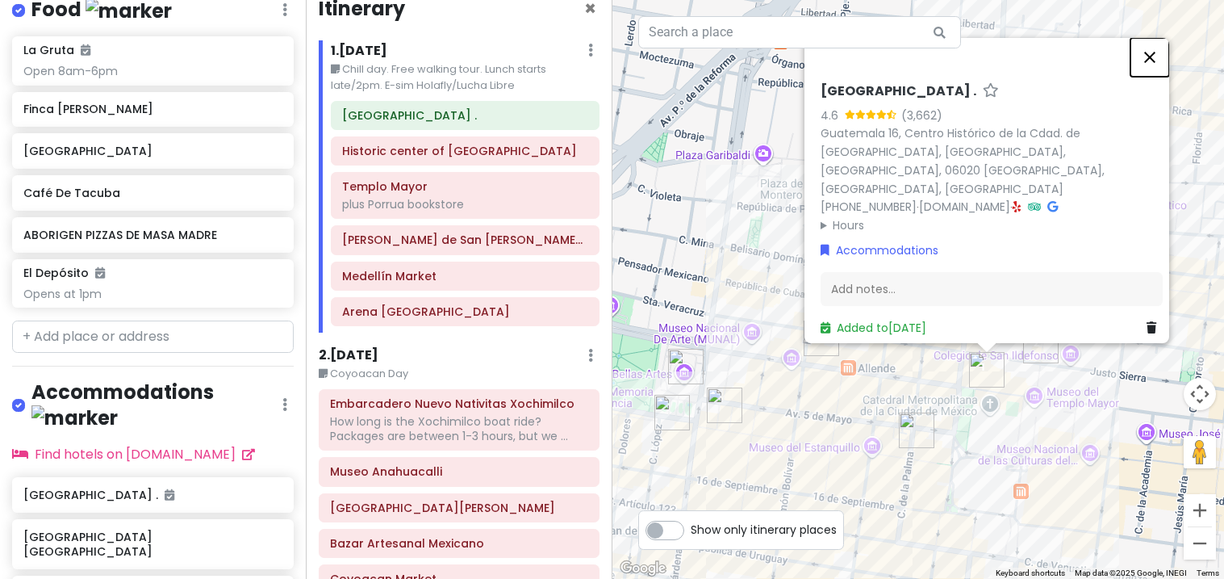
click at [1163, 77] on button "Close" at bounding box center [1150, 57] width 39 height 39
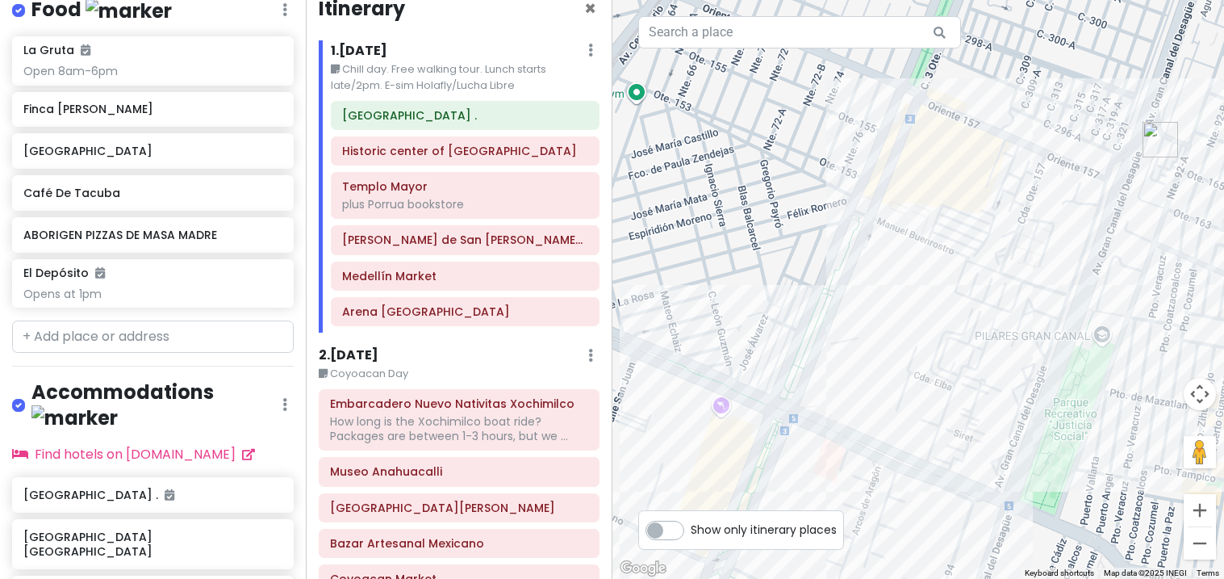
click at [1165, 143] on img "Templo Mayor" at bounding box center [1160, 139] width 48 height 48
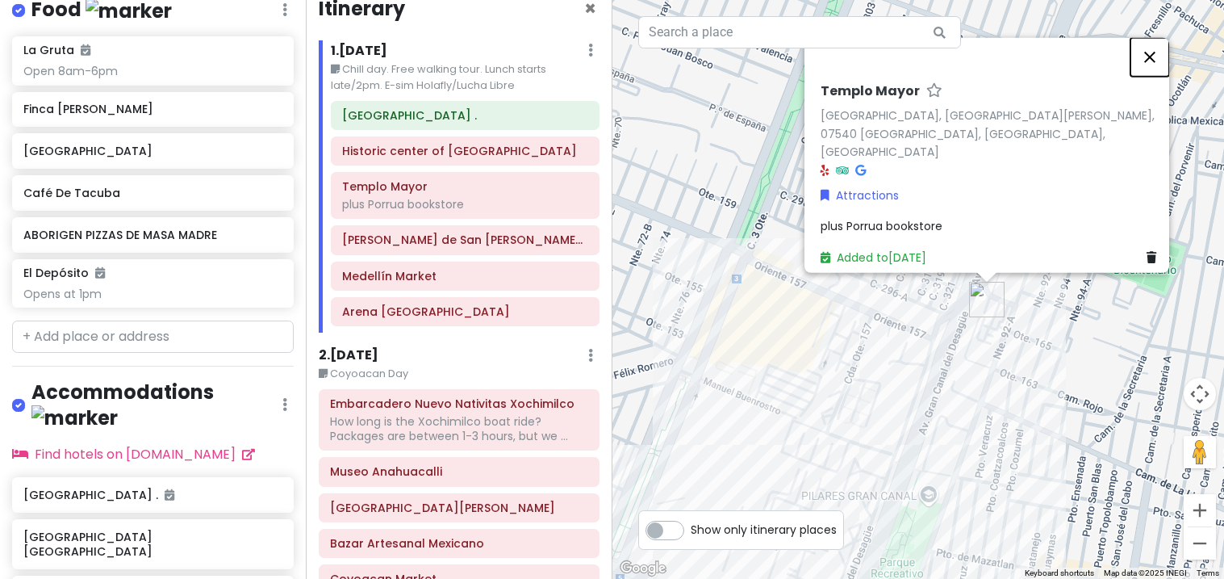
click at [1168, 76] on button "Close" at bounding box center [1150, 56] width 39 height 39
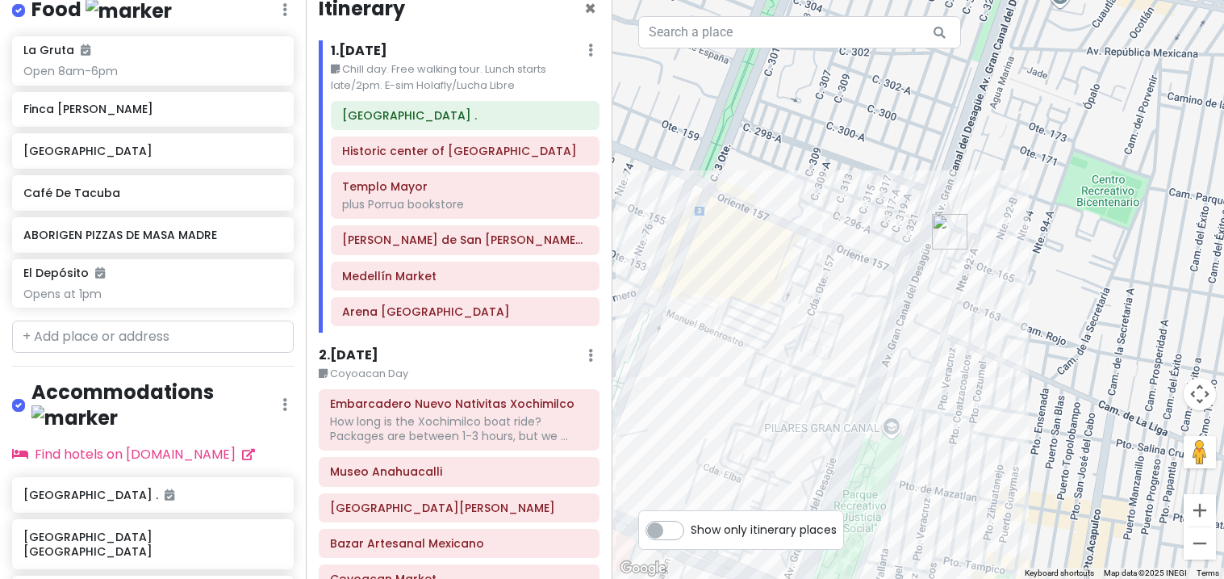
click at [952, 231] on img "Templo Mayor" at bounding box center [950, 231] width 48 height 48
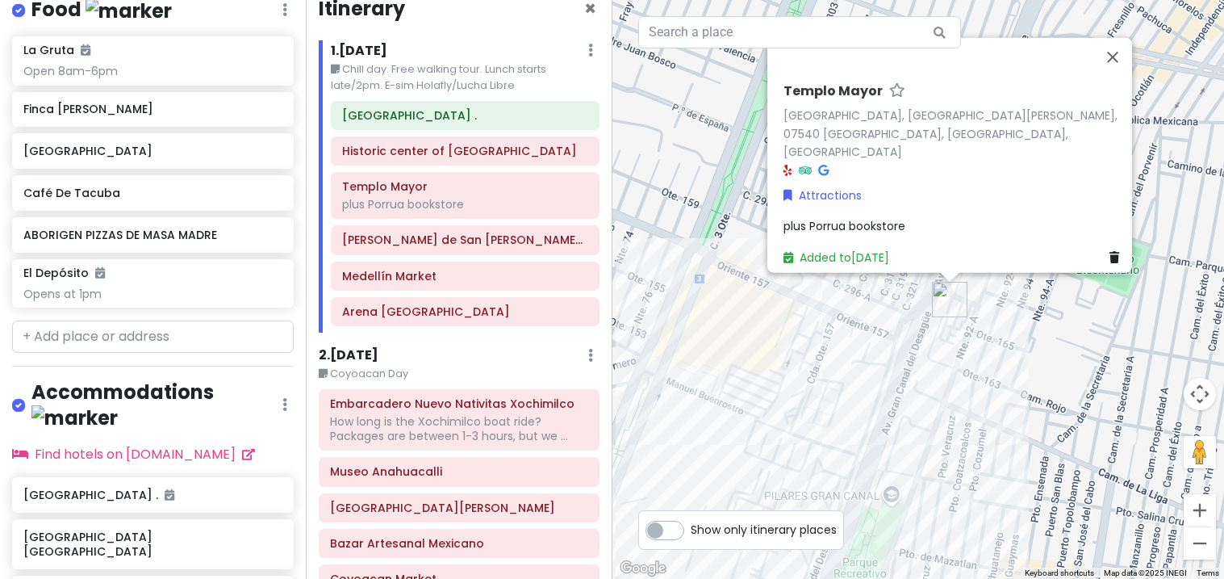
click at [1040, 379] on div "Templo Mayor Templo Mayor, La Esmeralda, 07540 Ciudad de México, CDMX, Mexico A…" at bounding box center [919, 289] width 613 height 579
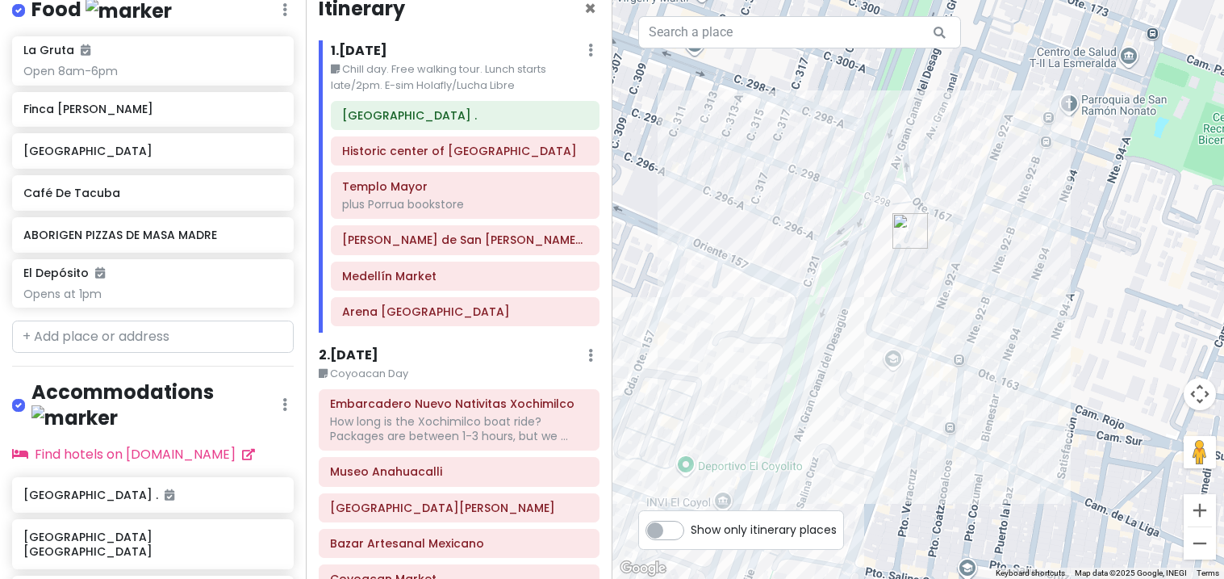
click at [910, 233] on img "Templo Mayor" at bounding box center [910, 231] width 48 height 48
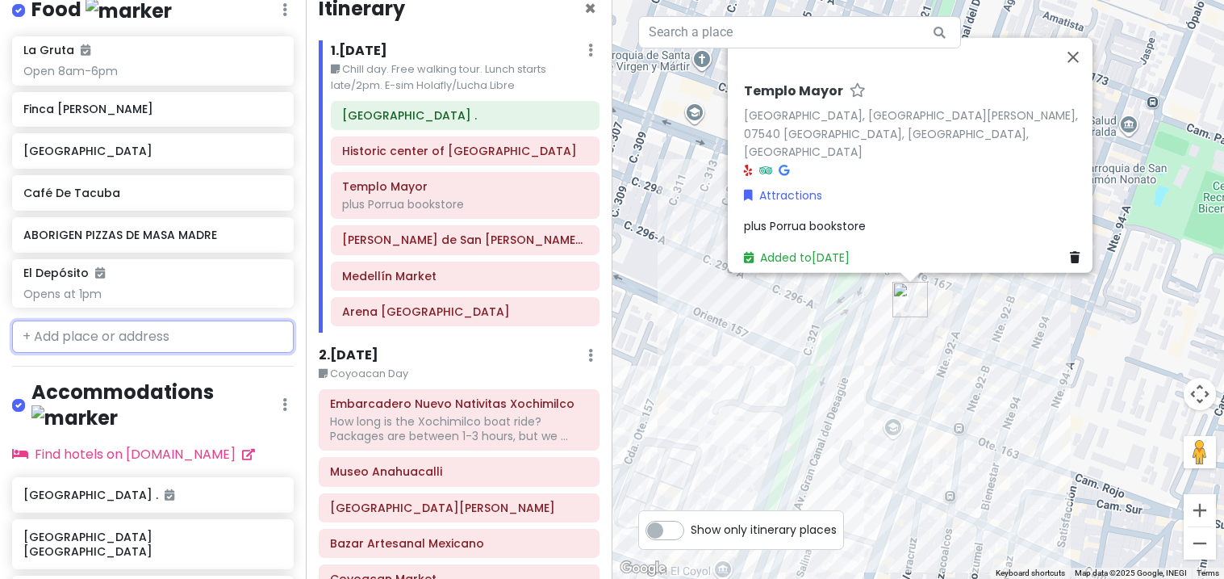
click at [52, 320] on input "text" at bounding box center [153, 336] width 282 height 32
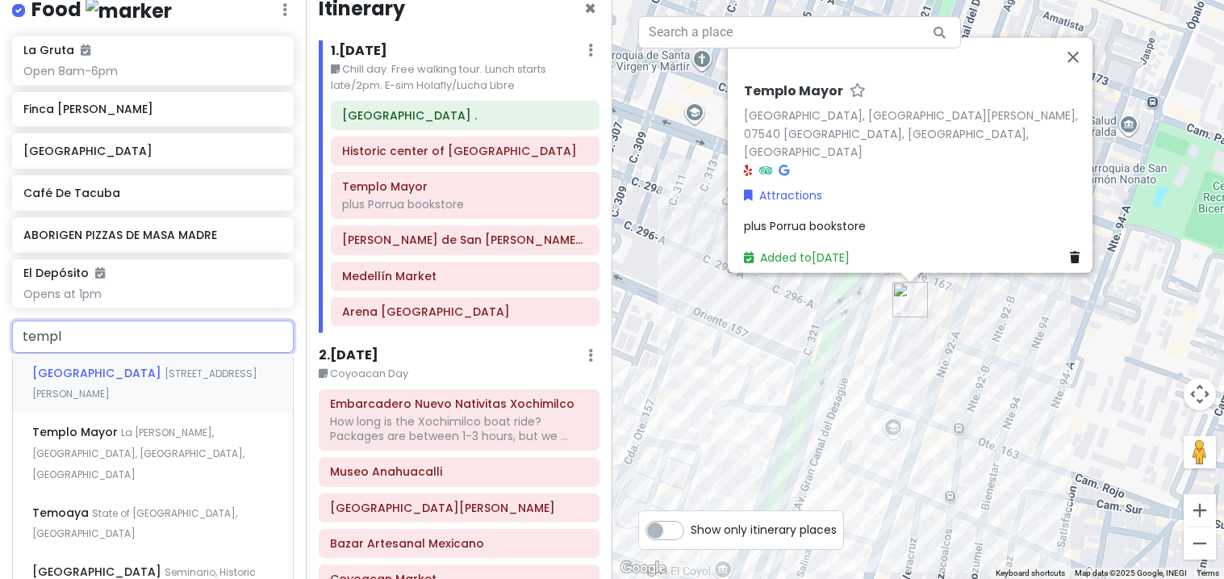
type input "templo"
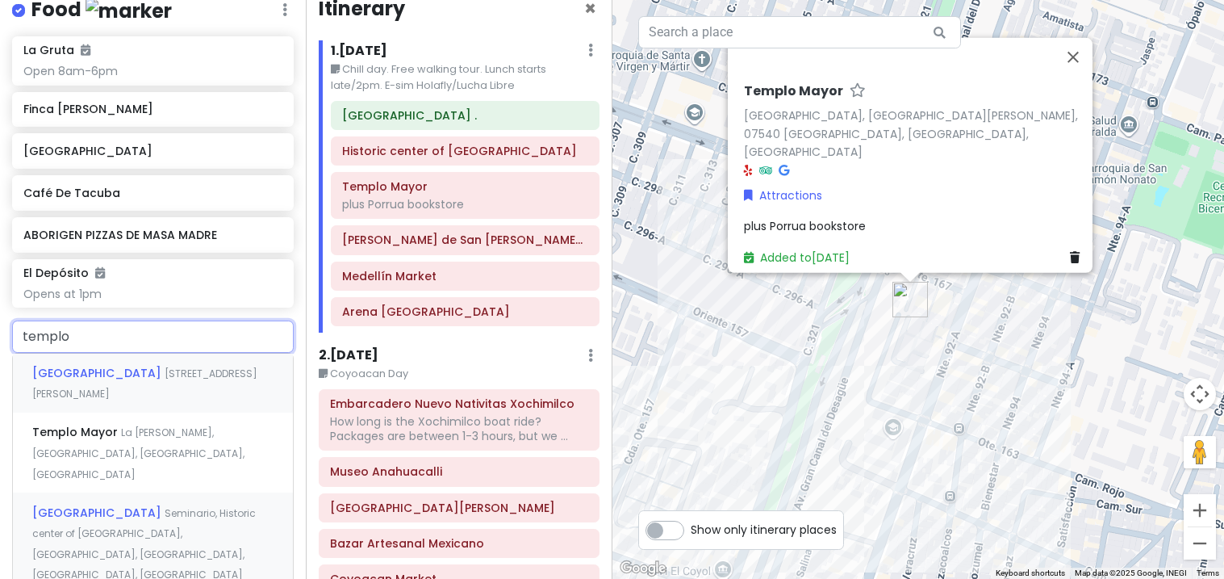
click at [69, 506] on span "Seminario, Historic center of Mexico City, Centro, Mexico City, CDMX, Mexico" at bounding box center [144, 544] width 224 height 76
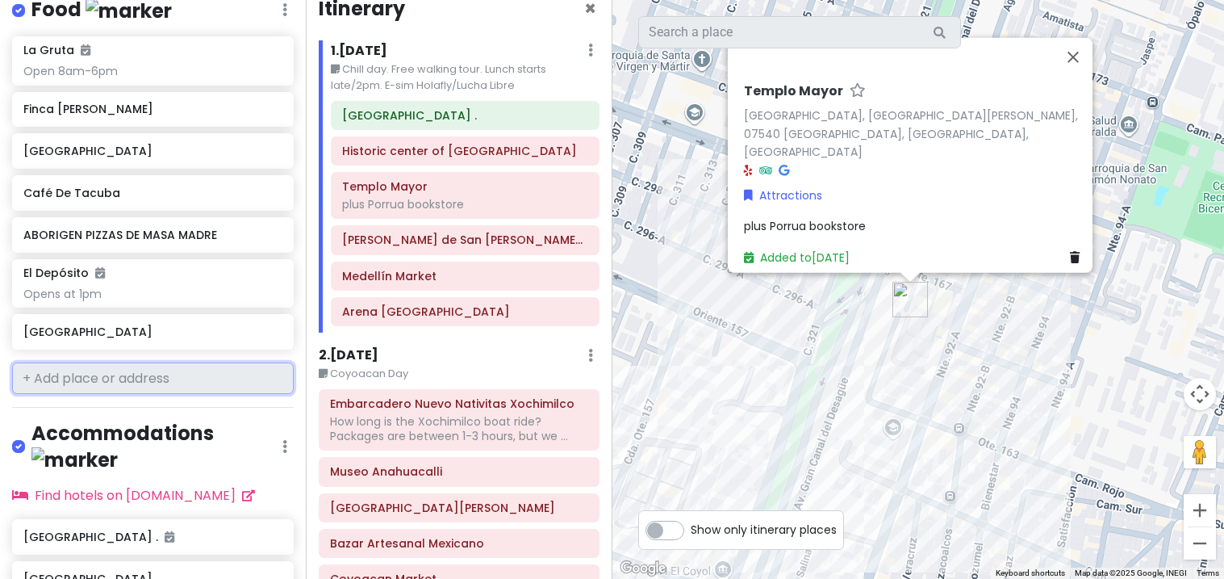
scroll to position [1605, 0]
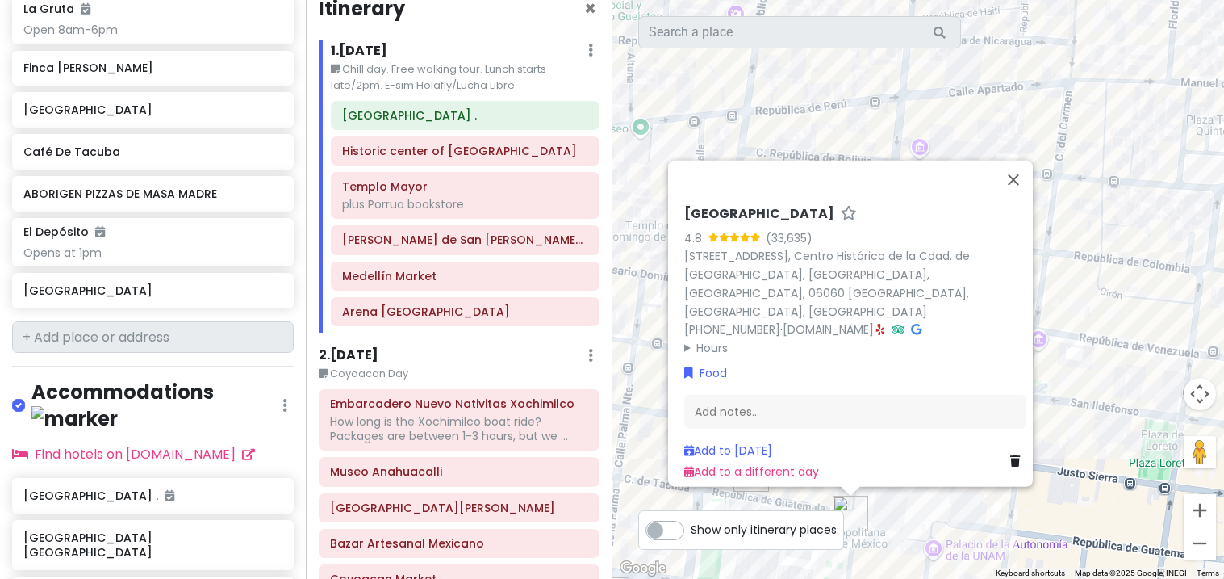
click at [844, 338] on summary "Hours" at bounding box center [855, 347] width 342 height 18
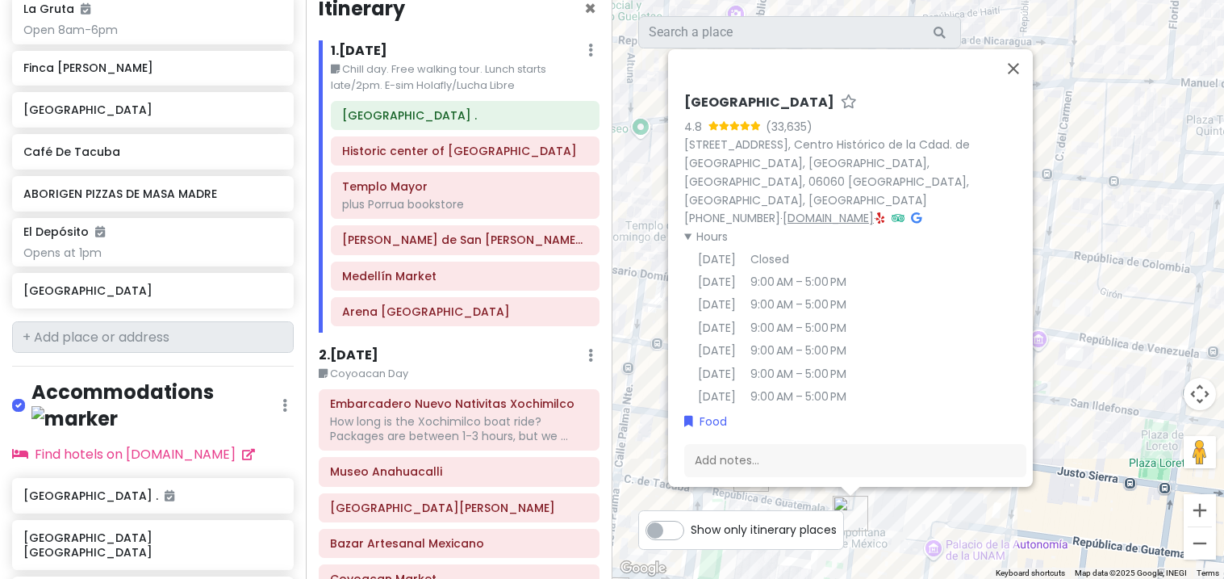
click at [858, 210] on link "www.inah.gob.mx" at bounding box center [828, 218] width 91 height 16
click at [1023, 77] on button "Close" at bounding box center [1013, 68] width 39 height 39
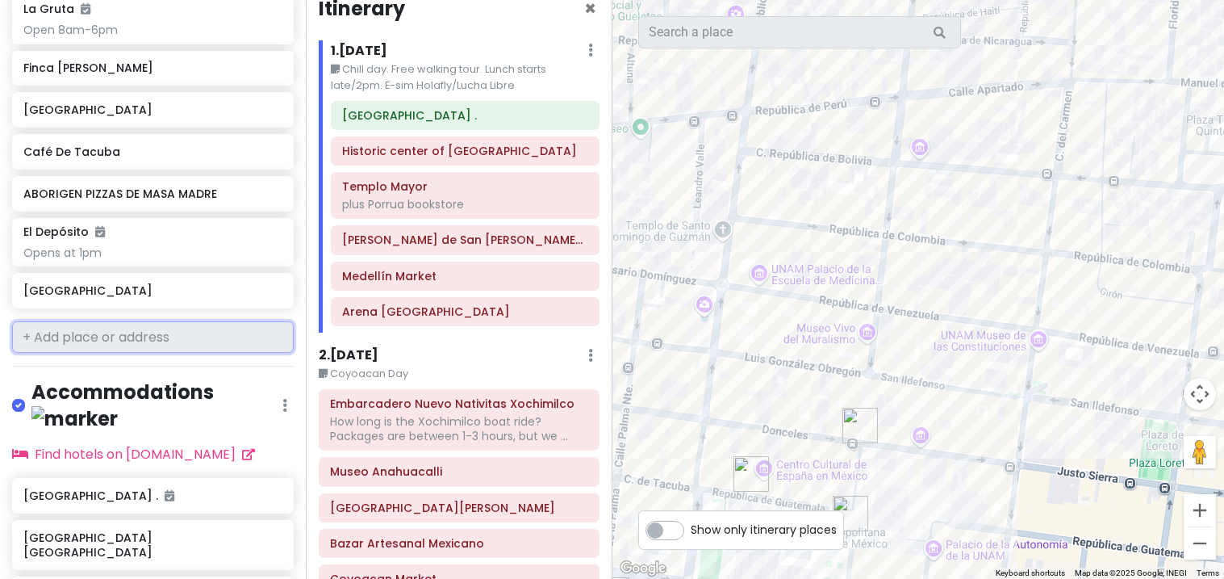
click at [534, 195] on div "Templo Mayor plus Porrua bookstore" at bounding box center [465, 195] width 246 height 40
click at [534, 199] on div "plus Porrua bookstore" at bounding box center [465, 204] width 246 height 15
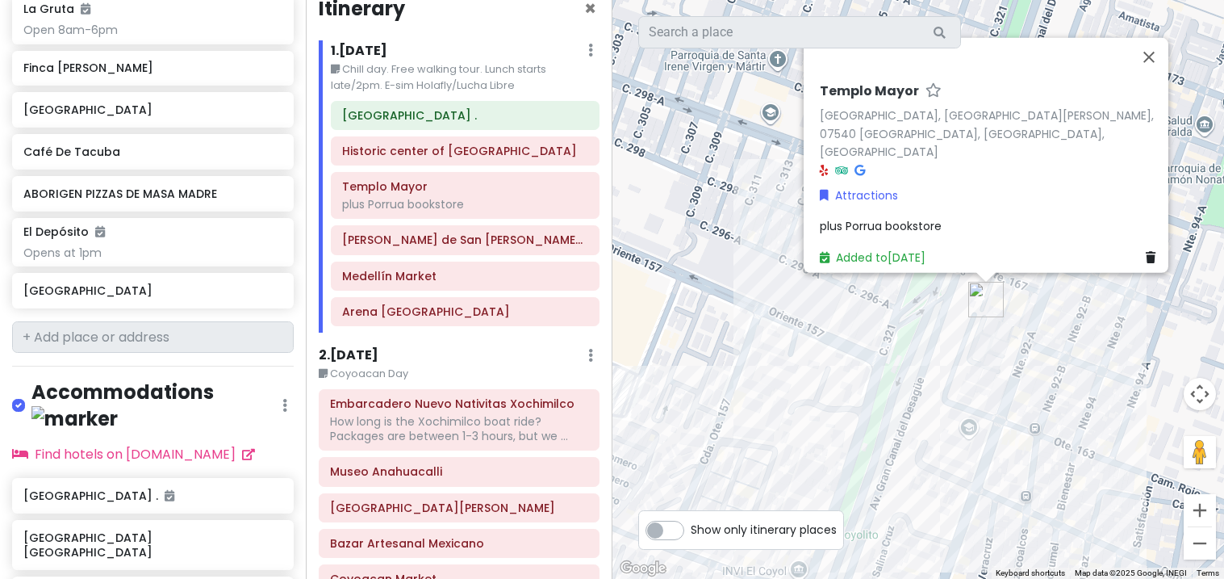
click at [1149, 255] on link at bounding box center [1154, 257] width 16 height 18
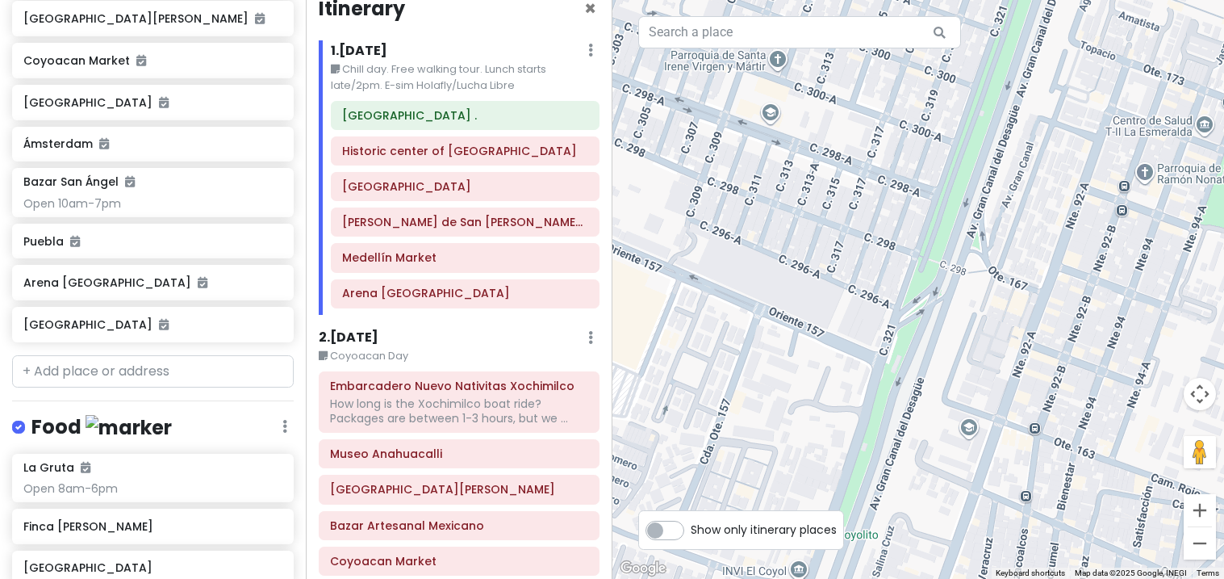
scroll to position [1176, 0]
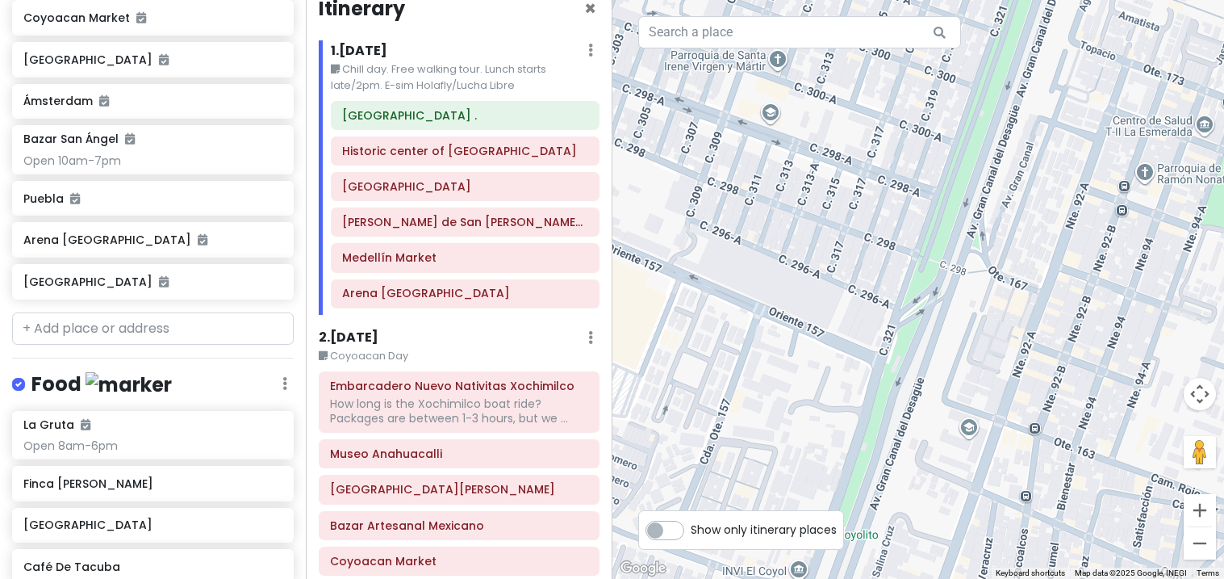
click at [567, 199] on div "Templo Mayor Museum" at bounding box center [465, 186] width 266 height 27
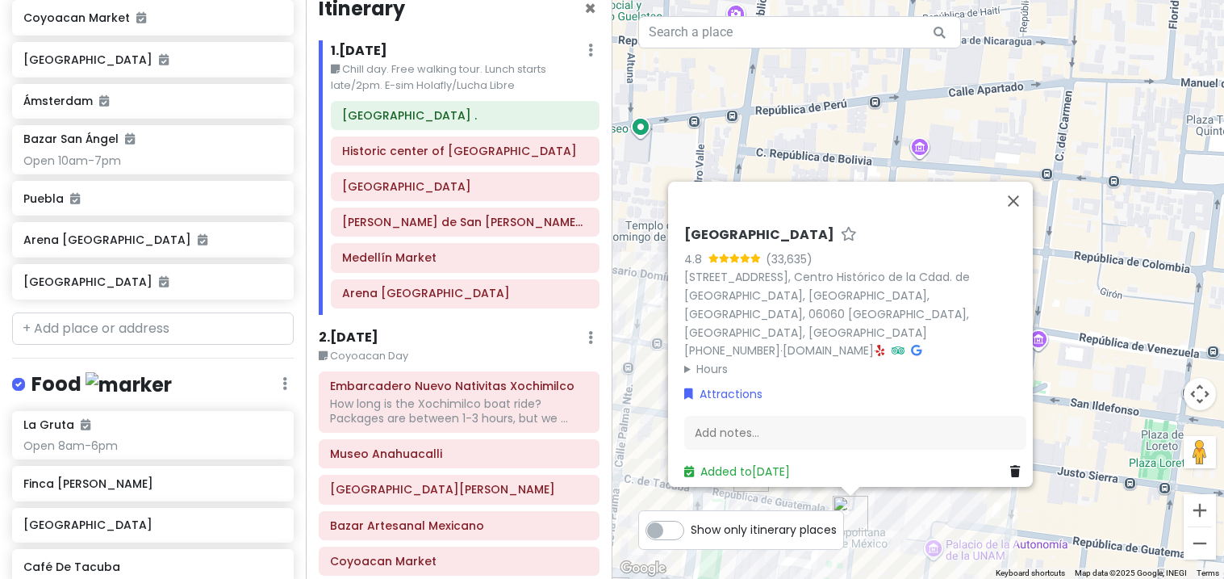
click at [833, 427] on div "Add notes..." at bounding box center [855, 433] width 342 height 34
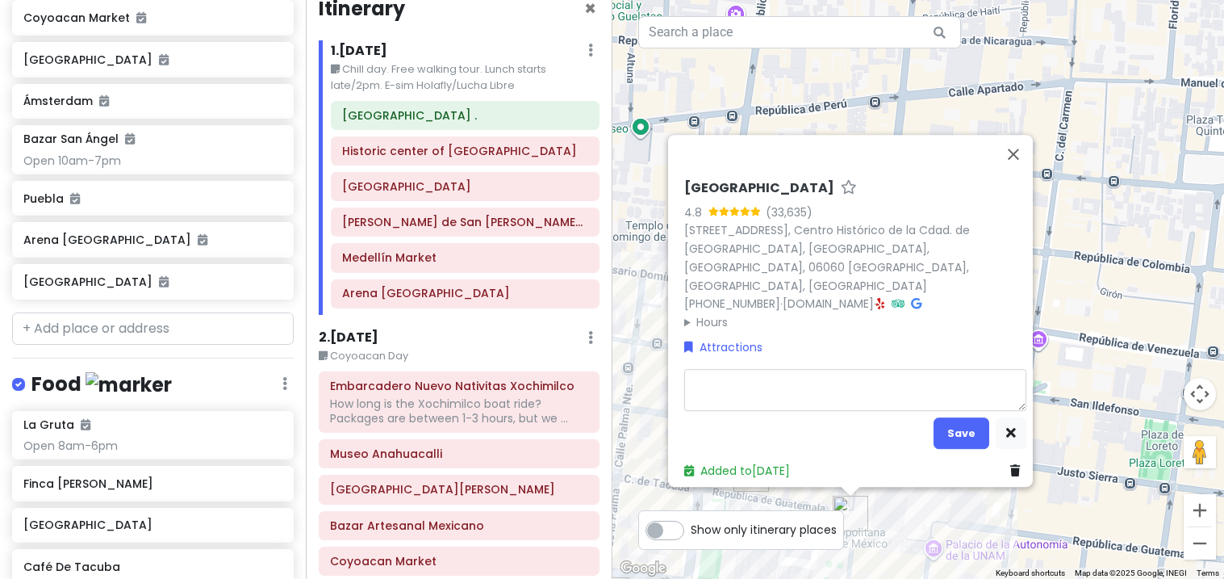
type textarea "x"
type textarea "p"
type textarea "x"
type textarea "pl"
type textarea "x"
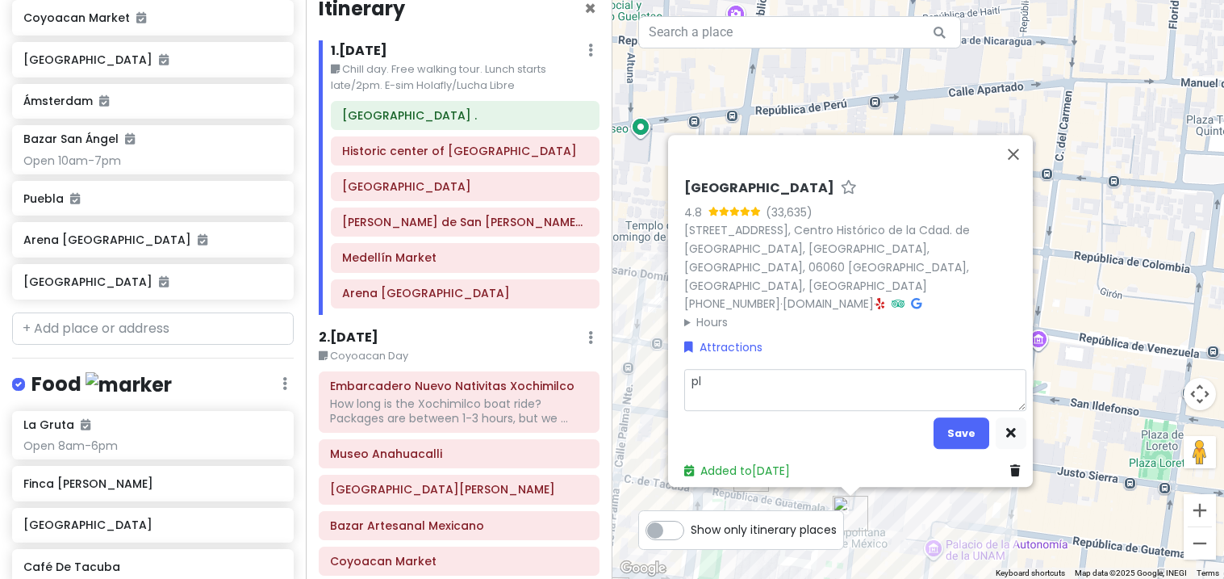
type textarea "plu"
type textarea "x"
type textarea "plus"
type textarea "x"
type textarea "plus"
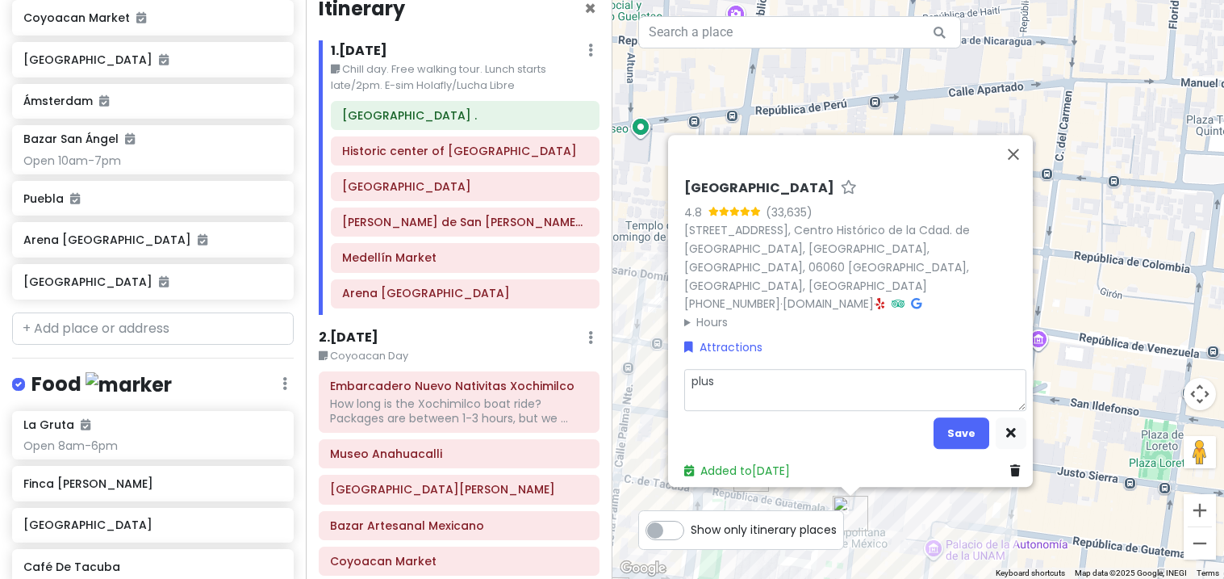
type textarea "x"
type textarea "plus P"
type textarea "x"
type textarea "plus Po"
type textarea "x"
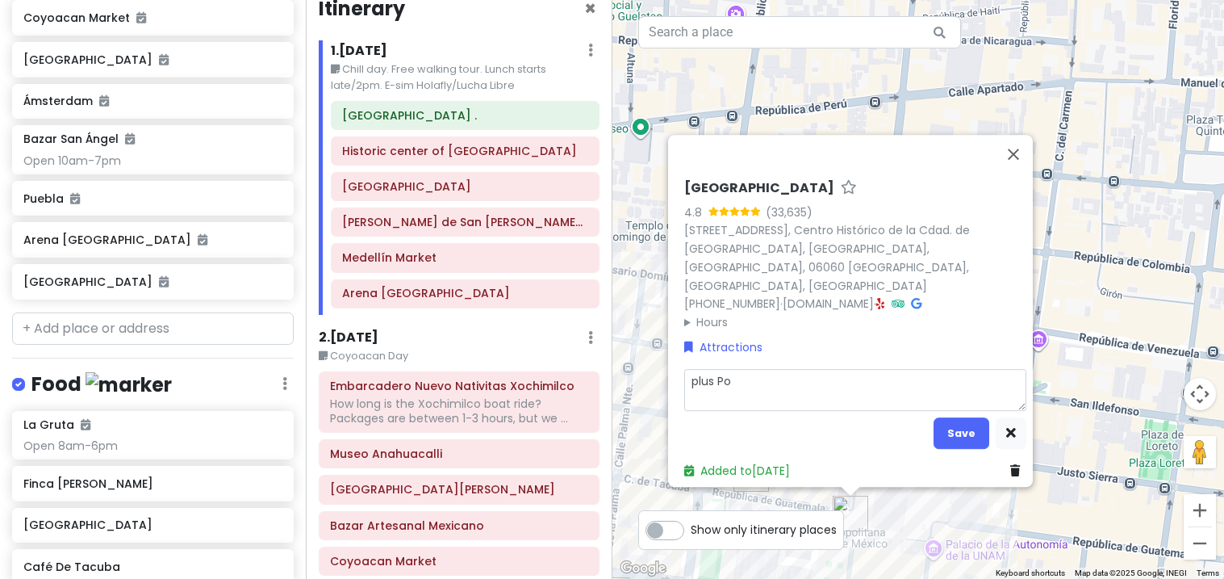
type textarea "plus Por"
type textarea "x"
type textarea "plus Porr"
type textarea "x"
type textarea "plus Porru"
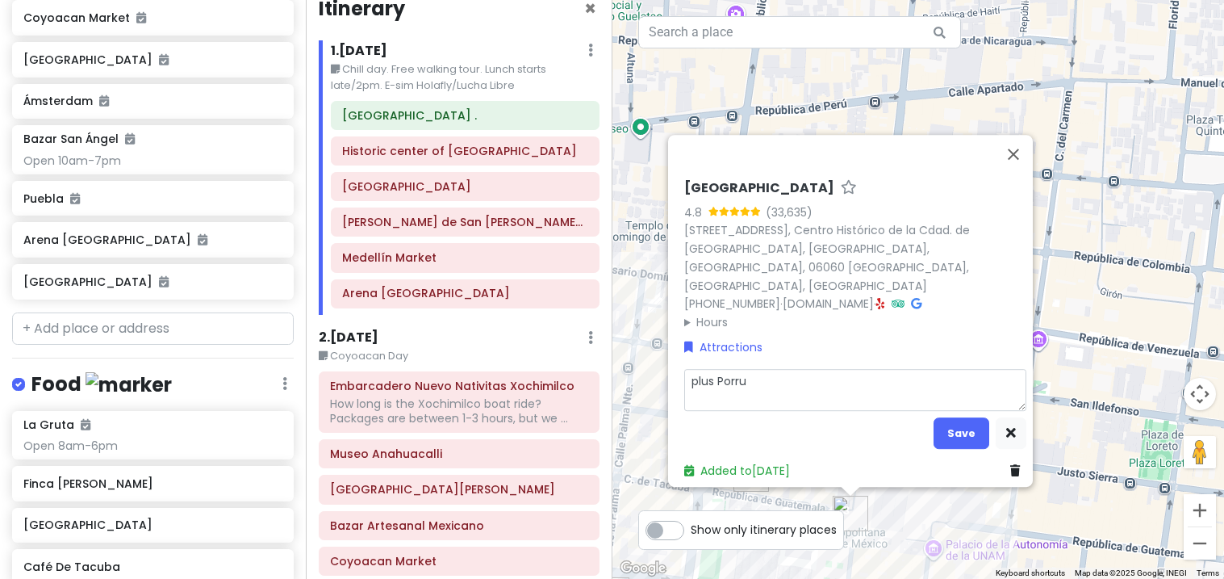
type textarea "x"
type textarea "plus Porrue"
type textarea "x"
type textarea "plus Porrue"
type textarea "x"
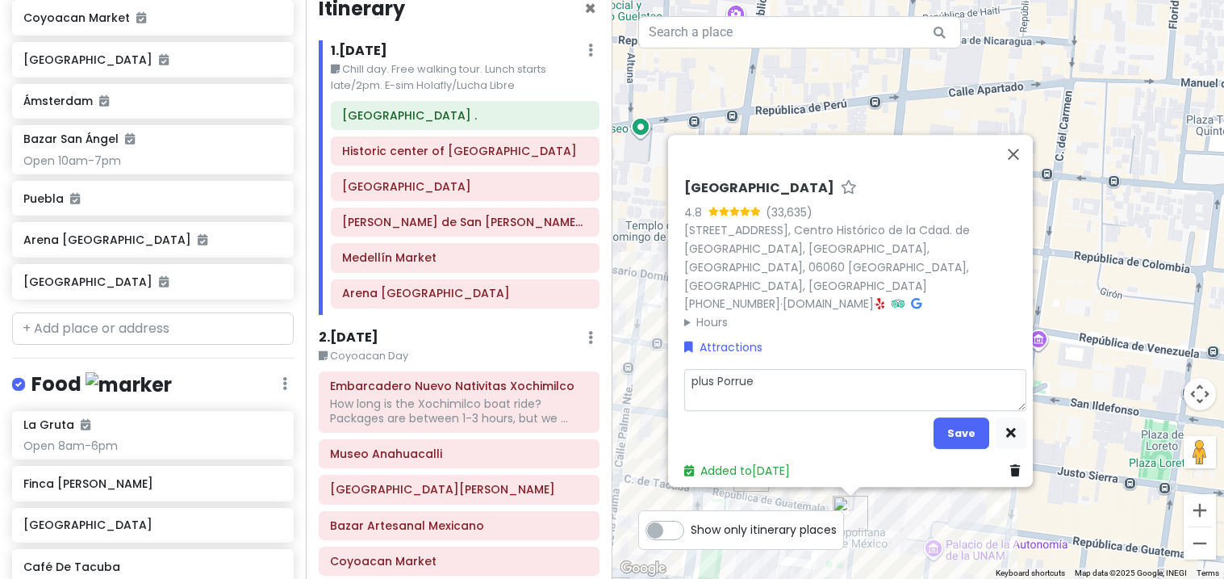
type textarea "plus Porrue b"
type textarea "x"
type textarea "plus Porrue bo"
type textarea "x"
type textarea "plus Porrue boo"
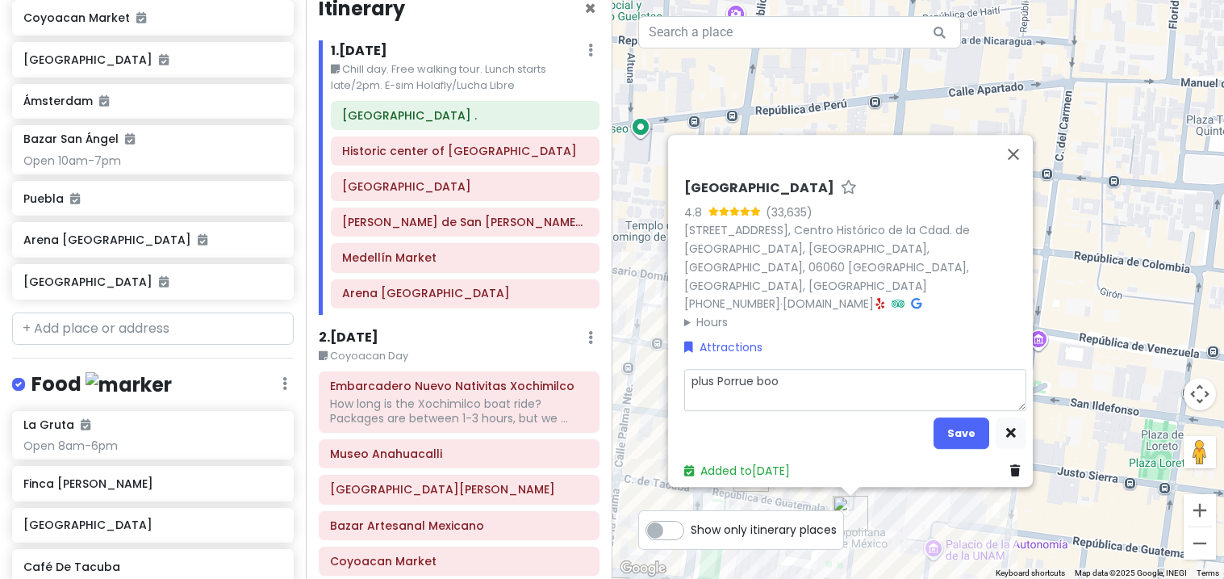
type textarea "x"
type textarea "plus Porrue book"
type textarea "x"
type textarea "plus Porrue books"
type textarea "x"
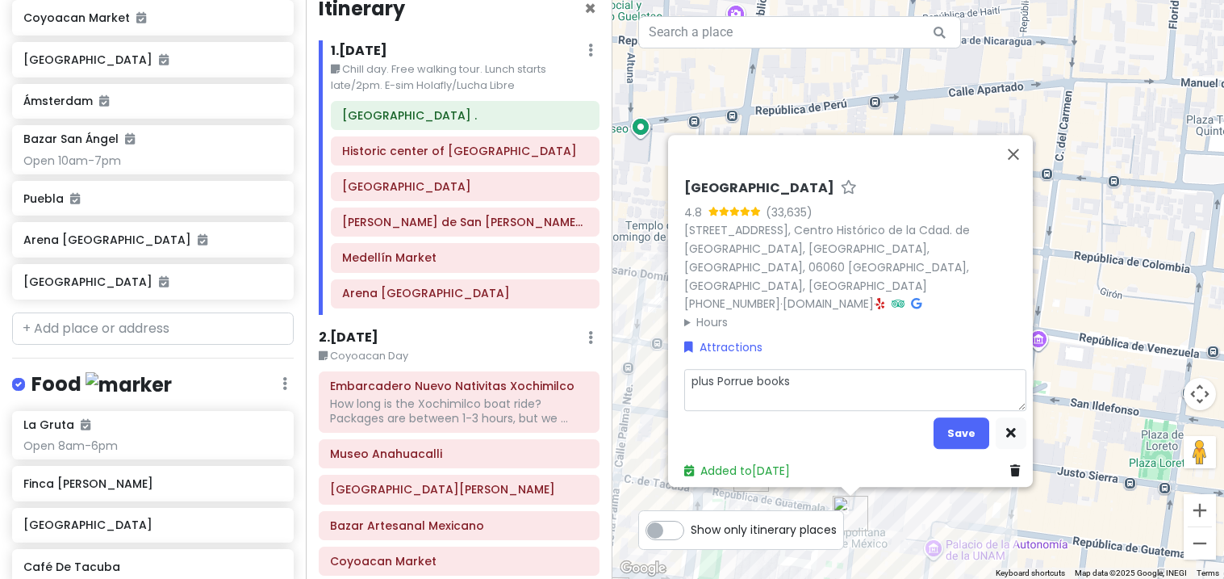
type textarea "plus Porrue bookst"
type textarea "x"
type textarea "plus Porrue booksto"
type textarea "x"
type textarea "plus Porrue bookstor"
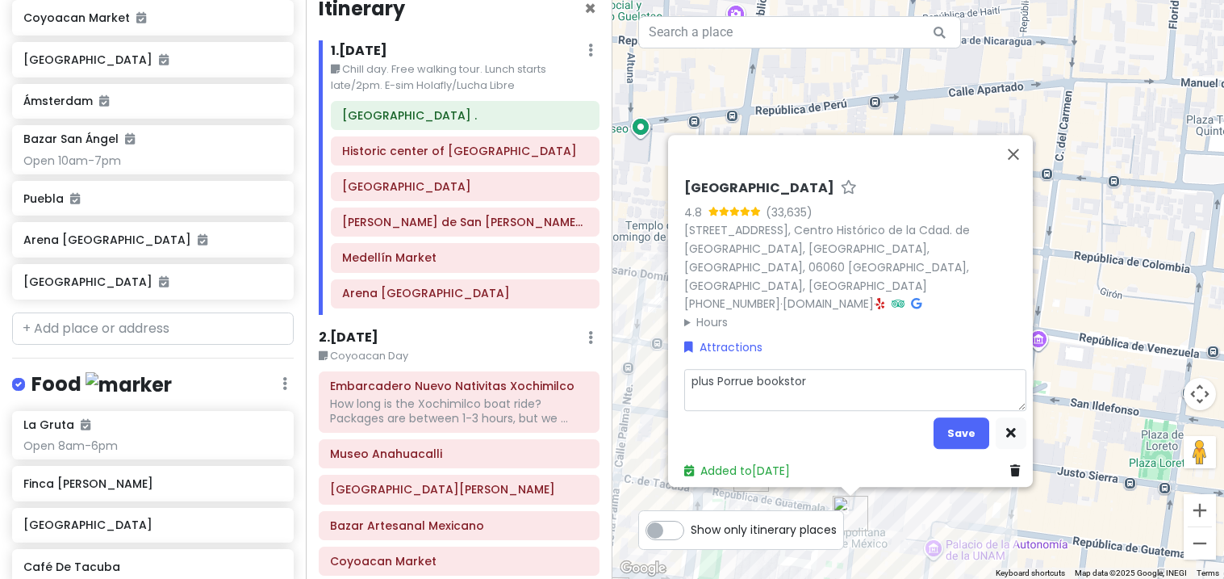
type textarea "x"
type textarea "plus Porrue bookstore"
type textarea "x"
type textarea "plus Porrue bookstore"
type textarea "x"
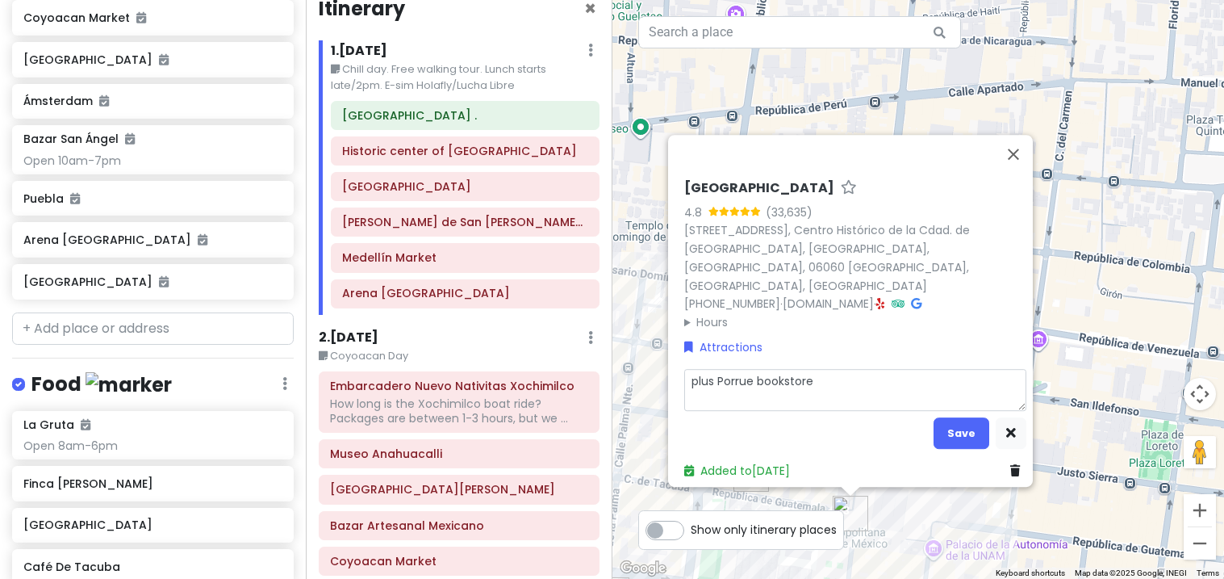
type textarea "plus Porrue bookstore t"
type textarea "x"
type textarea "plus Porrue bookstore"
type textarea "x"
type textarea "plus Porrue bookstore r"
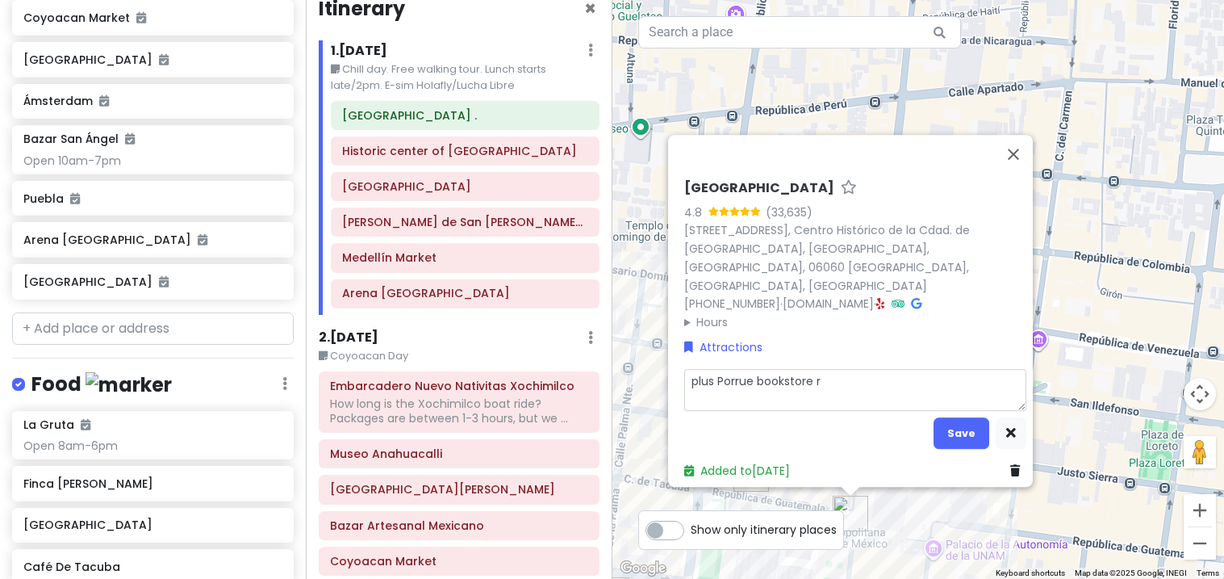
type textarea "x"
type textarea "plus Porrue bookstore ro"
type textarea "x"
type textarea "plus Porrue bookstore roo"
type textarea "x"
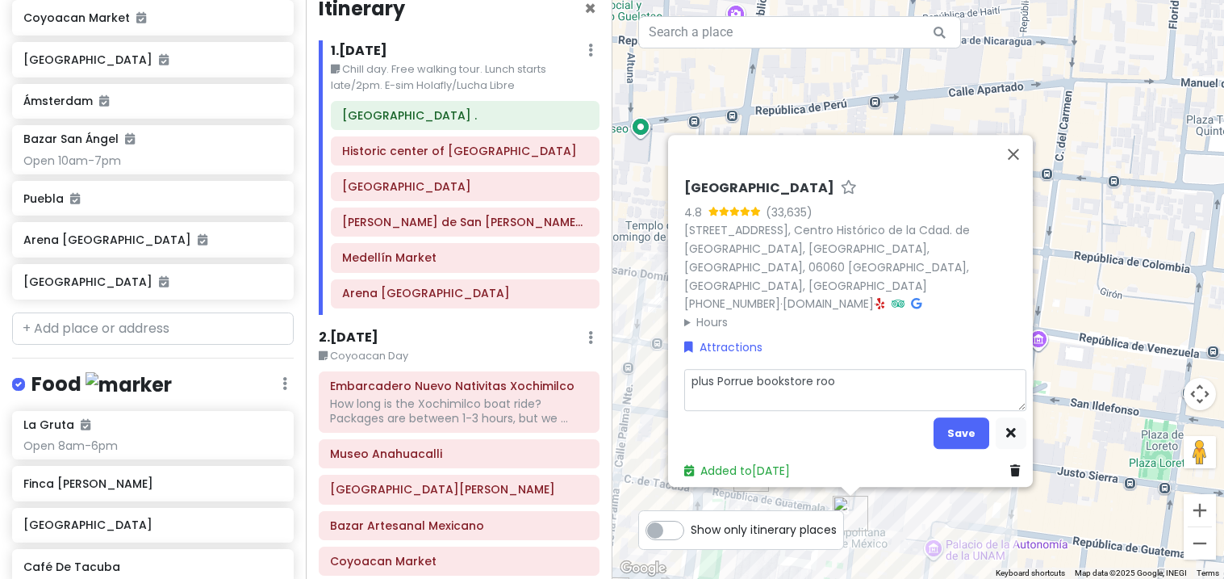
type textarea "plus Porrue bookstore roof"
type textarea "x"
type textarea "plus Porrue bookstore rooft"
type textarea "x"
type textarea "plus Porrue bookstore rooftop"
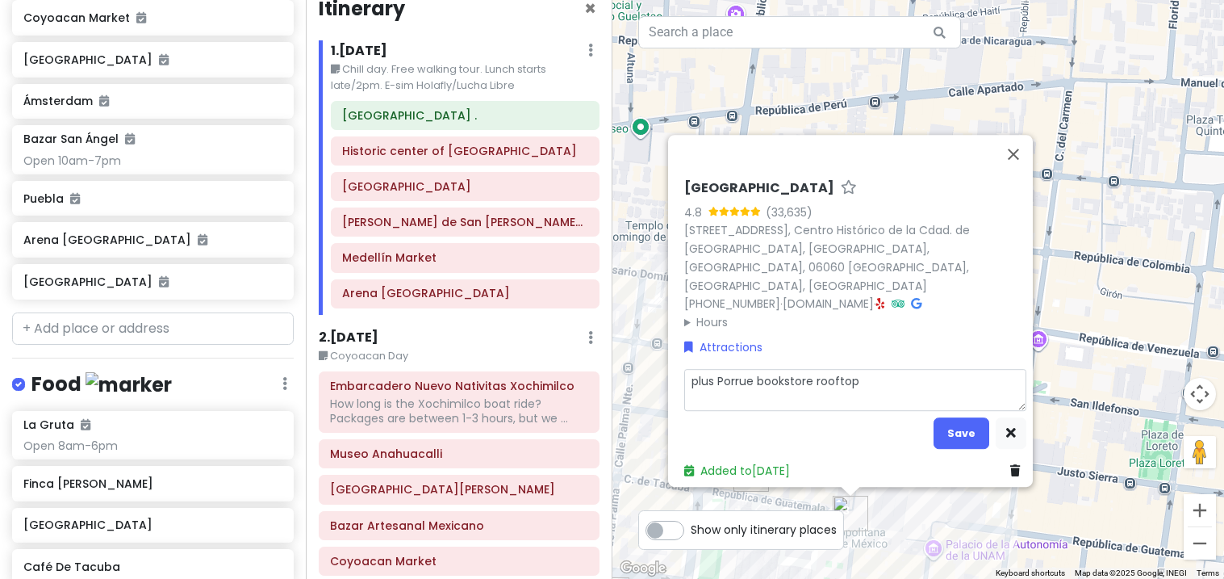
click at [751, 378] on textarea "plus Porrue bookstore rooftop" at bounding box center [855, 390] width 342 height 42
type textarea "x"
type textarea "plus Porruebookstore rooftop"
type textarea "x"
type textarea "plus Porrubookstore rooftop"
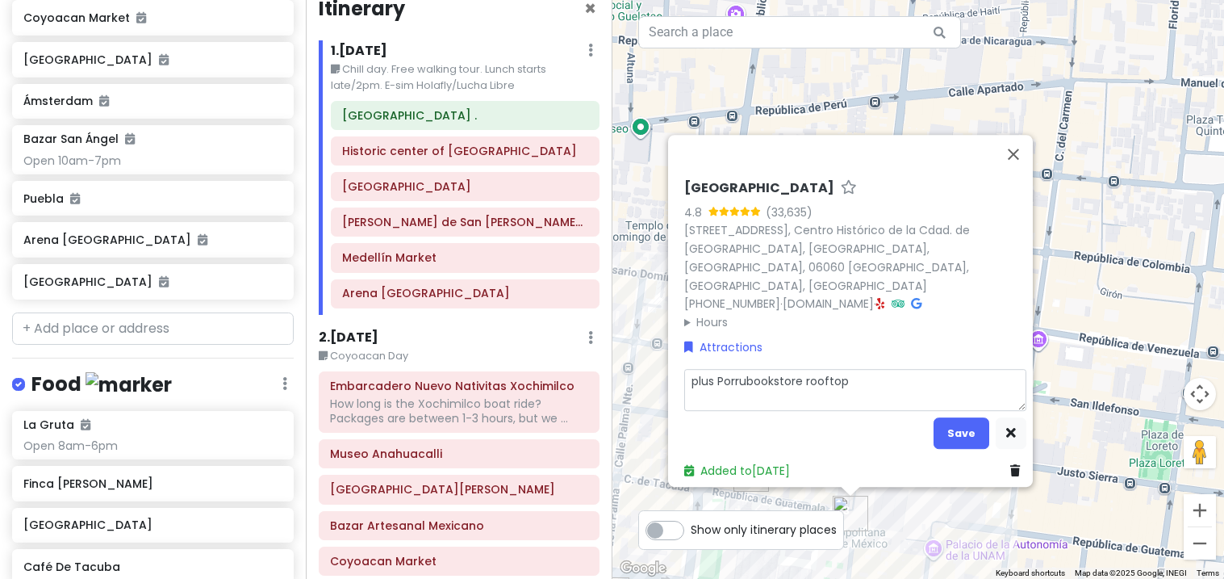
type textarea "x"
type textarea "plus Porruabookstore rooftop"
type textarea "x"
type textarea "plus Porrua bookstore rooftop"
click at [955, 425] on button "Save" at bounding box center [962, 432] width 56 height 31
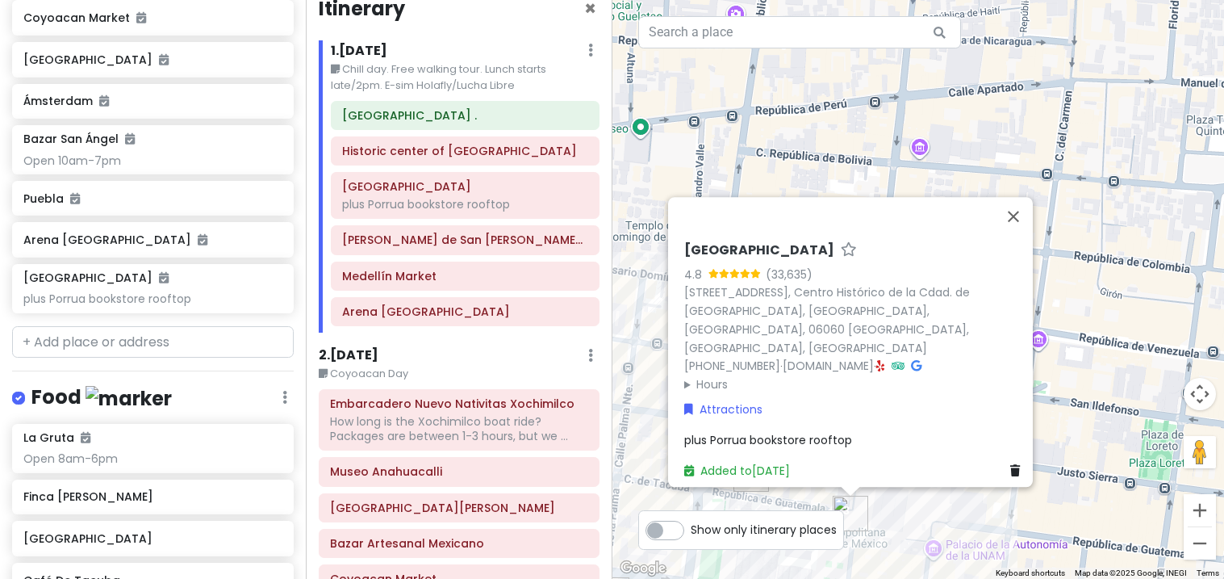
scroll to position [1189, 0]
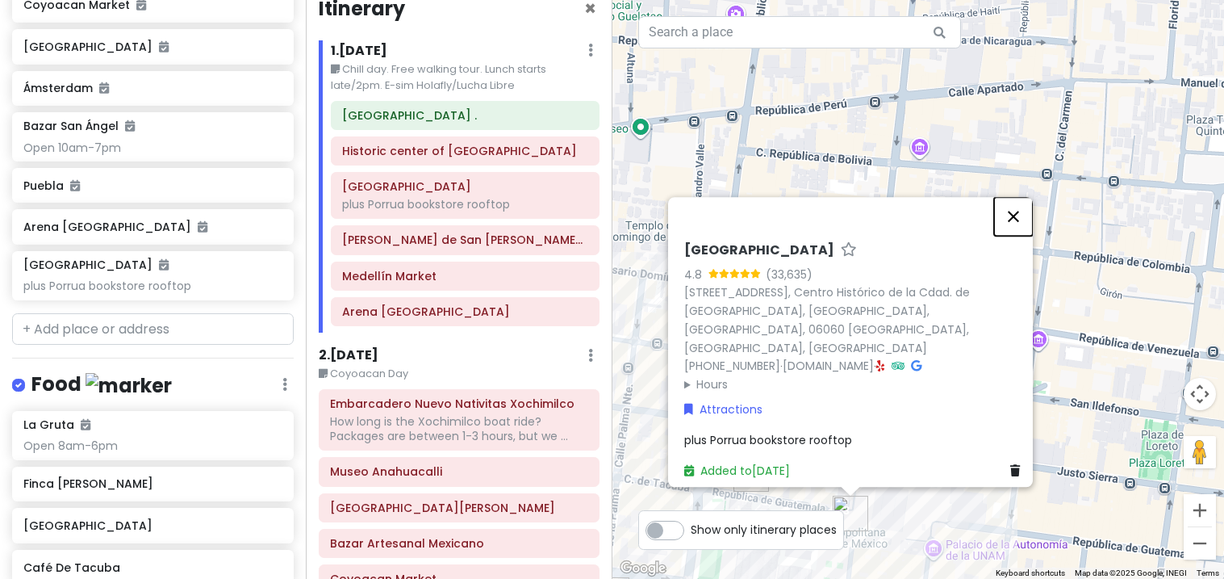
click at [1027, 236] on button "Close" at bounding box center [1013, 216] width 39 height 39
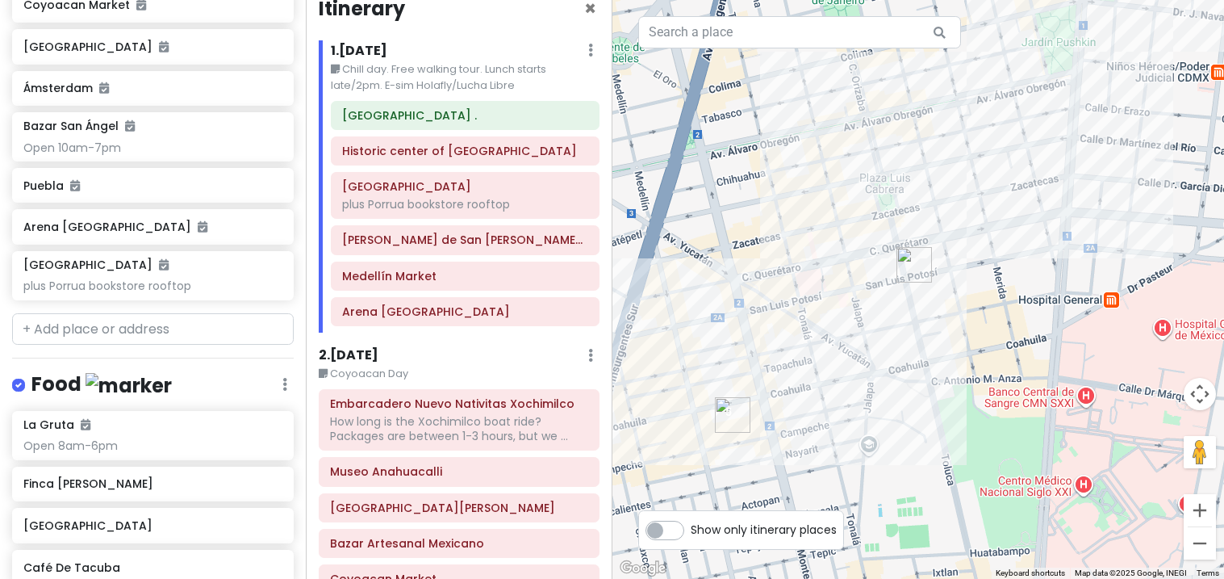
click at [739, 438] on img "Medellín Market" at bounding box center [733, 415] width 48 height 48
click at [734, 436] on img "Medellín Market" at bounding box center [733, 415] width 48 height 48
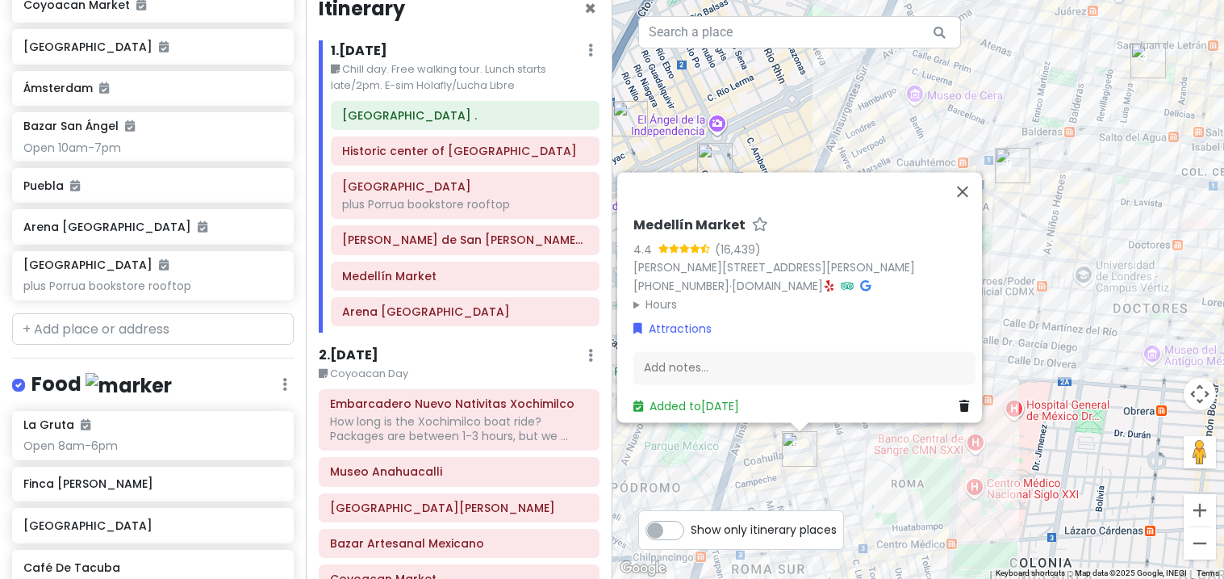
click at [1019, 175] on img "Arena México" at bounding box center [1013, 165] width 48 height 48
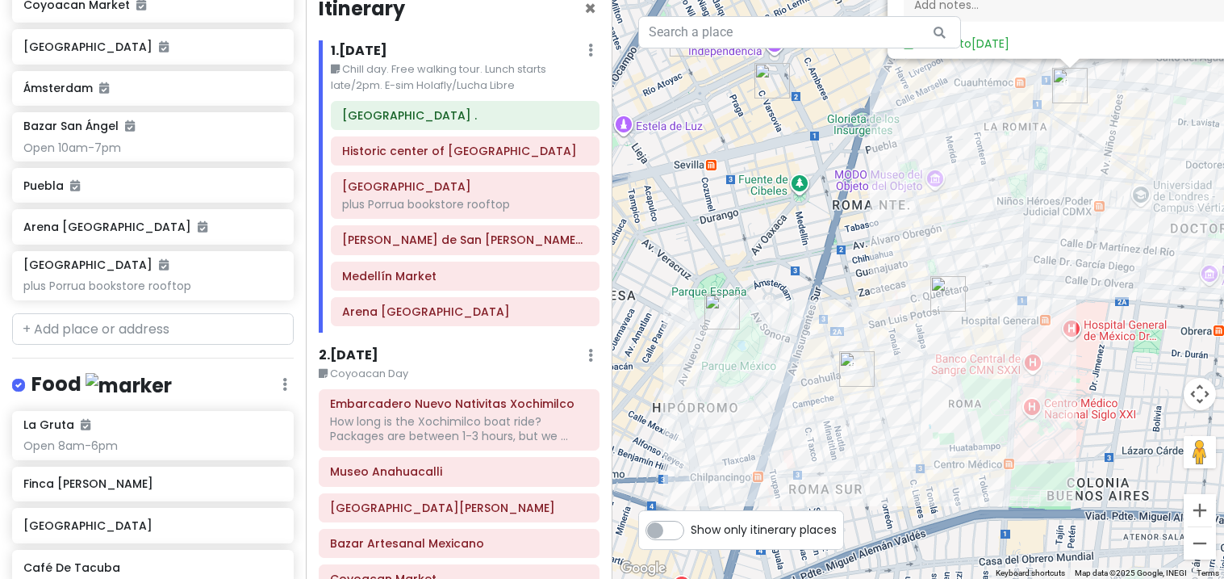
click at [729, 310] on img "Ámsterdam" at bounding box center [722, 311] width 48 height 48
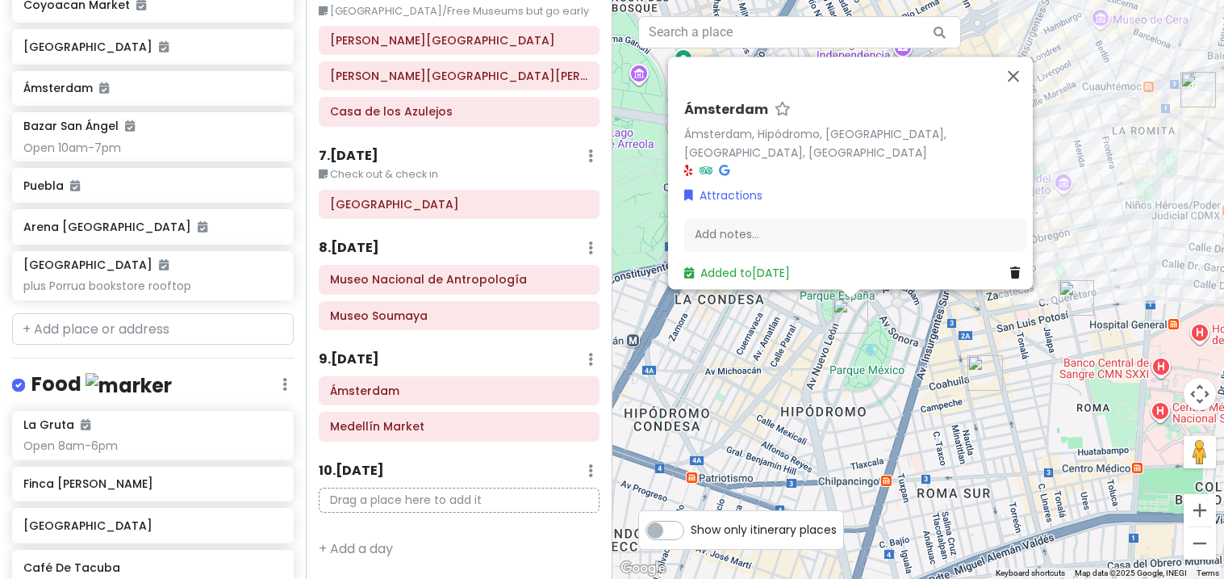
scroll to position [1072, 0]
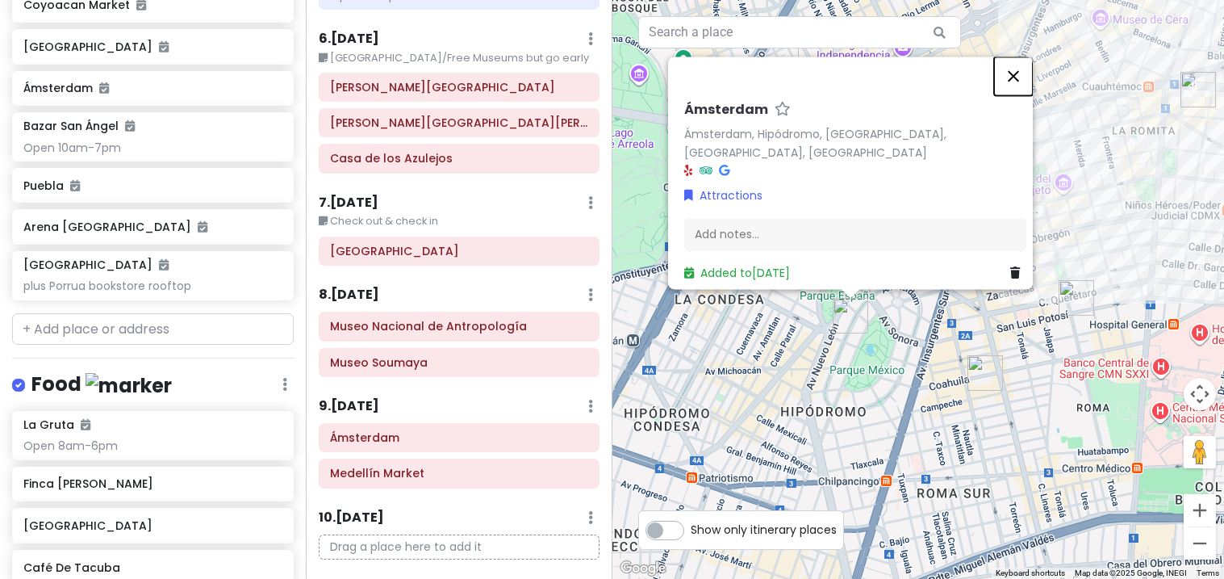
click at [1031, 75] on button "Close" at bounding box center [1013, 75] width 39 height 39
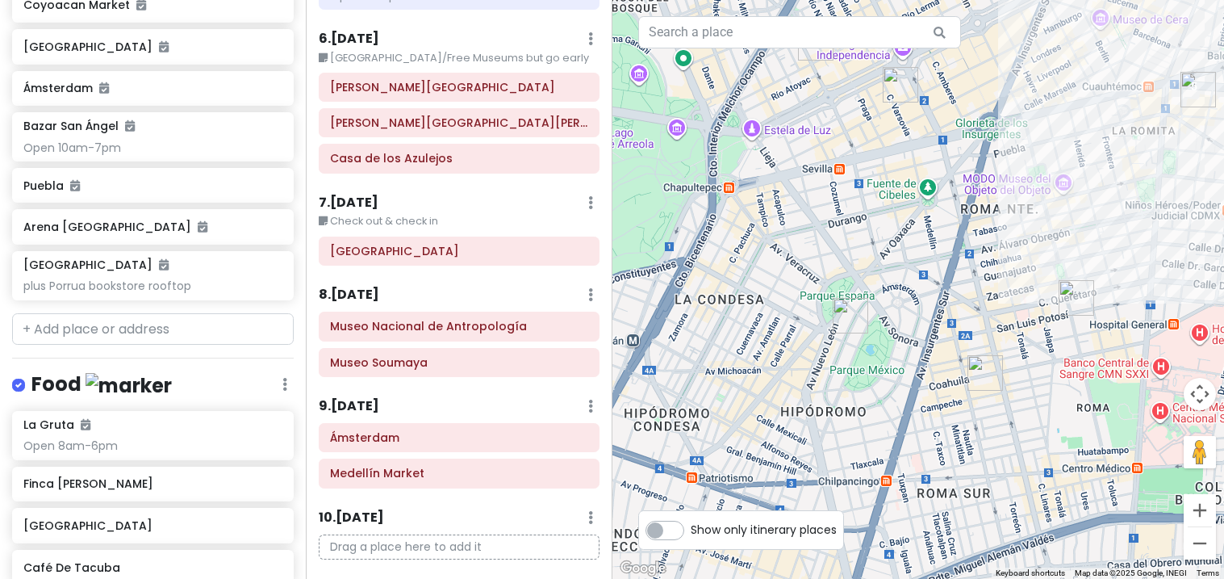
click at [318, 434] on div "Ámsterdam" at bounding box center [459, 437] width 304 height 29
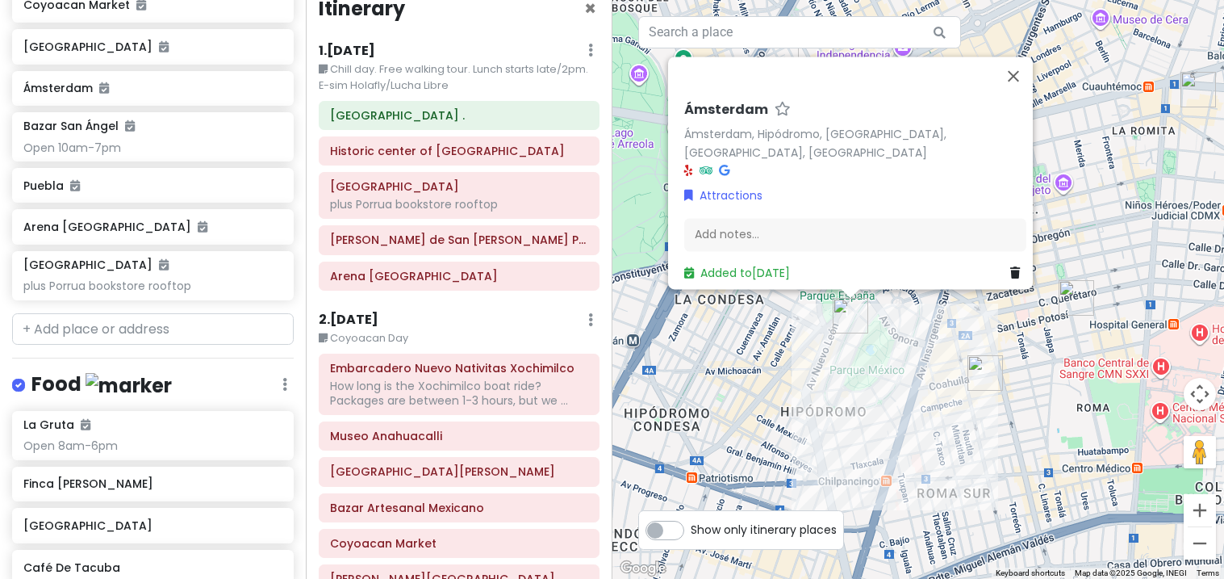
scroll to position [0, 0]
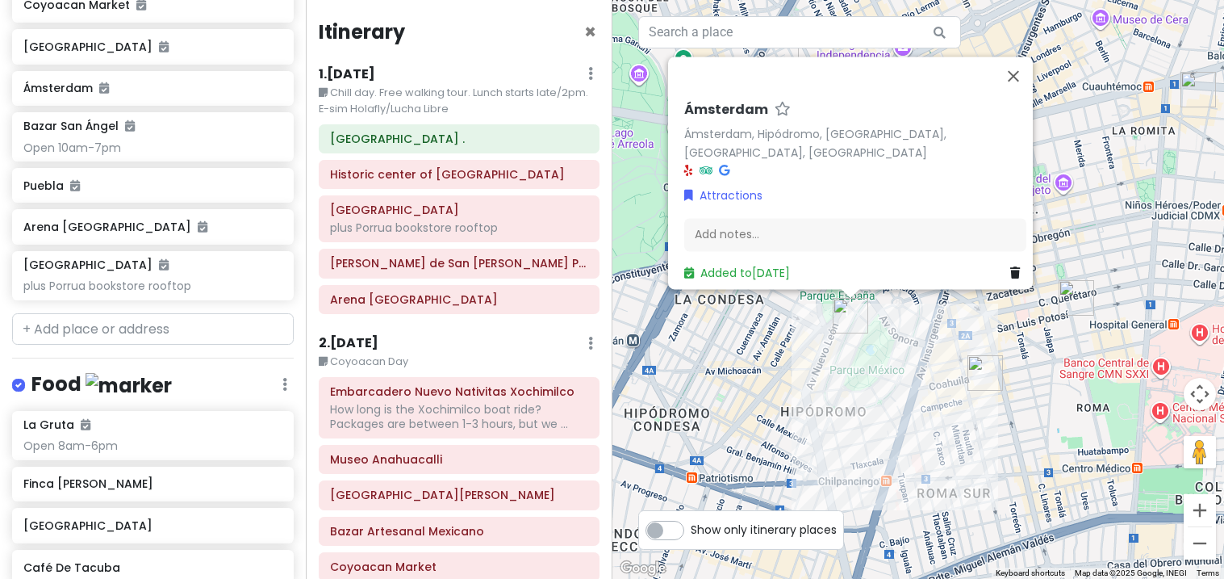
click at [461, 314] on div "Arena México" at bounding box center [459, 299] width 280 height 29
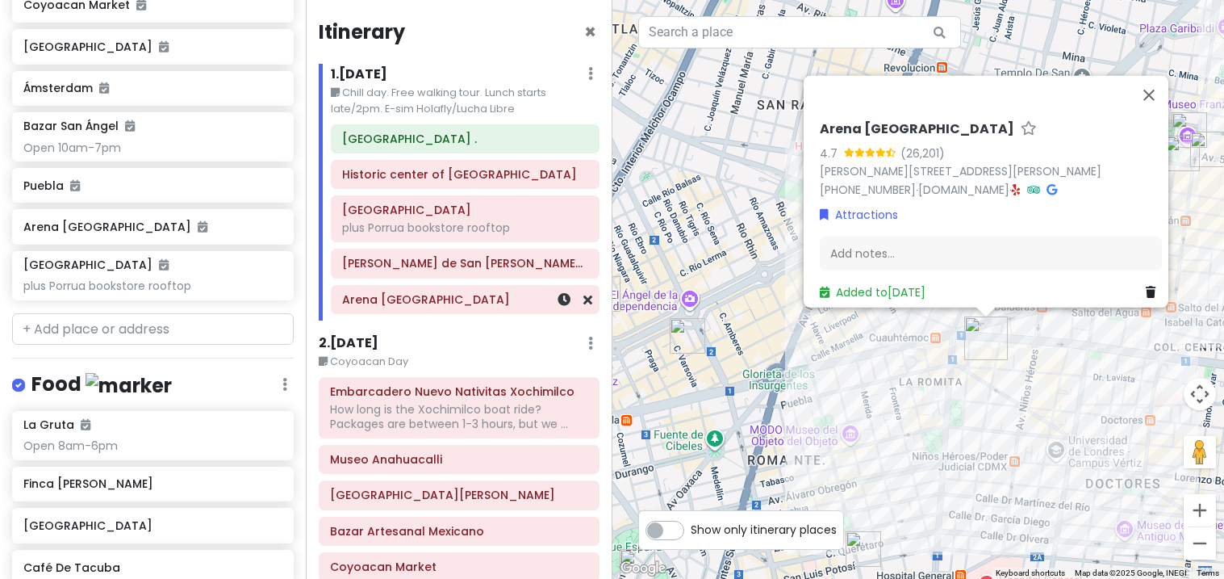
click at [905, 239] on div "Add notes..." at bounding box center [991, 253] width 342 height 34
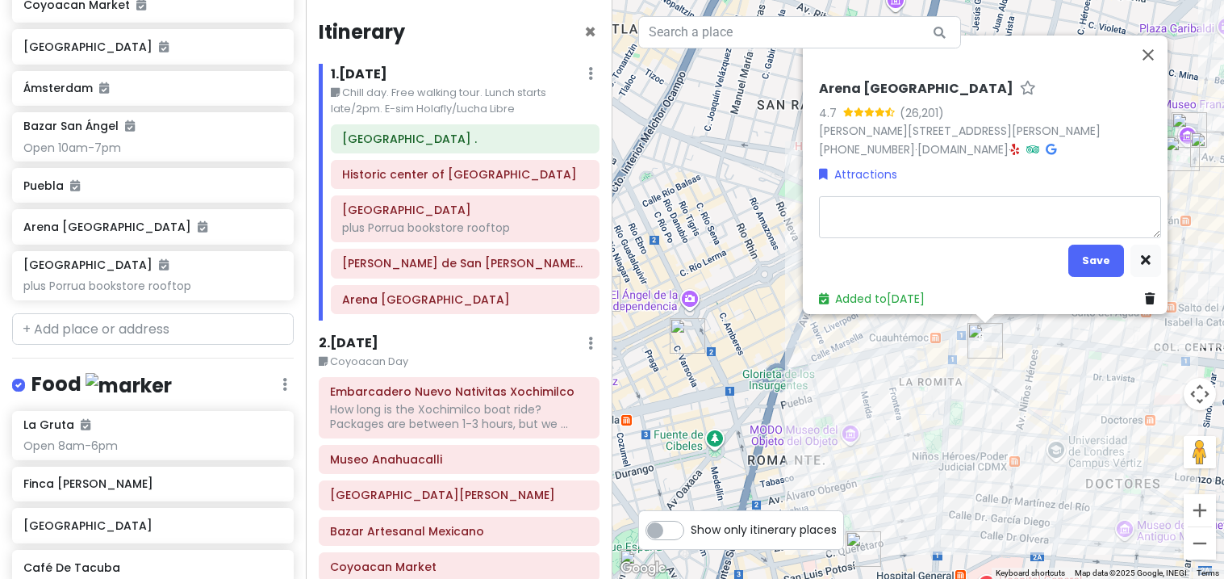
type textarea "x"
type textarea "7"
type textarea "x"
type textarea "7;"
type textarea "x"
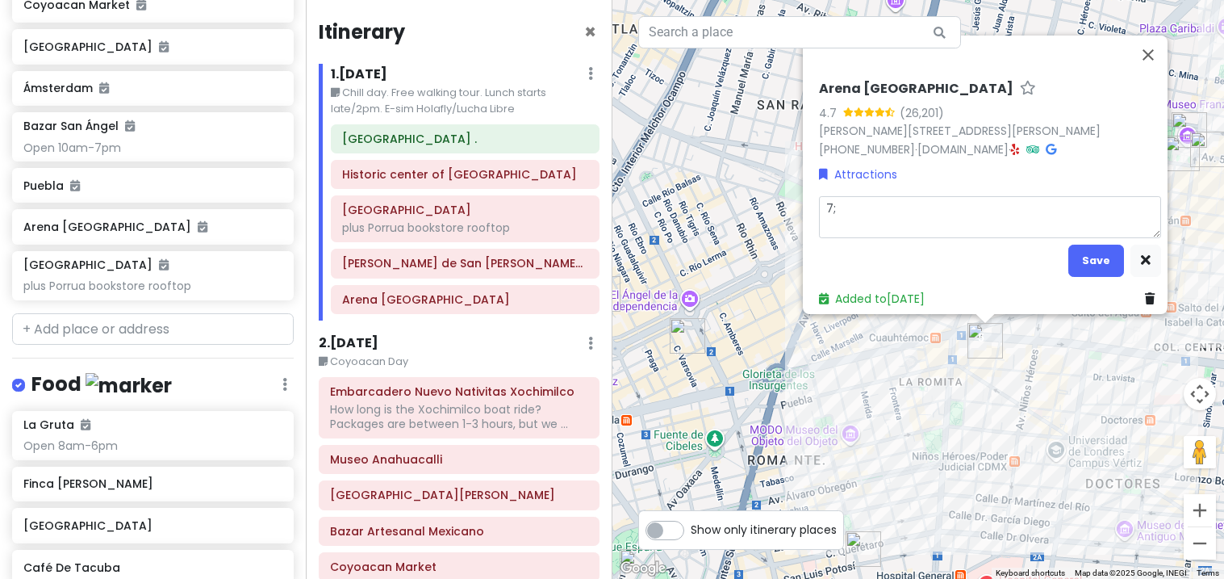
type textarea "7;3"
type textarea "x"
type textarea "7;30"
type textarea "x"
type textarea "7;30p"
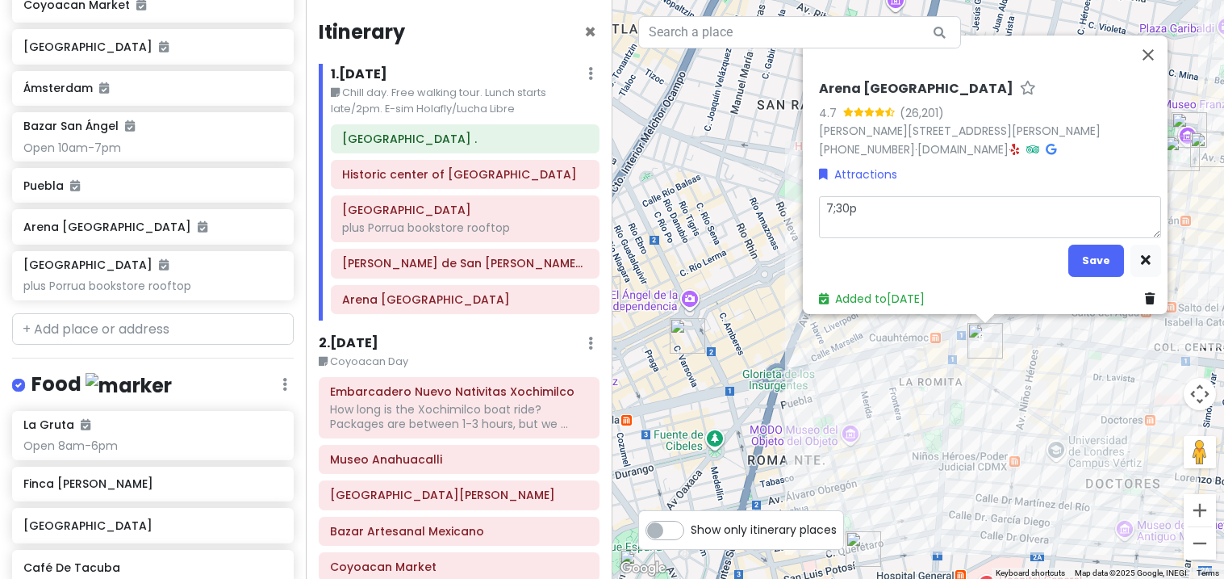
type textarea "x"
type textarea "7;30pm"
type textarea "x"
type textarea "7;30pm"
type textarea "x"
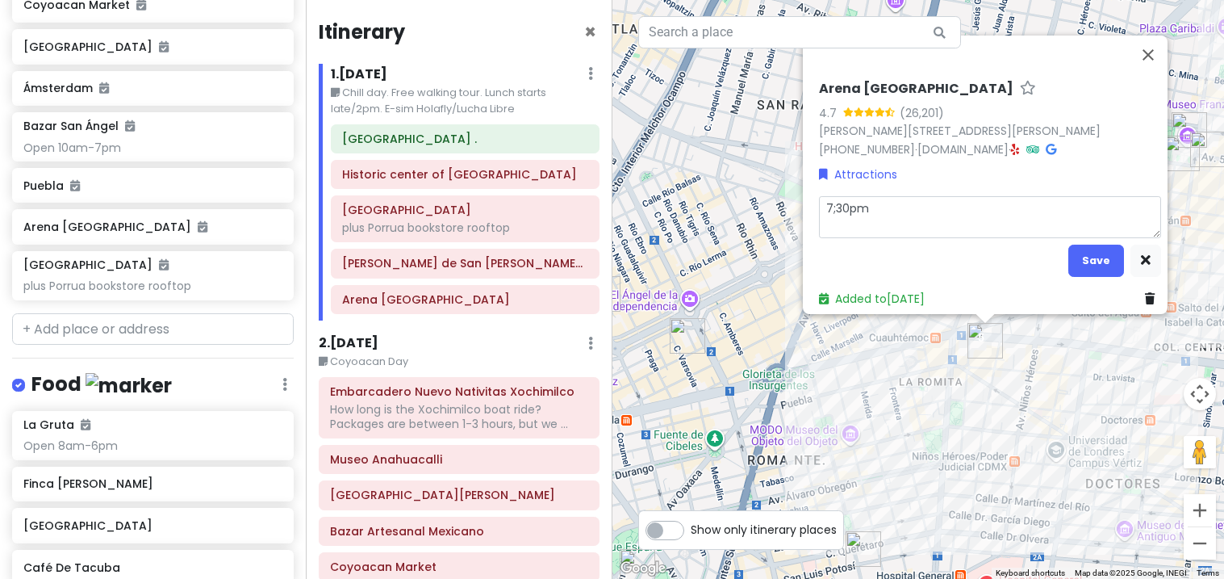
type textarea "7;30pm T"
type textarea "x"
type textarea "7;30pm To"
type textarea "x"
type textarea "7;30pm T"
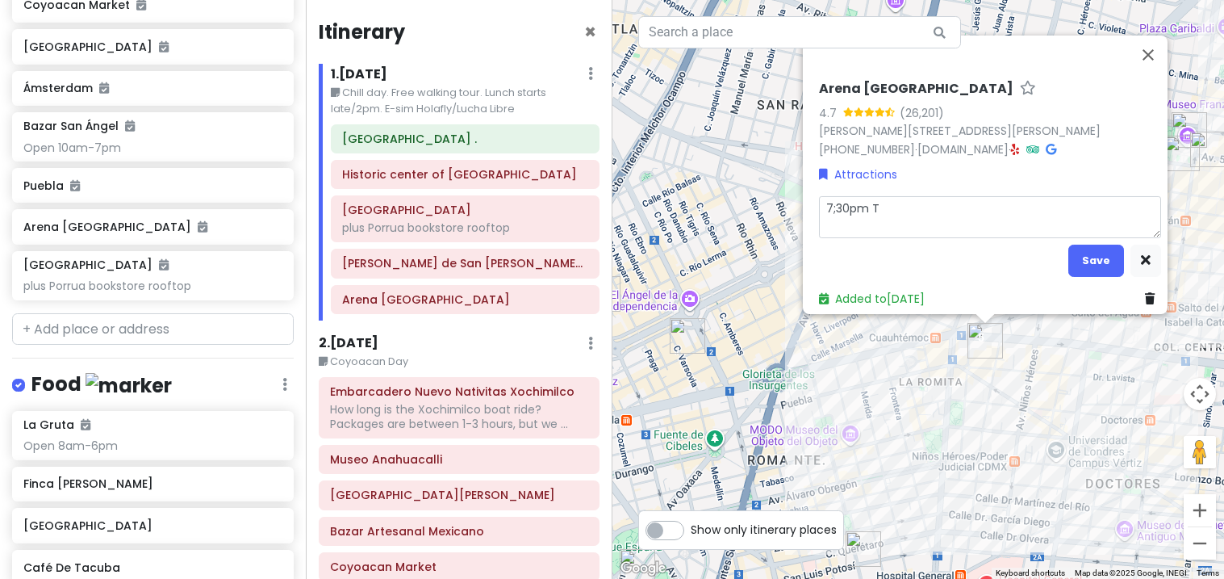
type textarea "x"
type textarea "7;30pm Ti"
type textarea "x"
type textarea "7;30pm Tic"
type textarea "x"
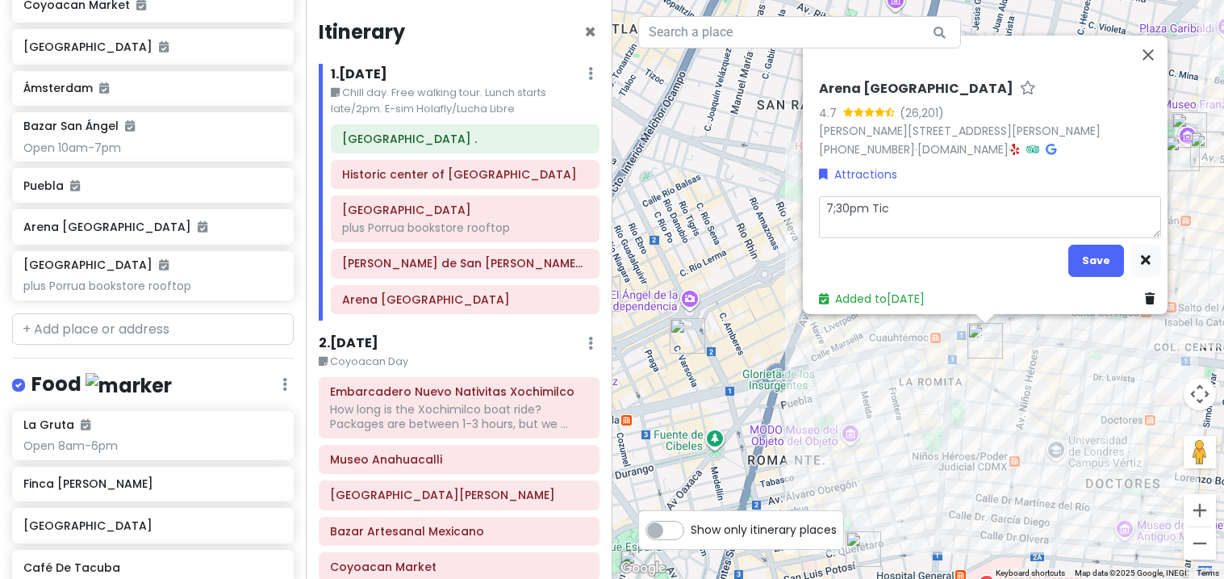
type textarea "7;30pm Tick"
type textarea "x"
type textarea "7;30pm Tickt"
type textarea "x"
type textarea "7;30pm Tick"
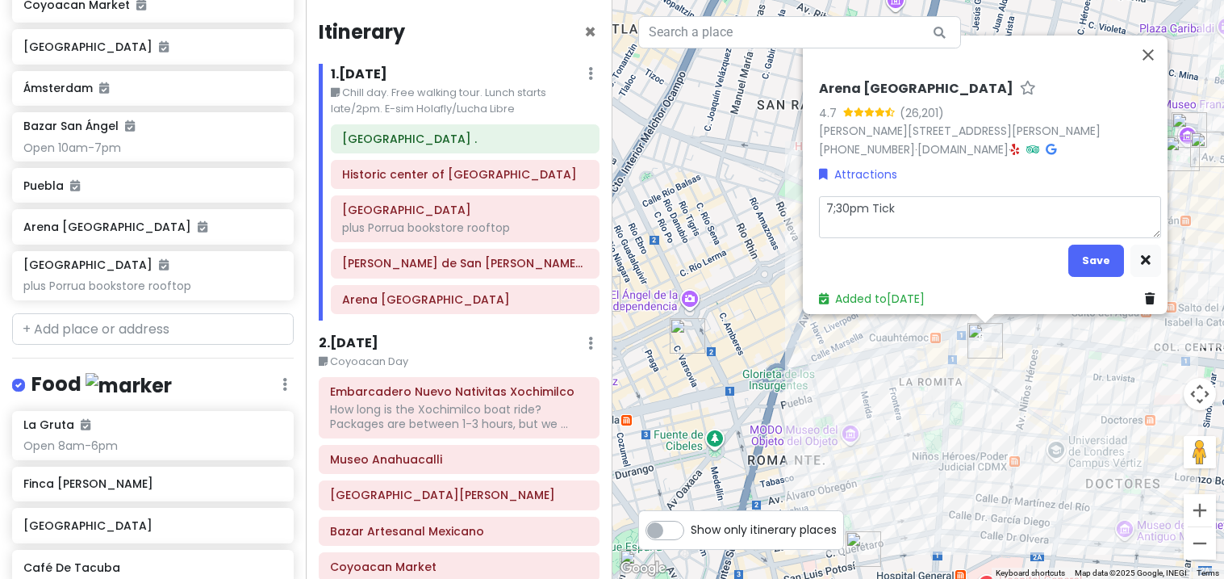
type textarea "x"
type textarea "7;30pm Ticke"
type textarea "x"
type textarea "7;30pm Ticket"
type textarea "x"
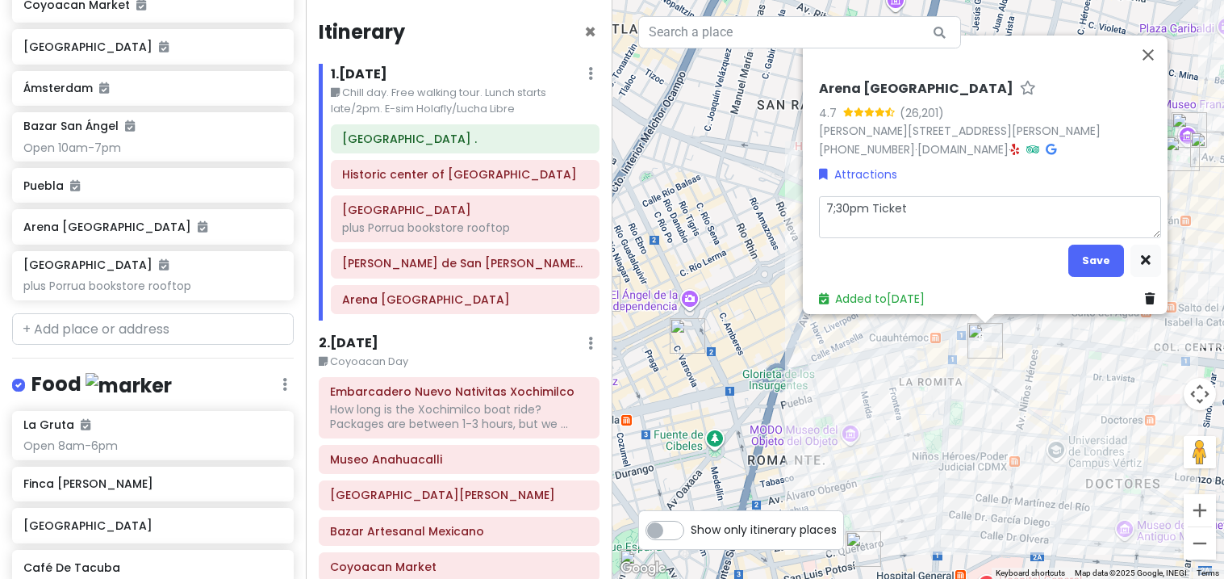
type textarea "7;30pm Ticketm"
type textarea "x"
type textarea "7;30pm Ticketma"
type textarea "x"
type textarea "7;30pm Ticketmas"
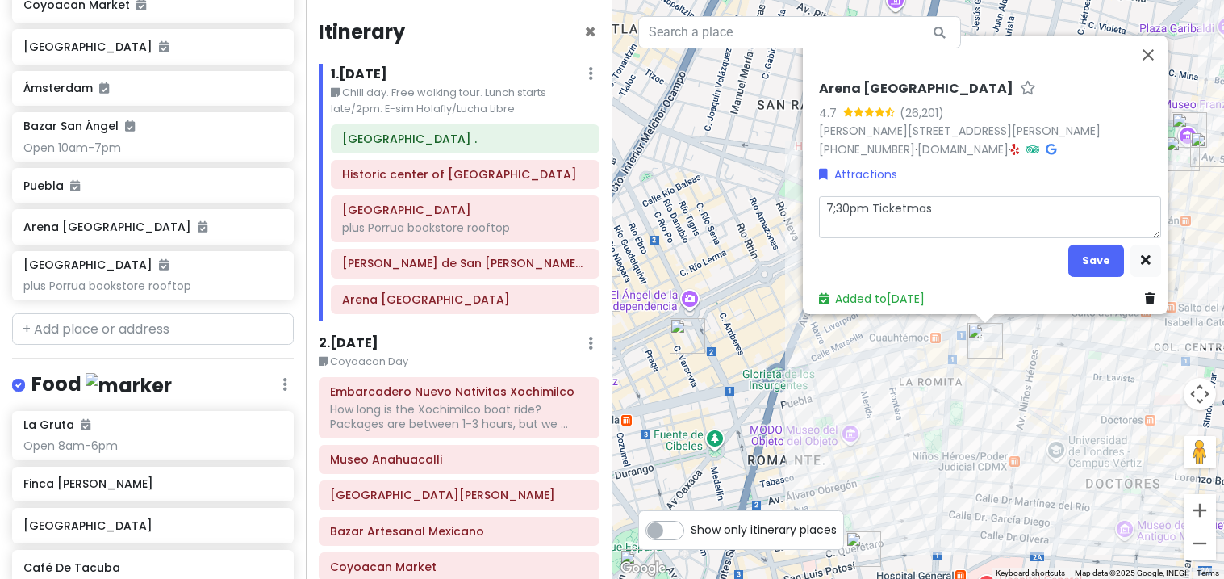
type textarea "x"
type textarea "7;30pm Ticketmaste"
type textarea "x"
type textarea "7;30pm Ticketmaster"
click at [1082, 263] on button "Save" at bounding box center [1097, 260] width 56 height 31
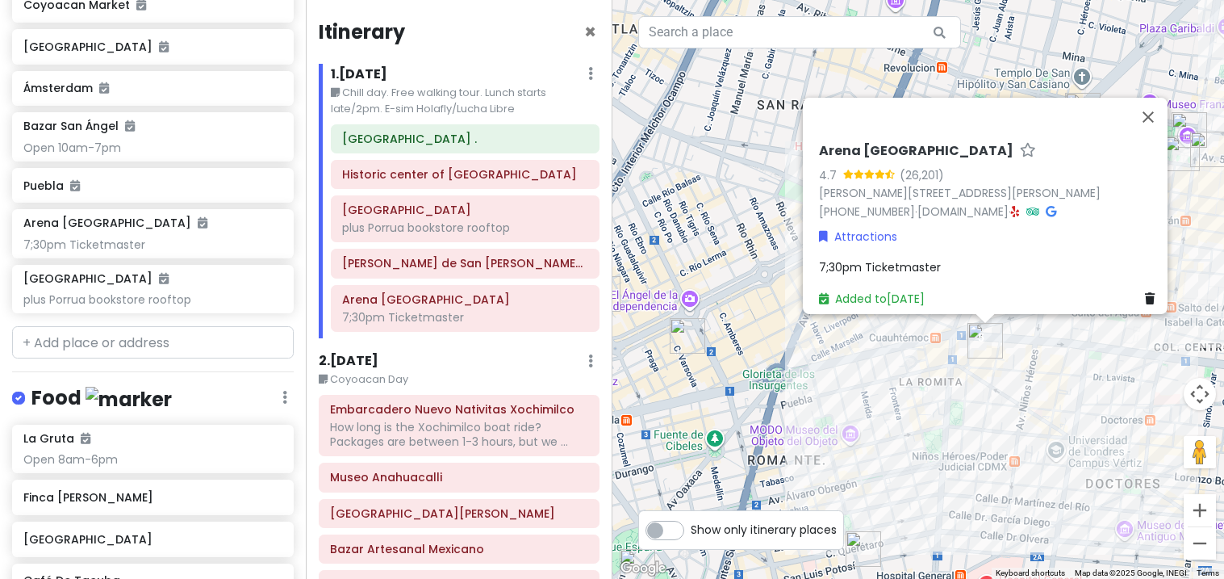
scroll to position [1203, 0]
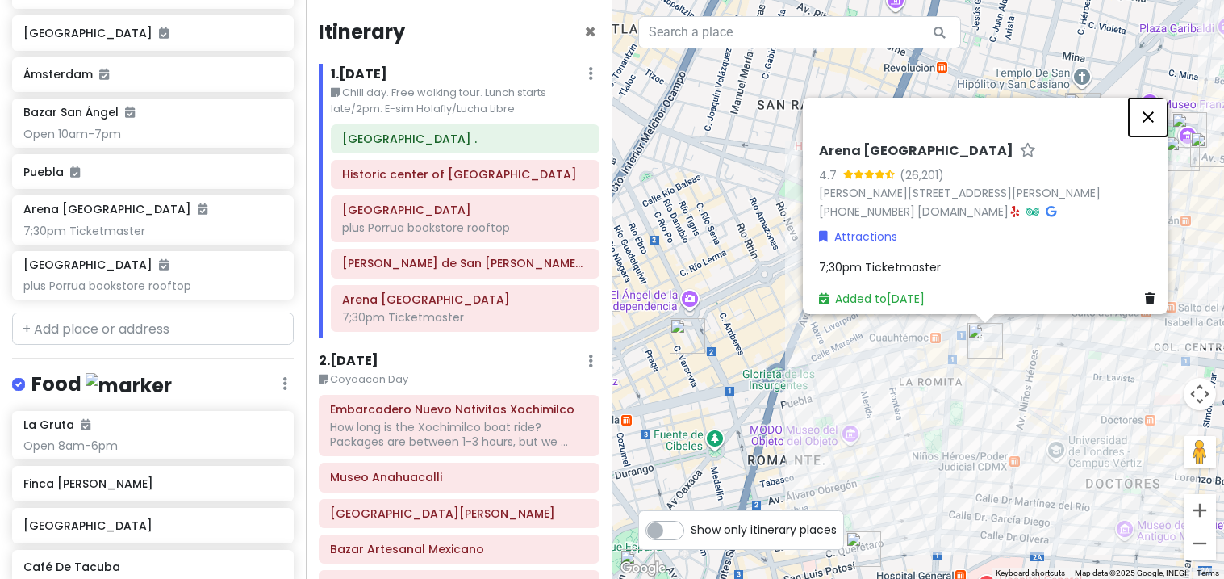
click at [1157, 98] on button "Close" at bounding box center [1148, 117] width 39 height 39
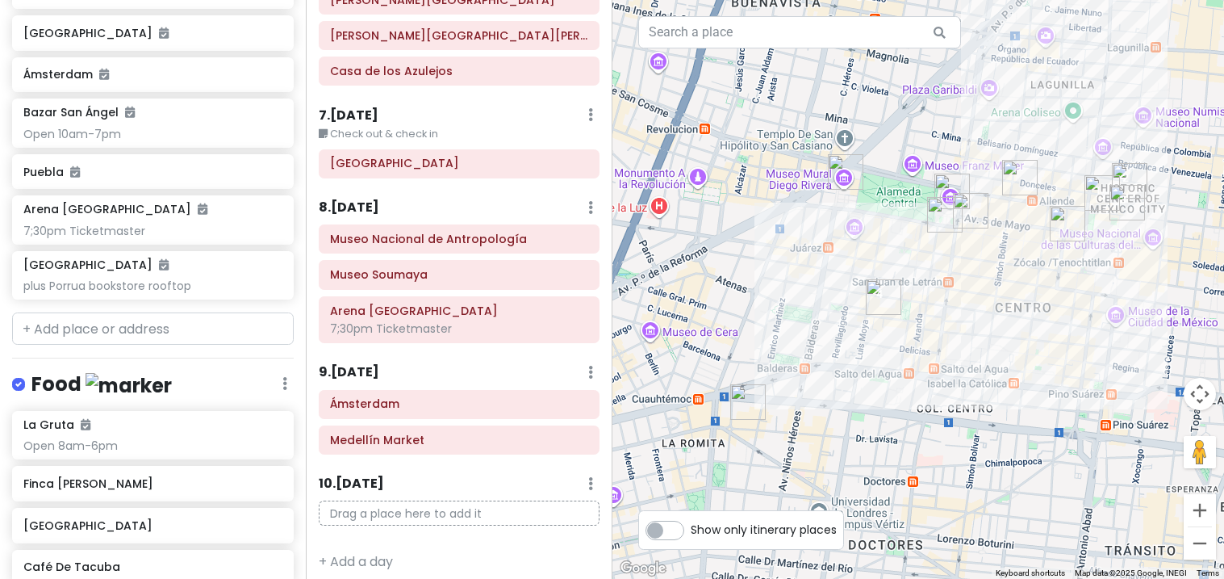
scroll to position [1016, 0]
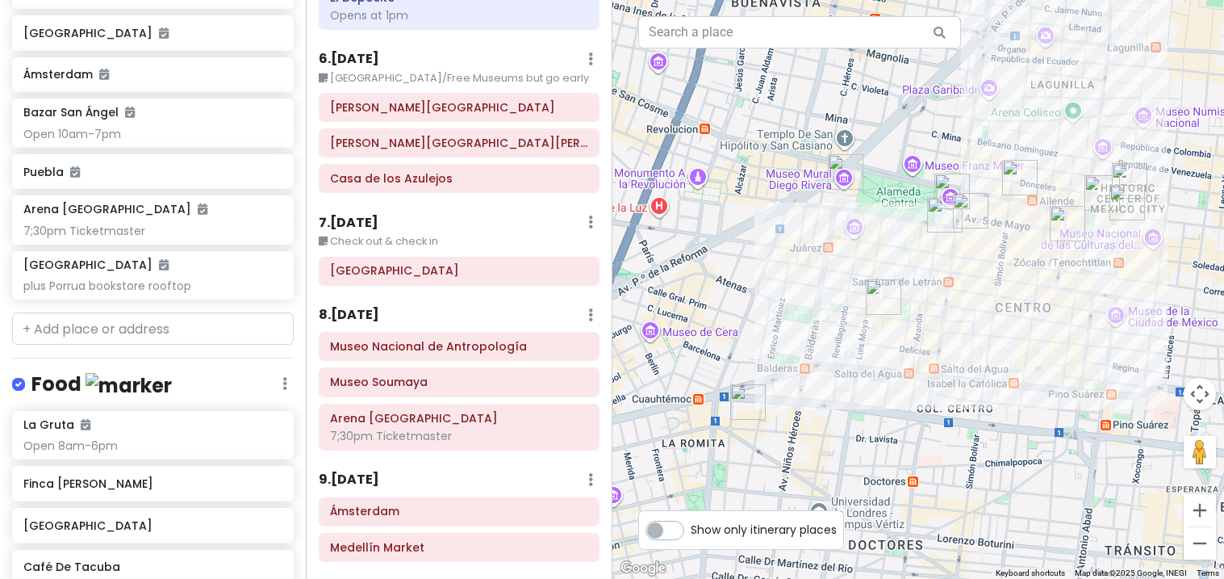
click at [324, 379] on div "Museo Soumaya" at bounding box center [459, 381] width 278 height 27
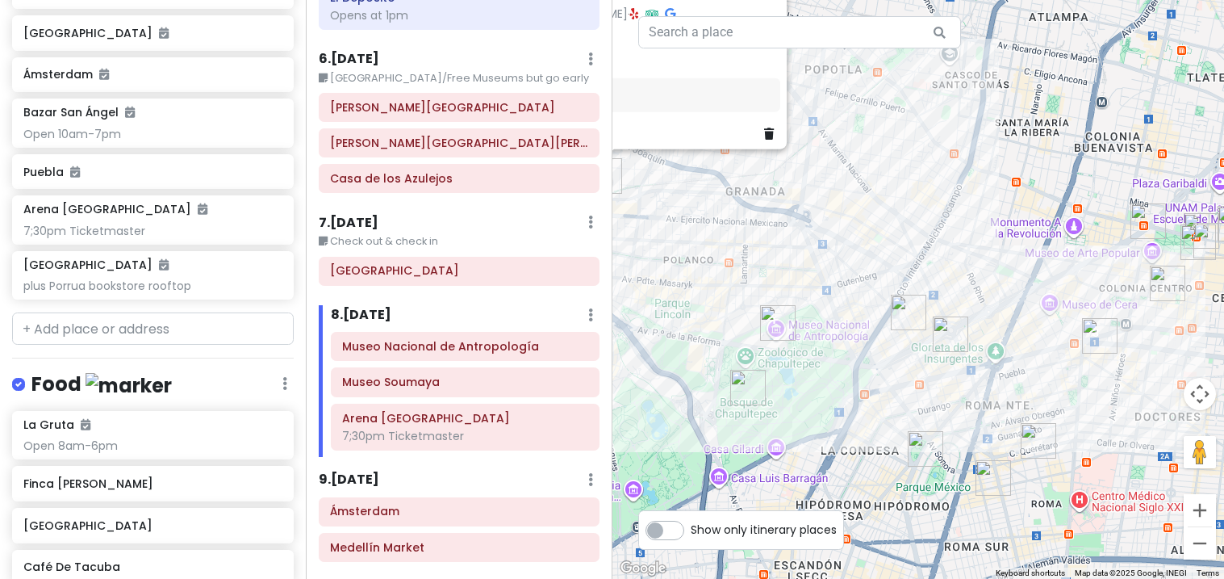
click at [1164, 291] on img "Mercado de San Juan Pugibet" at bounding box center [1168, 283] width 48 height 48
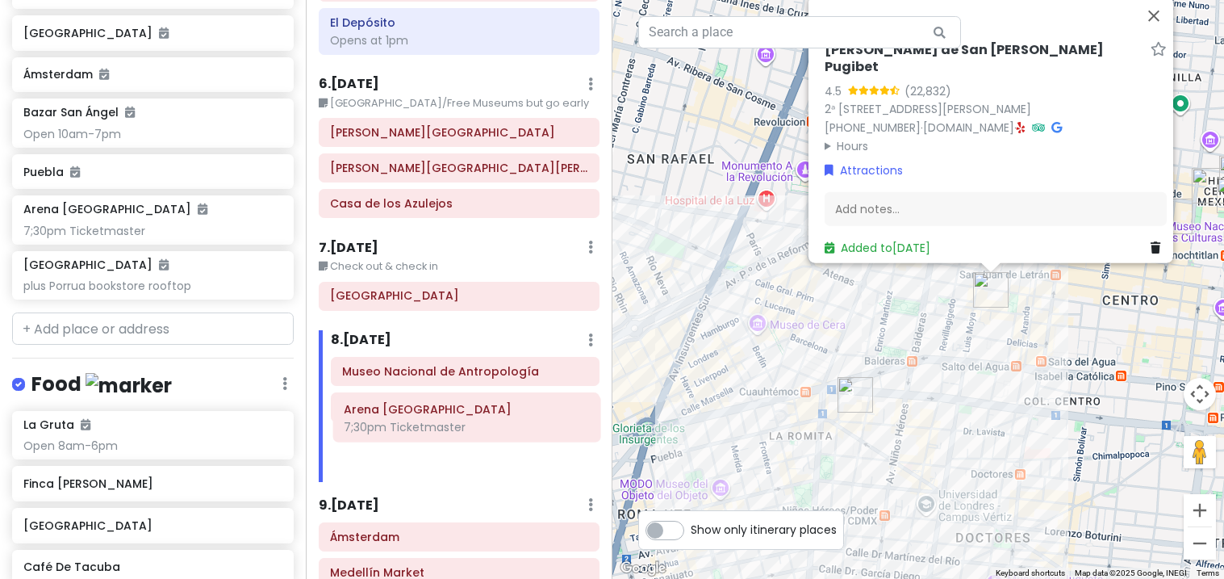
scroll to position [999, 0]
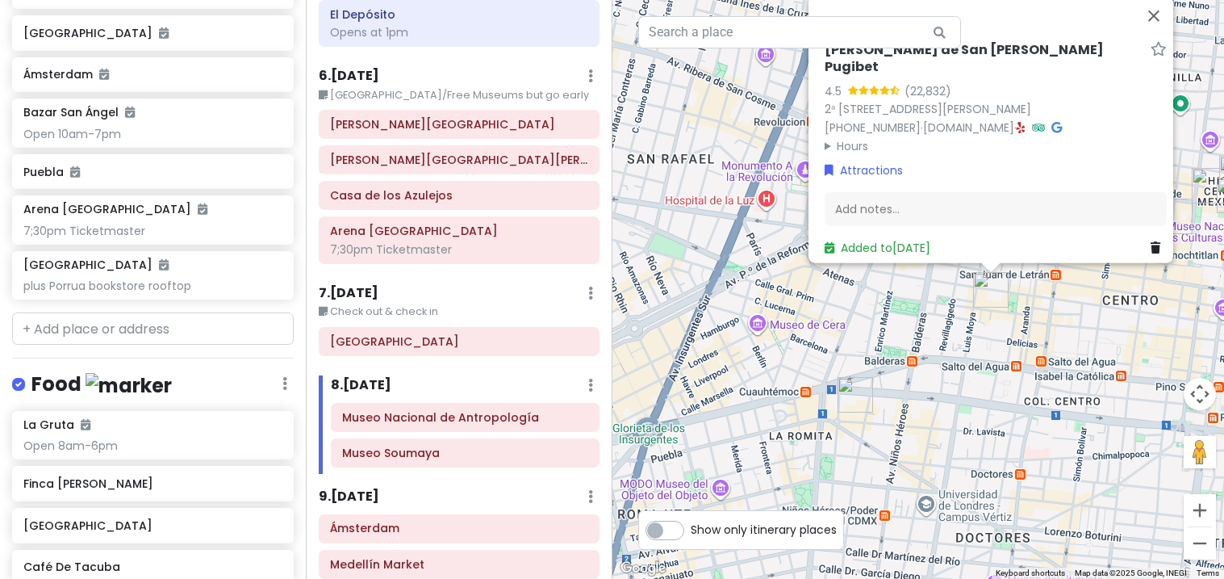
click at [328, 224] on div "Arena México 7;30pm Ticketmaster" at bounding box center [459, 239] width 278 height 45
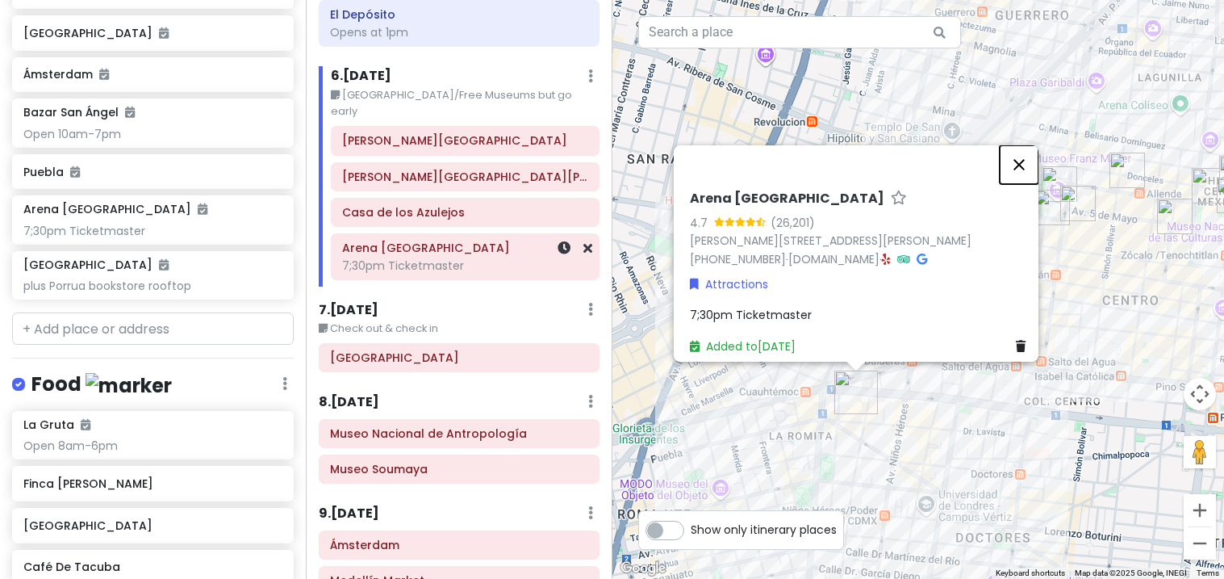
click at [1022, 145] on button "Close" at bounding box center [1019, 164] width 39 height 39
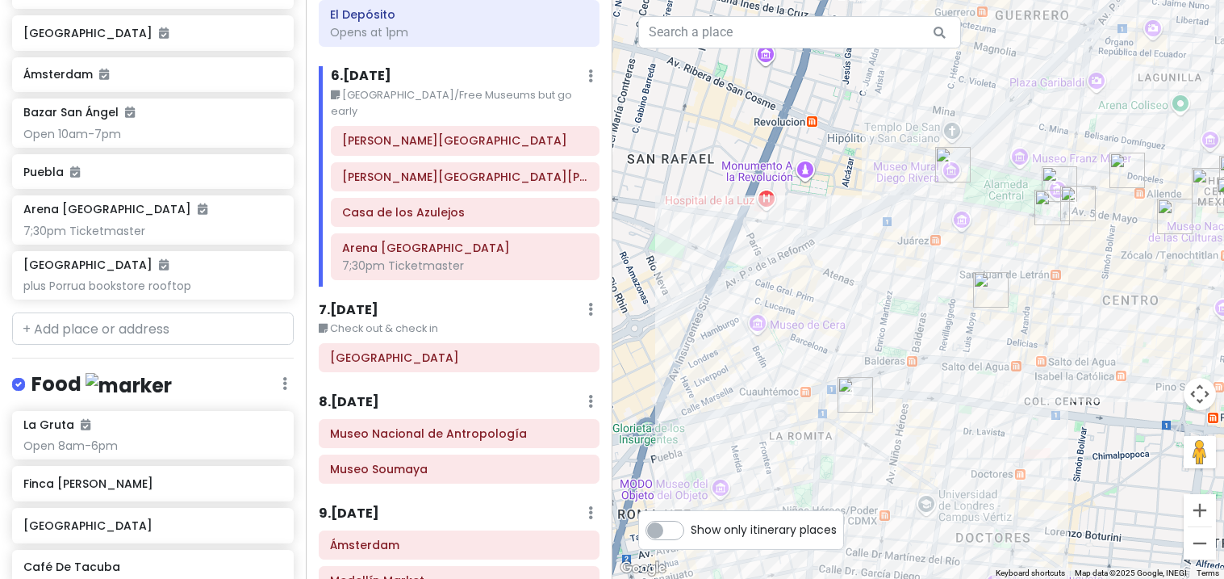
click at [435, 258] on div "7;30pm Ticketmaster" at bounding box center [465, 265] width 246 height 15
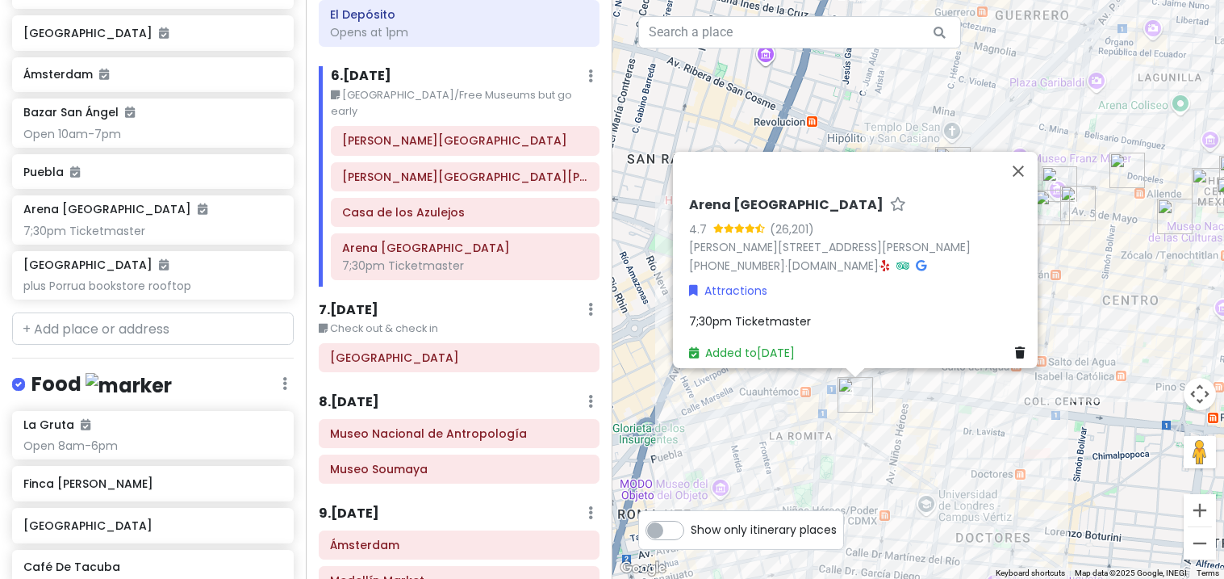
click at [801, 316] on div "7;30pm Ticketmaster" at bounding box center [860, 321] width 342 height 18
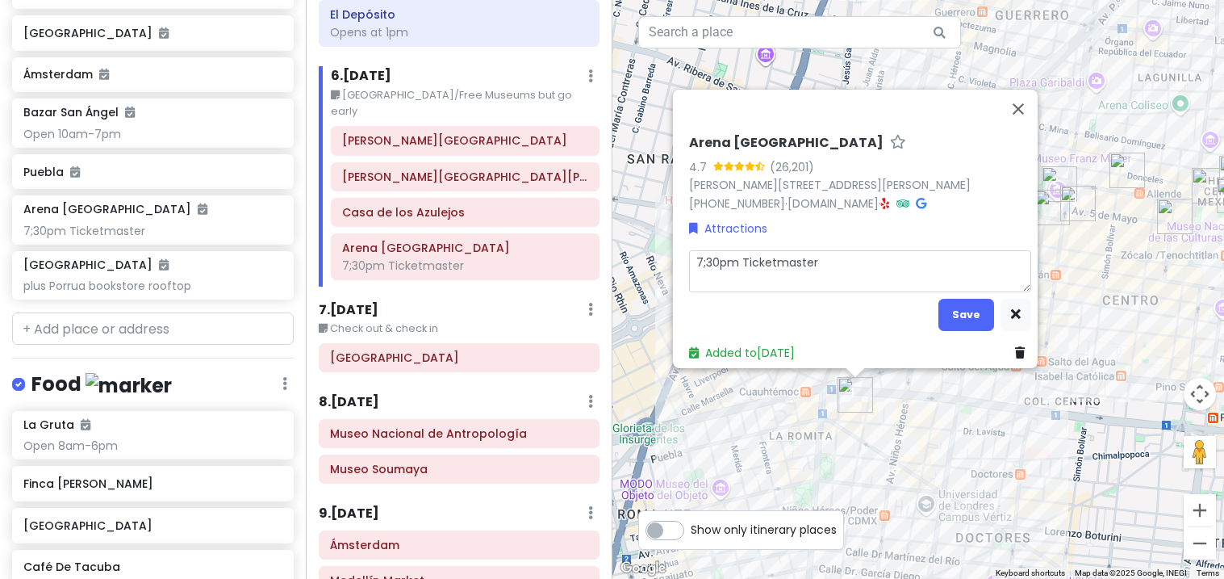
type textarea "x"
type textarea "57;30pm Ticketmaster"
type textarea "x"
type textarea "537;30pm Ticketmaster"
type textarea "x"
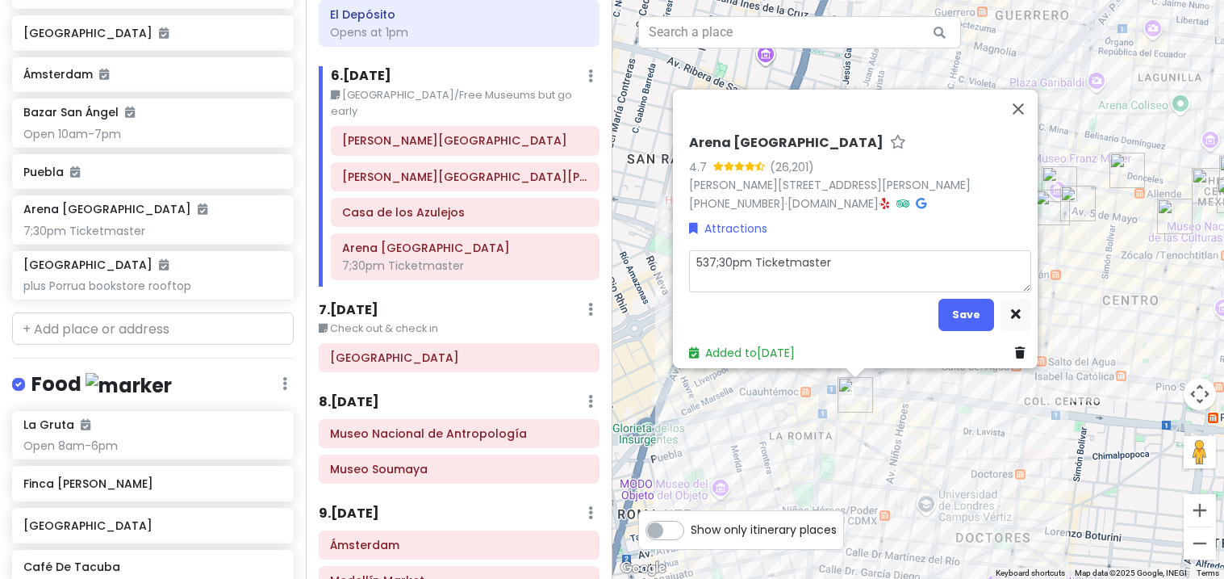
type textarea "5307;30pm Ticketmaster"
type textarea "x"
type textarea "530p7;30pm Ticketmaster"
type textarea "x"
type textarea "530pm7;30pm Ticketmaster"
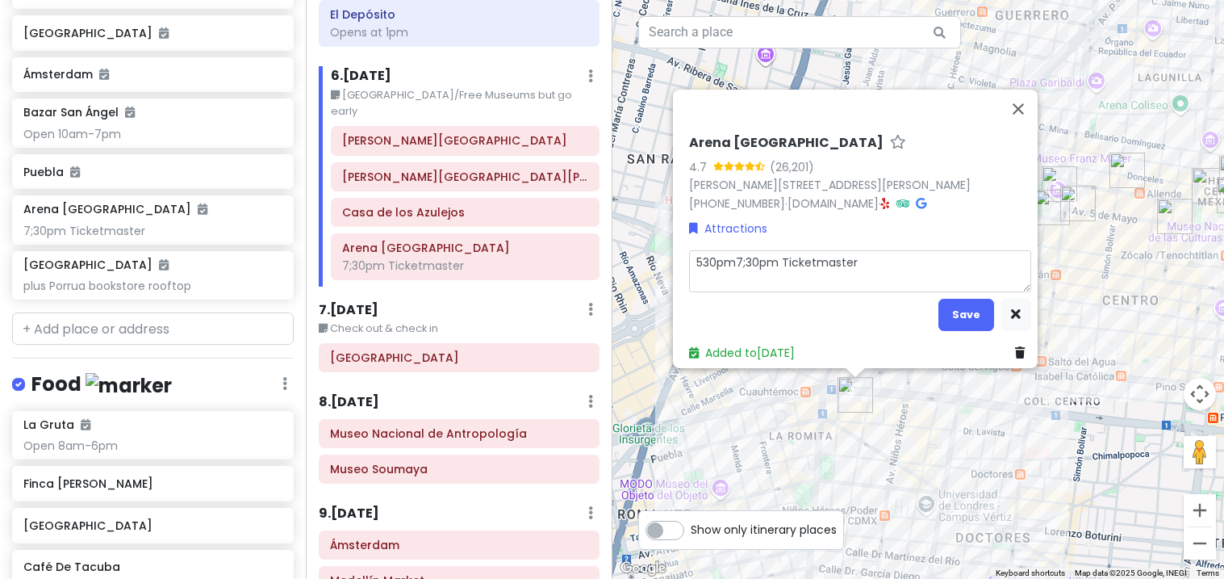
type textarea "x"
type textarea "530pm 7;30pm Ticketmaster"
type textarea "x"
type textarea "530pm S7;30pm Ticketmaster"
type textarea "x"
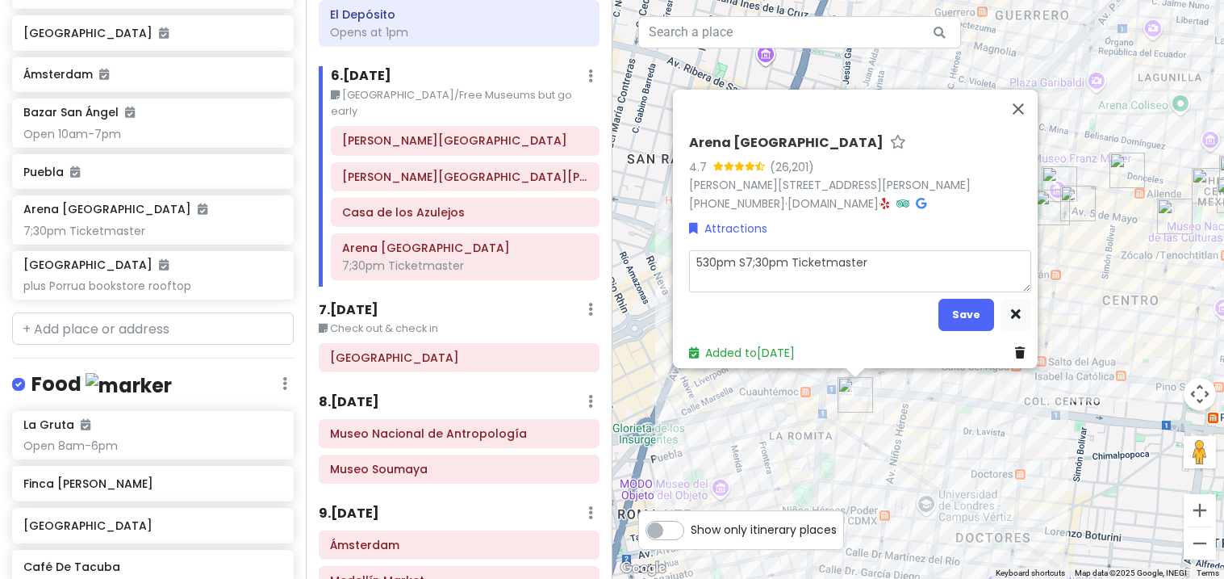
type textarea "530pm Sy7;30pm Ticketmaster"
type textarea "x"
type textarea "530pm S7;30pm Ticketmaster"
type textarea "x"
type textarea "530pm Su7;30pm Ticketmaster"
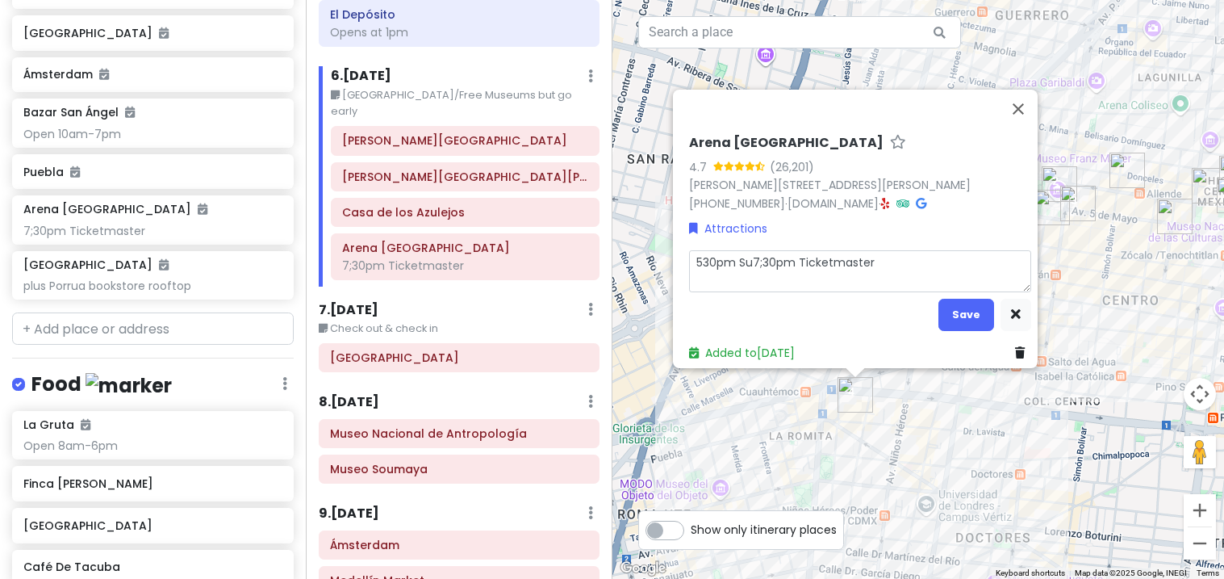
type textarea "x"
type textarea "530pm Sun7;30pm Ticketmaster"
type textarea "x"
type textarea "530pm Sund7;30pm Ticketmaster"
type textarea "x"
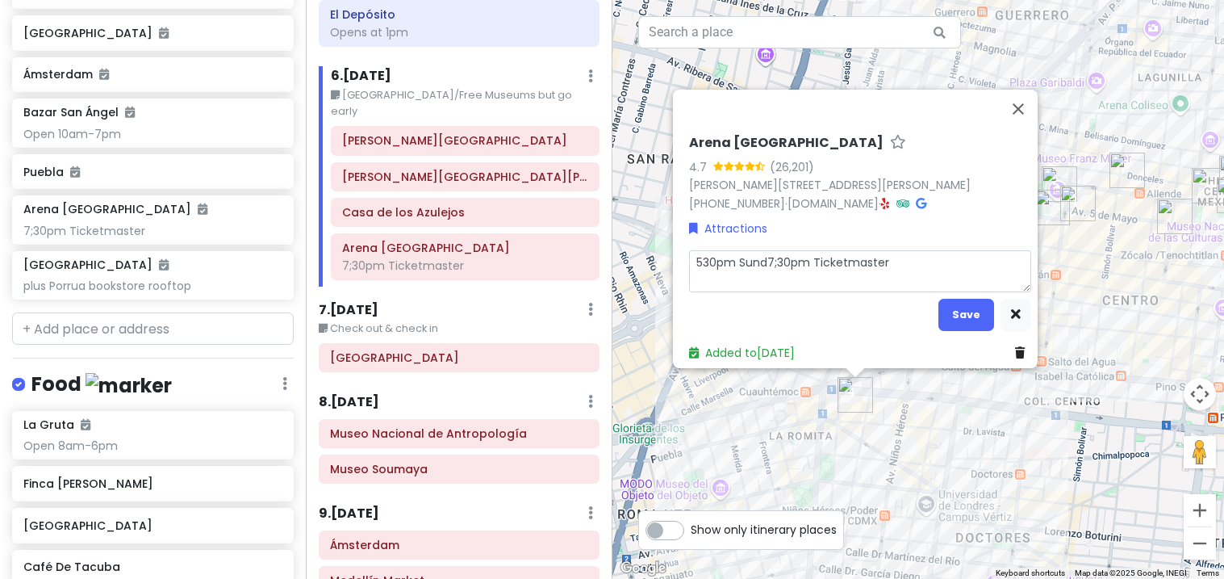
type textarea "530pm Sunda7;30pm Ticketmaster"
type textarea "x"
type textarea "530pm Sunday7;30pm Ticketmaster"
type textarea "x"
type textarea "530pm Sundays7;30pm Ticketmaster"
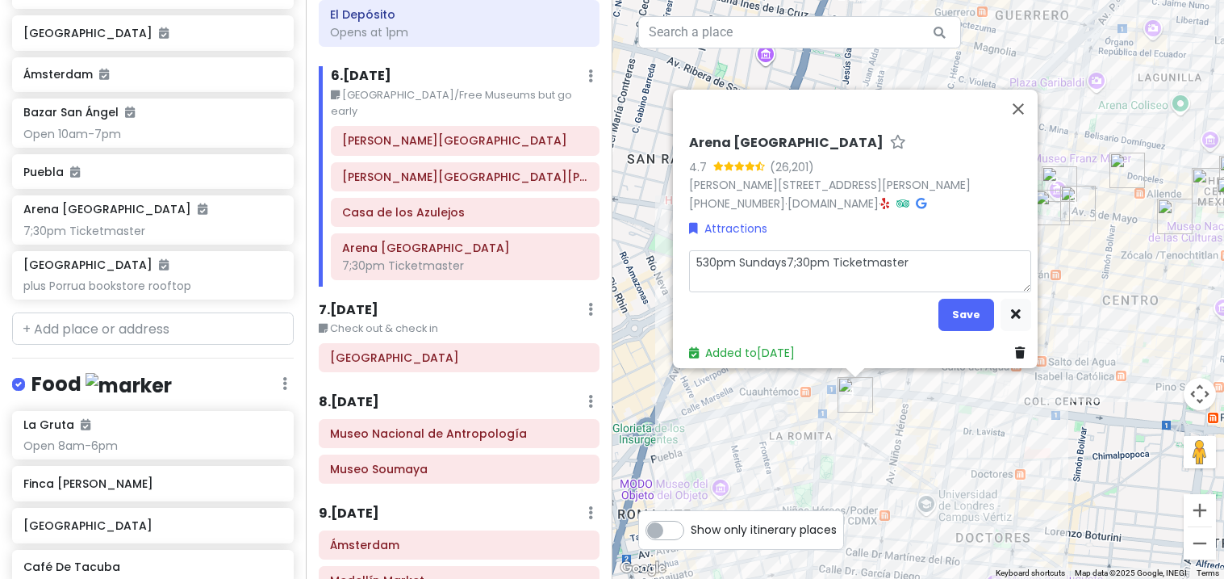
type textarea "x"
type textarea "530pm Sundays 7;30pm Ticketmaster"
type textarea "x"
type textarea "530pm Sundays o7;30pm Ticketmaster"
type textarea "x"
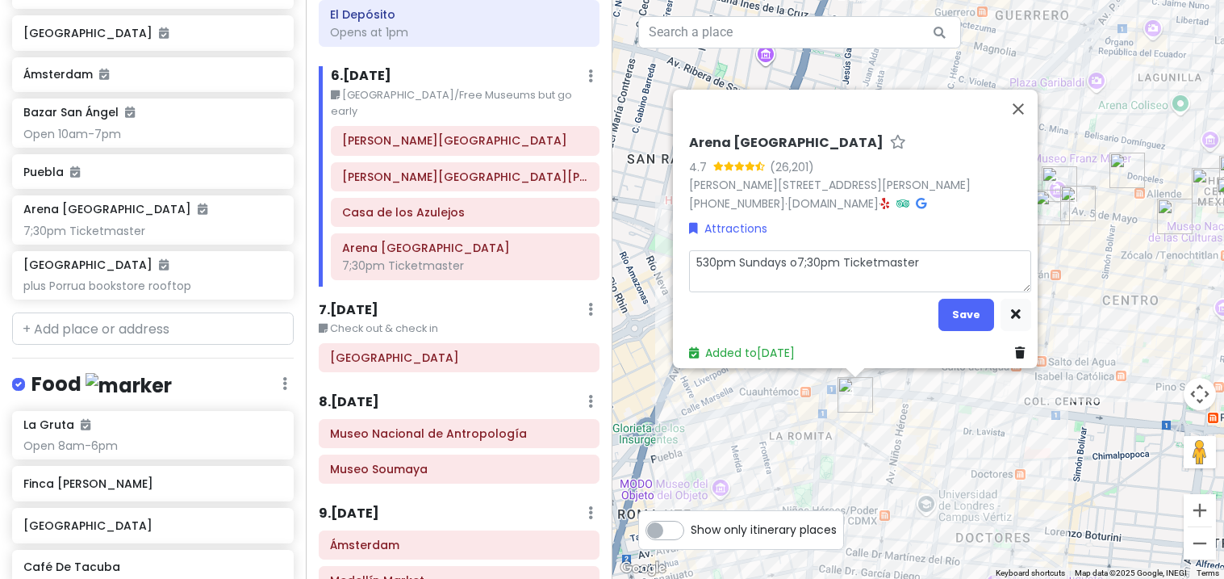
type textarea "530pm Sundays or7;30pm Ticketmaster"
type textarea "x"
type textarea "530pm Sundays or 7;30pm Ticketmaster"
click at [713, 257] on textarea "530pm Sundays or 7;30pm Ticketmaster" at bounding box center [860, 271] width 342 height 42
type textarea "x"
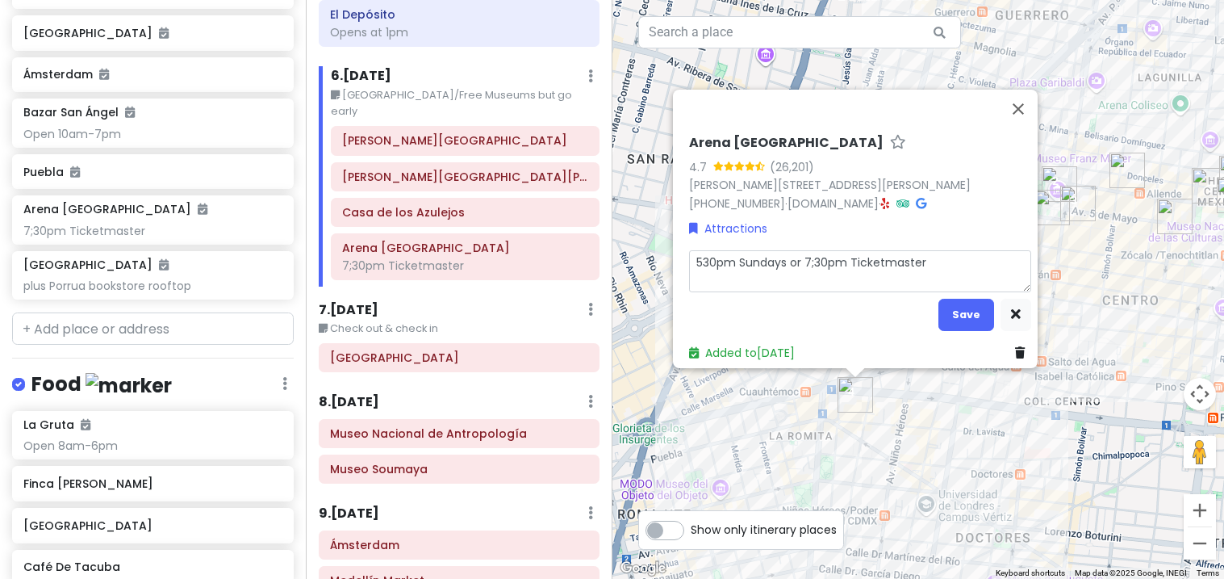
type textarea "53pm Sundays or 7;30pm Ticketmaster"
type textarea "x"
type textarea "5pm Sundays or 7;30pm Ticketmaster"
type textarea "x"
type textarea "5:pm Sundays or 7;30pm Ticketmaster"
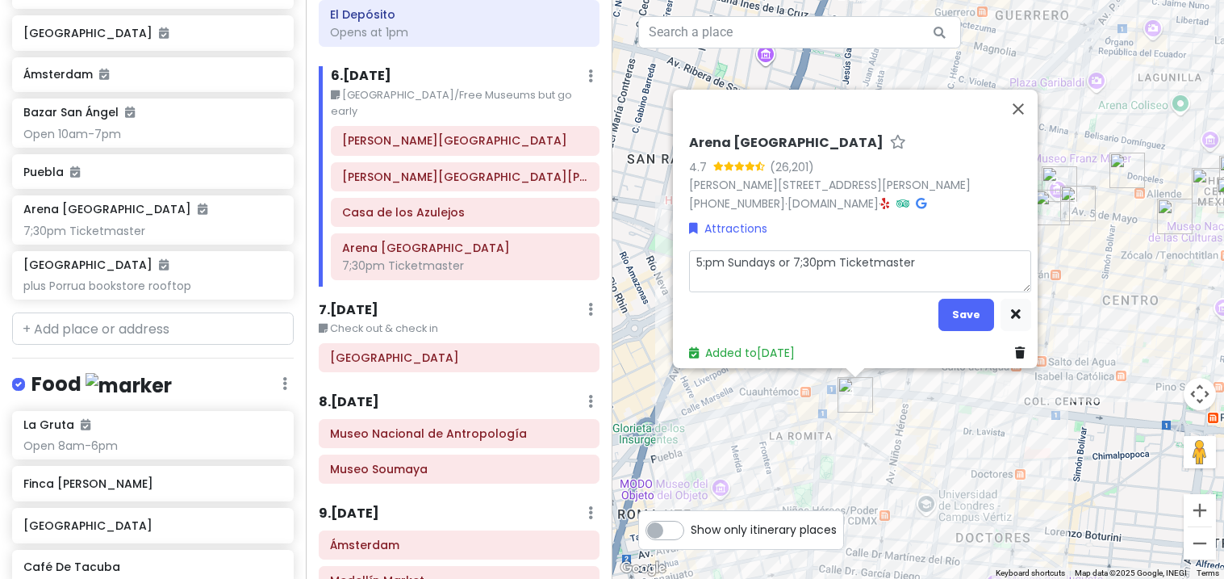
type textarea "x"
type textarea "5:3pm Sundays or 7;30pm Ticketmaster"
type textarea "x"
type textarea "5:30pm Sundays or 7;30pm Ticketmaster"
click at [969, 320] on button "Save" at bounding box center [967, 314] width 56 height 31
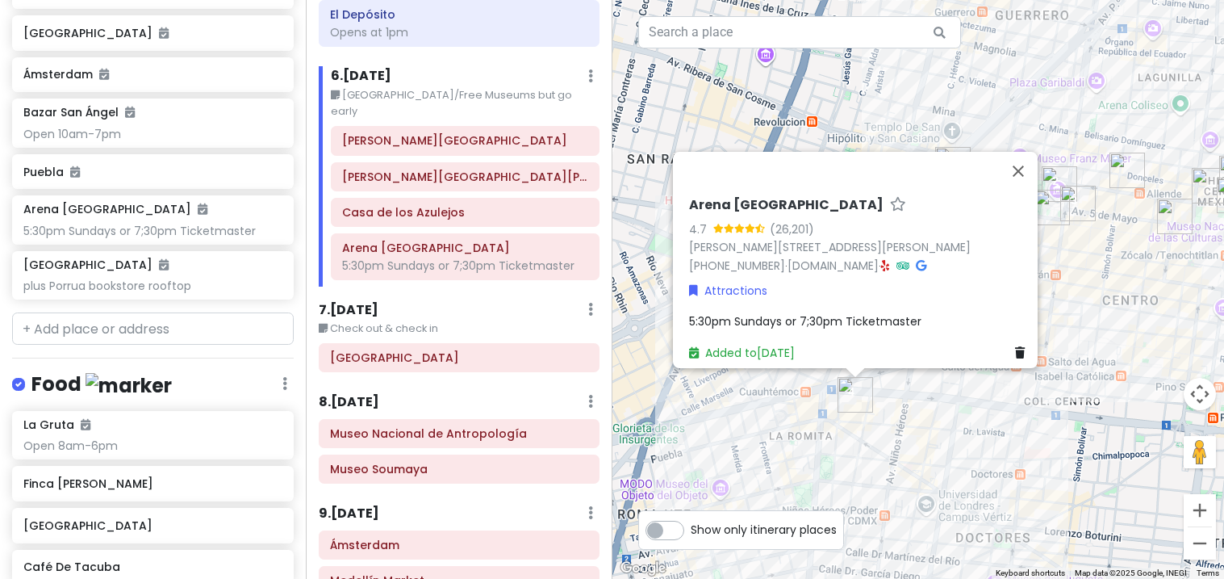
click at [703, 317] on span "5:30pm Sundays or 7;30pm Ticketmaster" at bounding box center [805, 321] width 232 height 16
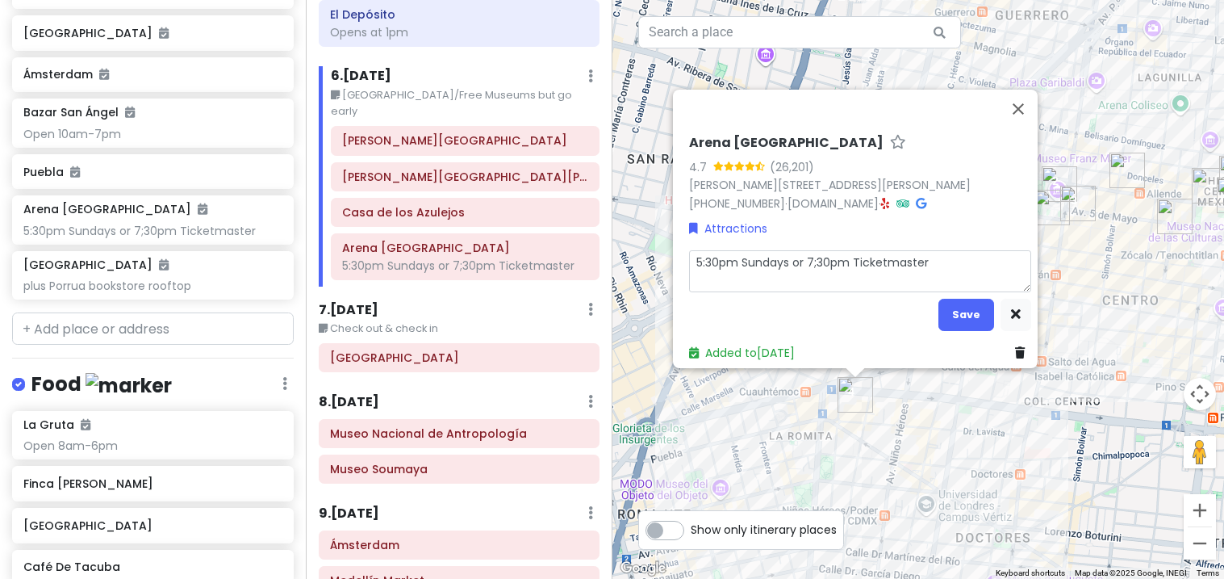
click at [729, 258] on textarea "5:30pm Sundays or 7;30pm Ticketmaster" at bounding box center [860, 271] width 342 height 42
type textarea "x"
type textarea "5:30p Sundays or 7;30pm Ticketmaster"
type textarea "x"
type textarea "5:30 Sundays or 7;30pm Ticketmaster"
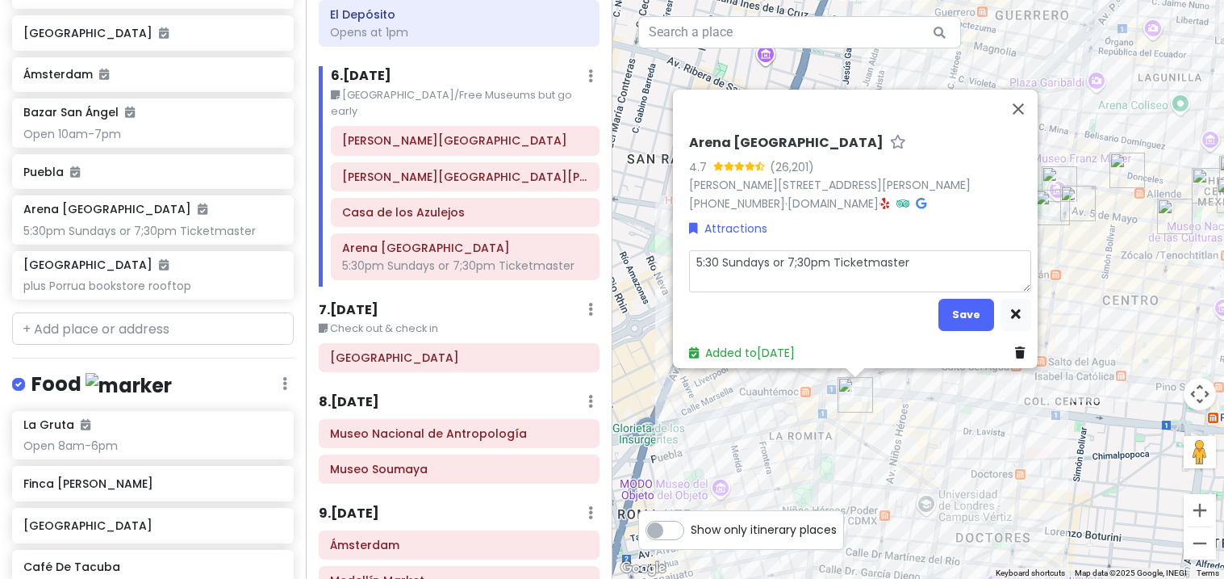
type textarea "x"
type textarea "5:3 Sundays or 7;30pm Ticketmaster"
type textarea "x"
type textarea "5: Sundays or 7;30pm Ticketmaster"
type textarea "x"
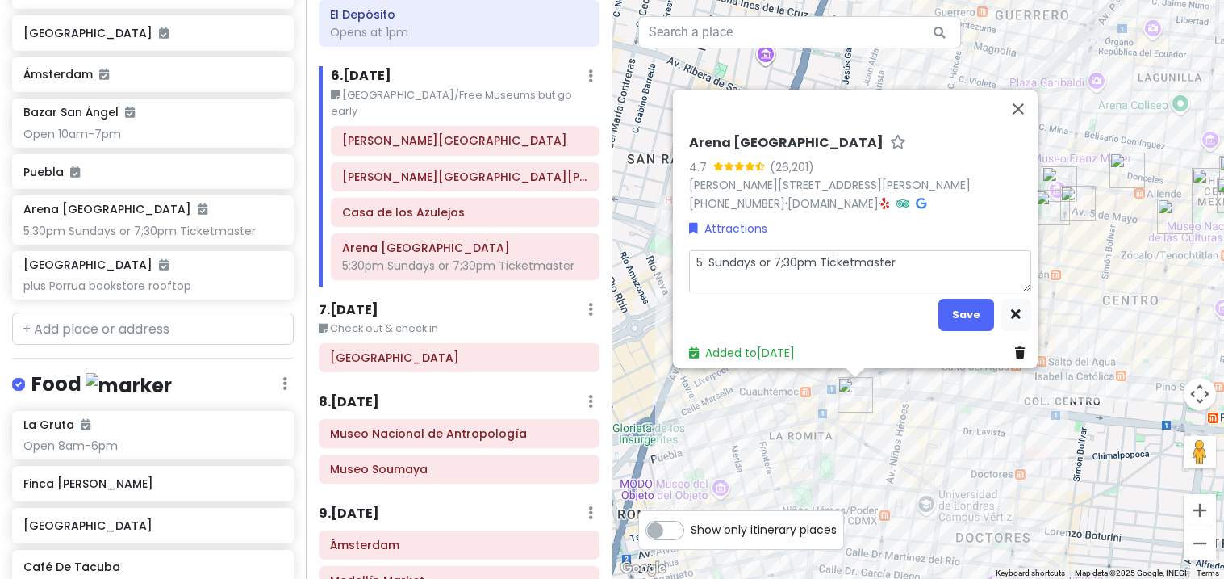
type textarea "5:0 Sundays or 7;30pm Ticketmaster"
type textarea "x"
type textarea "5:00 Sundays or 7;30pm Ticketmaster"
type textarea "x"
type textarea "5:00pm Sundays or 7;30pm Ticketmaster"
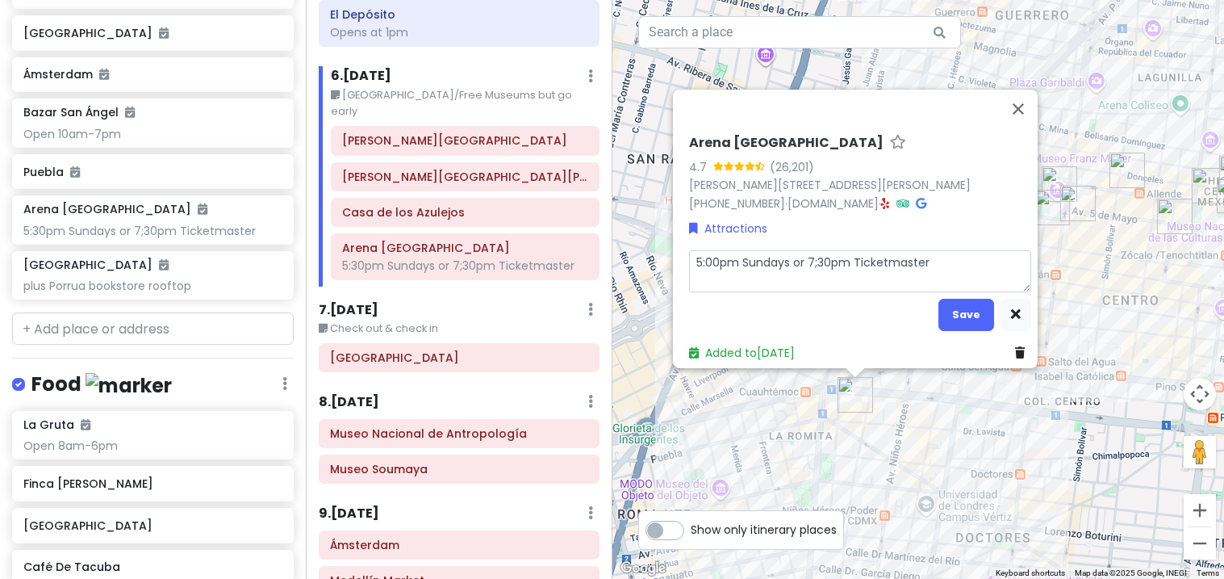
click at [774, 250] on textarea "5:00pm Sundays or 7;30pm Ticketmaster" at bounding box center [860, 271] width 342 height 42
click at [805, 260] on textarea "5:00pm Sundays or 7;30pm Ticketmaster" at bounding box center [860, 271] width 342 height 42
type textarea "x"
type textarea "5:00pm Sundays or ;30pm Ticketmaster"
type textarea "x"
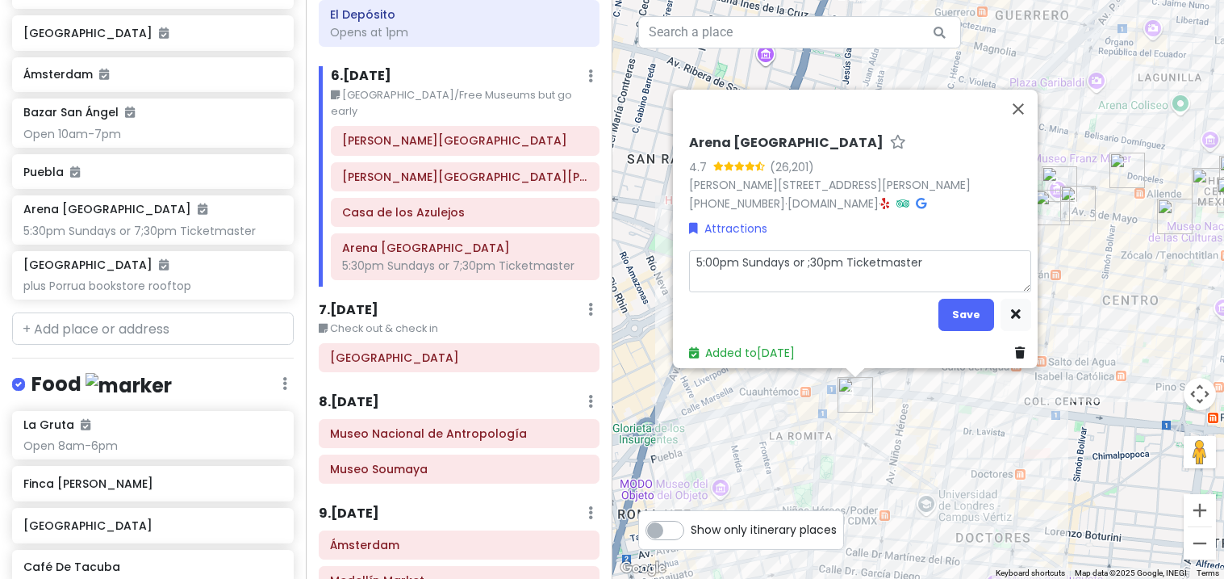
type textarea "5:00pm Sundays or;30pm Ticketmaster"
type textarea "x"
type textarea "5:00pm Sundays o;30pm Ticketmaster"
type textarea "x"
type textarea "5:00pm Sundays ;30pm Ticketmaster"
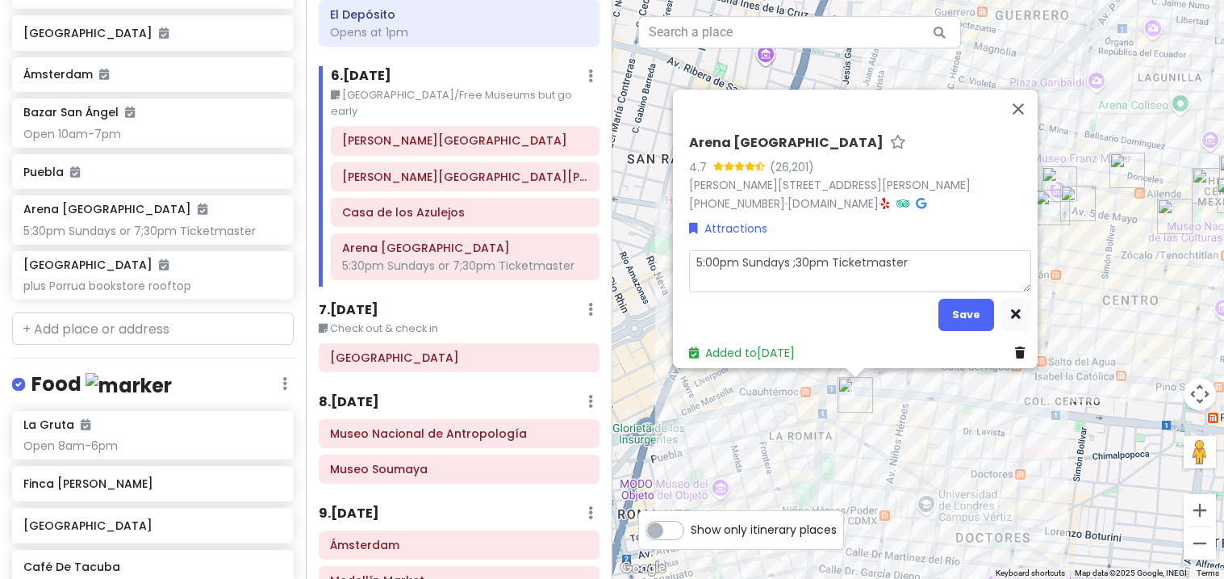
type textarea "x"
type textarea "5:00pm Sundays;30pm Ticketmaster"
type textarea "x"
type textarea "5:00pm Sunday;30pm Ticketmaster"
type textarea "x"
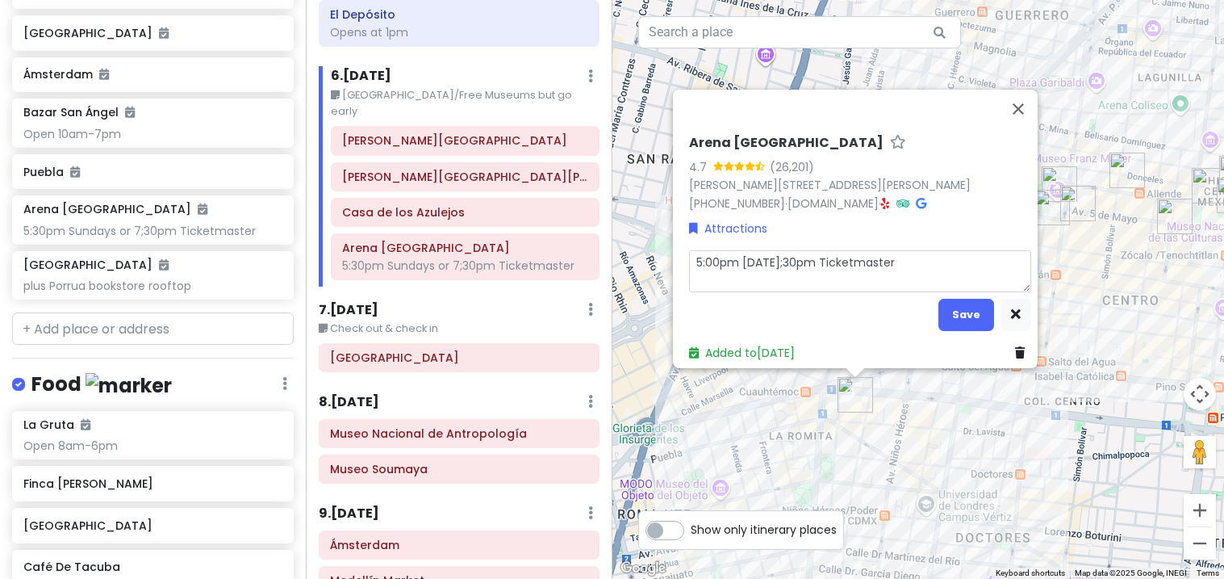
type textarea "5:00pm Sunday,;30pm Ticketmaster"
type textarea "x"
type textarea "5:00pm Sunday, ;30pm Ticketmaster"
type textarea "x"
type textarea "5:00pm Sunday, o;30pm Ticketmaster"
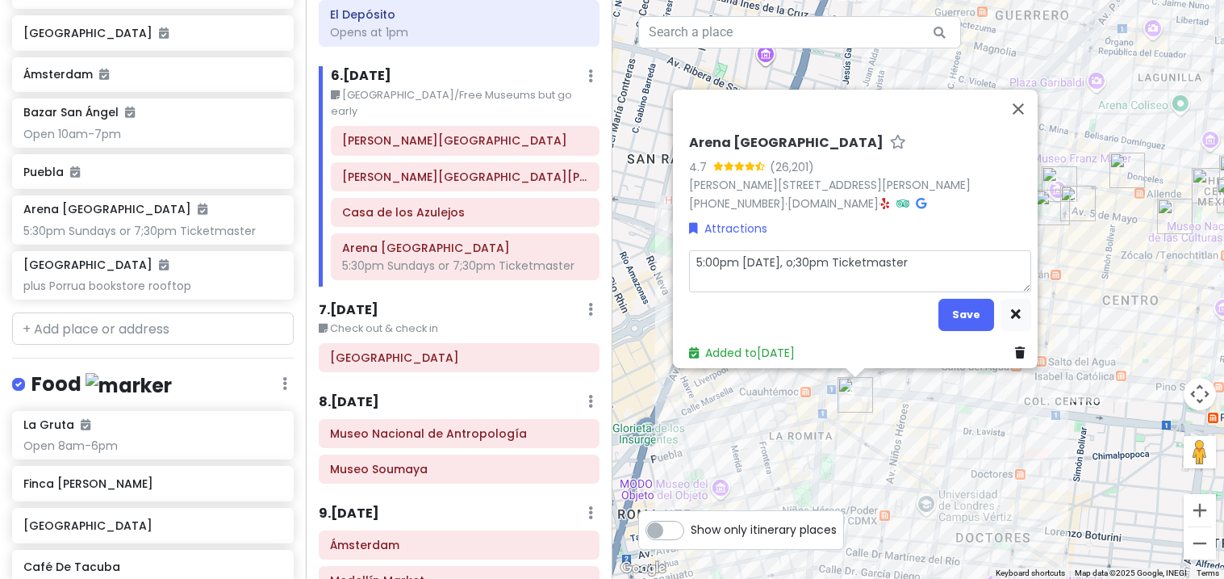
type textarea "x"
type textarea "5:00pm Sunday, or;30pm Ticketmaster"
type textarea "x"
type textarea "5:00pm Sunday, or ;30pm Ticketmaster"
type textarea "x"
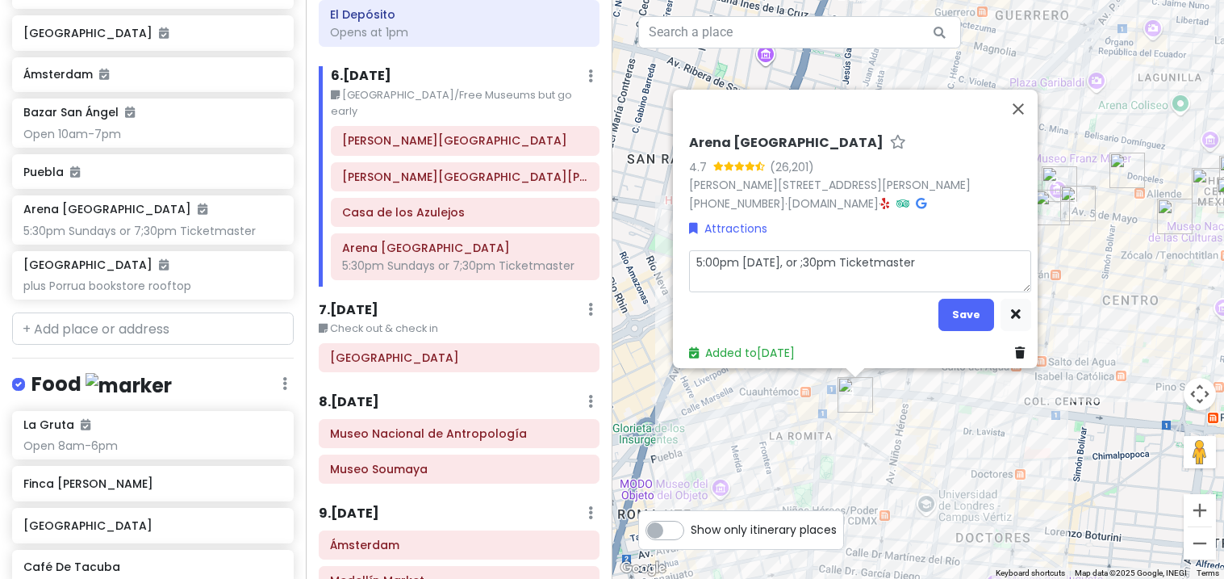
type textarea "5:00pm Sunday, or 7;30pm Ticketmaster"
click at [959, 306] on button "Save" at bounding box center [967, 314] width 56 height 31
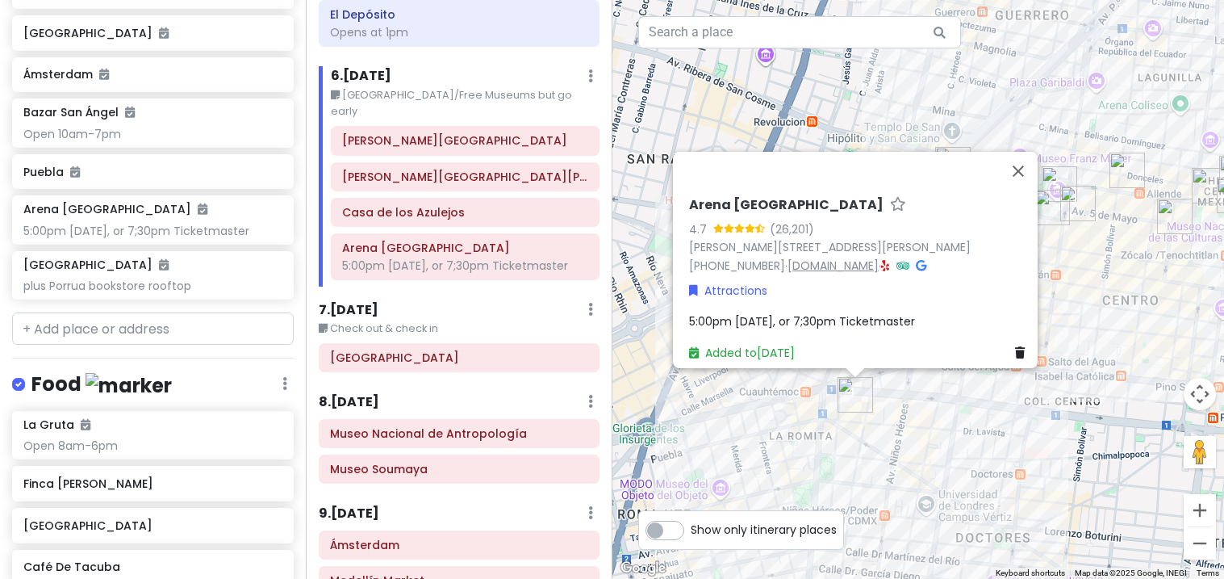
click at [827, 261] on link "cmll.com" at bounding box center [833, 265] width 91 height 16
click at [1032, 157] on button "Close" at bounding box center [1018, 171] width 39 height 39
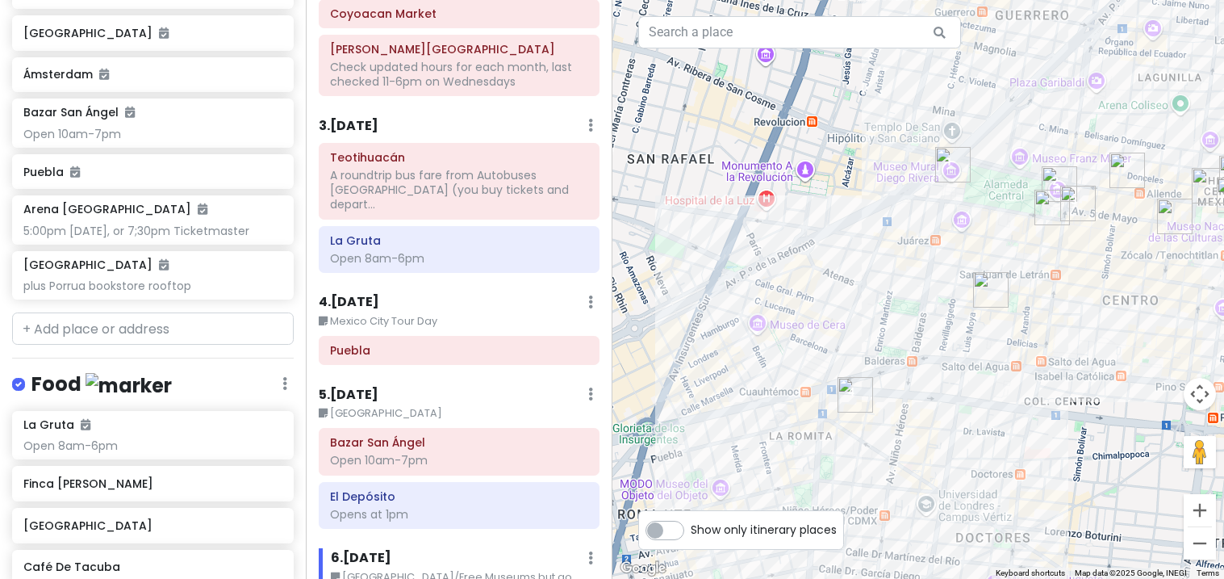
scroll to position [516, 0]
click at [63, 312] on input "text" at bounding box center [153, 328] width 282 height 32
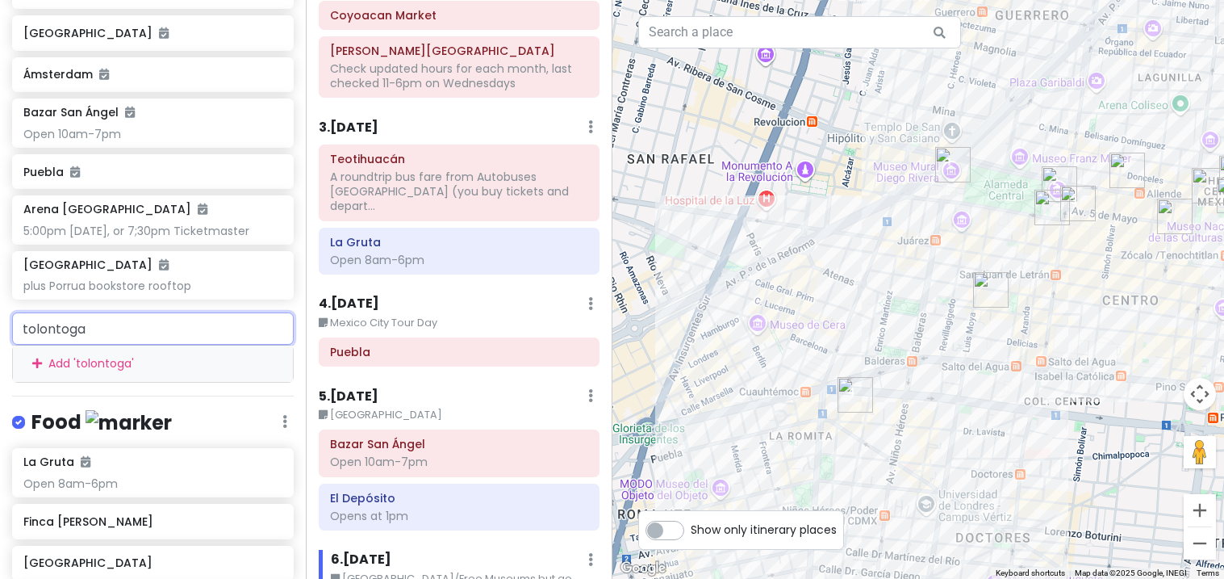
click at [111, 312] on input "tolontoga" at bounding box center [153, 328] width 282 height 32
click at [86, 312] on input "tolontoga" at bounding box center [153, 328] width 282 height 32
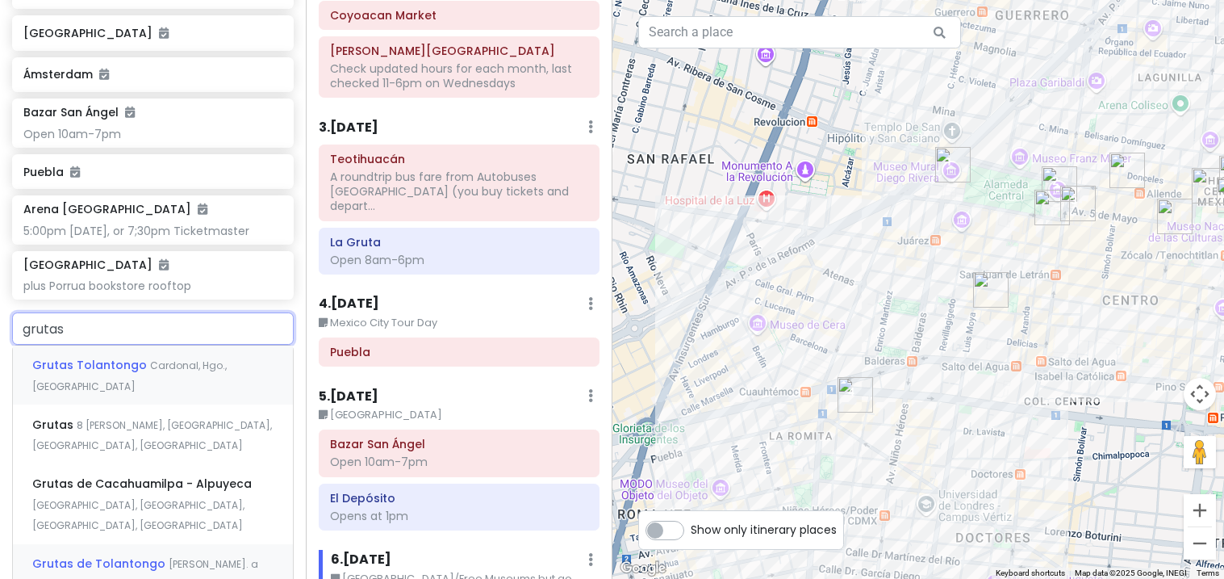
click at [112, 557] on span "Carr. a Grutas de Tolantongo, Hidalgo, Mexico" at bounding box center [145, 584] width 226 height 55
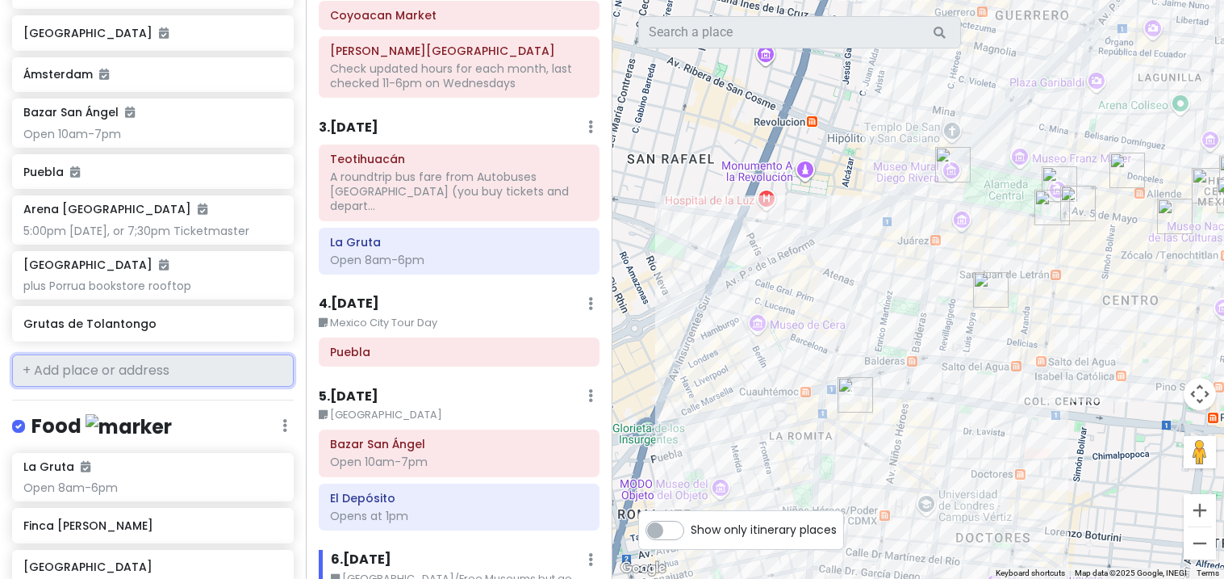
scroll to position [1244, 0]
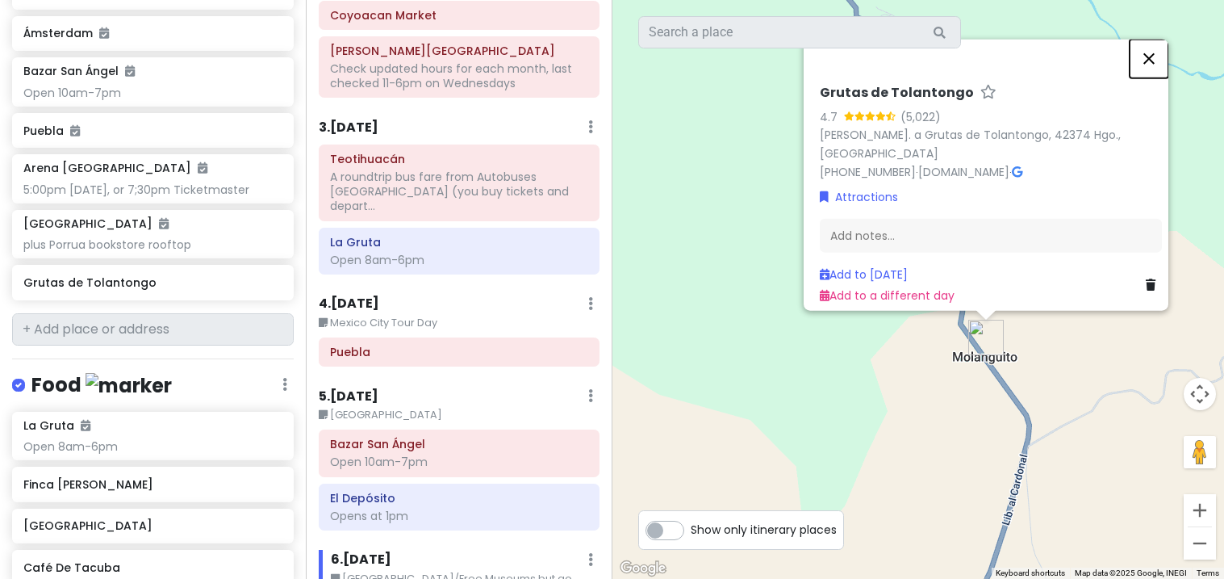
click at [1153, 72] on button "Close" at bounding box center [1149, 58] width 39 height 39
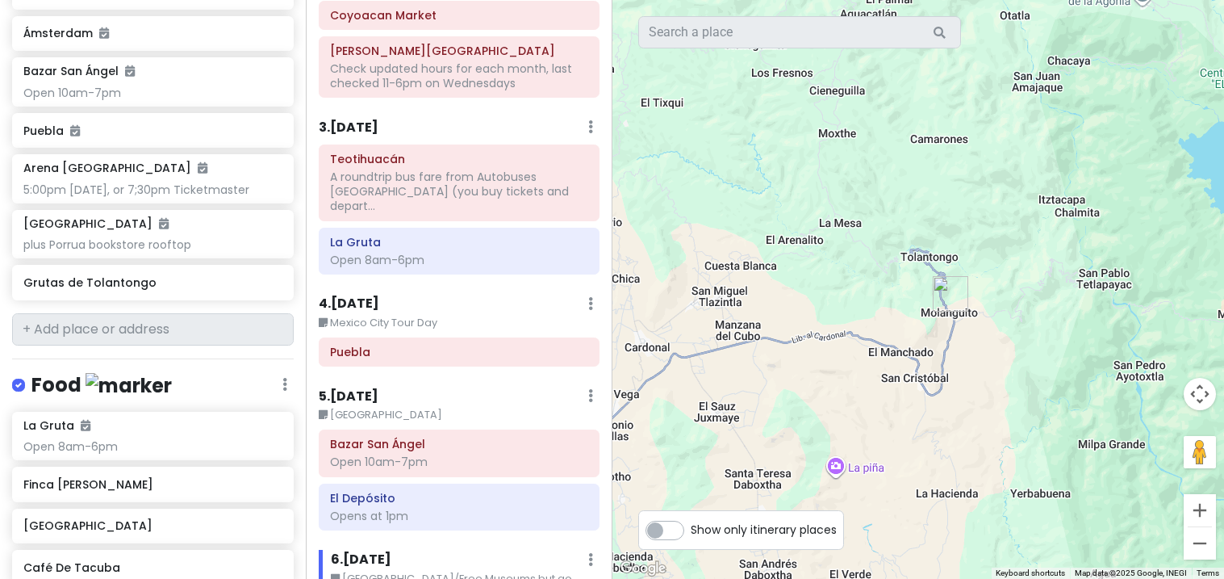
click at [944, 303] on img "Grutas de Tolantongo" at bounding box center [951, 294] width 48 height 48
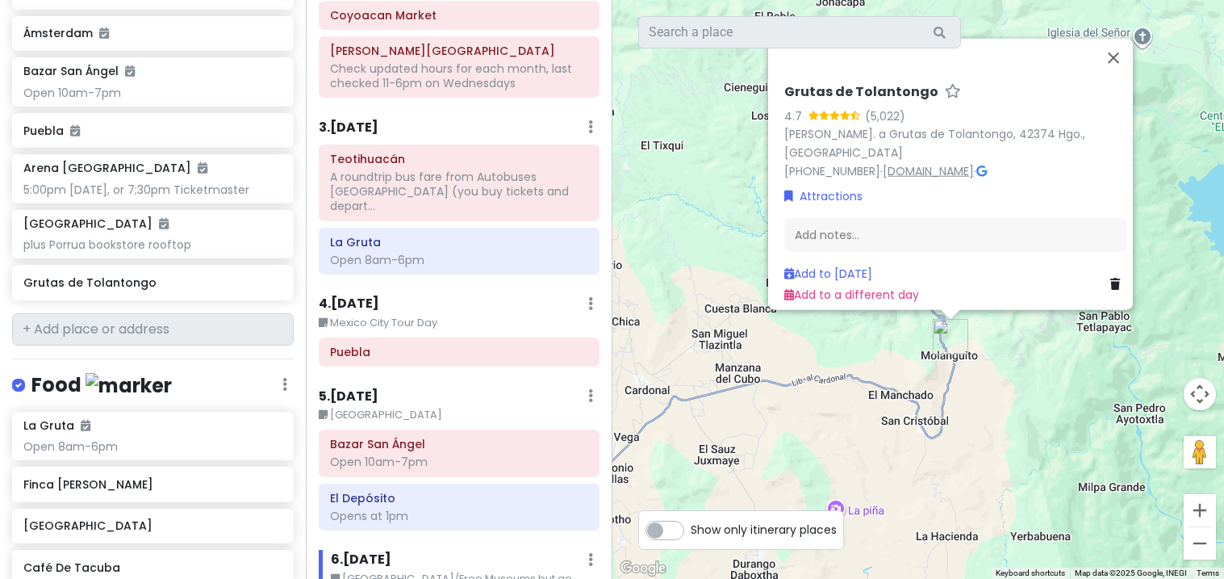
click at [974, 167] on link "www.grutastolantongo.com.mx" at bounding box center [928, 170] width 91 height 16
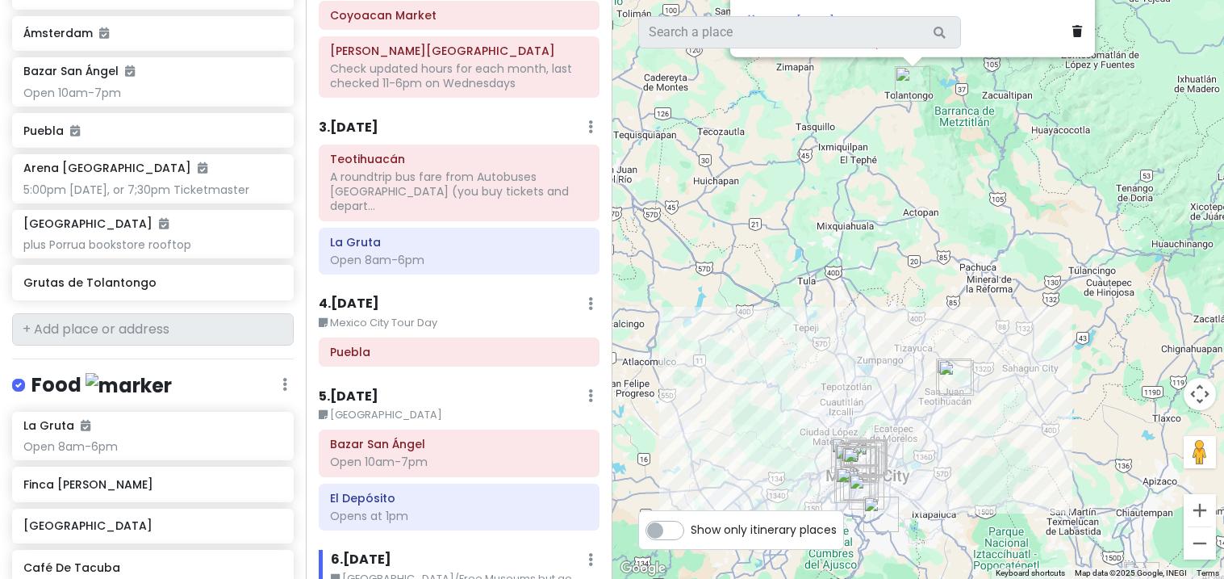
click at [951, 387] on img "La Gruta" at bounding box center [956, 378] width 48 height 48
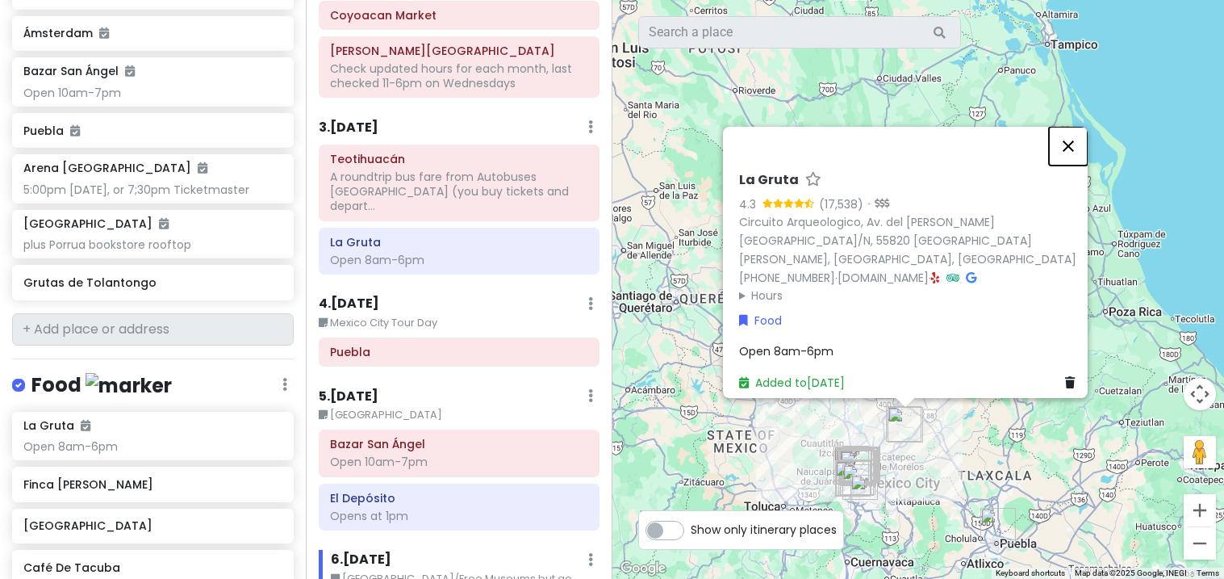
click at [1088, 157] on button "Close" at bounding box center [1068, 146] width 39 height 39
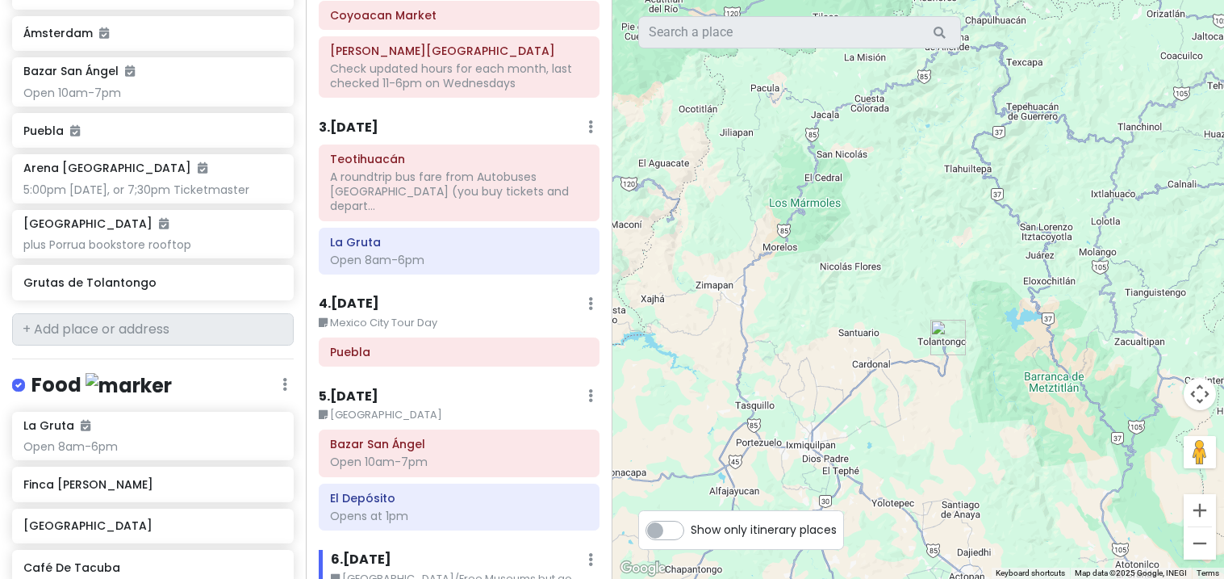
click at [241, 265] on div "Grutas de Tolantongo" at bounding box center [153, 283] width 282 height 36
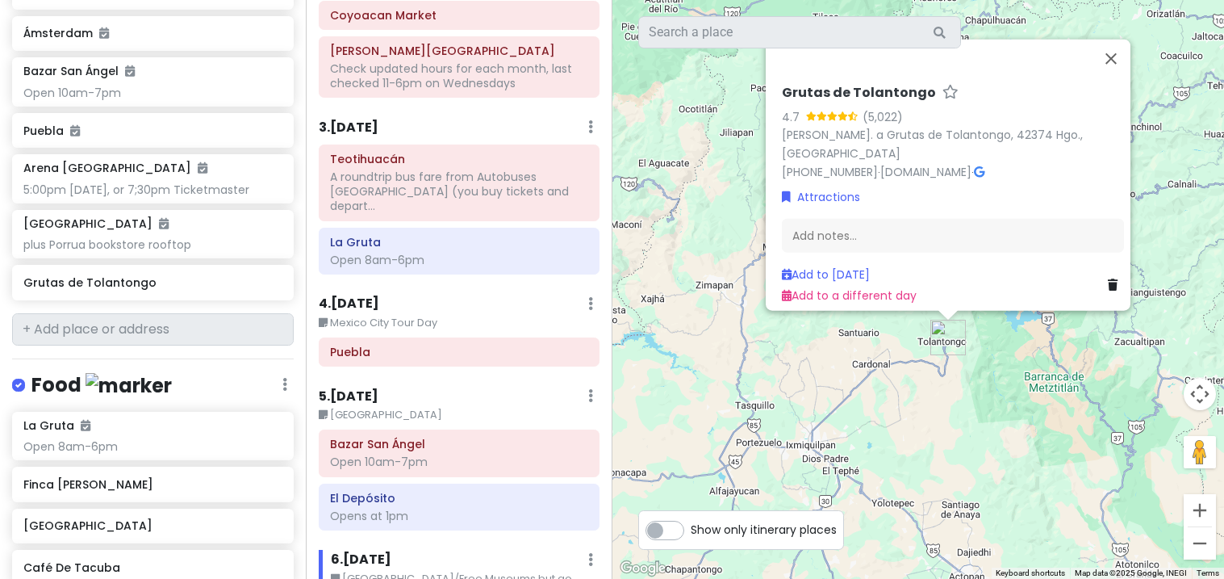
click at [1108, 279] on icon at bounding box center [1113, 283] width 10 height 11
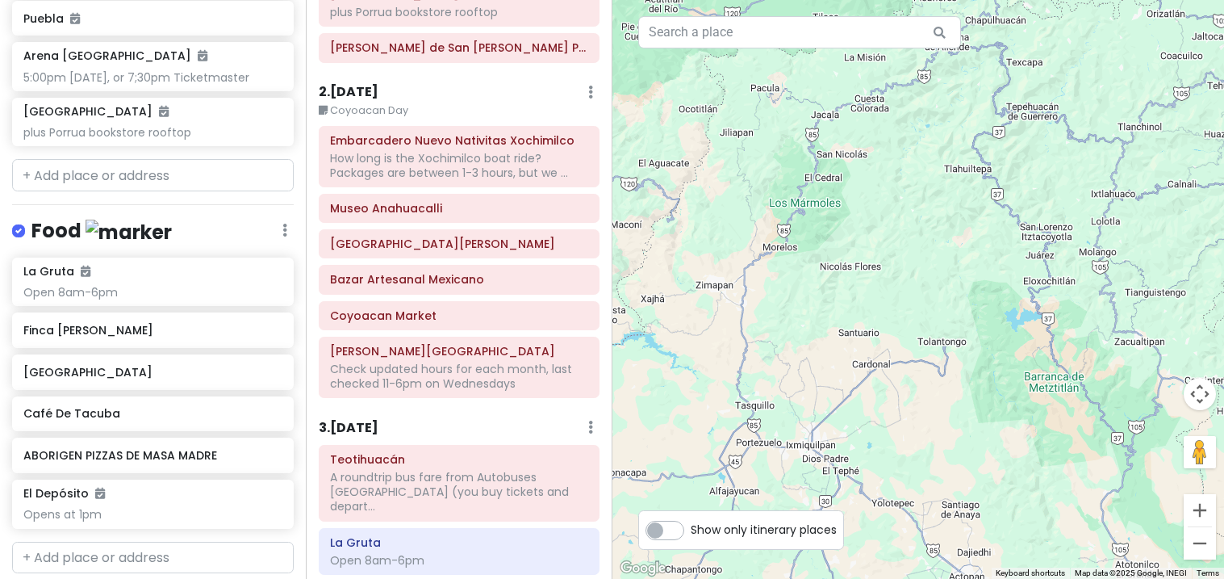
scroll to position [0, 0]
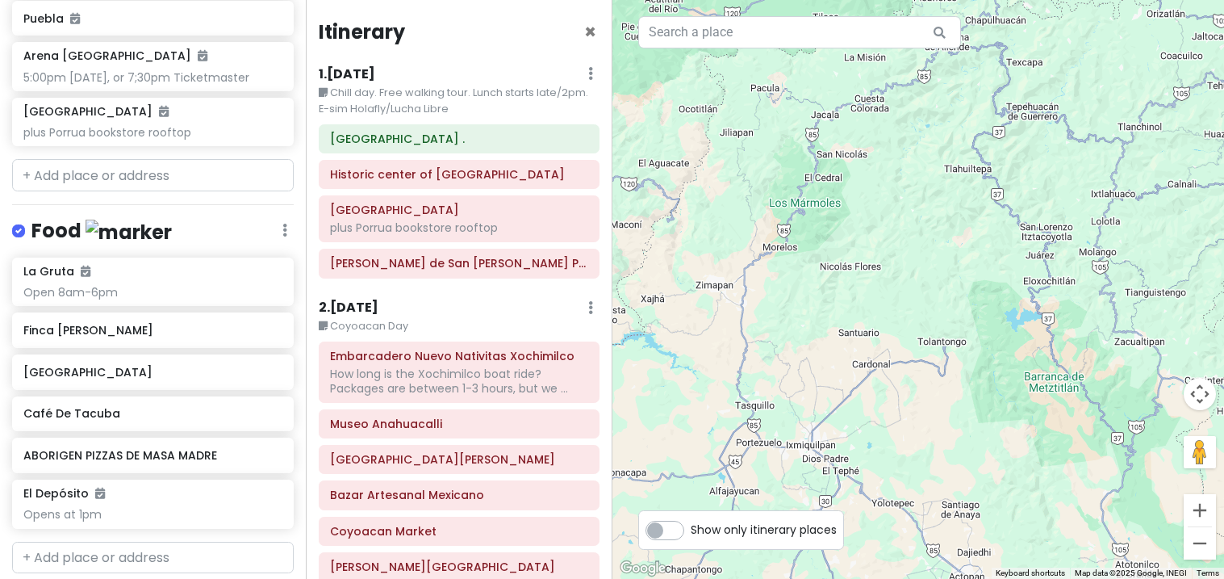
click at [56, 406] on h6 "Café De Tacuba" at bounding box center [152, 413] width 258 height 15
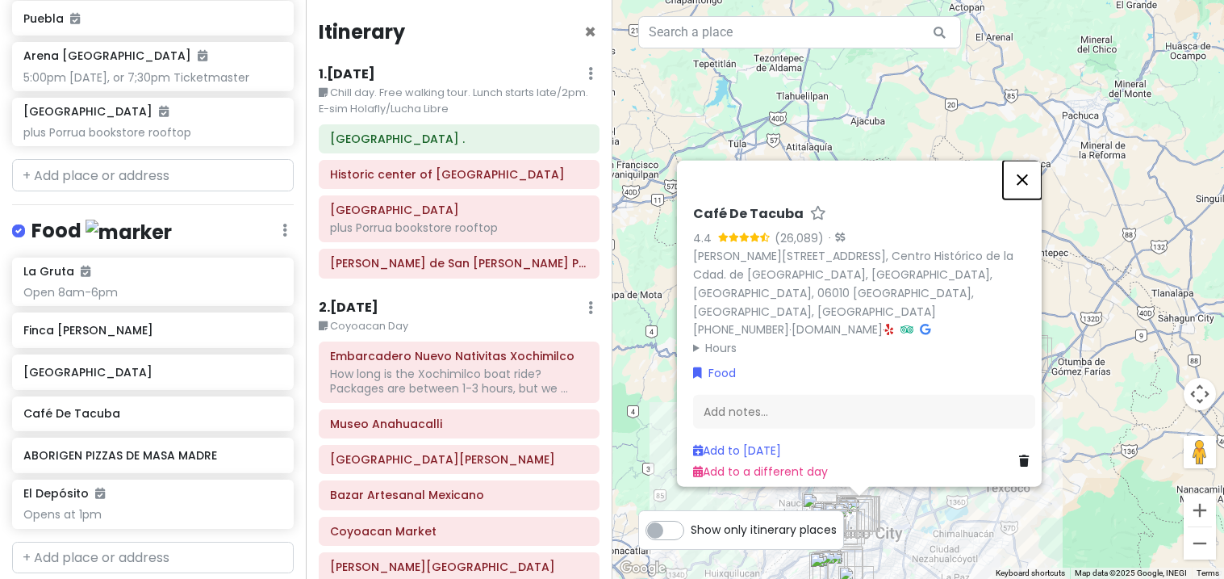
click at [1030, 199] on button "Close" at bounding box center [1022, 179] width 39 height 39
